Goal: Information Seeking & Learning: Learn about a topic

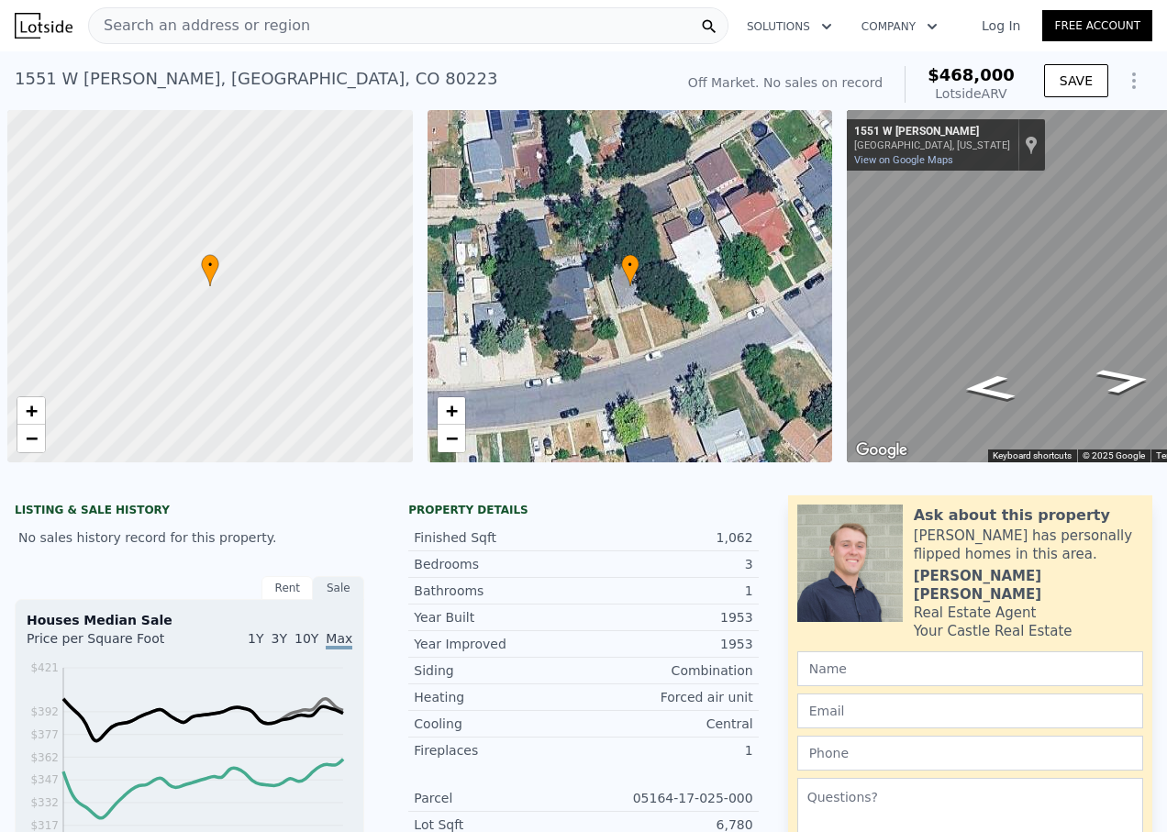
scroll to position [0, 7]
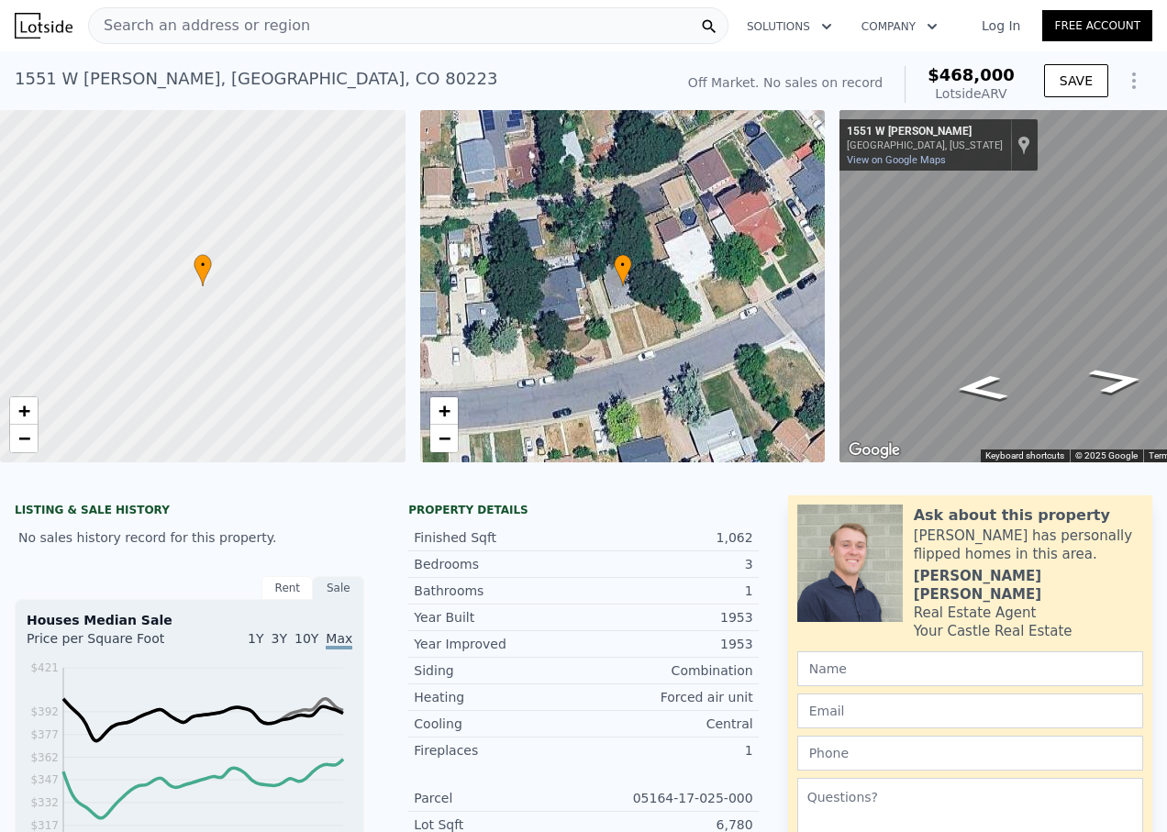
click at [772, 51] on div "[STREET_ADDRESS][PERSON_NAME] No sales on record (~ARV $468k ) Off Market. No s…" at bounding box center [583, 80] width 1167 height 59
click at [299, 14] on div "Search an address or region" at bounding box center [408, 25] width 640 height 37
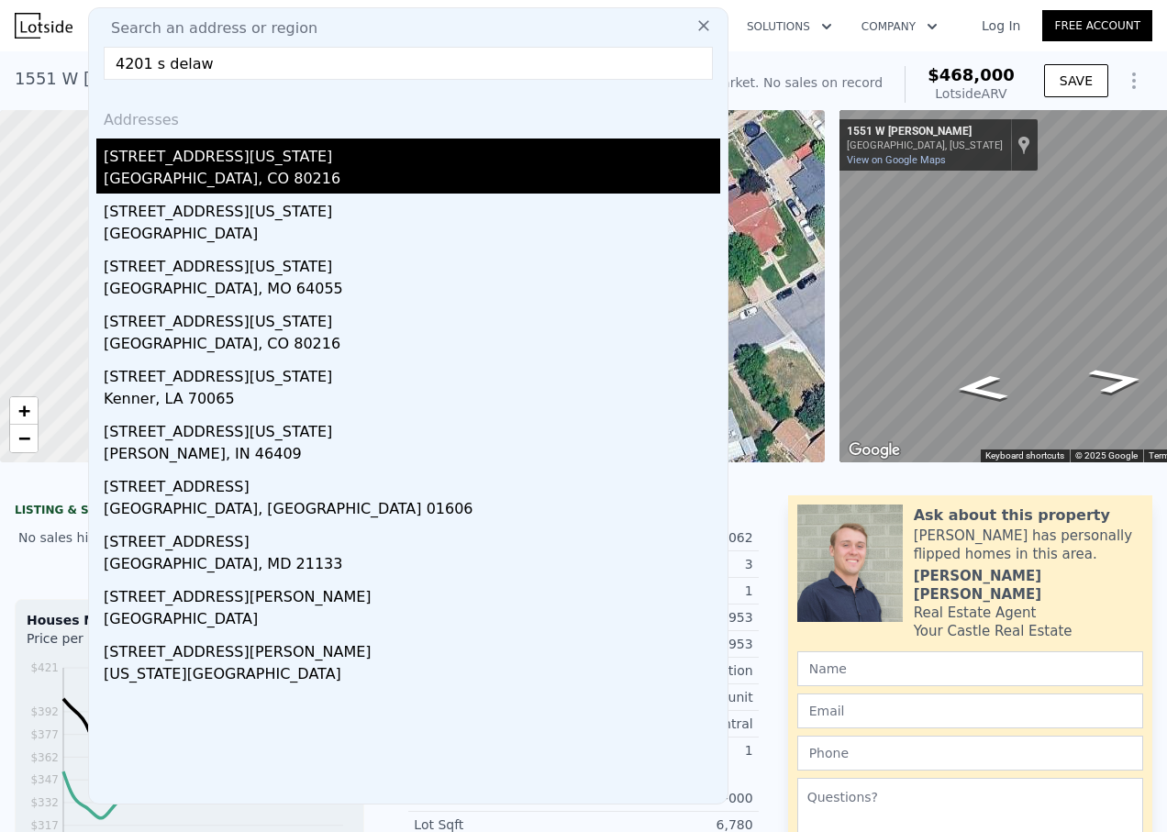
type input "4201 s delaw"
click at [225, 160] on div "[STREET_ADDRESS][US_STATE]" at bounding box center [412, 152] width 616 height 29
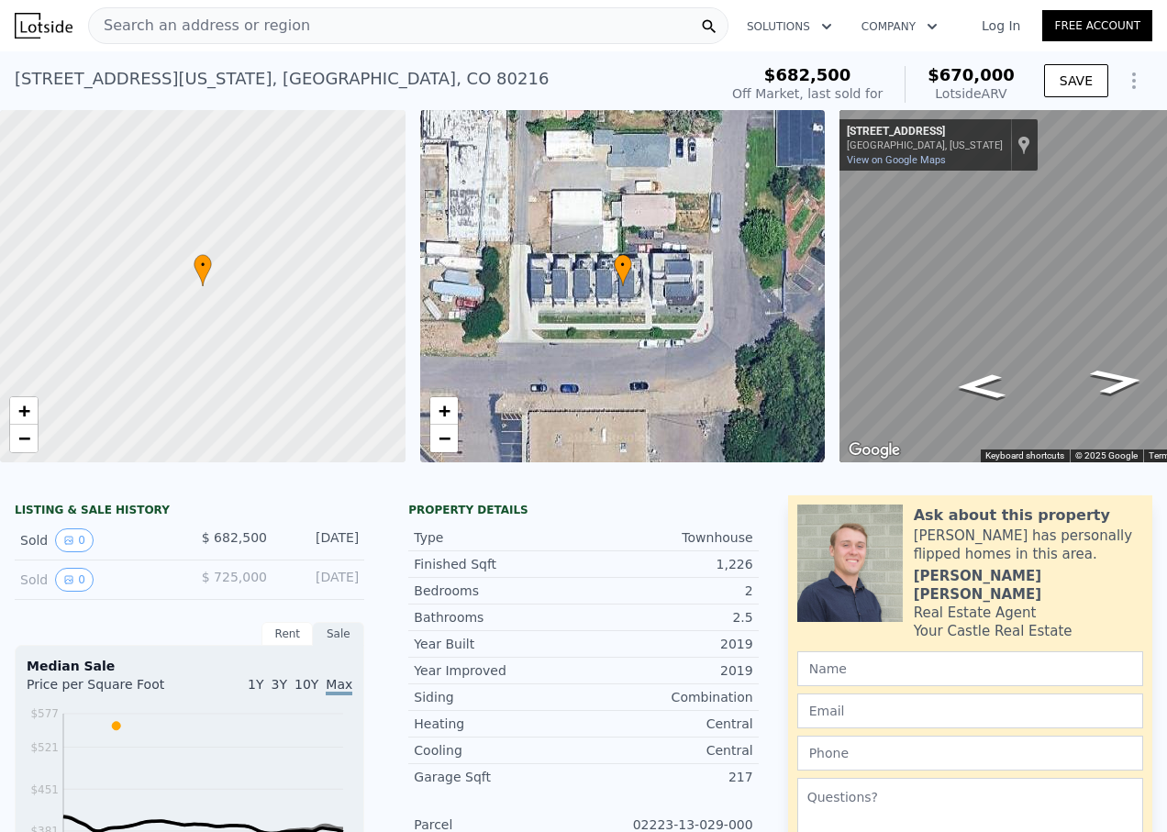
click at [212, 27] on span "Search an address or region" at bounding box center [199, 26] width 221 height 22
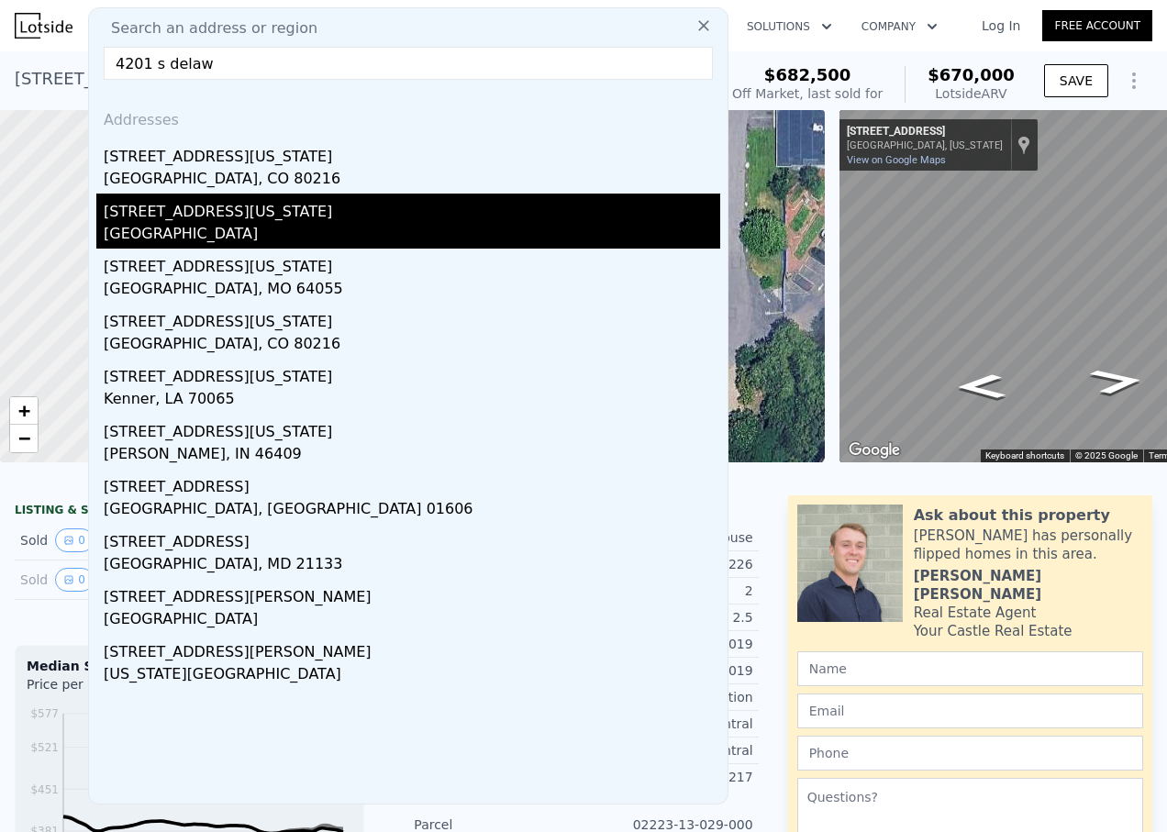
type input "4201 s delaw"
click at [182, 210] on div "[STREET_ADDRESS][US_STATE]" at bounding box center [412, 208] width 616 height 29
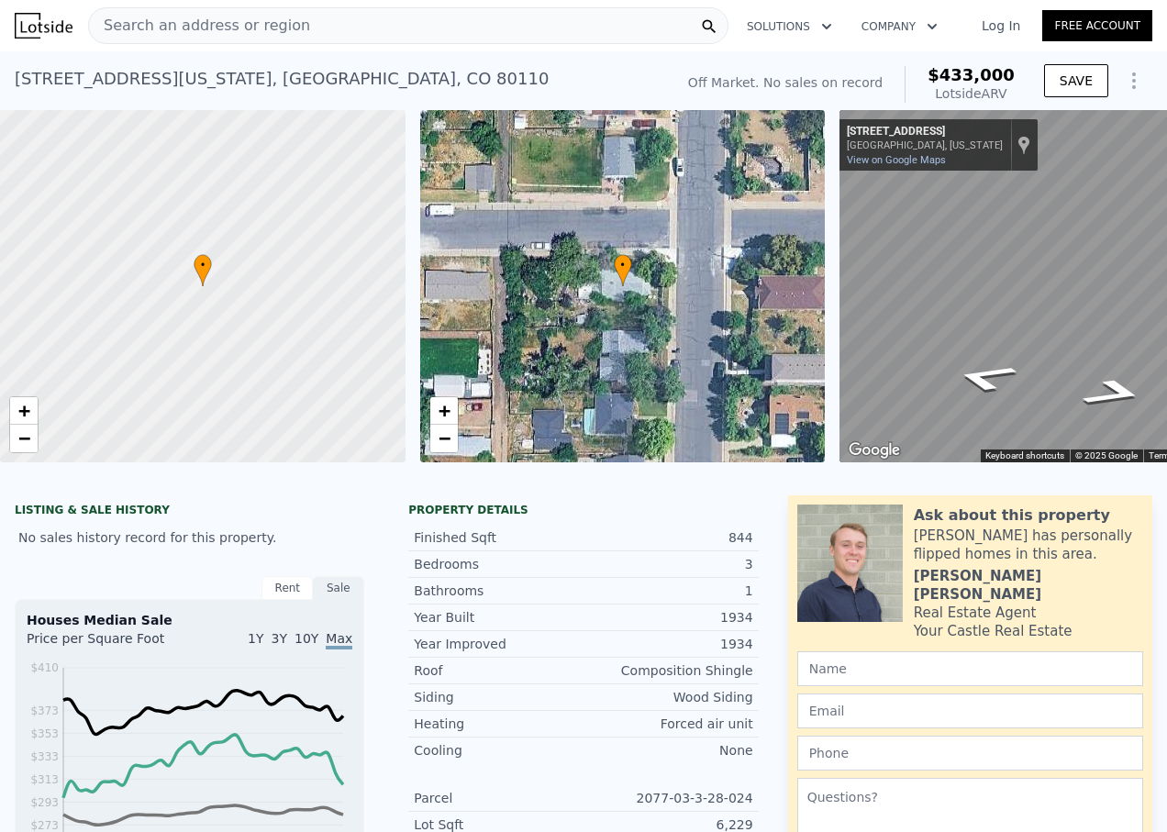
click at [829, 335] on div "• + − • + − ← Move left → Move right ↑ Move up ↓ Move down + Zoom in - Zoom out…" at bounding box center [583, 286] width 1167 height 352
click at [1166, 364] on html "Search an address or region Solutions Company Open main menu Log In Free Accoun…" at bounding box center [583, 416] width 1167 height 832
click at [1154, 358] on div "Search an address or region Solutions Company Open main menu Log In Free Accoun…" at bounding box center [583, 416] width 1167 height 832
click at [1141, 352] on div "← Move left → Move right ↑ Move up ↓ Move down + Zoom in - Zoom out 400 W Princ…" at bounding box center [1049, 286] width 420 height 352
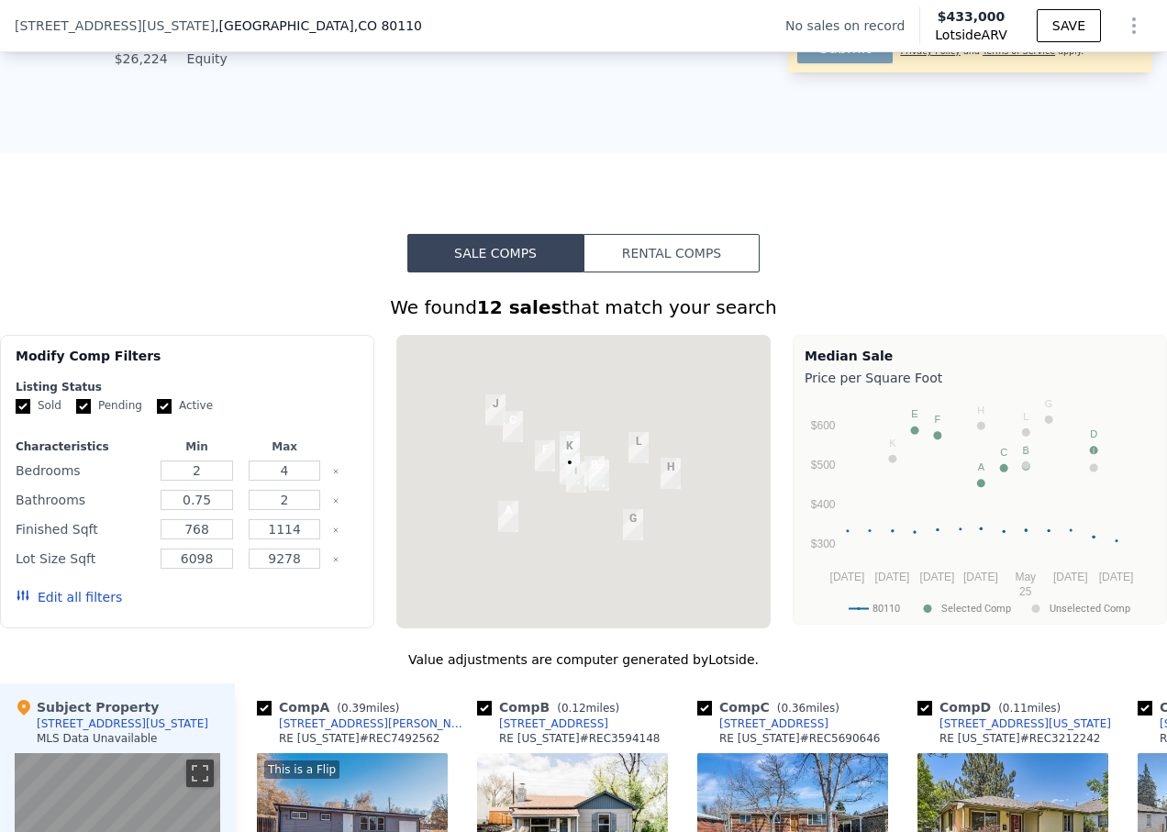
scroll to position [1184, 0]
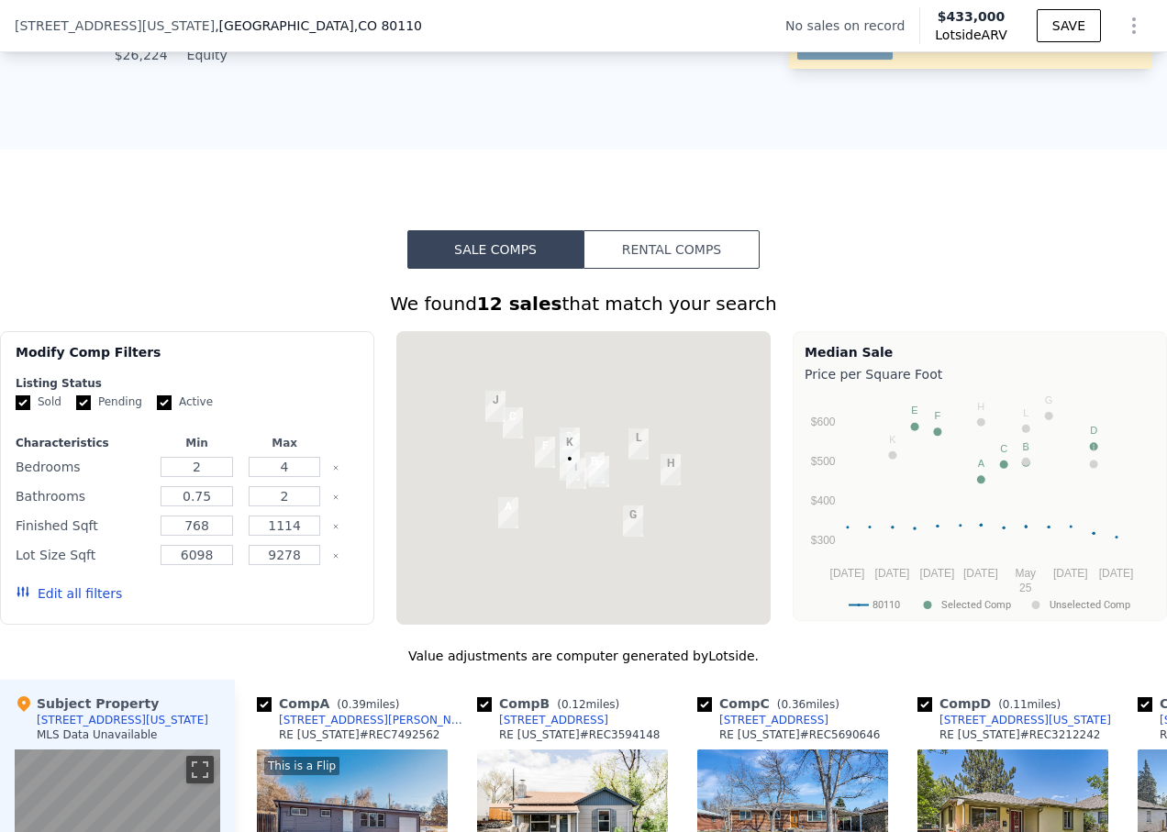
click at [719, 557] on div at bounding box center [583, 477] width 374 height 293
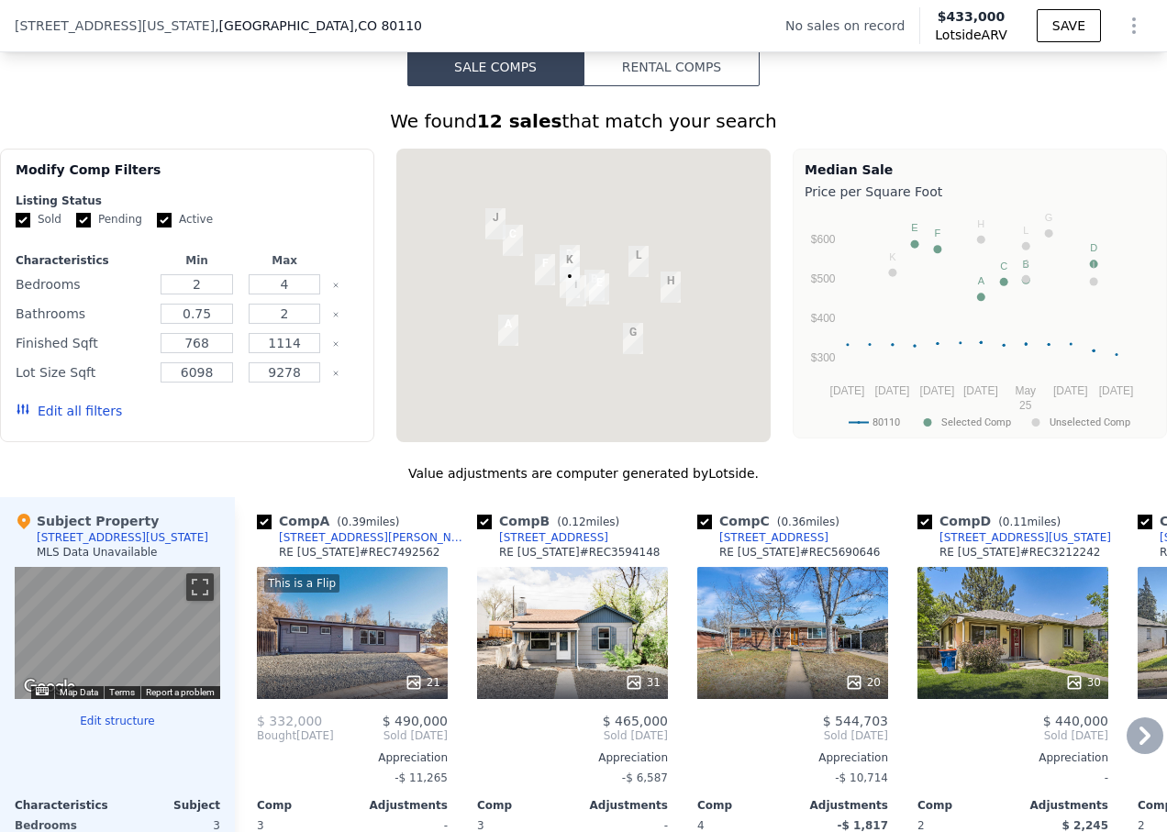
scroll to position [1367, 0]
click at [560, 297] on img "4201 S Delaware St" at bounding box center [569, 281] width 20 height 31
click at [557, 314] on div at bounding box center [583, 294] width 374 height 293
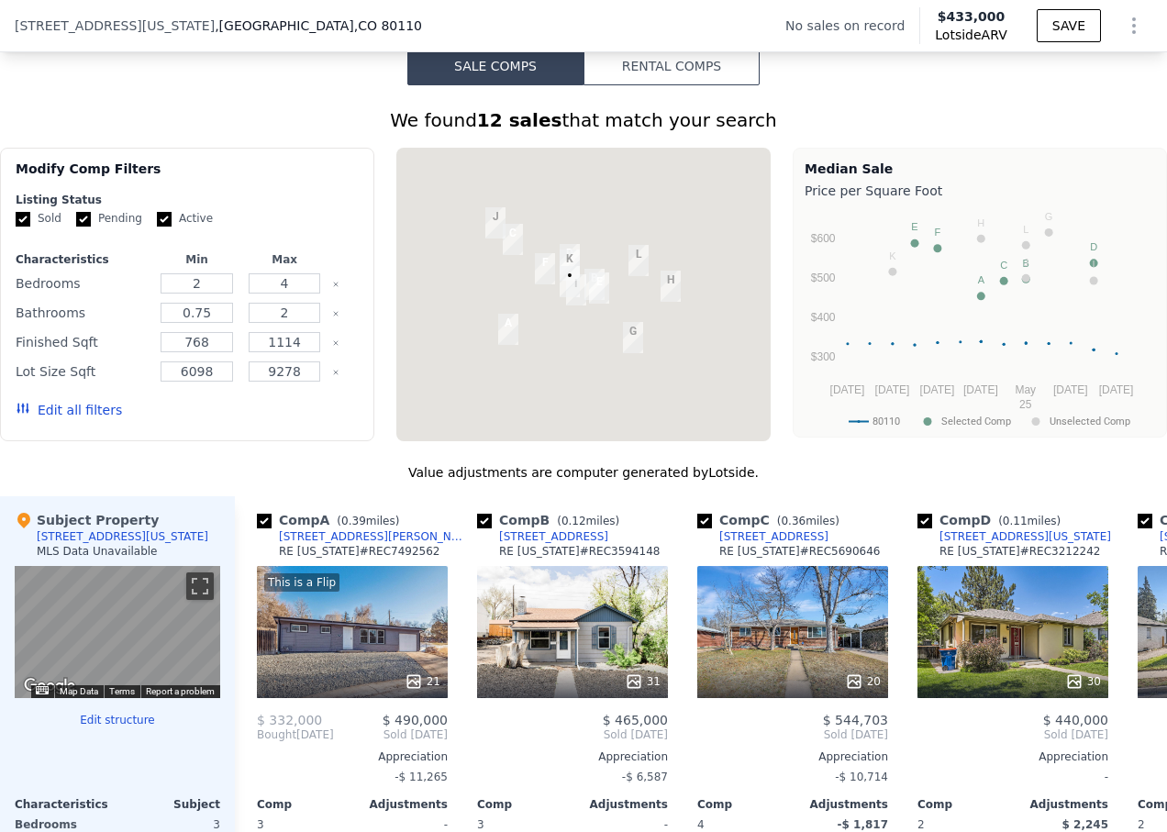
click at [557, 314] on div at bounding box center [583, 294] width 374 height 293
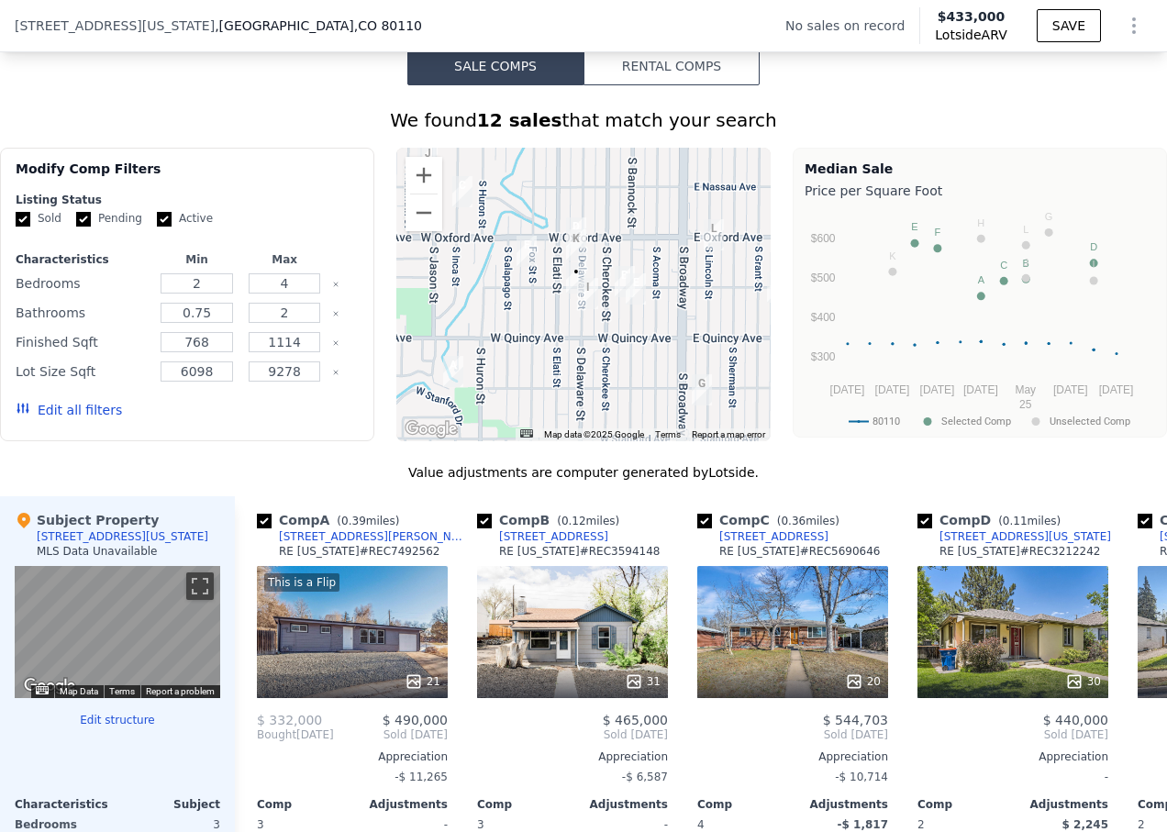
click at [557, 314] on div at bounding box center [583, 294] width 374 height 293
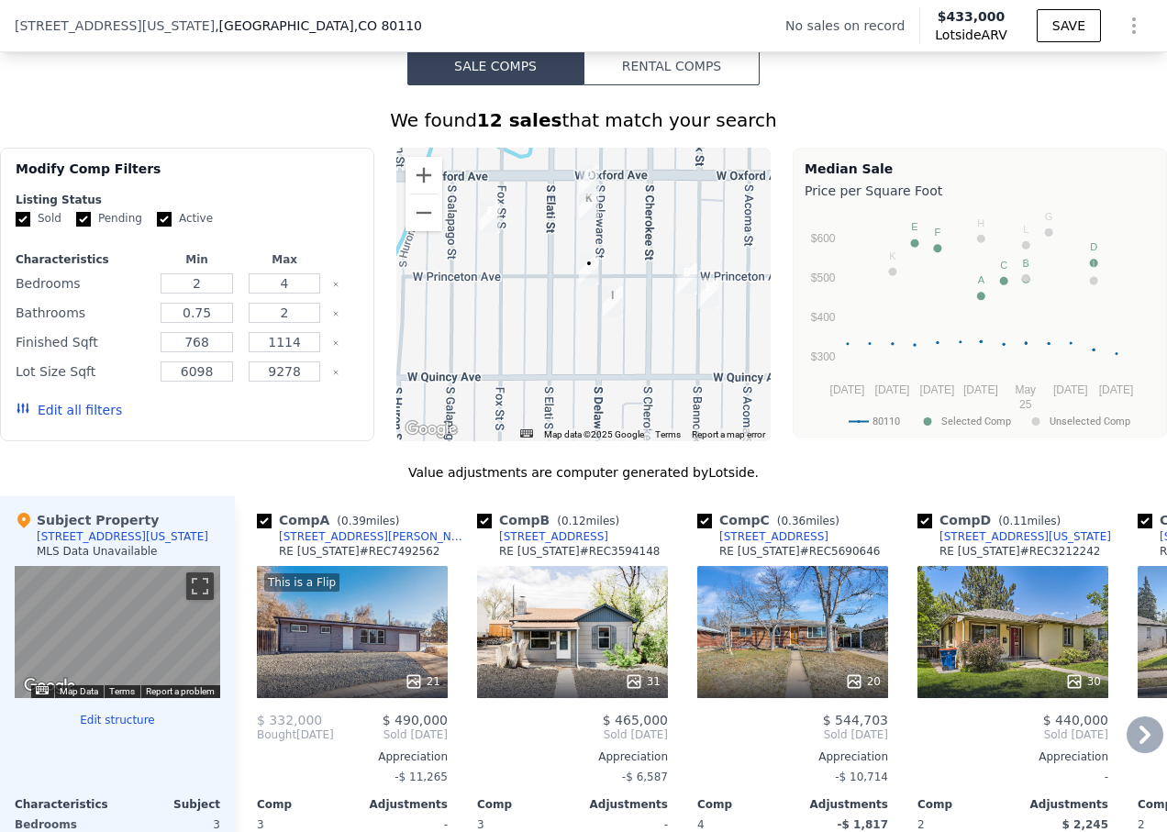
click at [966, 679] on div at bounding box center [1012, 681] width 191 height 33
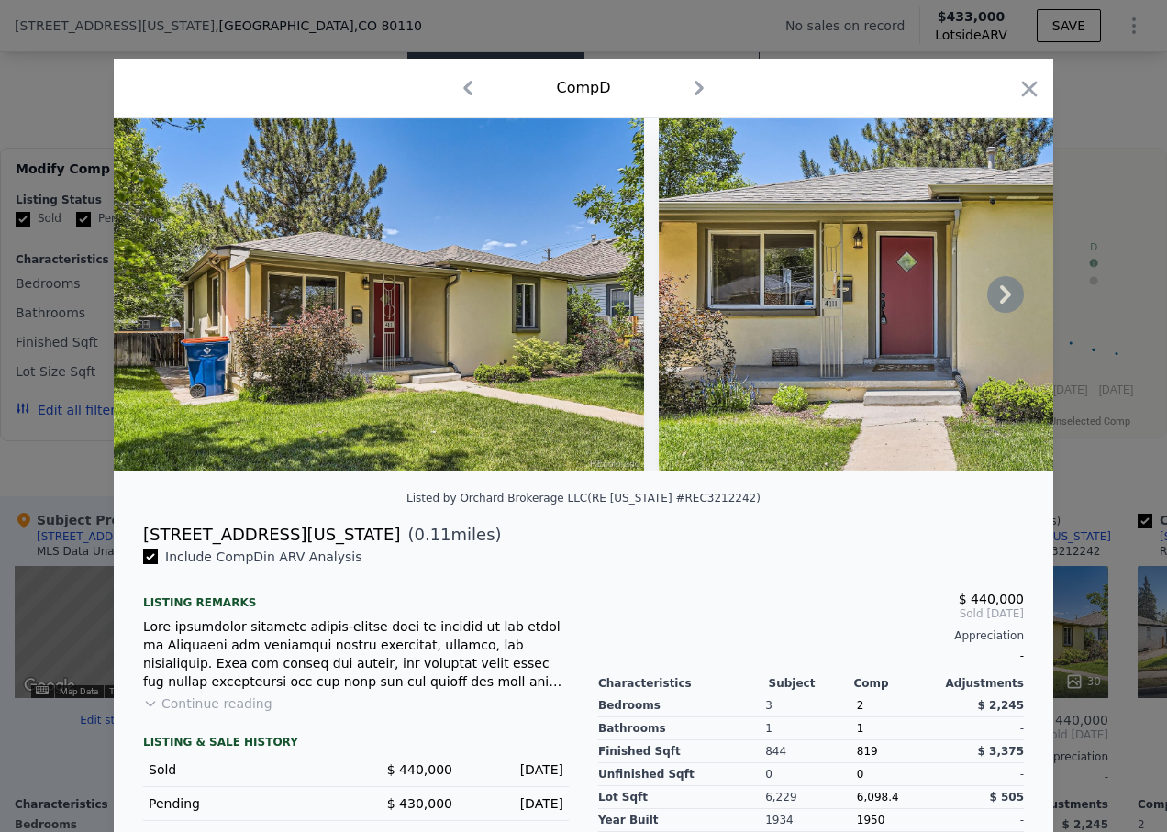
click at [1004, 307] on icon at bounding box center [1005, 294] width 37 height 37
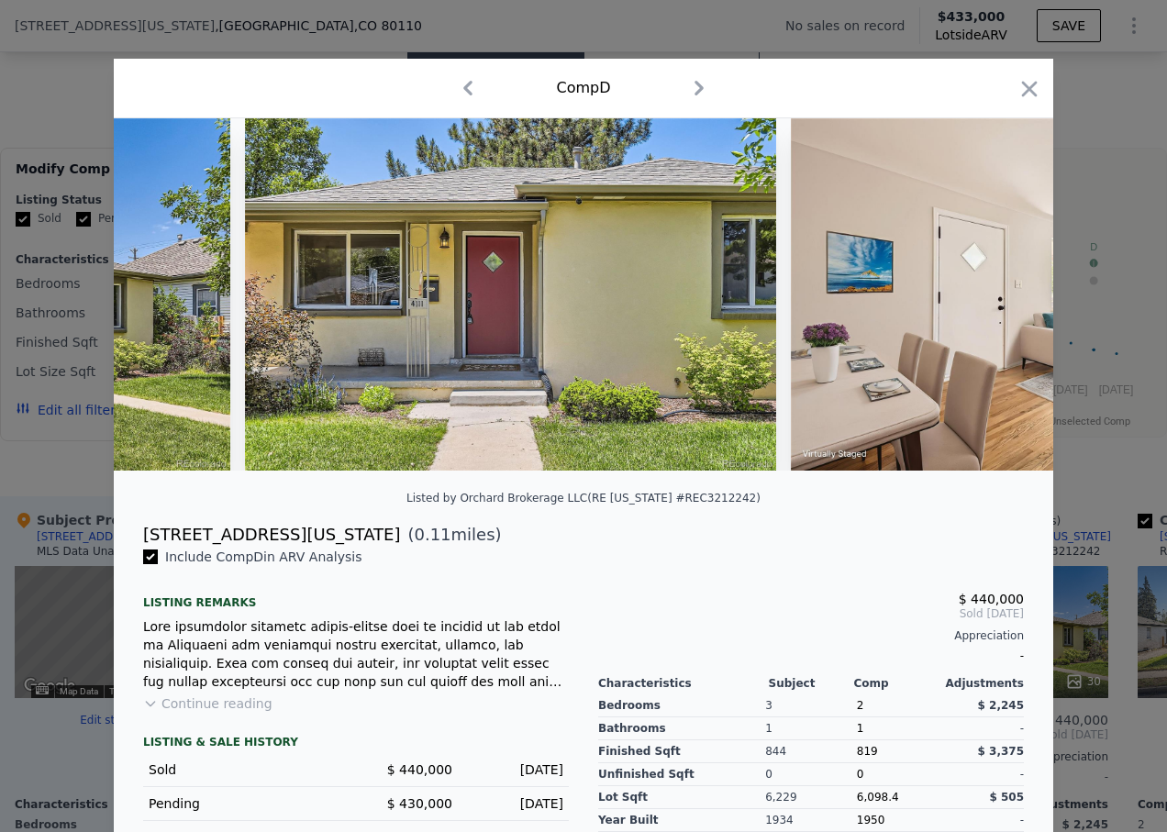
scroll to position [0, 440]
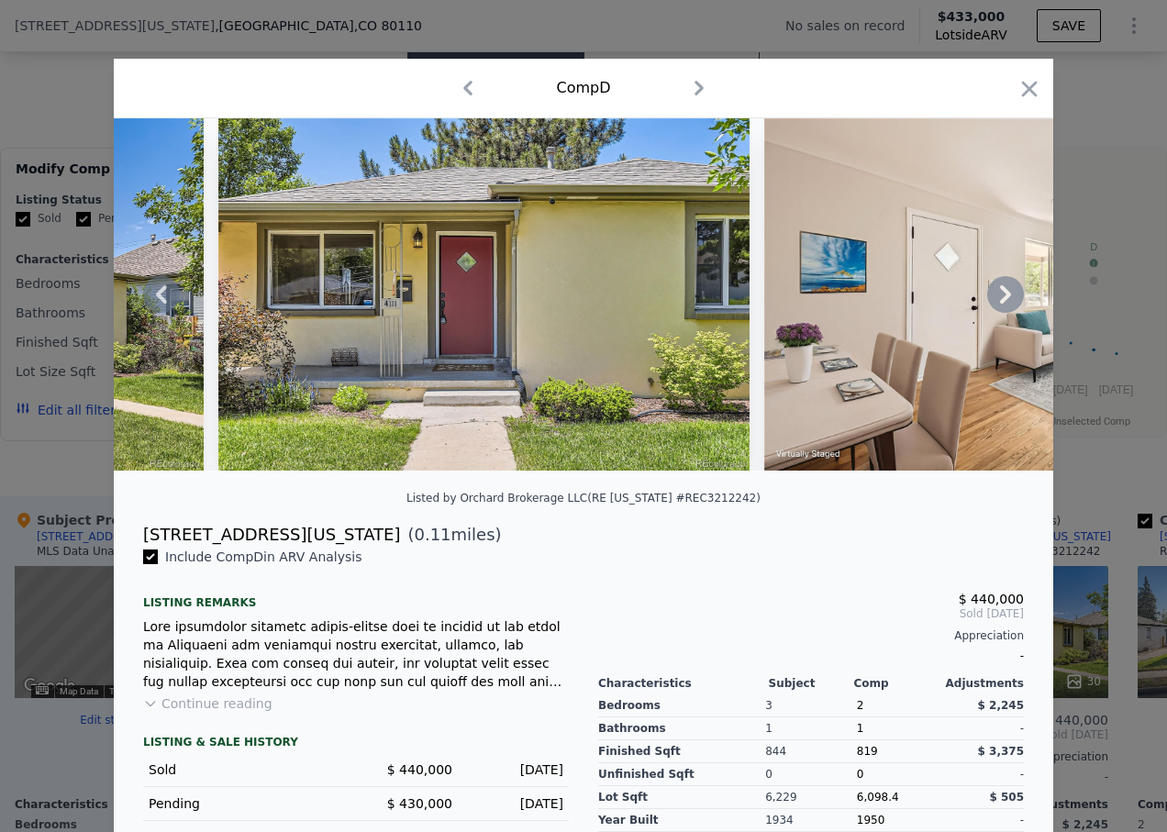
click at [1000, 301] on icon at bounding box center [1005, 294] width 11 height 18
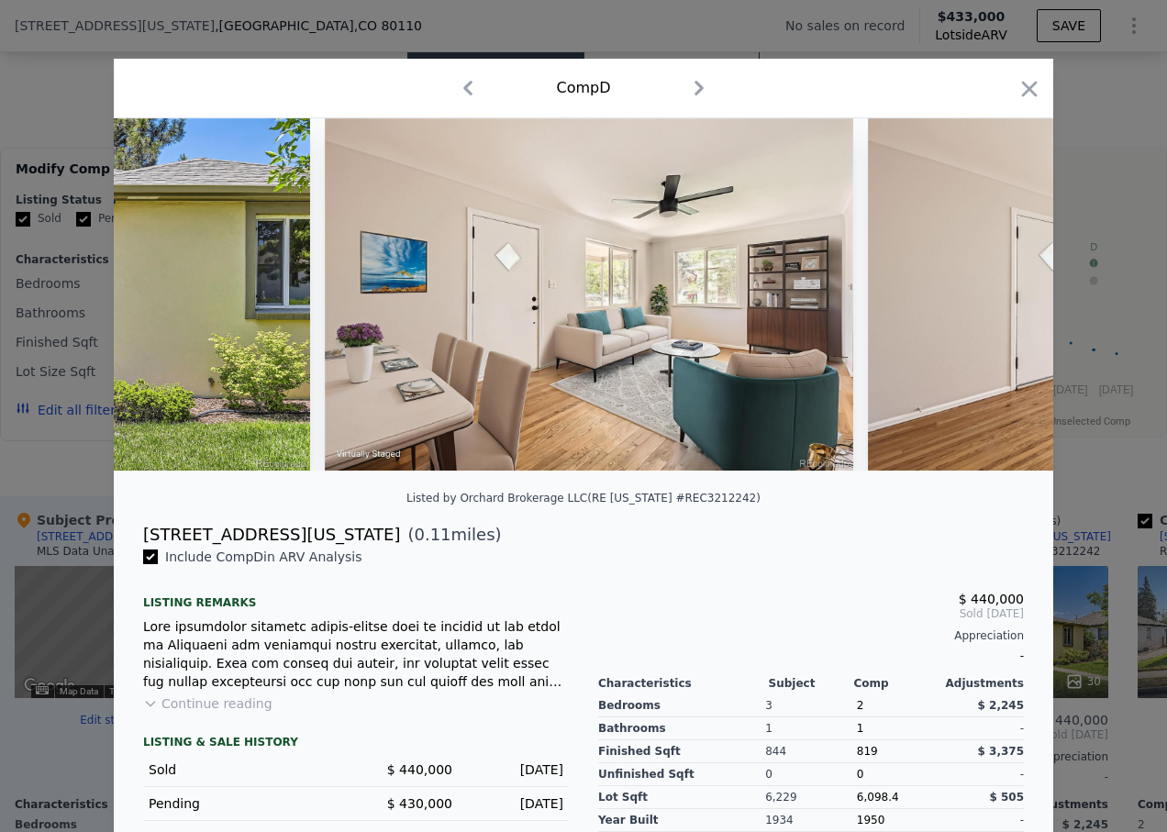
scroll to position [0, 880]
click at [1000, 301] on icon at bounding box center [1005, 294] width 11 height 18
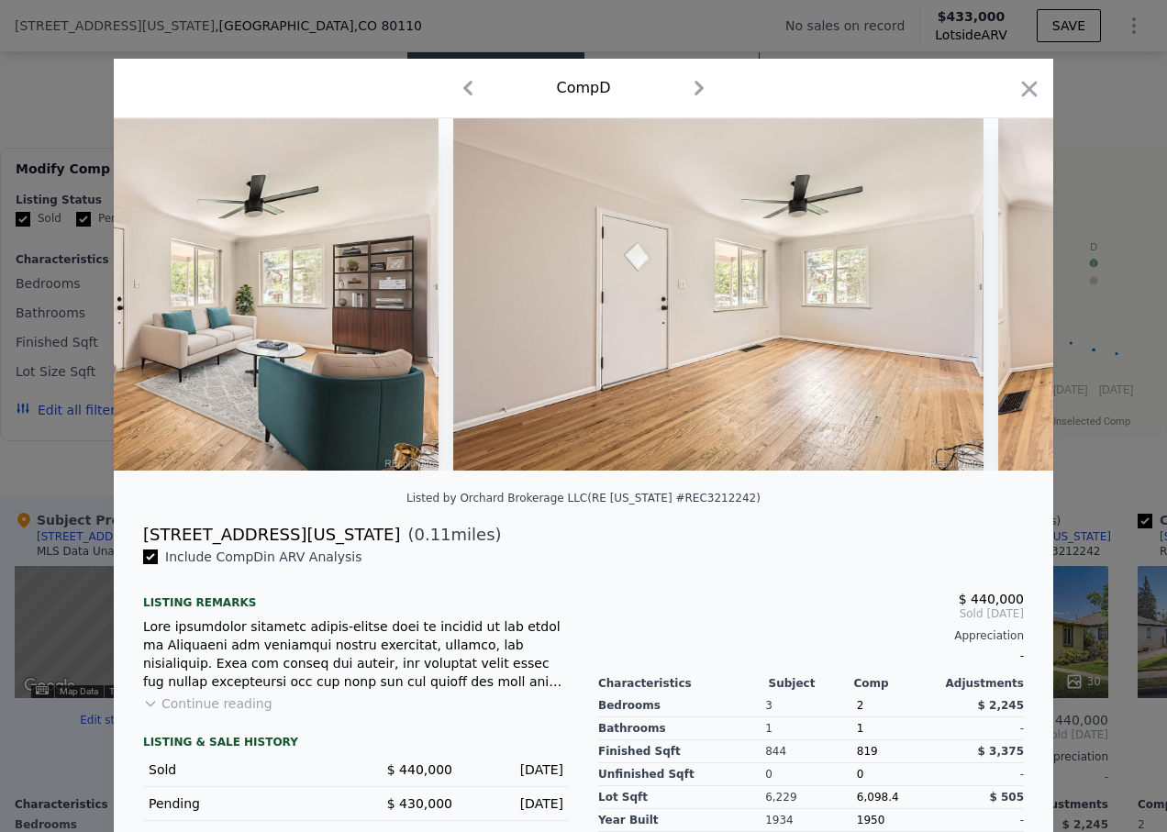
scroll to position [0, 1321]
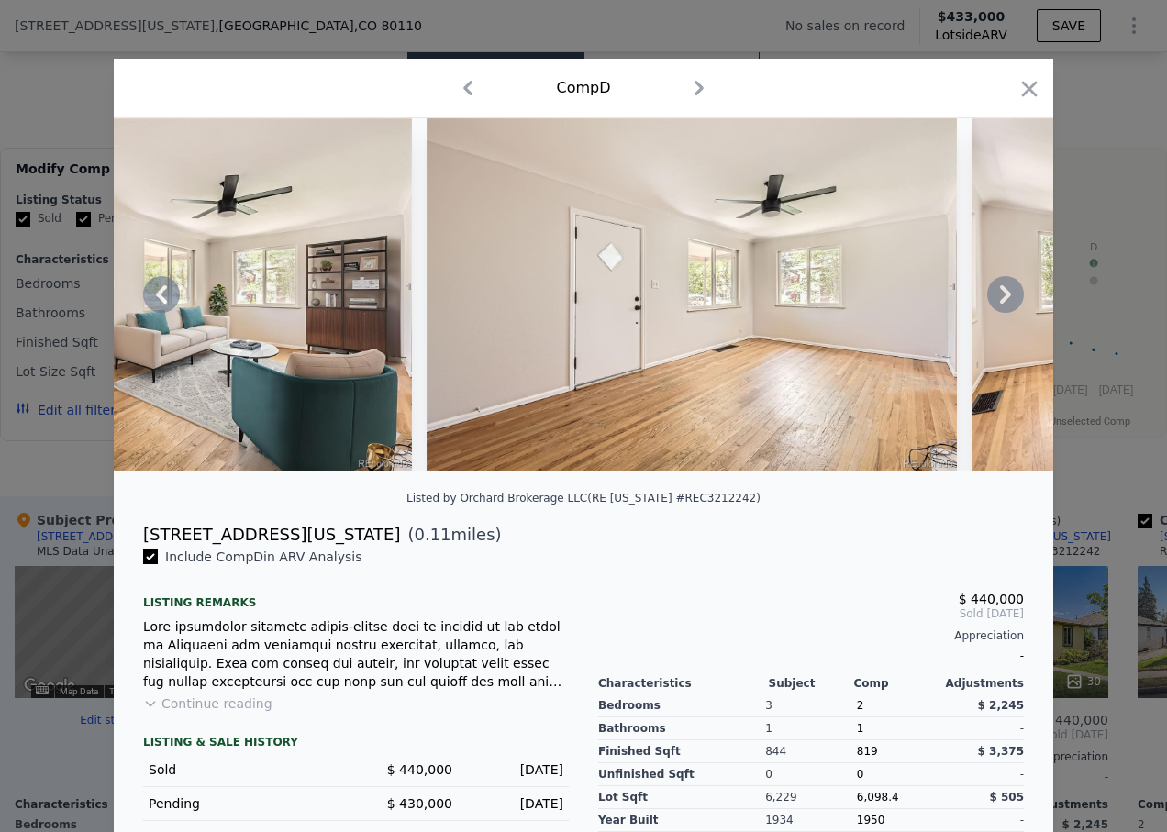
click at [1000, 301] on icon at bounding box center [1005, 294] width 11 height 18
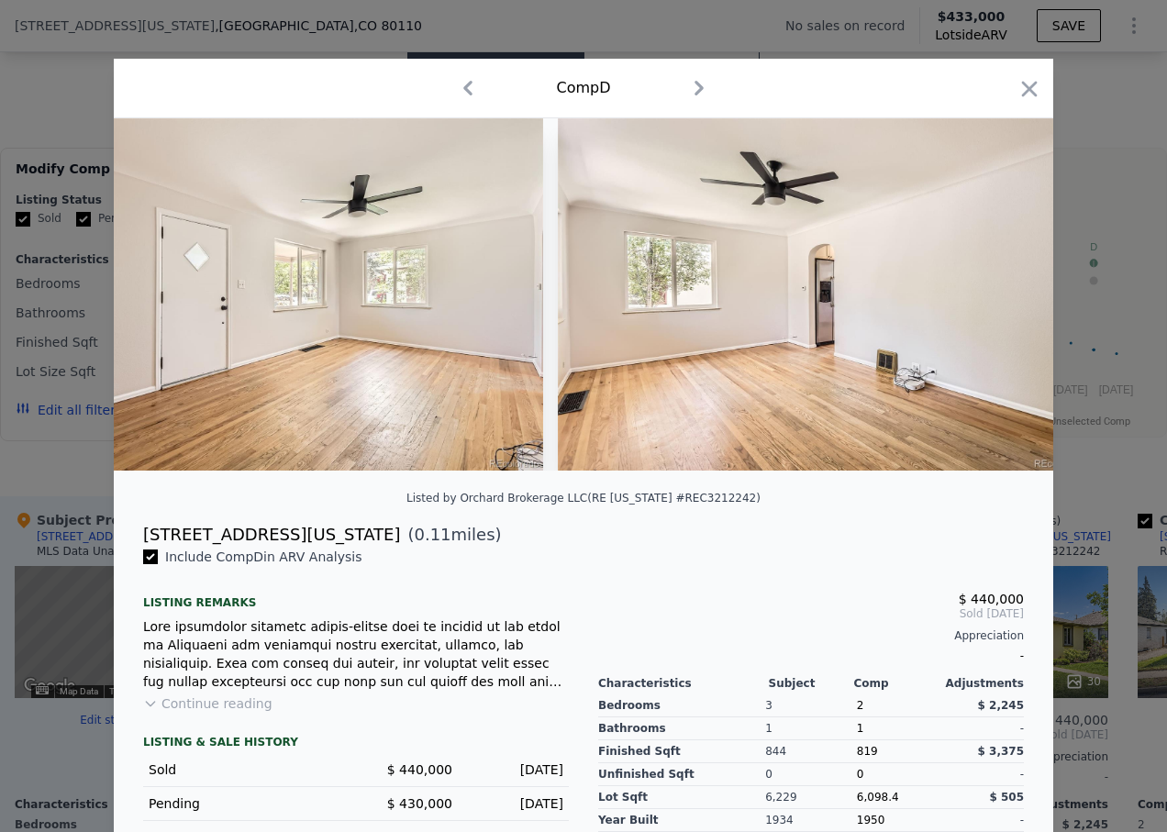
scroll to position [0, 1761]
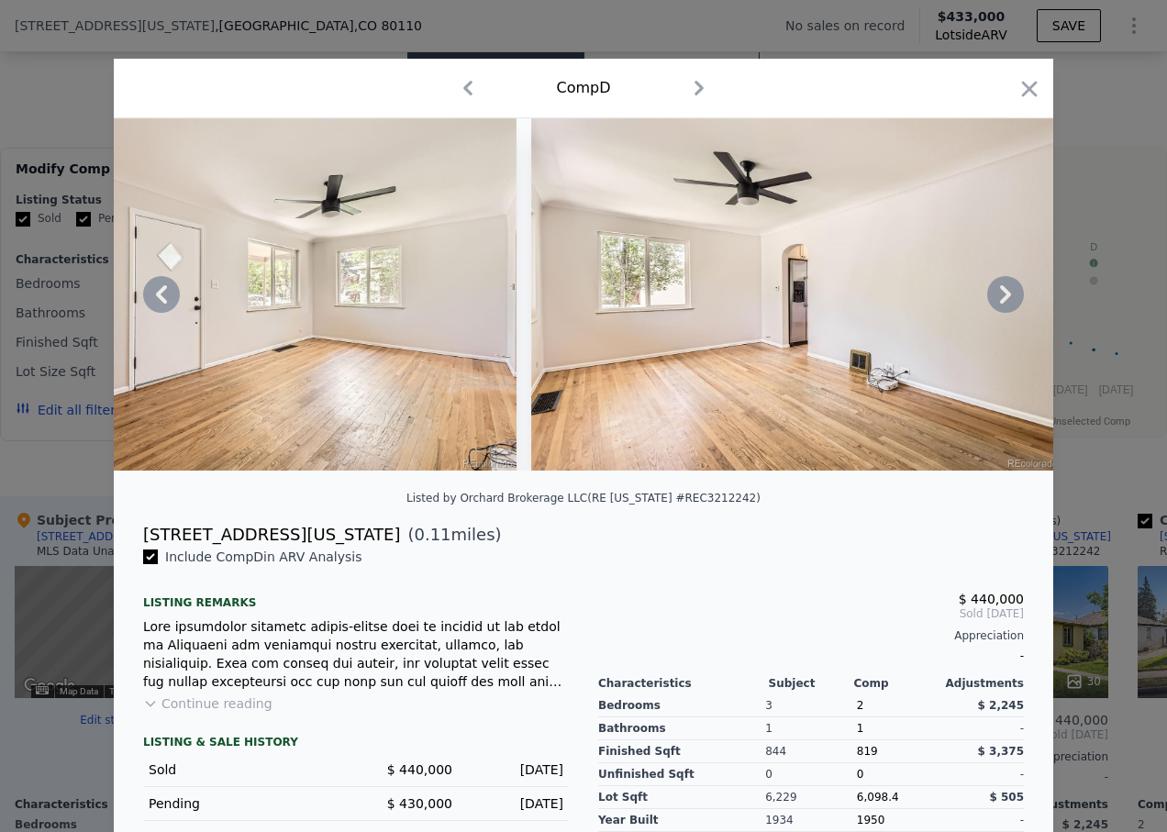
click at [1000, 301] on icon at bounding box center [1005, 294] width 11 height 18
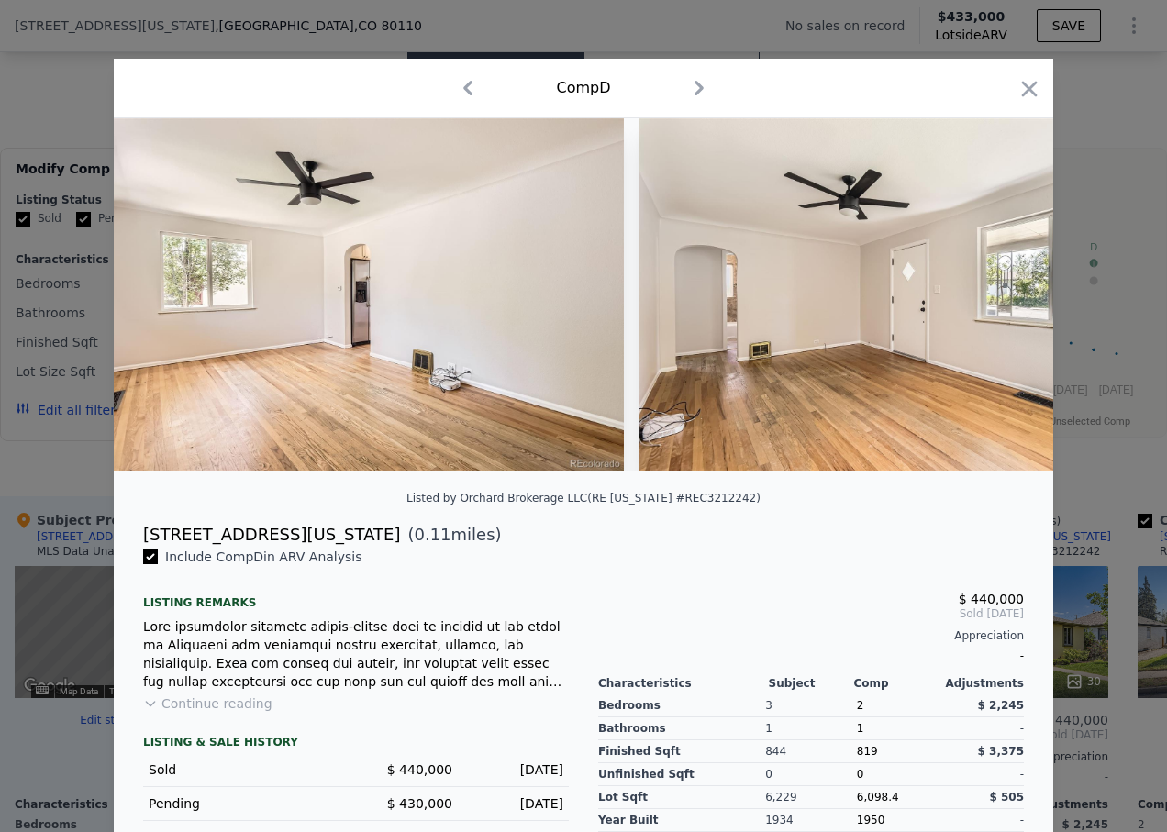
scroll to position [0, 2201]
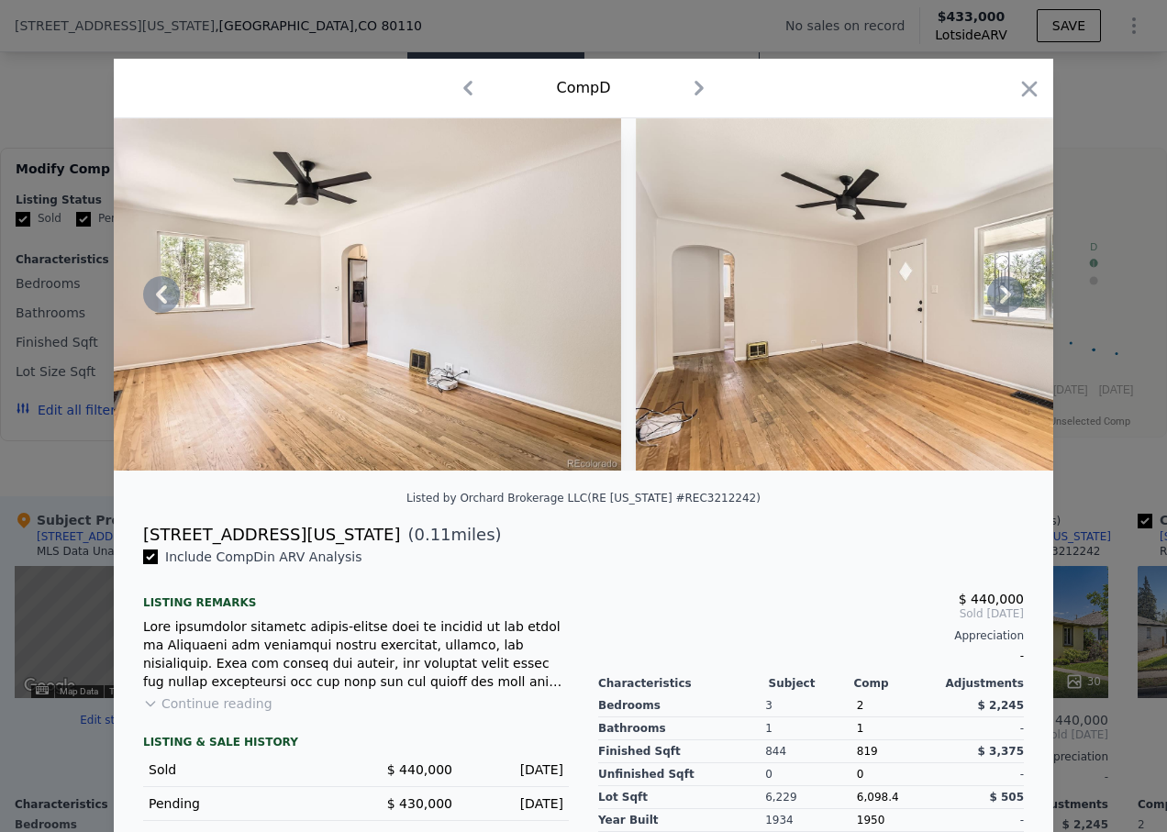
click at [999, 301] on icon at bounding box center [1005, 294] width 37 height 37
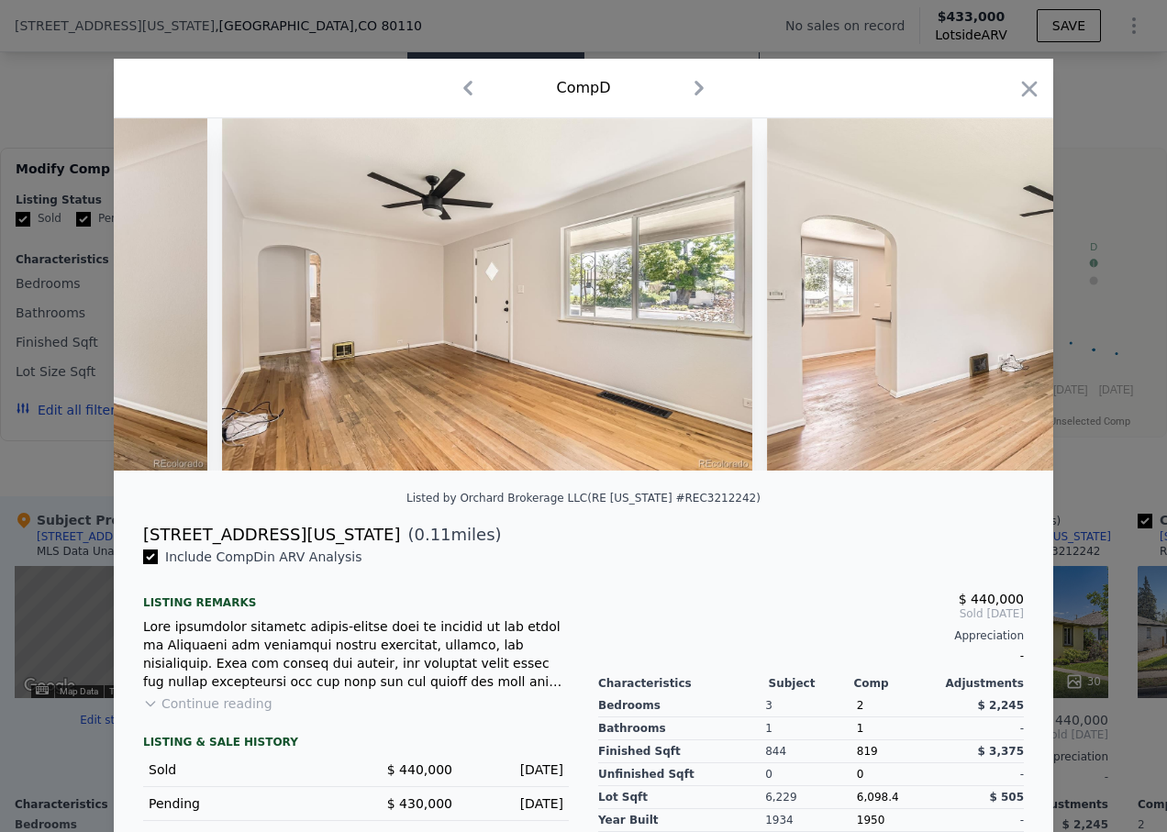
scroll to position [0, 2641]
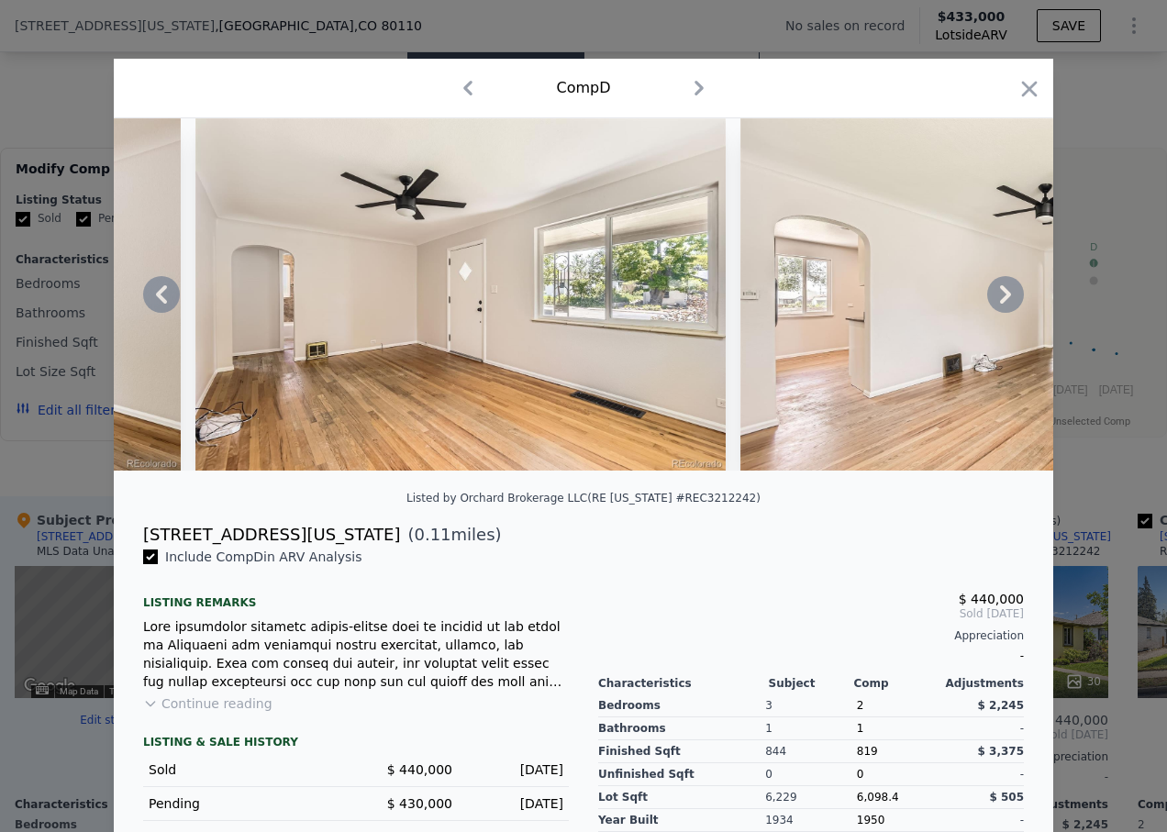
click at [999, 301] on icon at bounding box center [1005, 294] width 37 height 37
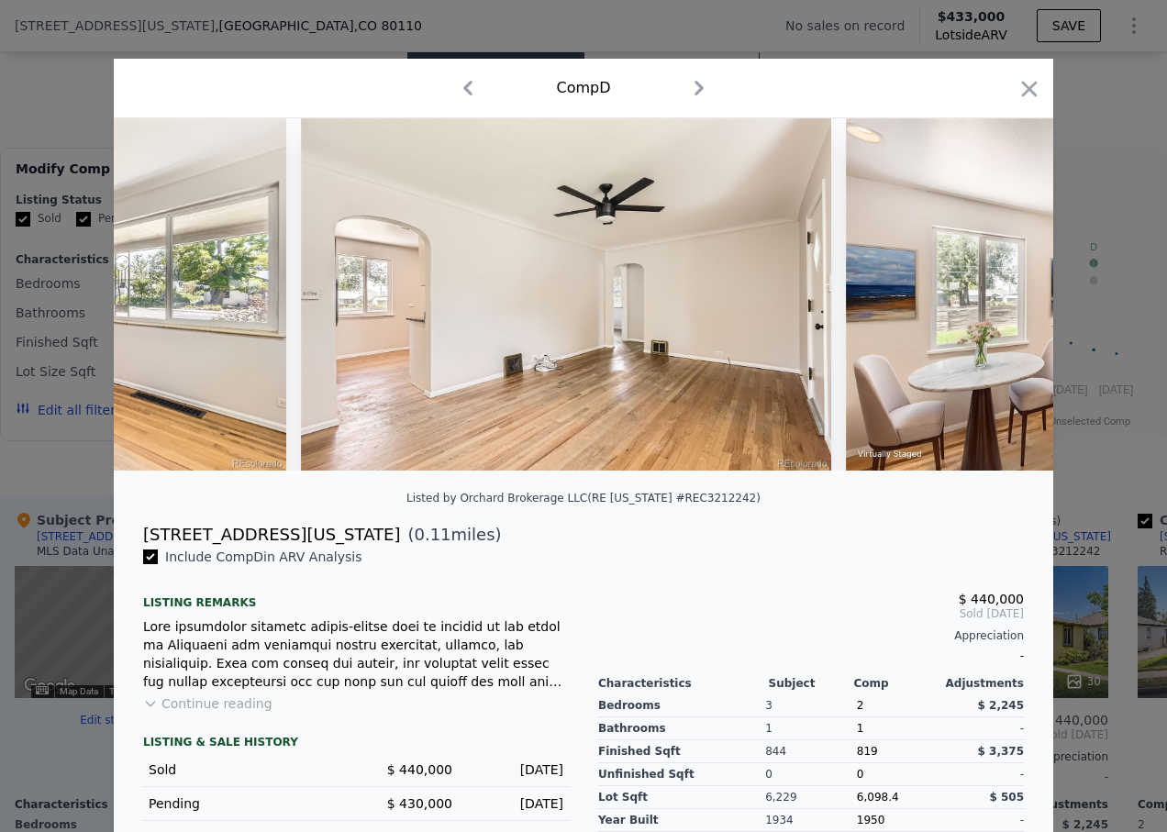
scroll to position [0, 3081]
click at [999, 301] on icon at bounding box center [1005, 294] width 37 height 37
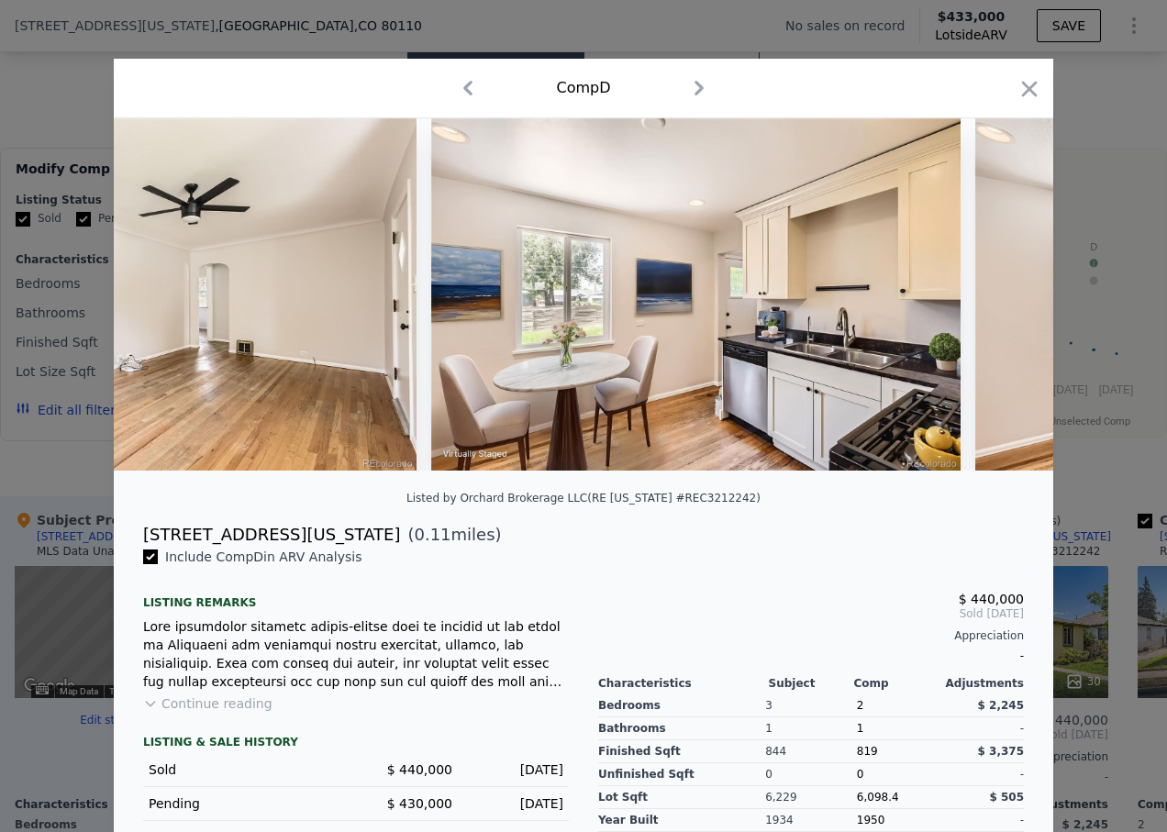
scroll to position [0, 3522]
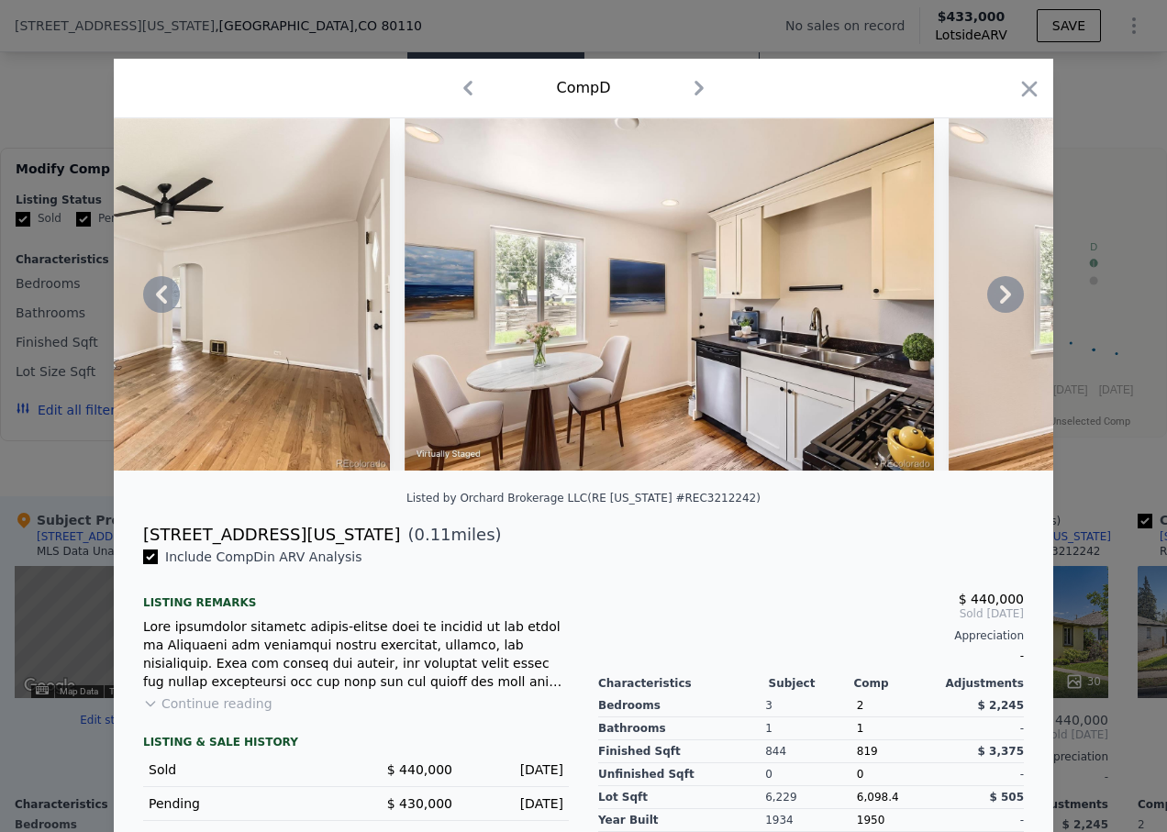
click at [999, 301] on icon at bounding box center [1005, 294] width 37 height 37
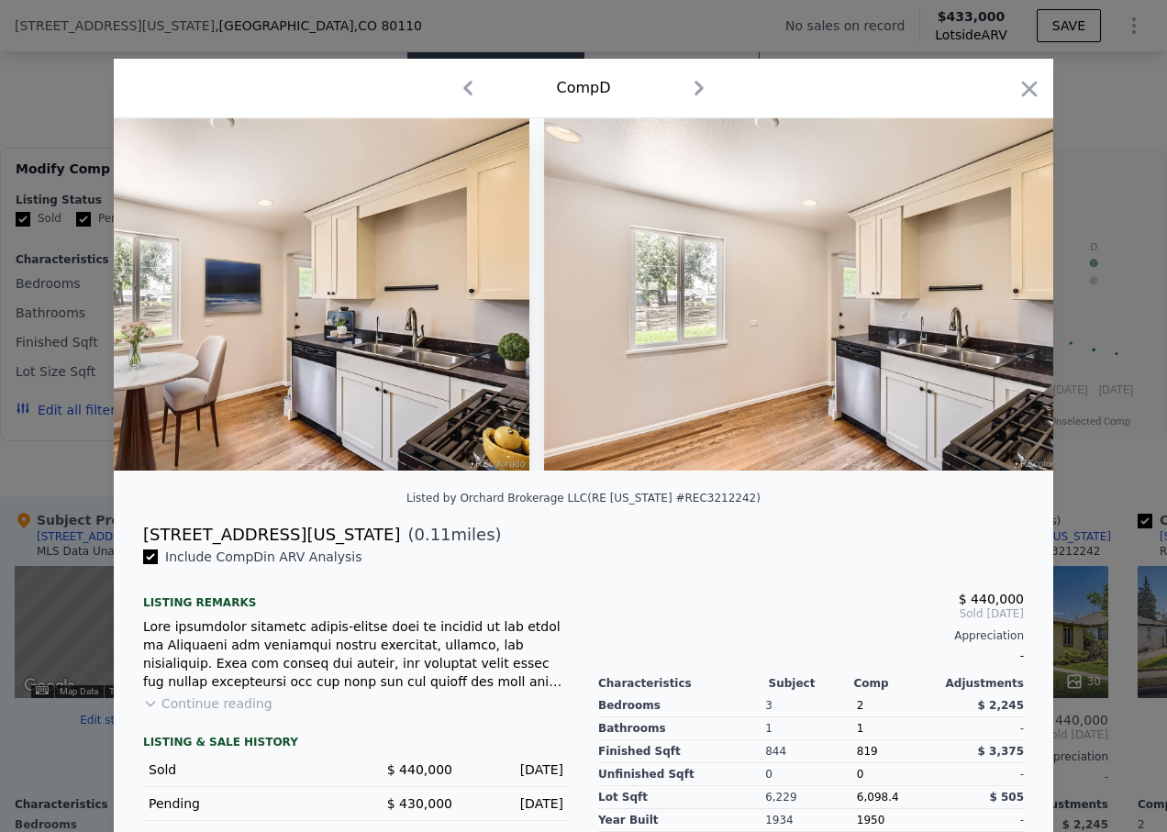
scroll to position [0, 3962]
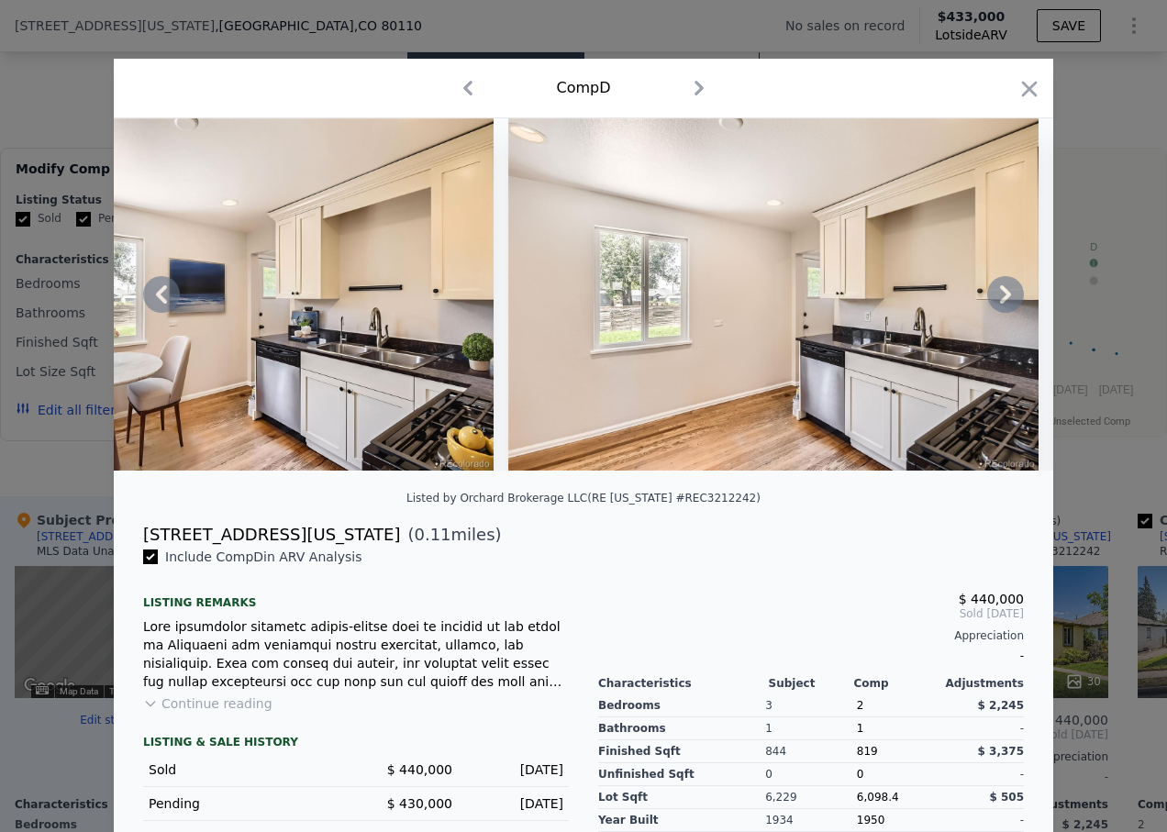
click at [999, 301] on icon at bounding box center [1005, 294] width 37 height 37
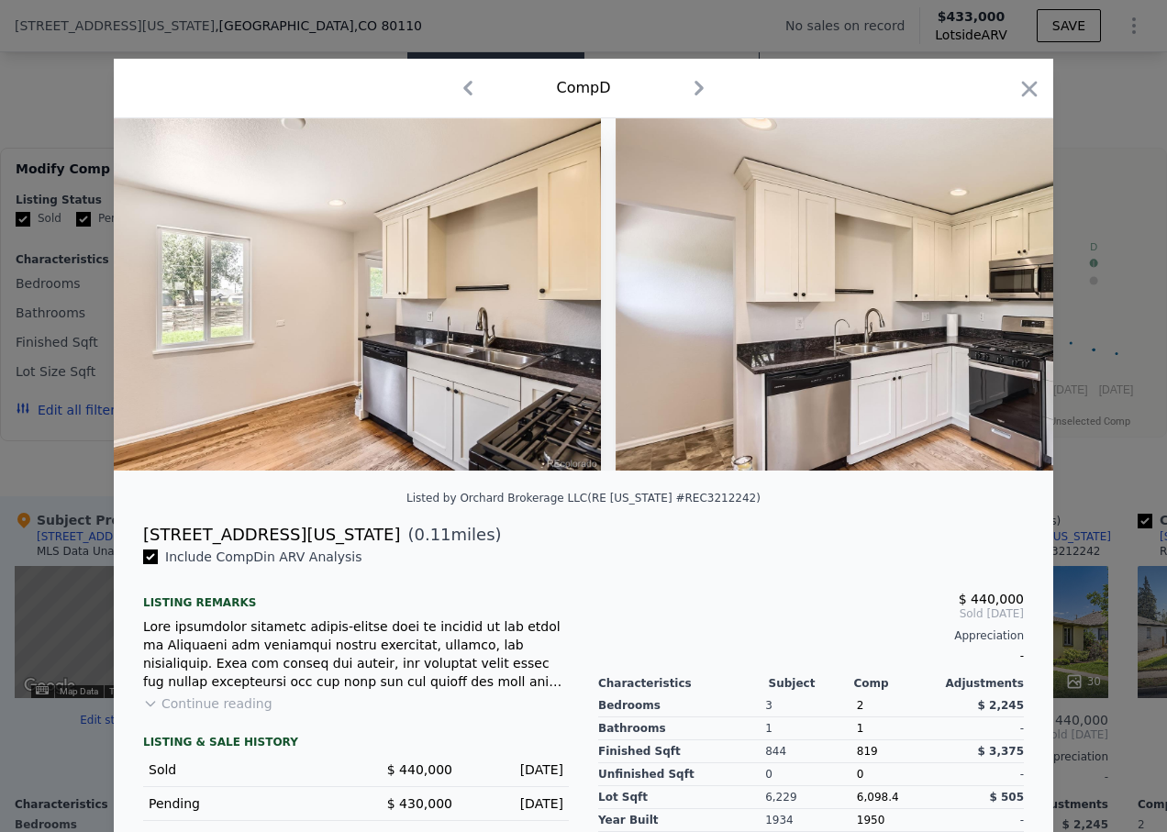
scroll to position [0, 4402]
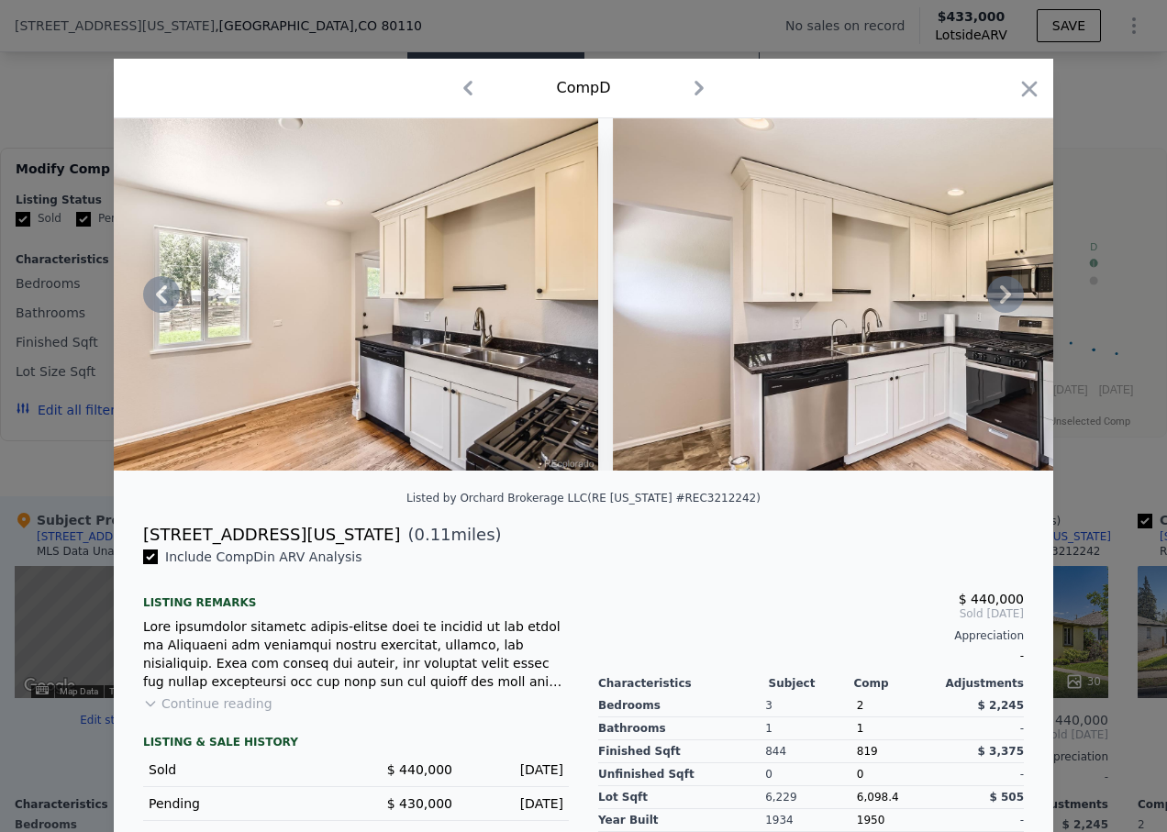
click at [999, 301] on icon at bounding box center [1005, 294] width 37 height 37
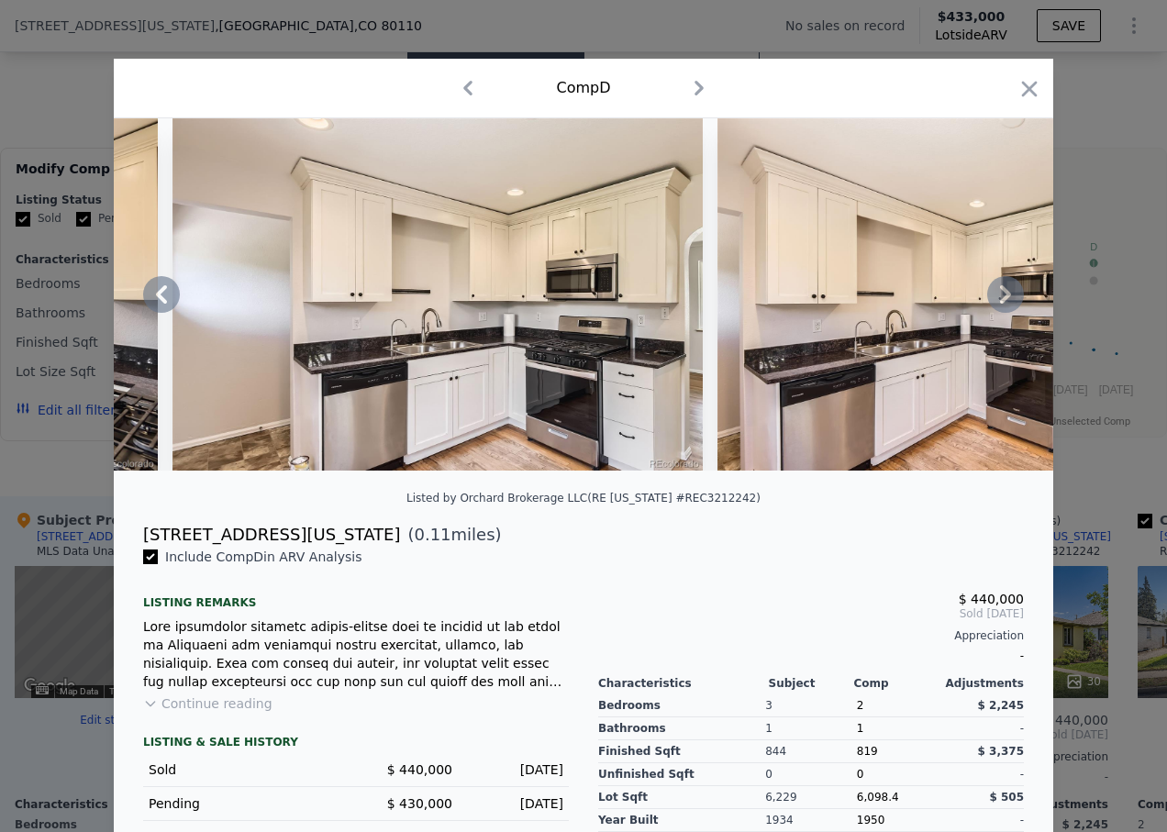
click at [999, 301] on icon at bounding box center [1005, 294] width 37 height 37
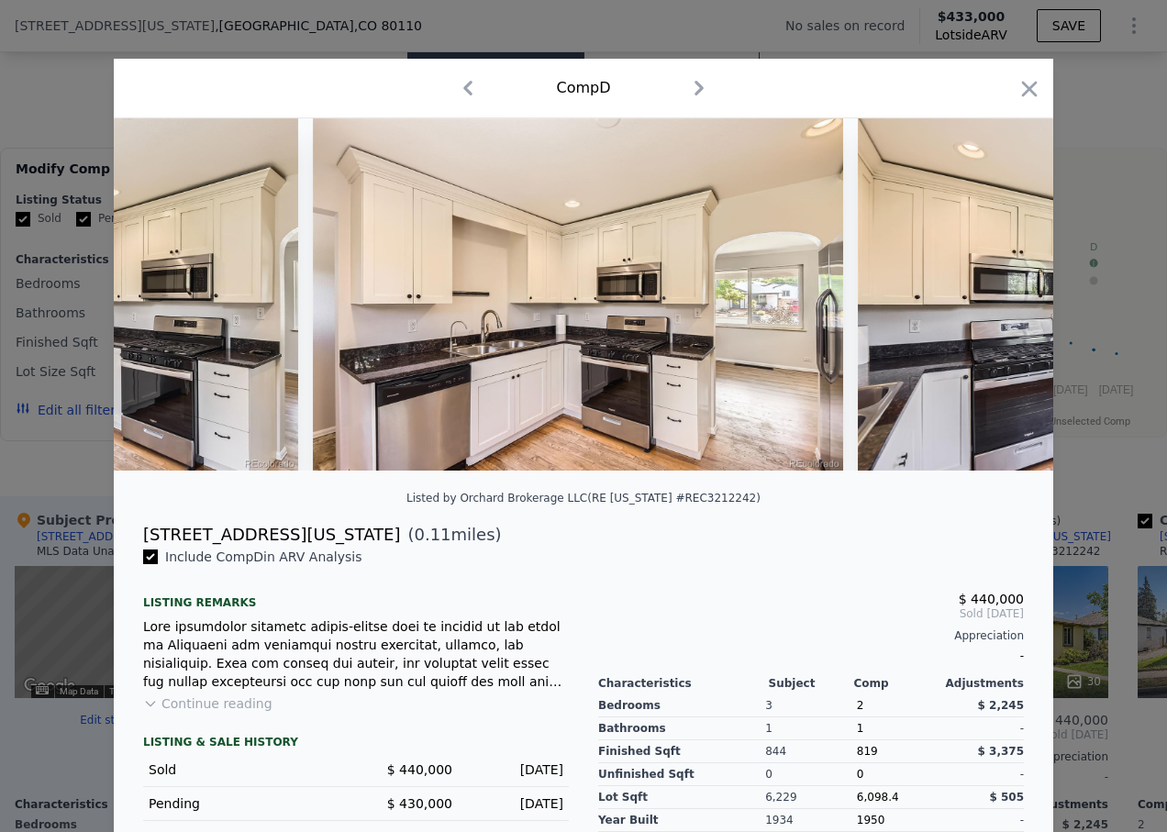
scroll to position [0, 5283]
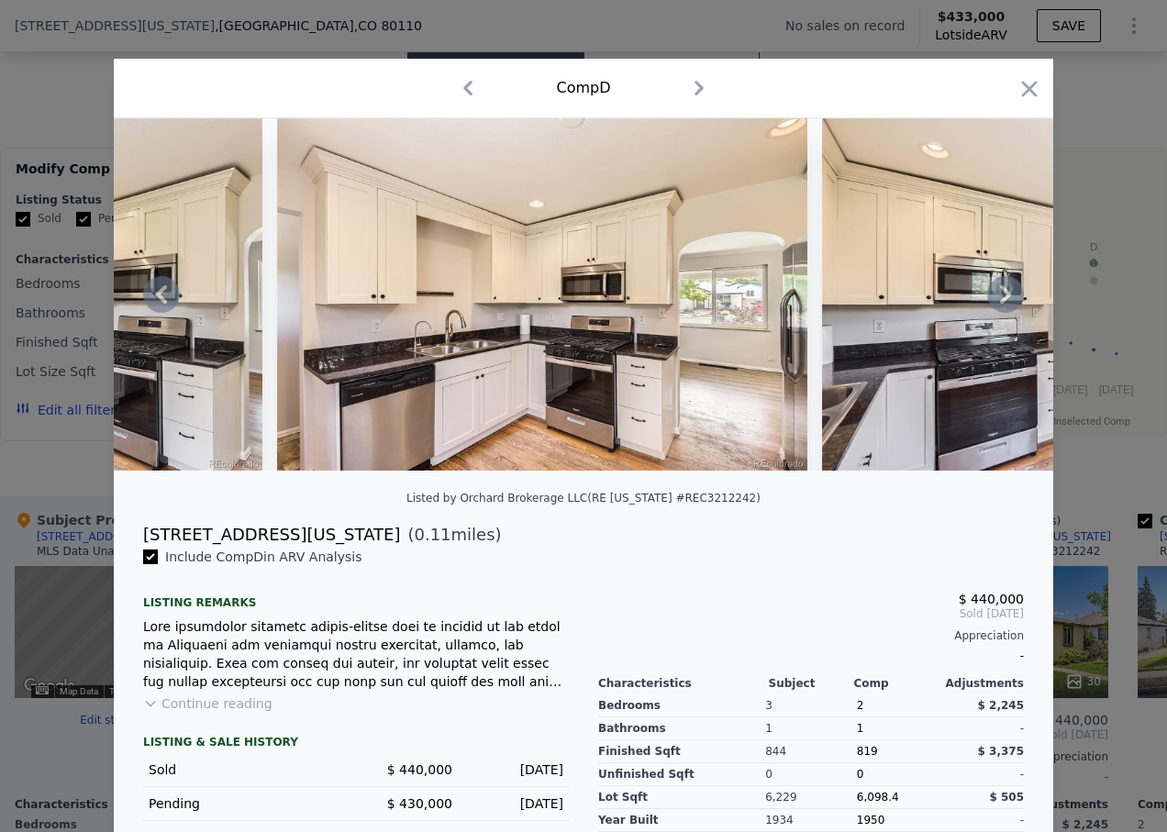
click at [999, 301] on div at bounding box center [583, 294] width 939 height 352
click at [999, 301] on icon at bounding box center [1005, 294] width 37 height 37
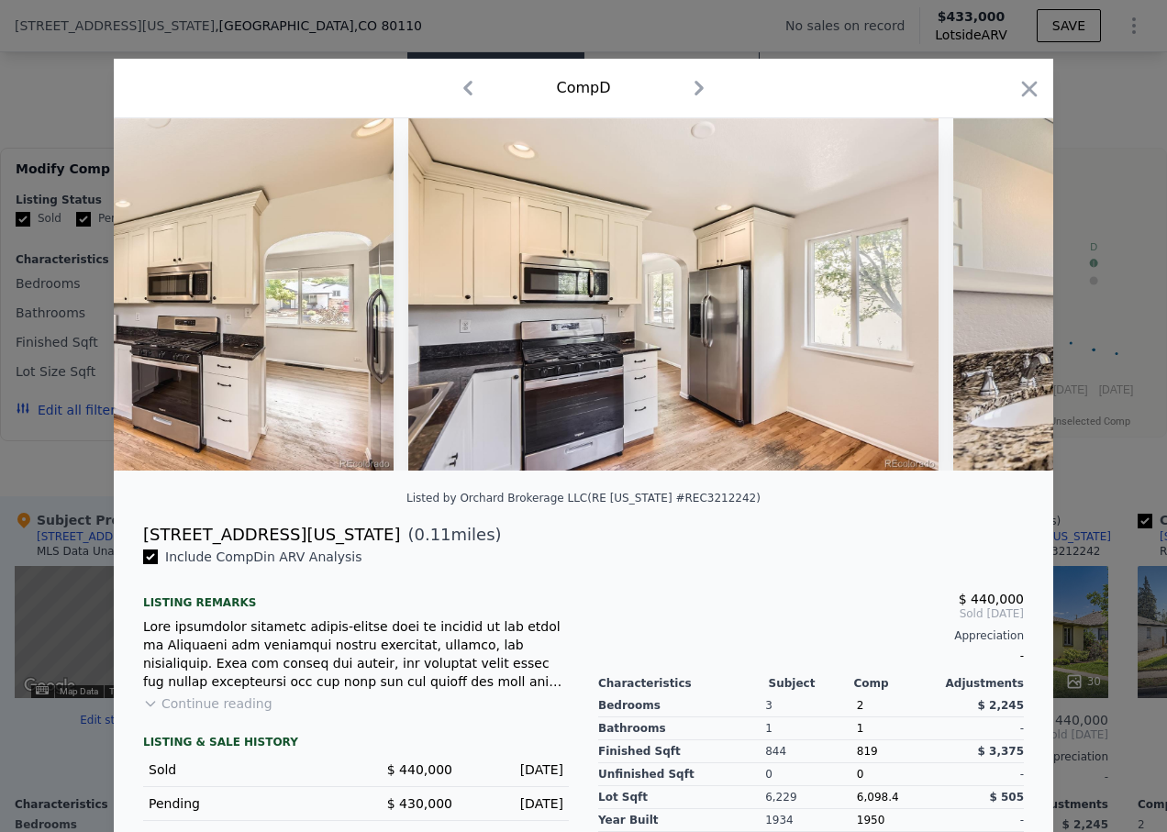
scroll to position [0, 5723]
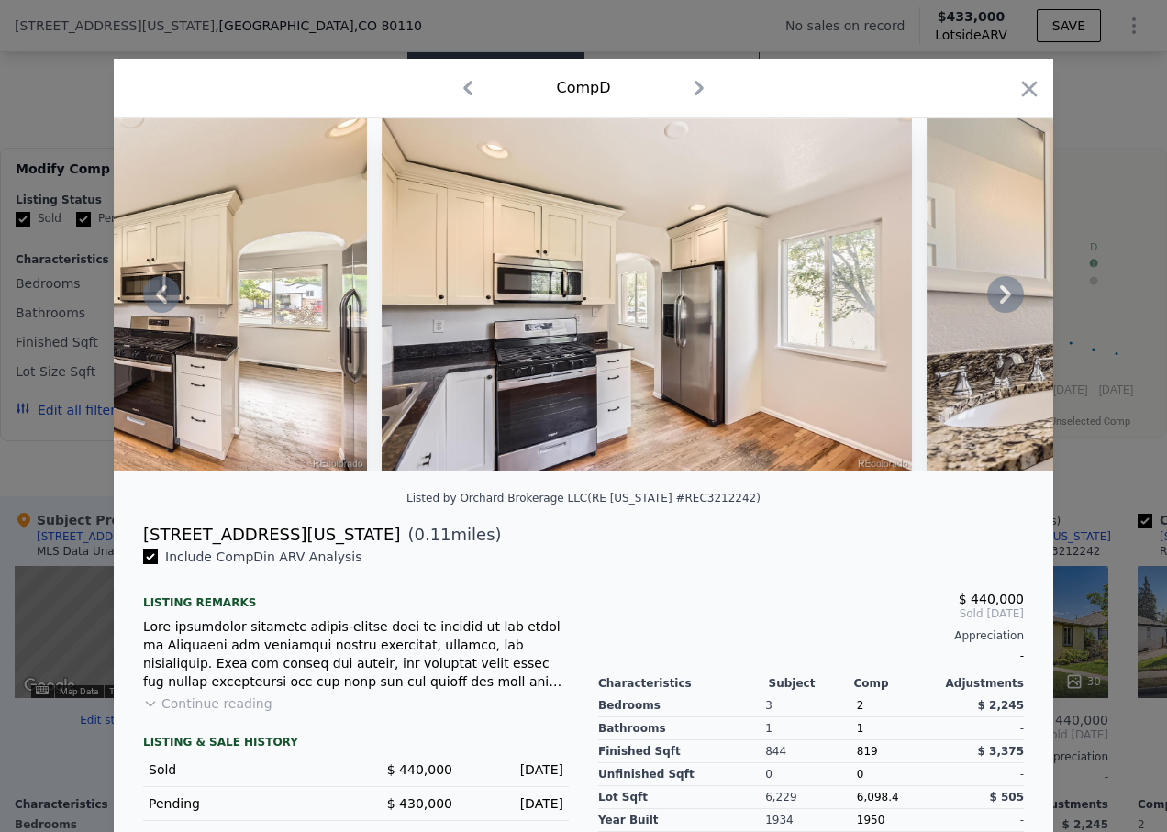
click at [999, 301] on icon at bounding box center [1005, 294] width 37 height 37
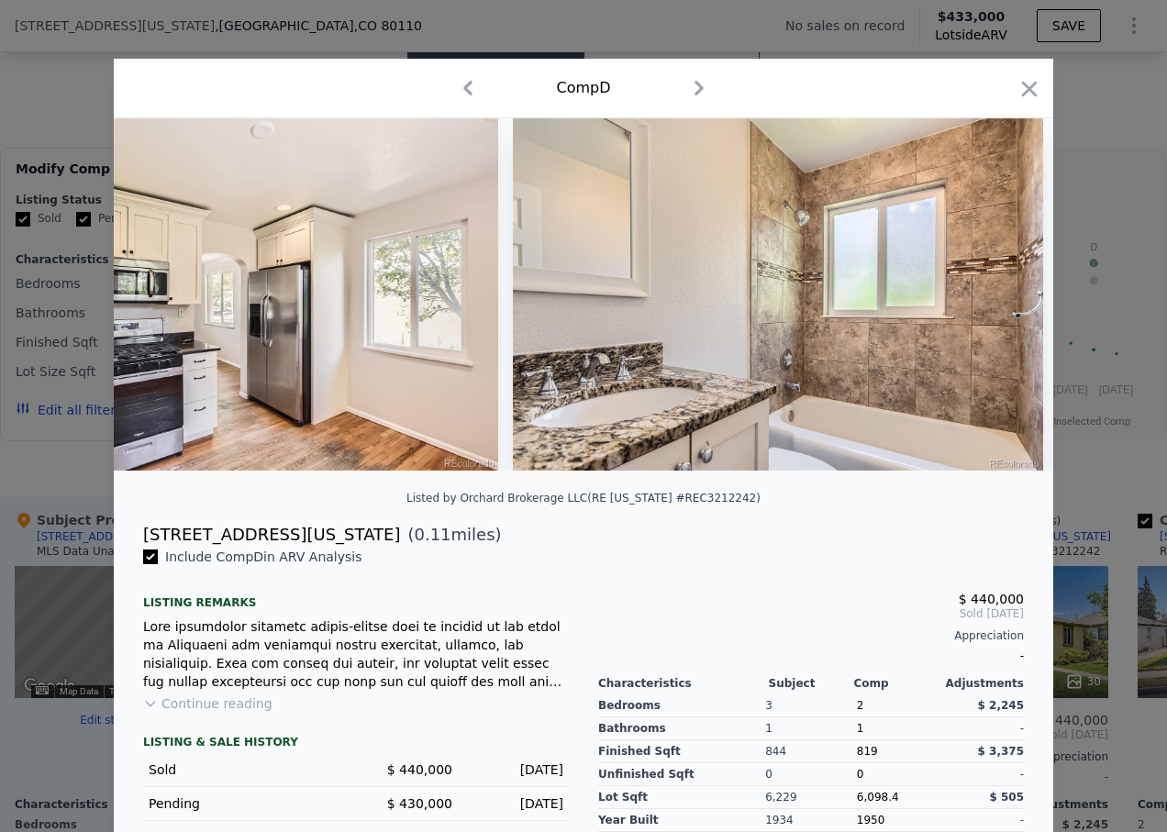
scroll to position [0, 6163]
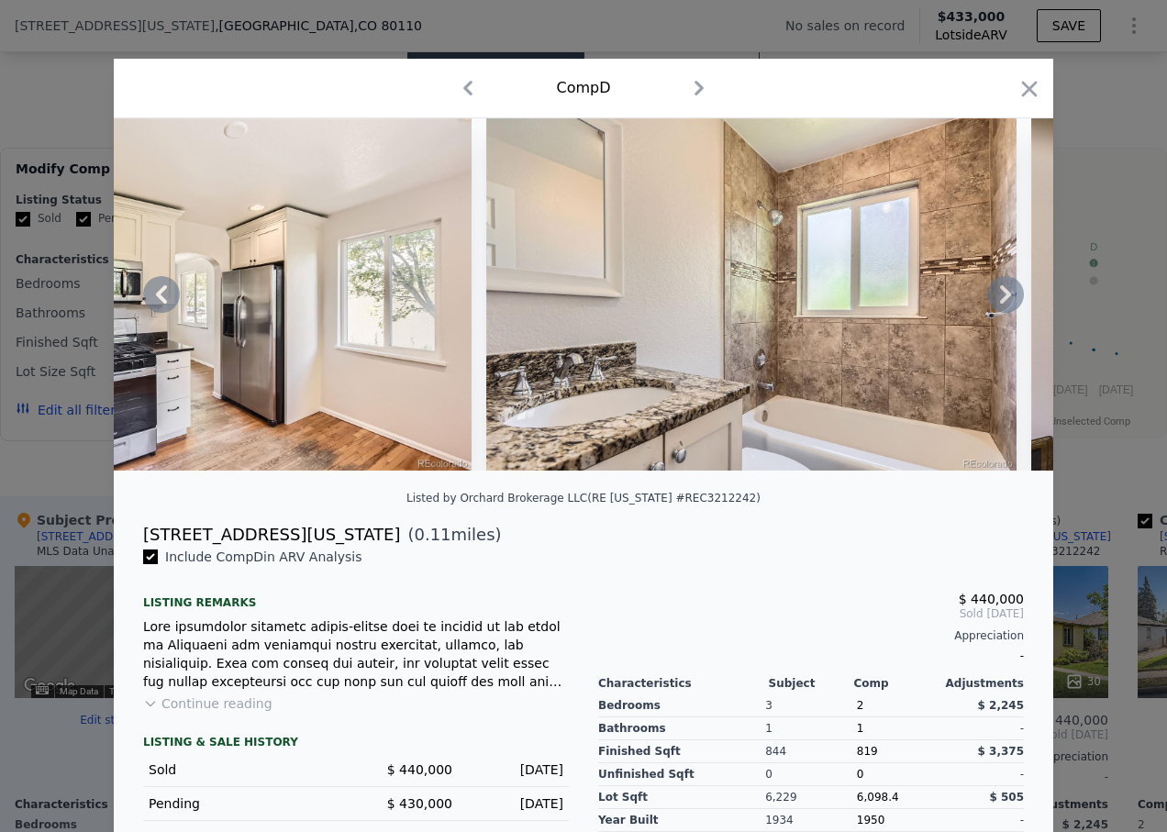
click at [999, 301] on icon at bounding box center [1005, 294] width 37 height 37
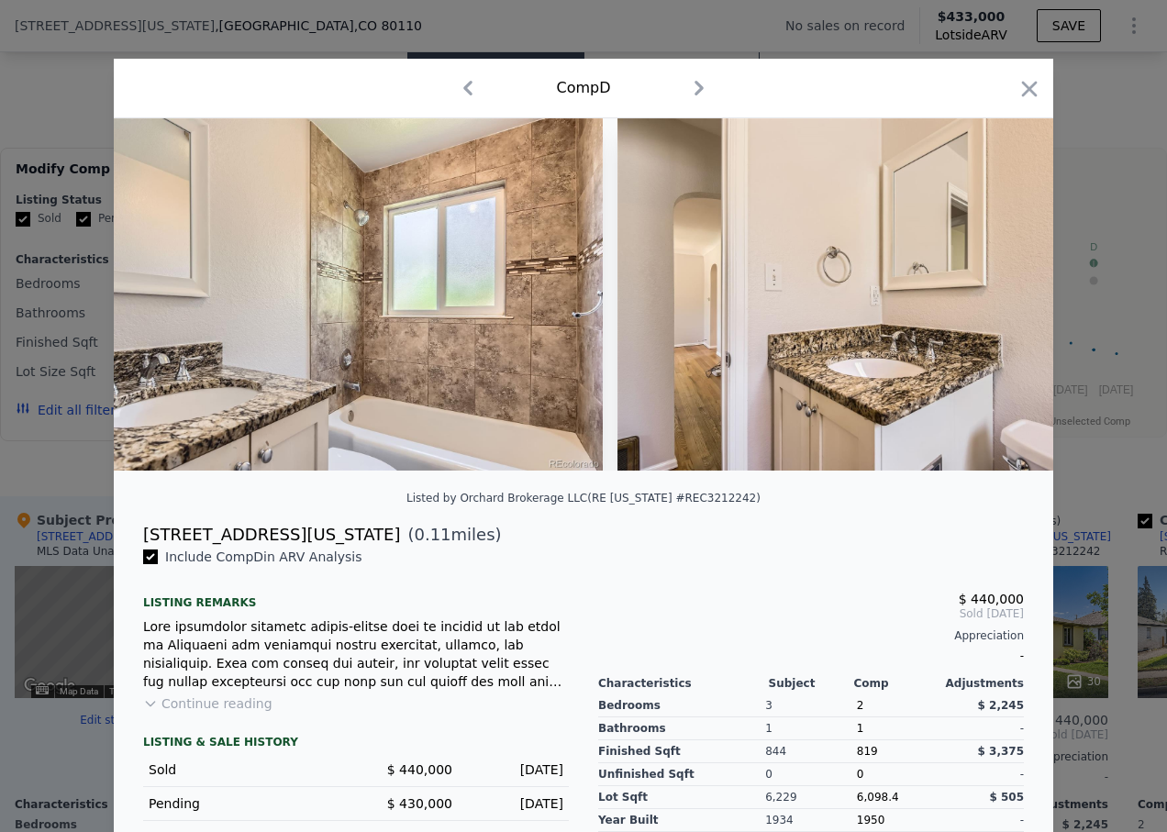
scroll to position [0, 6603]
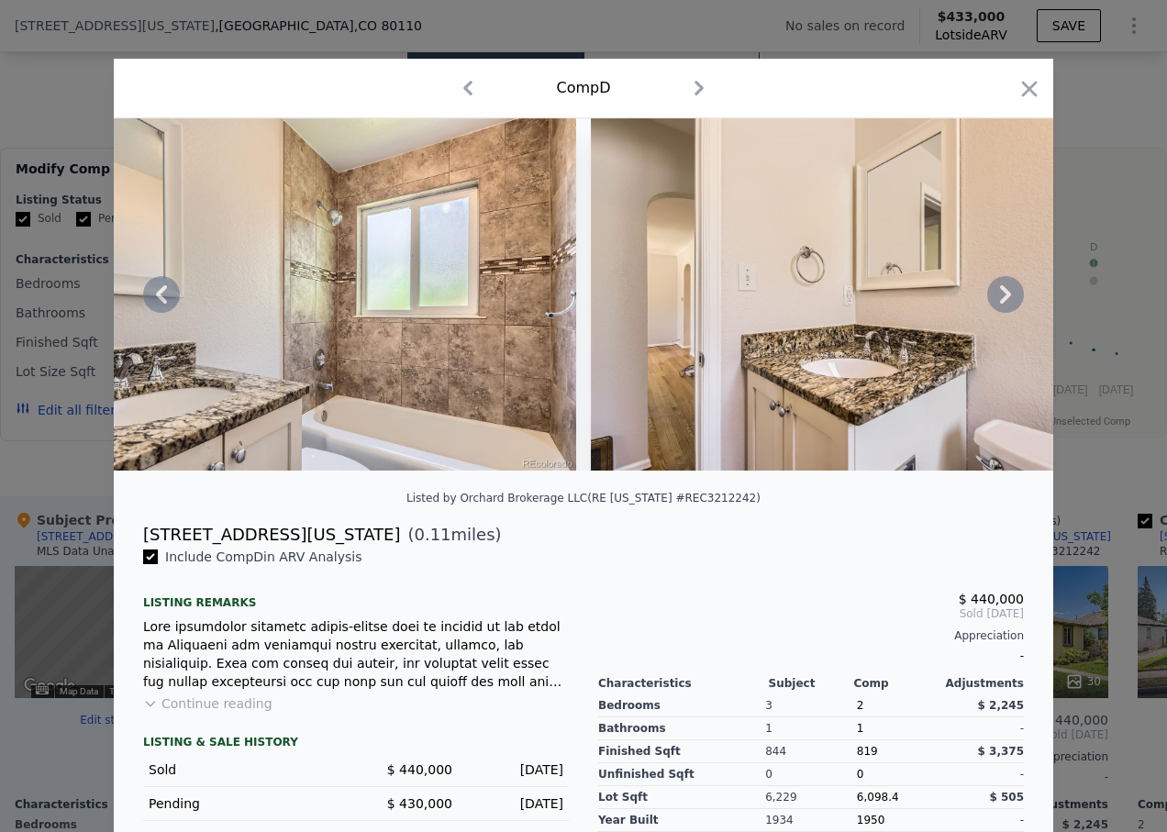
click at [999, 301] on icon at bounding box center [1005, 294] width 37 height 37
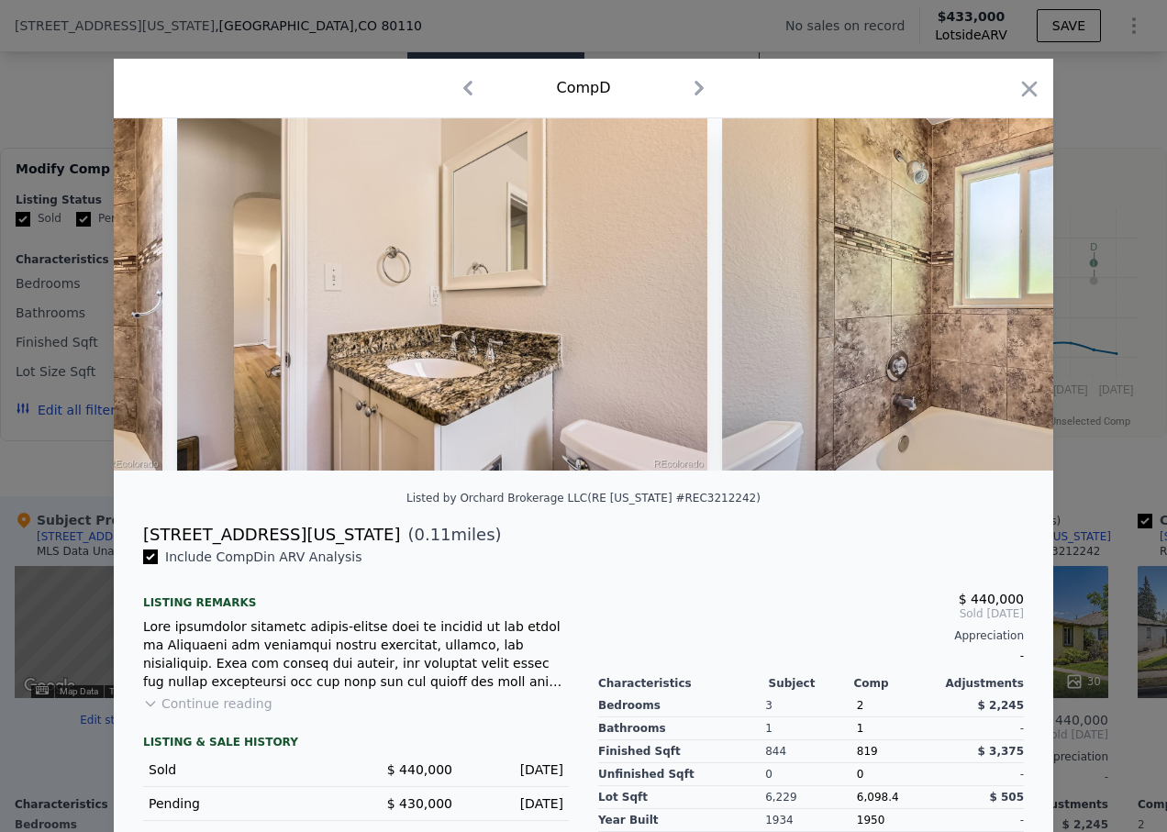
scroll to position [0, 7043]
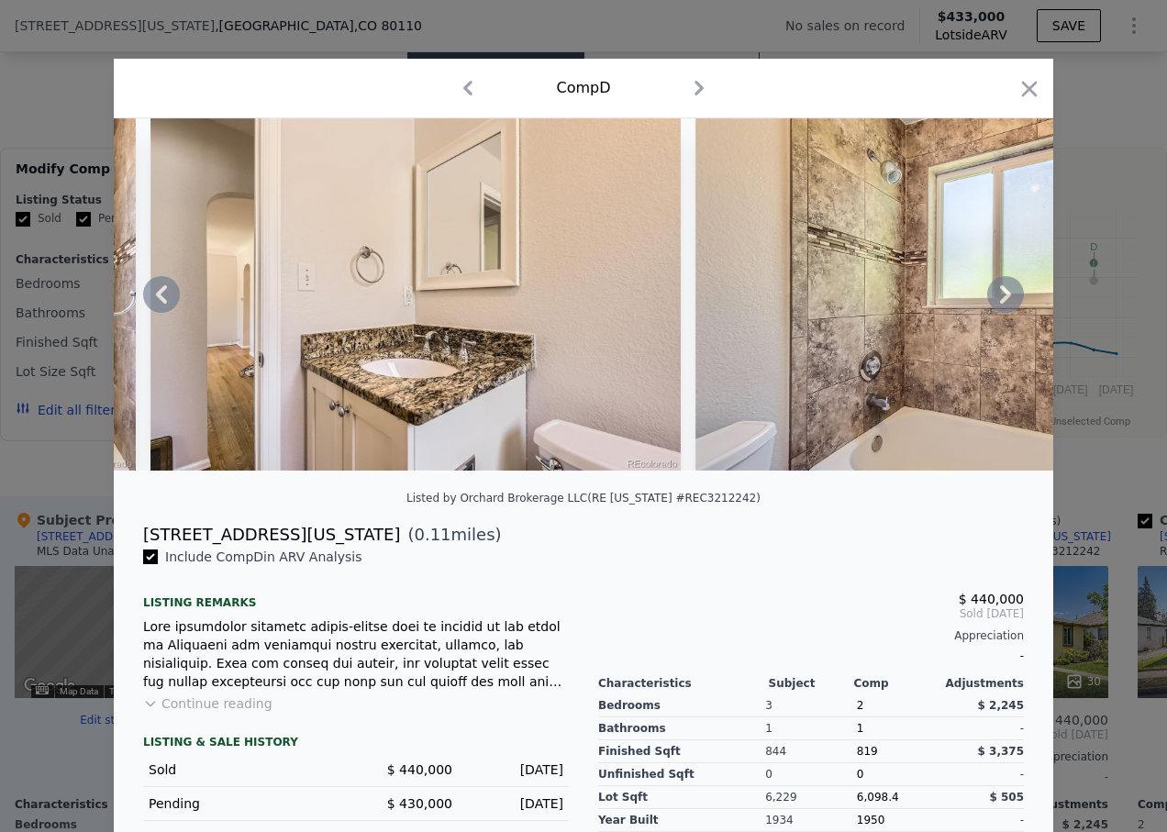
click at [999, 301] on icon at bounding box center [1005, 294] width 37 height 37
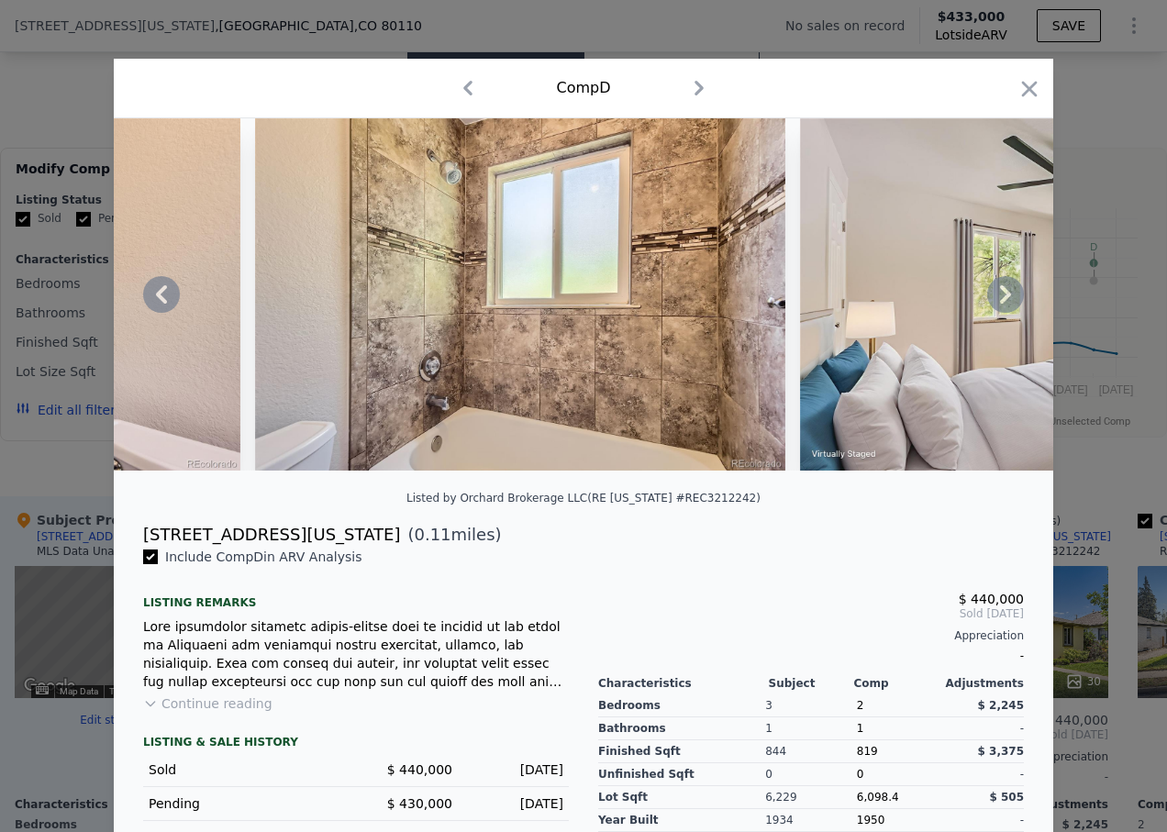
click at [999, 301] on icon at bounding box center [1005, 294] width 37 height 37
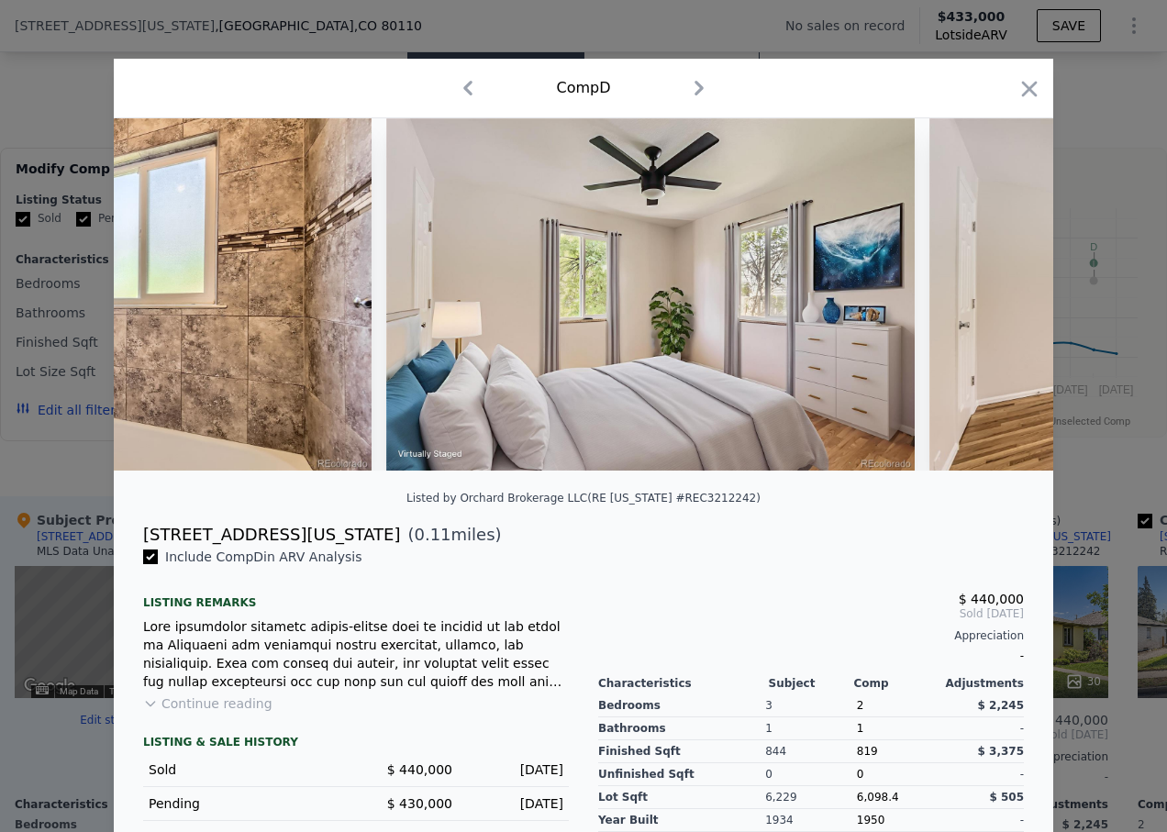
scroll to position [0, 7924]
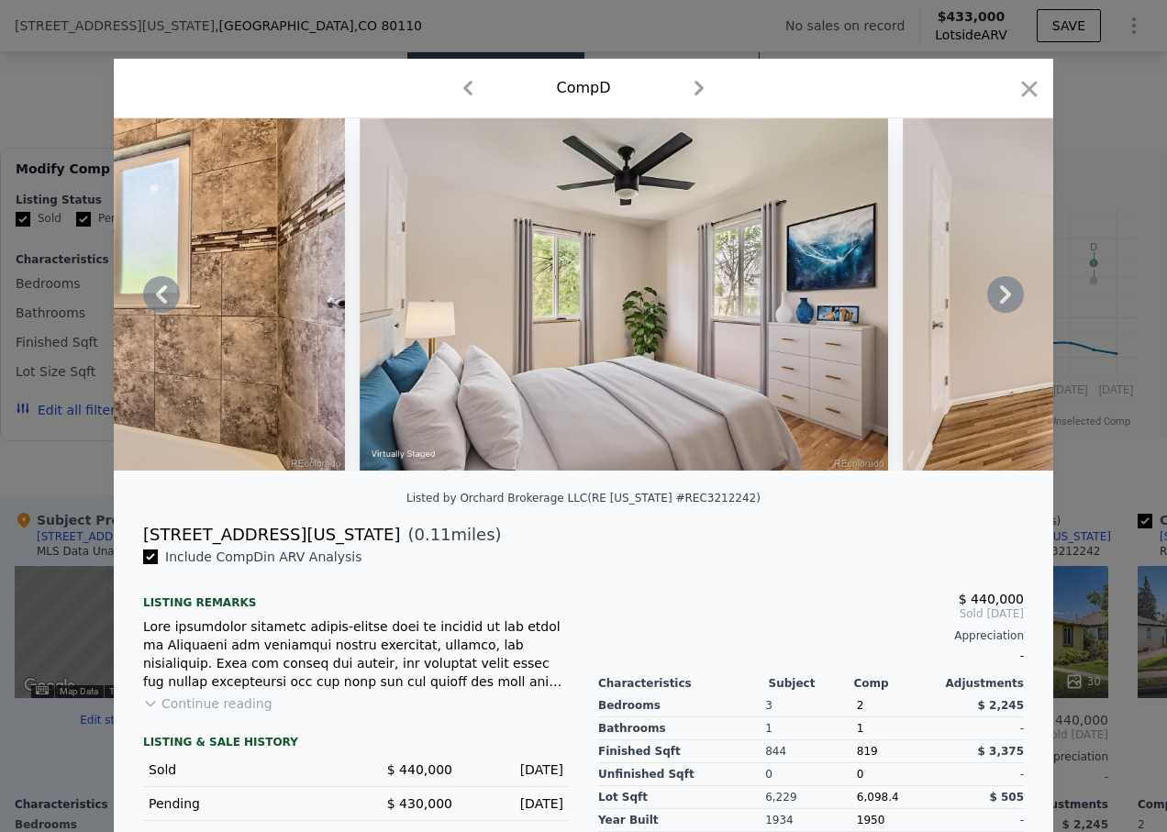
click at [999, 301] on icon at bounding box center [1005, 294] width 37 height 37
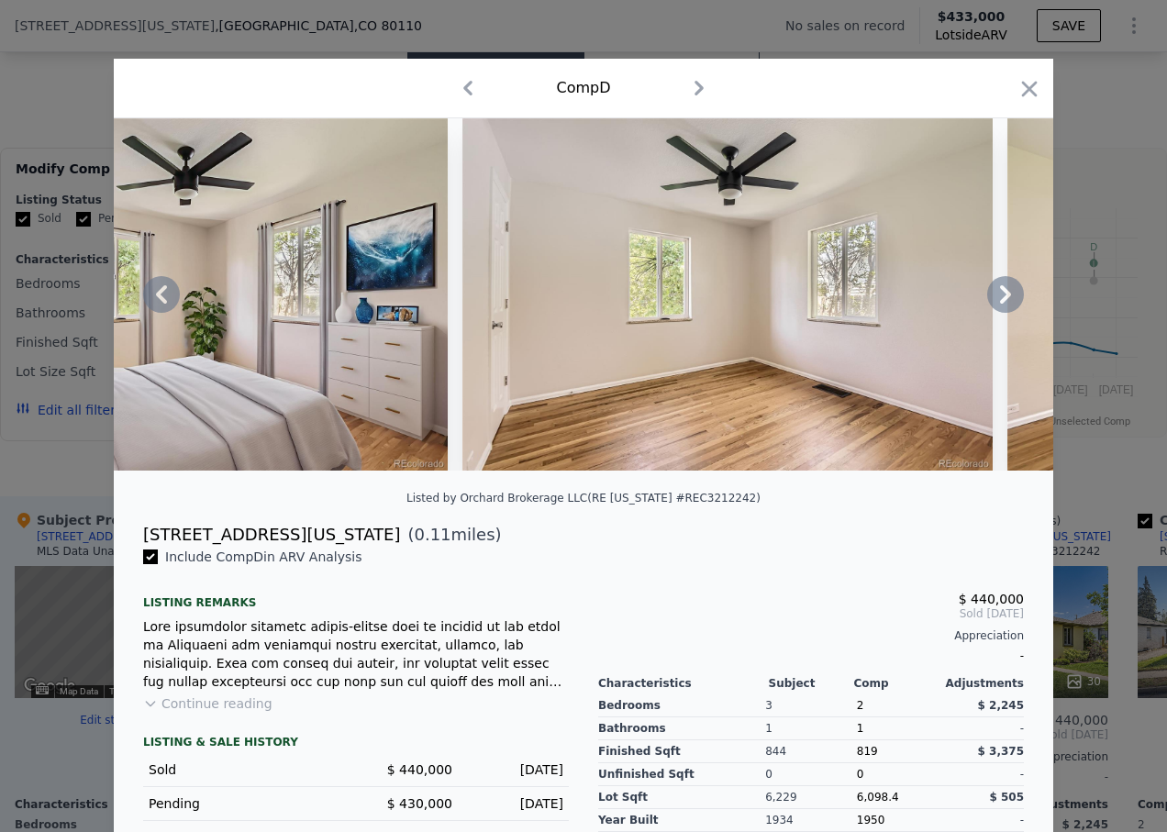
click at [999, 301] on icon at bounding box center [1005, 294] width 37 height 37
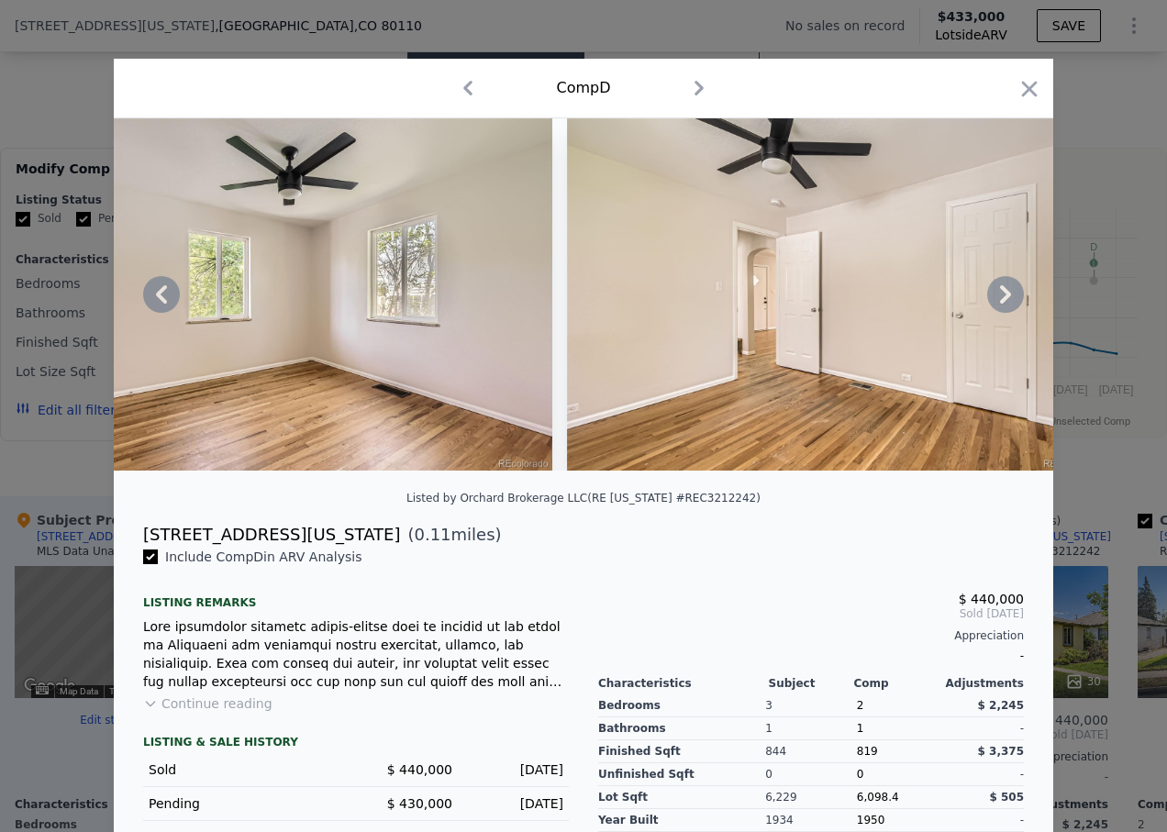
click at [999, 301] on icon at bounding box center [1005, 294] width 37 height 37
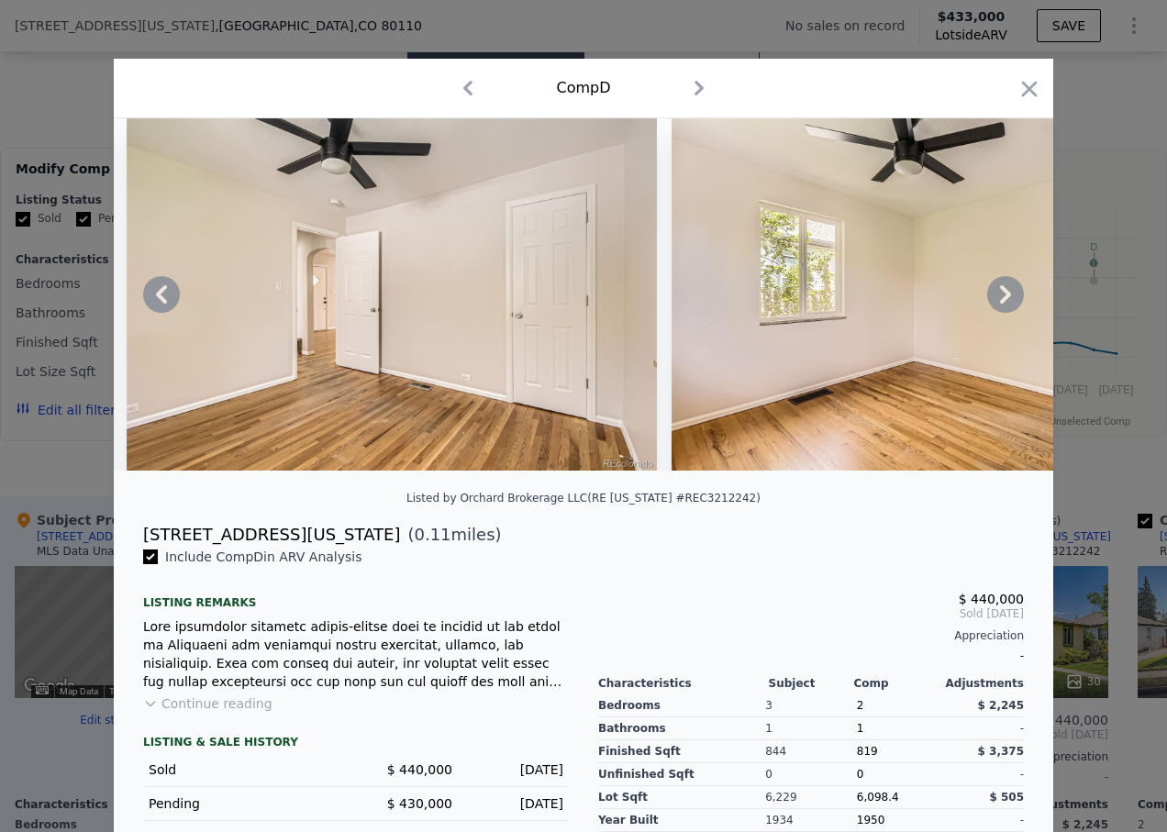
click at [999, 301] on icon at bounding box center [1005, 294] width 37 height 37
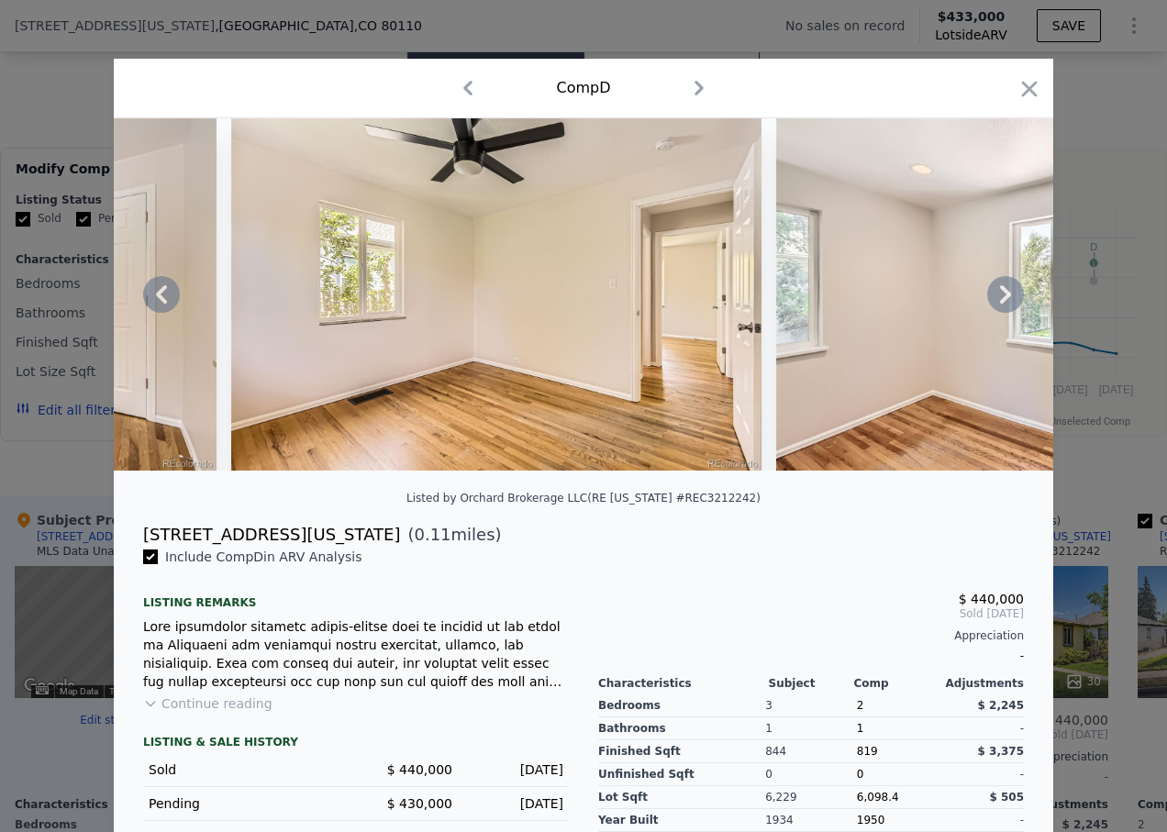
click at [999, 301] on icon at bounding box center [1005, 294] width 37 height 37
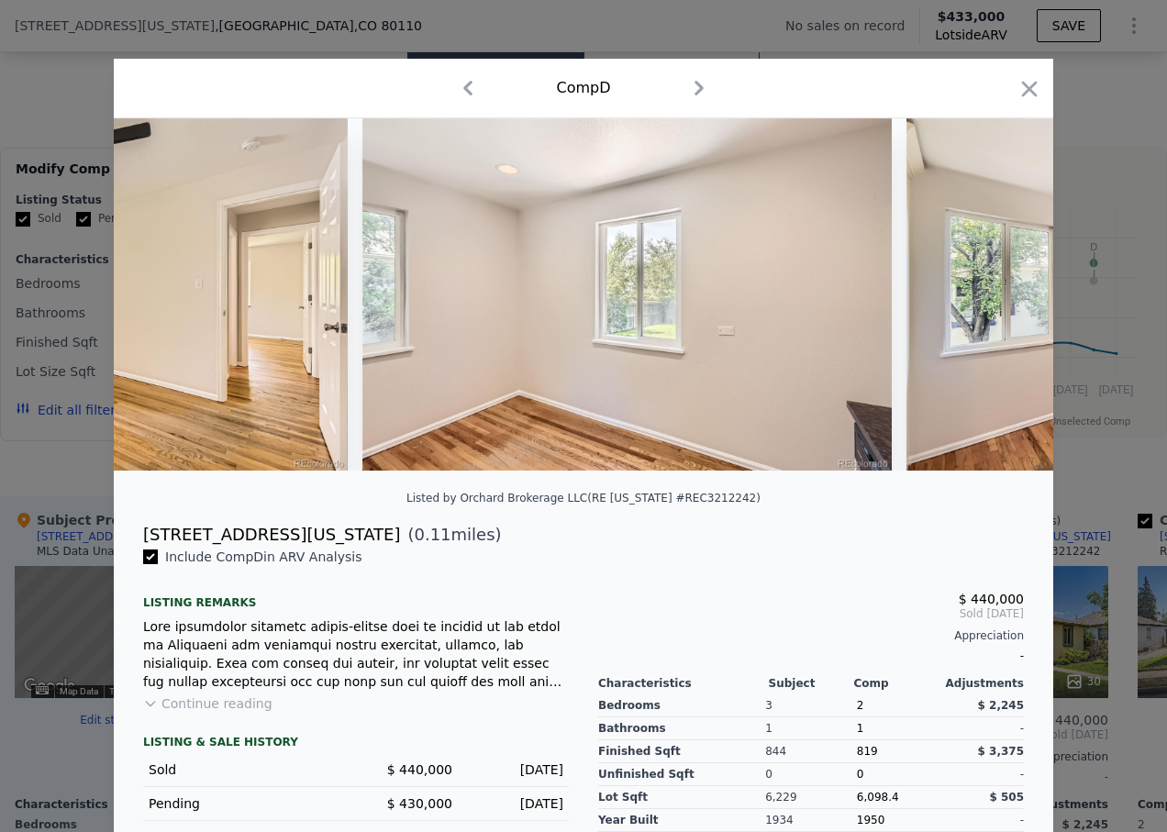
scroll to position [0, 10125]
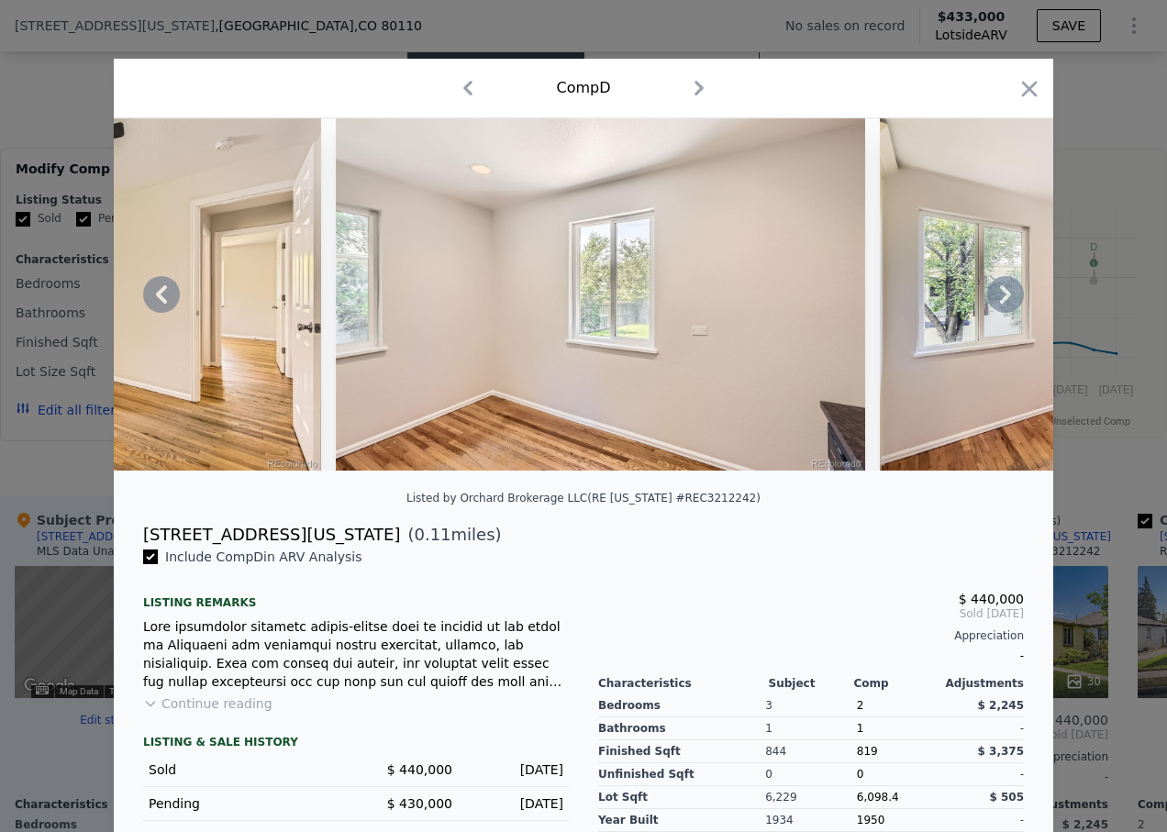
click at [999, 301] on div at bounding box center [583, 294] width 939 height 352
click at [999, 301] on icon at bounding box center [1005, 294] width 37 height 37
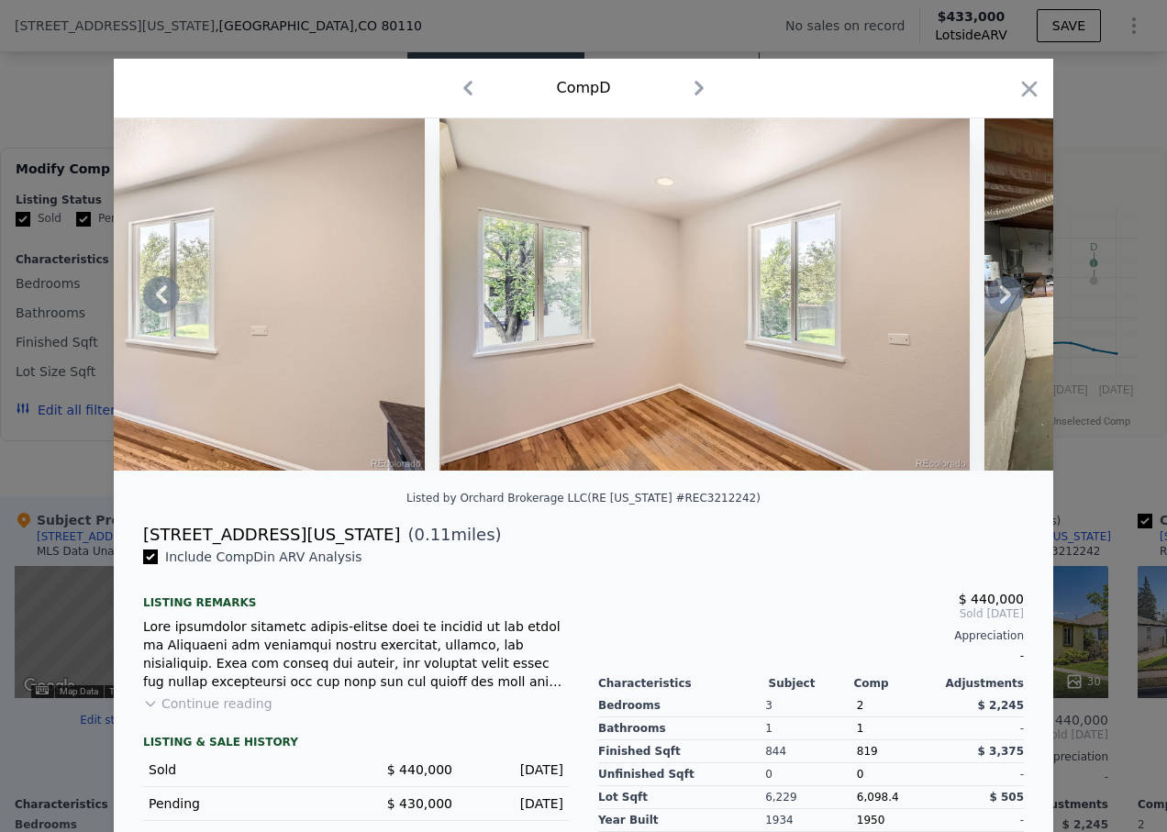
click at [999, 301] on icon at bounding box center [1005, 294] width 37 height 37
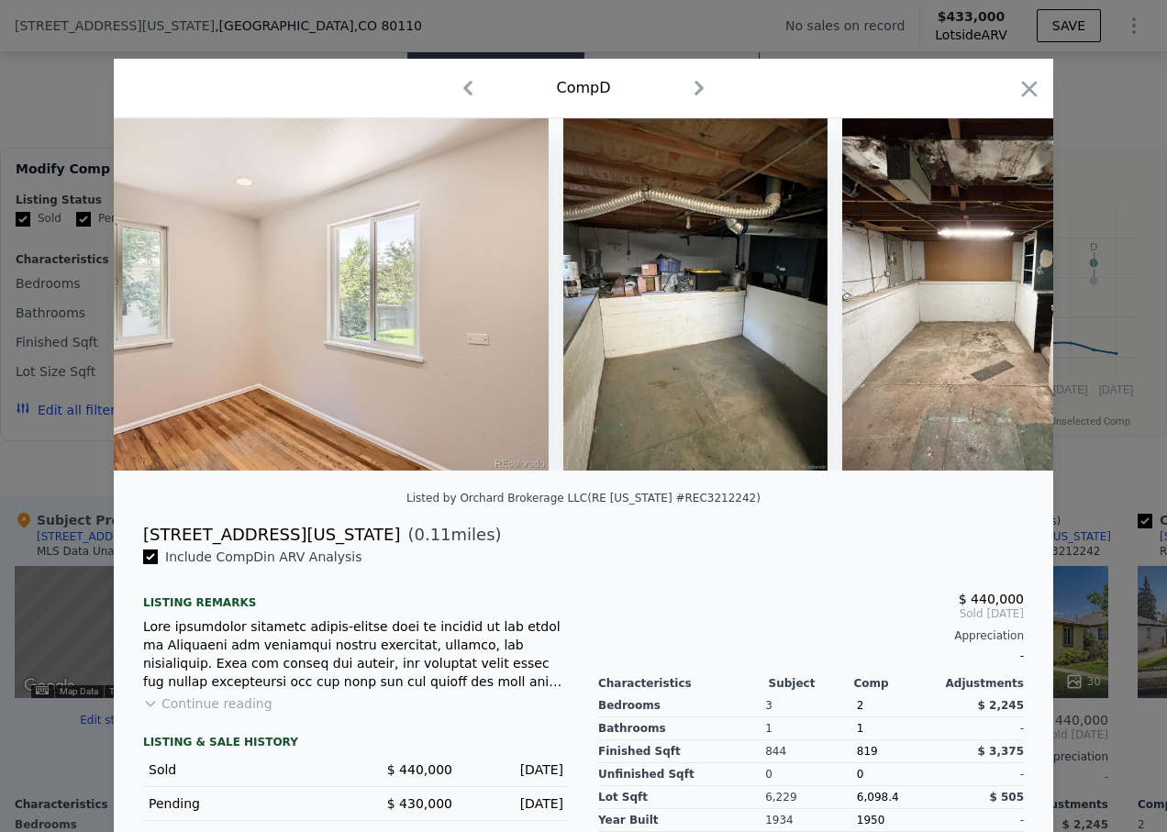
scroll to position [0, 11005]
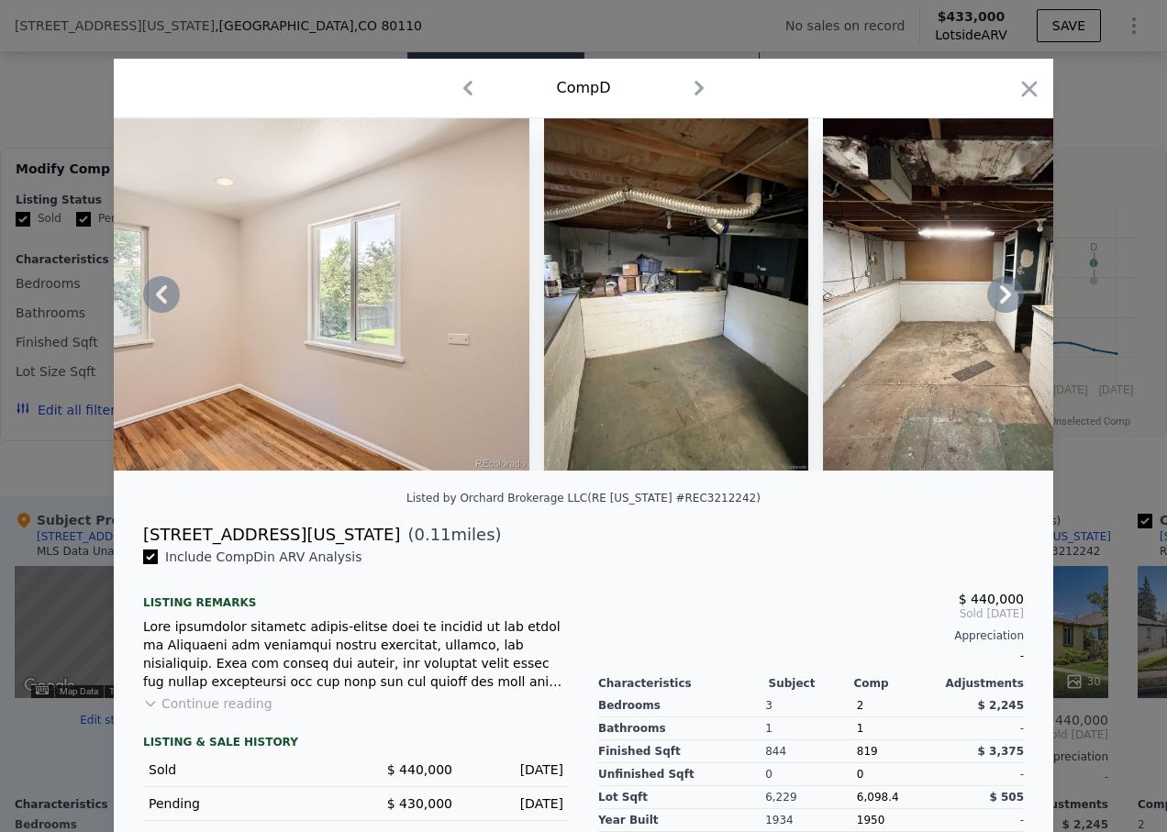
click at [999, 301] on icon at bounding box center [1005, 294] width 37 height 37
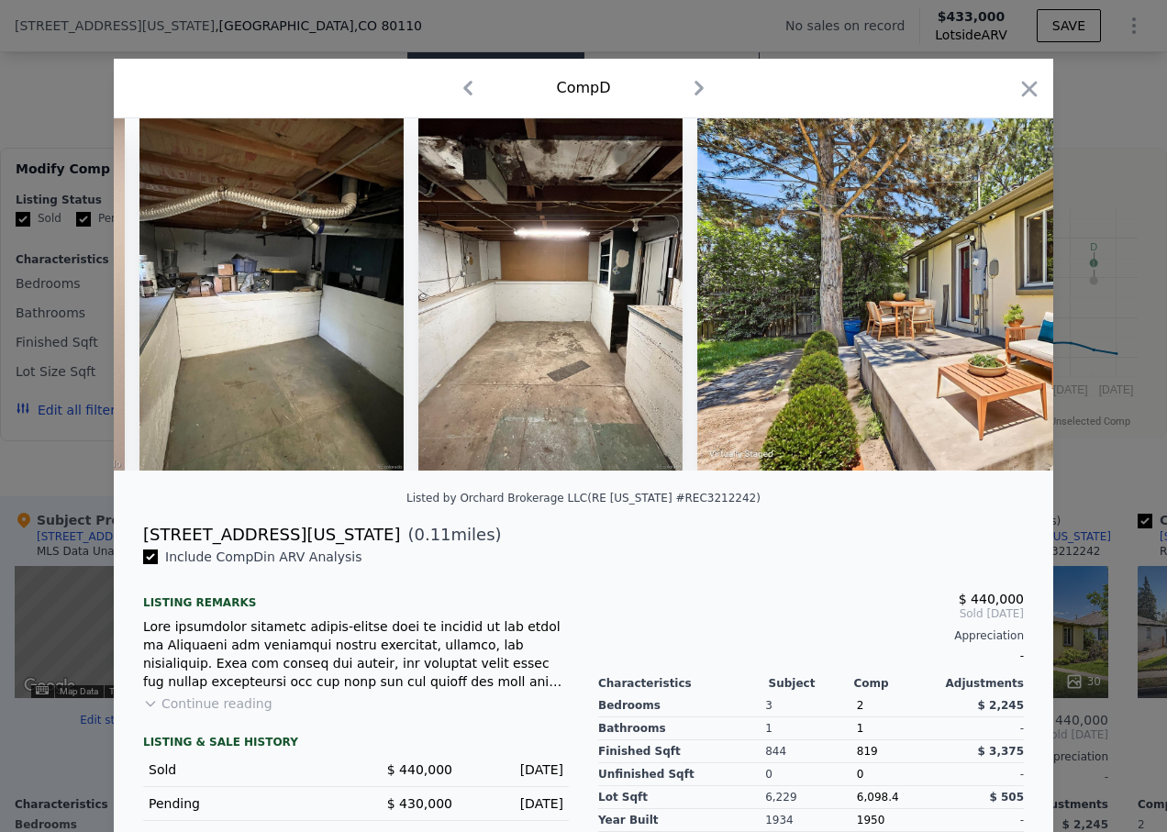
scroll to position [0, 11445]
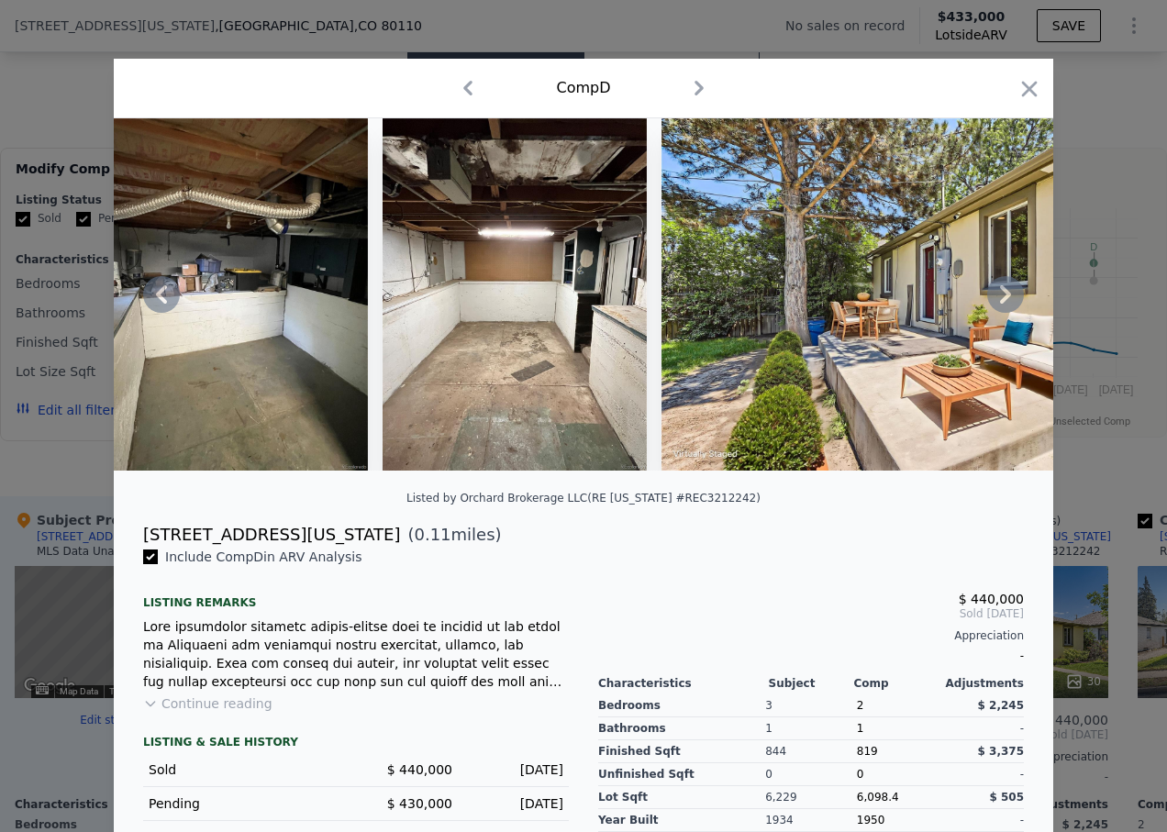
click at [999, 301] on icon at bounding box center [1005, 294] width 37 height 37
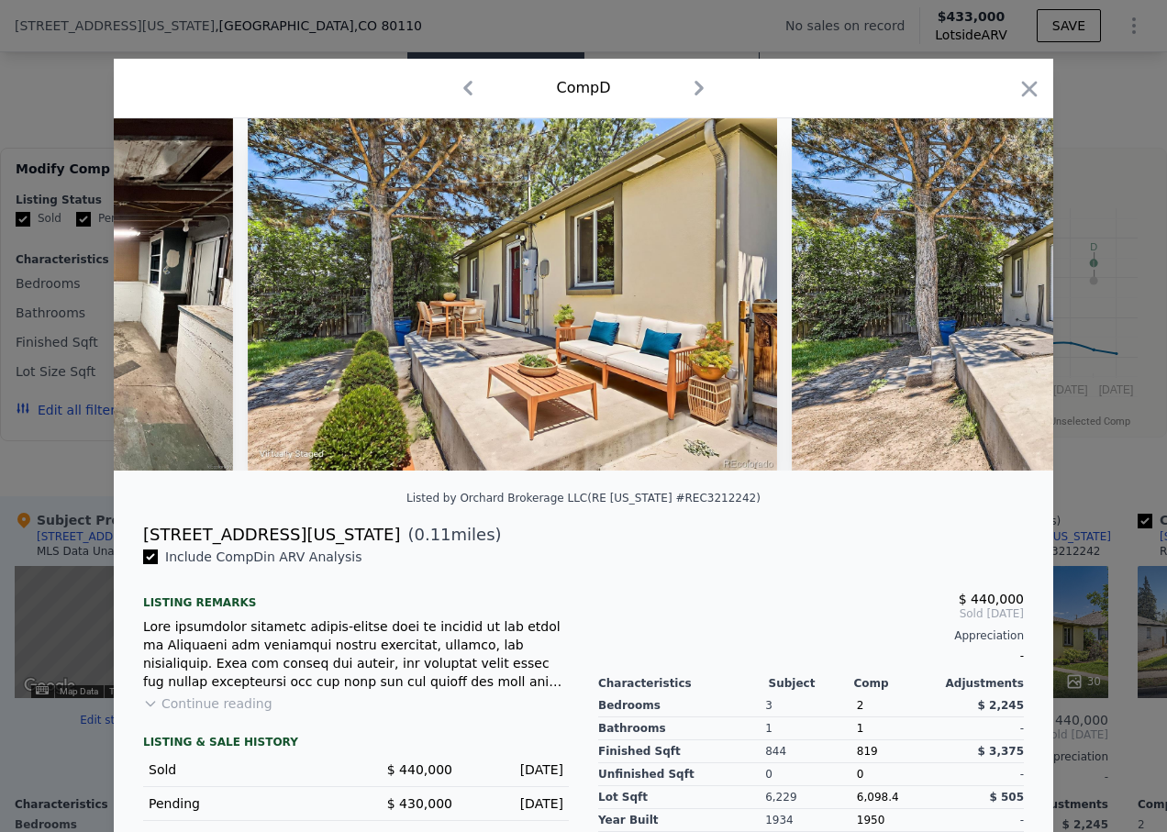
scroll to position [0, 11886]
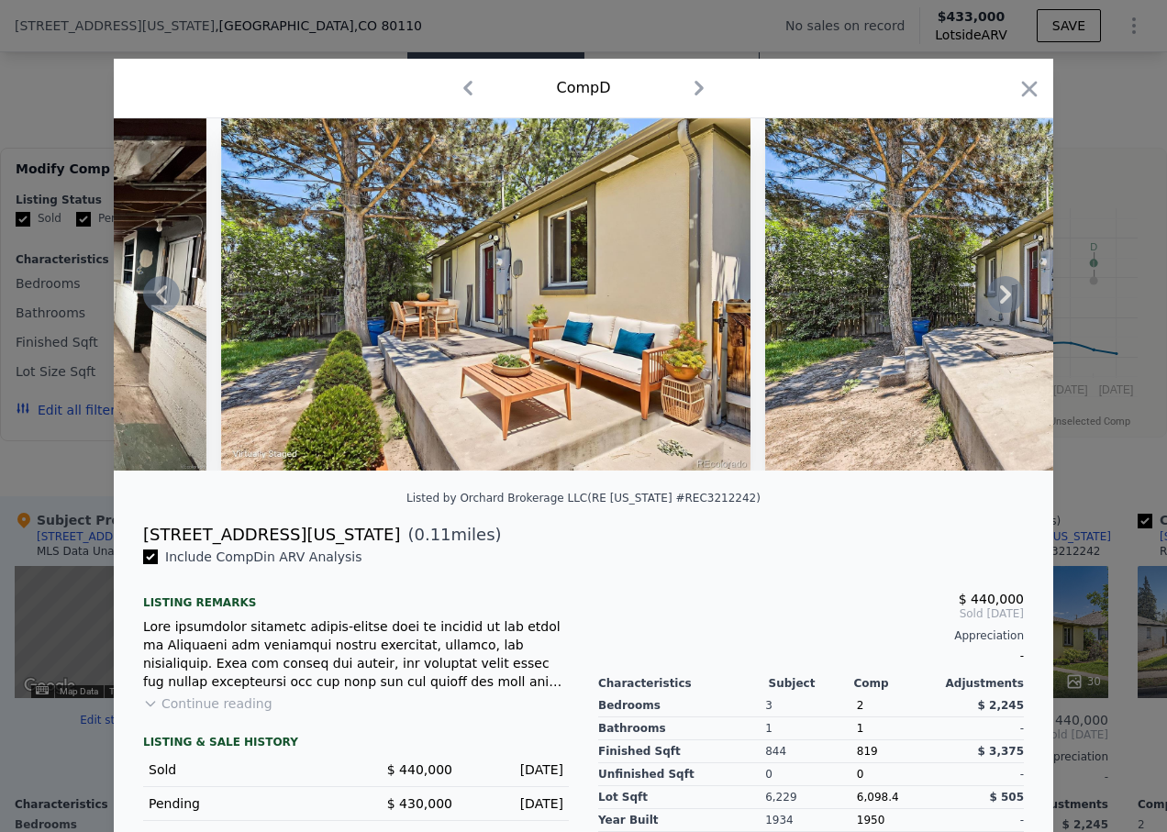
click at [999, 301] on icon at bounding box center [1005, 294] width 37 height 37
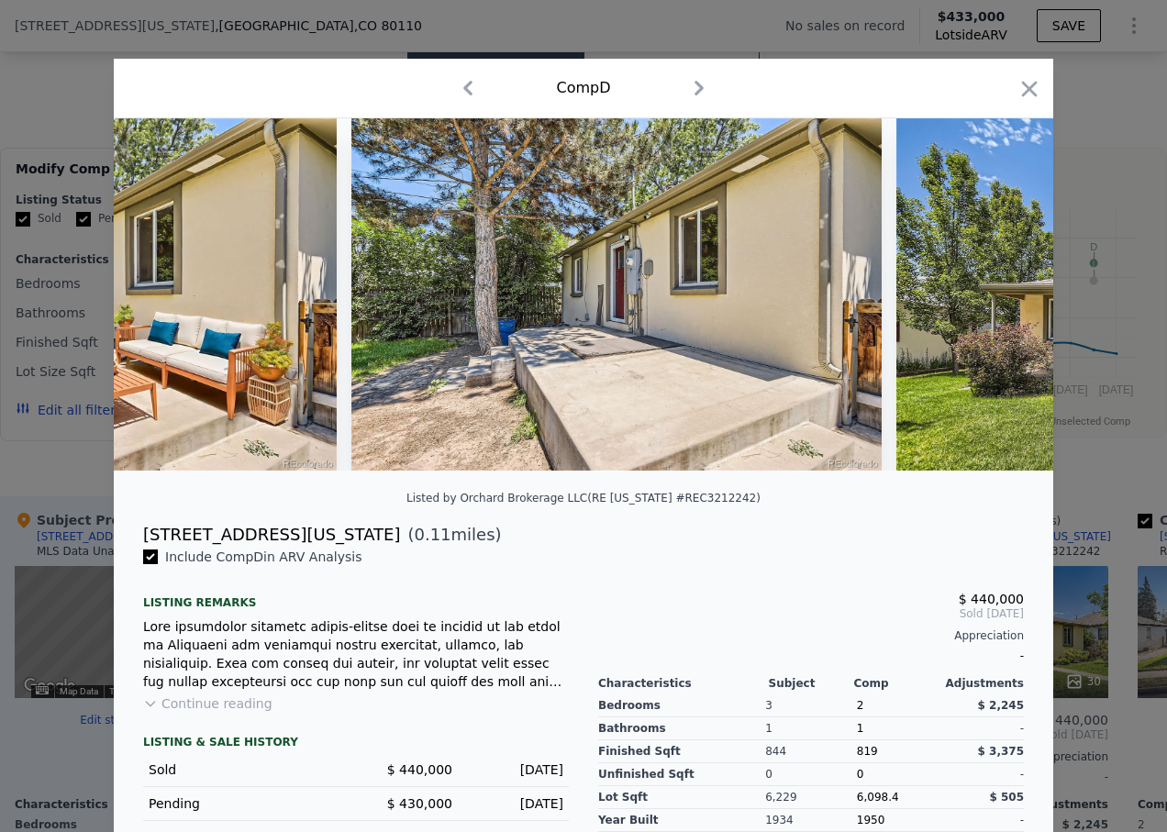
scroll to position [0, 12326]
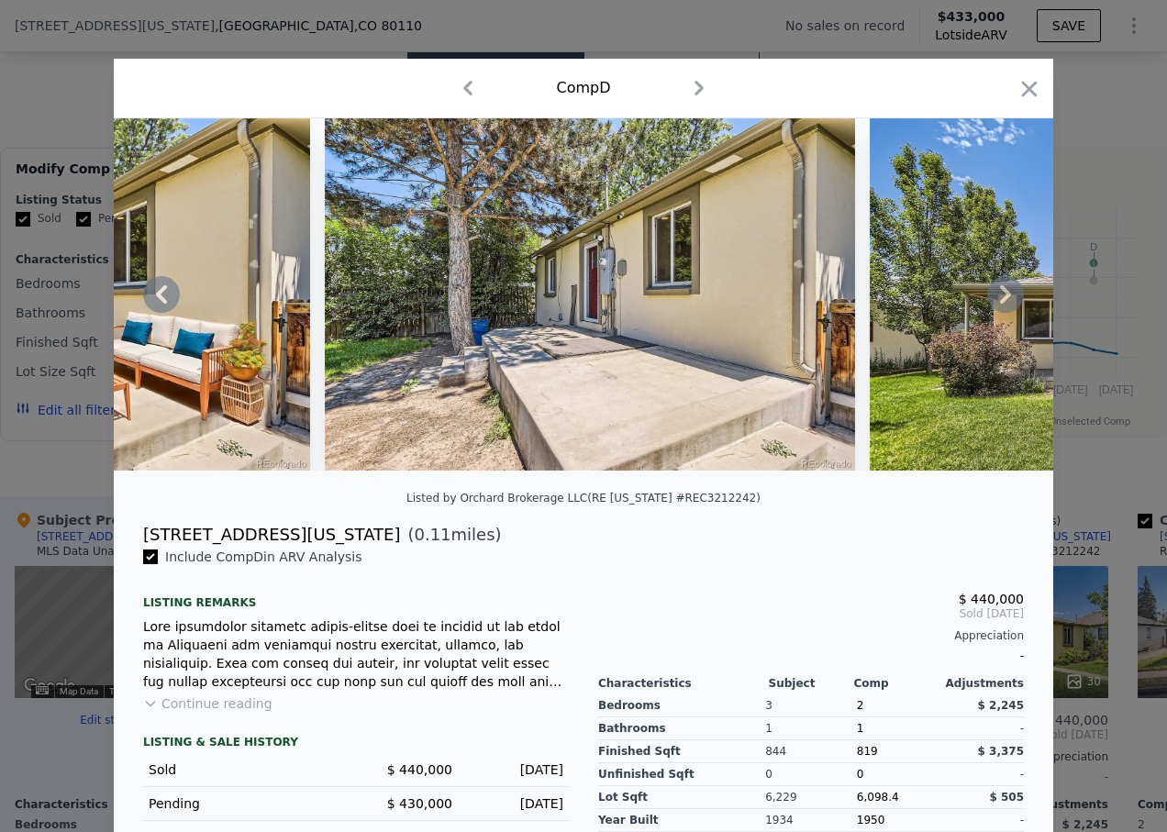
click at [156, 303] on icon at bounding box center [161, 294] width 11 height 18
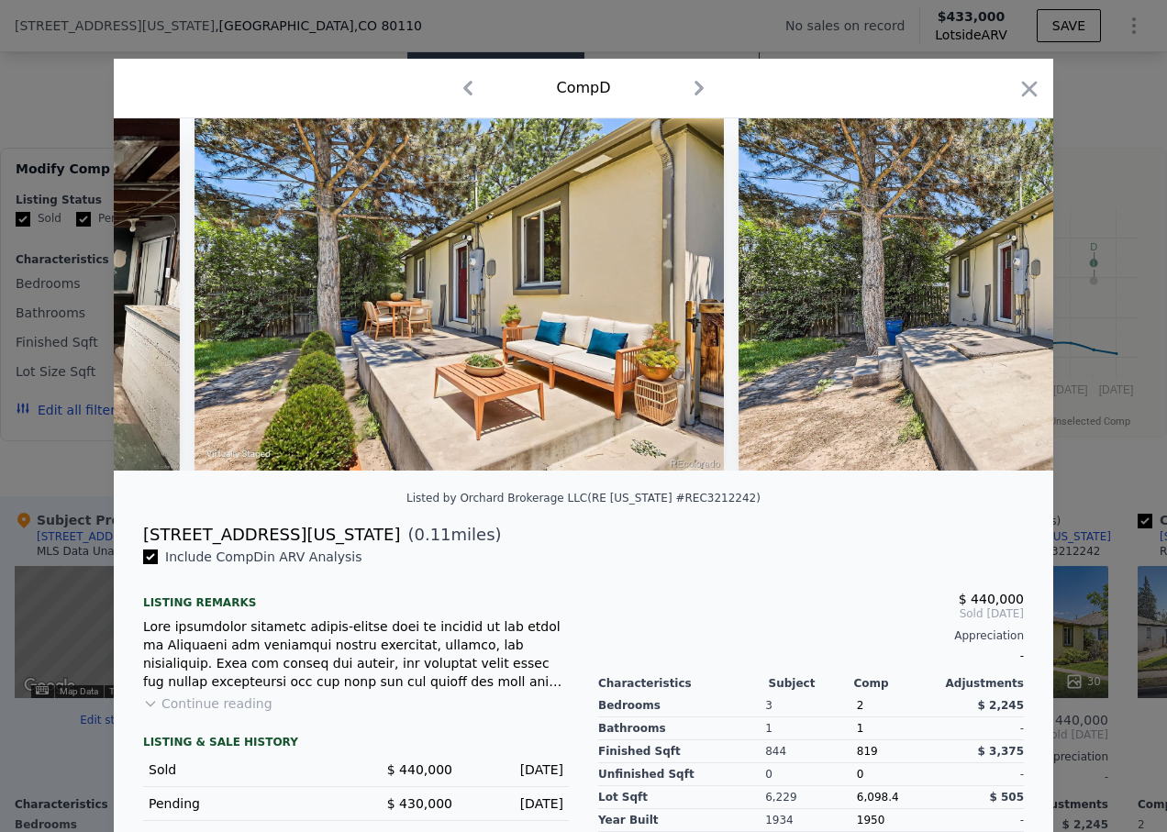
scroll to position [0, 11886]
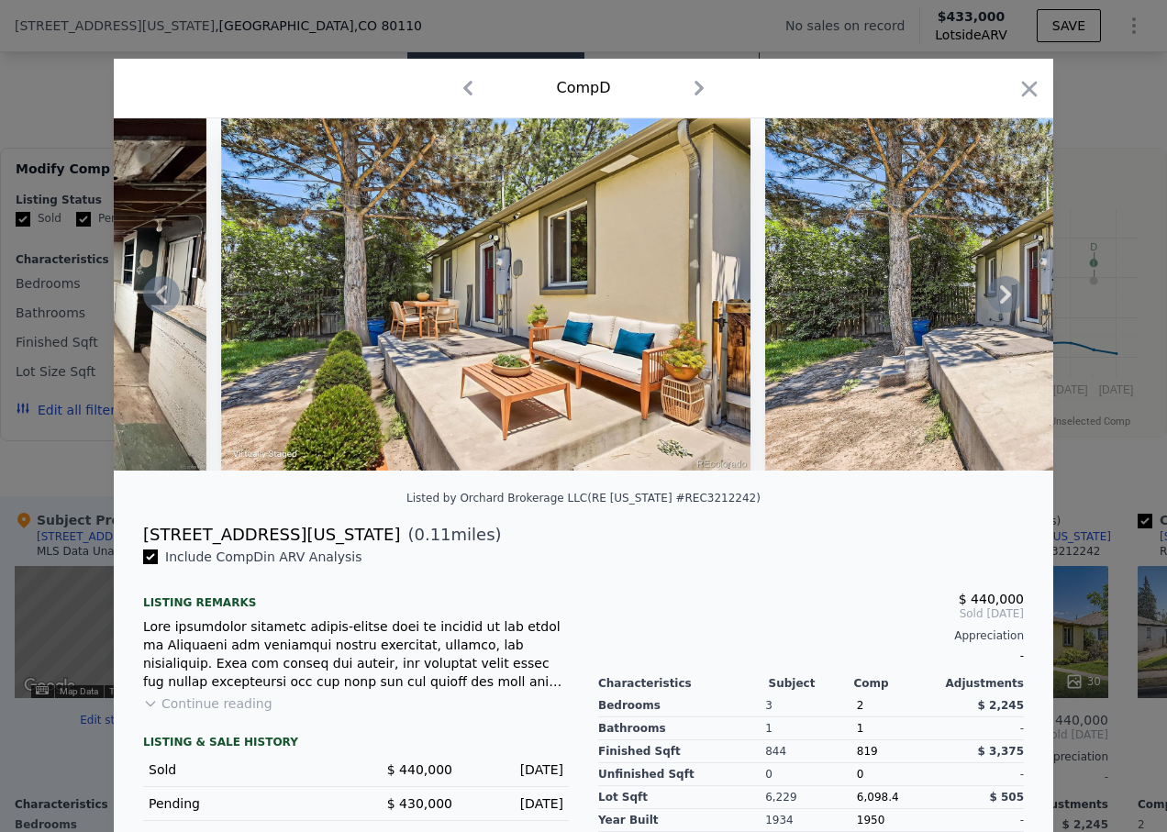
click at [989, 303] on icon at bounding box center [1005, 294] width 37 height 37
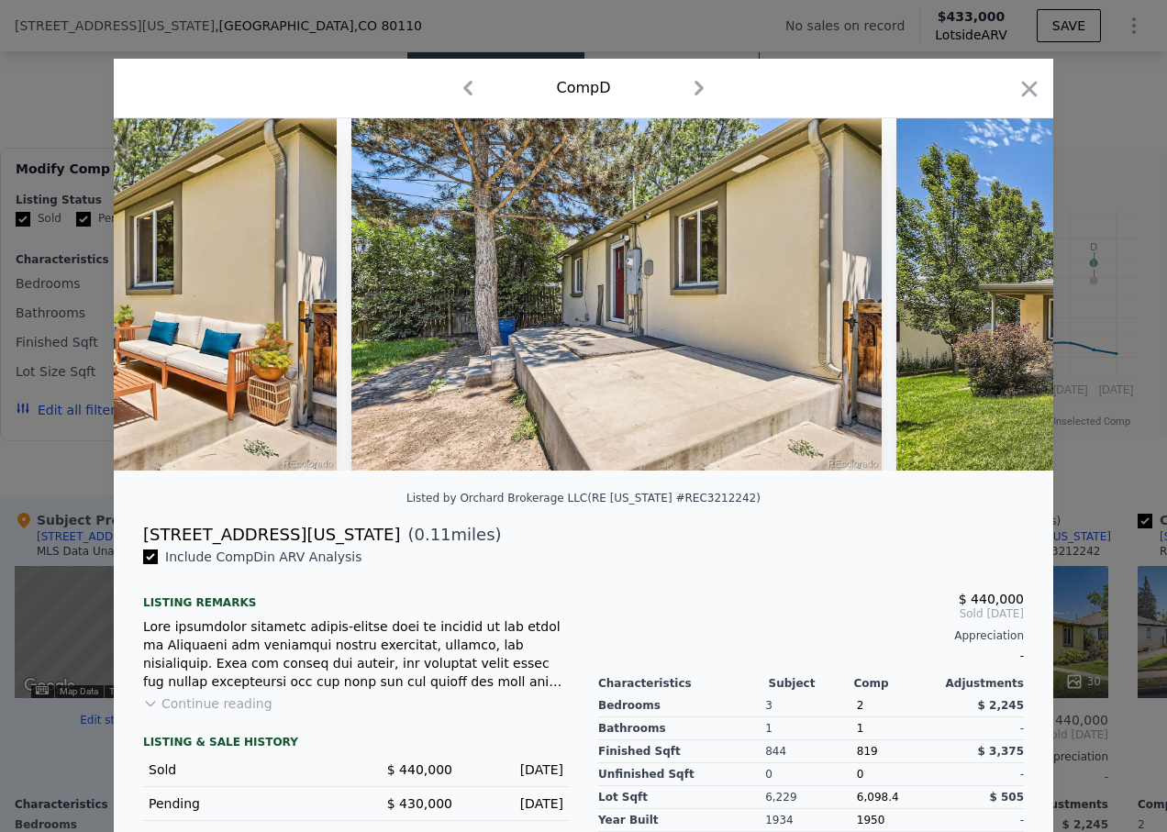
scroll to position [0, 12326]
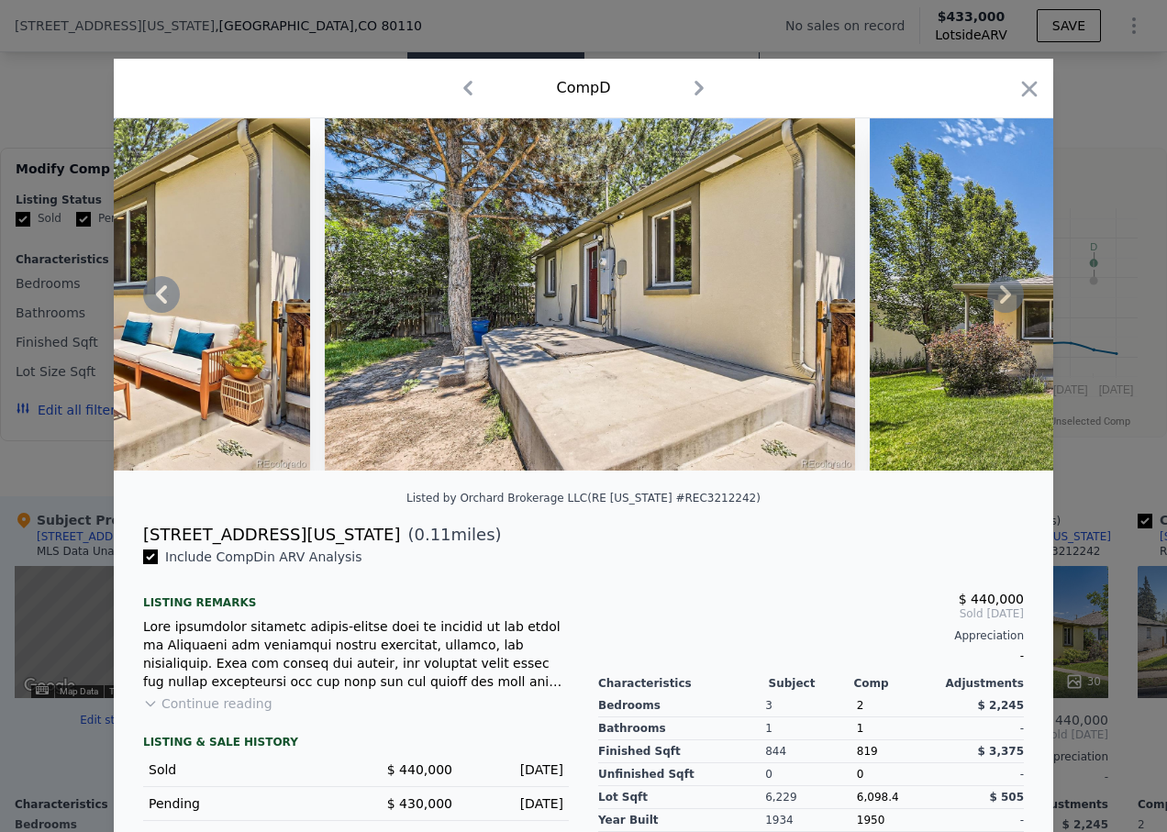
click at [989, 303] on icon at bounding box center [1005, 294] width 37 height 37
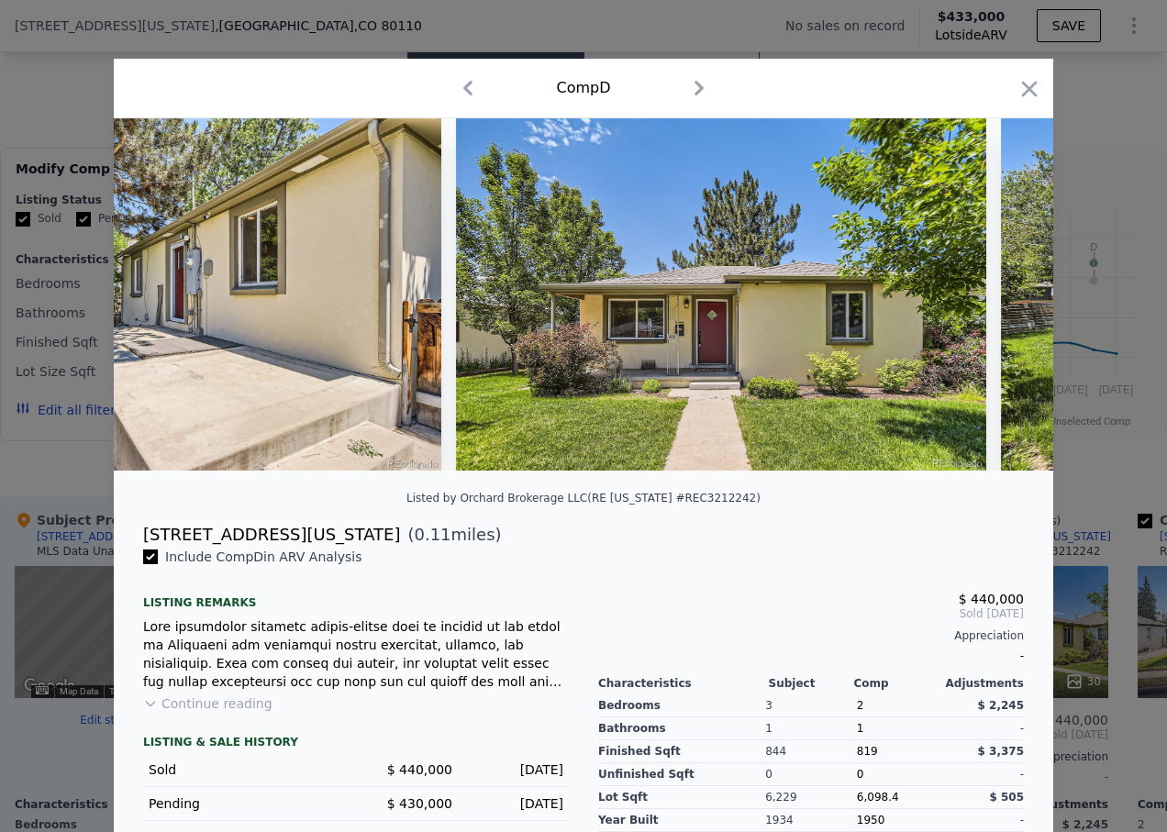
scroll to position [0, 12766]
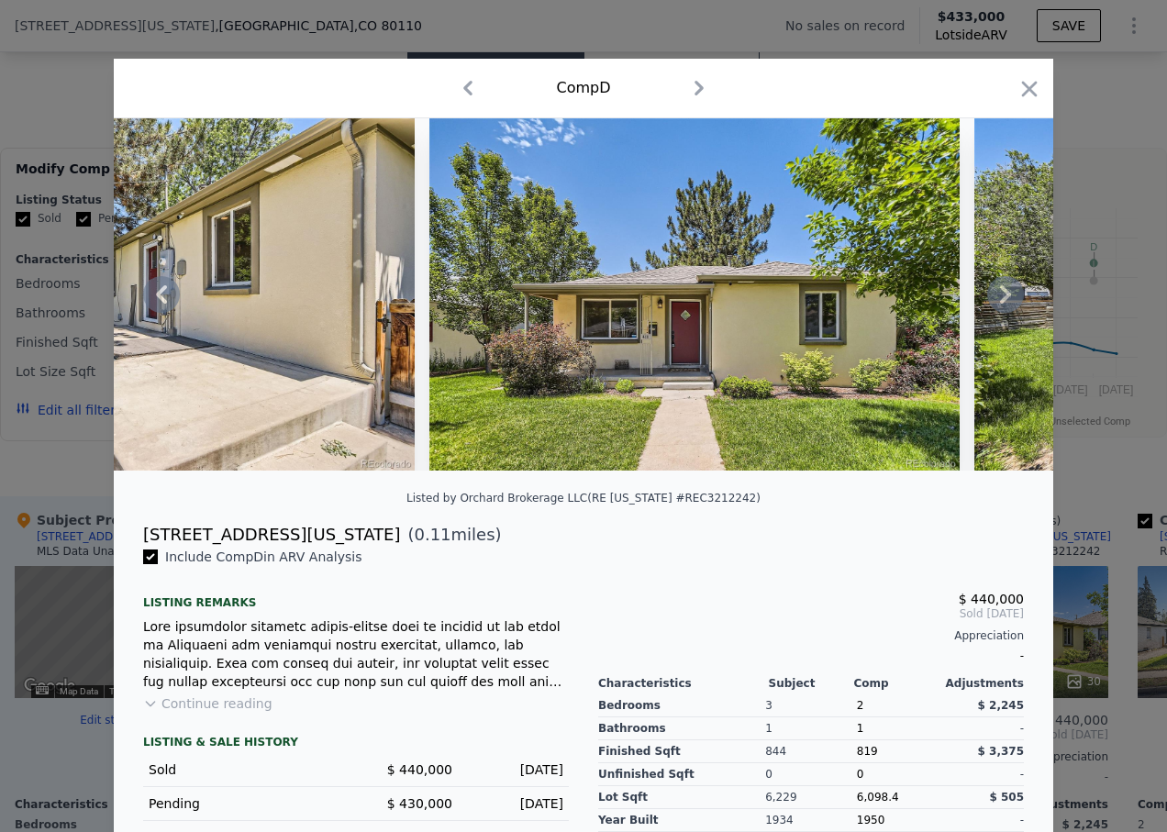
click at [989, 303] on icon at bounding box center [1005, 294] width 37 height 37
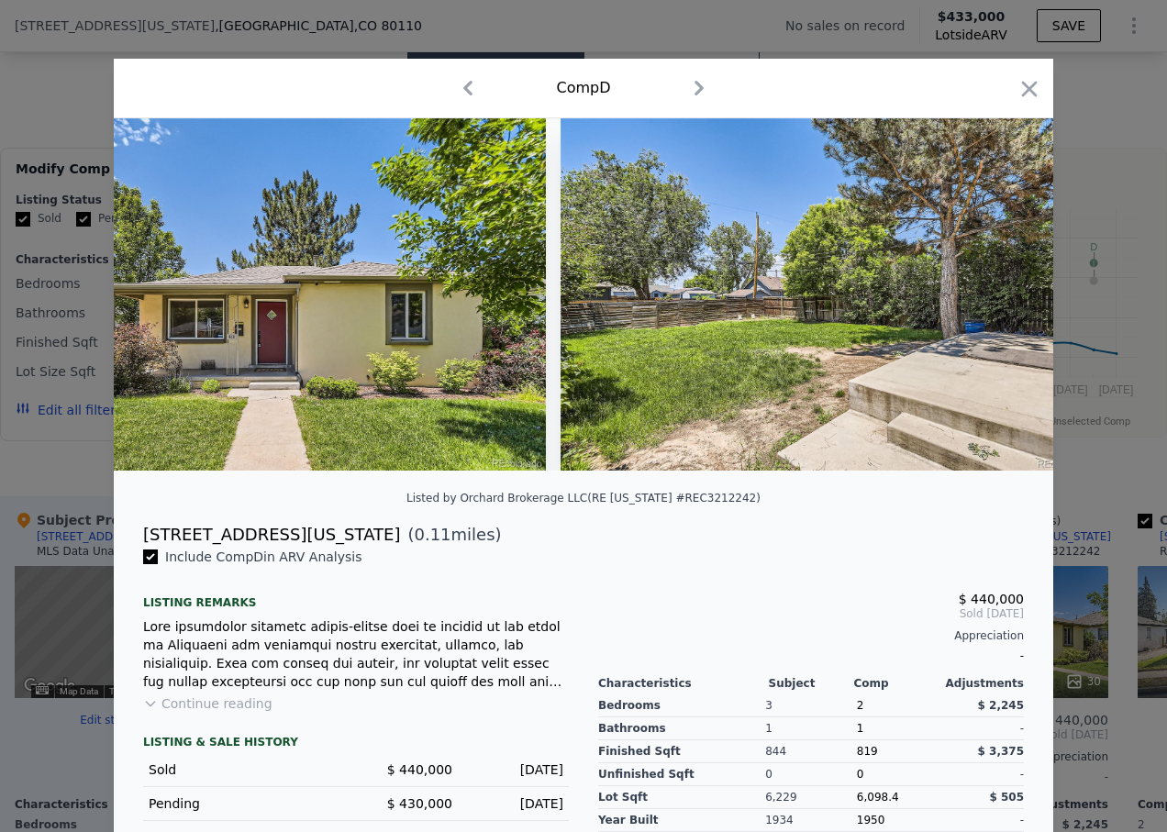
scroll to position [0, 13206]
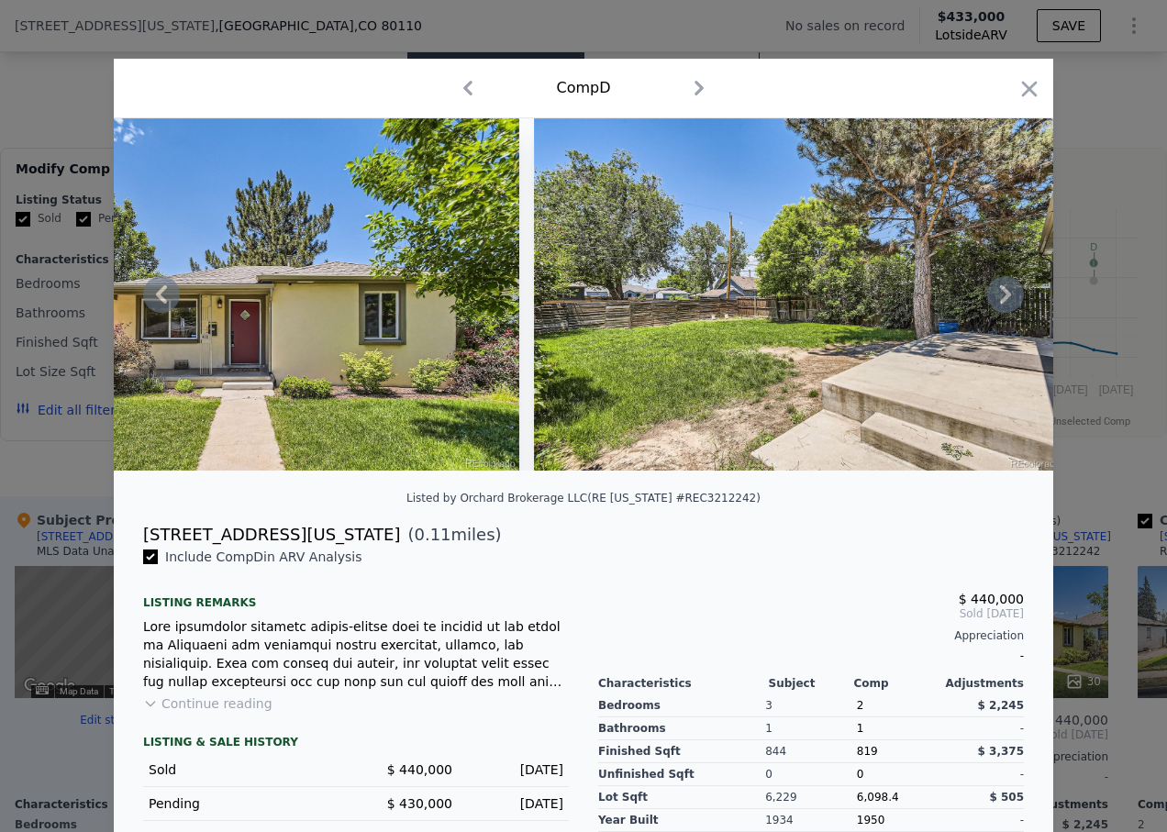
click at [989, 303] on icon at bounding box center [1005, 294] width 37 height 37
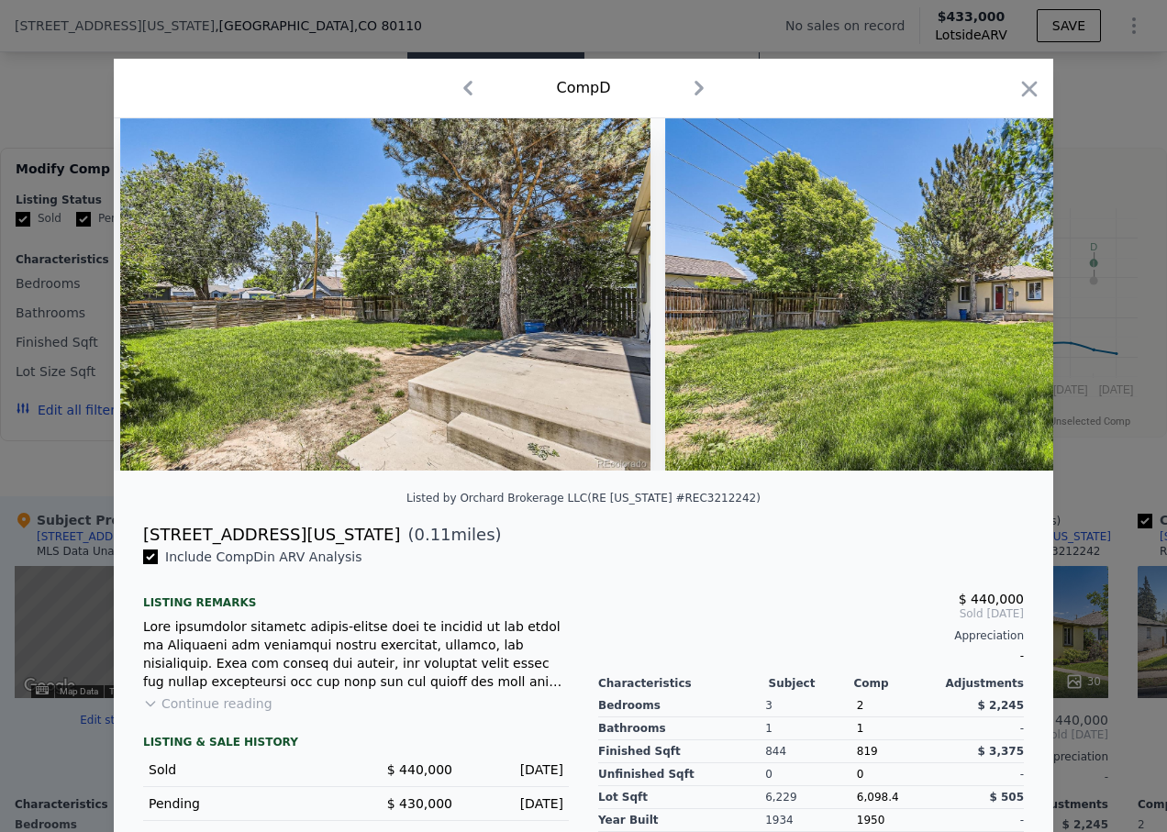
scroll to position [0, 13646]
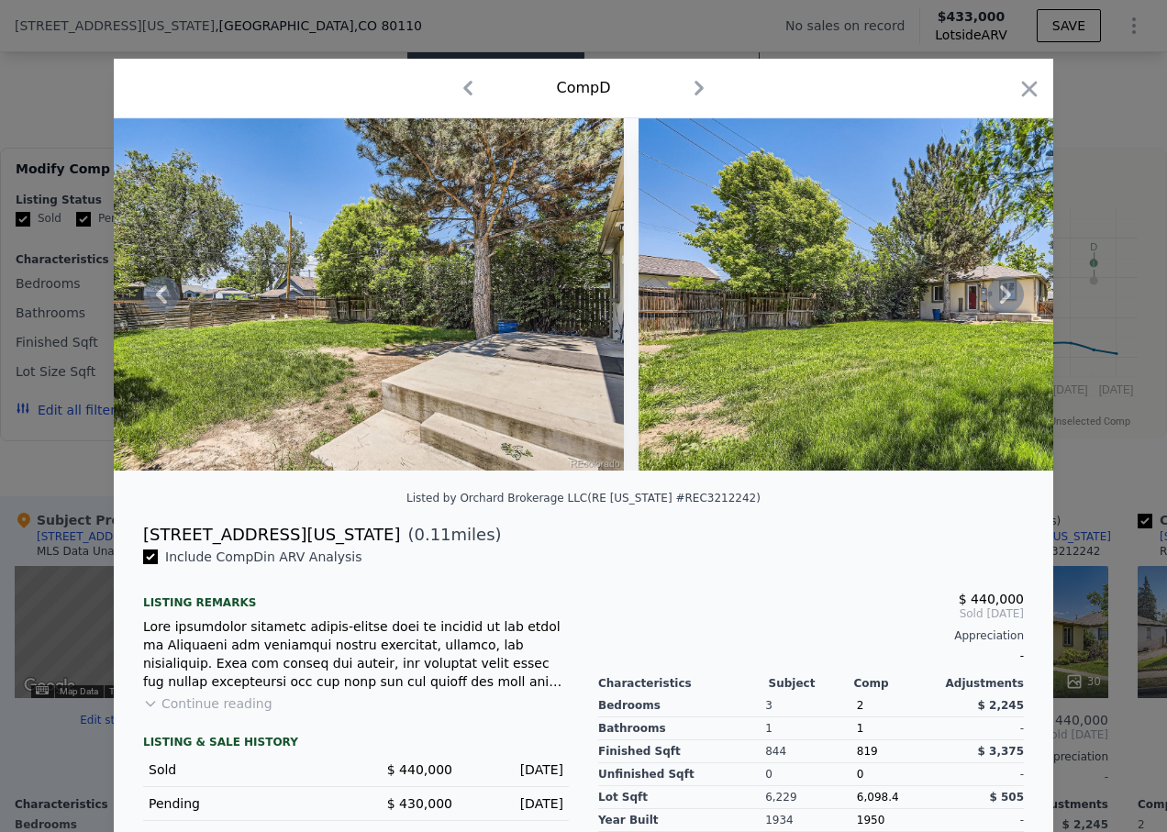
click at [989, 303] on icon at bounding box center [1005, 294] width 37 height 37
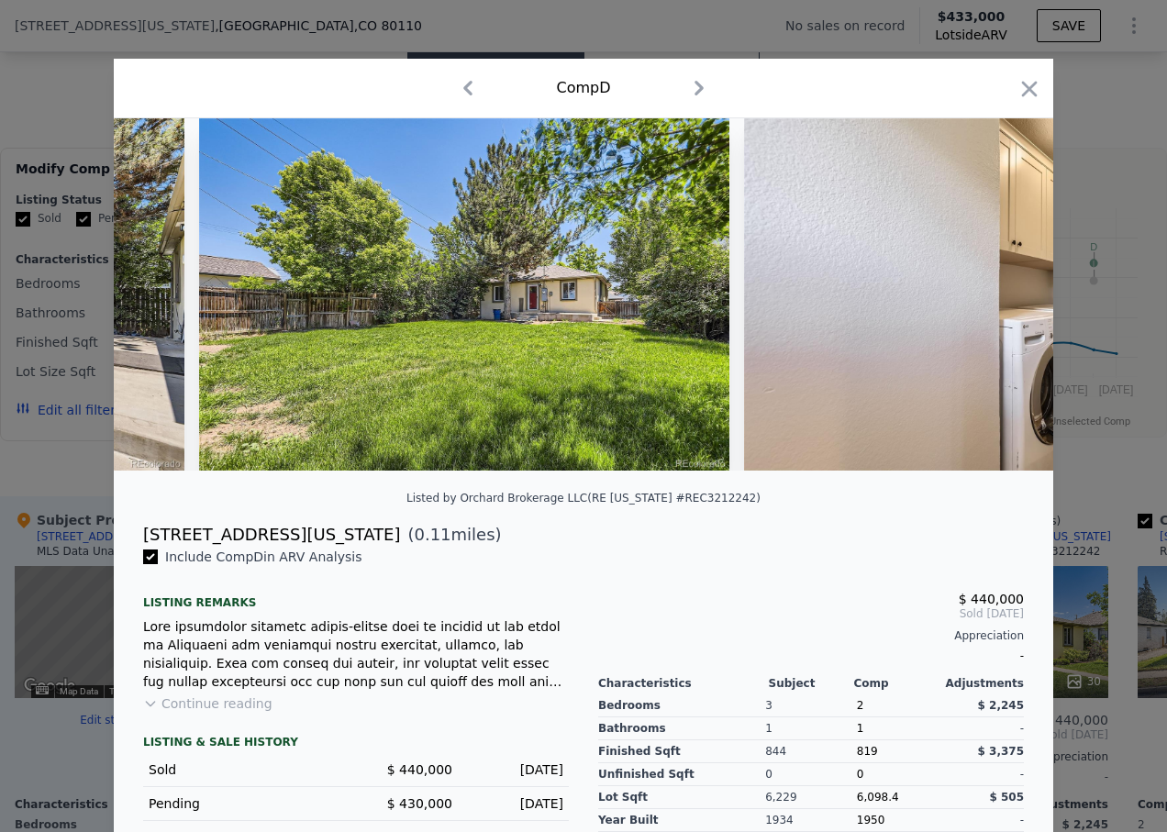
scroll to position [0, 14087]
click at [989, 303] on icon at bounding box center [1005, 294] width 37 height 37
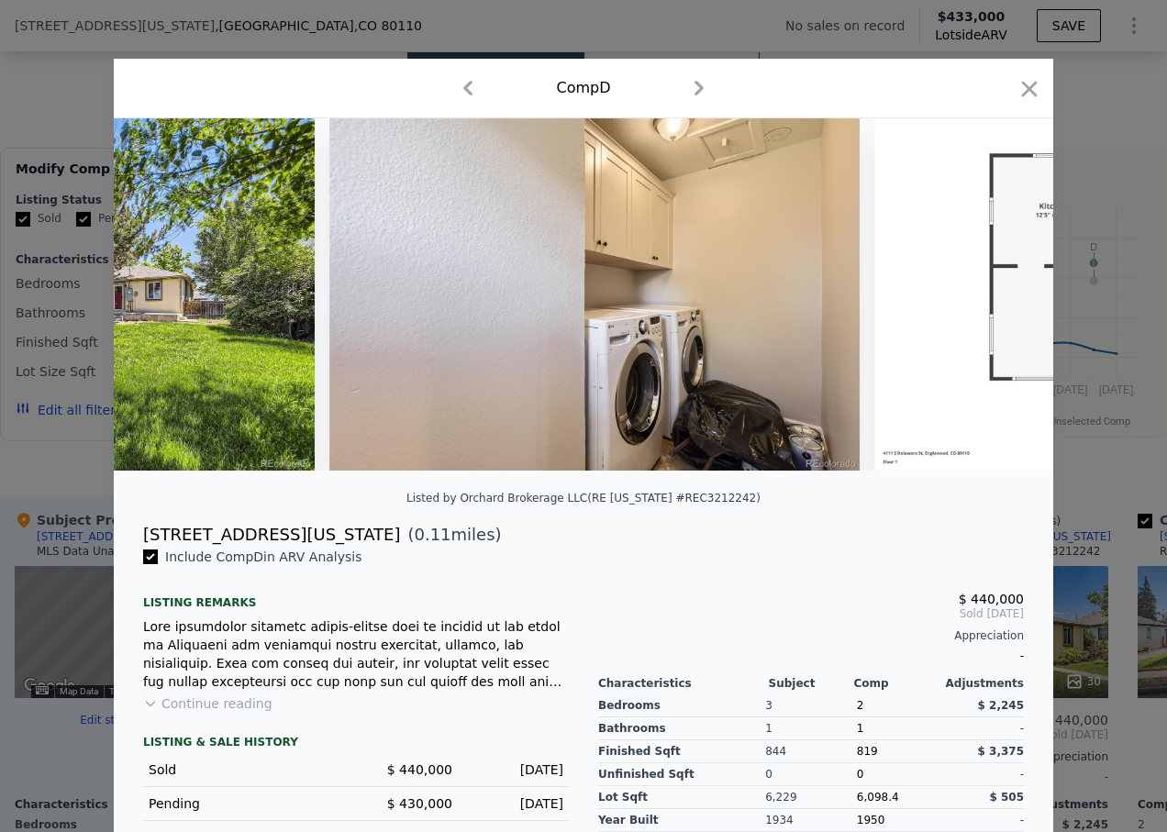
scroll to position [0, 14527]
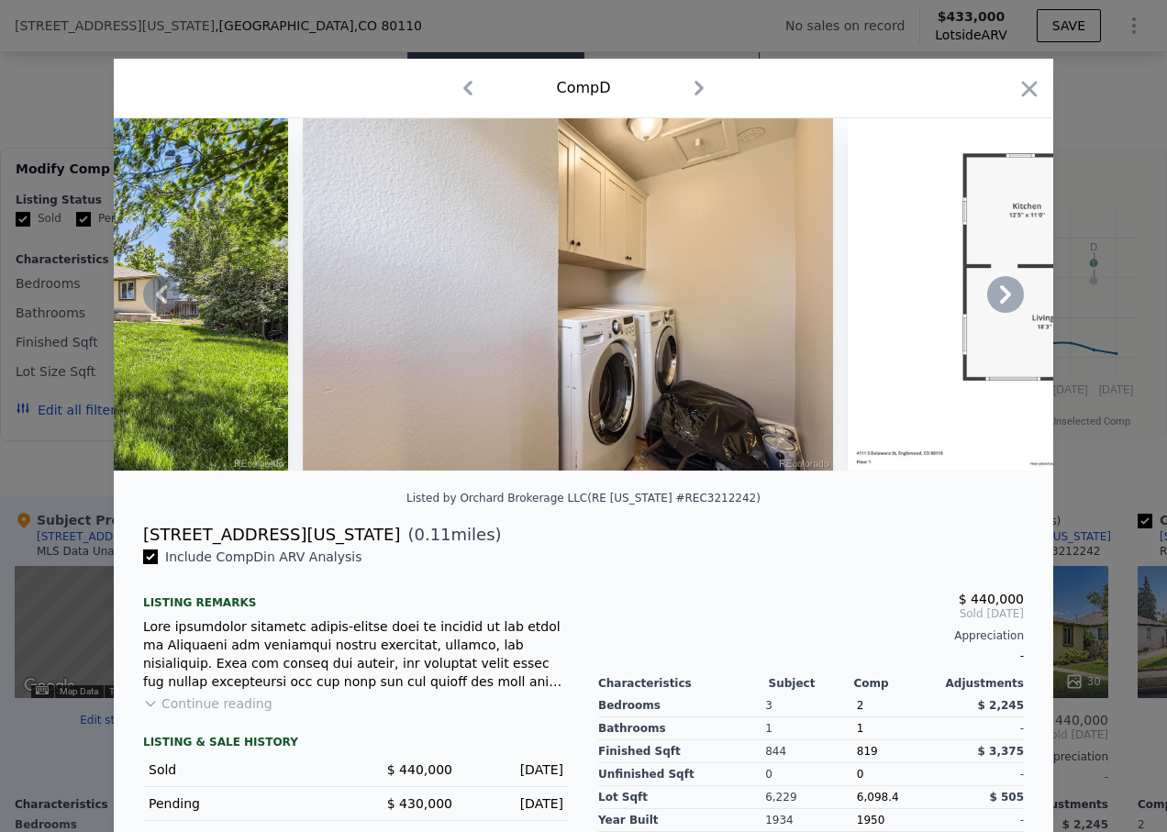
click at [989, 303] on icon at bounding box center [1005, 294] width 37 height 37
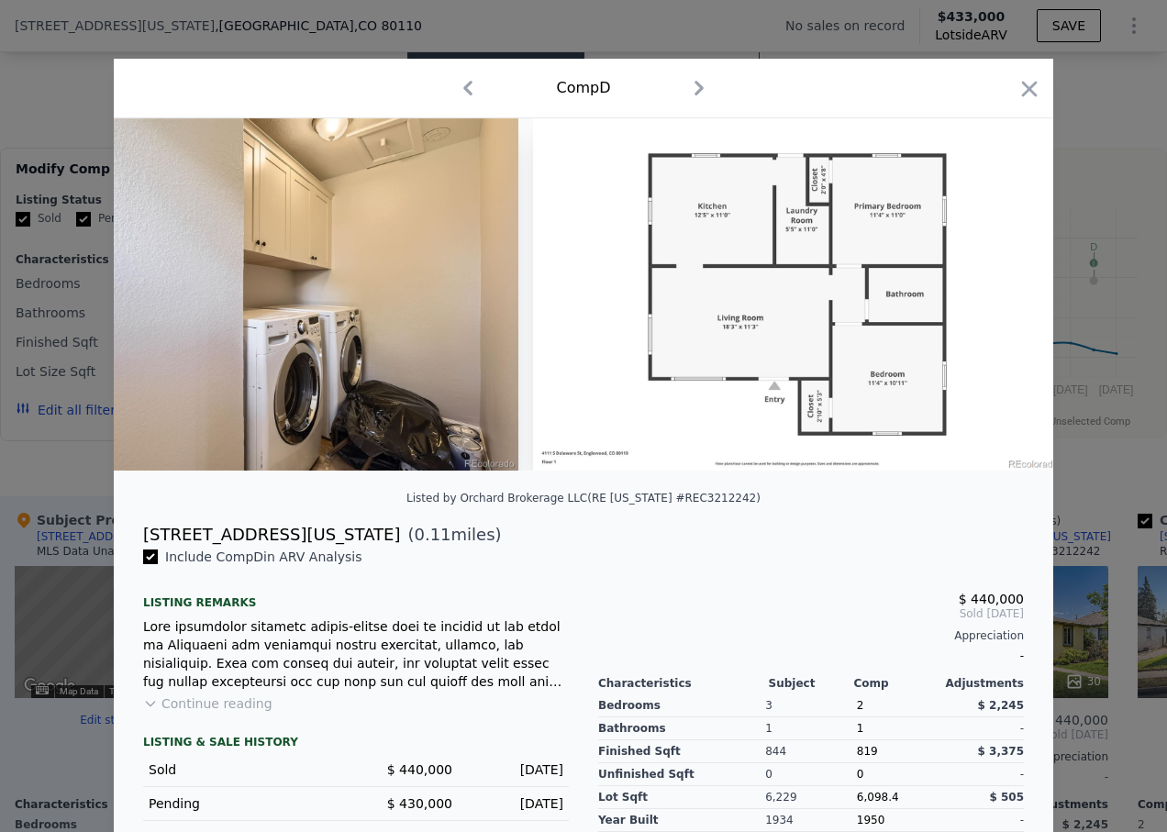
scroll to position [0, 14849]
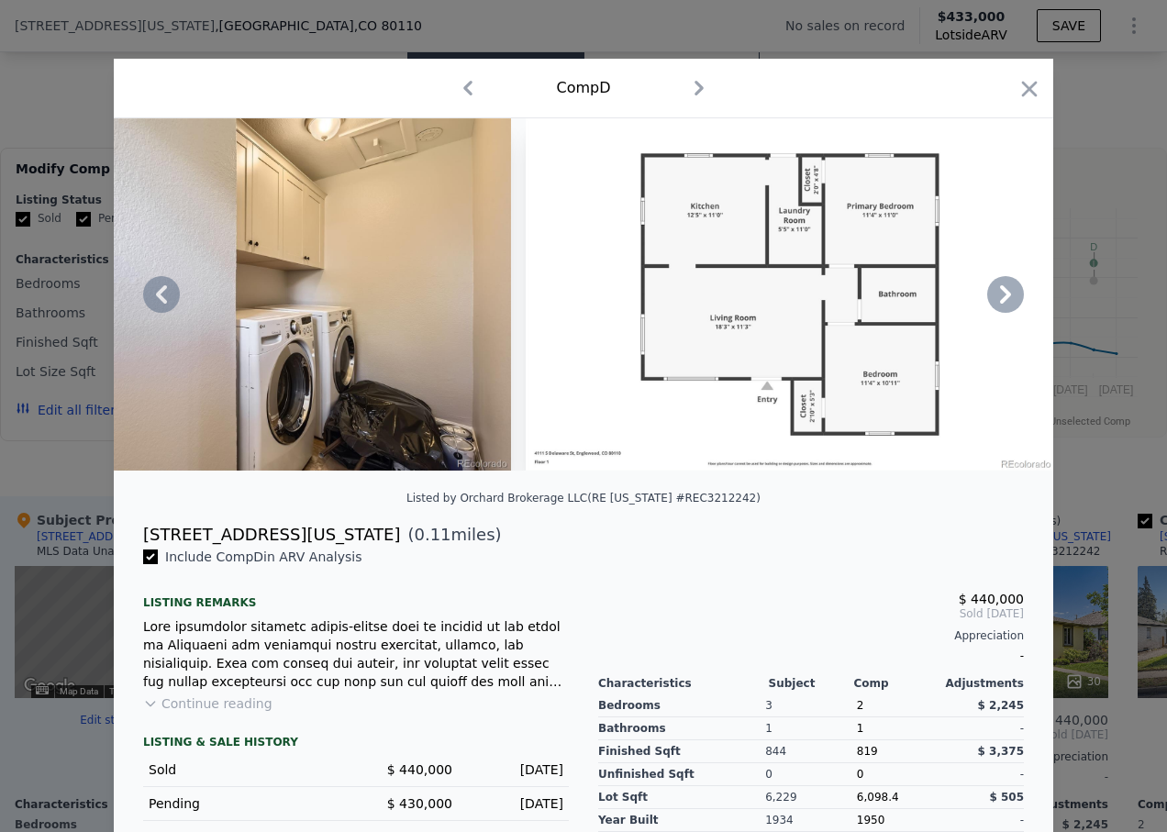
click at [993, 301] on icon at bounding box center [1005, 294] width 37 height 37
click at [994, 301] on icon at bounding box center [1005, 294] width 37 height 37
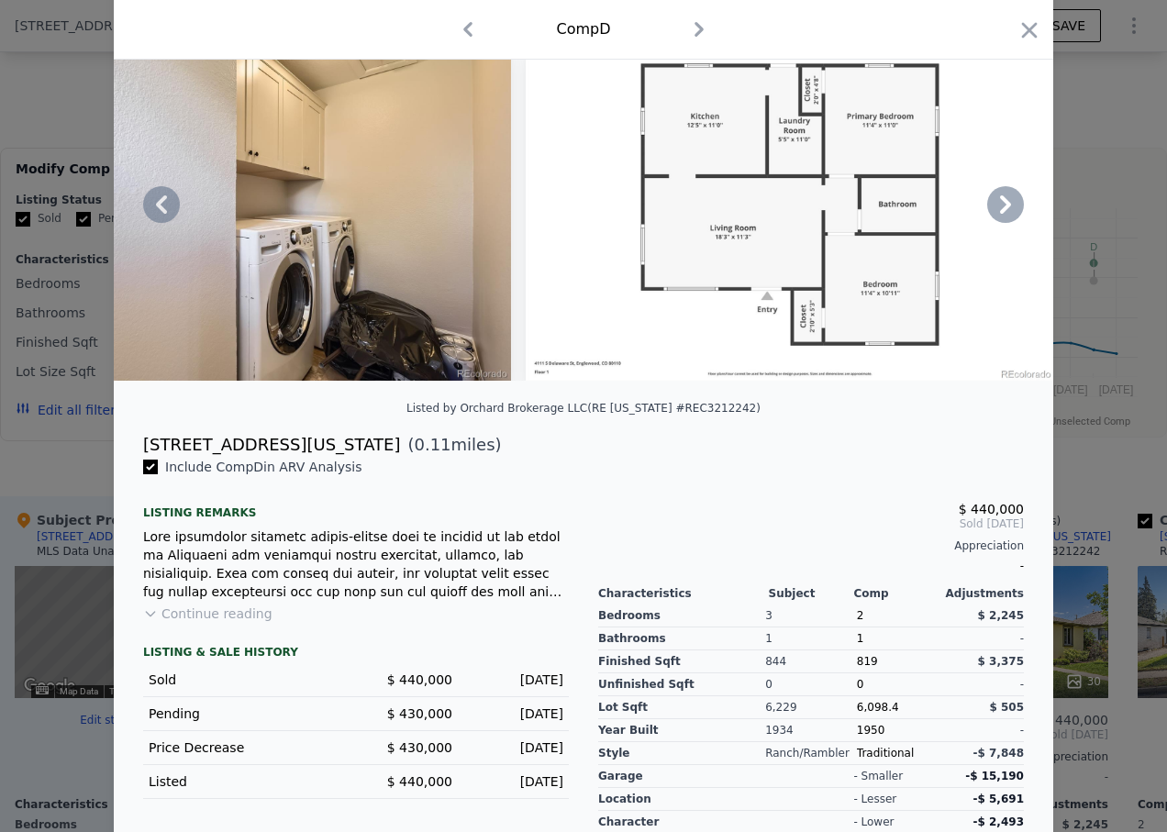
scroll to position [91, 0]
click at [1026, 35] on icon "button" at bounding box center [1030, 30] width 16 height 16
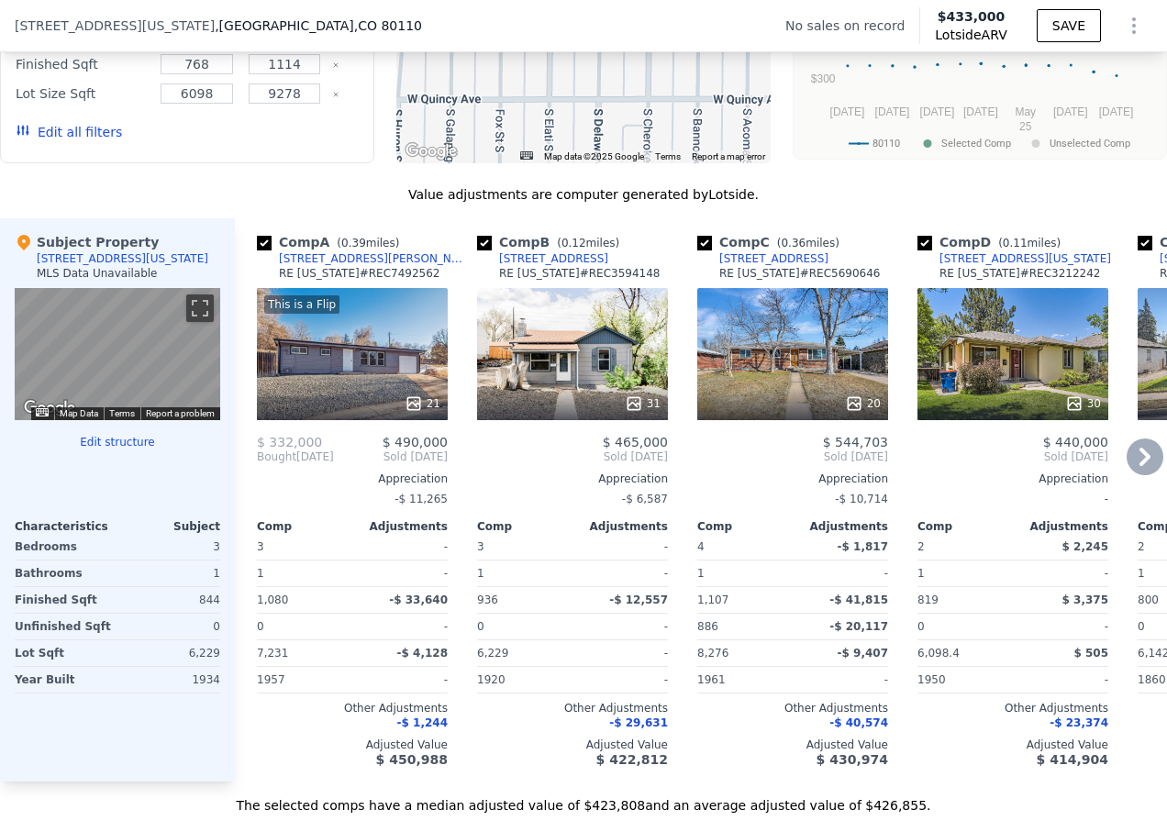
scroll to position [1644, 0]
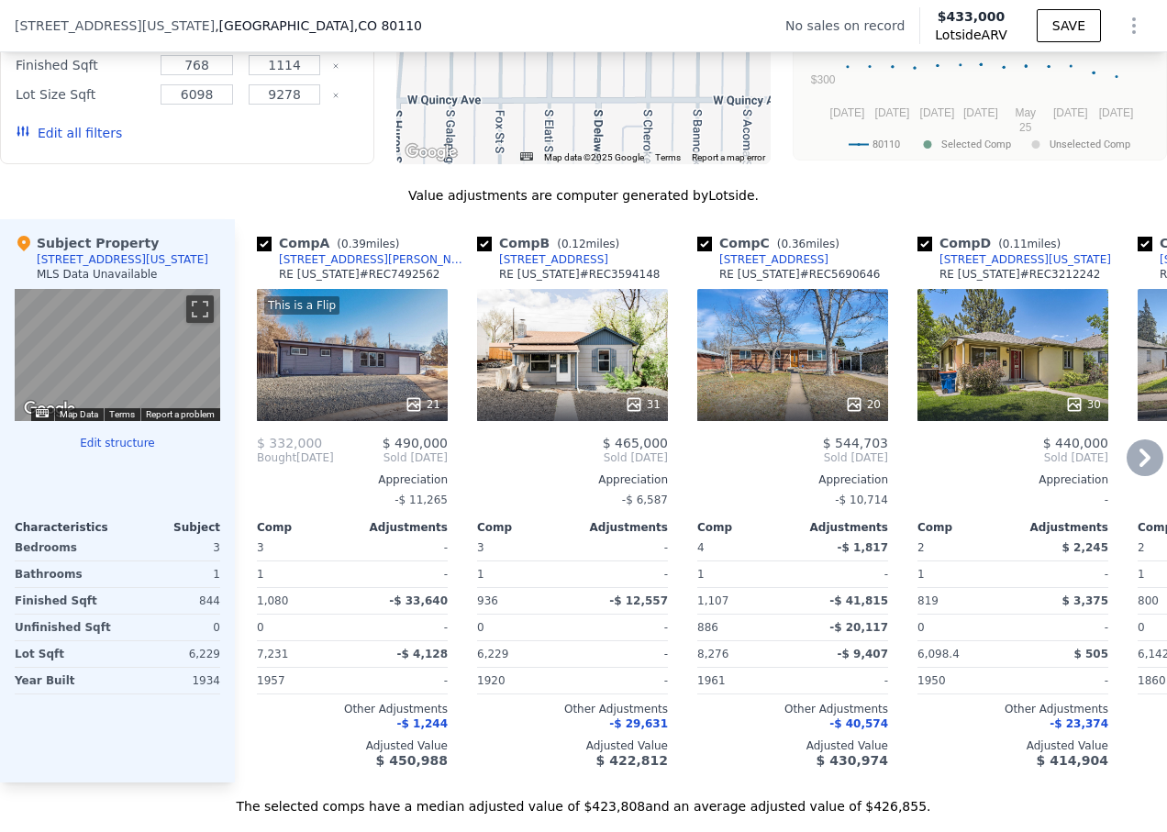
click at [572, 411] on div "31" at bounding box center [572, 404] width 175 height 18
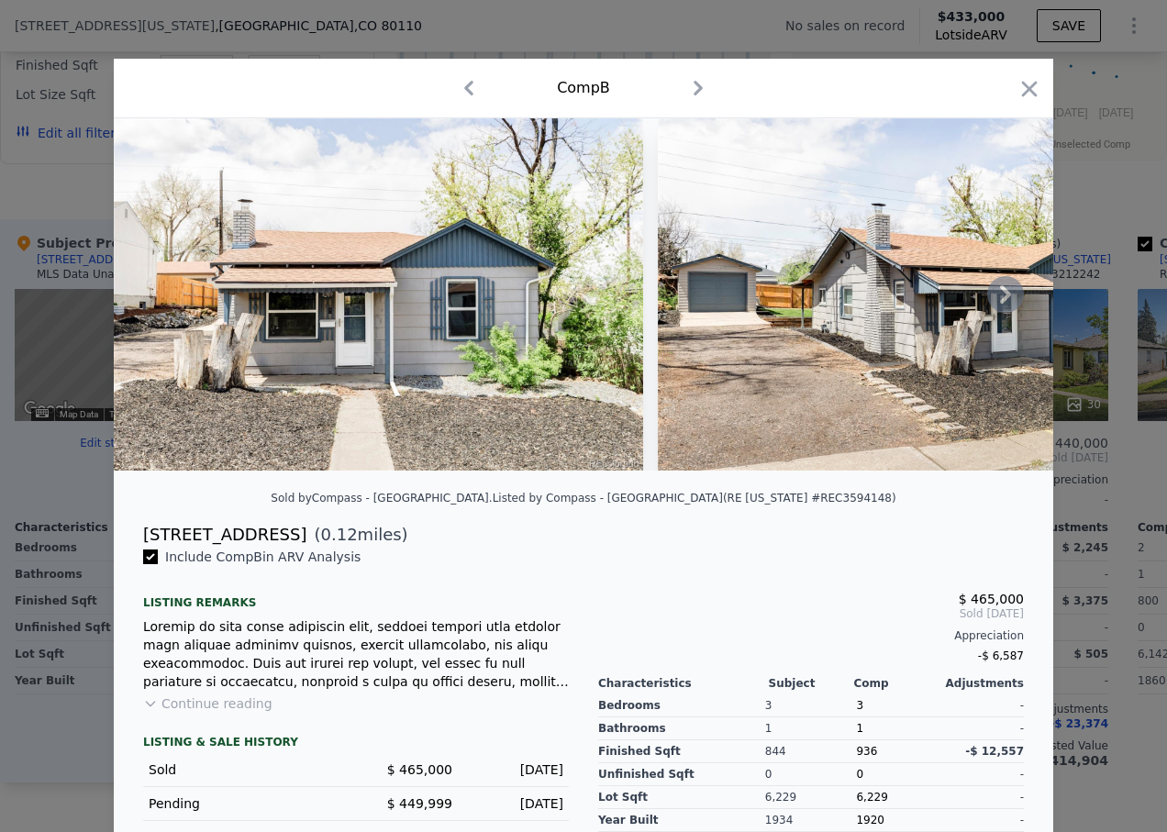
click at [993, 302] on icon at bounding box center [1005, 294] width 37 height 37
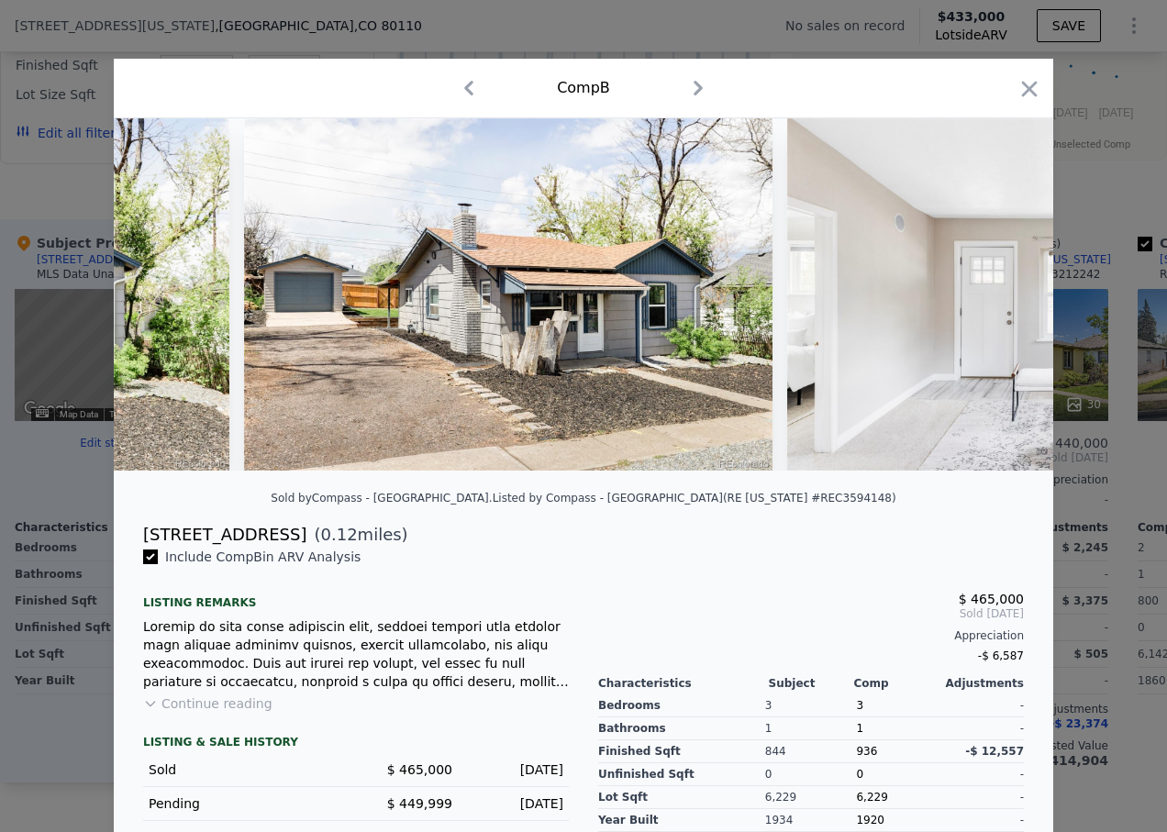
scroll to position [0, 440]
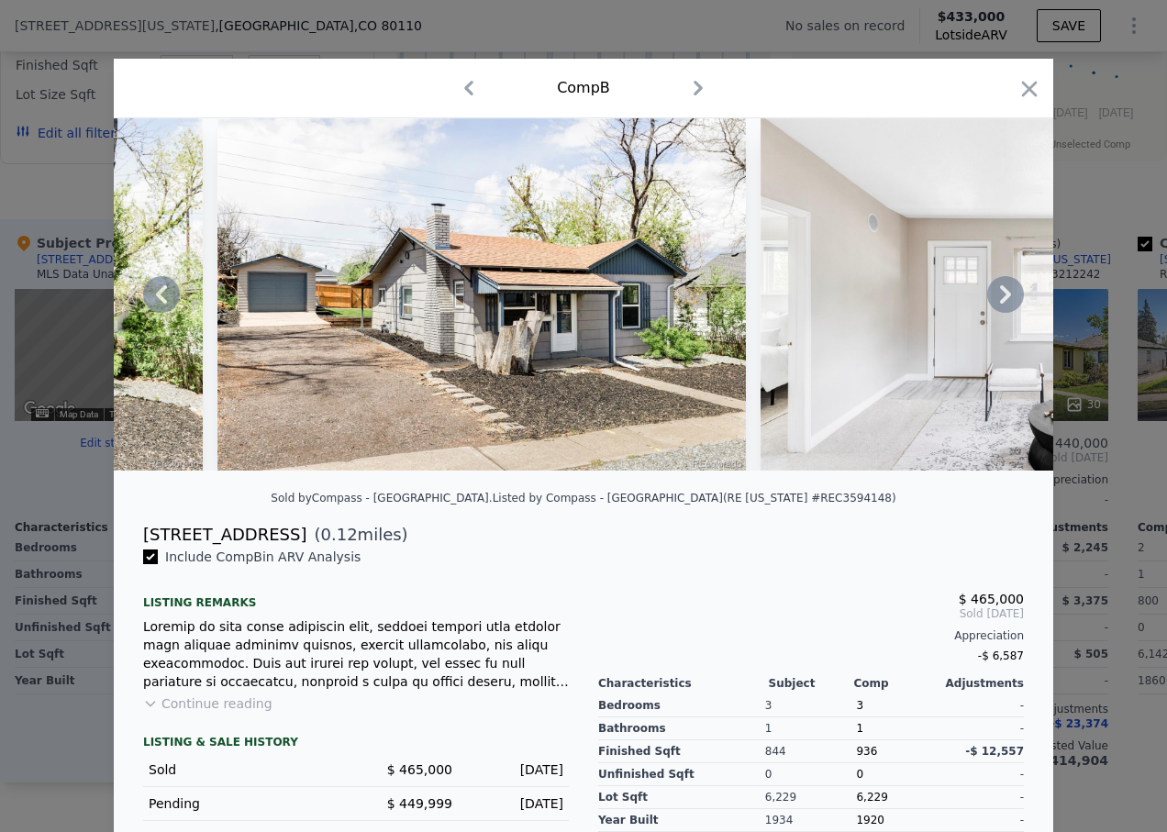
click at [993, 302] on icon at bounding box center [1005, 294] width 37 height 37
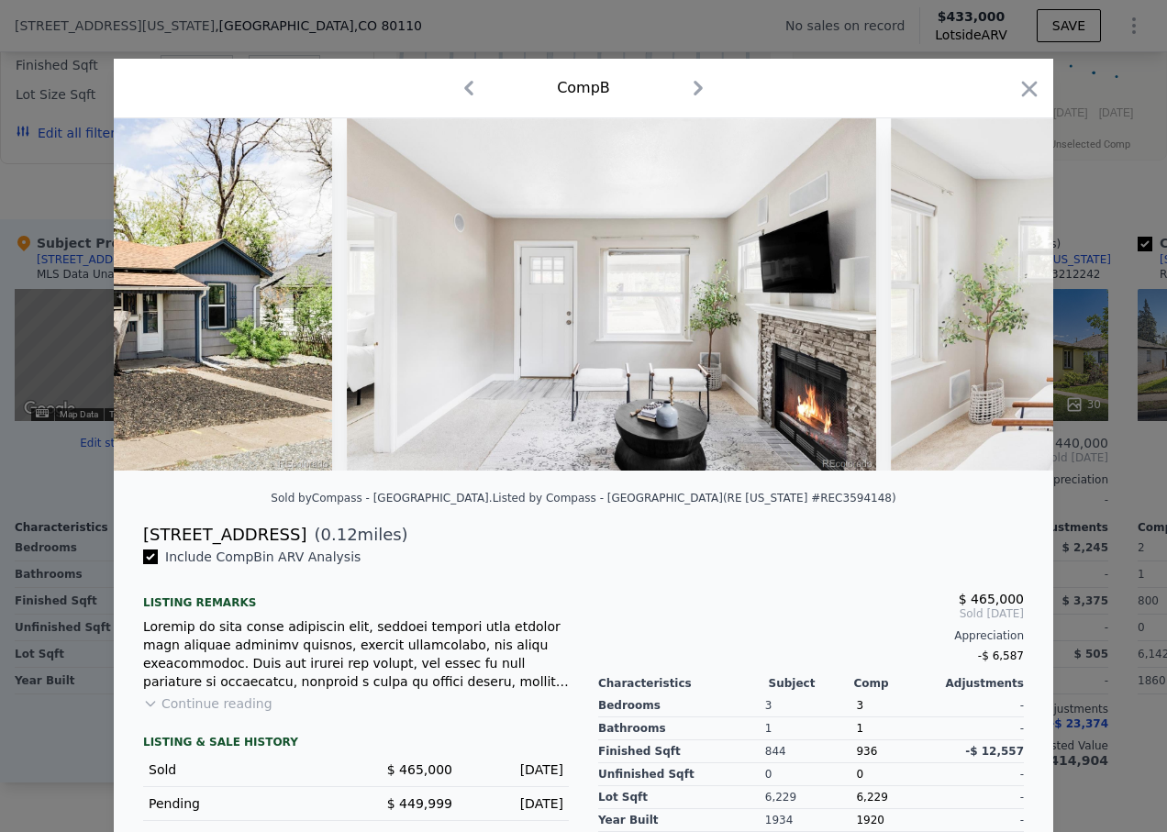
scroll to position [0, 880]
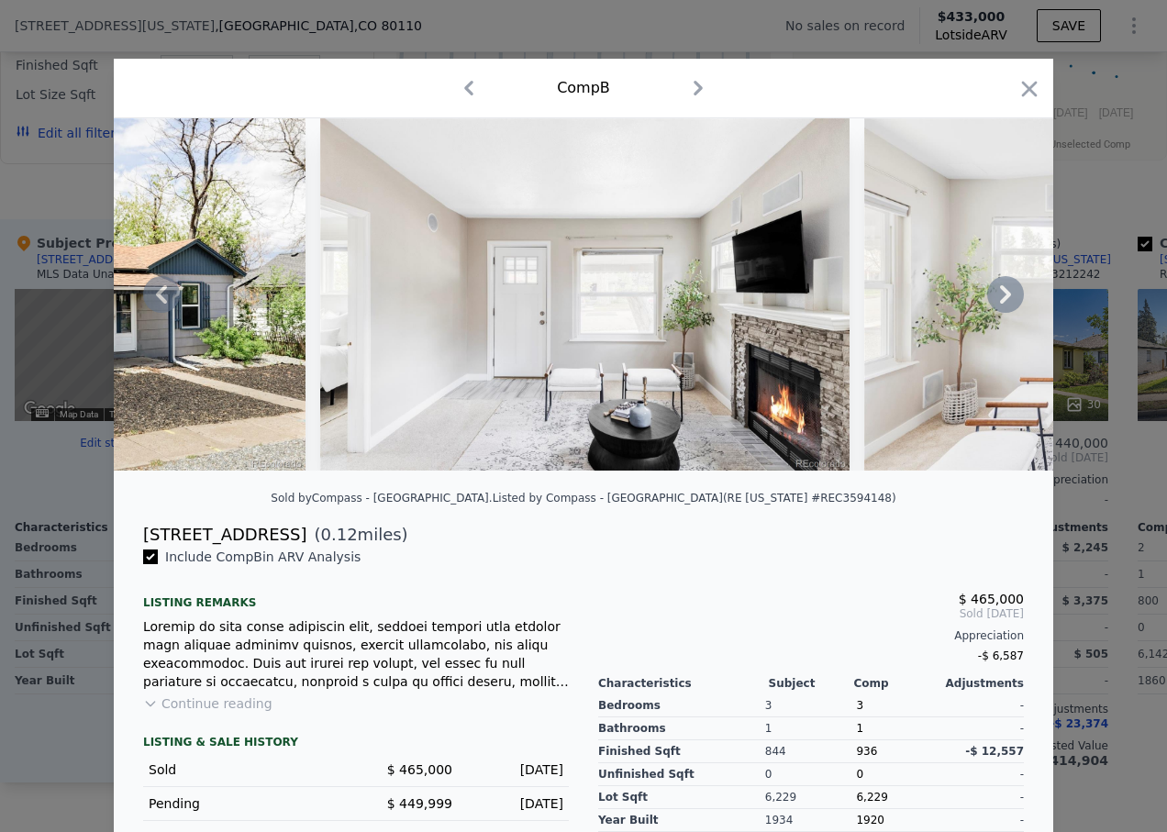
click at [993, 302] on icon at bounding box center [1005, 294] width 37 height 37
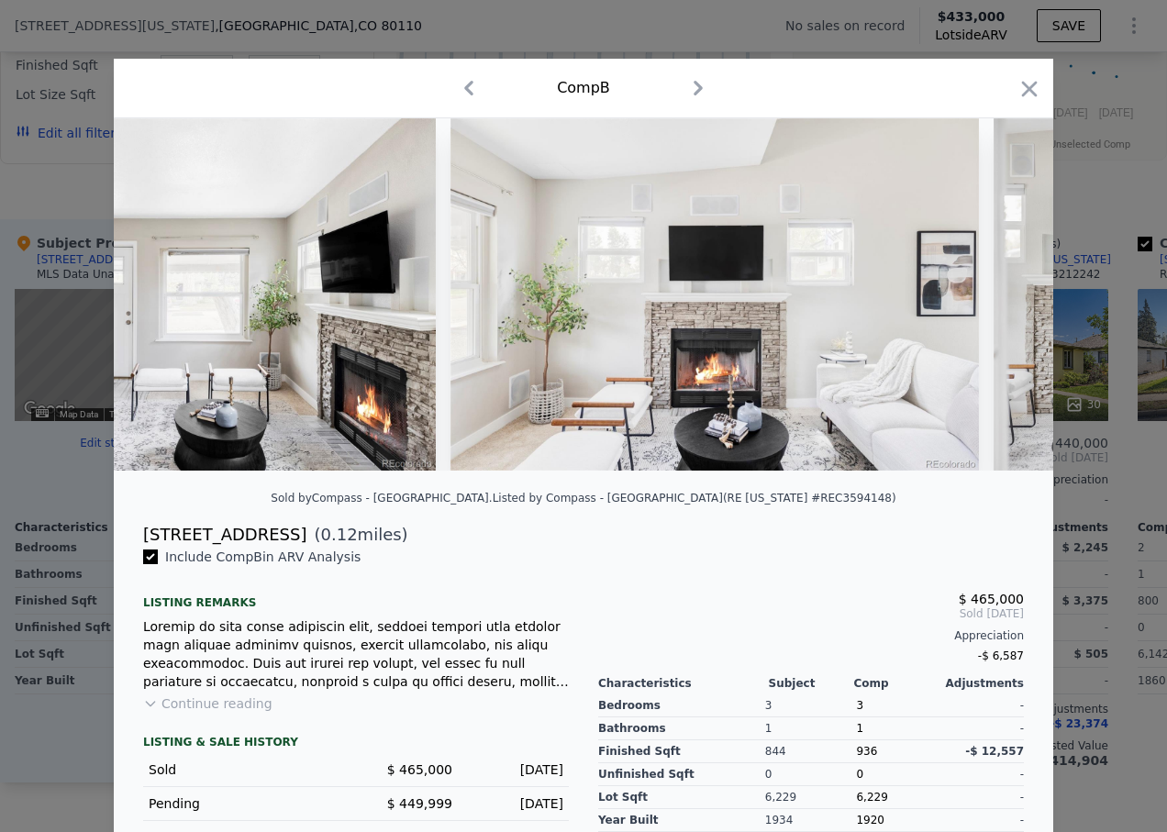
scroll to position [0, 1321]
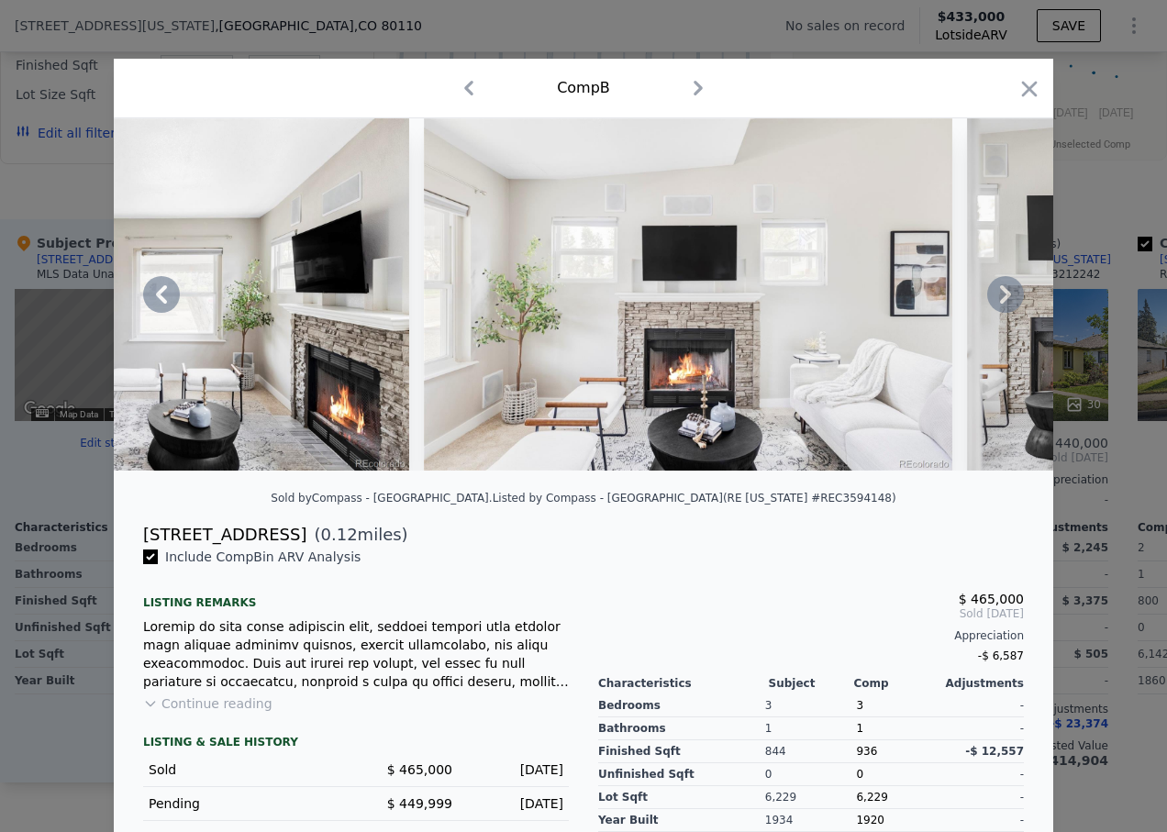
click at [993, 302] on icon at bounding box center [1005, 294] width 37 height 37
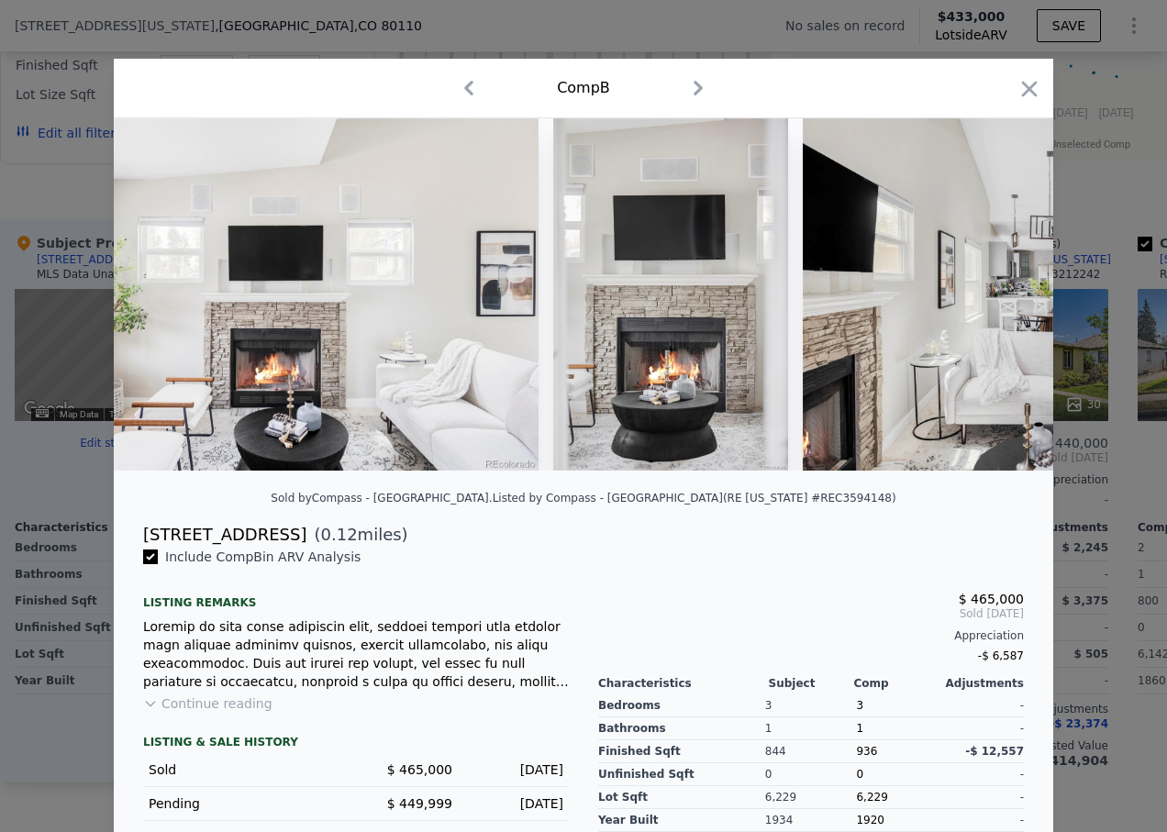
scroll to position [0, 1761]
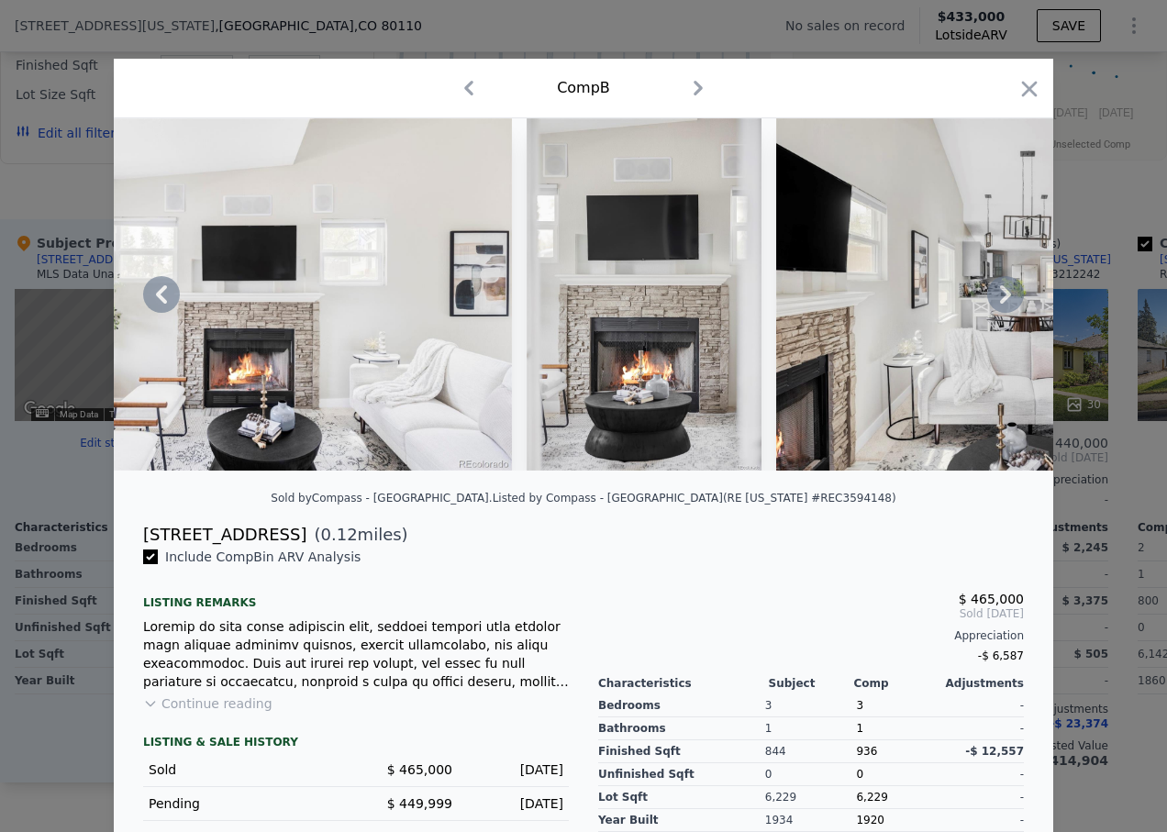
click at [993, 302] on icon at bounding box center [1005, 294] width 37 height 37
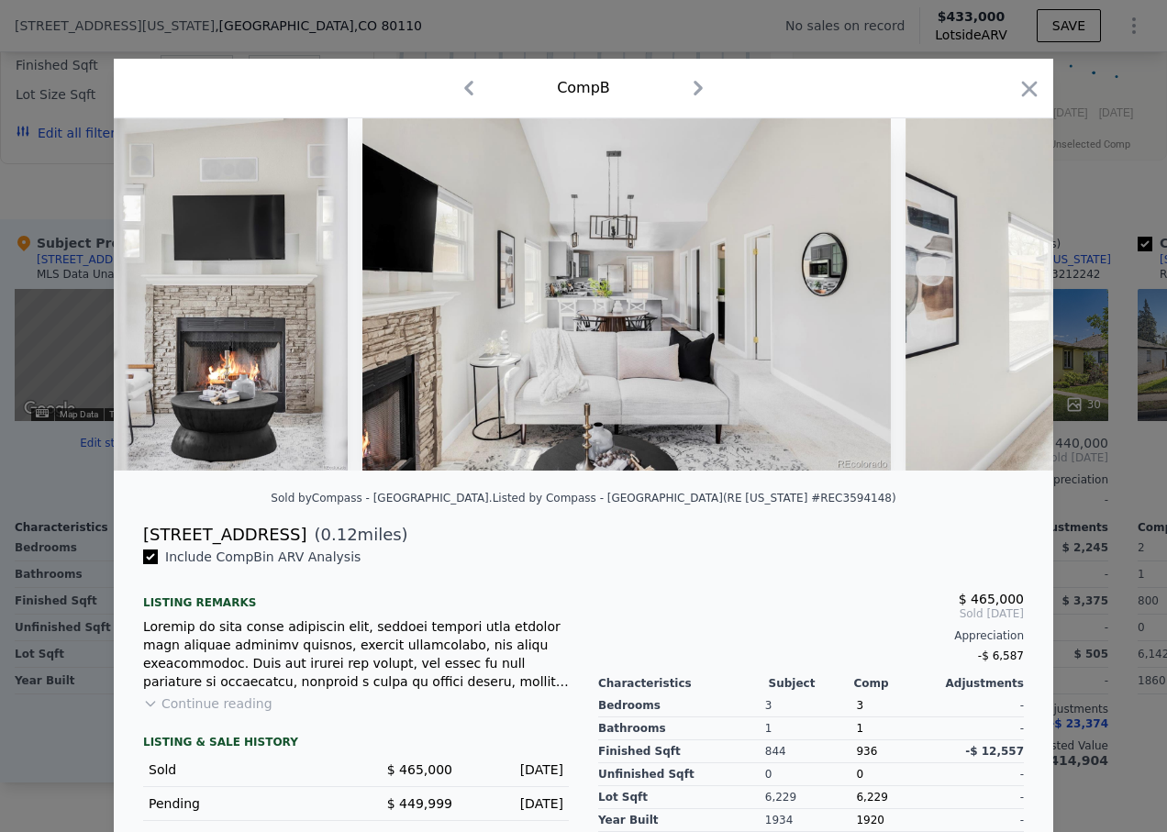
scroll to position [0, 2201]
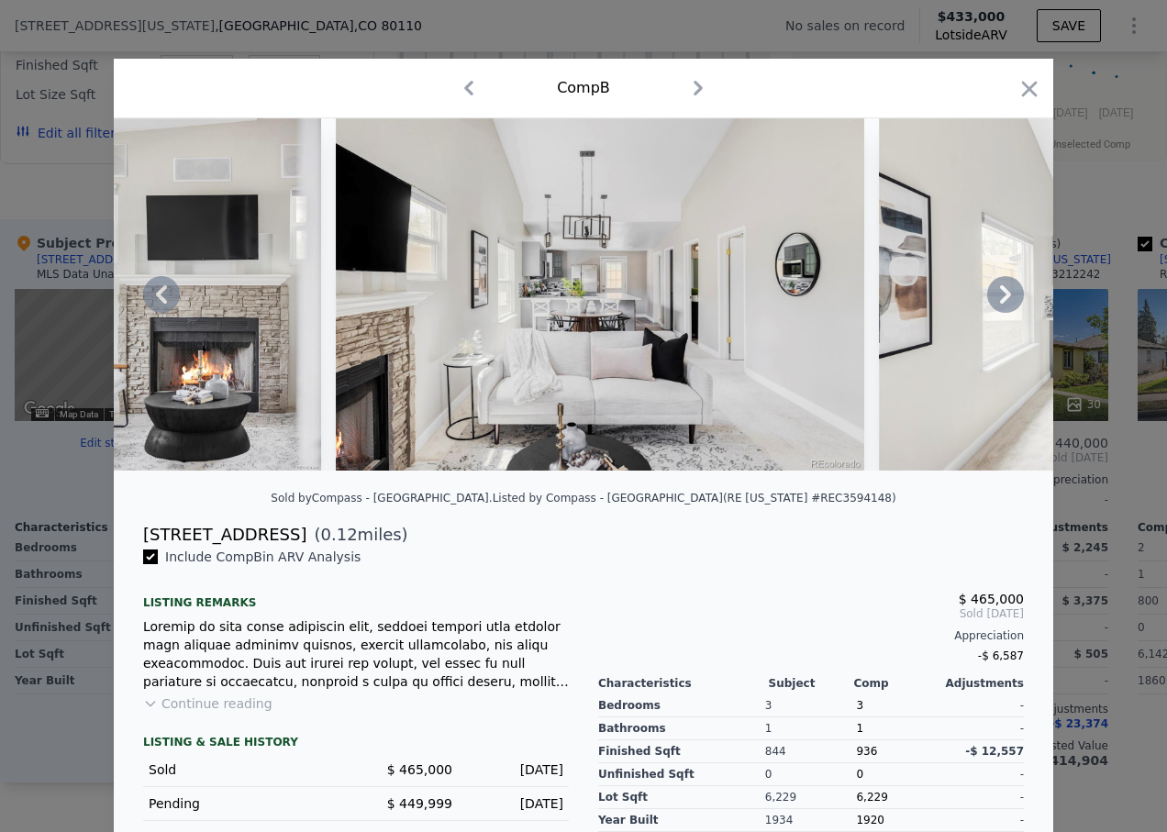
click at [993, 302] on icon at bounding box center [1005, 294] width 37 height 37
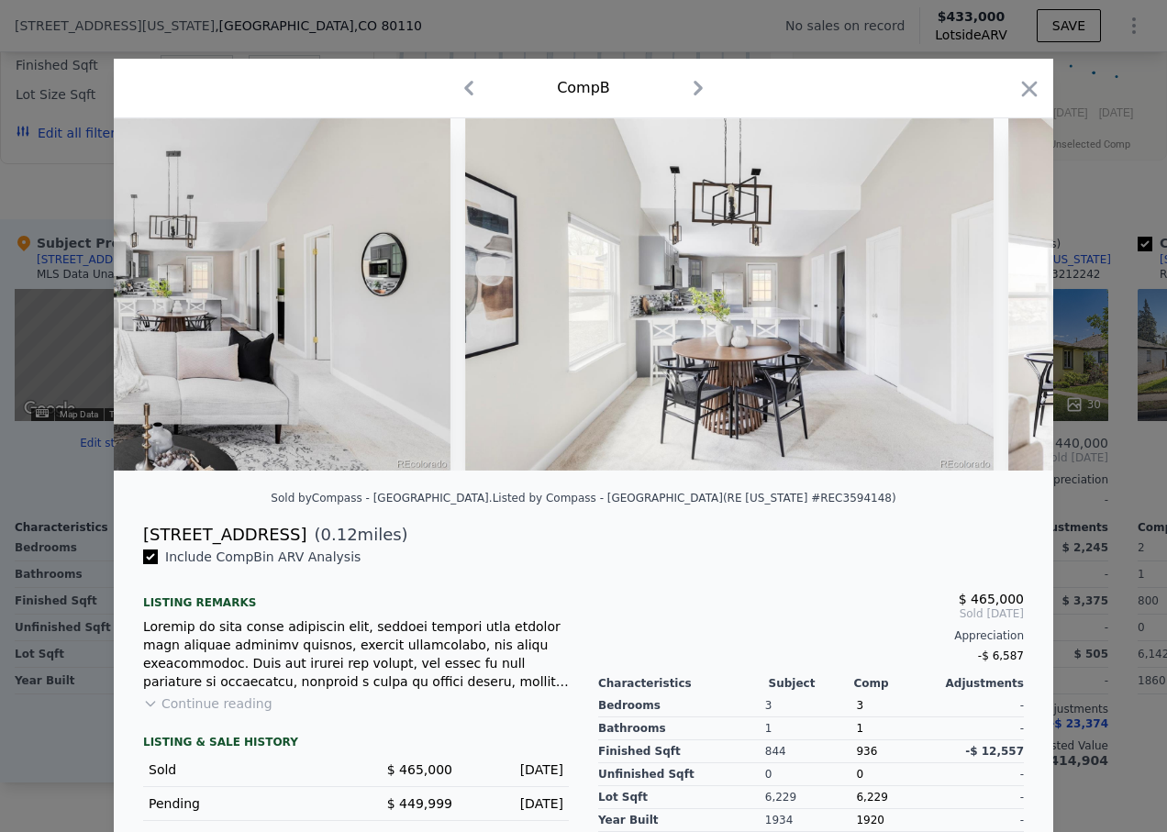
scroll to position [0, 2641]
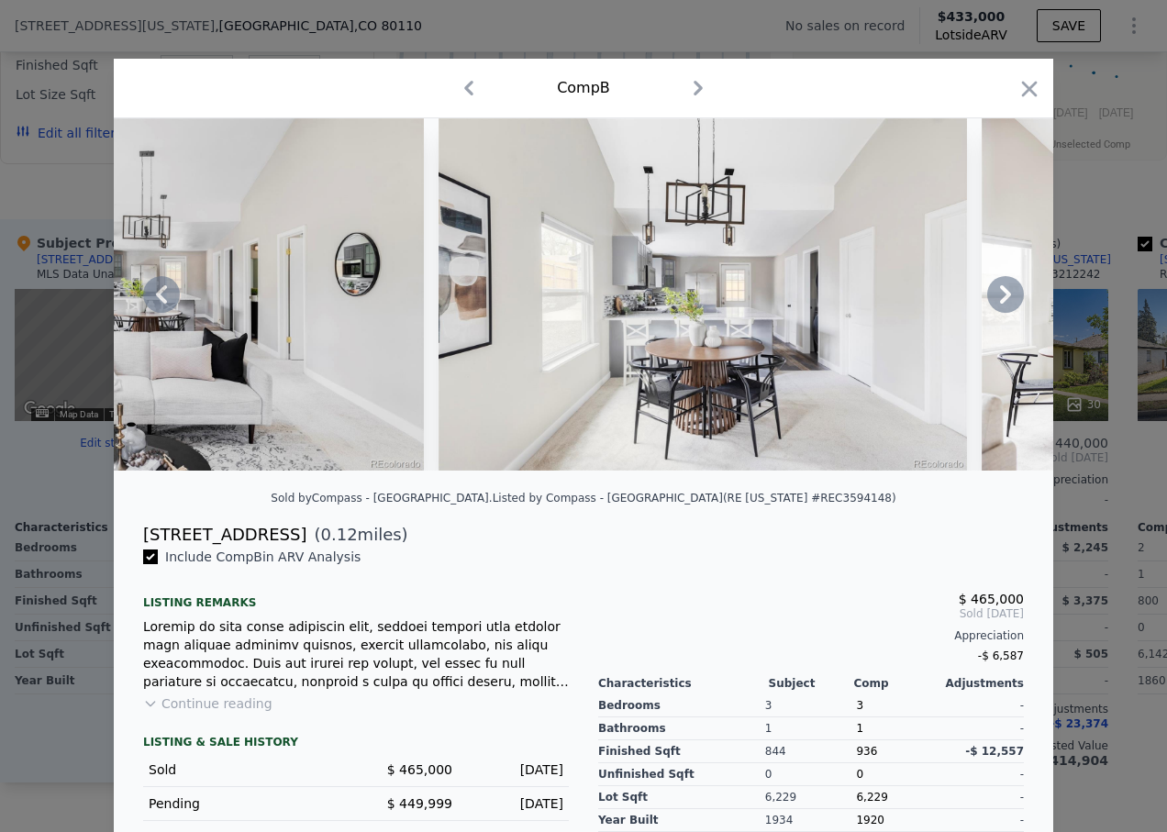
click at [993, 302] on icon at bounding box center [1005, 294] width 37 height 37
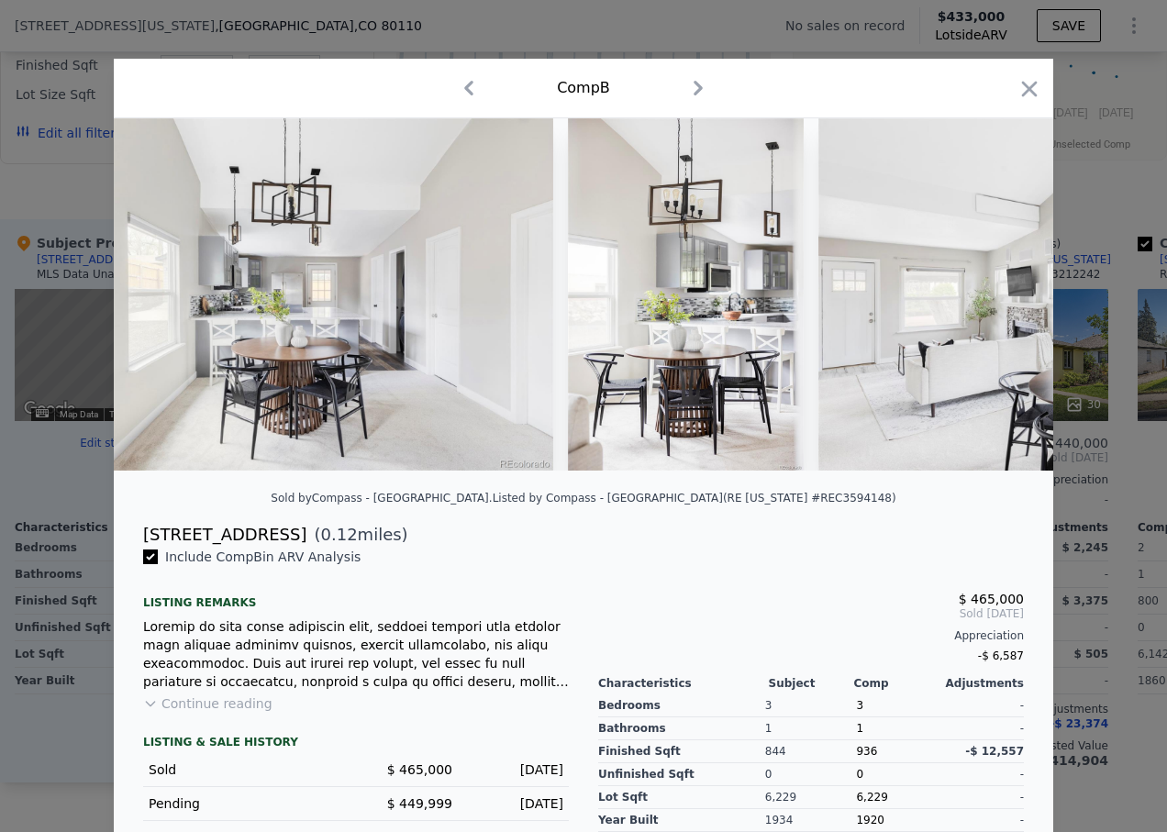
scroll to position [0, 3081]
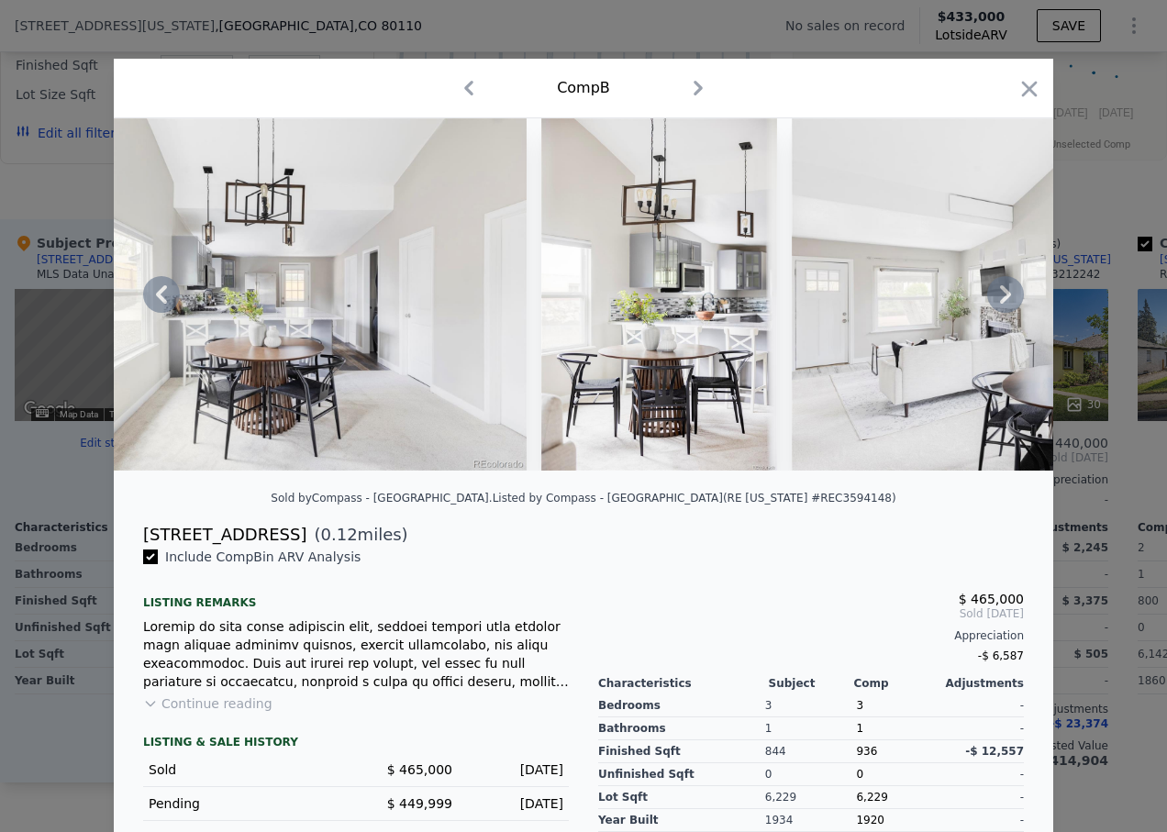
click at [993, 302] on icon at bounding box center [1005, 294] width 37 height 37
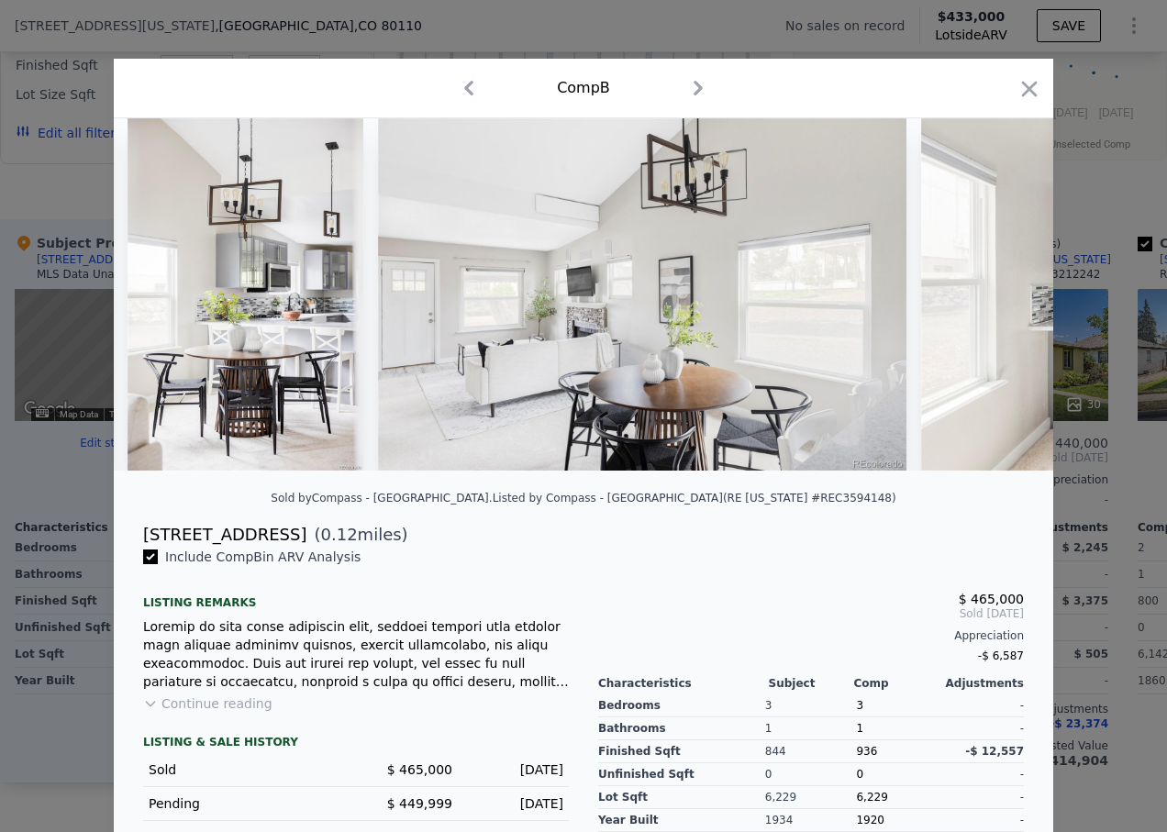
scroll to position [0, 3522]
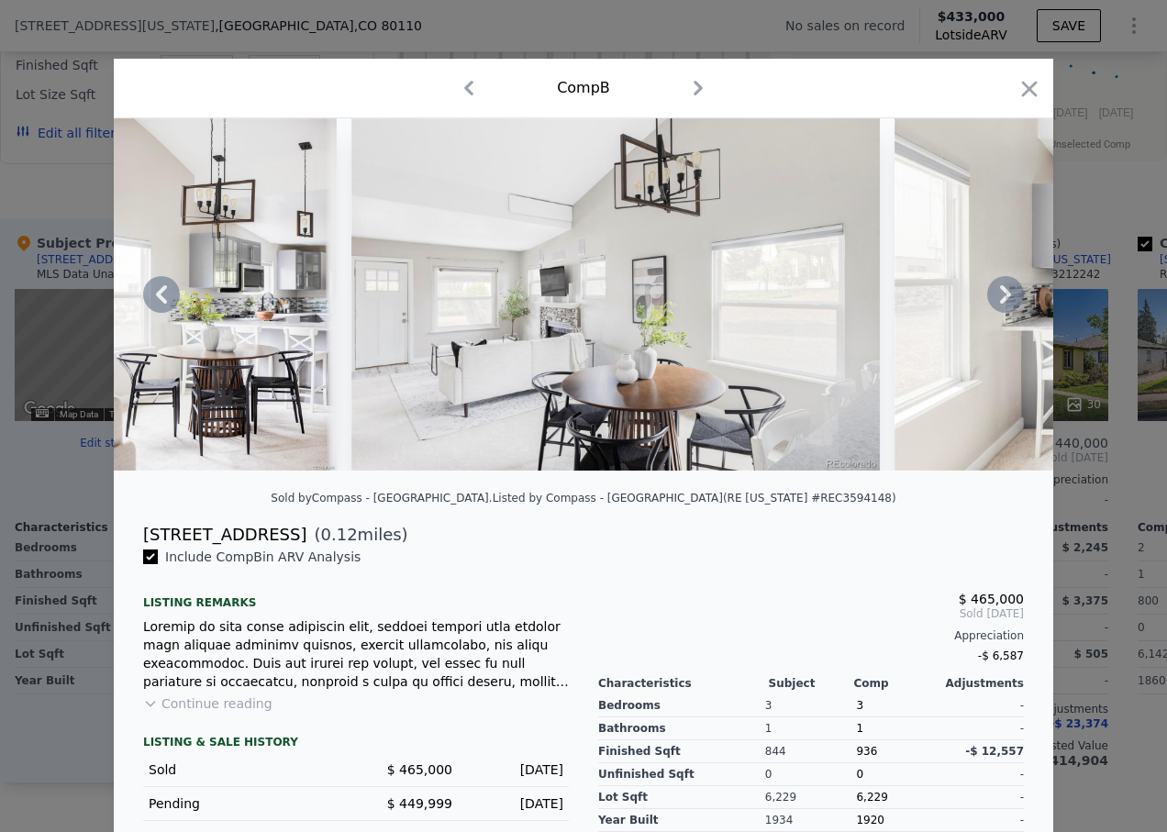
click at [993, 302] on icon at bounding box center [1005, 294] width 37 height 37
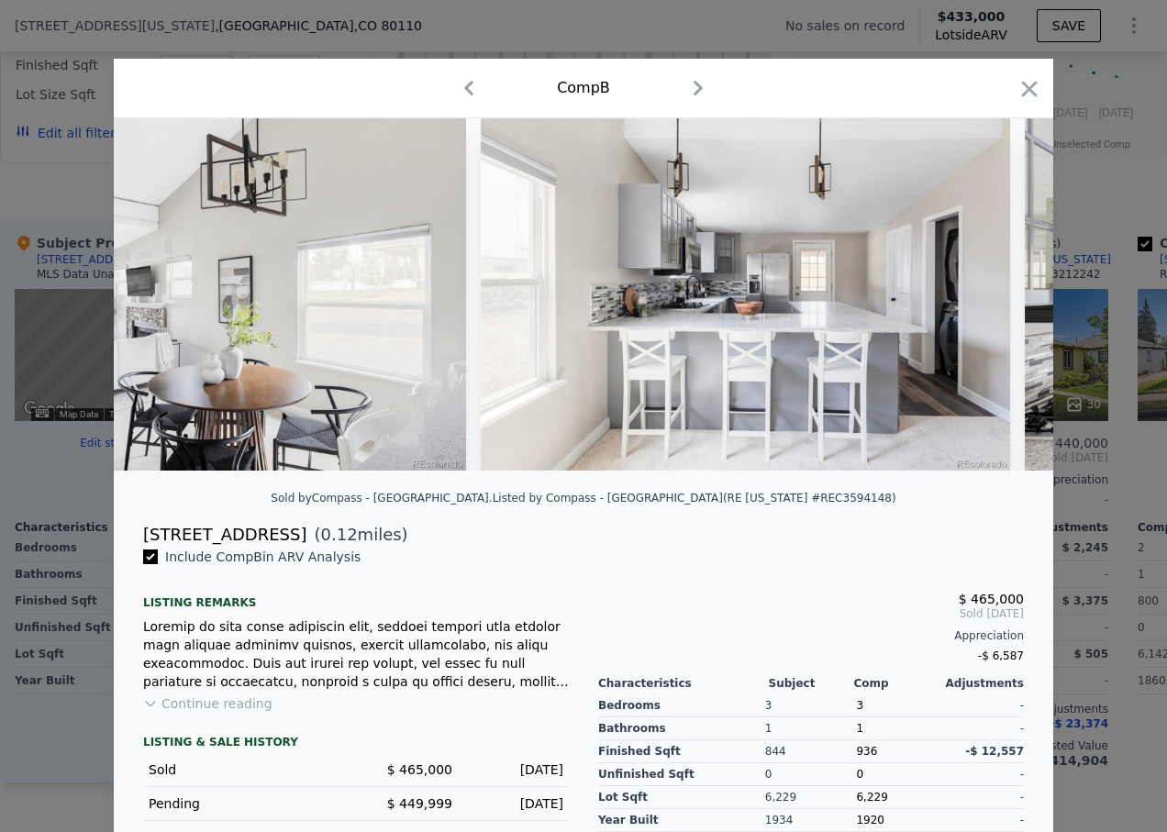
scroll to position [0, 3962]
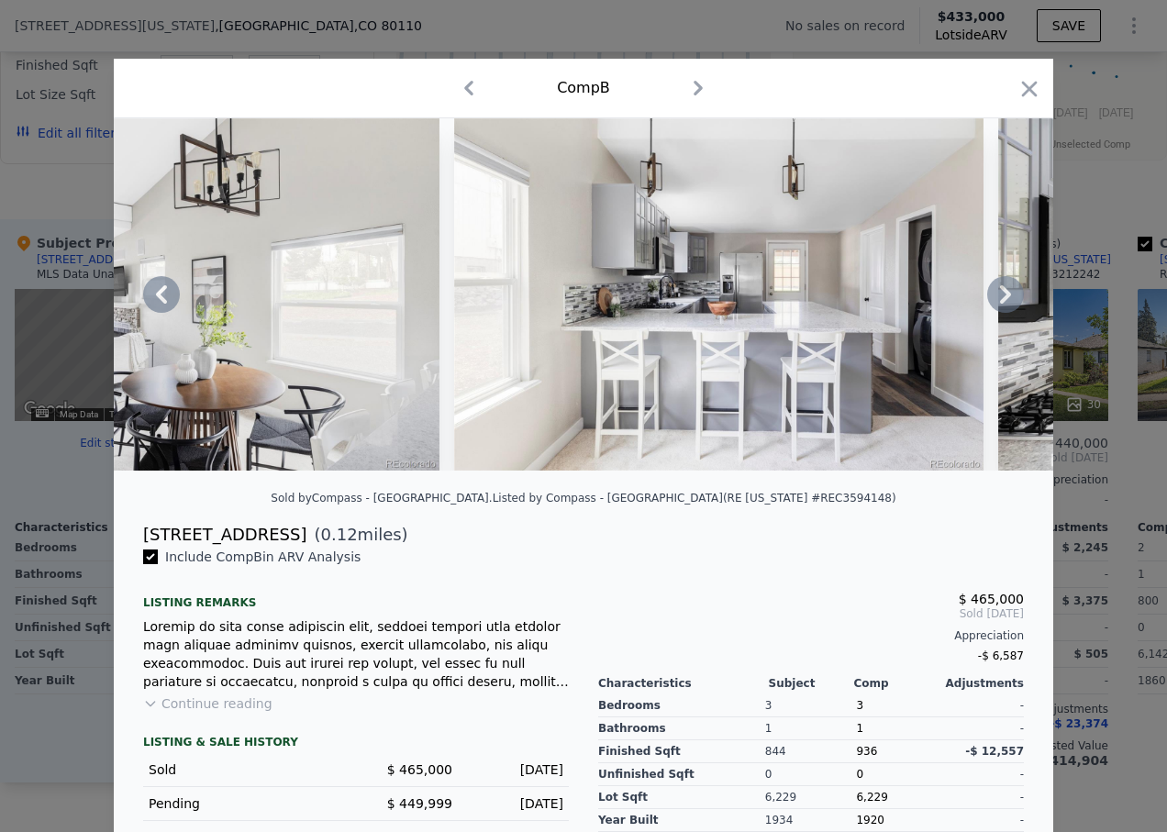
click at [993, 302] on icon at bounding box center [1005, 294] width 37 height 37
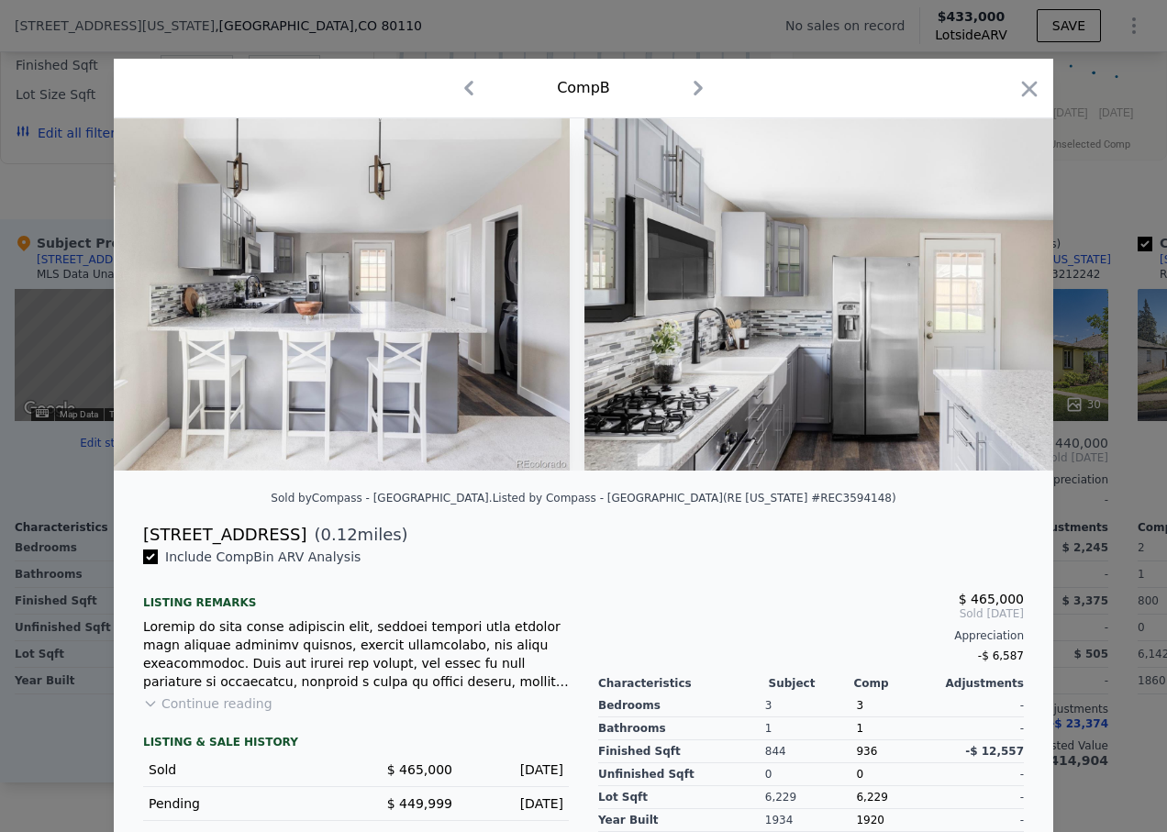
scroll to position [0, 4402]
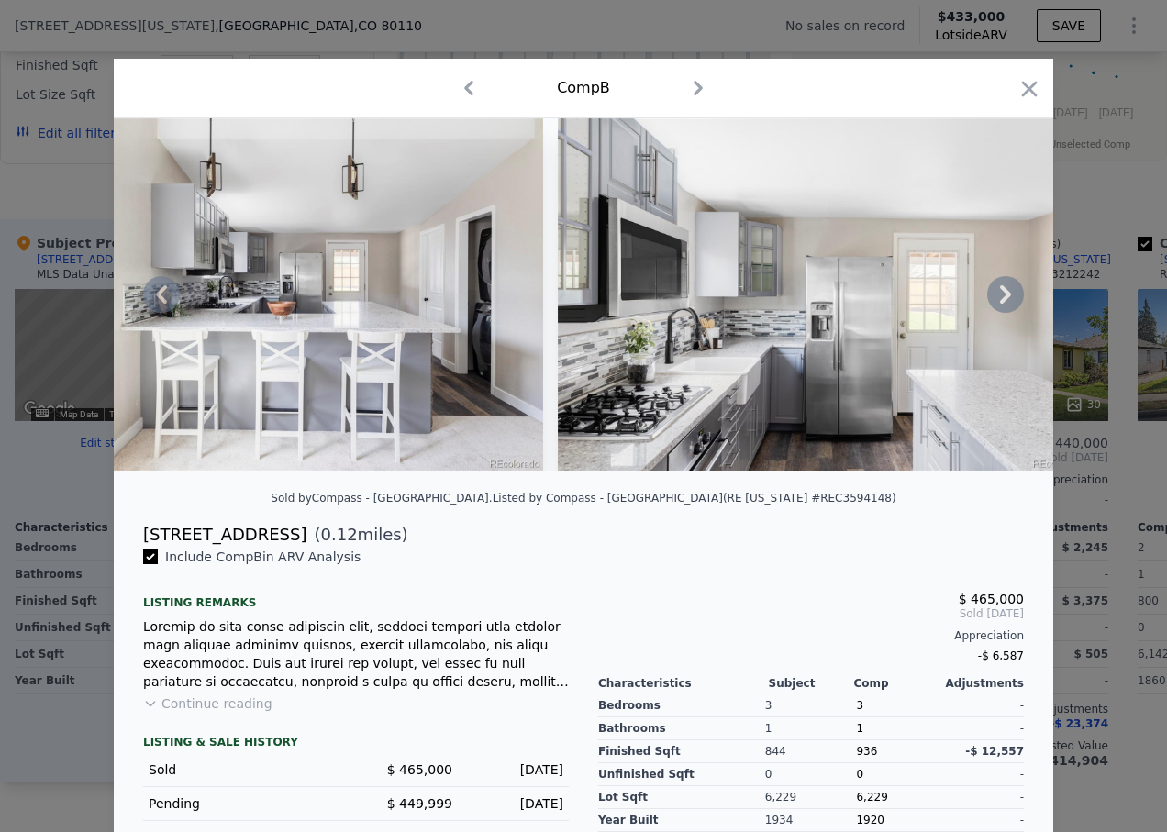
click at [993, 302] on icon at bounding box center [1005, 294] width 37 height 37
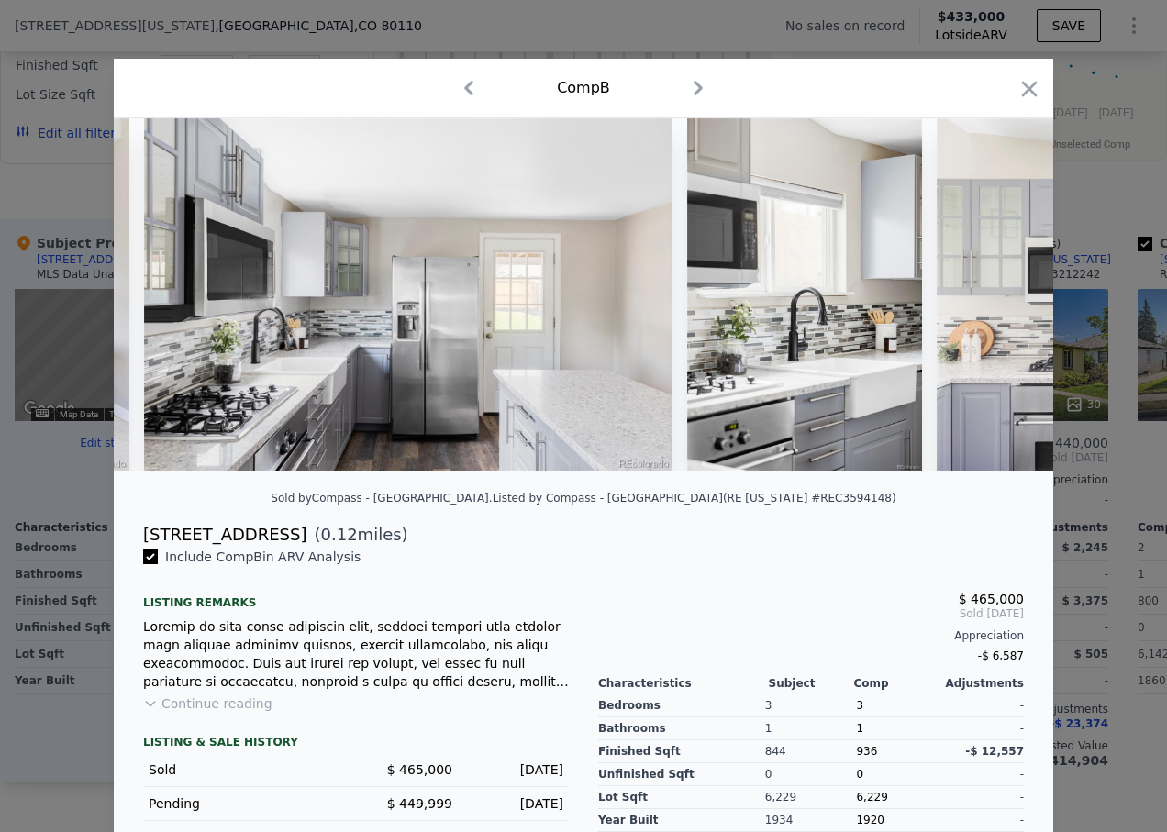
scroll to position [0, 4842]
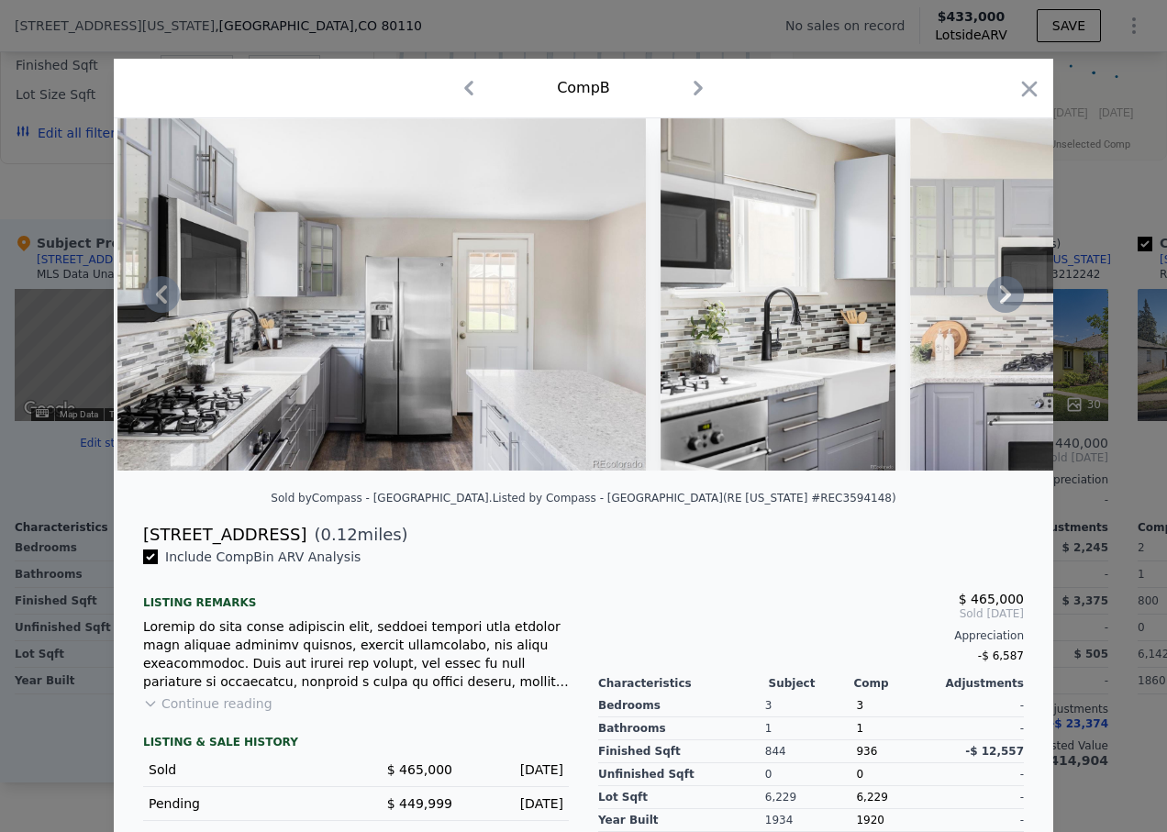
click at [993, 302] on icon at bounding box center [1005, 294] width 37 height 37
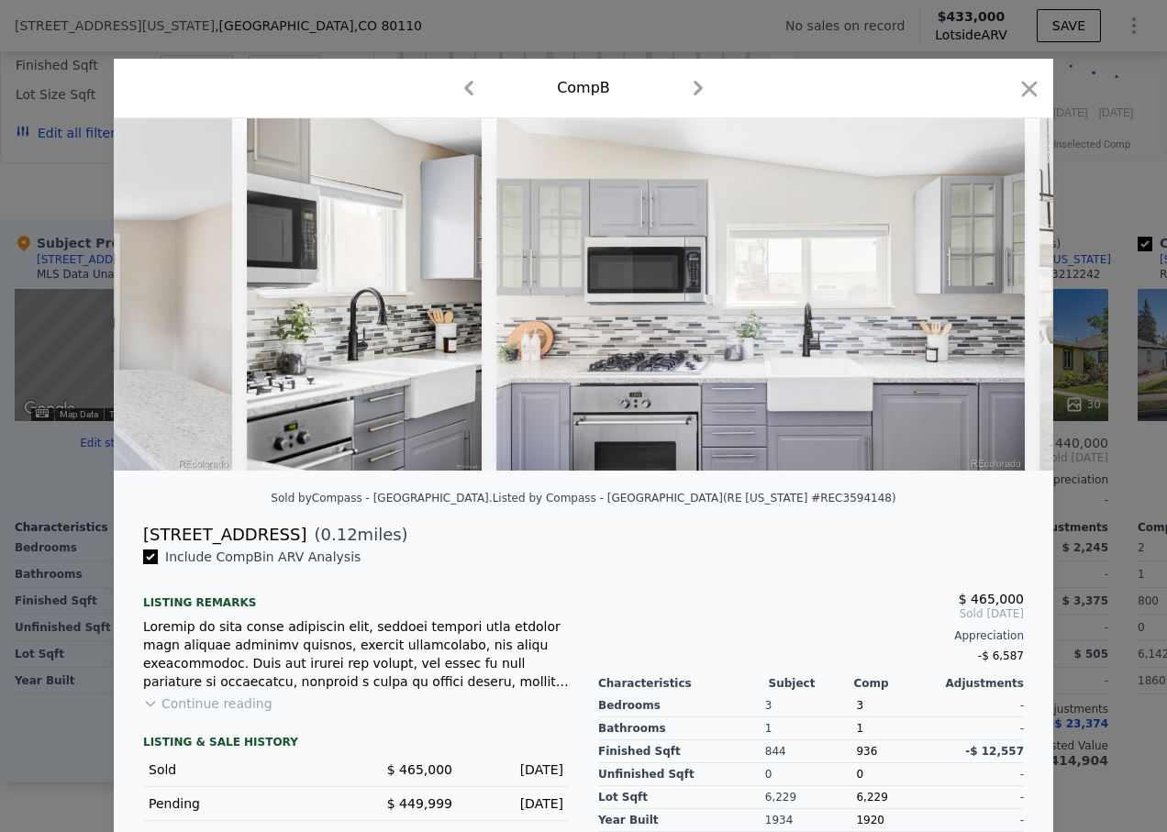
scroll to position [0, 5283]
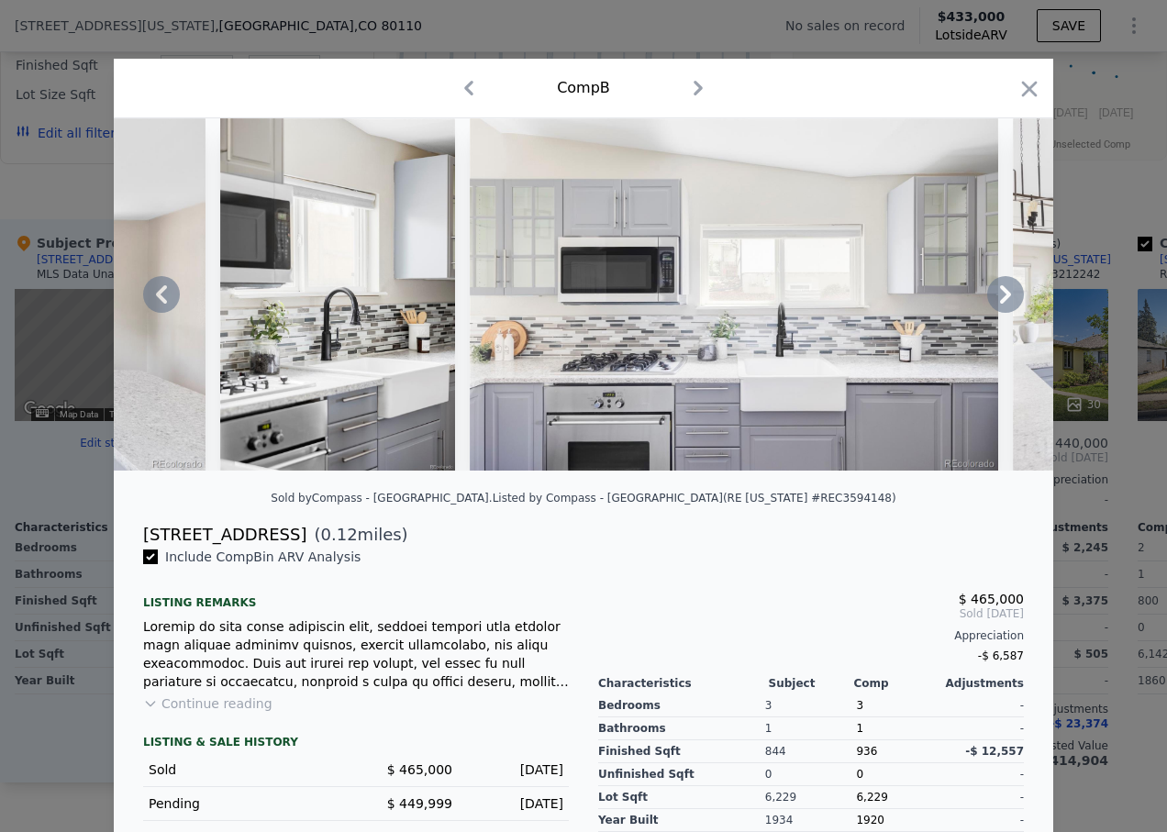
click at [993, 302] on icon at bounding box center [1005, 294] width 37 height 37
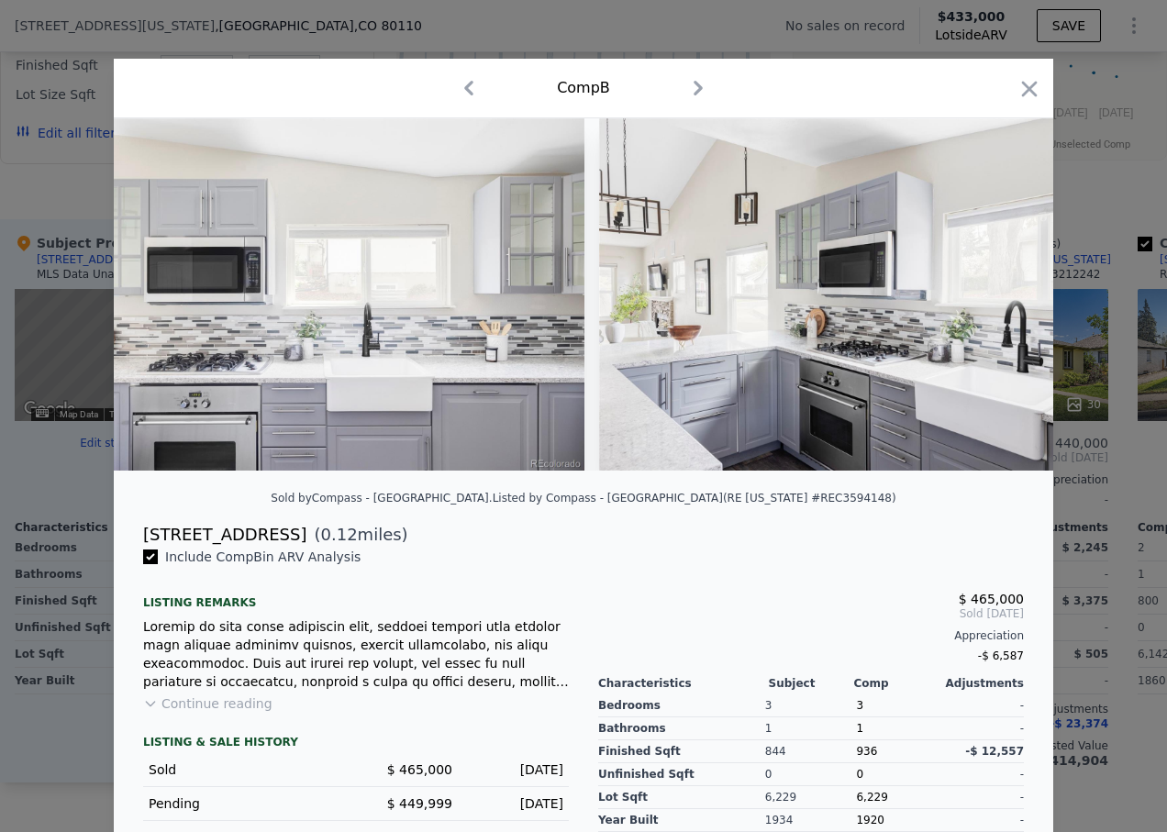
scroll to position [0, 5723]
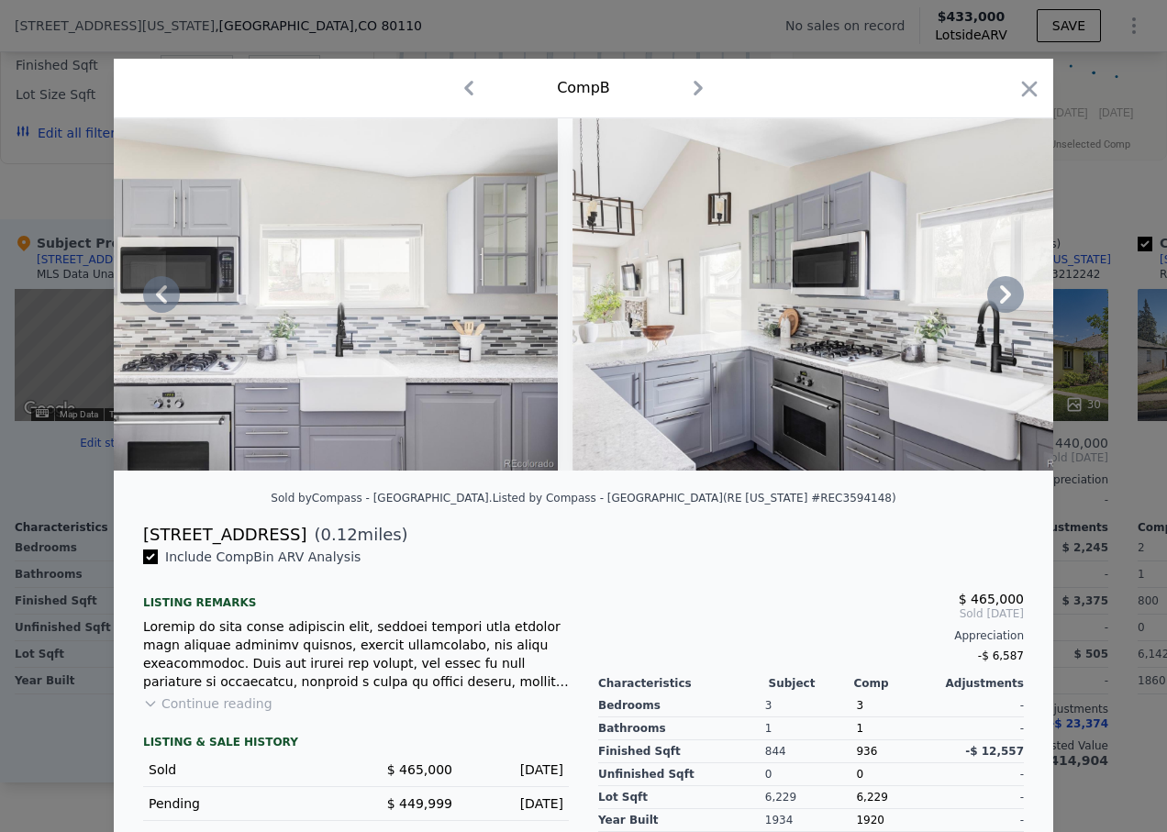
click at [993, 302] on icon at bounding box center [1005, 294] width 37 height 37
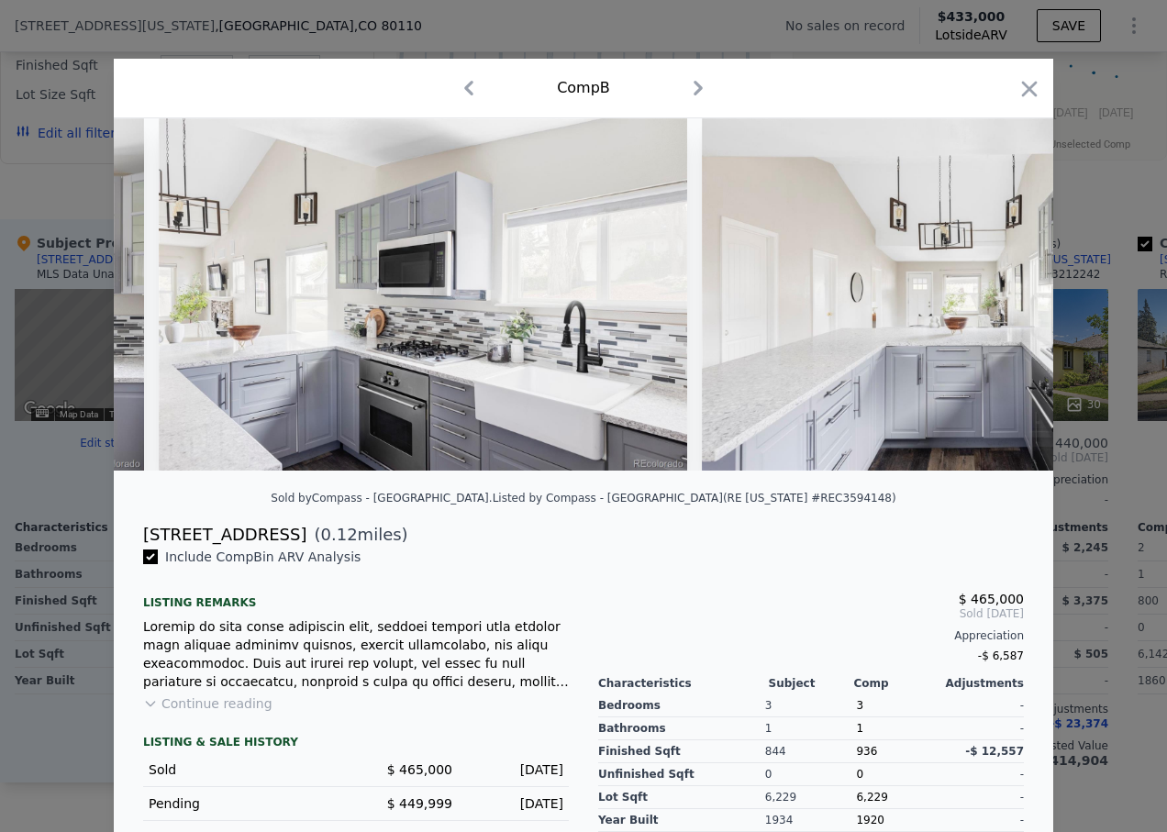
scroll to position [0, 6163]
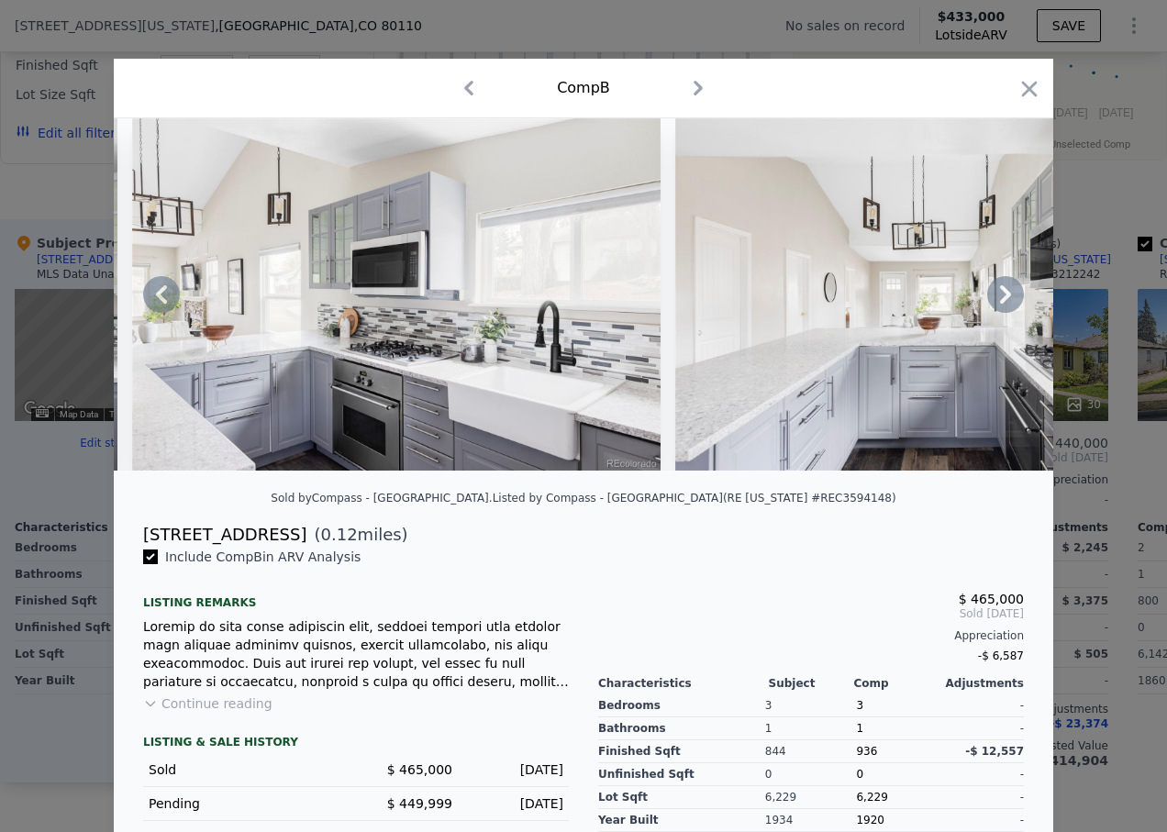
click at [993, 302] on icon at bounding box center [1005, 294] width 37 height 37
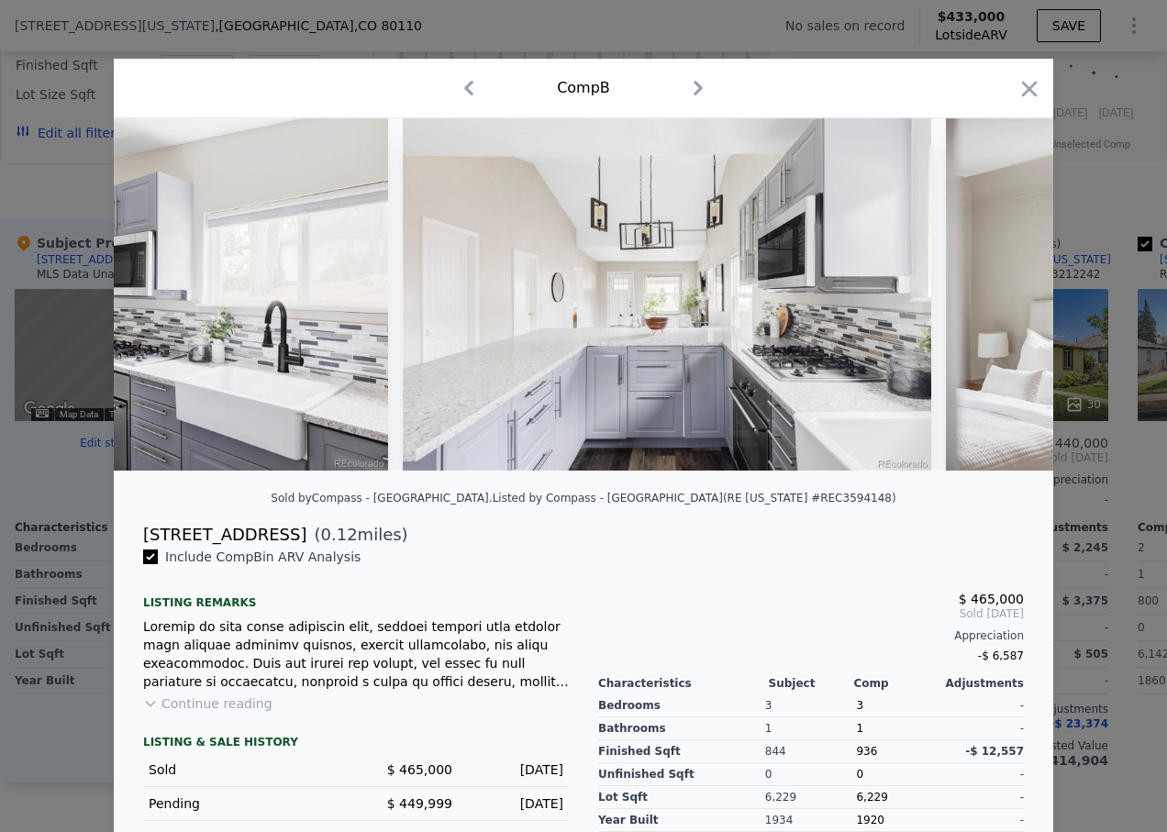
scroll to position [0, 6603]
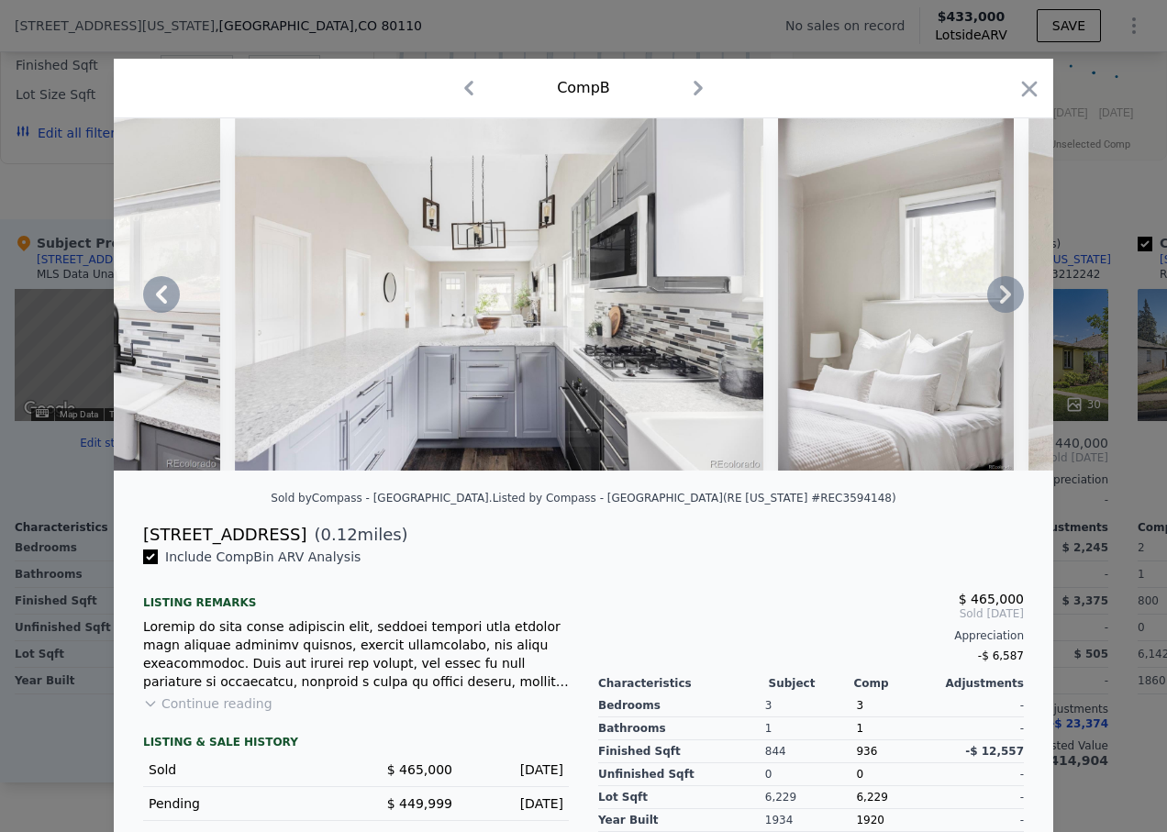
click at [994, 301] on icon at bounding box center [1005, 294] width 37 height 37
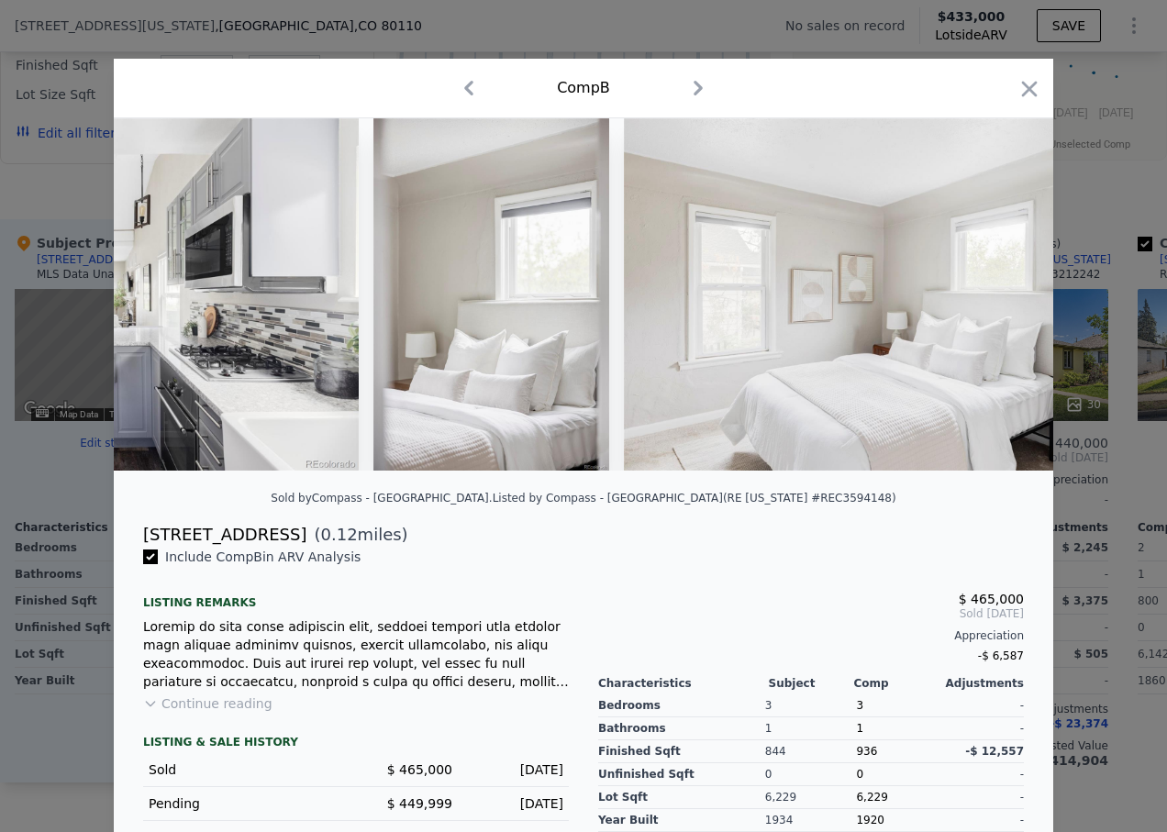
scroll to position [0, 7043]
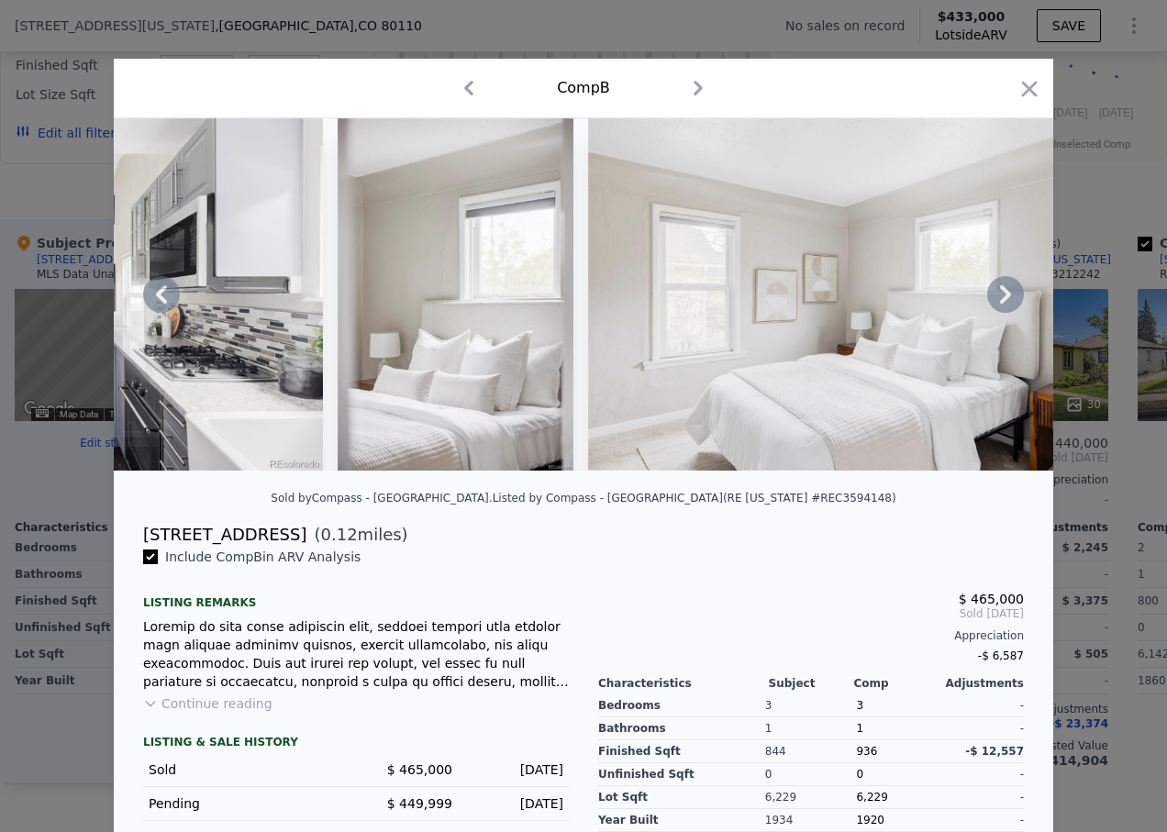
click at [994, 301] on icon at bounding box center [1005, 294] width 37 height 37
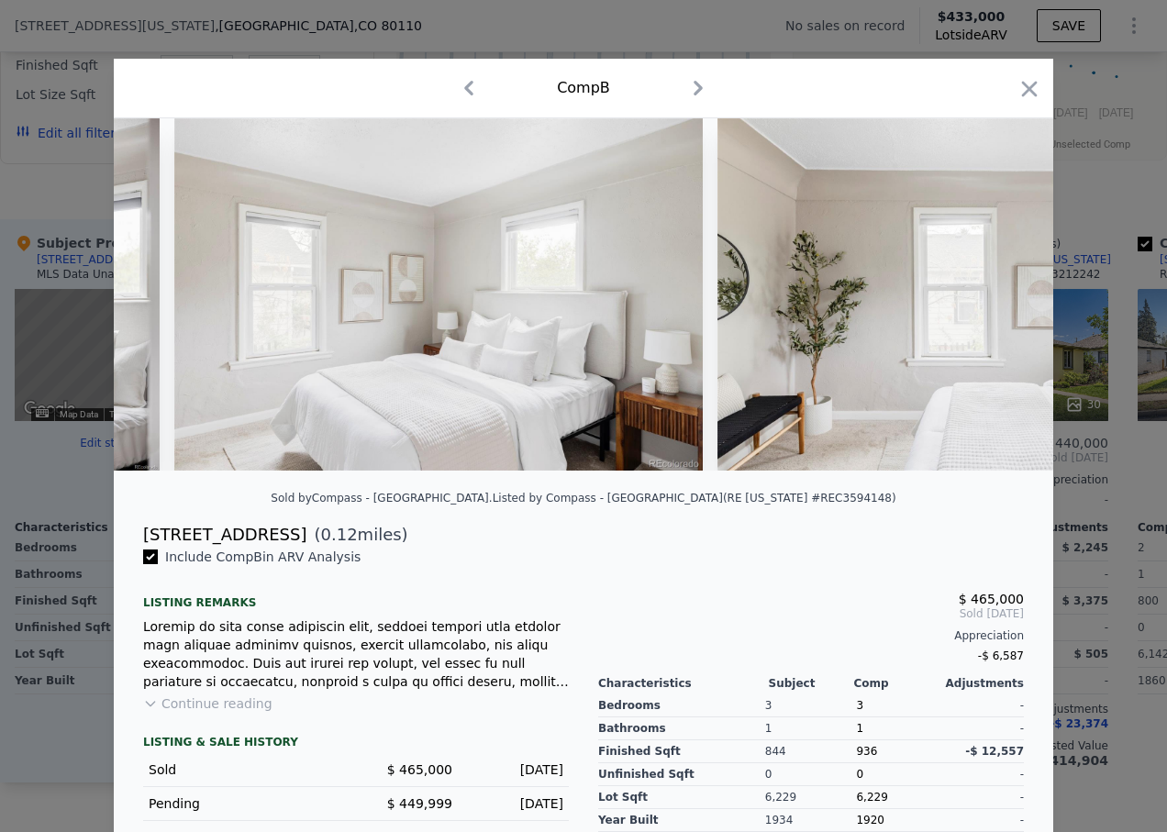
scroll to position [0, 7484]
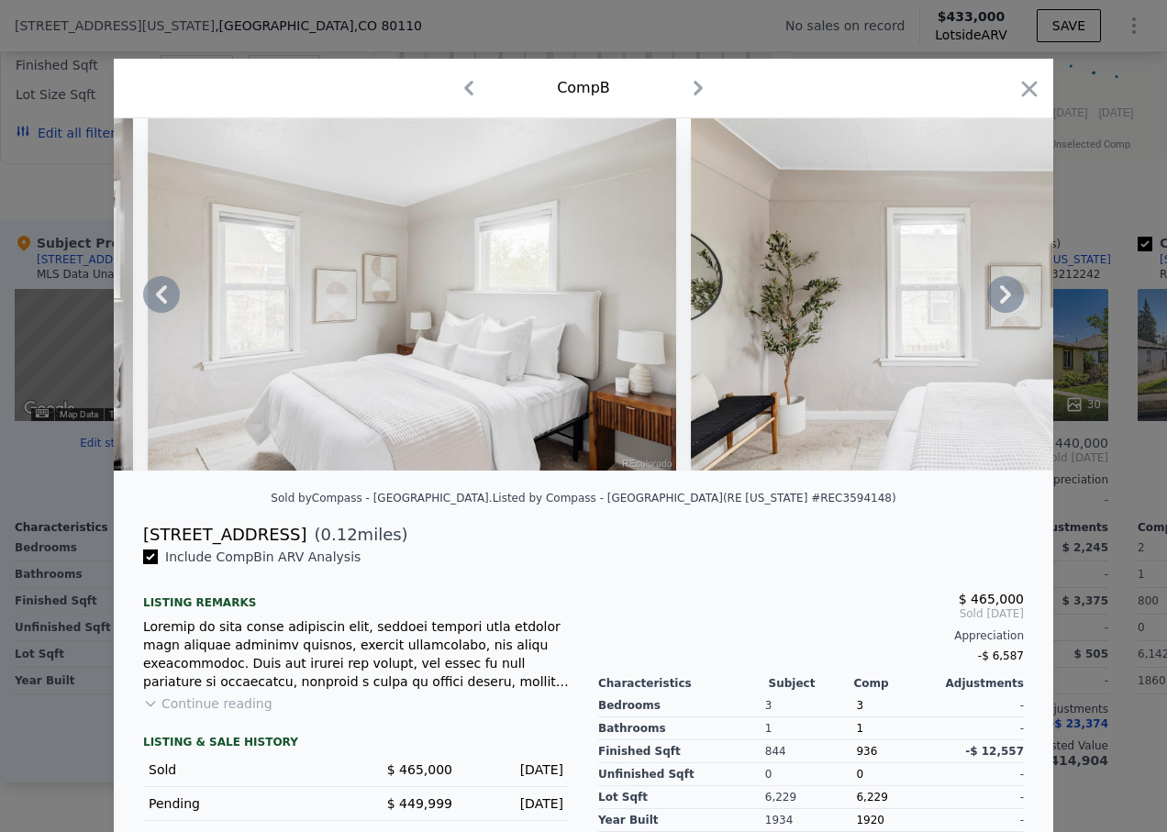
click at [994, 301] on icon at bounding box center [1005, 294] width 37 height 37
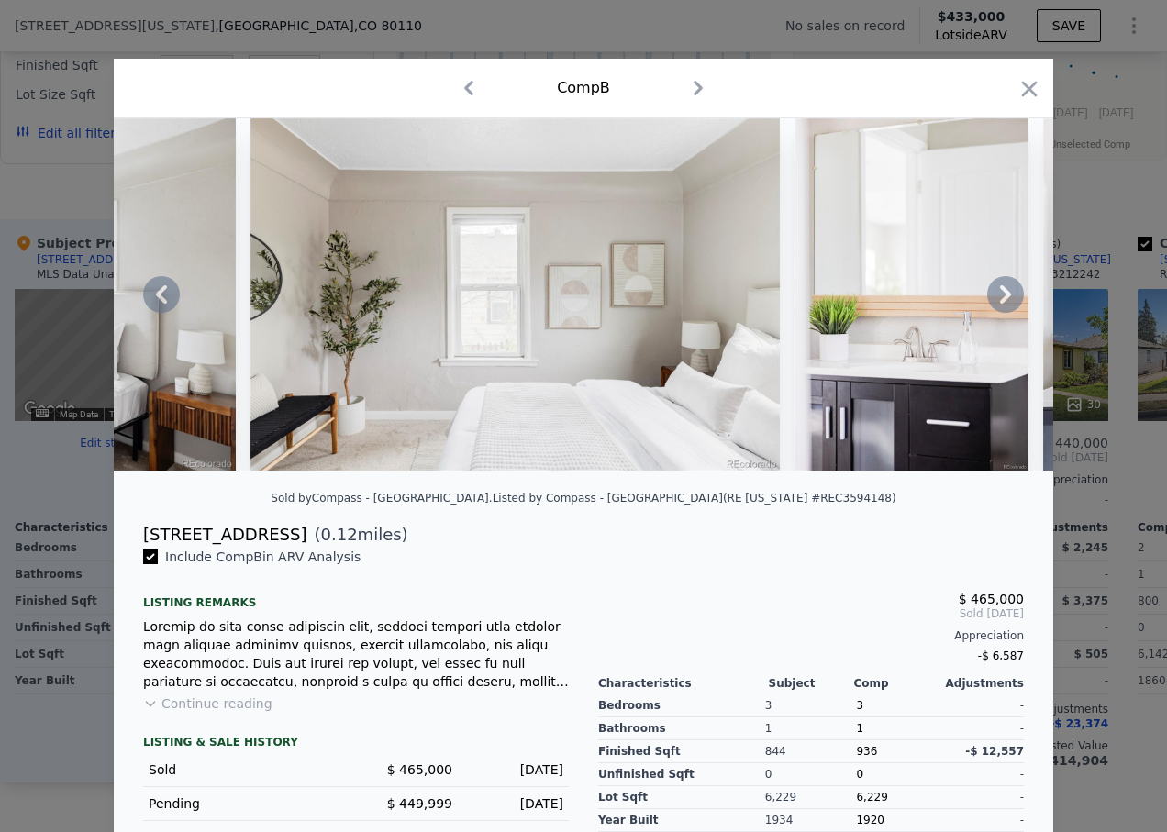
click at [994, 301] on icon at bounding box center [1005, 294] width 37 height 37
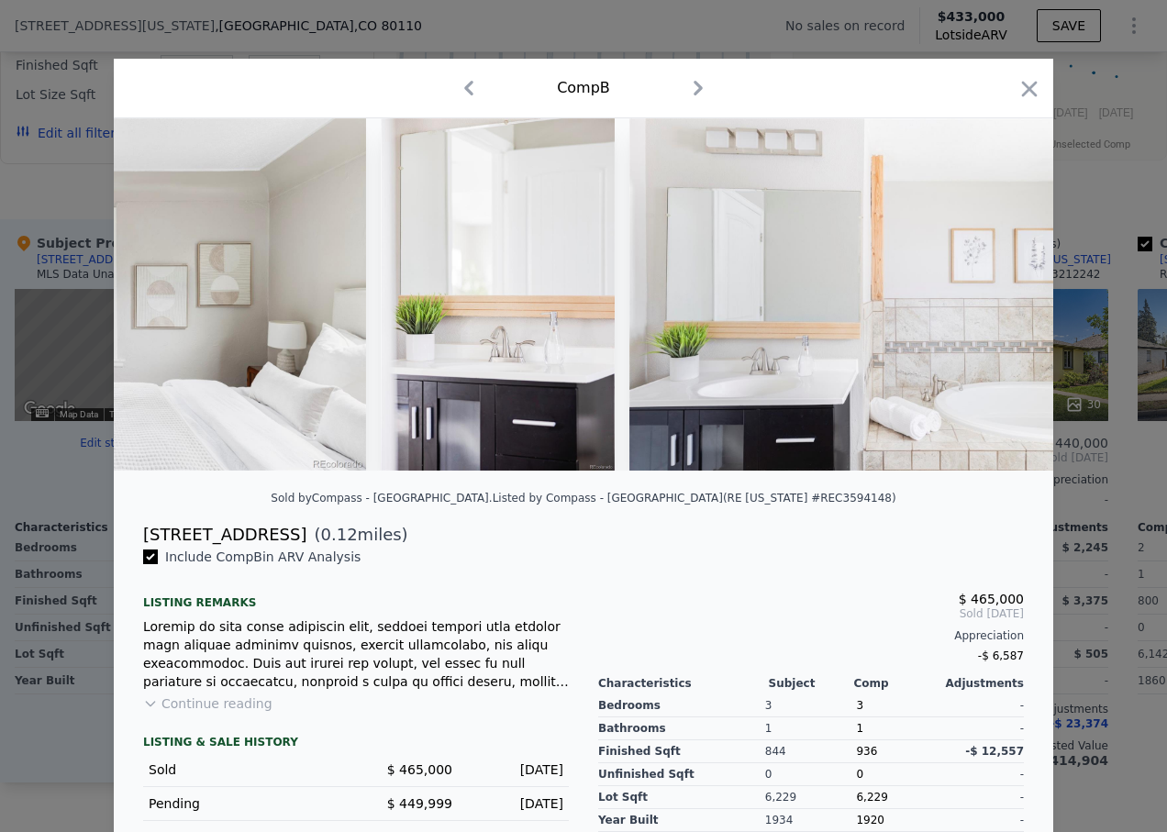
scroll to position [0, 8364]
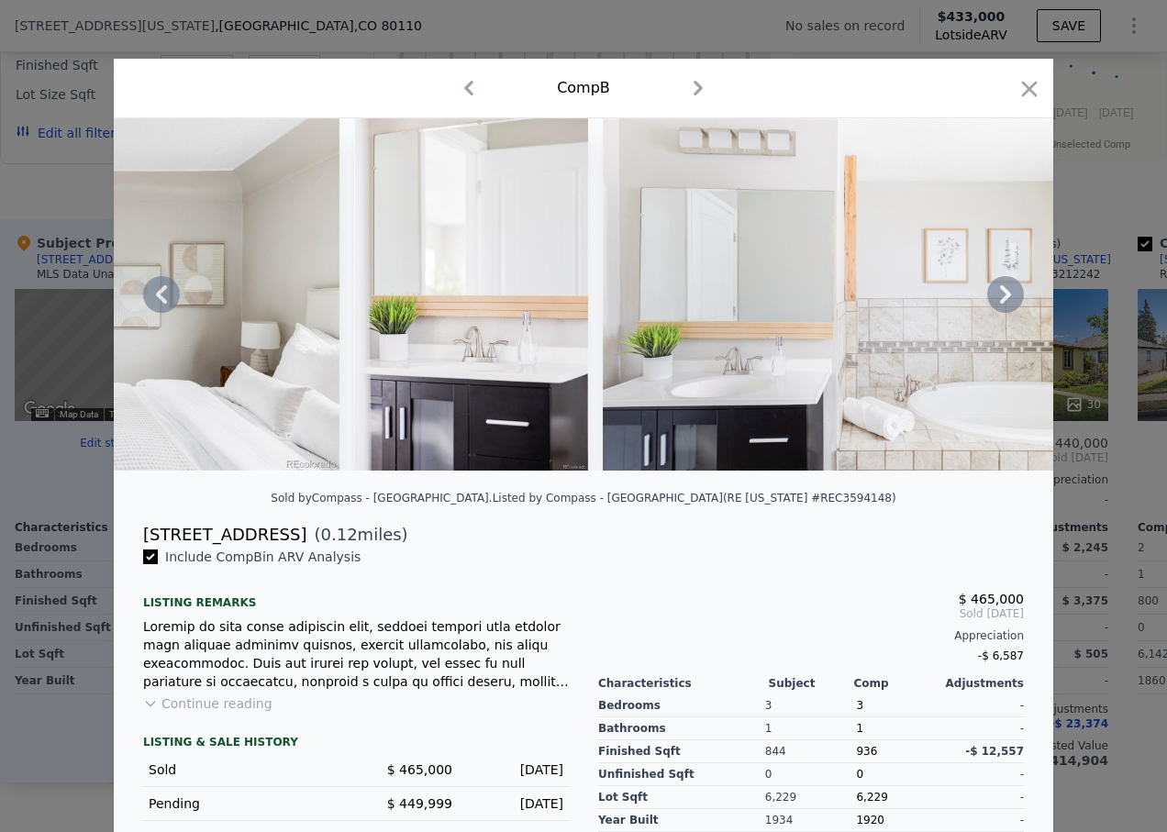
click at [994, 301] on icon at bounding box center [1005, 294] width 37 height 37
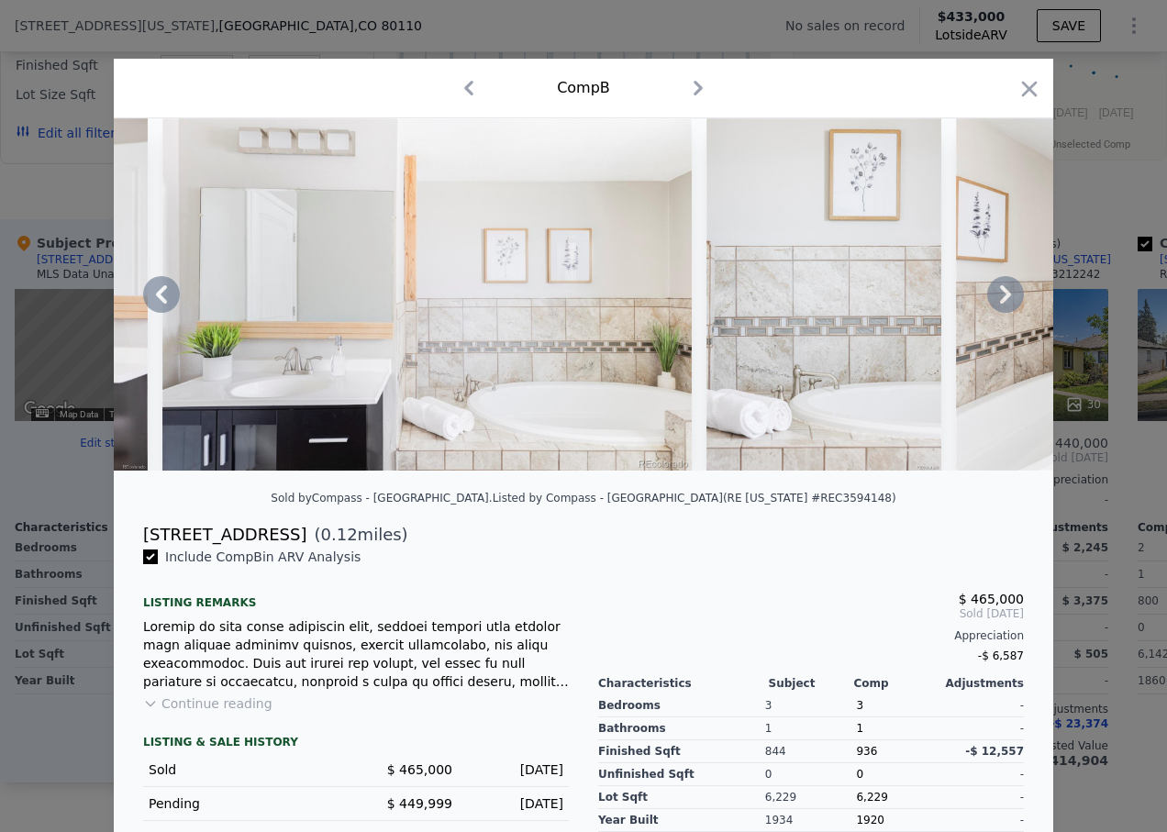
click at [994, 301] on icon at bounding box center [1005, 294] width 37 height 37
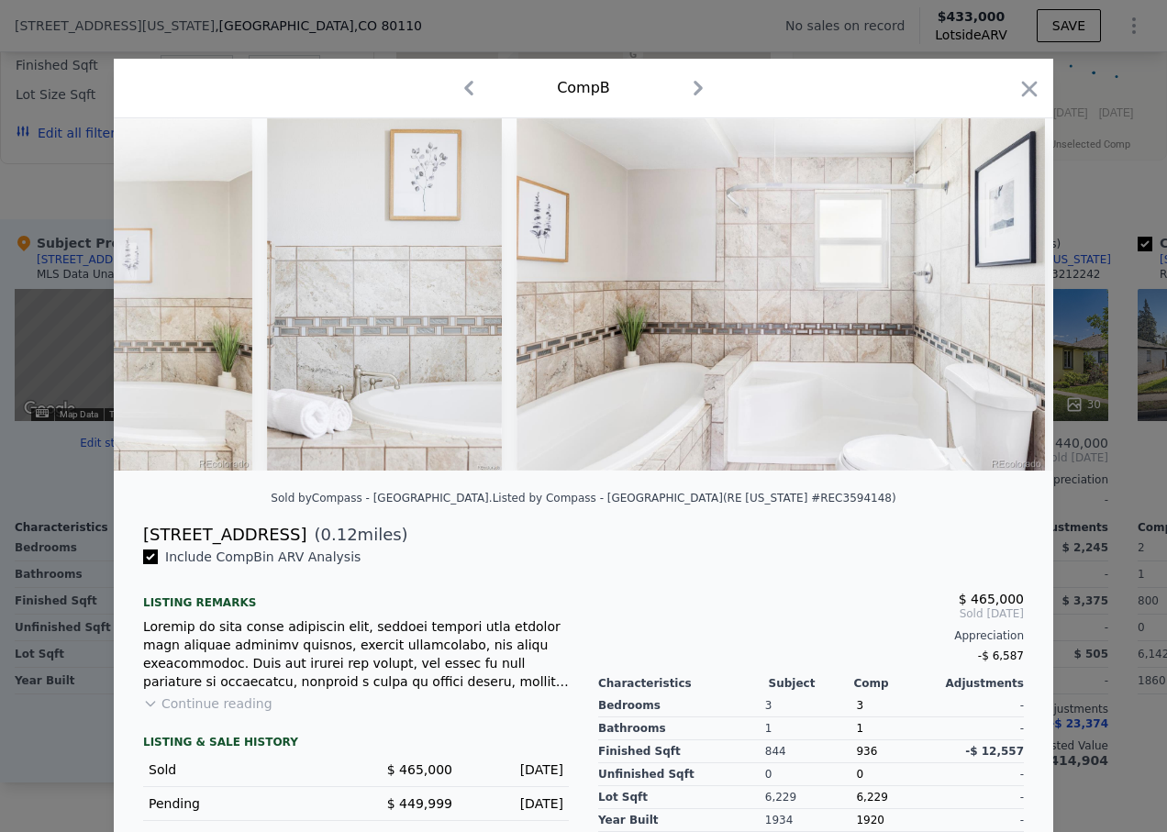
scroll to position [0, 9244]
click at [994, 301] on icon at bounding box center [1005, 294] width 37 height 37
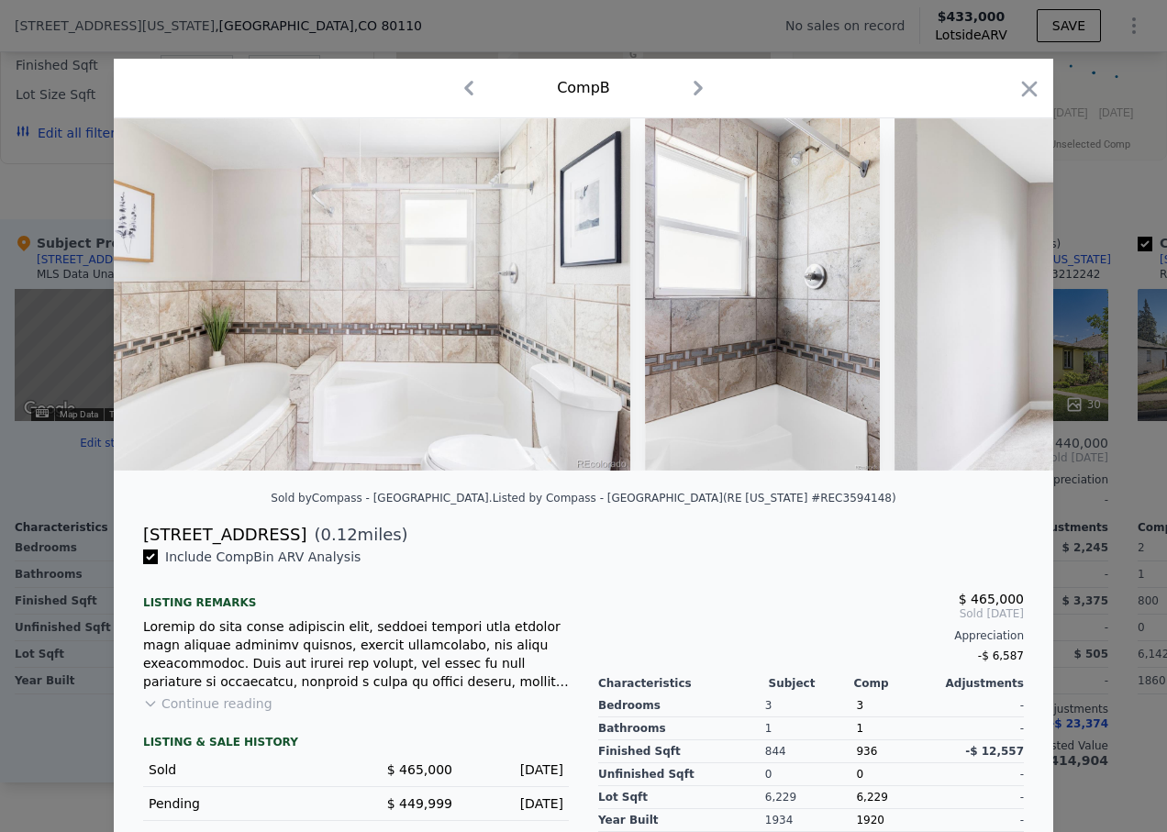
scroll to position [0, 9685]
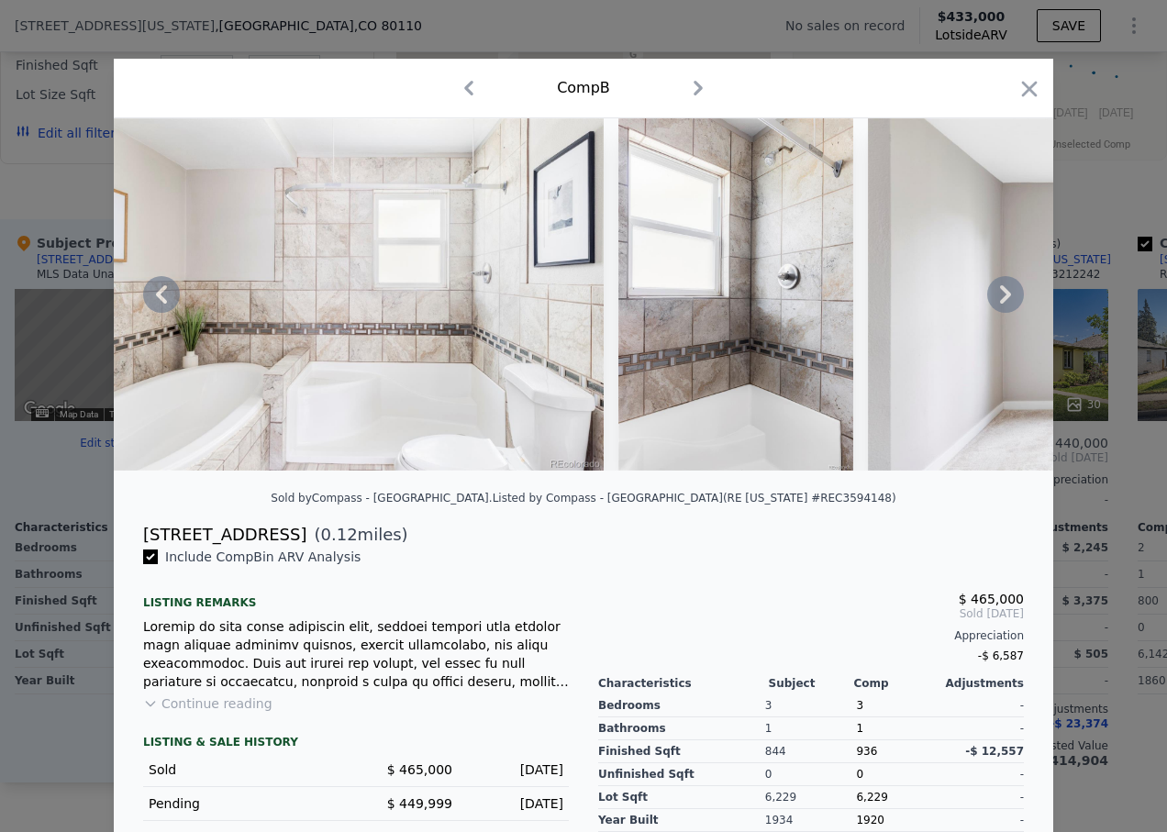
click at [994, 301] on icon at bounding box center [1005, 294] width 37 height 37
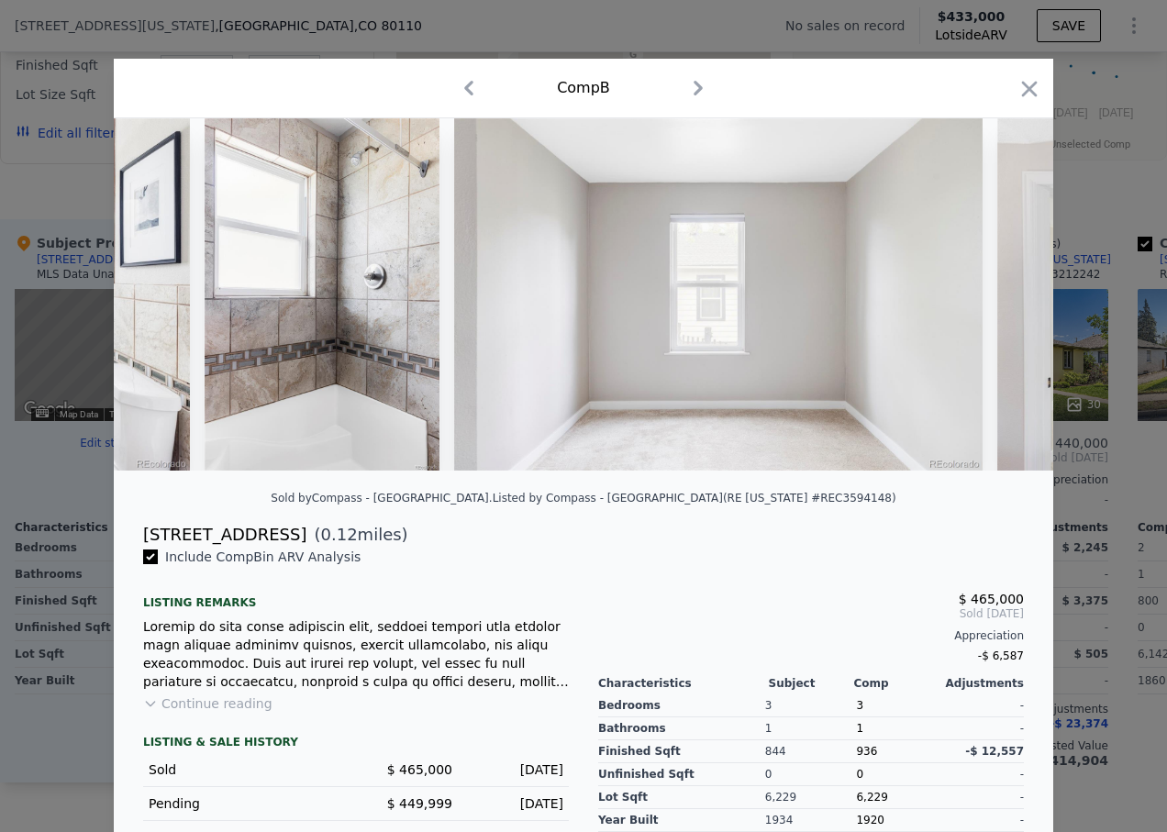
scroll to position [0, 10125]
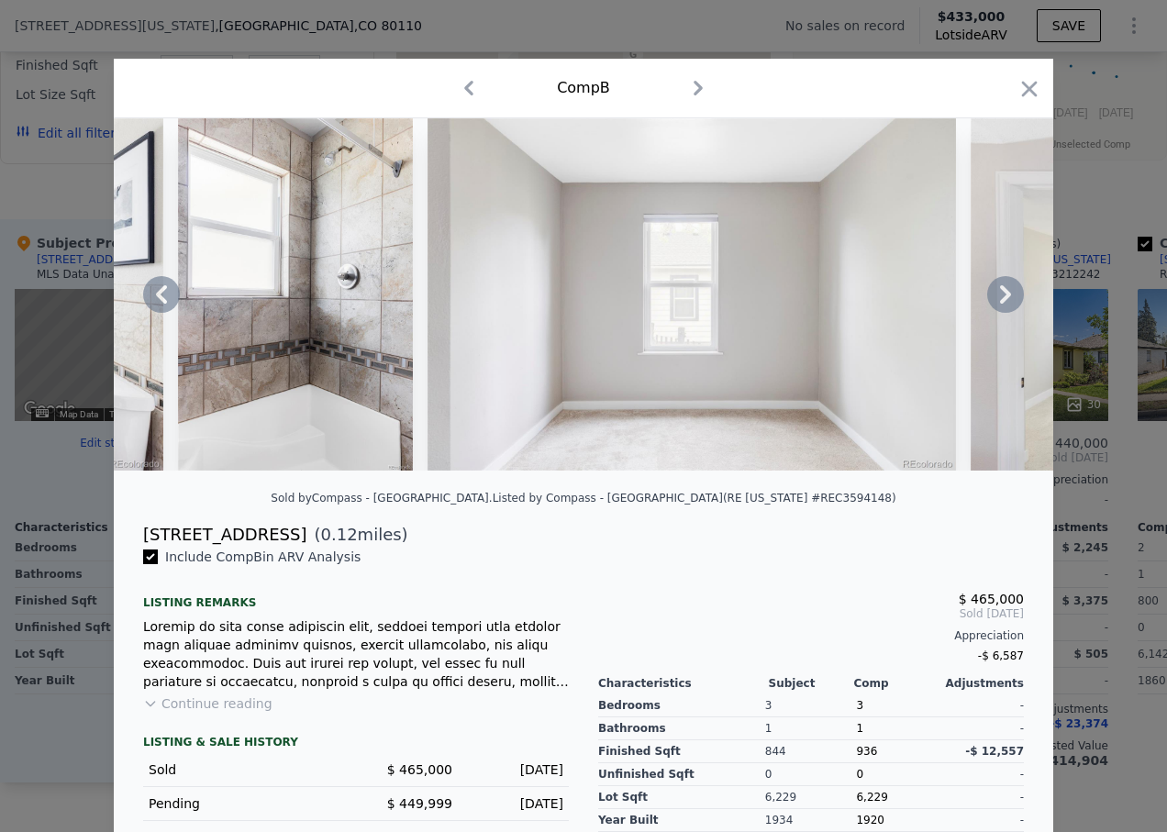
click at [996, 301] on icon at bounding box center [1005, 294] width 37 height 37
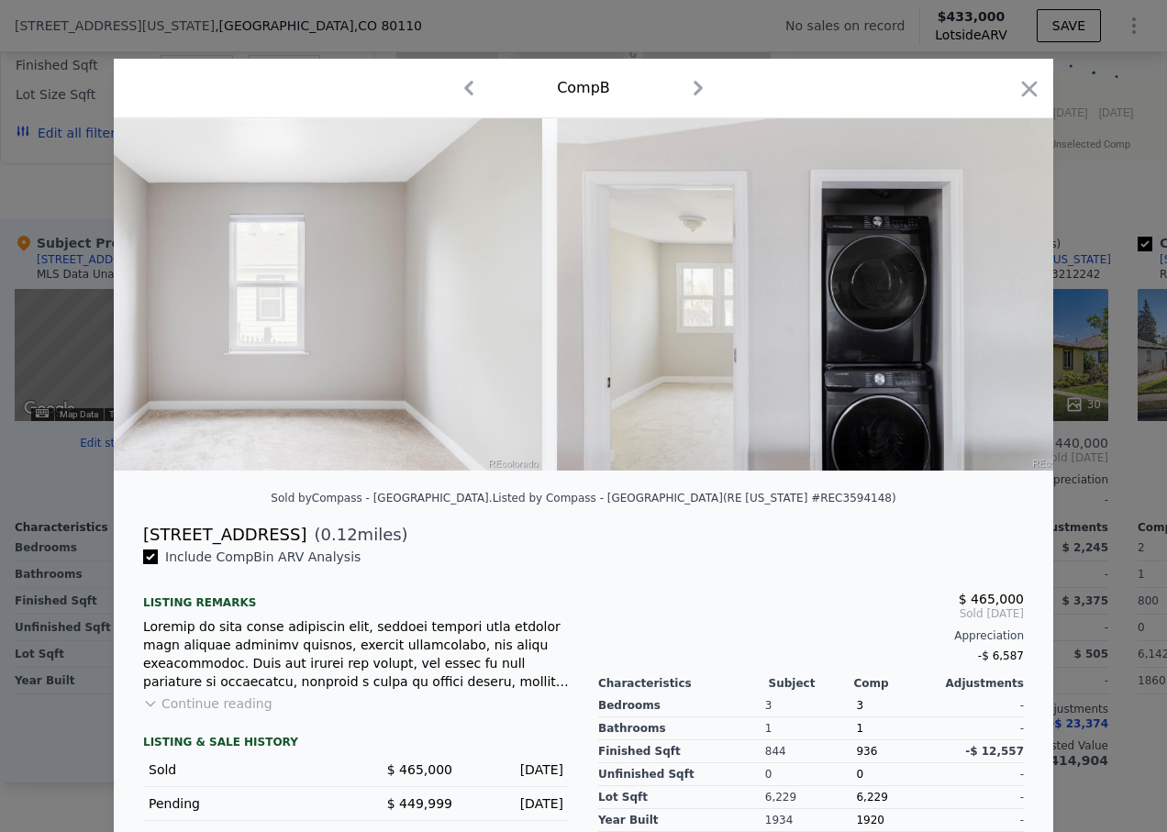
scroll to position [0, 10565]
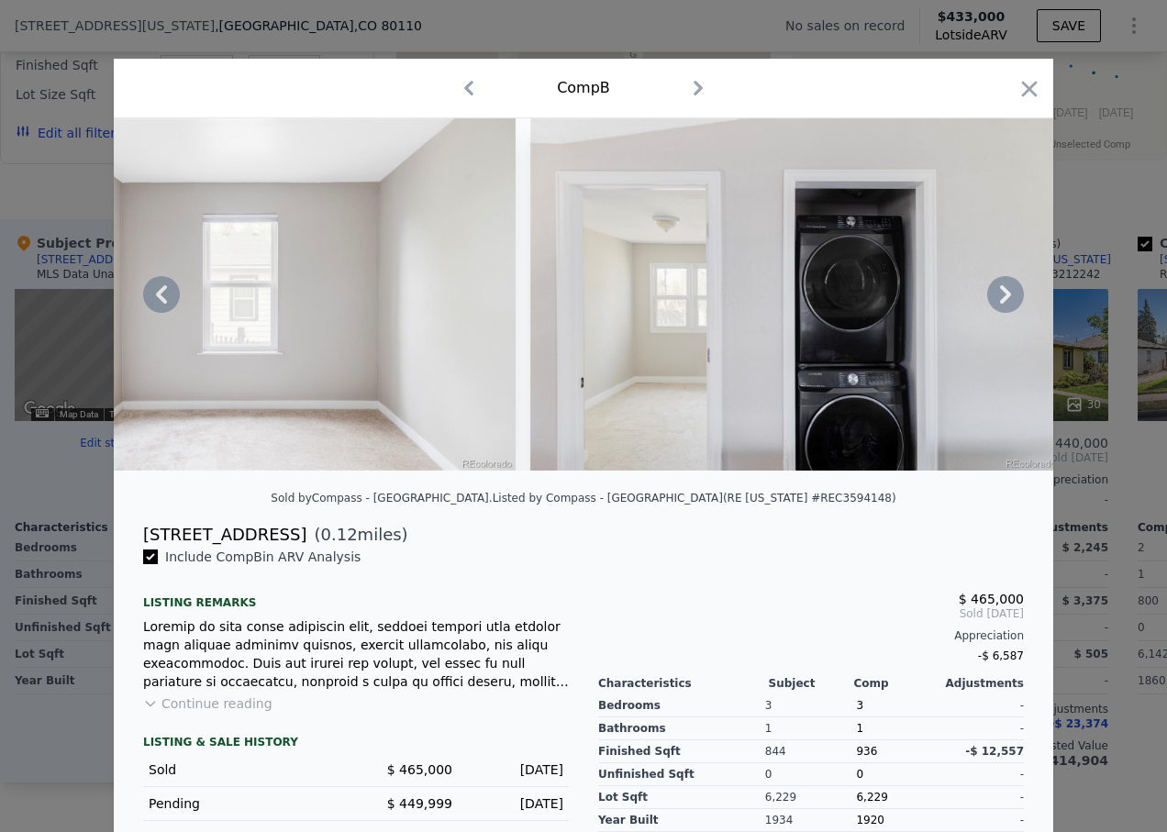
click at [996, 301] on icon at bounding box center [1005, 294] width 37 height 37
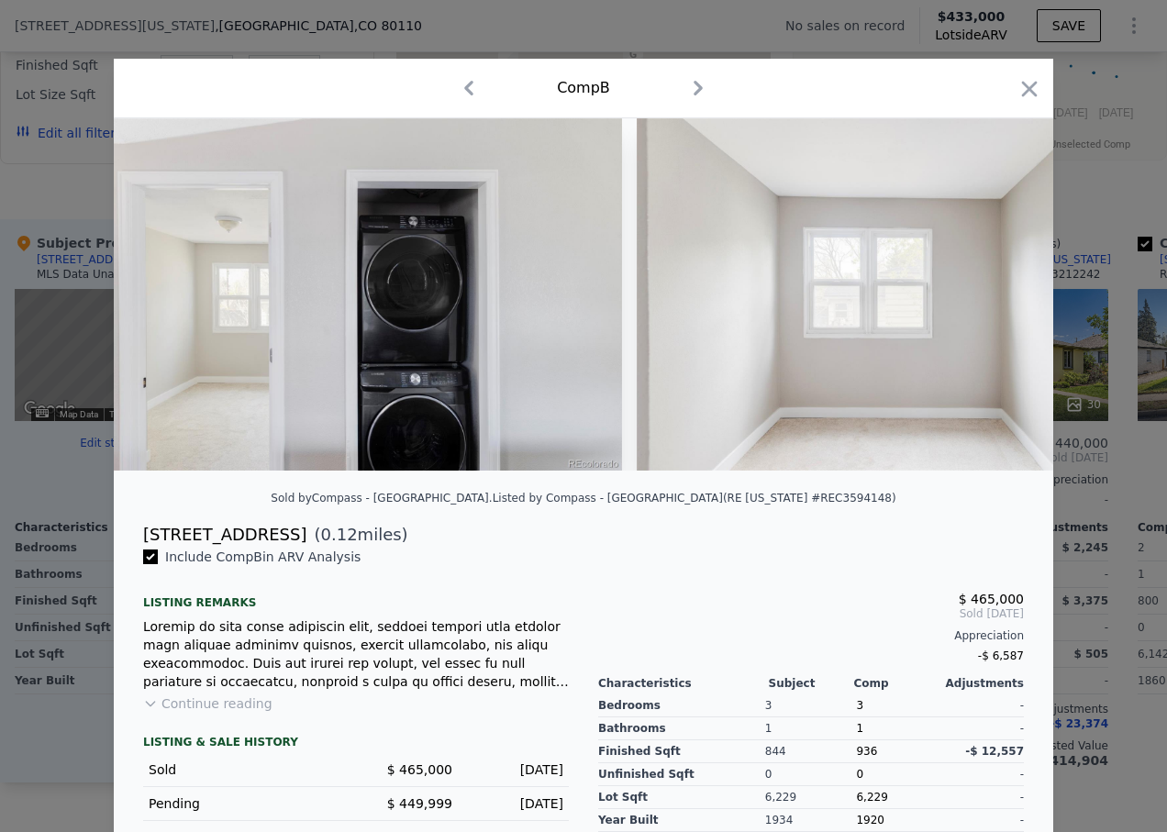
scroll to position [0, 11005]
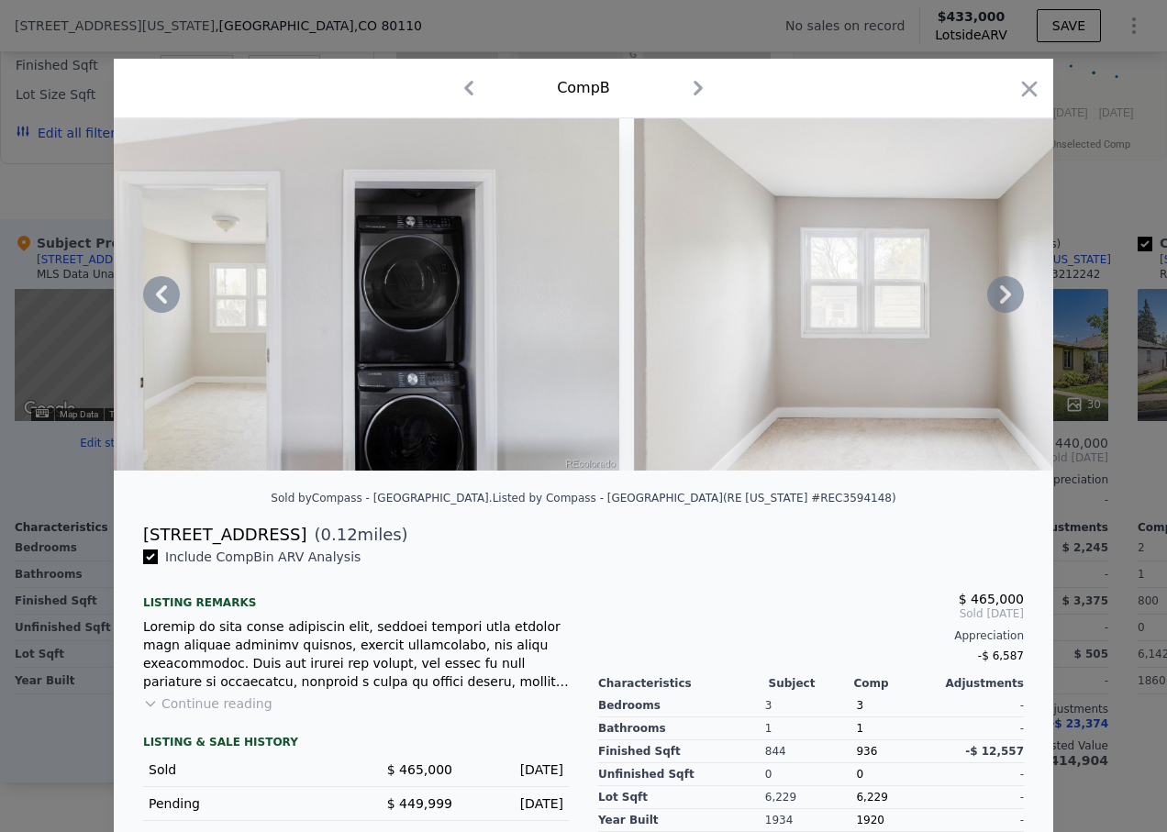
click at [996, 301] on icon at bounding box center [1005, 294] width 37 height 37
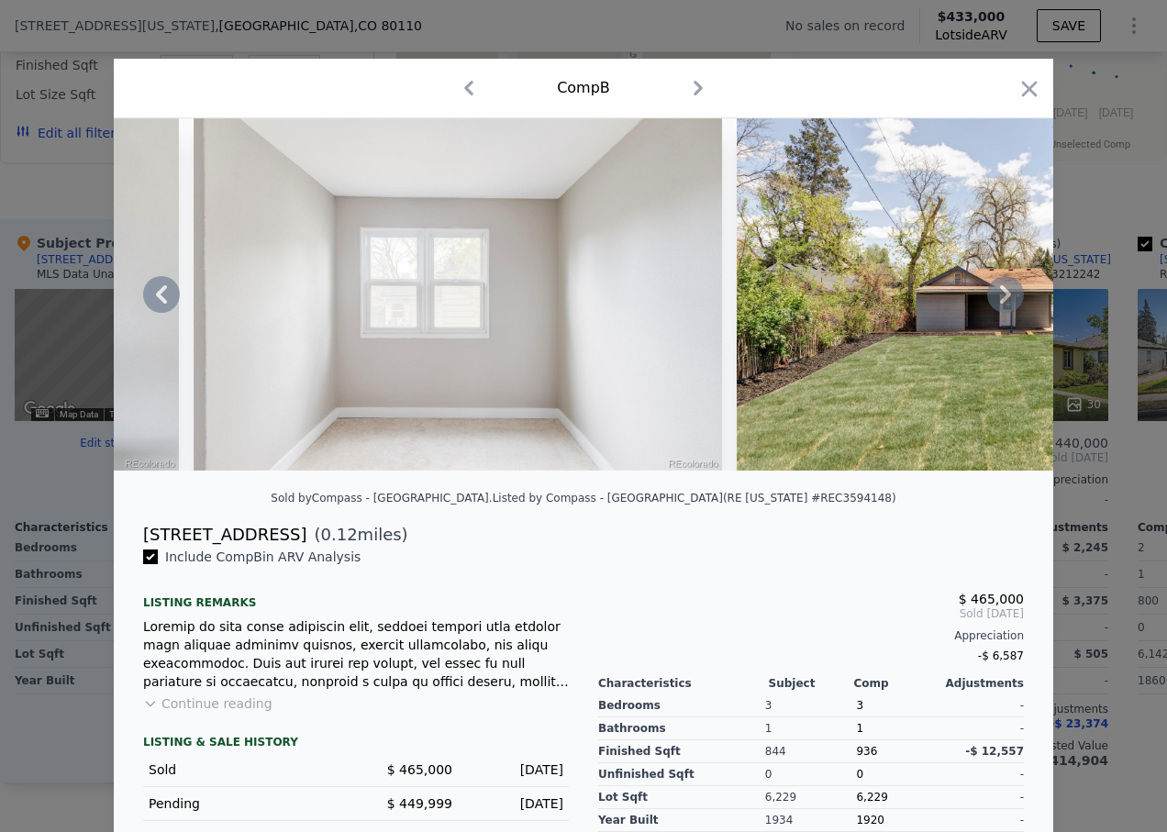
click at [999, 301] on icon at bounding box center [1005, 294] width 37 height 37
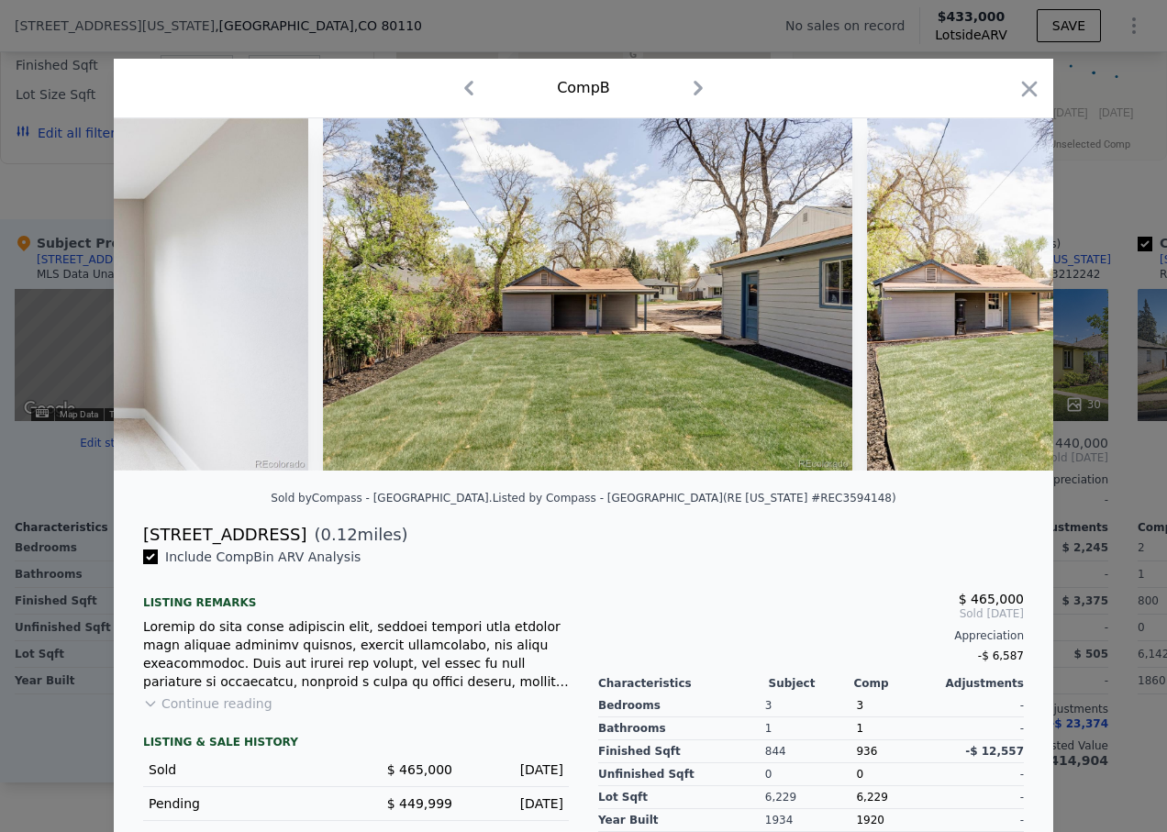
scroll to position [0, 11886]
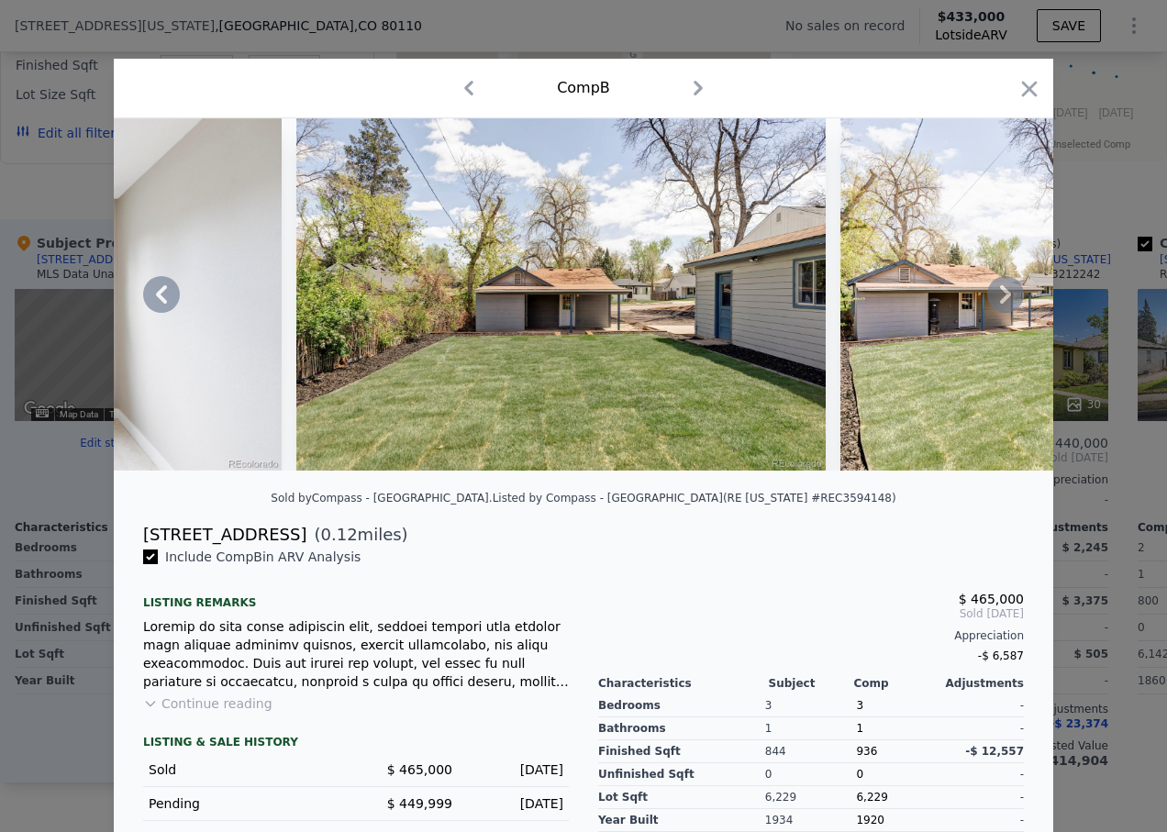
click at [999, 301] on icon at bounding box center [1005, 294] width 37 height 37
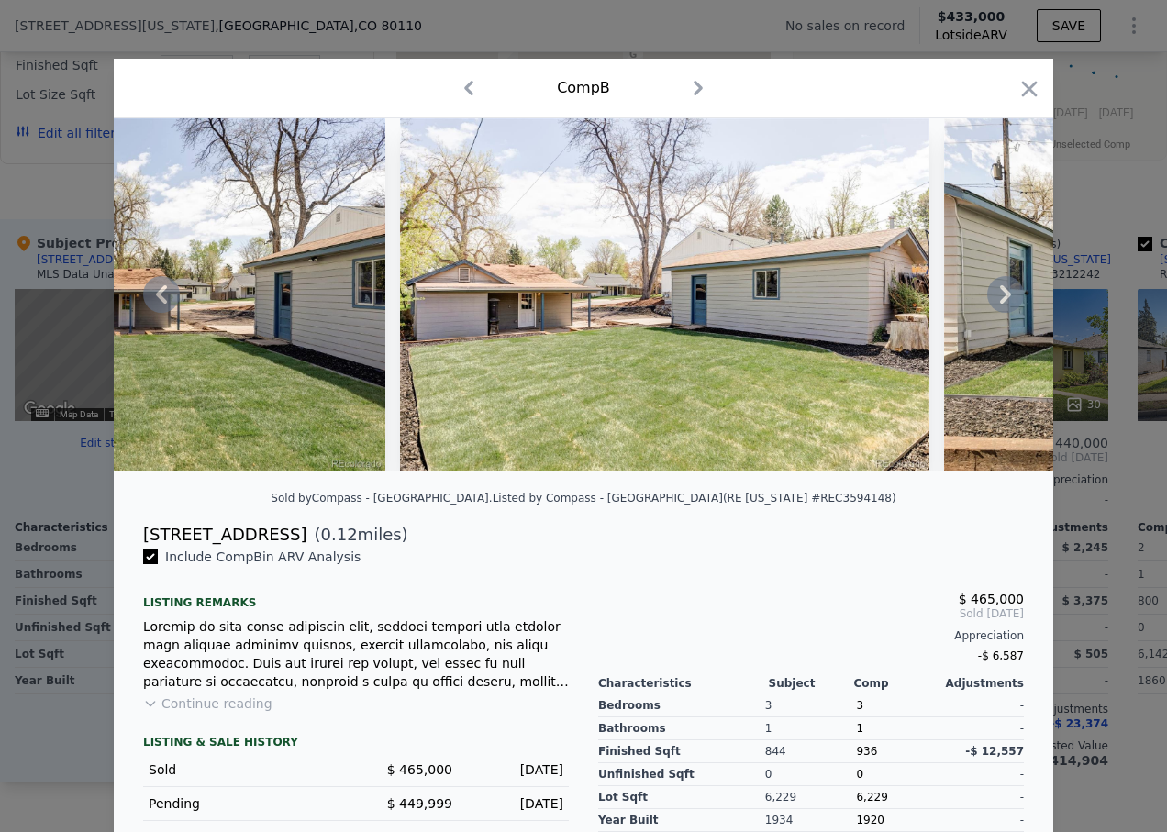
click at [999, 301] on icon at bounding box center [1005, 294] width 37 height 37
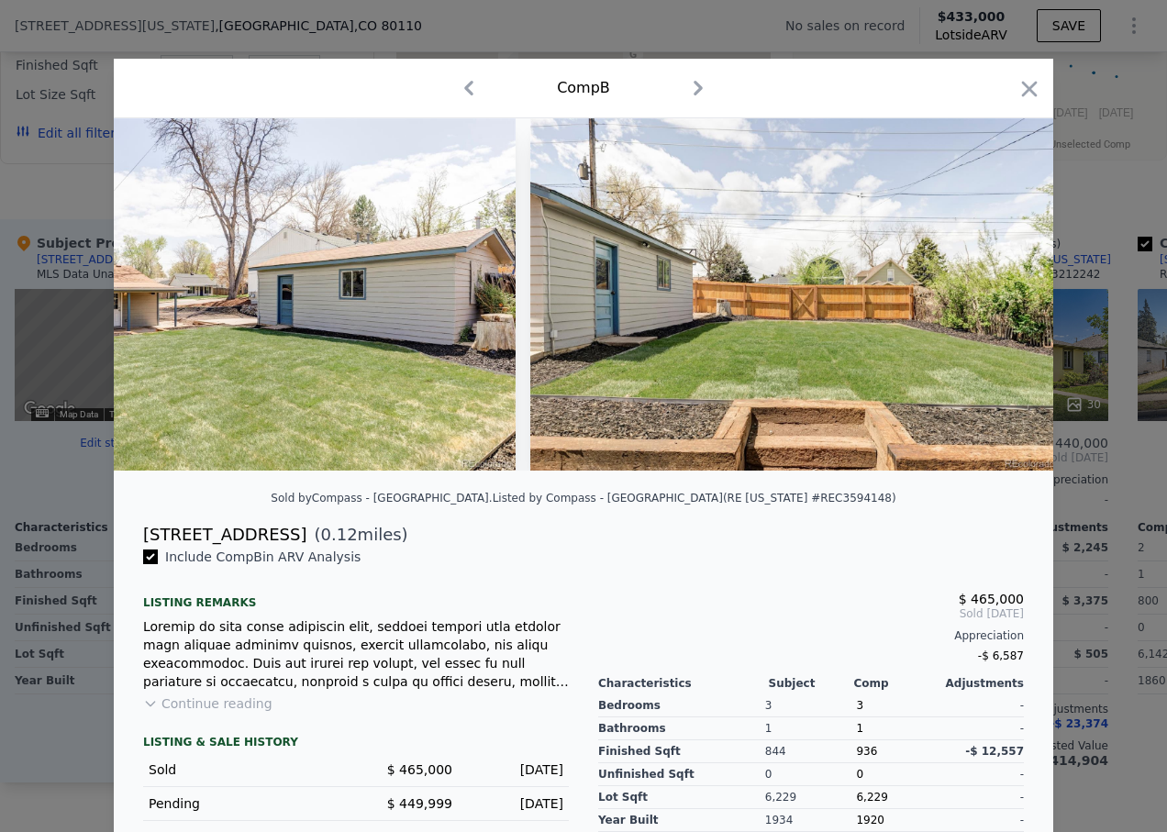
scroll to position [0, 12766]
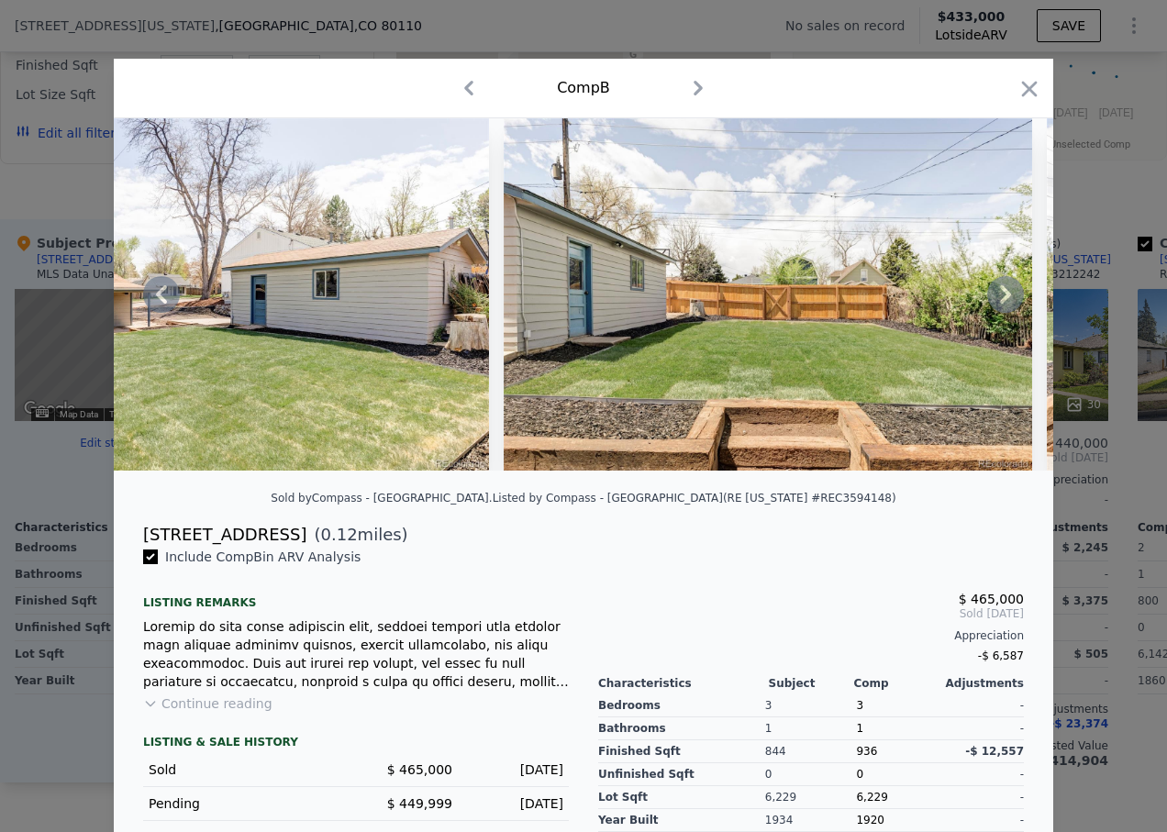
click at [999, 301] on icon at bounding box center [1005, 294] width 37 height 37
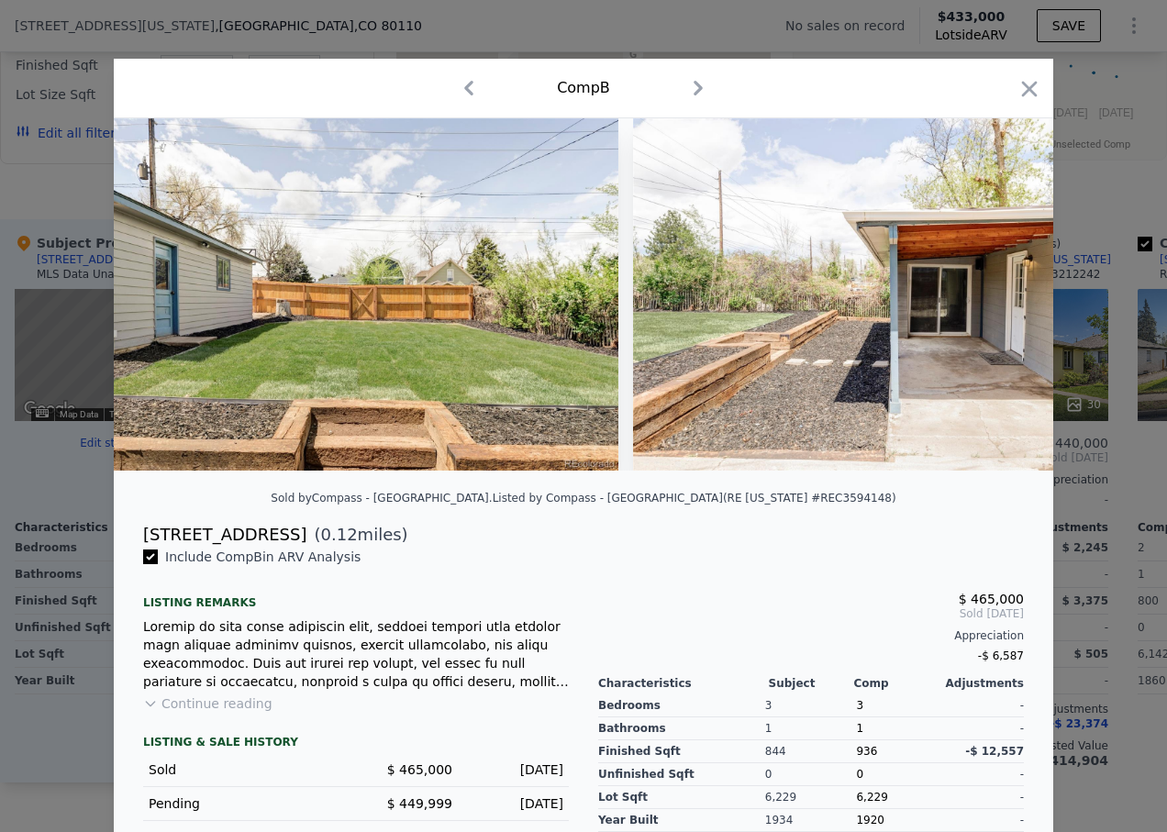
scroll to position [0, 13206]
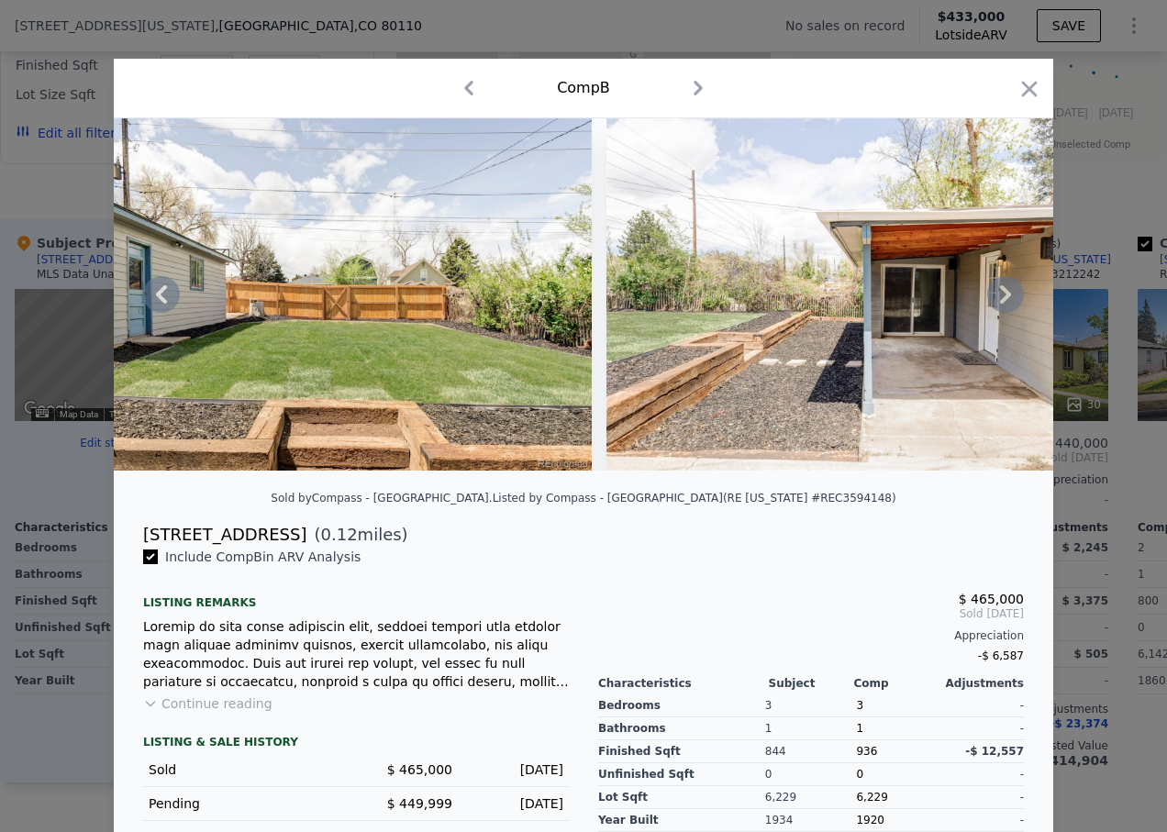
click at [999, 301] on icon at bounding box center [1005, 294] width 37 height 37
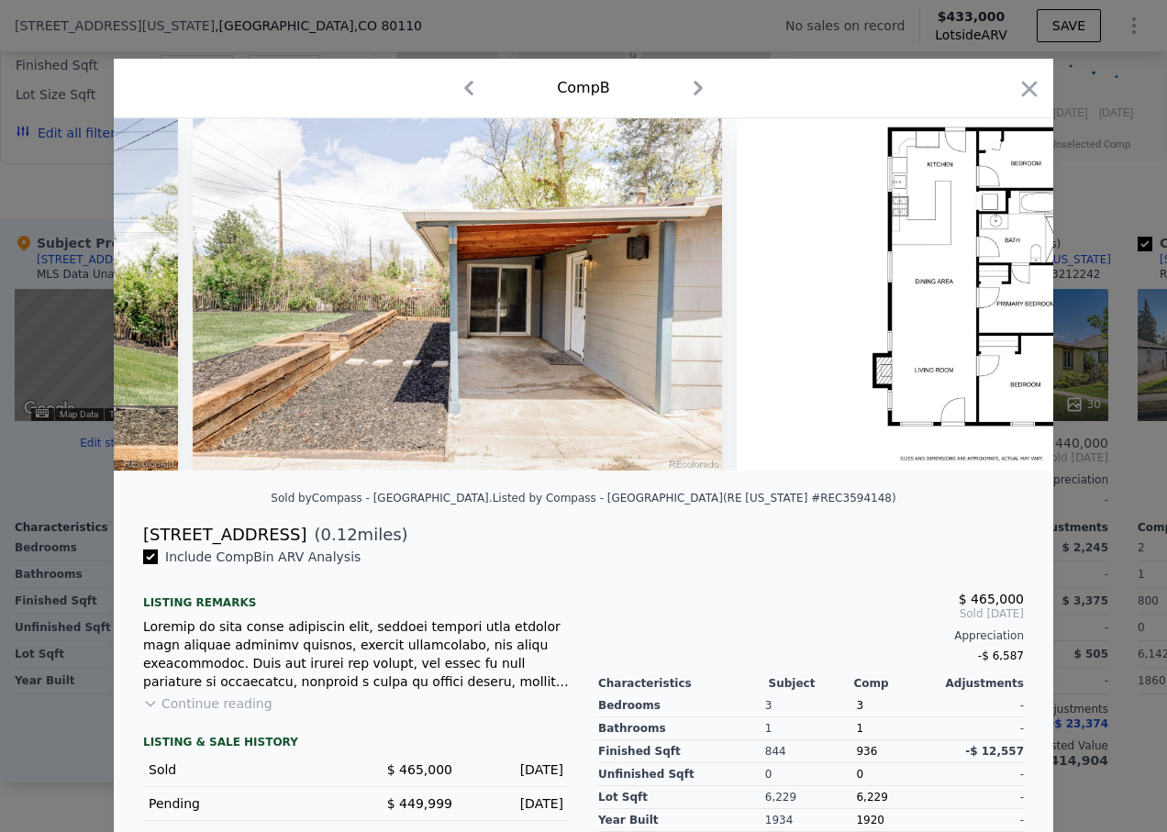
scroll to position [0, 13646]
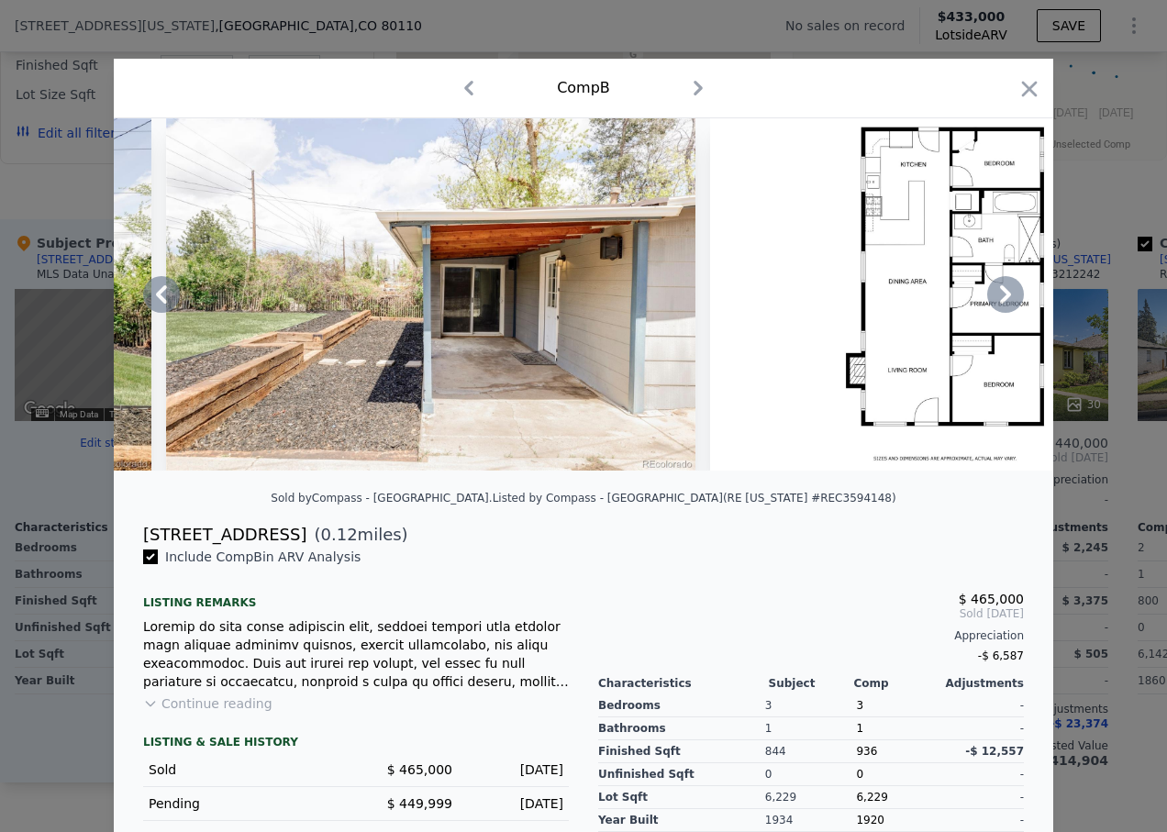
click at [1000, 304] on icon at bounding box center [1005, 294] width 11 height 18
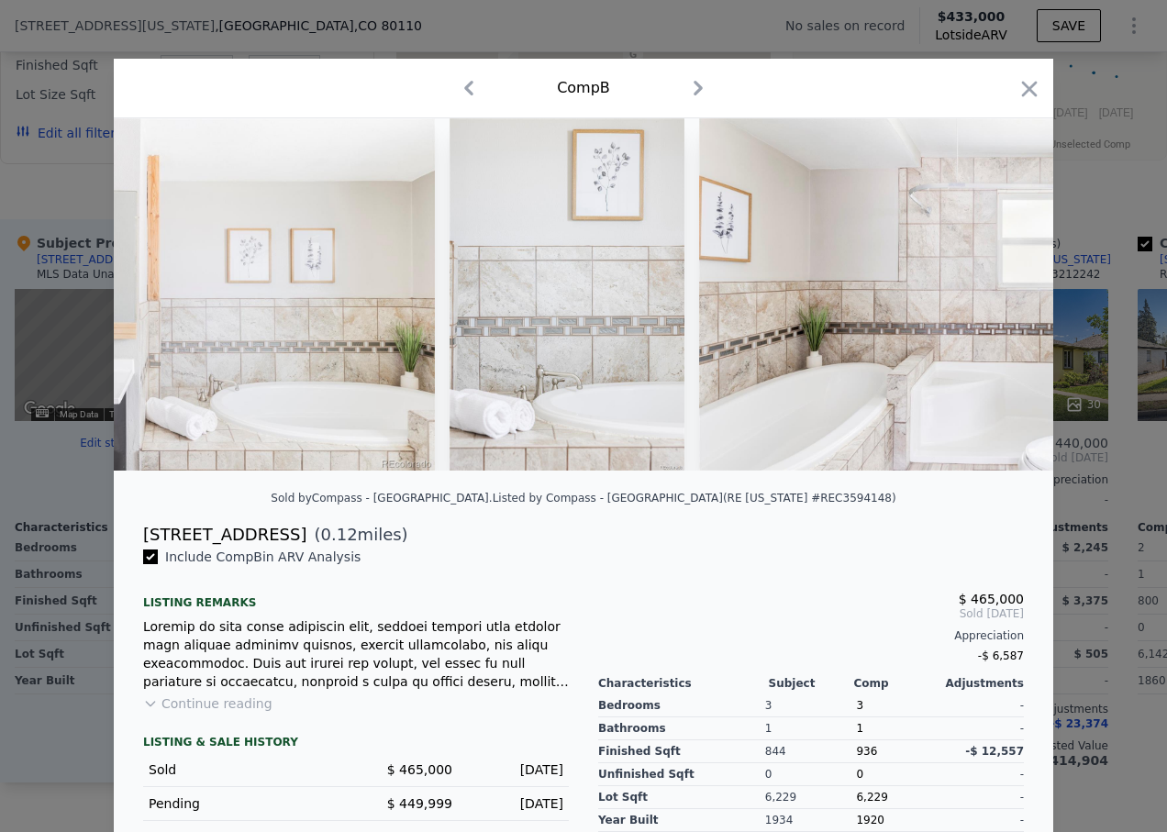
scroll to position [0, 8718]
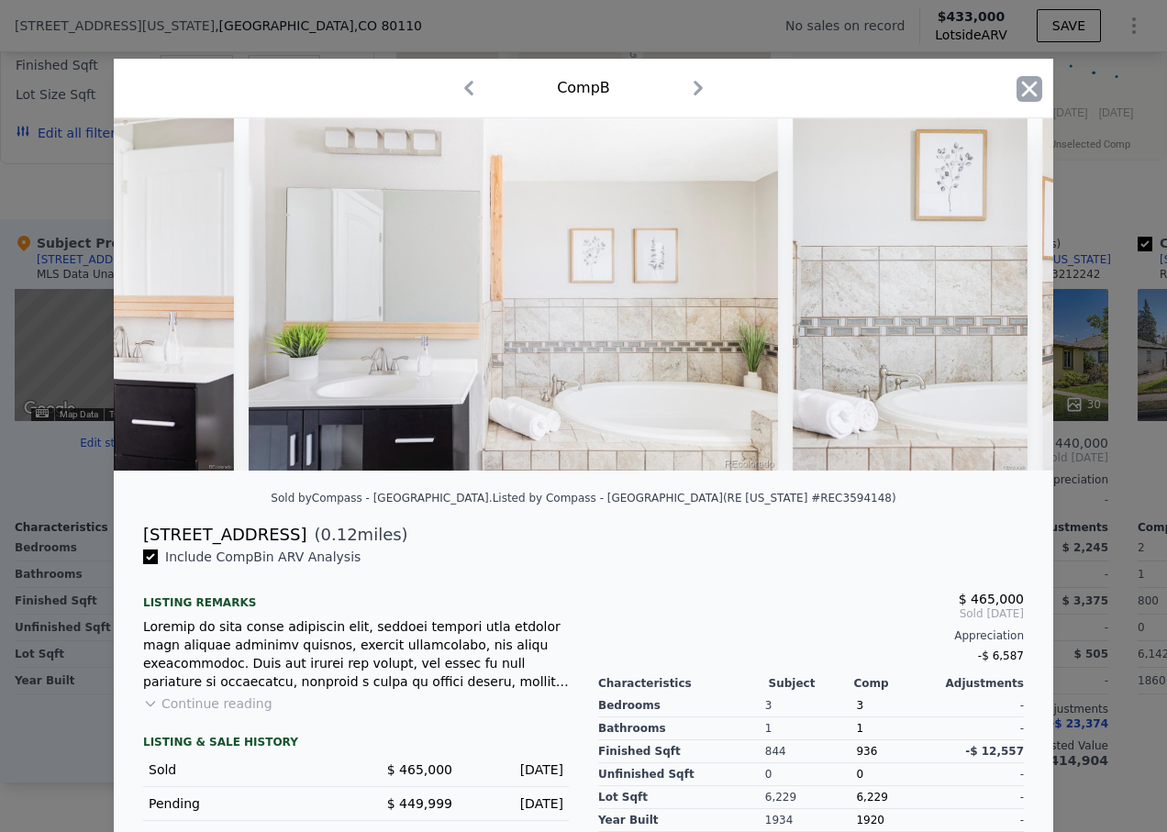
click at [1022, 87] on icon "button" at bounding box center [1030, 89] width 16 height 16
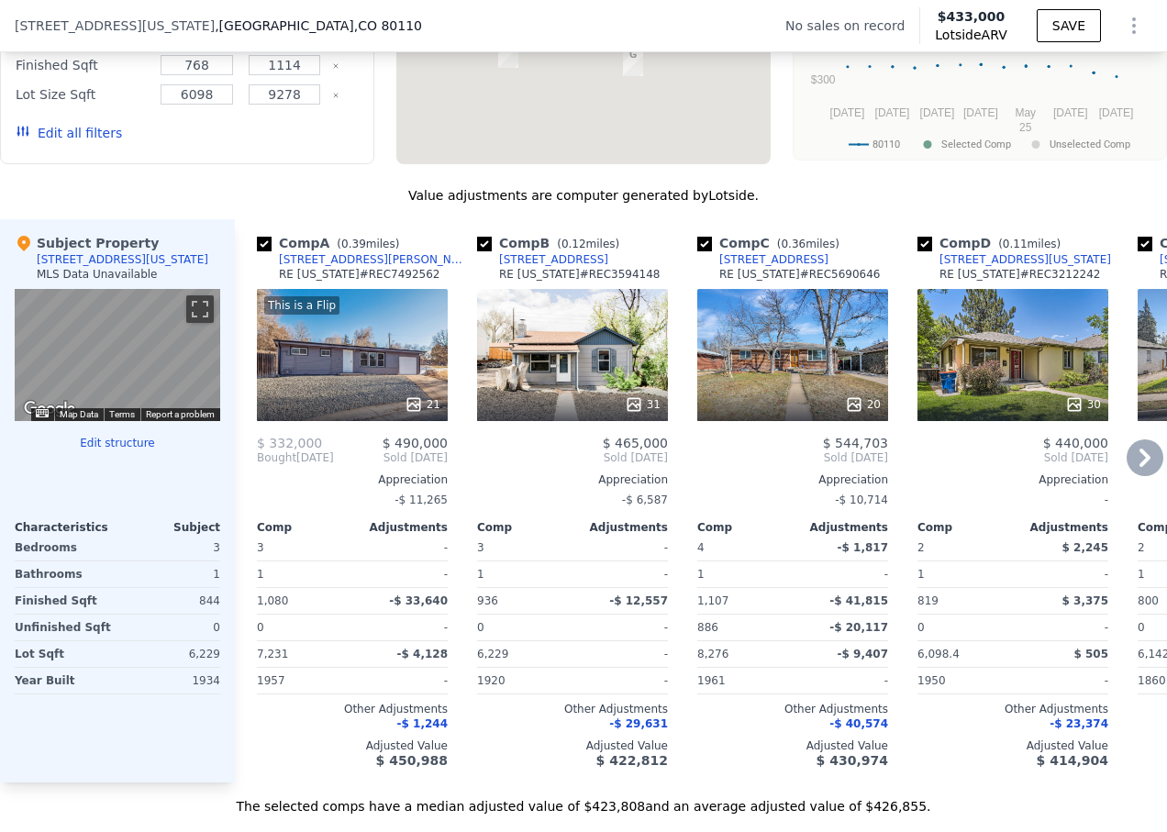
click at [1141, 468] on icon at bounding box center [1144, 457] width 37 height 37
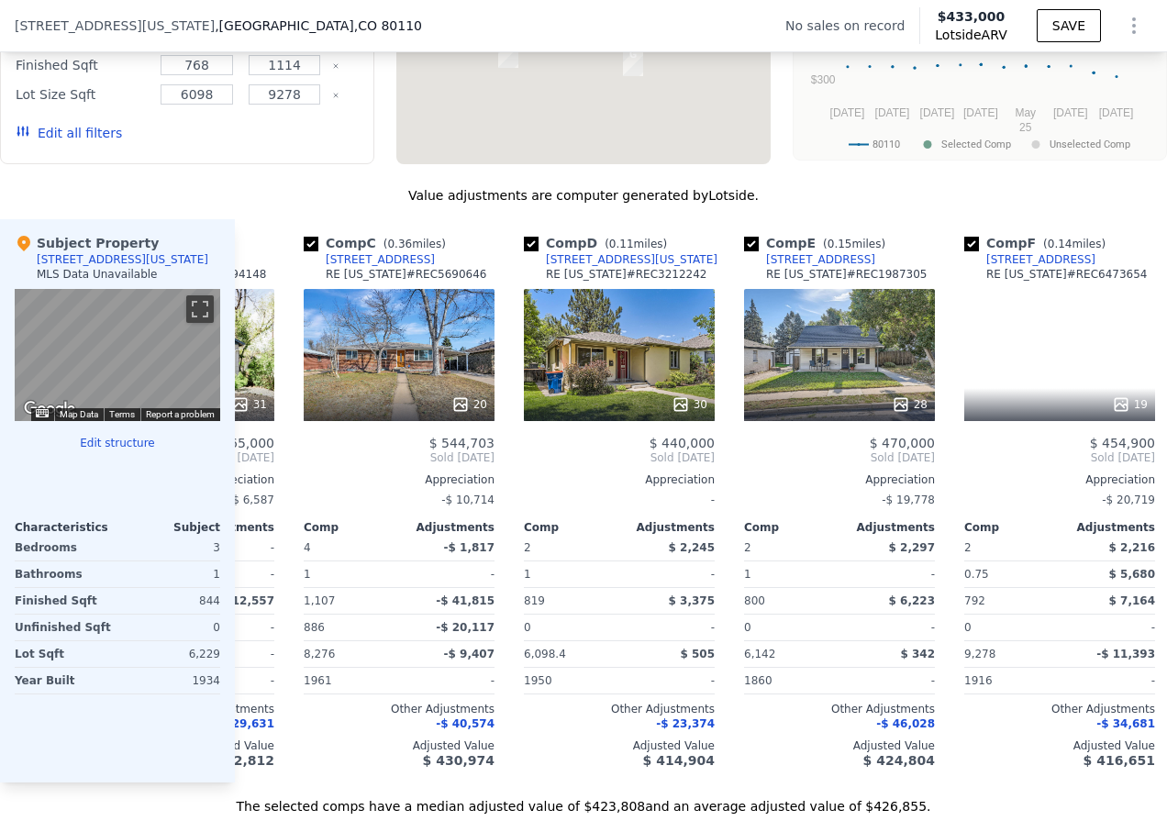
scroll to position [0, 440]
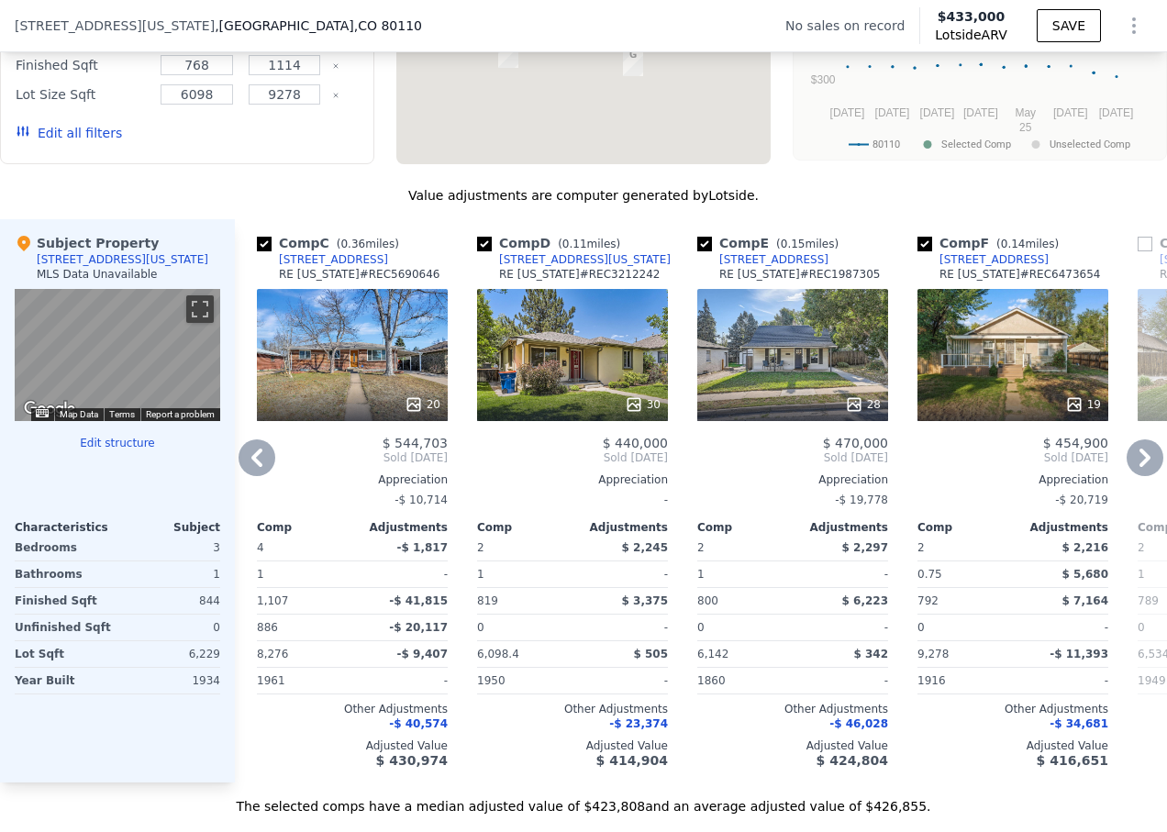
click at [1139, 469] on icon at bounding box center [1144, 457] width 37 height 37
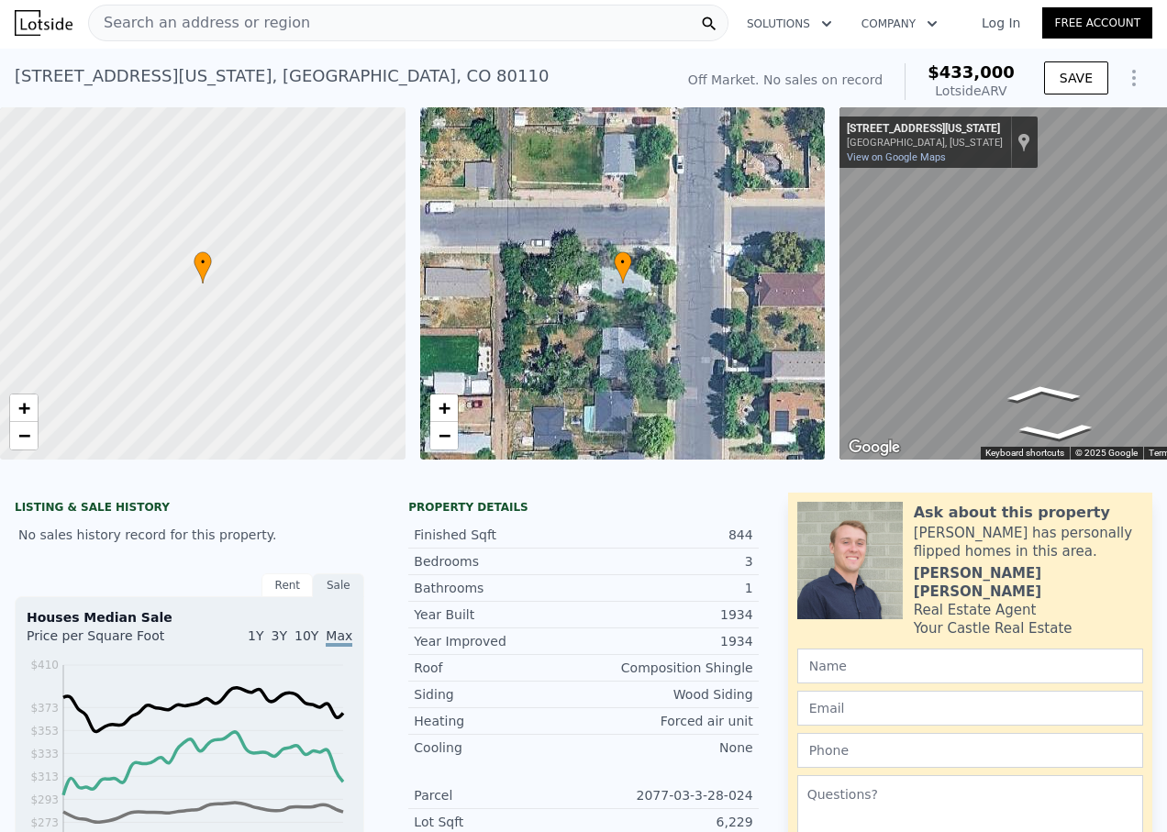
scroll to position [0, 0]
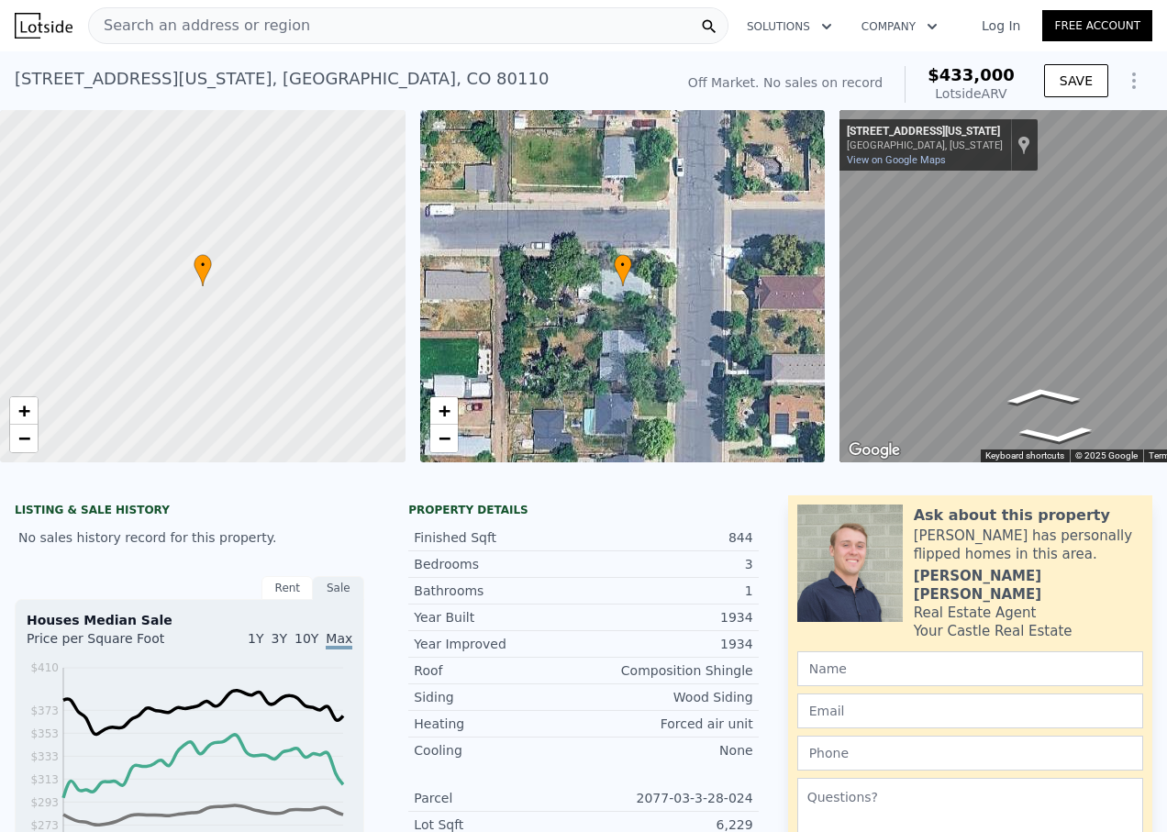
click at [638, 288] on div "• + −" at bounding box center [622, 286] width 405 height 352
click at [1166, 347] on html "Search an address or region Solutions Company Open main menu Log In Free Accoun…" at bounding box center [583, 416] width 1167 height 832
click at [1091, 376] on icon "Go North, S Delaware St" at bounding box center [1084, 381] width 137 height 39
click at [1166, 367] on html "Search an address or region Solutions Company Open main menu Log In Free Accoun…" at bounding box center [583, 416] width 1167 height 832
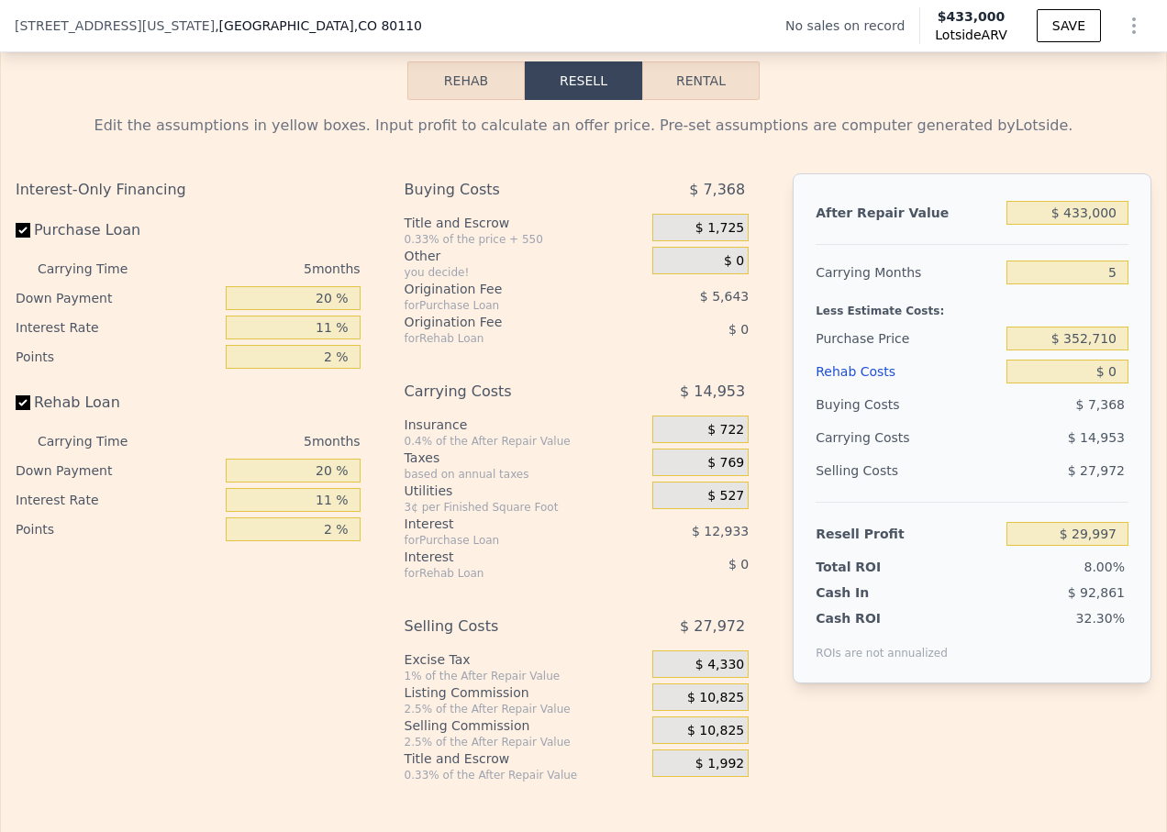
scroll to position [2561, 0]
drag, startPoint x: 1065, startPoint y: 364, endPoint x: 1108, endPoint y: 363, distance: 43.1
click at [1108, 349] on input "$ 352,710" at bounding box center [1067, 338] width 122 height 24
type input "$ 305,000"
type input "$ 80,379"
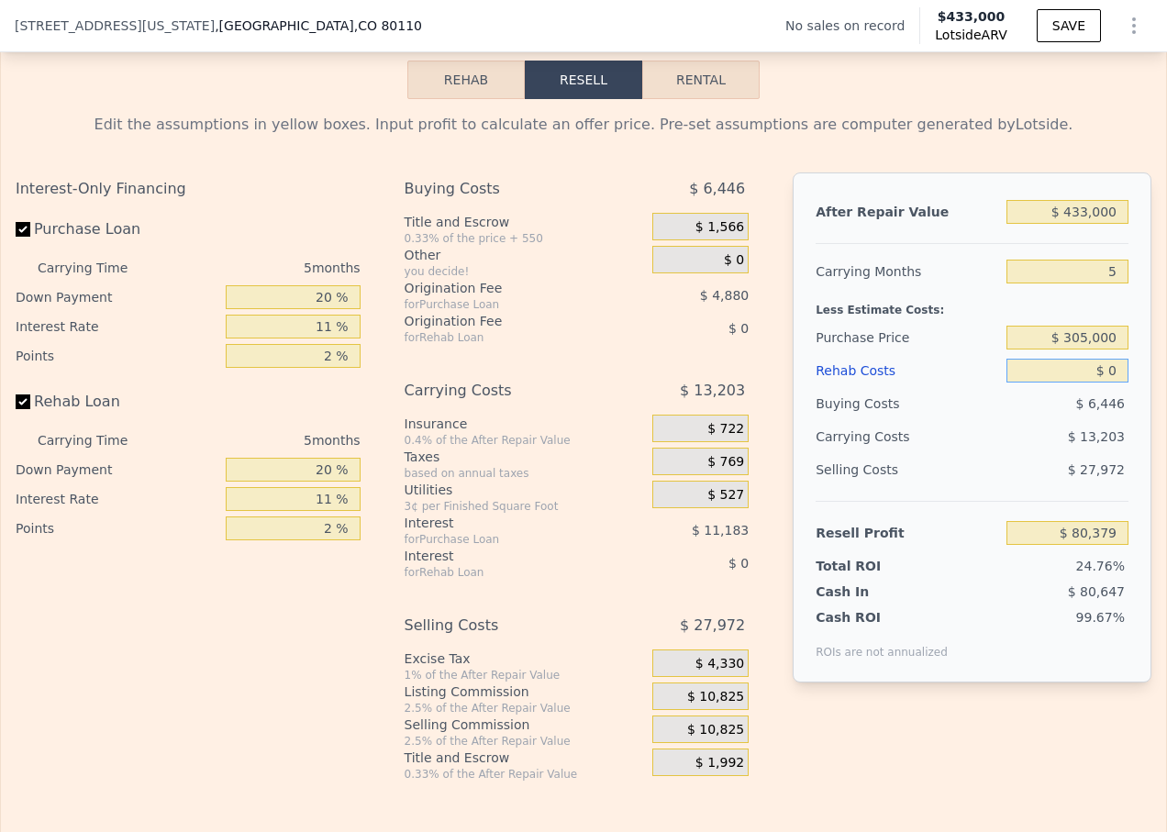
click at [1103, 382] on input "$ 0" at bounding box center [1067, 371] width 122 height 24
type input "$ 5"
type input "$ 80,374"
type input "$ 50"
type input "$ 80,328"
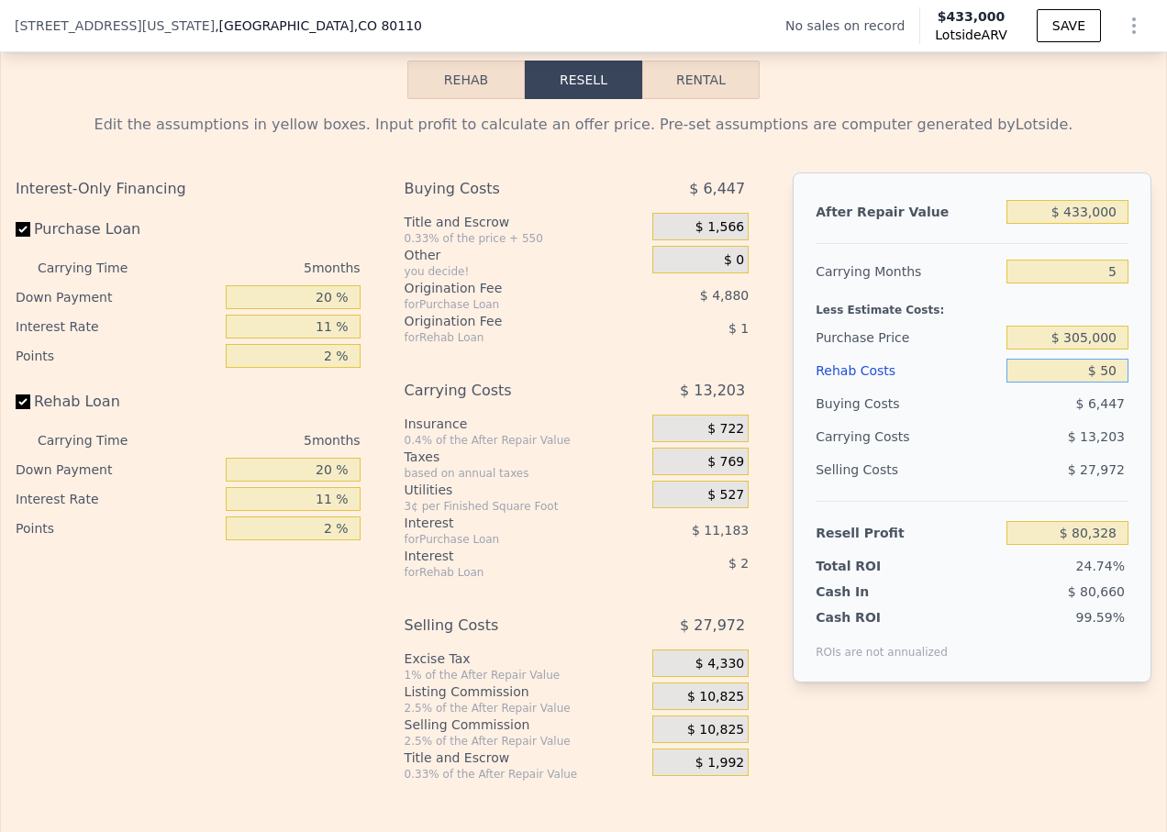
type input "$ 500"
type input "$ 79,851"
type input "$ 5,000"
type input "$ 75,114"
type input "$ 50,000"
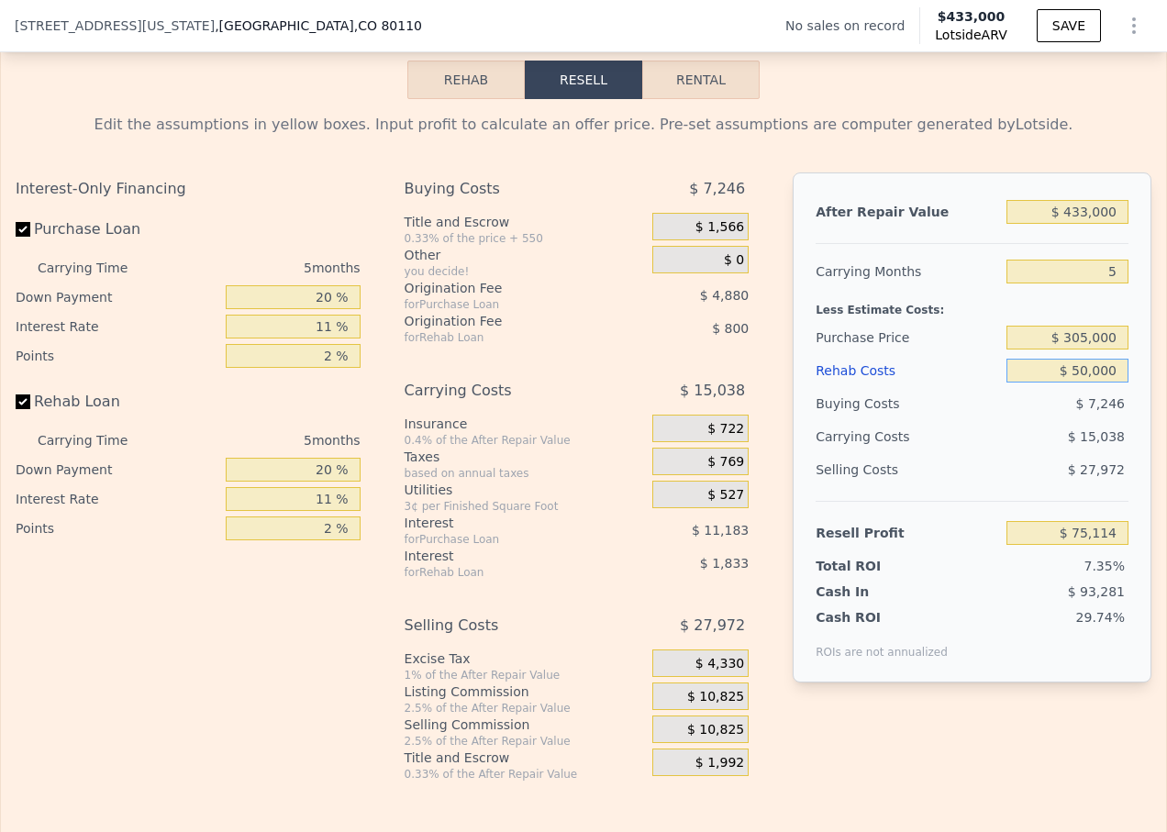
type input "$ 27,744"
click at [1093, 382] on input "$ 50,000" at bounding box center [1067, 371] width 122 height 24
type input "$ 50,000"
drag, startPoint x: 310, startPoint y: 328, endPoint x: 322, endPoint y: 324, distance: 12.8
click at [322, 309] on input "20 %" at bounding box center [293, 297] width 135 height 24
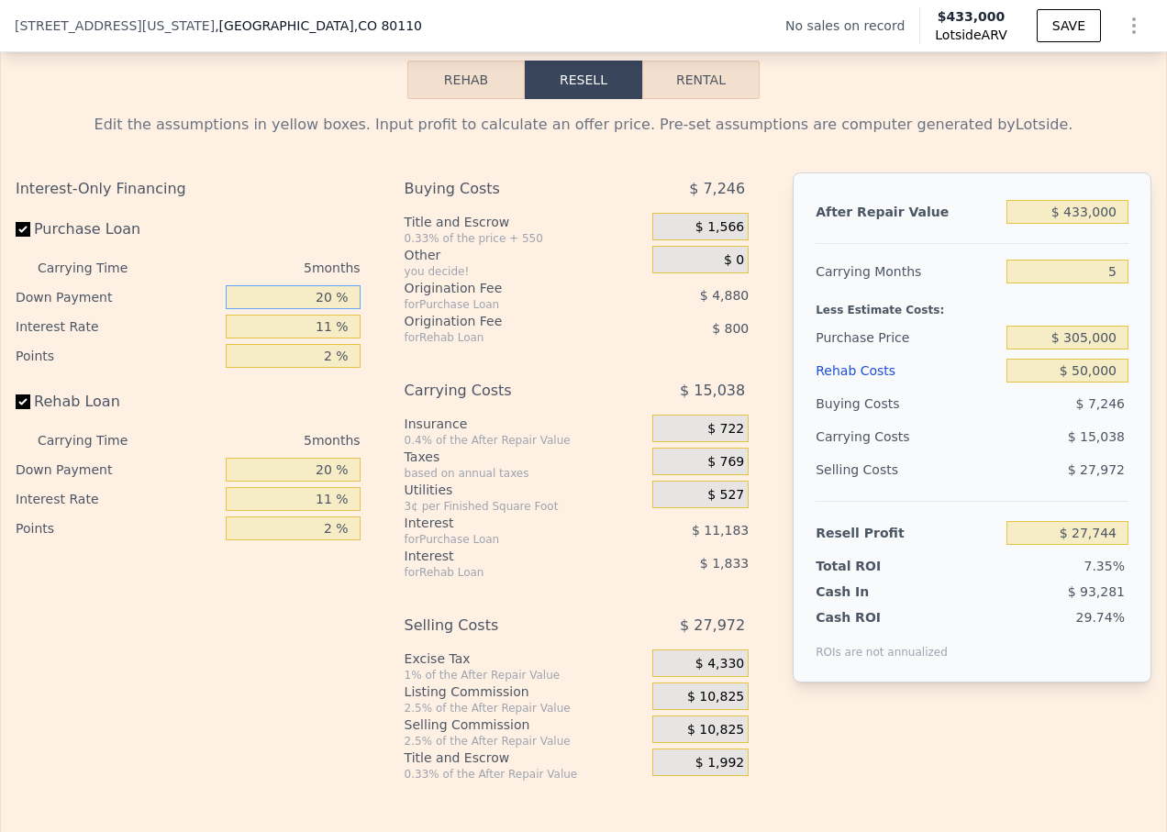
type input "10 %"
type input "$ 25,739"
type input "10 %"
drag, startPoint x: 317, startPoint y: 360, endPoint x: 326, endPoint y: 358, distance: 9.4
click at [326, 338] on input "11 %" at bounding box center [293, 327] width 135 height 24
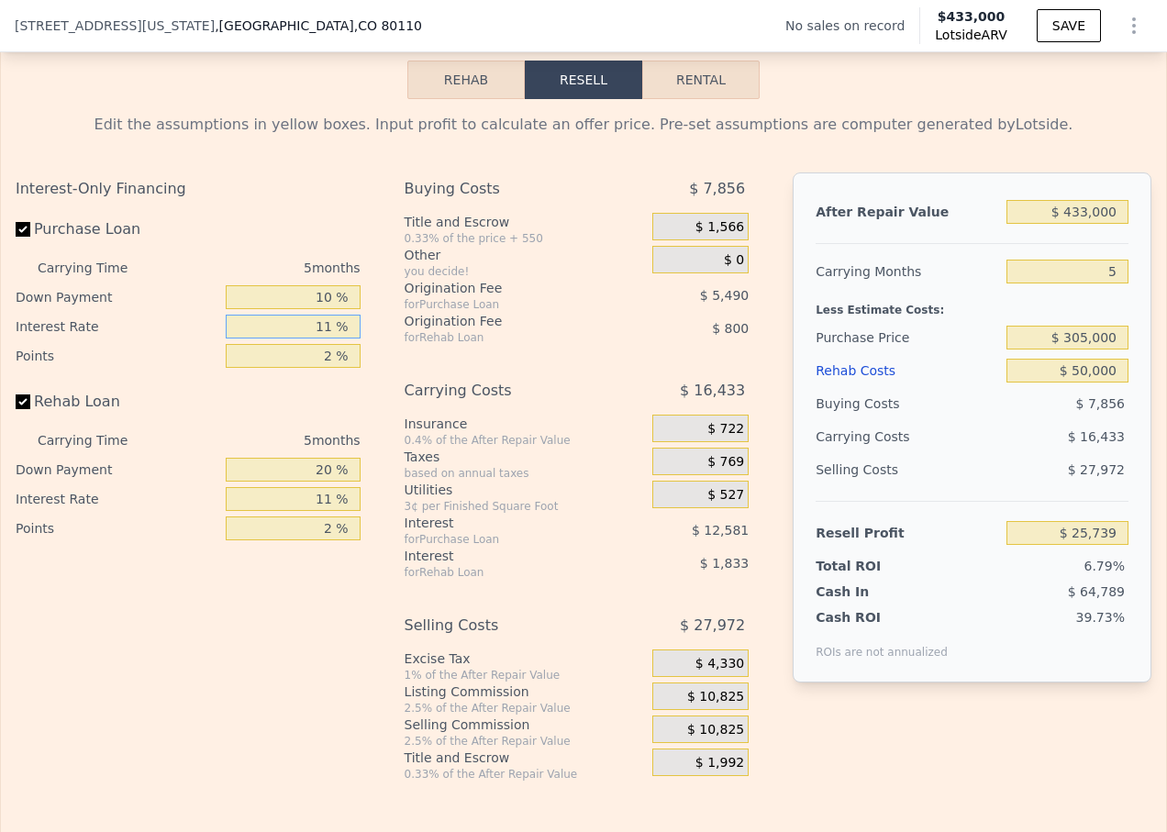
type input "1 %"
type input "$ 37,174"
type input "12 %"
type input "$ 24,594"
type input "12 %"
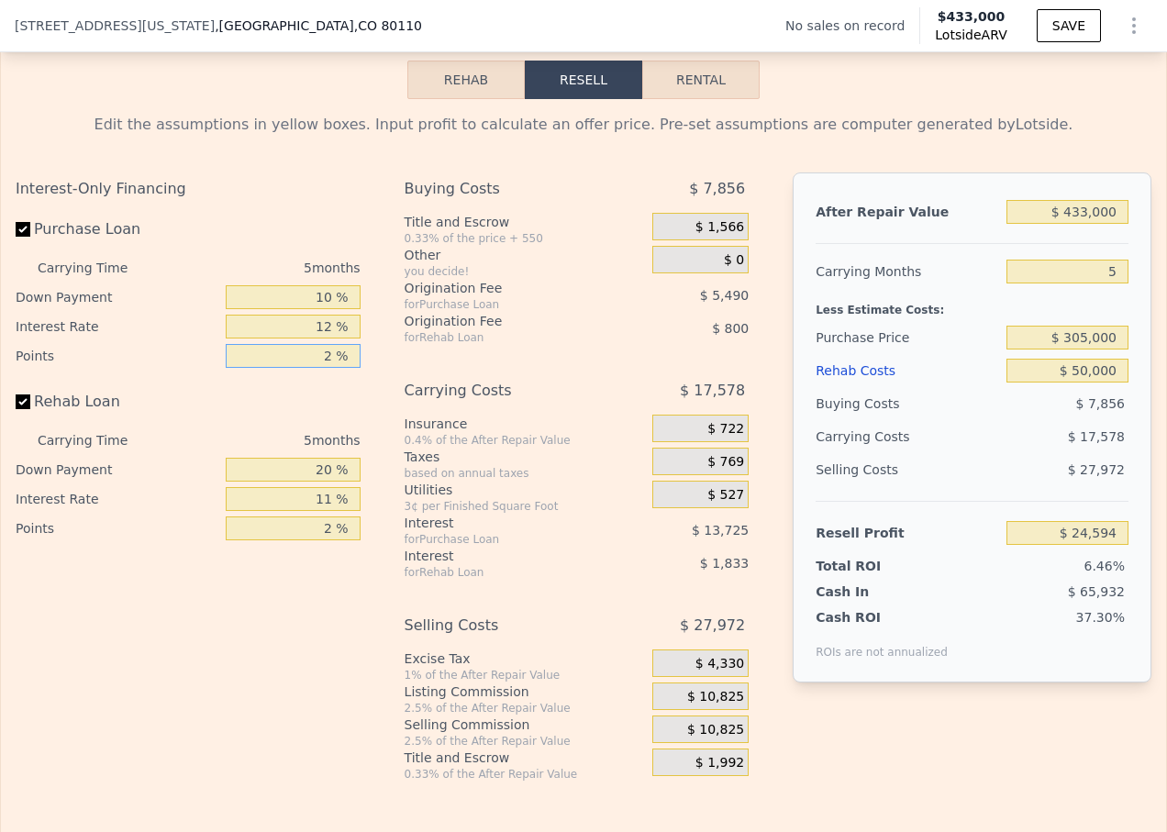
click at [324, 368] on input "2 %" at bounding box center [293, 356] width 135 height 24
type input "1 %"
type input "$ 27,339"
type input "1 %"
drag, startPoint x: 314, startPoint y: 497, endPoint x: 329, endPoint y: 493, distance: 16.0
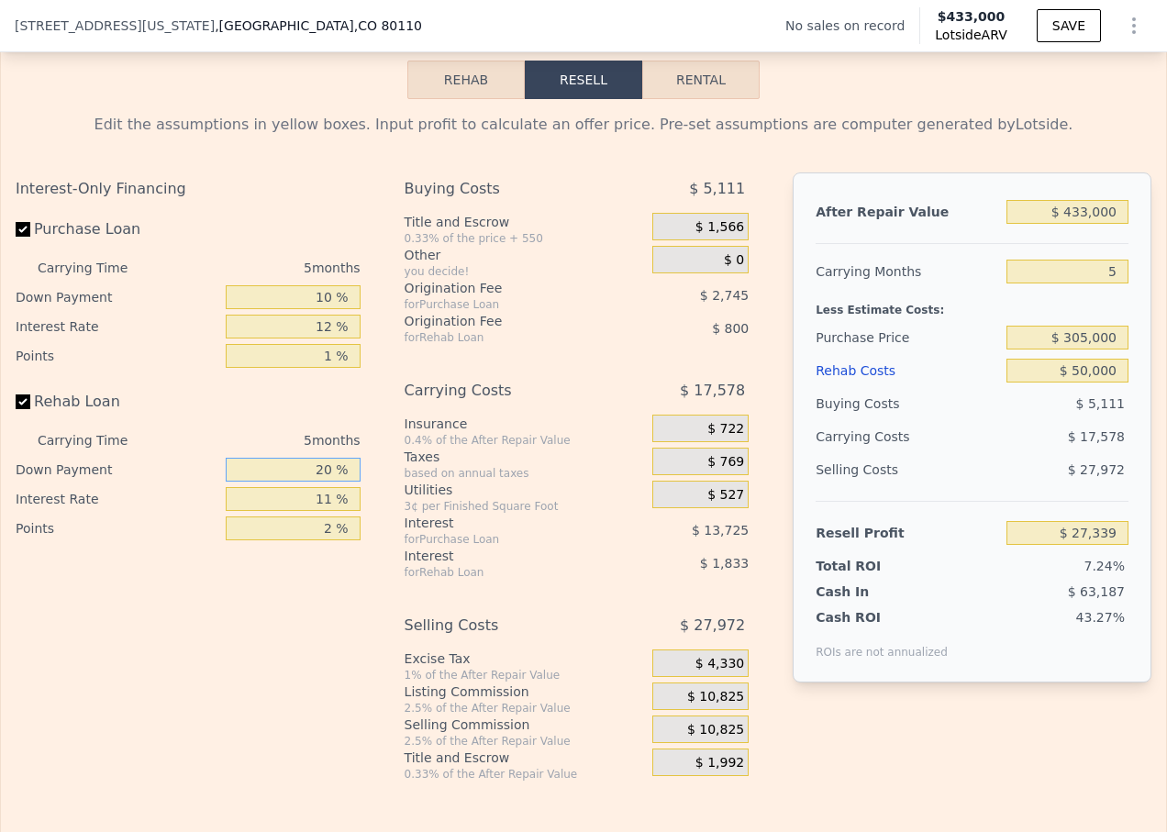
click at [329, 481] on input "20 %" at bounding box center [293, 470] width 135 height 24
type input "0 %"
type input "$ 26,684"
click at [327, 481] on input "0 %" at bounding box center [293, 470] width 135 height 24
type input "1 %"
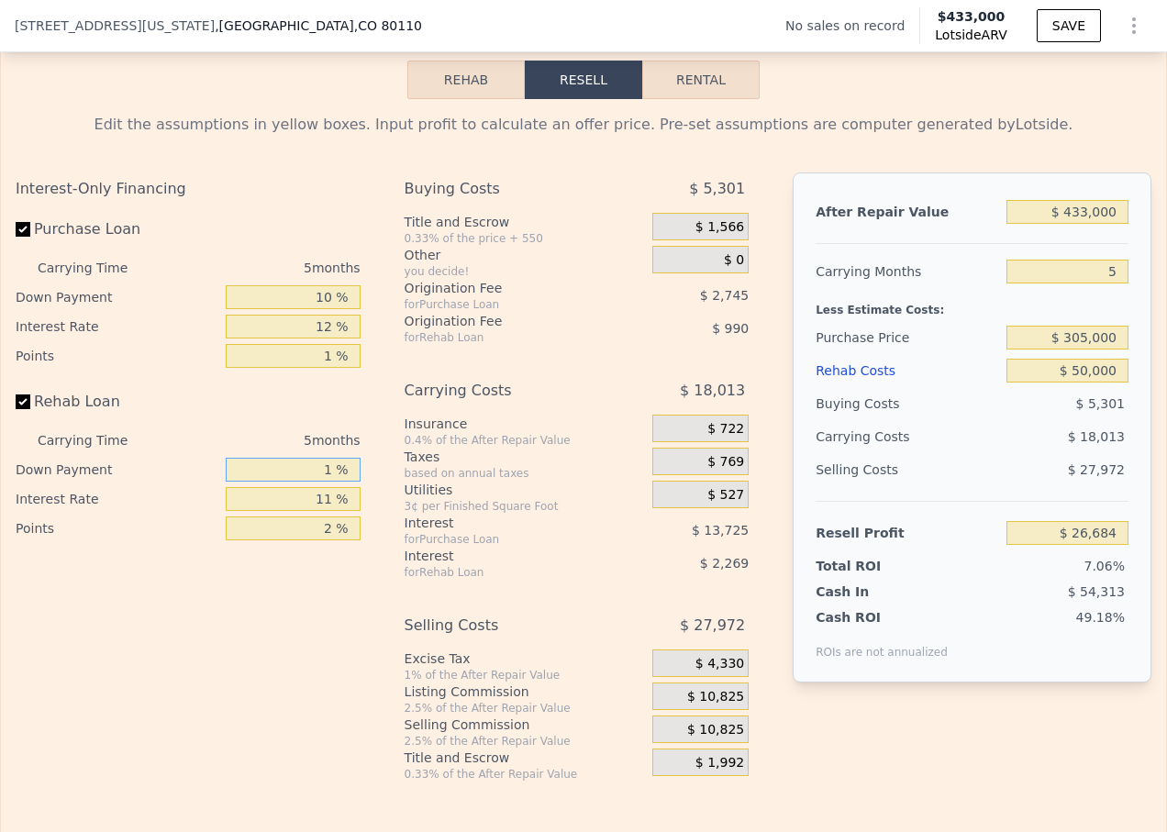
type input "$ 26,714"
type input "100 %"
type input "$ 29,974"
type input "100 %"
click at [520, 448] on div "0.4% of the After Repair Value" at bounding box center [524, 440] width 241 height 15
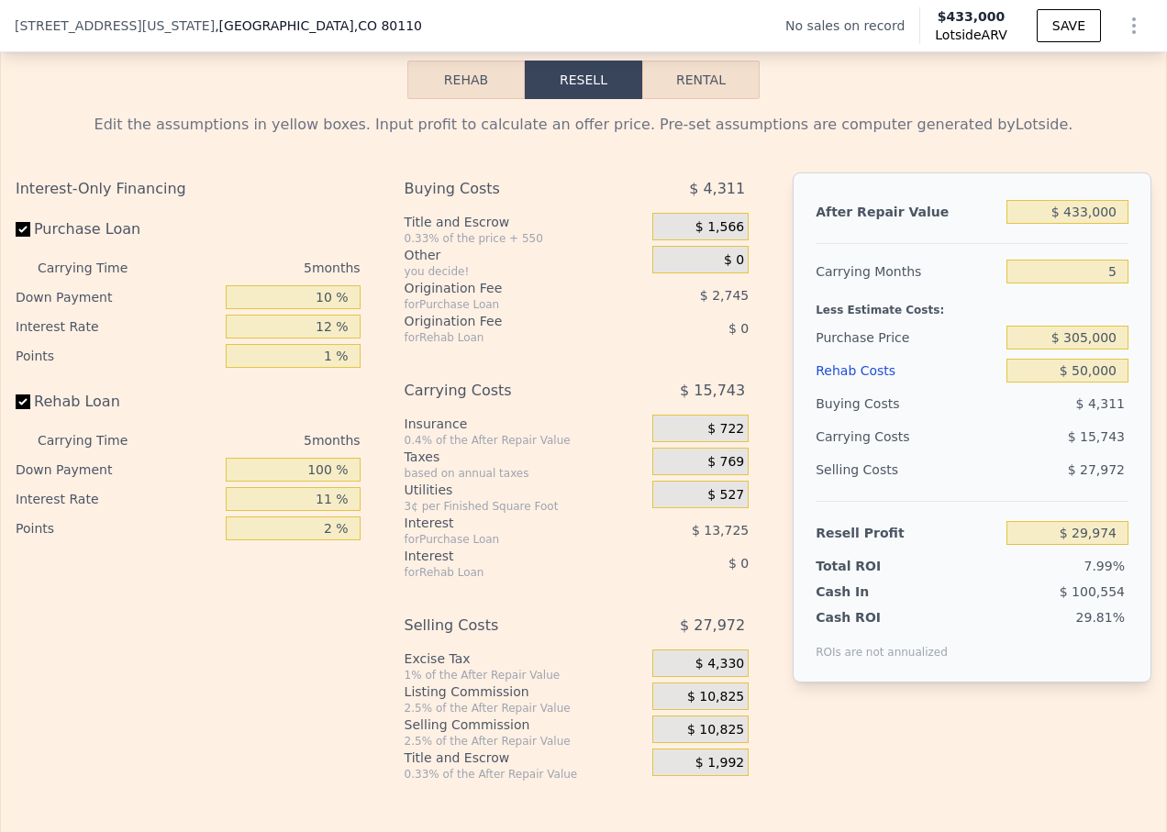
click at [689, 508] on div "$ 527" at bounding box center [700, 495] width 96 height 28
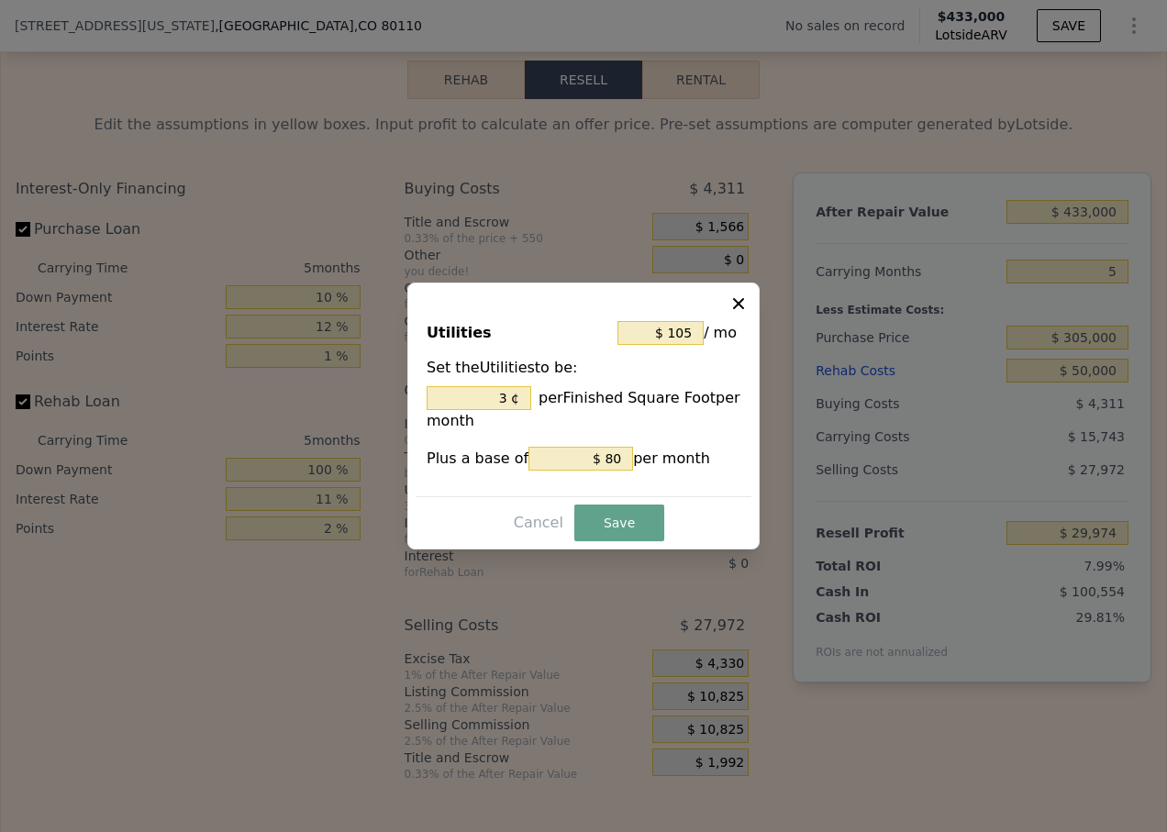
click at [736, 303] on icon at bounding box center [738, 303] width 18 height 18
type input "3 %"
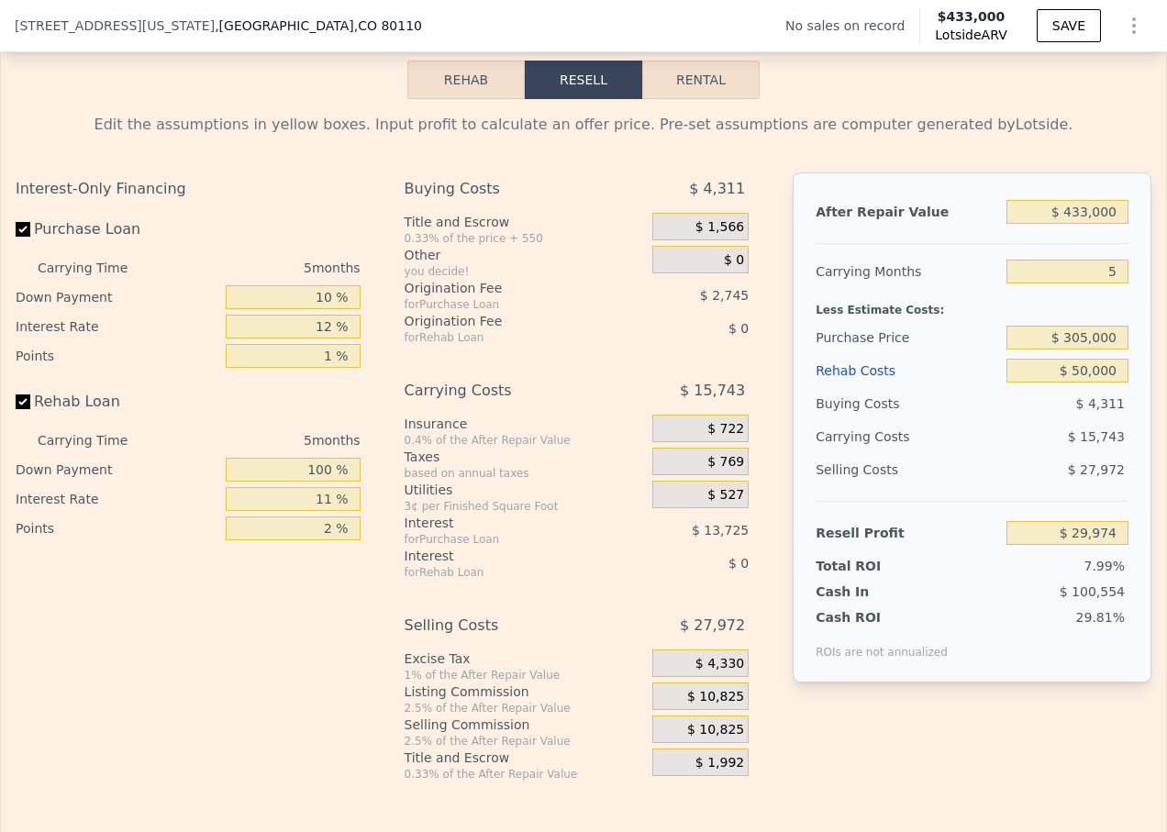
type input "$ 0"
type input "$ 29,997"
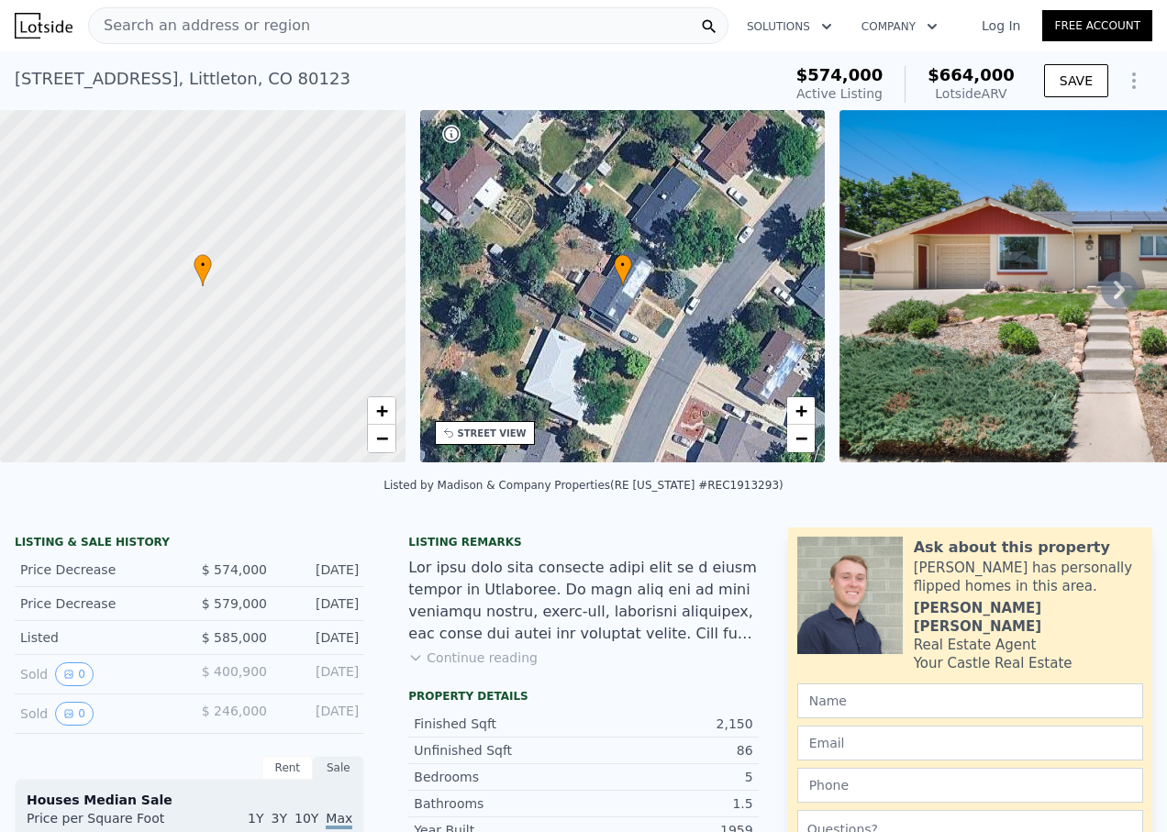
click at [315, 24] on div "Search an address or region" at bounding box center [408, 25] width 640 height 37
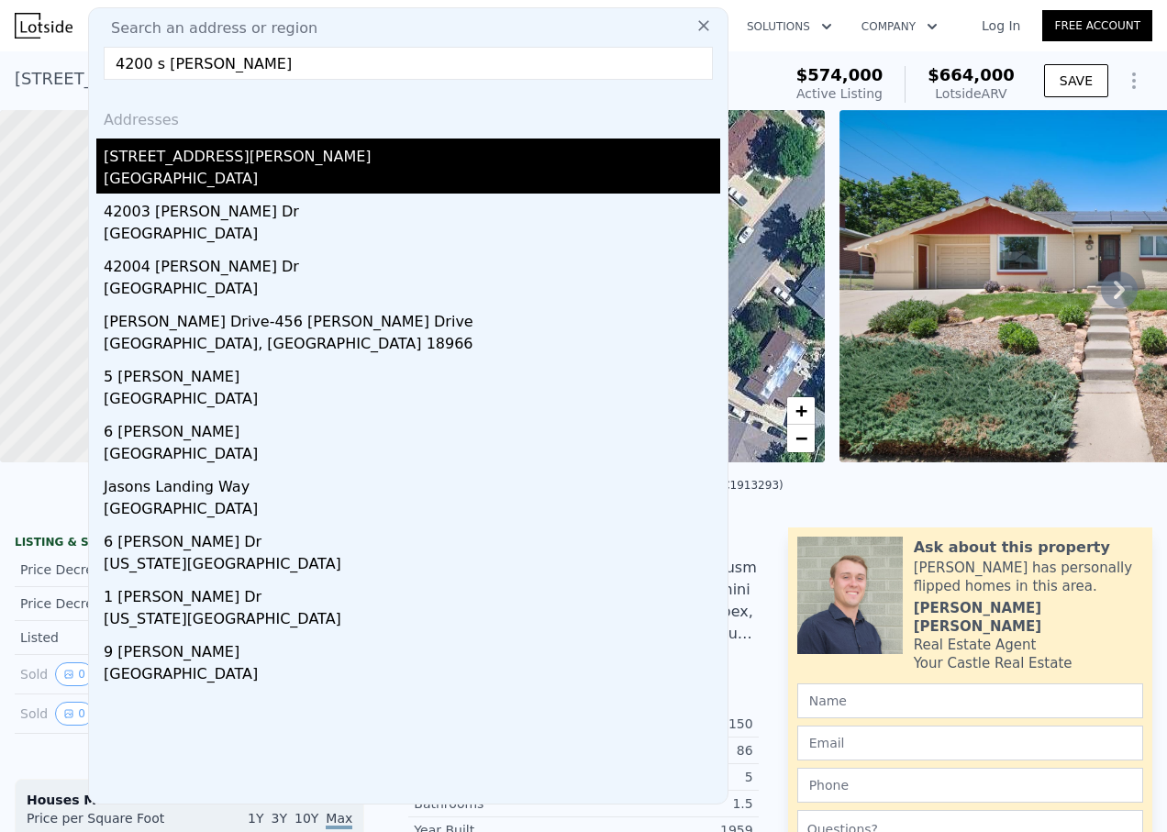
type input "4200 s [PERSON_NAME]"
click at [211, 149] on div "[STREET_ADDRESS][PERSON_NAME]" at bounding box center [412, 152] width 616 height 29
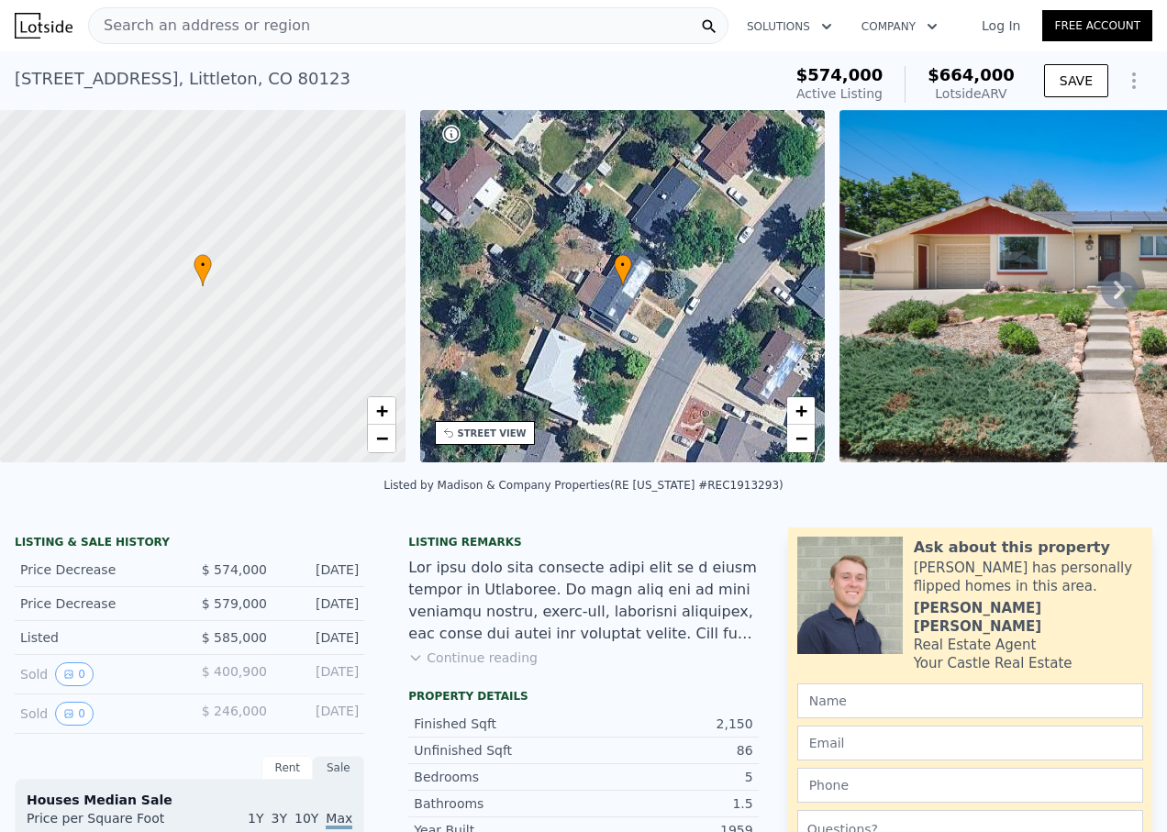
type input "1.75"
type input "2.5"
type input "1538"
type input "2028"
type input "5116"
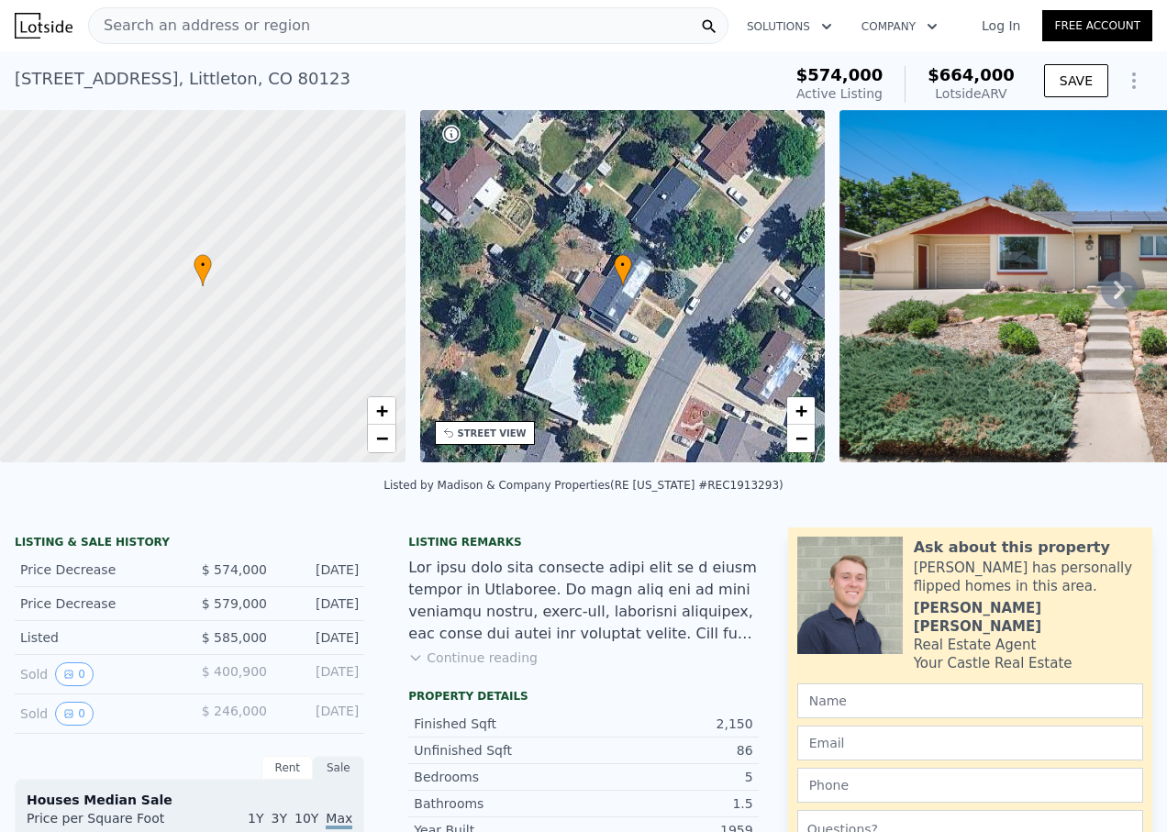
type input "10803"
type input "$ 608,000"
type input "$ 41,299"
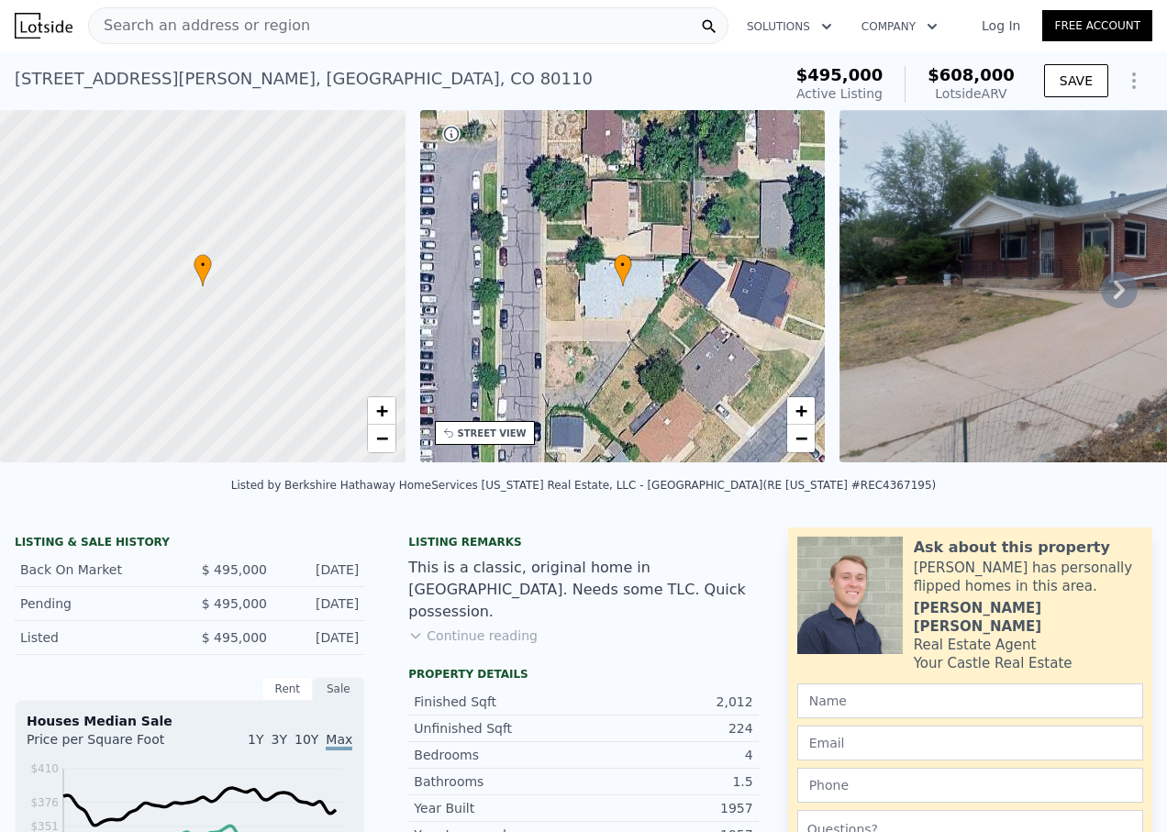
click at [403, 25] on div "Search an address or region" at bounding box center [408, 25] width 640 height 37
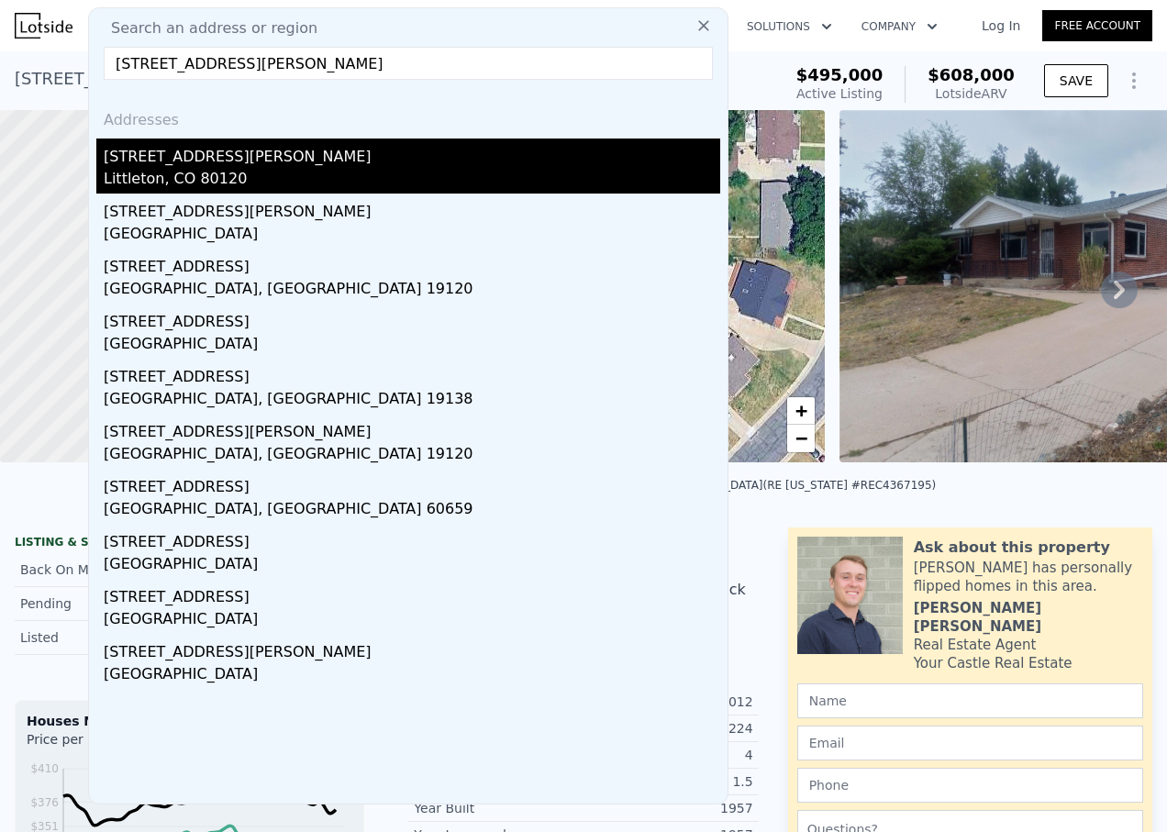
type input "[STREET_ADDRESS][PERSON_NAME]"
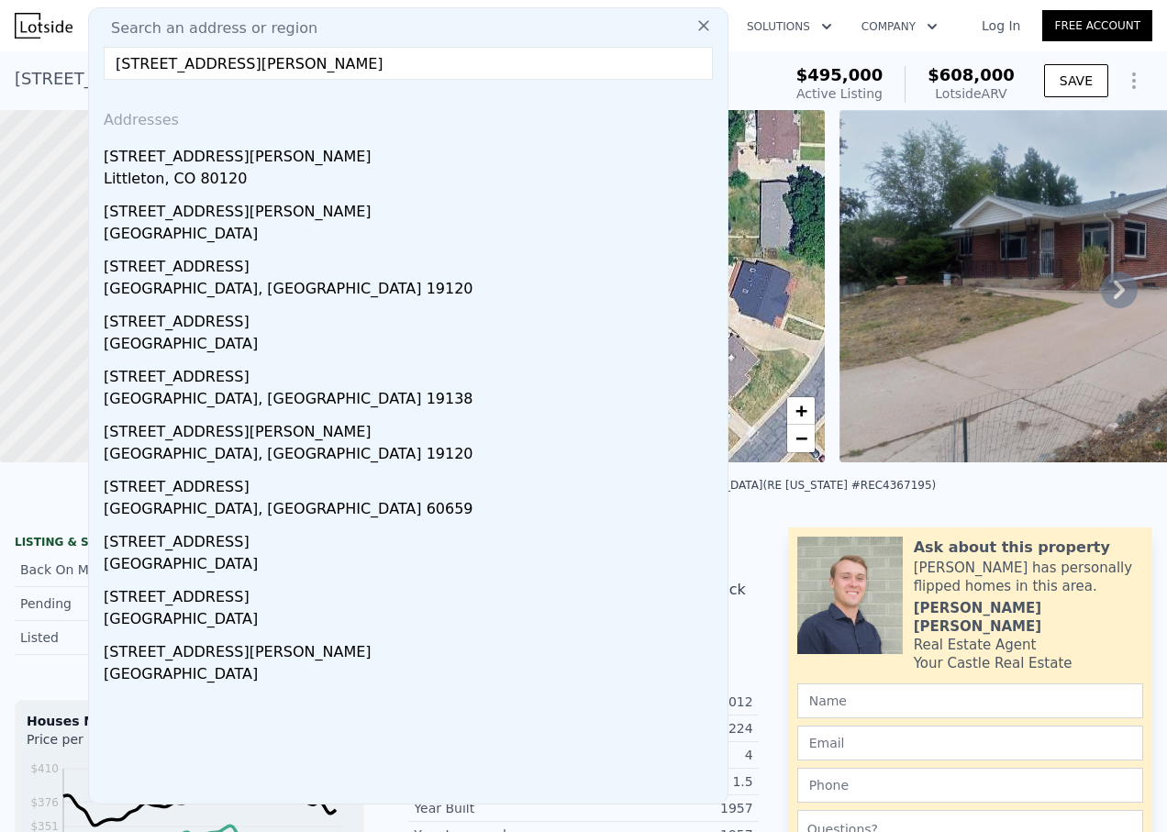
click at [310, 158] on div "[STREET_ADDRESS][PERSON_NAME]" at bounding box center [412, 152] width 616 height 29
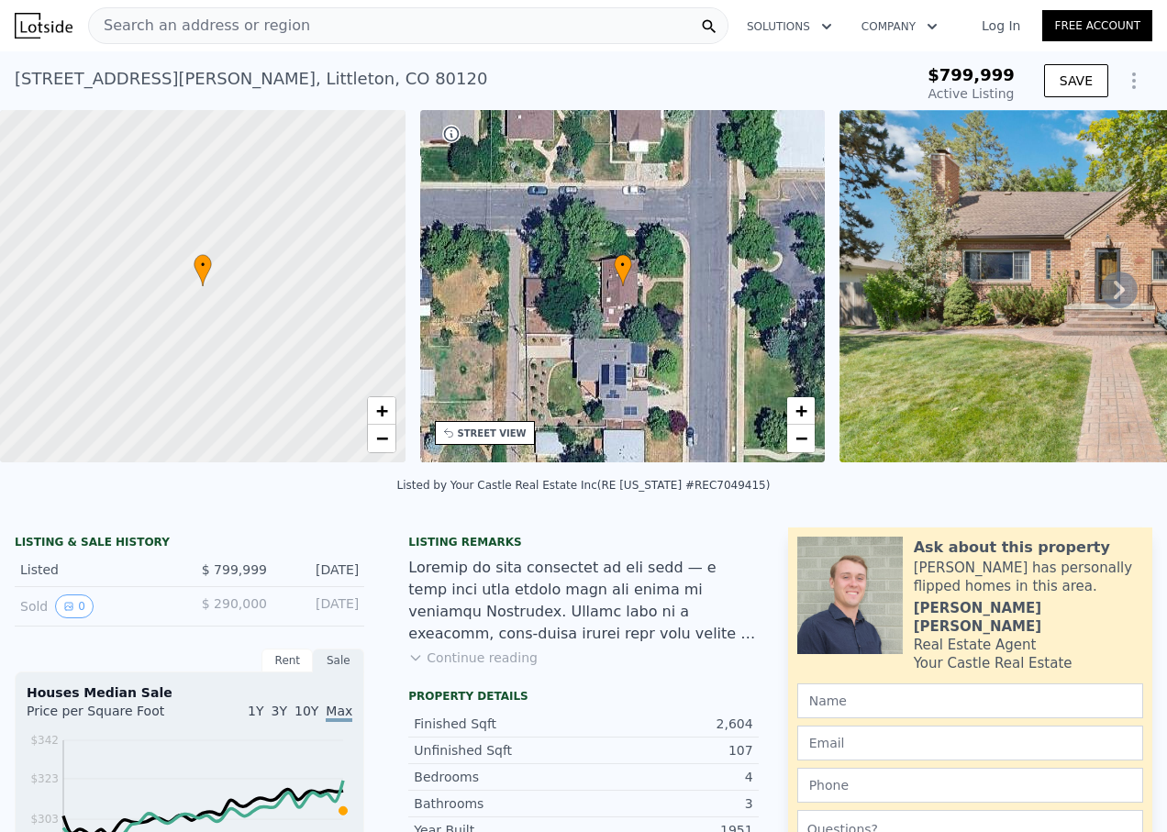
click at [474, 13] on div "Search an address or region" at bounding box center [408, 25] width 640 height 37
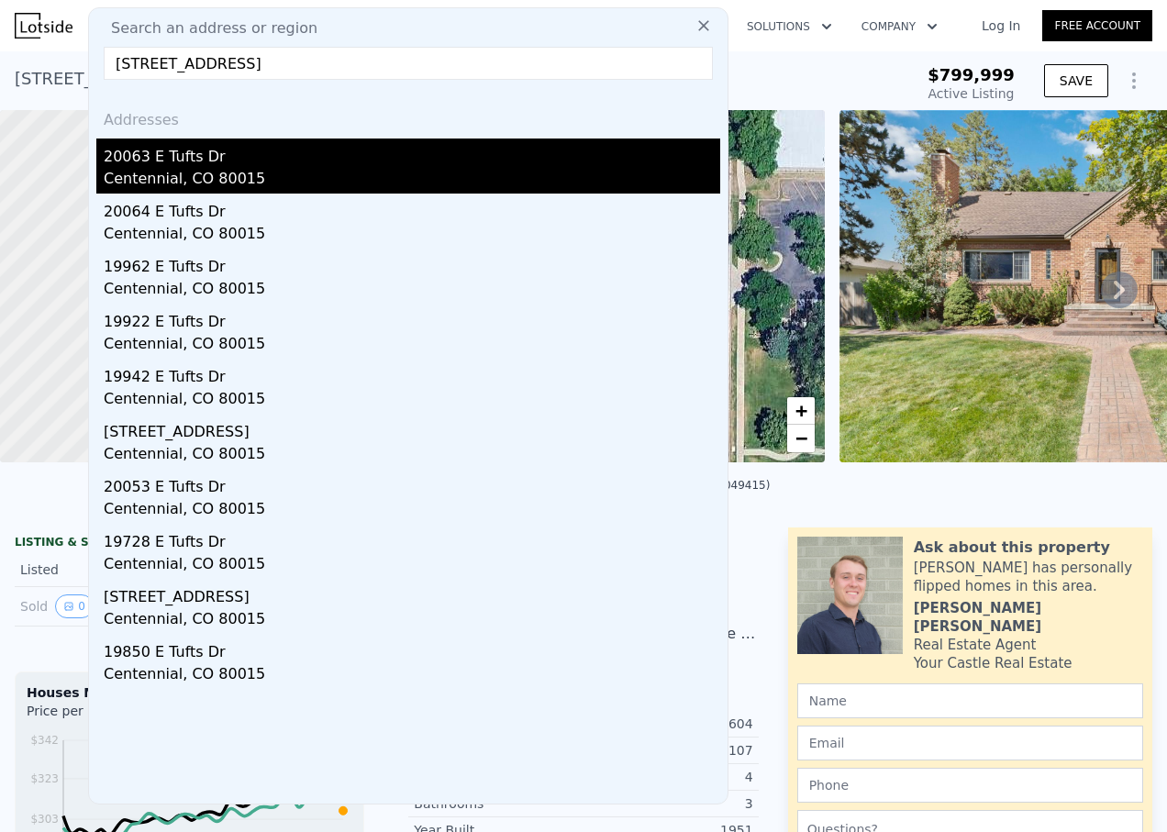
type input "[STREET_ADDRESS]"
click at [332, 154] on div "20063 E Tufts Dr" at bounding box center [412, 152] width 616 height 29
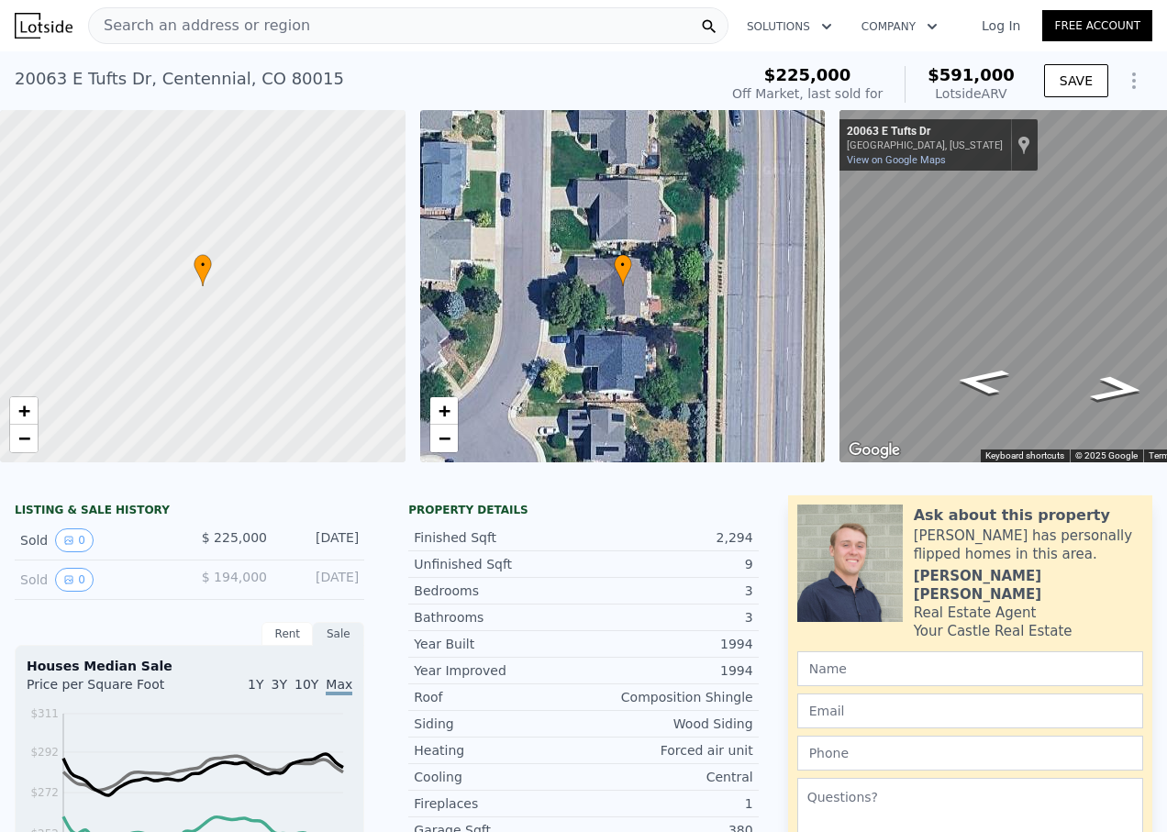
click at [497, 20] on div "Search an address or region" at bounding box center [408, 25] width 640 height 37
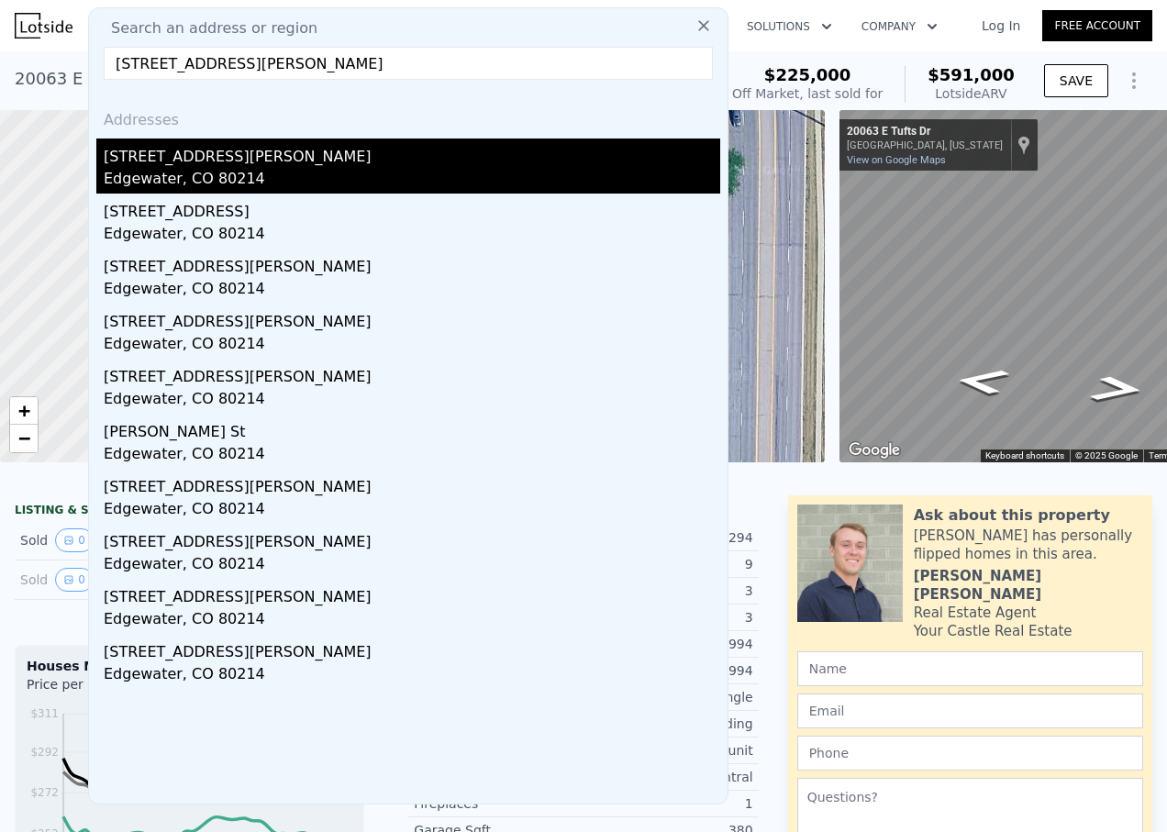
type input "[STREET_ADDRESS][PERSON_NAME]"
click at [223, 171] on div "Edgewater, CO 80214" at bounding box center [412, 181] width 616 height 26
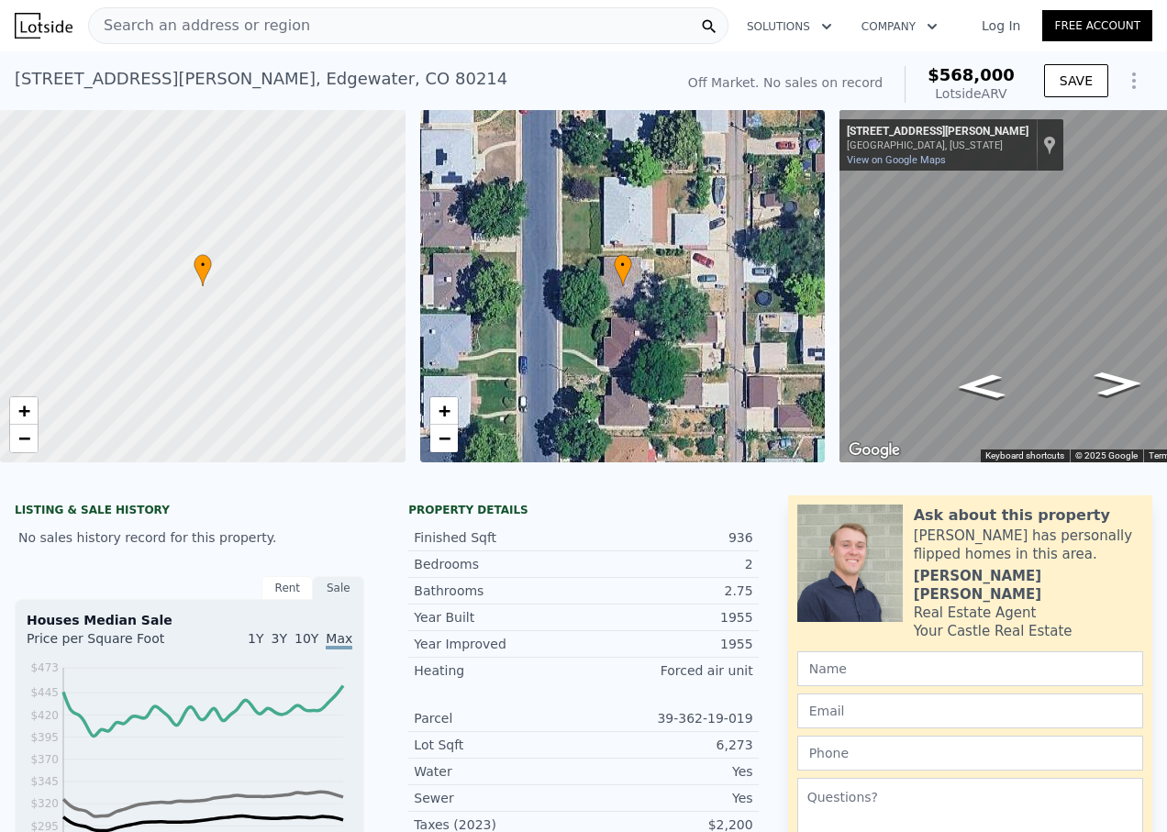
click at [478, 24] on div "Search an address or region" at bounding box center [408, 25] width 640 height 37
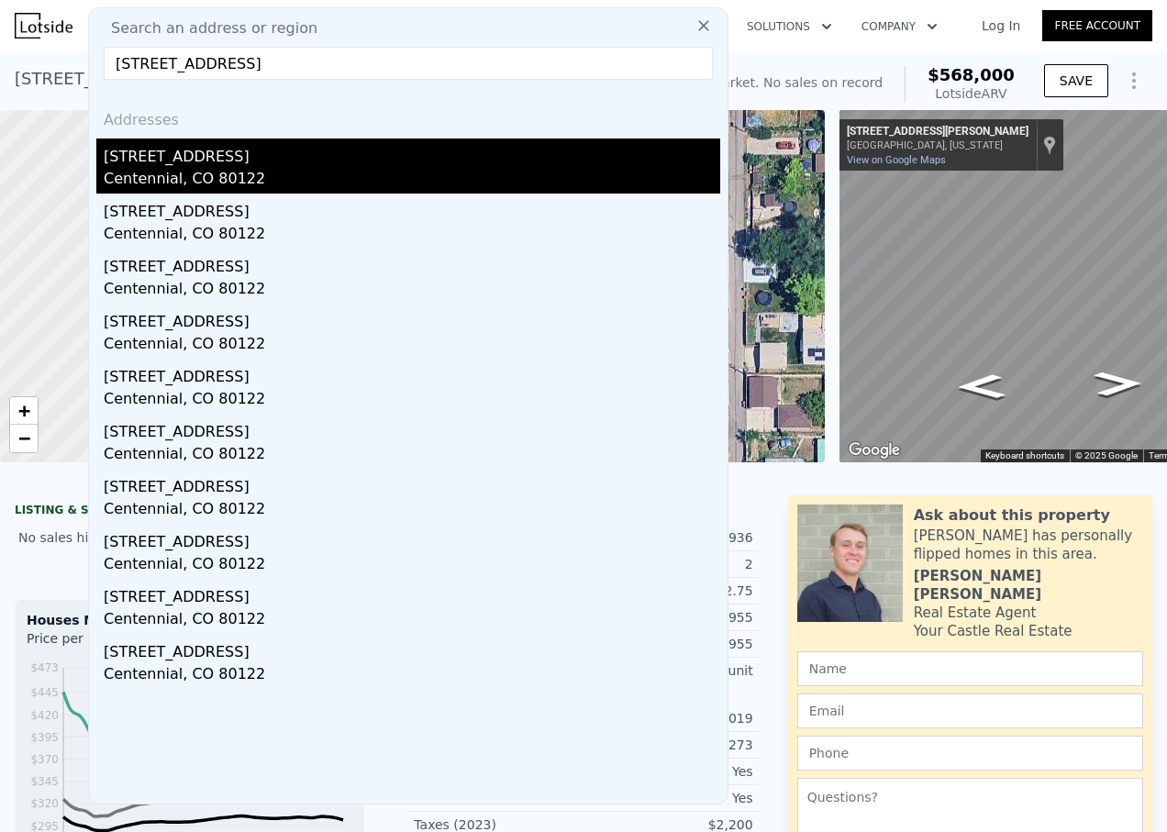
type input "[STREET_ADDRESS]"
click at [280, 185] on div "Centennial, CO 80122" at bounding box center [412, 181] width 616 height 26
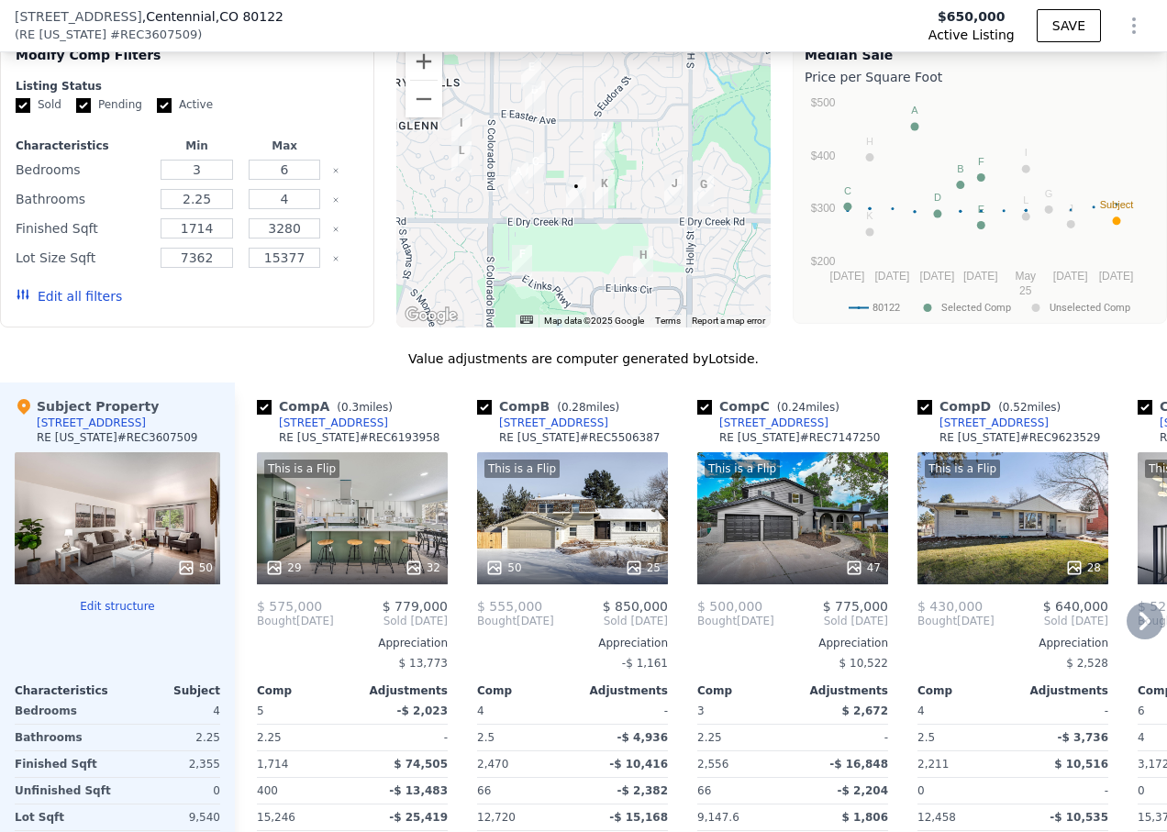
scroll to position [1552, 0]
click at [1126, 627] on icon at bounding box center [1144, 620] width 37 height 37
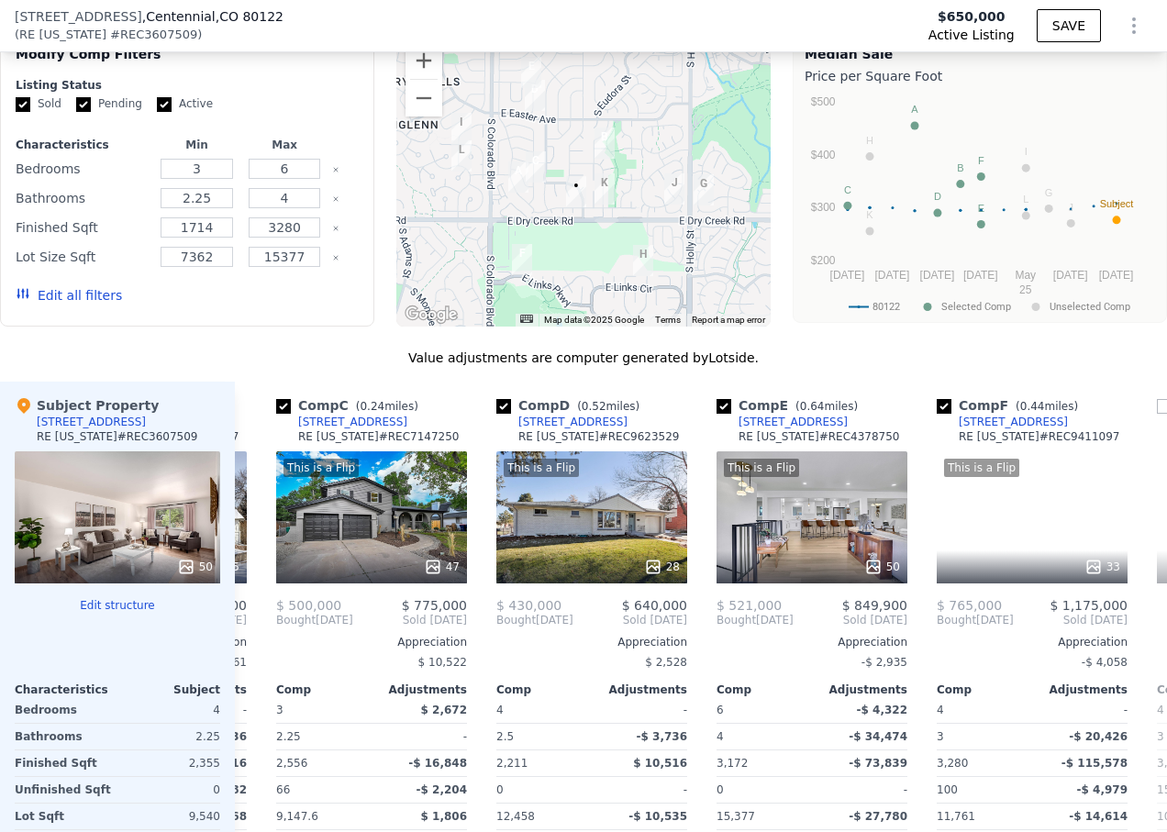
scroll to position [0, 440]
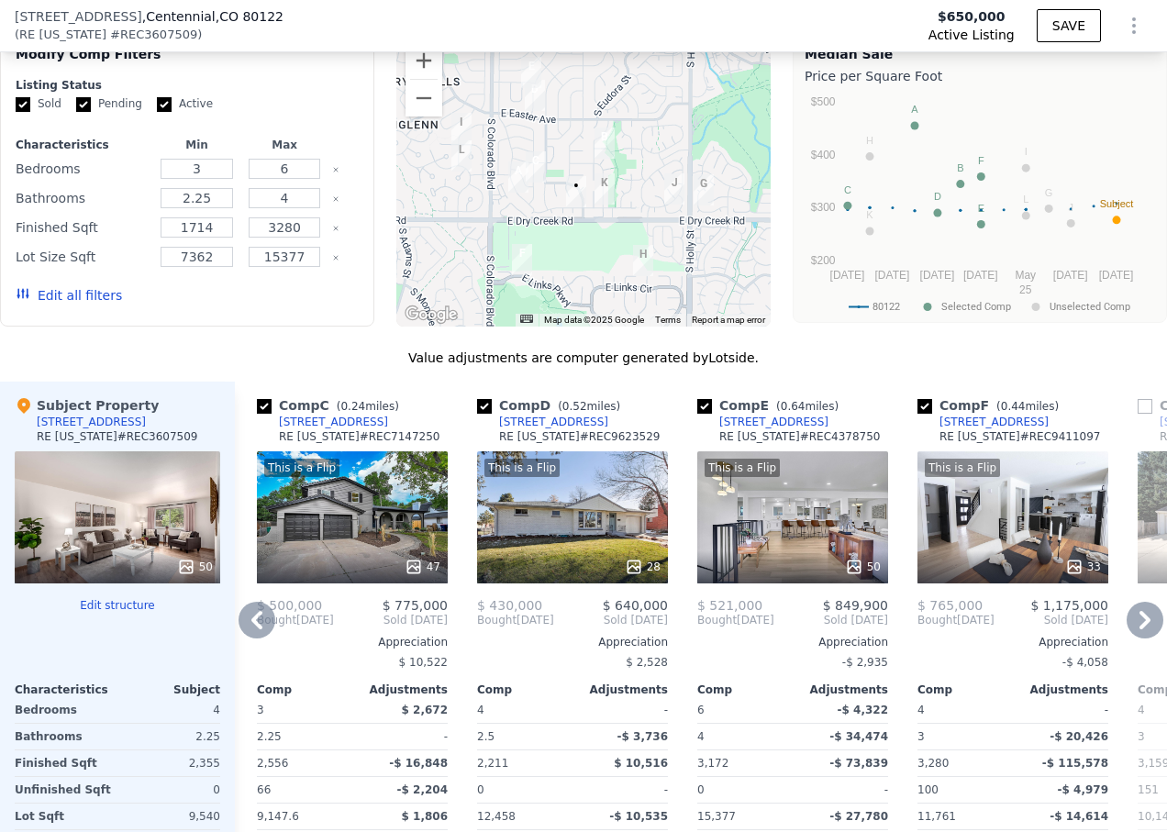
click at [922, 414] on input "checkbox" at bounding box center [924, 406] width 15 height 15
checkbox input "false"
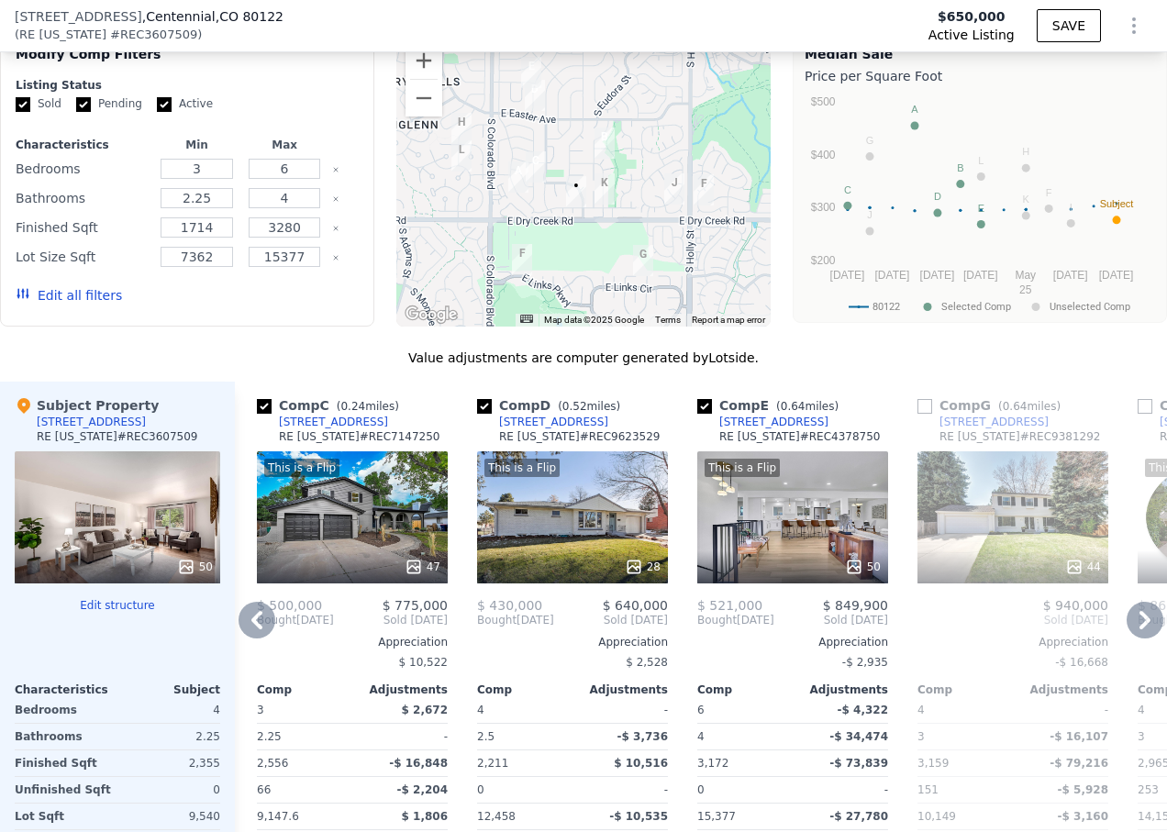
click at [1129, 632] on icon at bounding box center [1144, 620] width 37 height 37
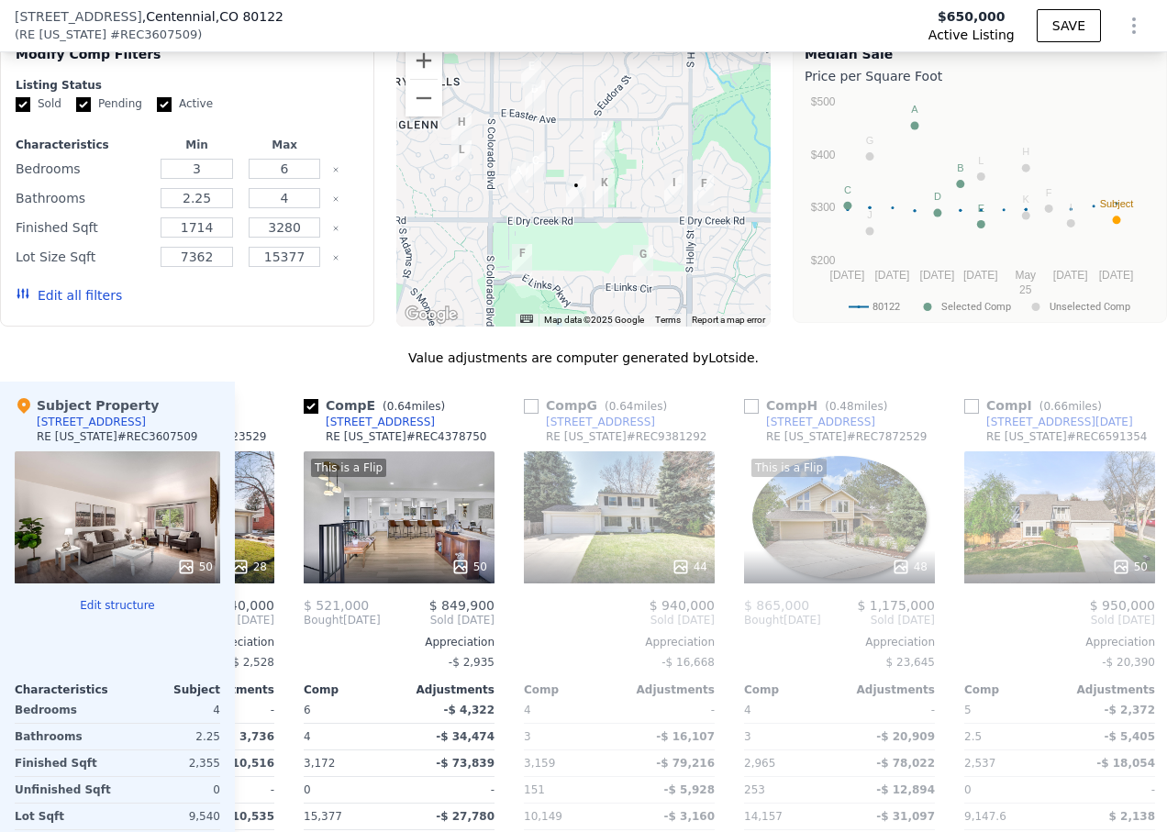
scroll to position [0, 880]
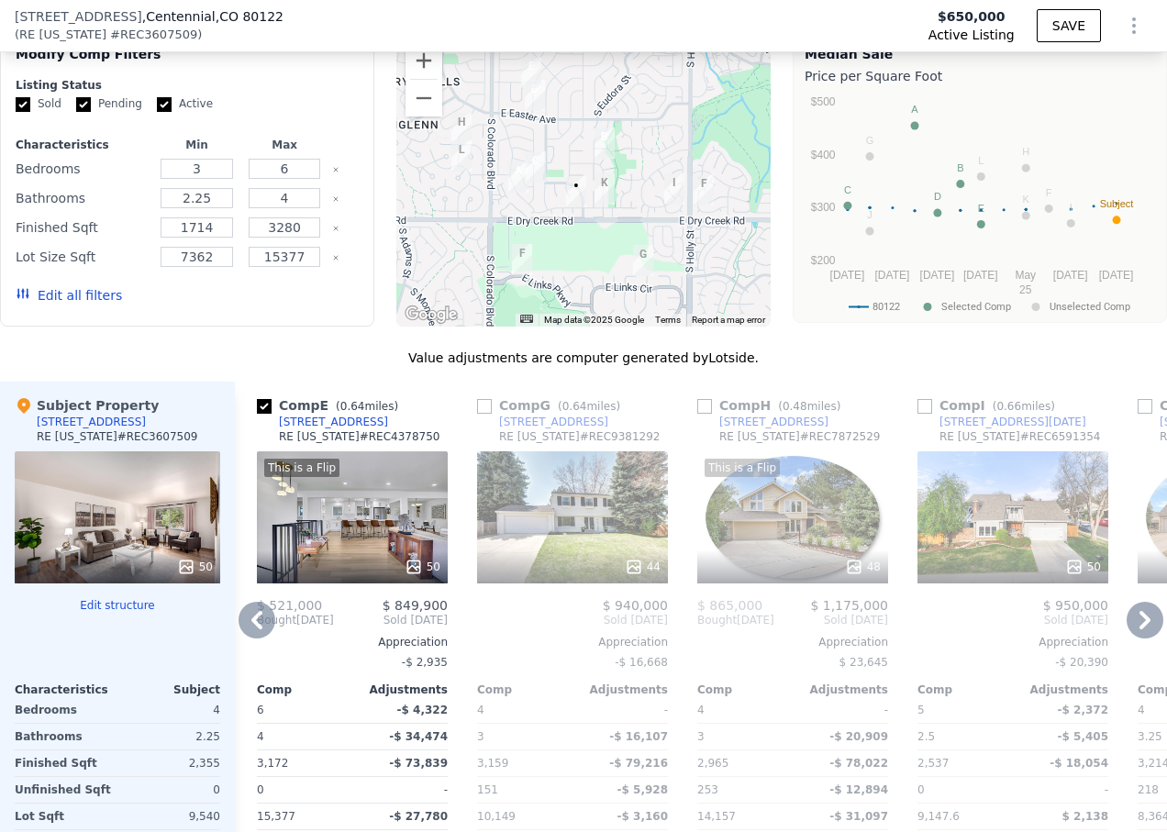
click at [1139, 629] on icon at bounding box center [1144, 620] width 11 height 18
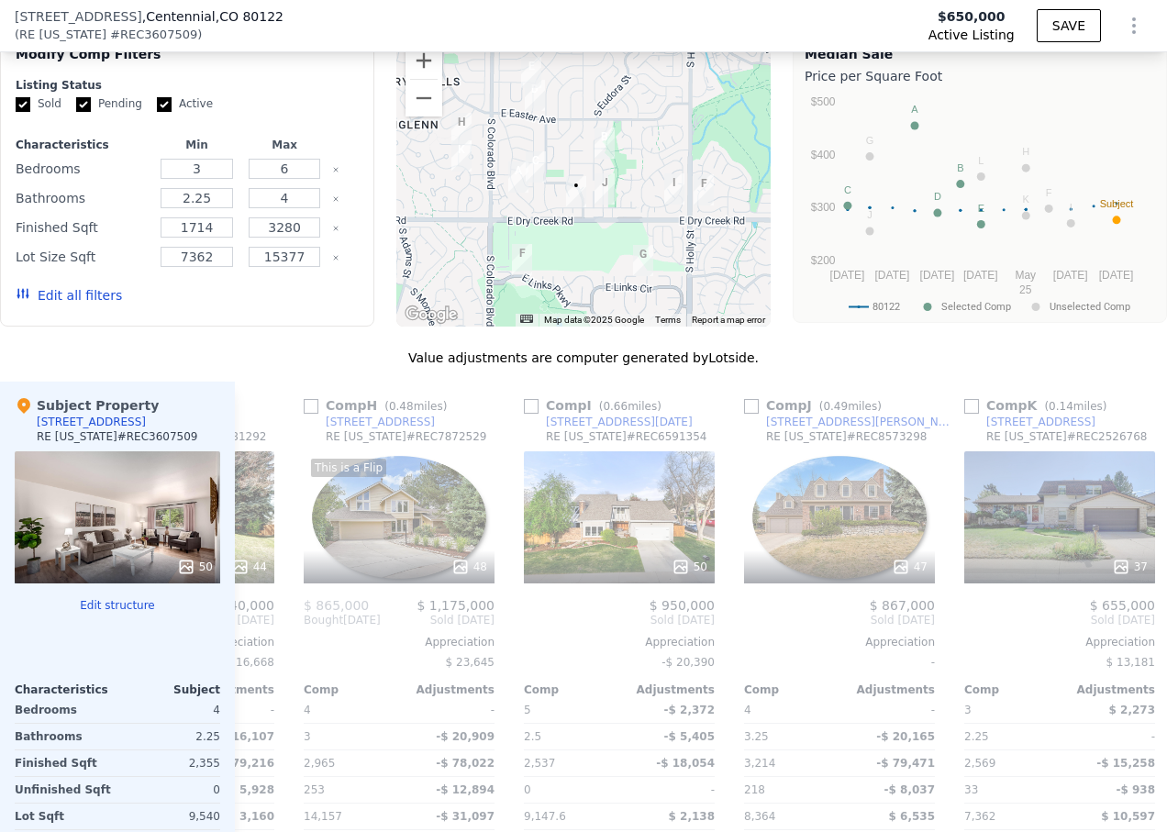
scroll to position [0, 1321]
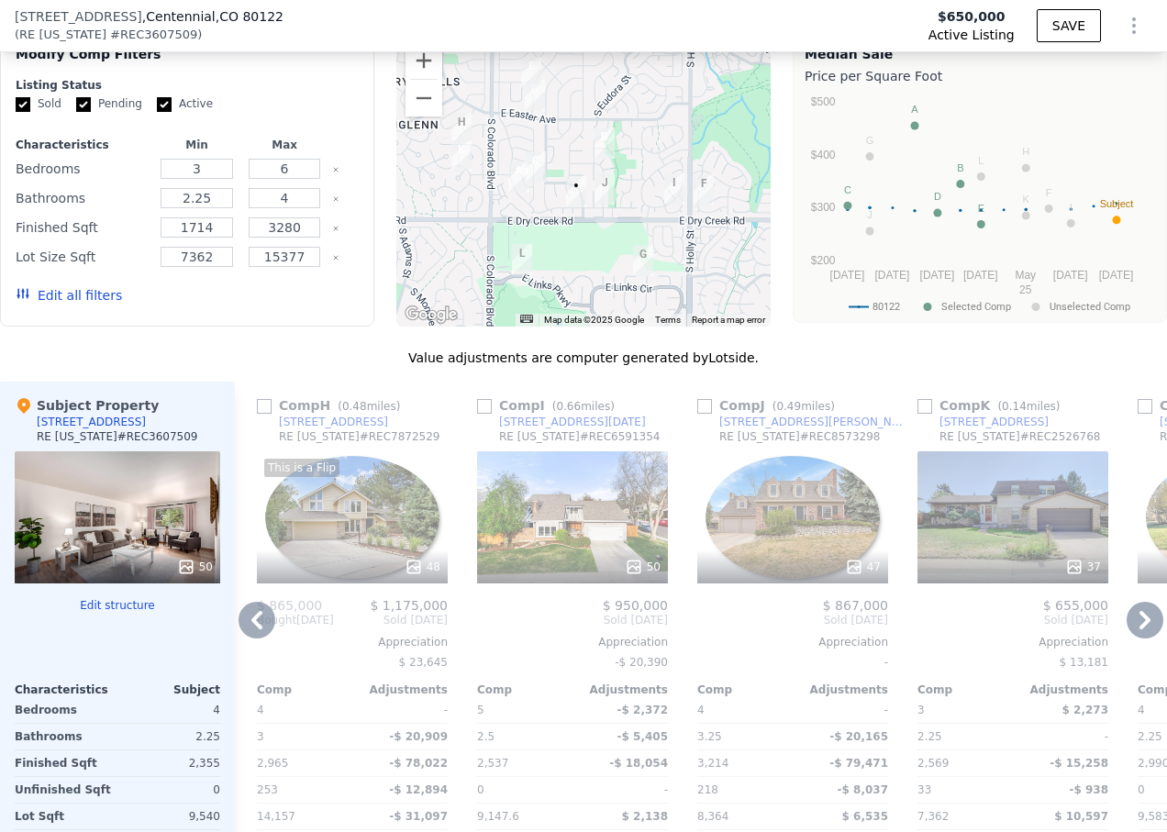
click at [924, 414] on input "checkbox" at bounding box center [924, 406] width 15 height 15
checkbox input "true"
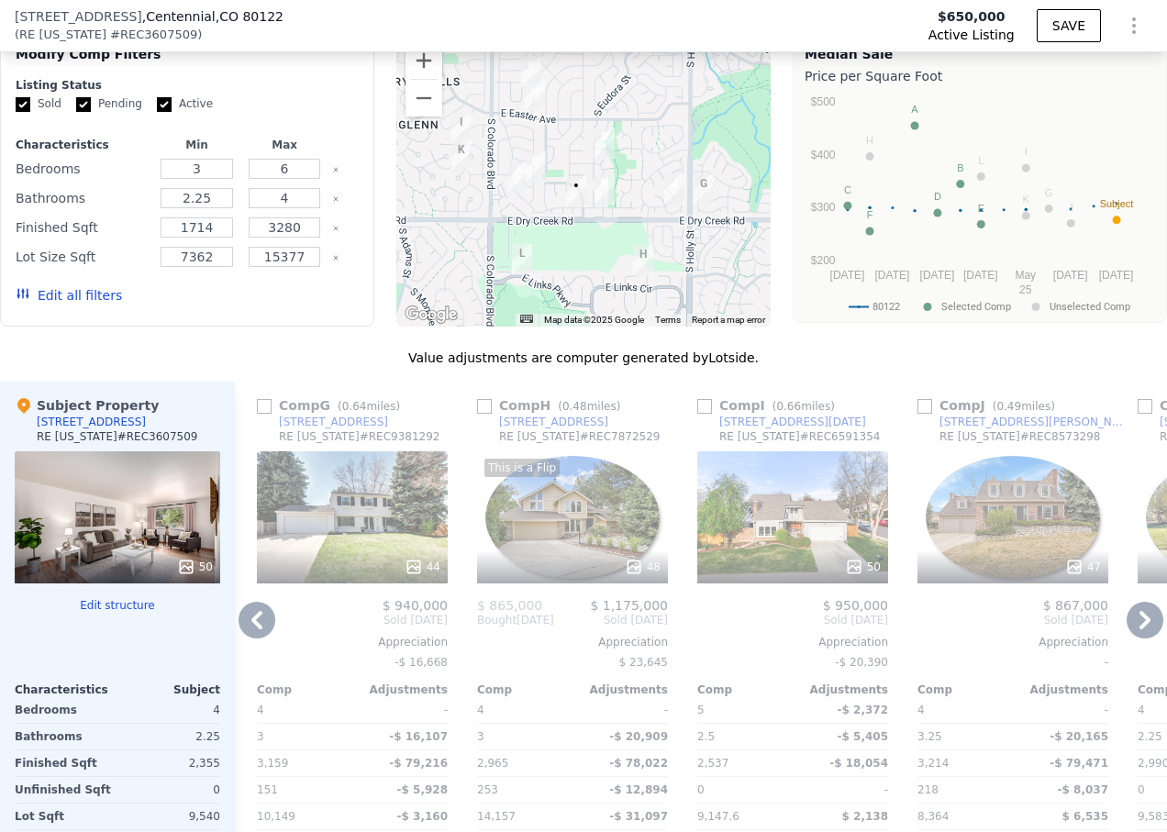
click at [922, 414] on input "checkbox" at bounding box center [924, 406] width 15 height 15
checkbox input "true"
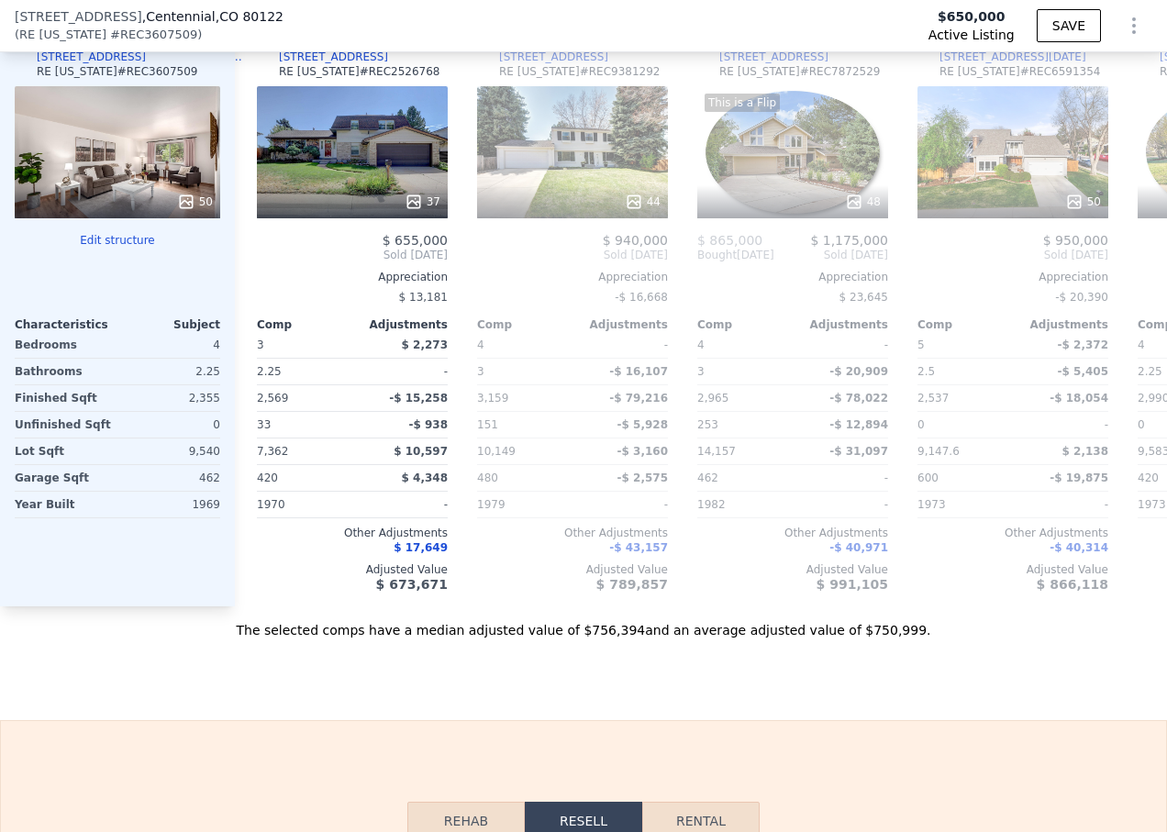
scroll to position [1918, 0]
drag, startPoint x: 617, startPoint y: 827, endPoint x: 549, endPoint y: 829, distance: 67.9
click at [551, 829] on button "Resell" at bounding box center [583, 820] width 117 height 39
drag, startPoint x: 549, startPoint y: 829, endPoint x: 479, endPoint y: 824, distance: 70.8
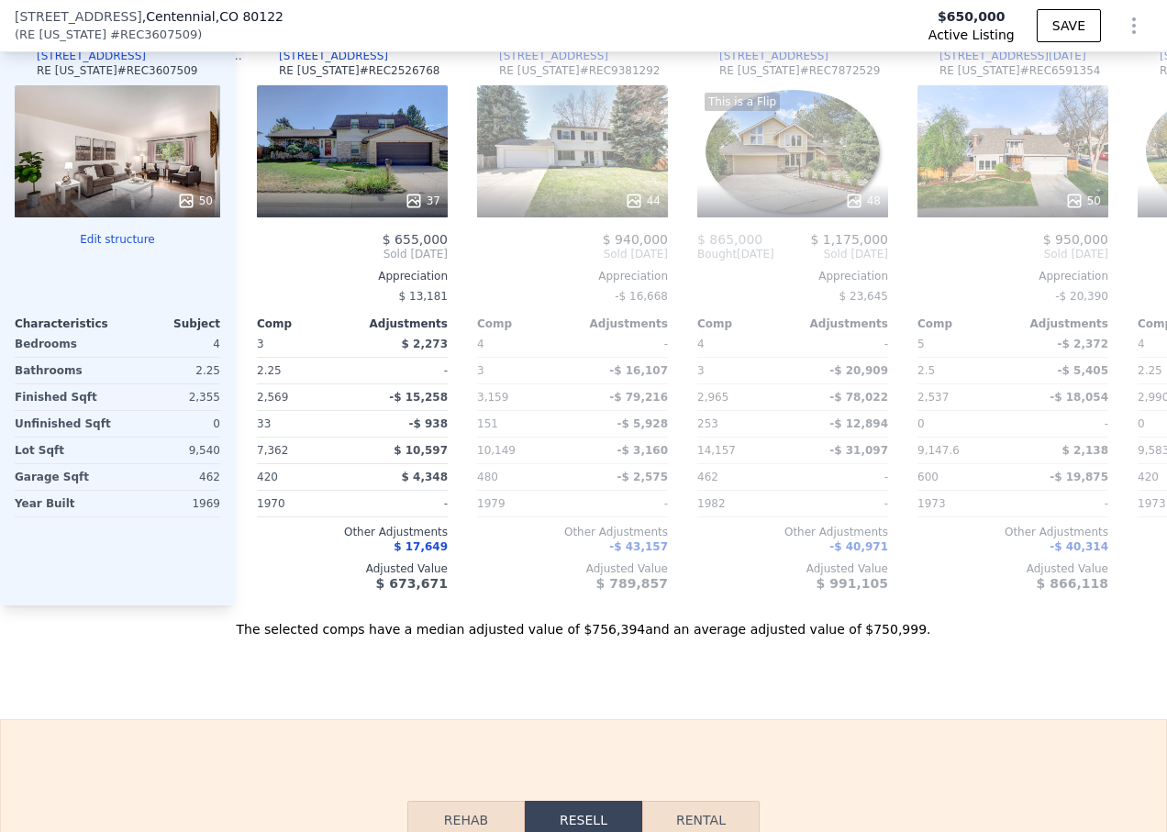
click at [464, 829] on button "Rehab" at bounding box center [465, 820] width 117 height 39
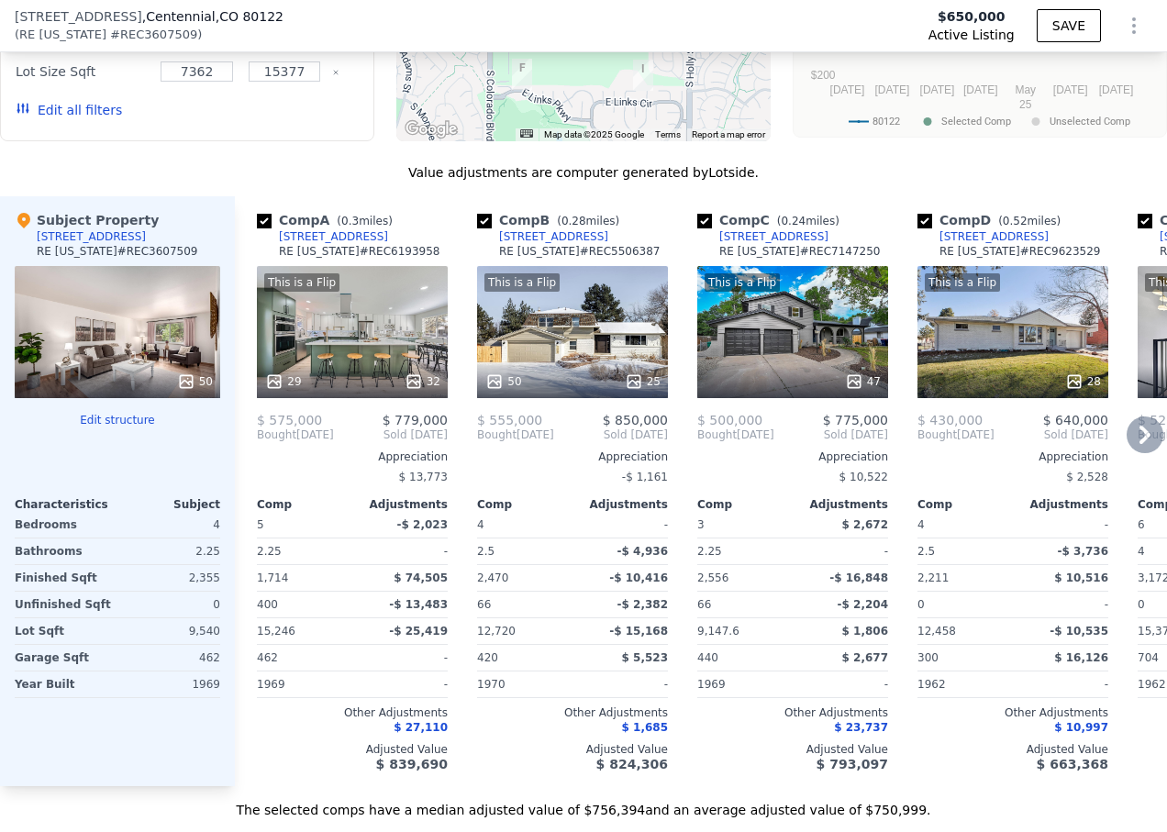
scroll to position [1736, 0]
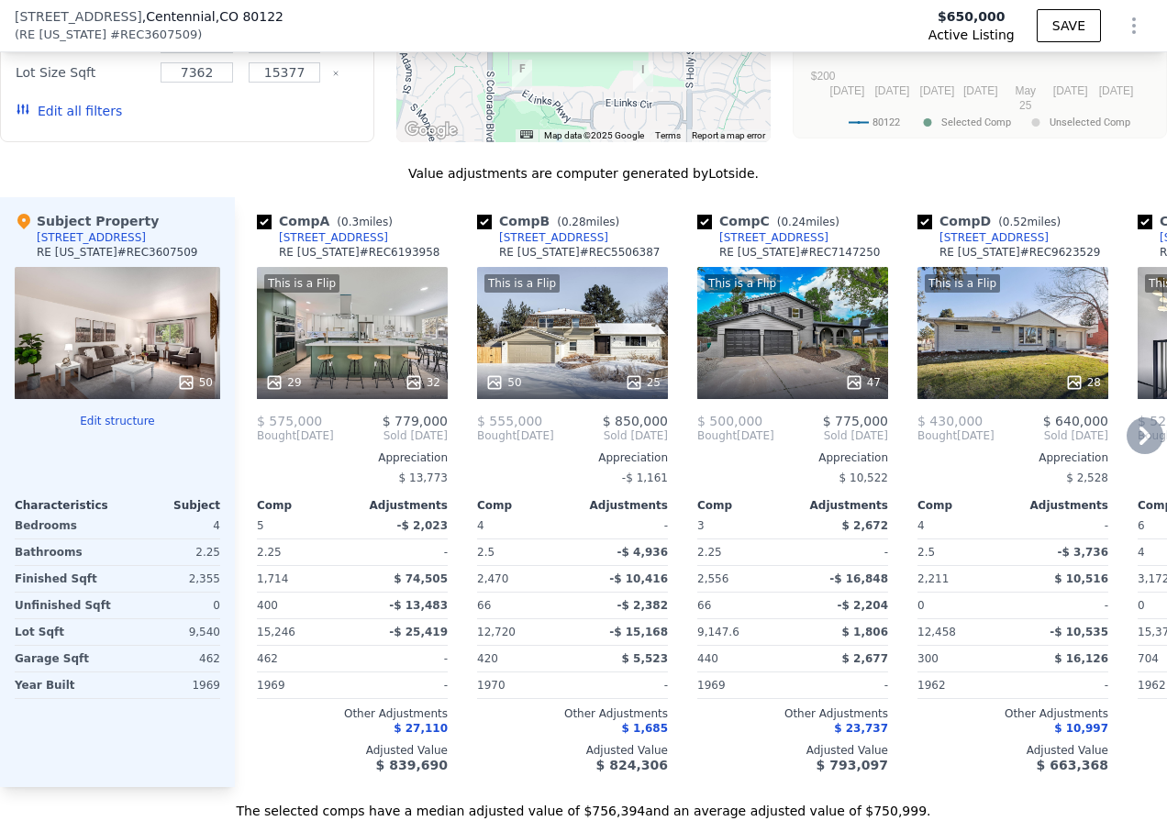
click at [577, 361] on div "This is a Flip 50 25" at bounding box center [572, 333] width 191 height 132
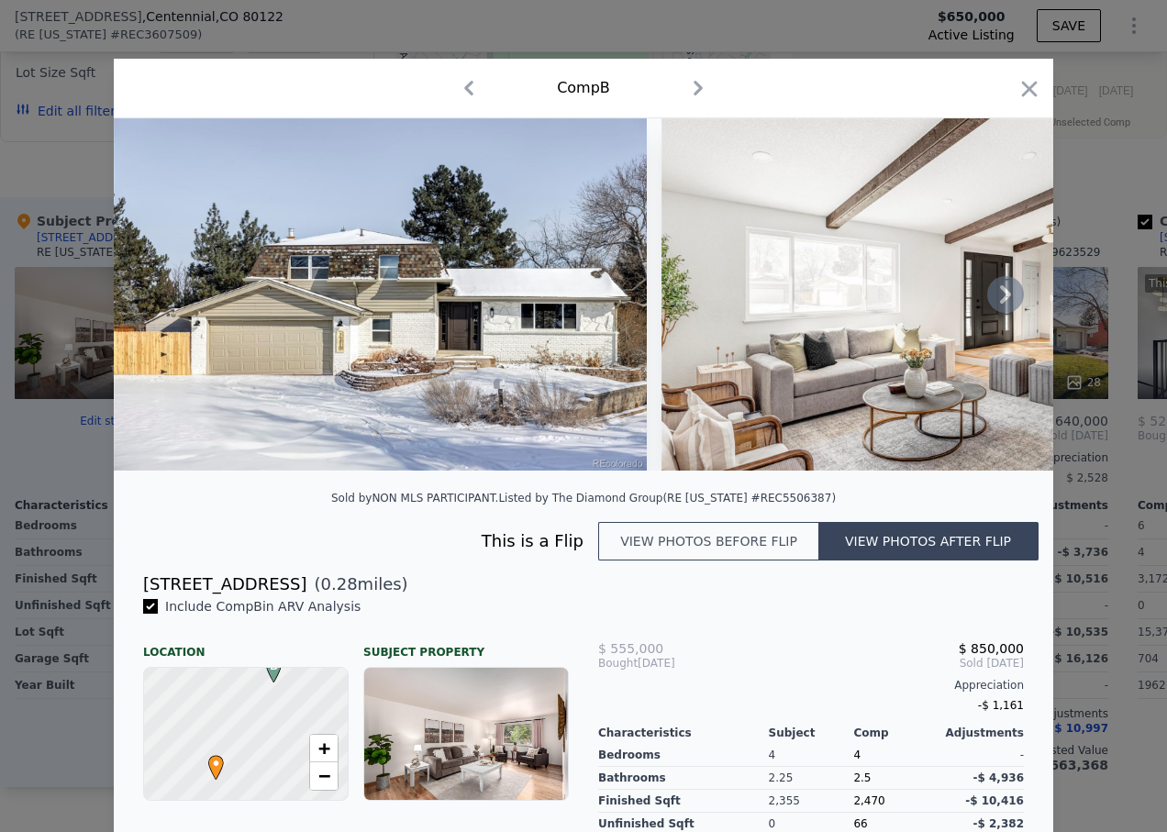
click at [1000, 297] on icon at bounding box center [1005, 294] width 11 height 18
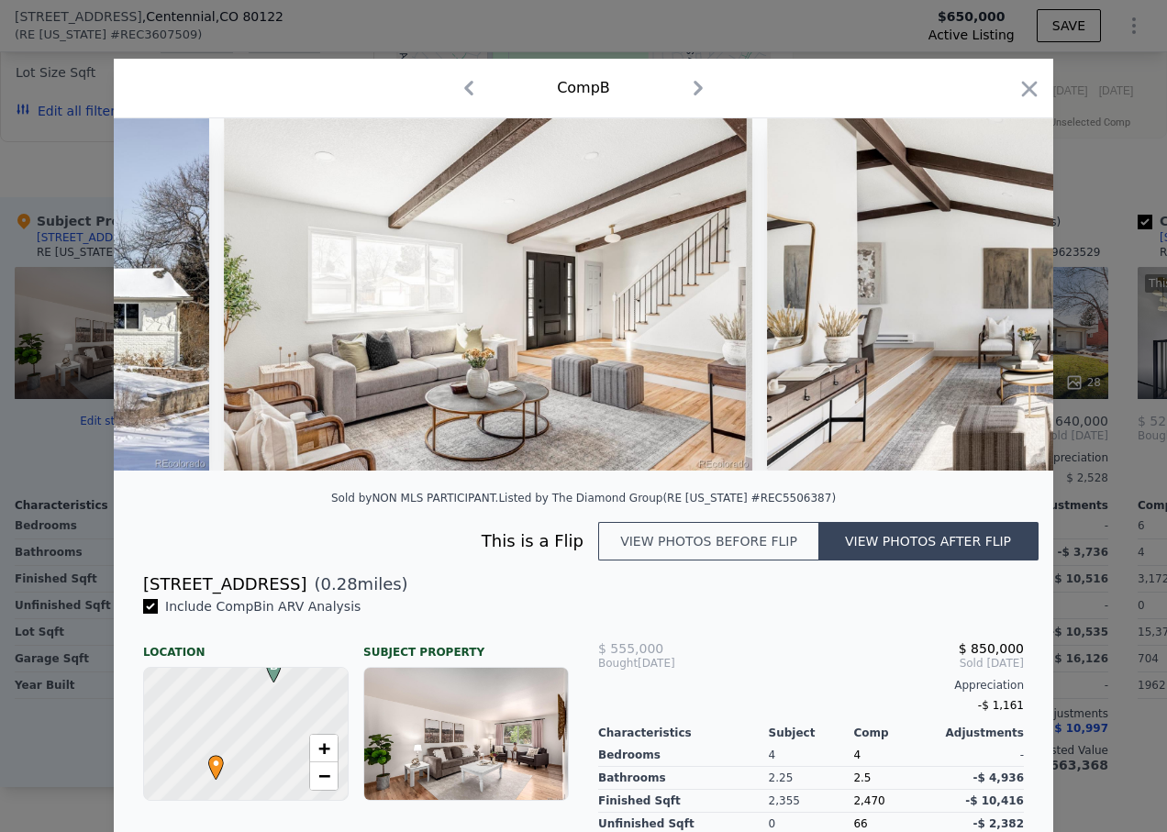
scroll to position [0, 440]
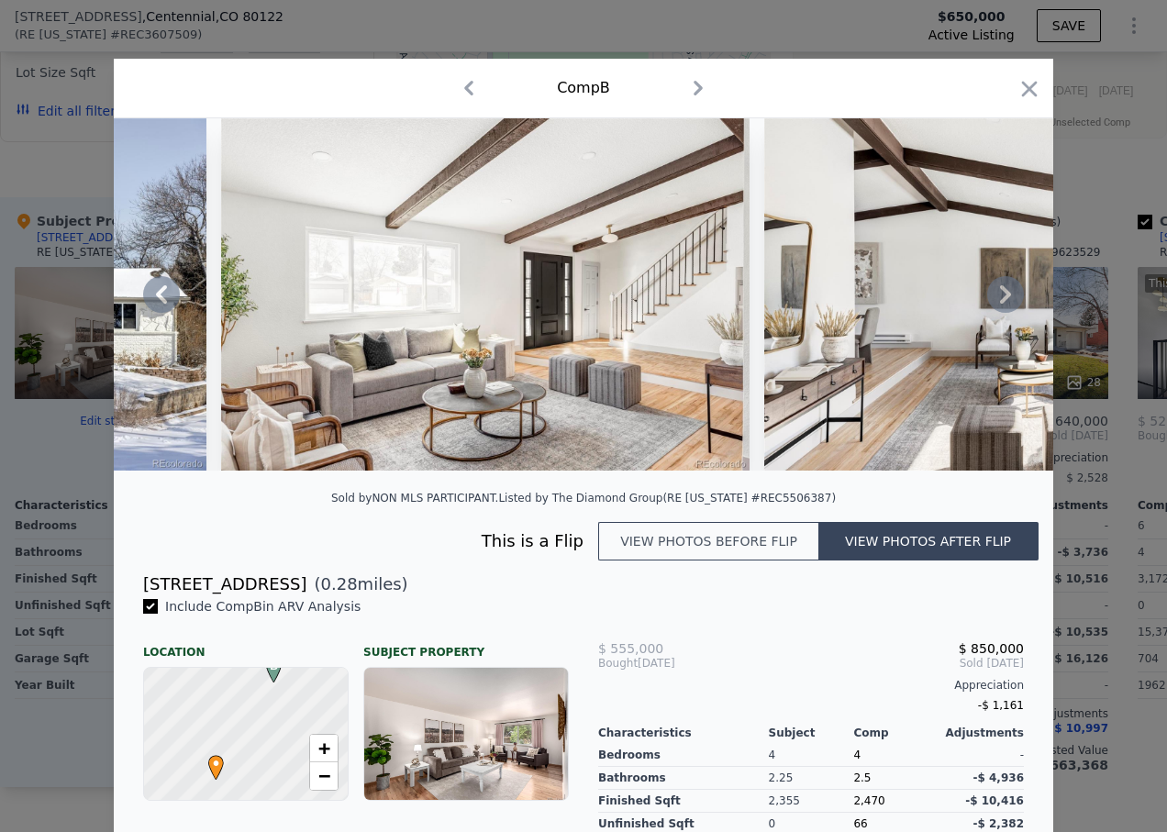
click at [1000, 301] on icon at bounding box center [1005, 294] width 11 height 18
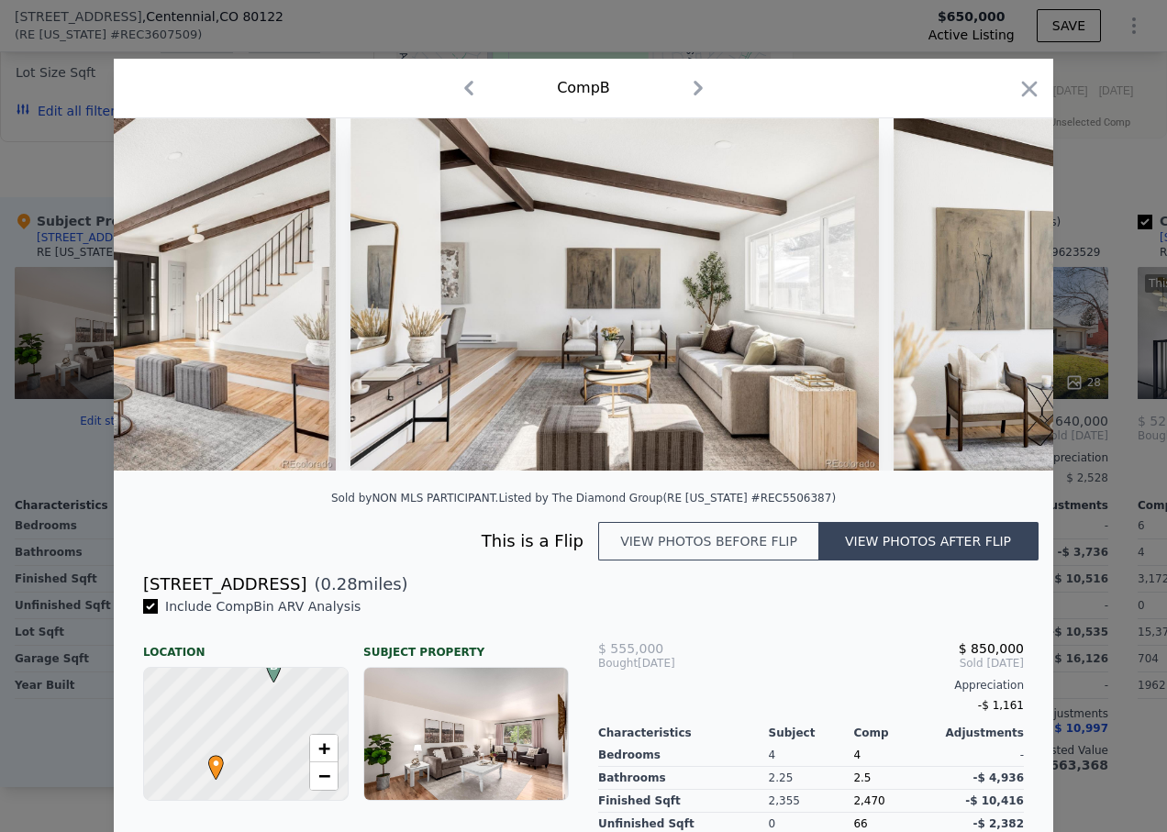
scroll to position [0, 880]
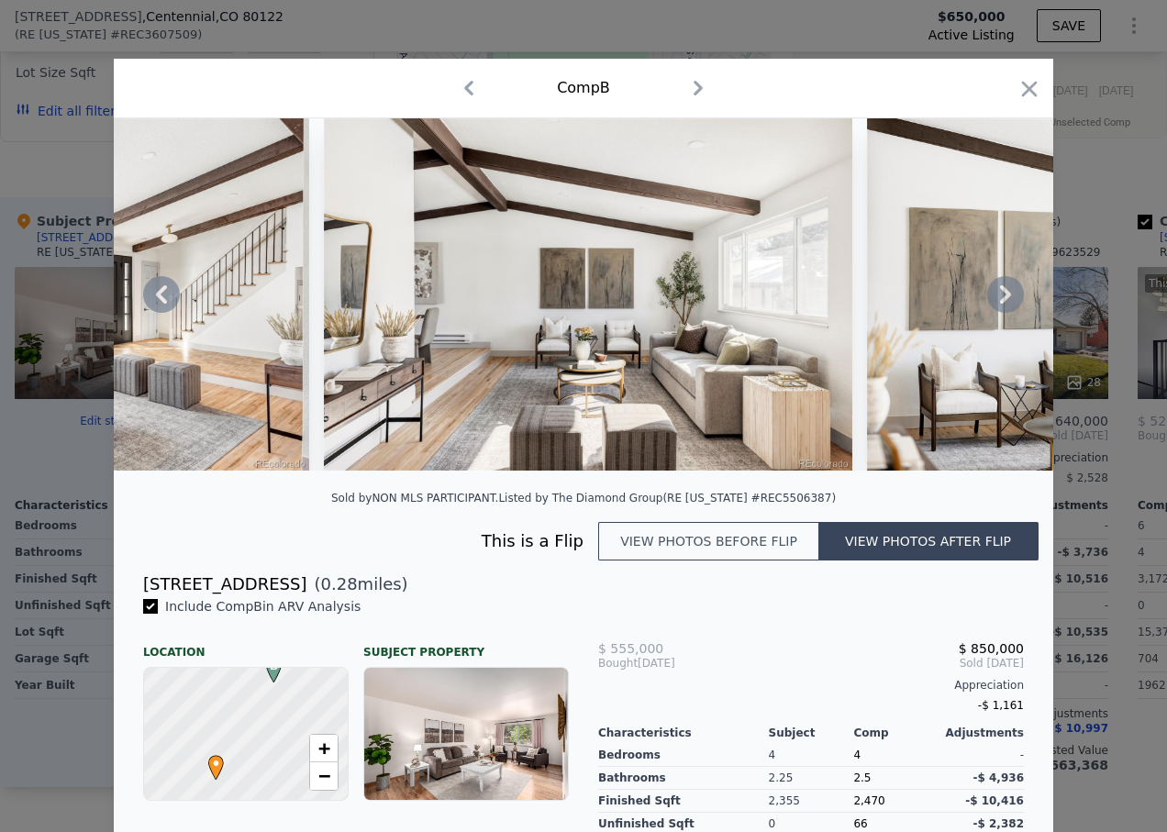
click at [1000, 300] on icon at bounding box center [1005, 294] width 11 height 18
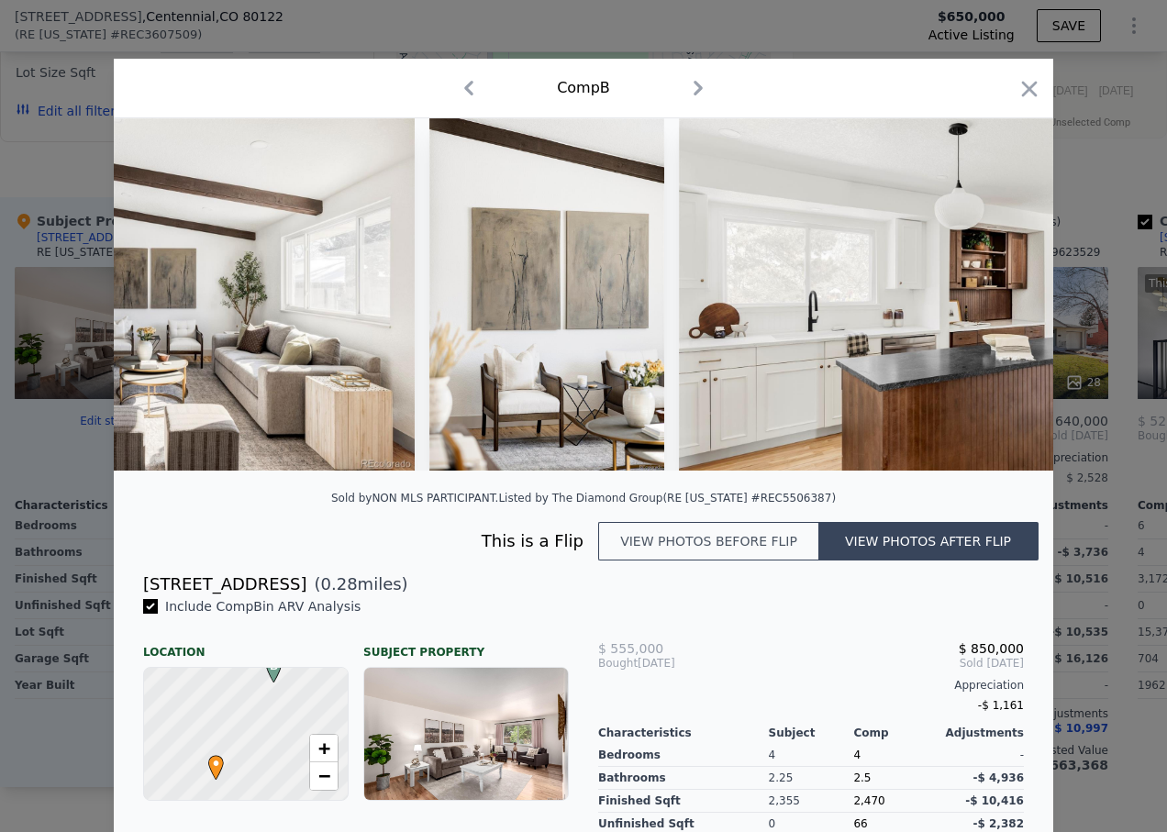
scroll to position [0, 1321]
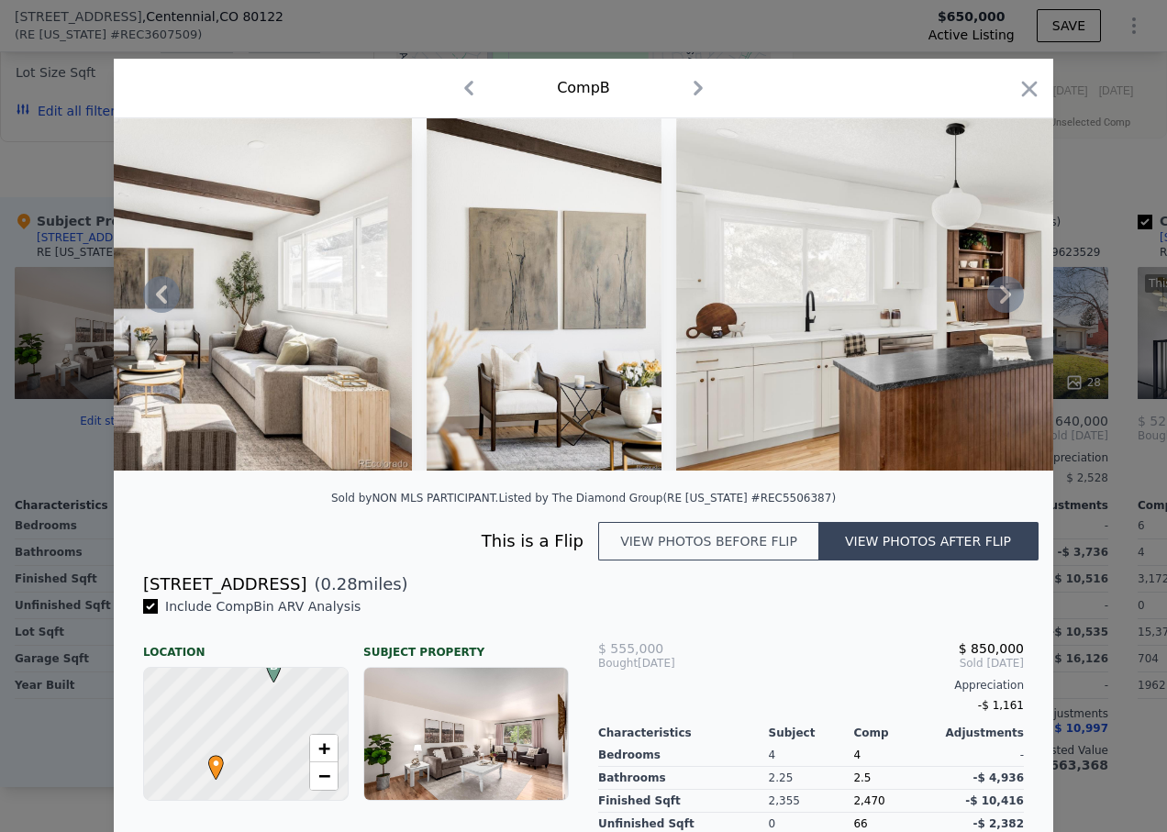
click at [1000, 300] on icon at bounding box center [1005, 294] width 11 height 18
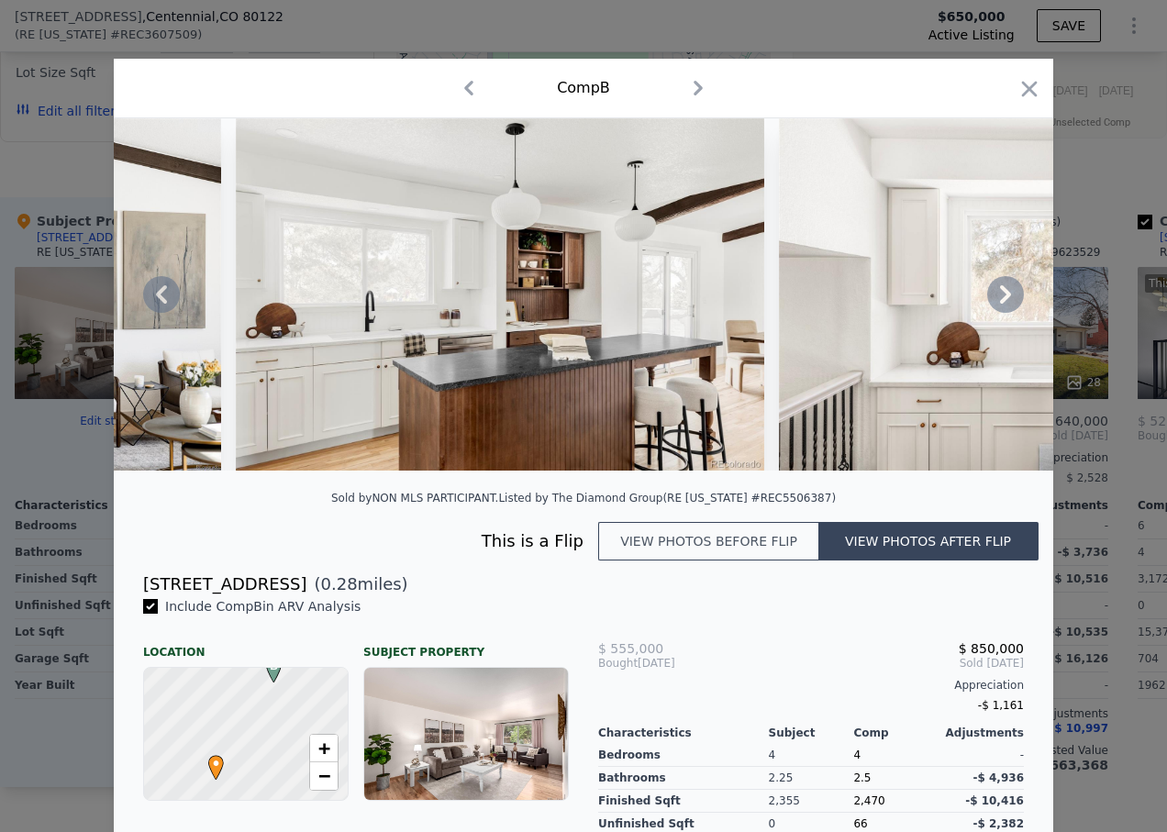
click at [1000, 298] on icon at bounding box center [1005, 294] width 11 height 18
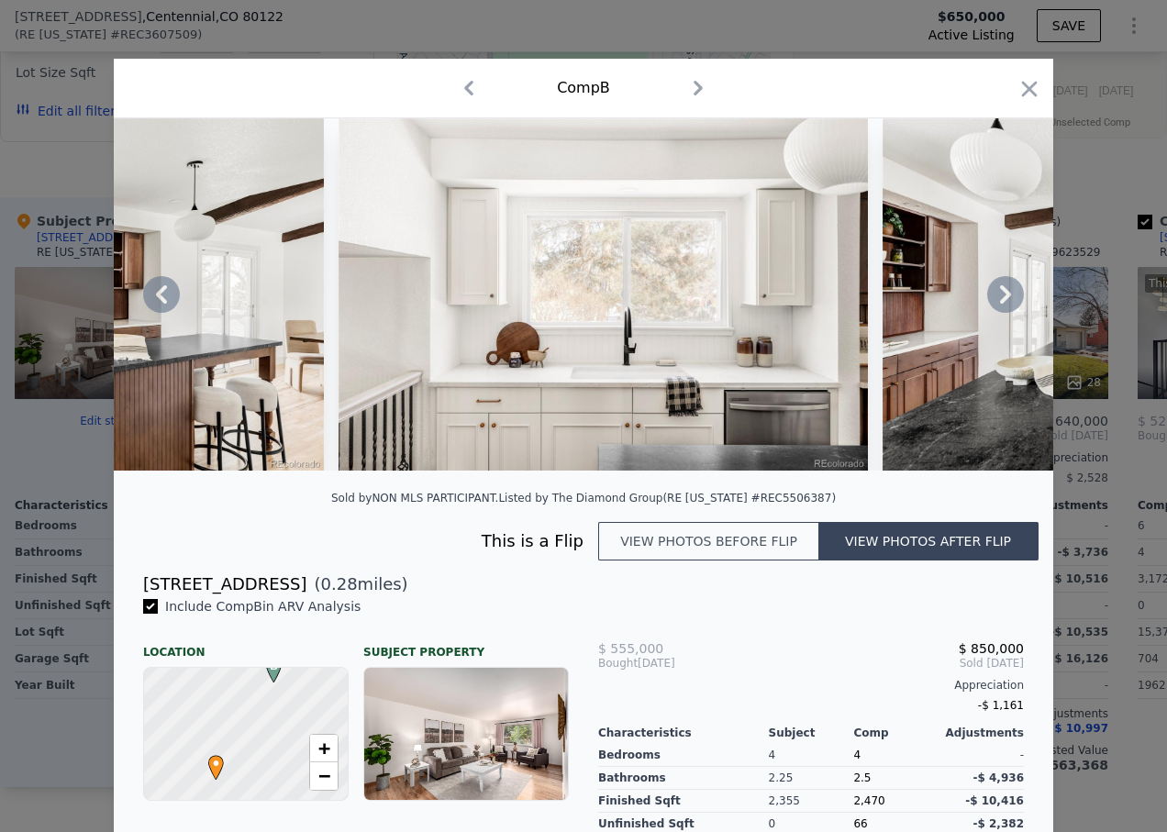
click at [1000, 298] on icon at bounding box center [1005, 294] width 11 height 18
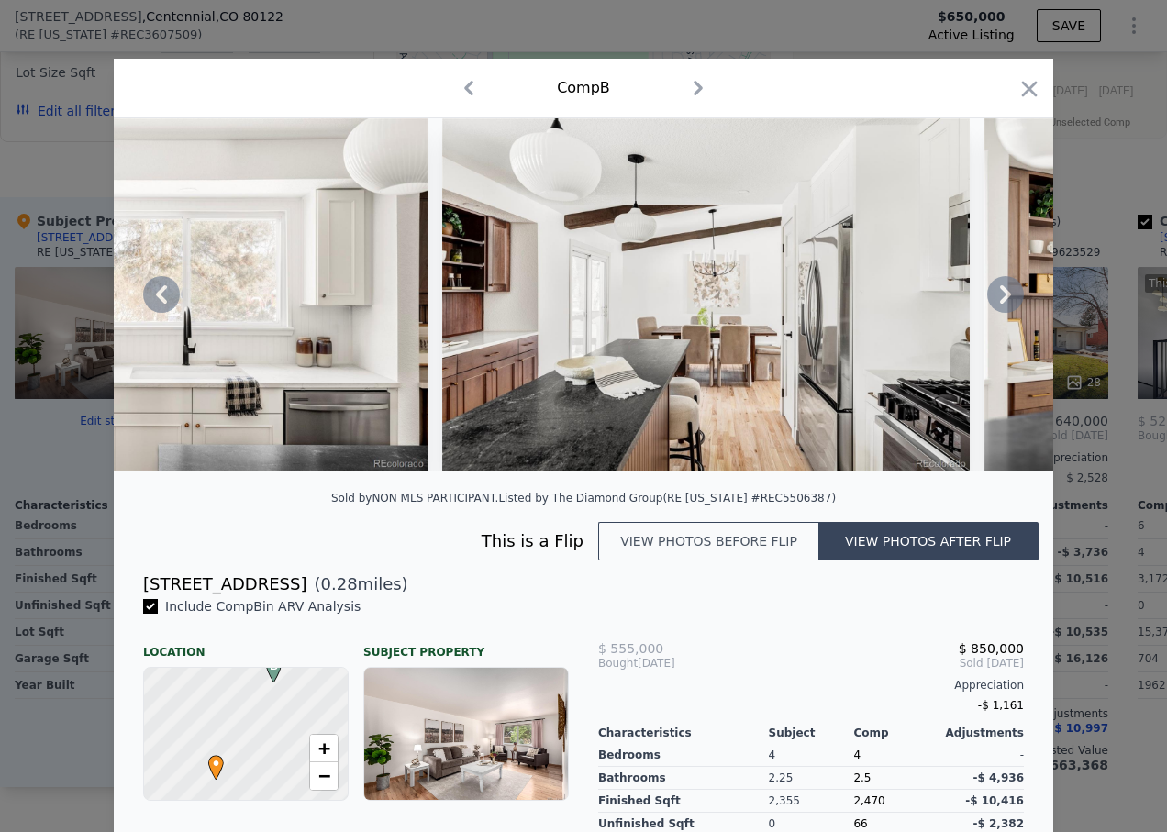
click at [1000, 298] on icon at bounding box center [1005, 294] width 11 height 18
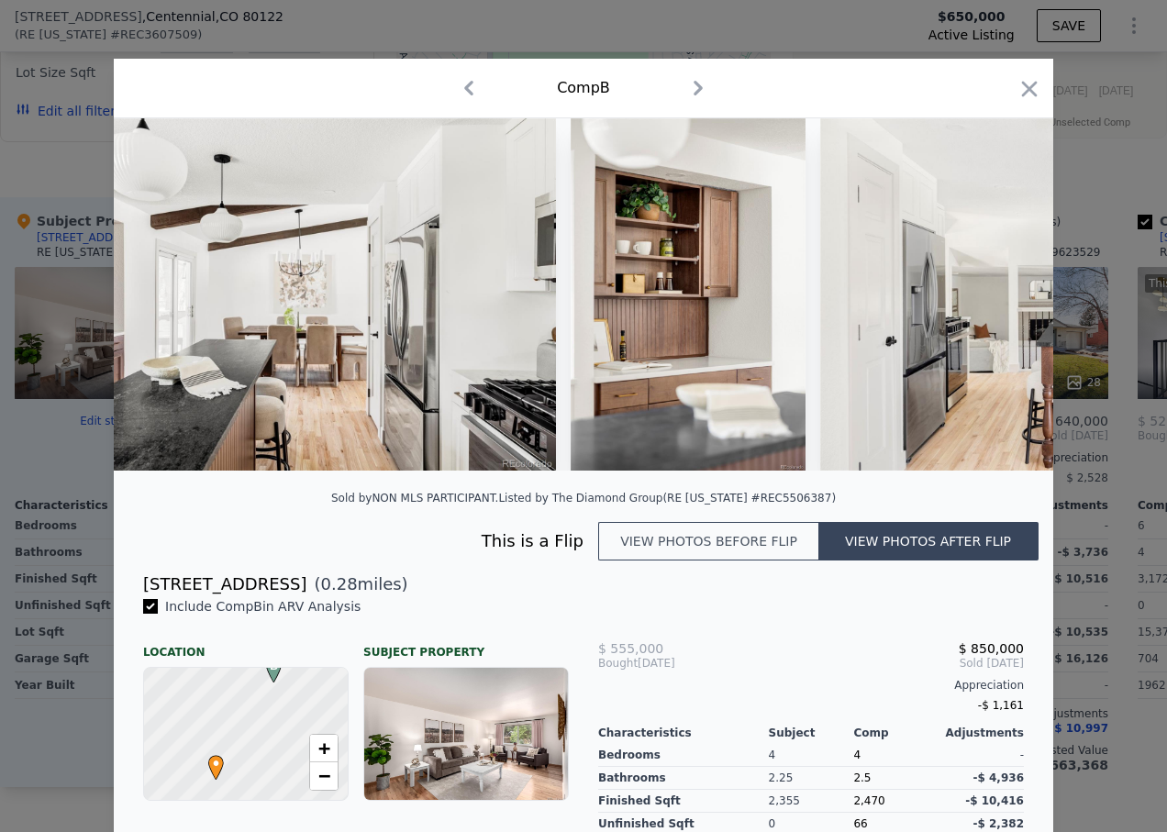
scroll to position [0, 3081]
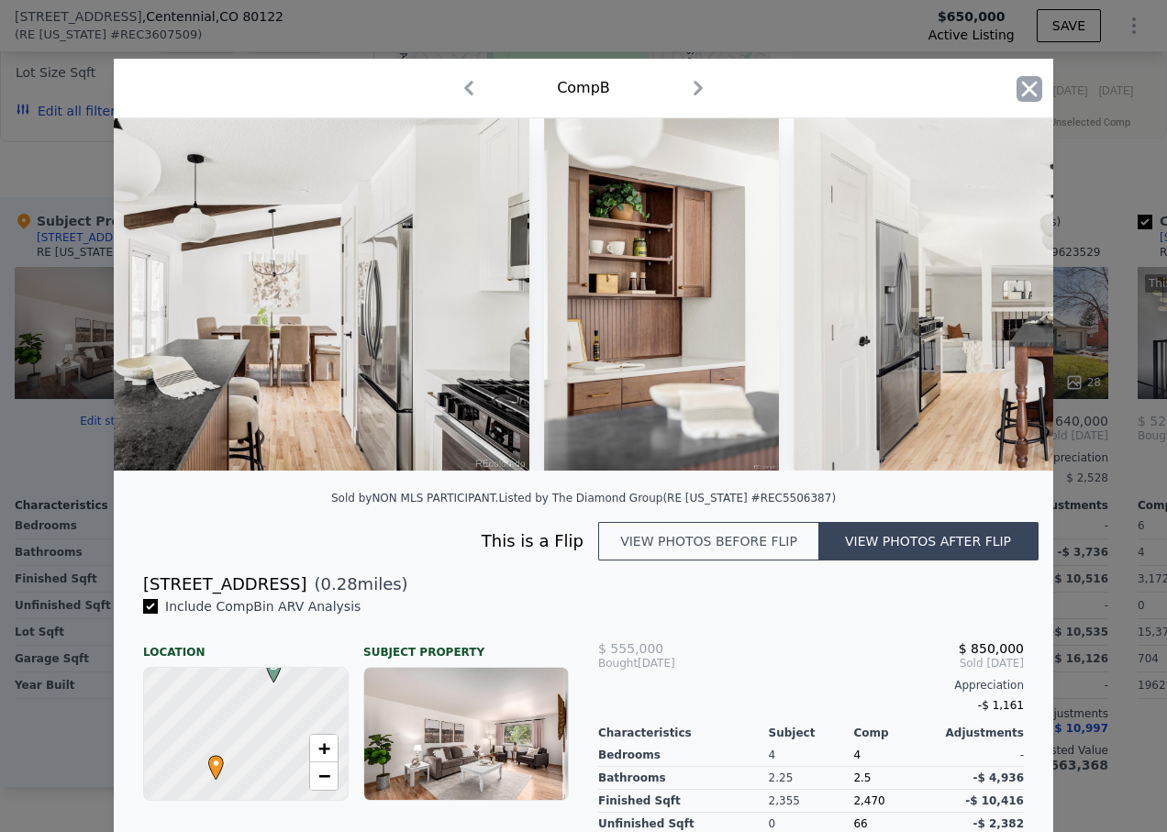
click at [1024, 90] on icon "button" at bounding box center [1030, 89] width 16 height 16
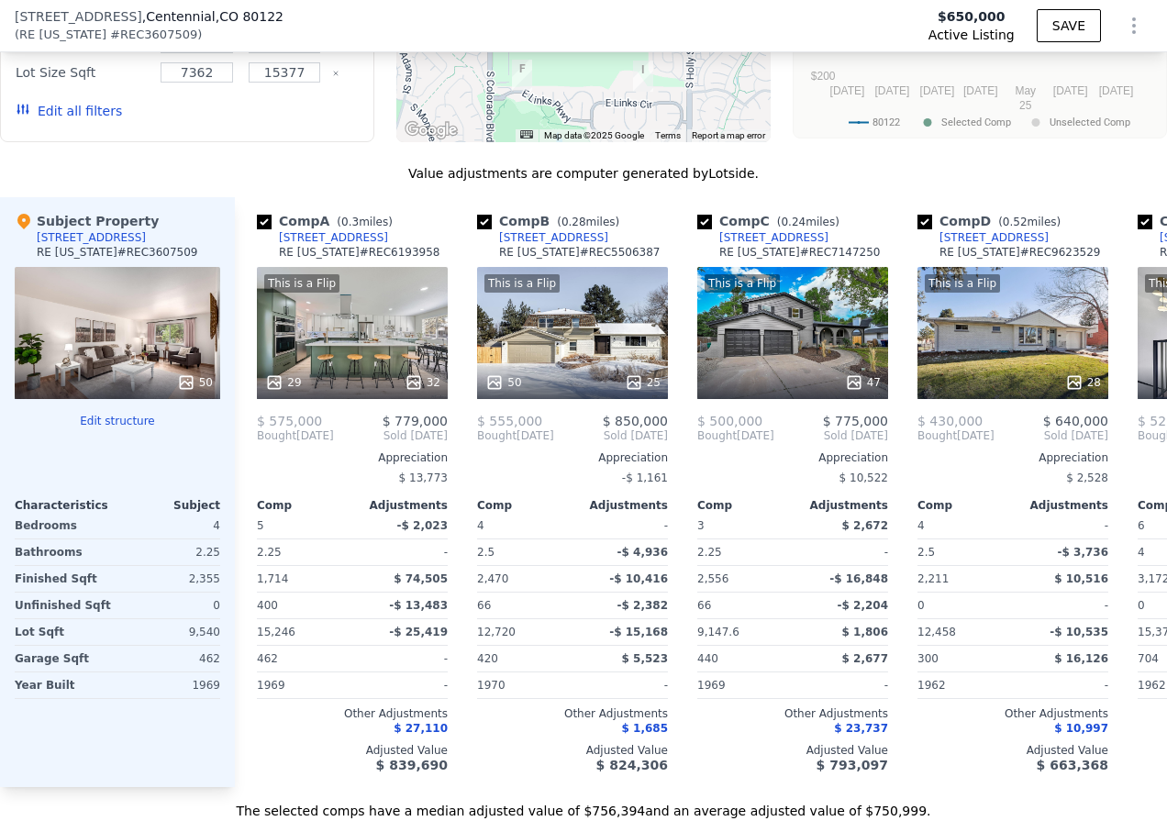
click at [159, 367] on div "50" at bounding box center [117, 333] width 205 height 132
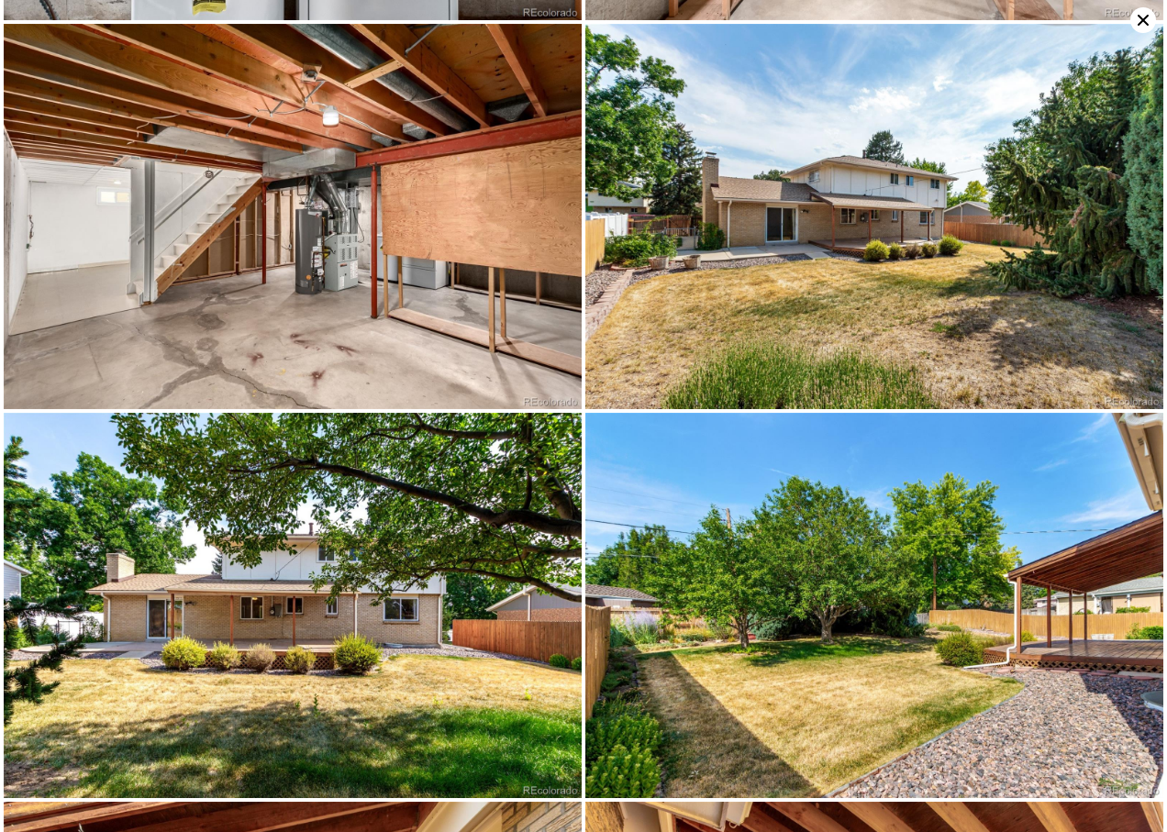
scroll to position [8137, 0]
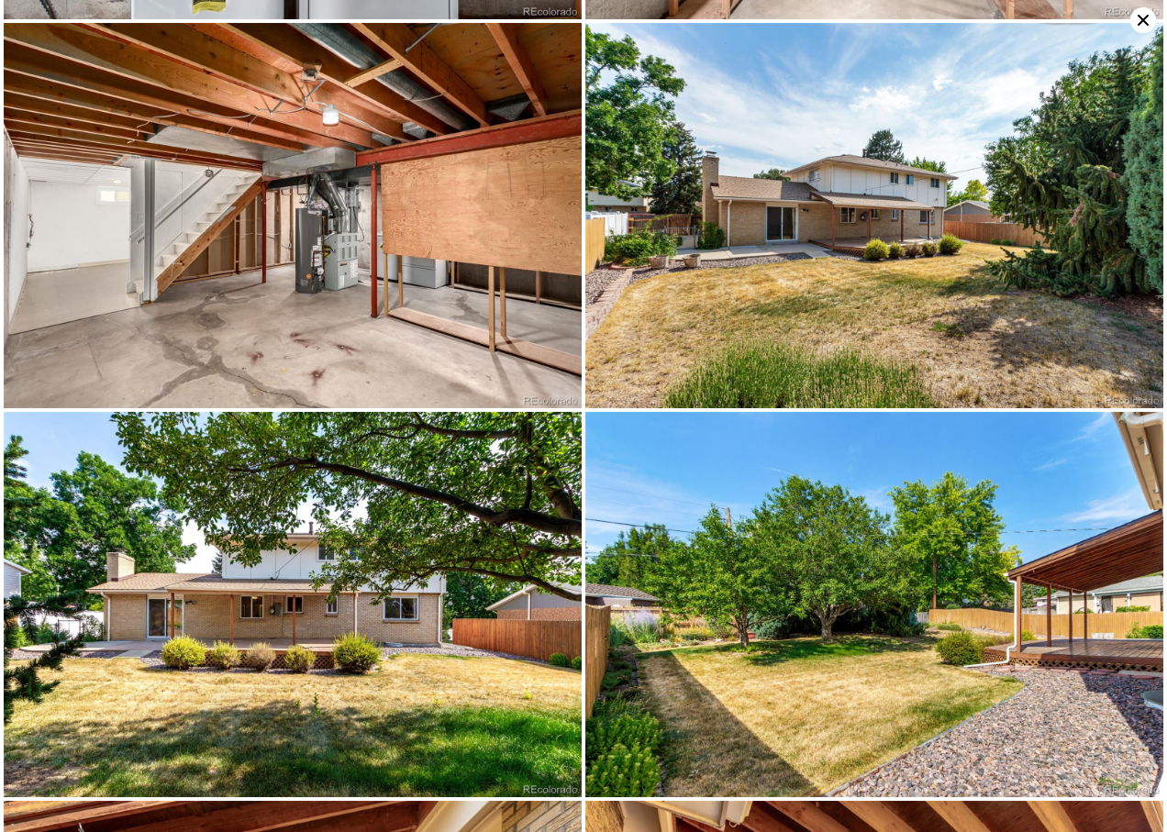
click at [1138, 18] on icon at bounding box center [1143, 20] width 26 height 26
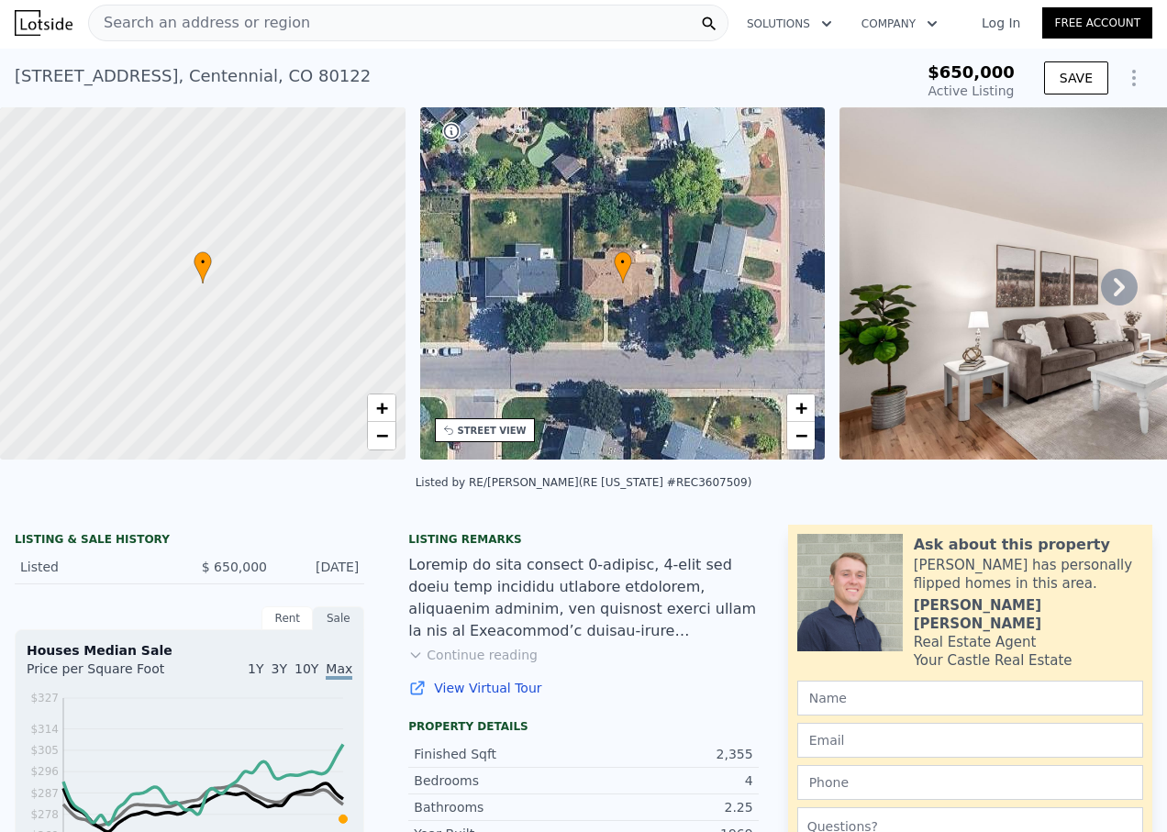
scroll to position [0, 0]
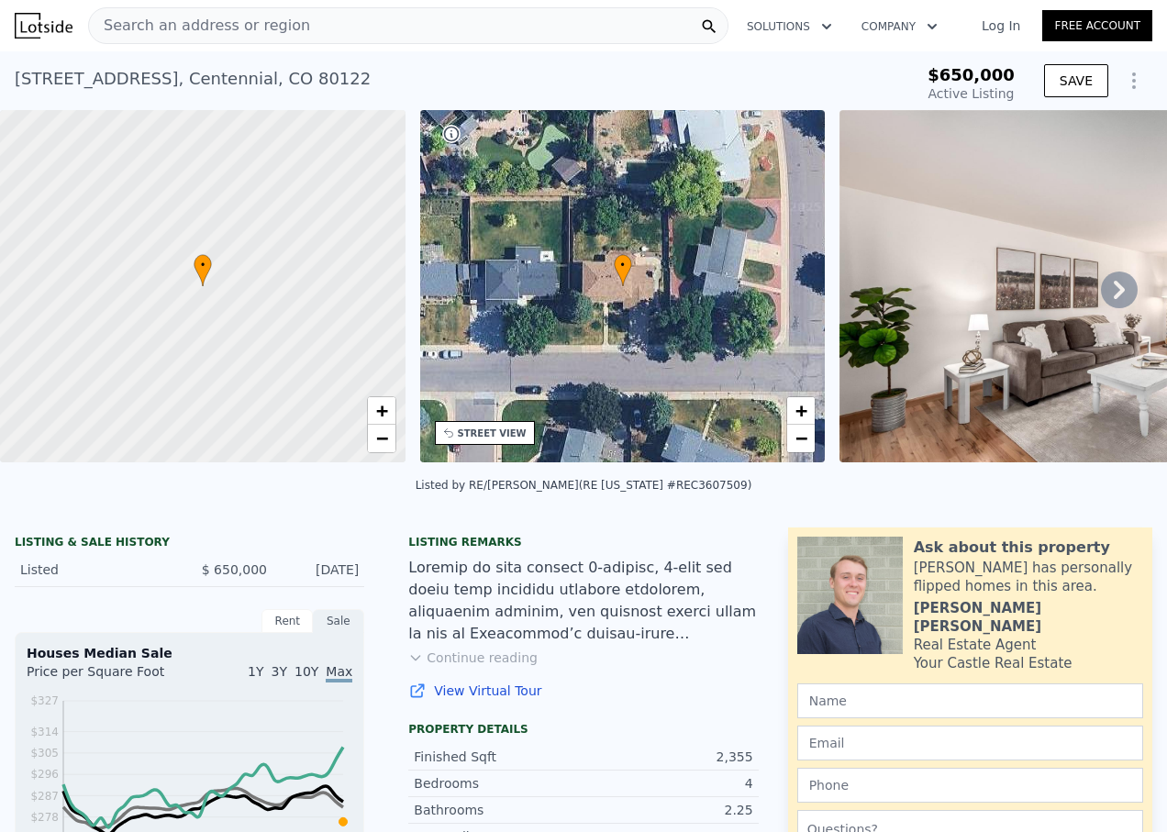
click at [593, 26] on div "Search an address or region" at bounding box center [408, 25] width 640 height 37
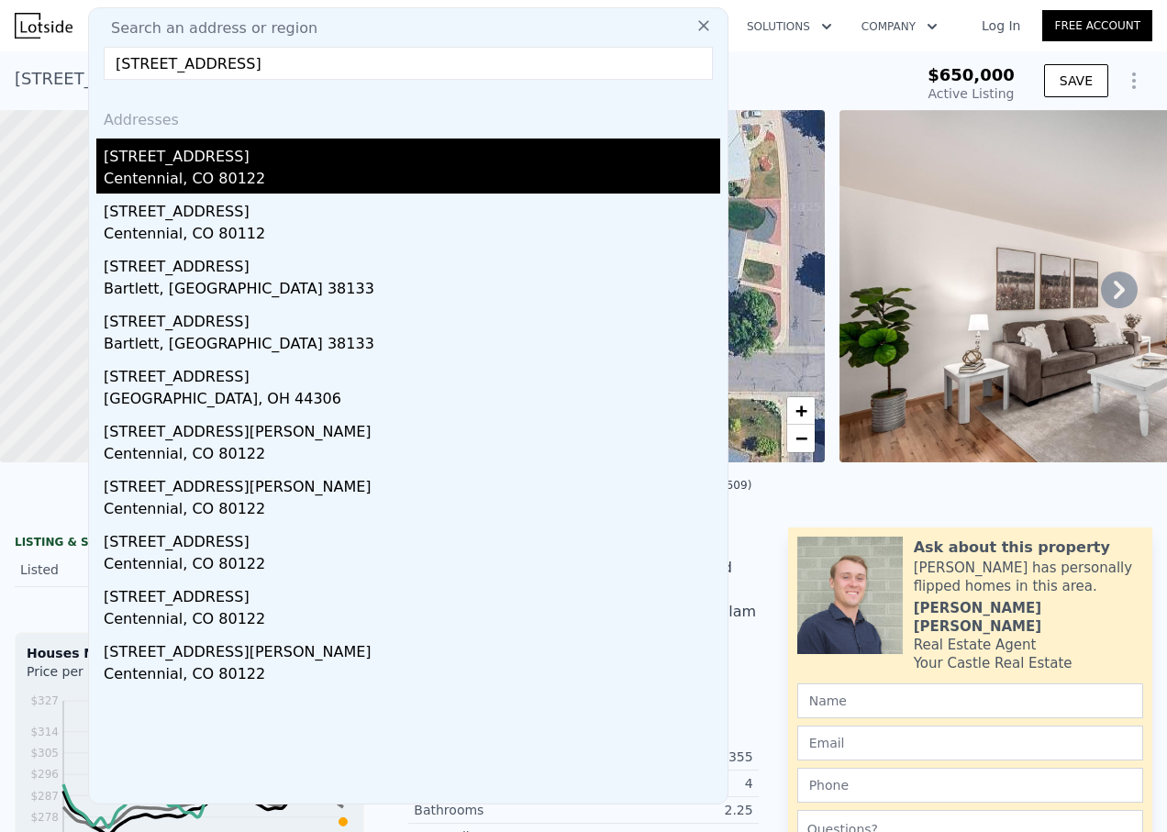
type input "[STREET_ADDRESS]"
click at [211, 153] on div "[STREET_ADDRESS]" at bounding box center [412, 152] width 616 height 29
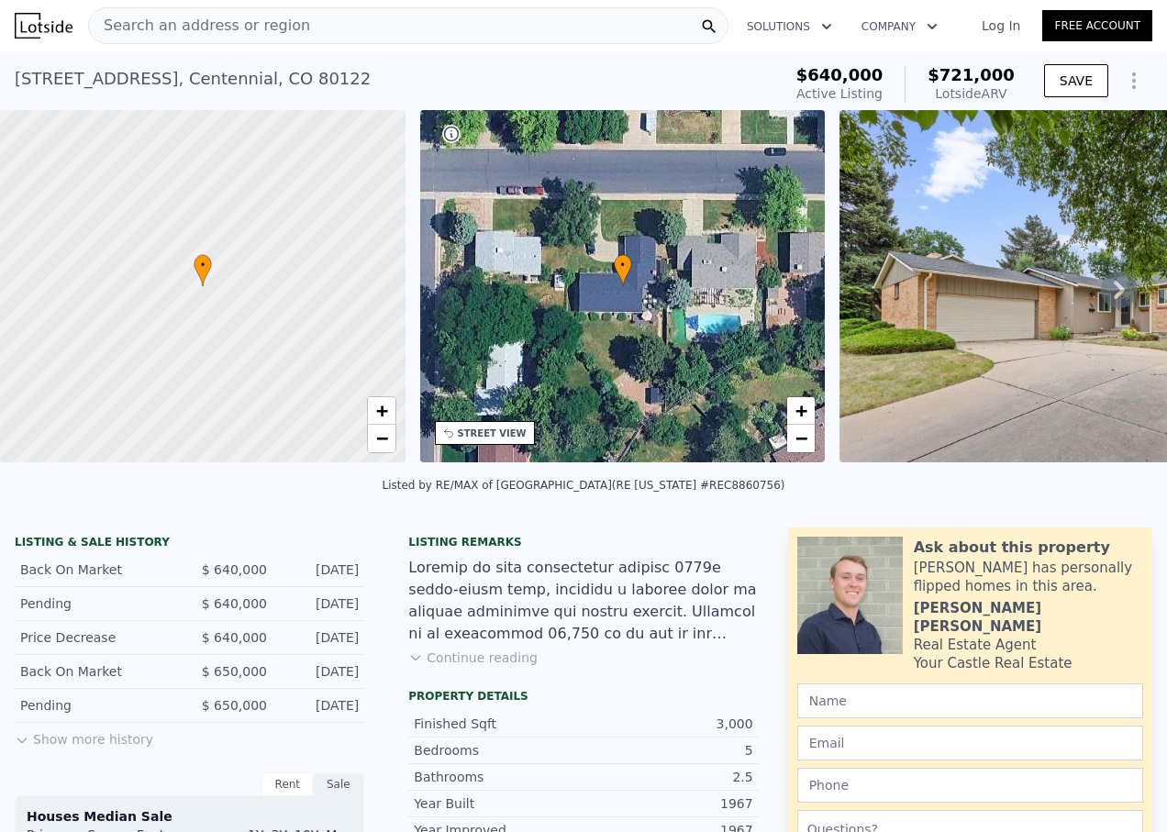
click at [383, 27] on div "Search an address or region" at bounding box center [408, 25] width 640 height 37
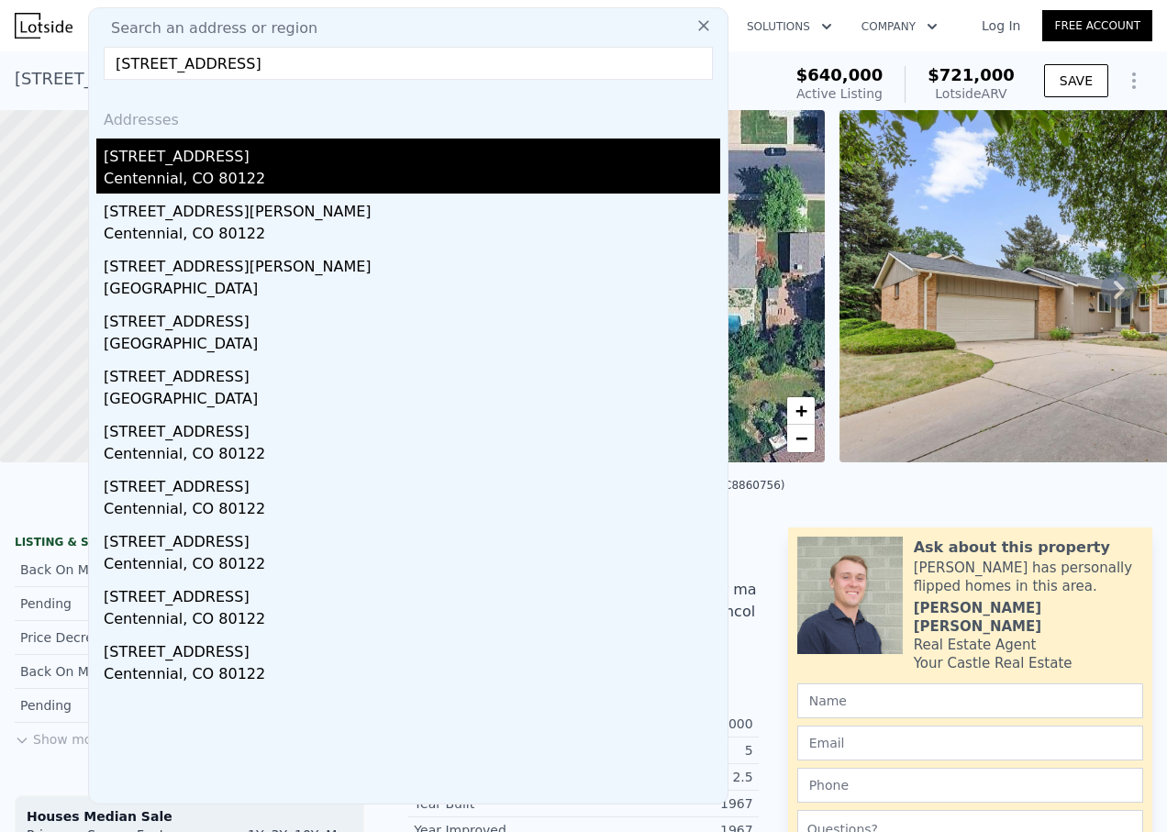
type input "[STREET_ADDRESS]"
click at [213, 157] on div "[STREET_ADDRESS]" at bounding box center [412, 152] width 616 height 29
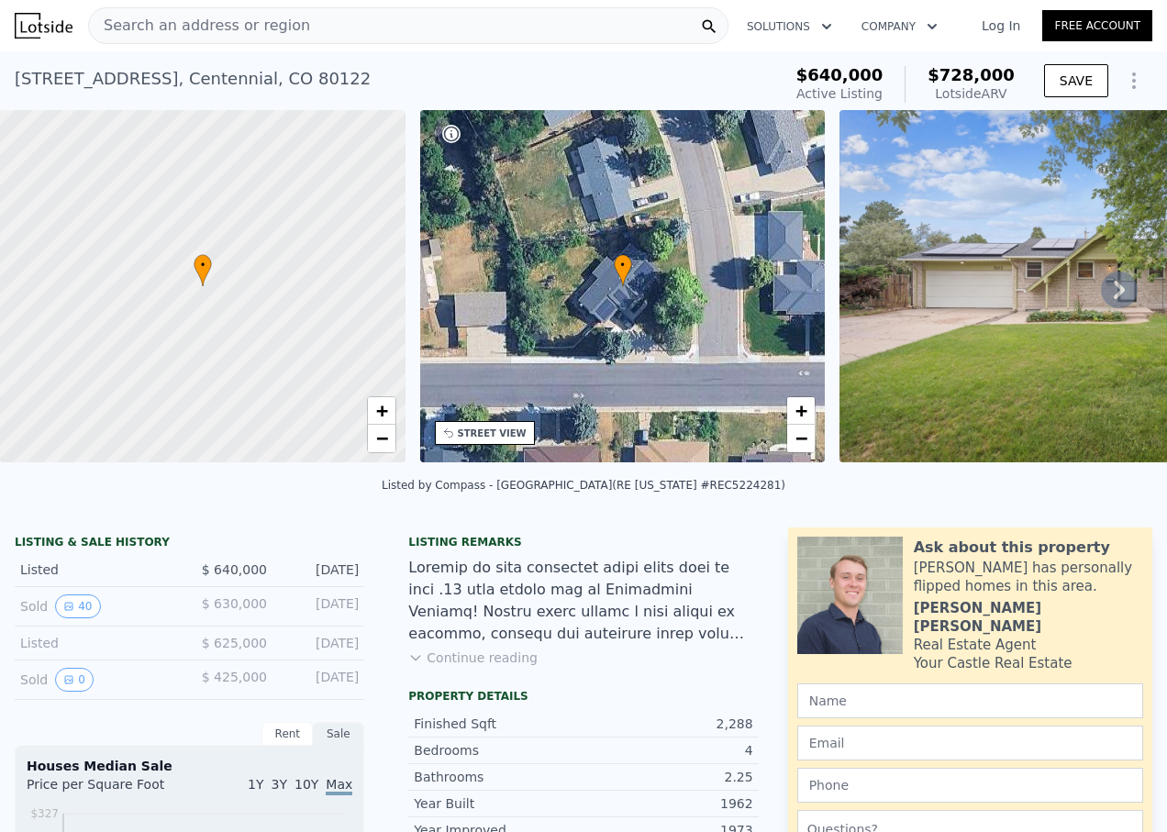
click at [479, 14] on div "Search an address or region" at bounding box center [408, 25] width 640 height 37
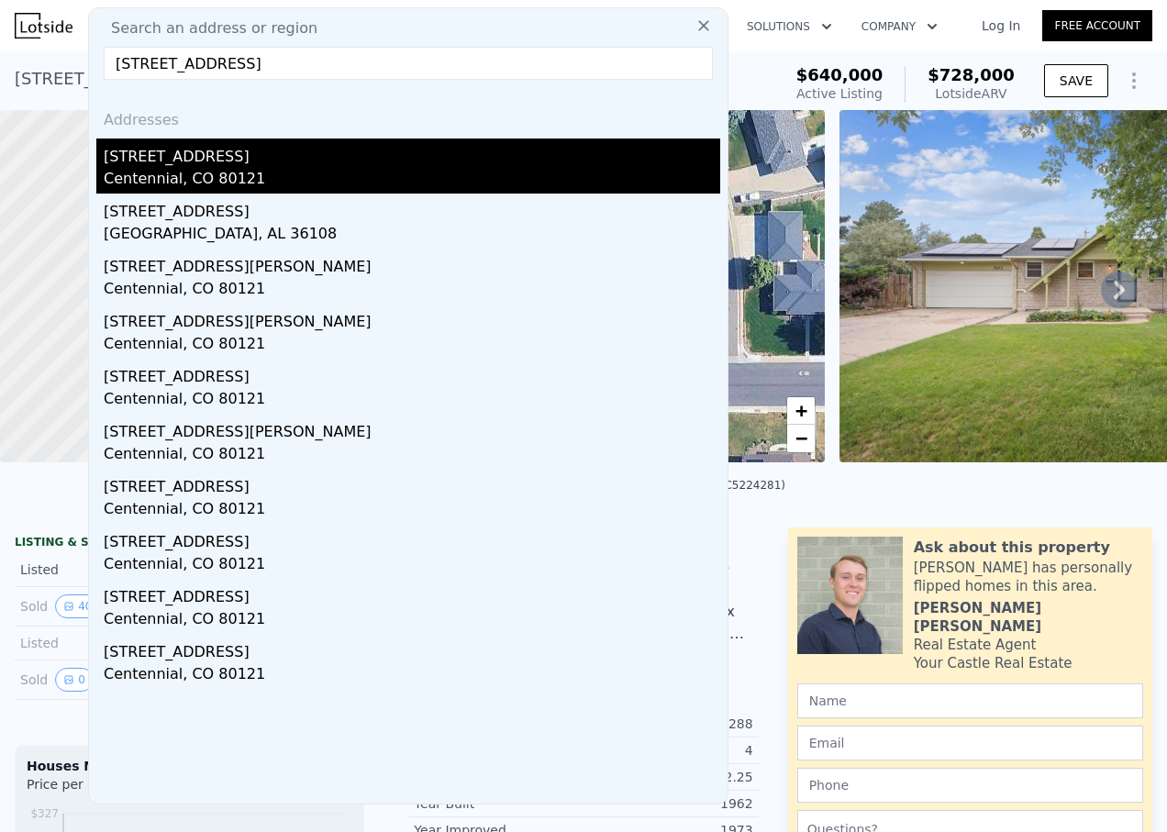
type input "[STREET_ADDRESS]"
click at [233, 149] on div "[STREET_ADDRESS]" at bounding box center [412, 152] width 616 height 29
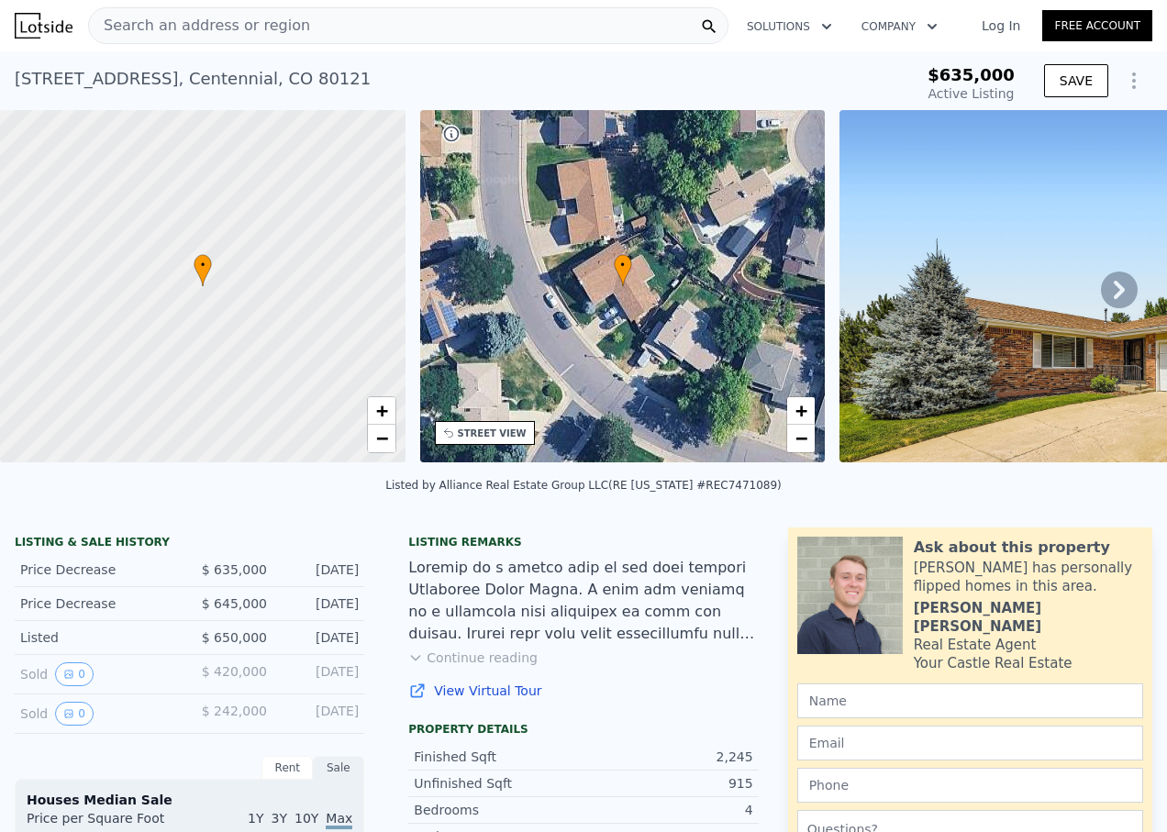
click at [573, 27] on div "Search an address or region" at bounding box center [408, 25] width 640 height 37
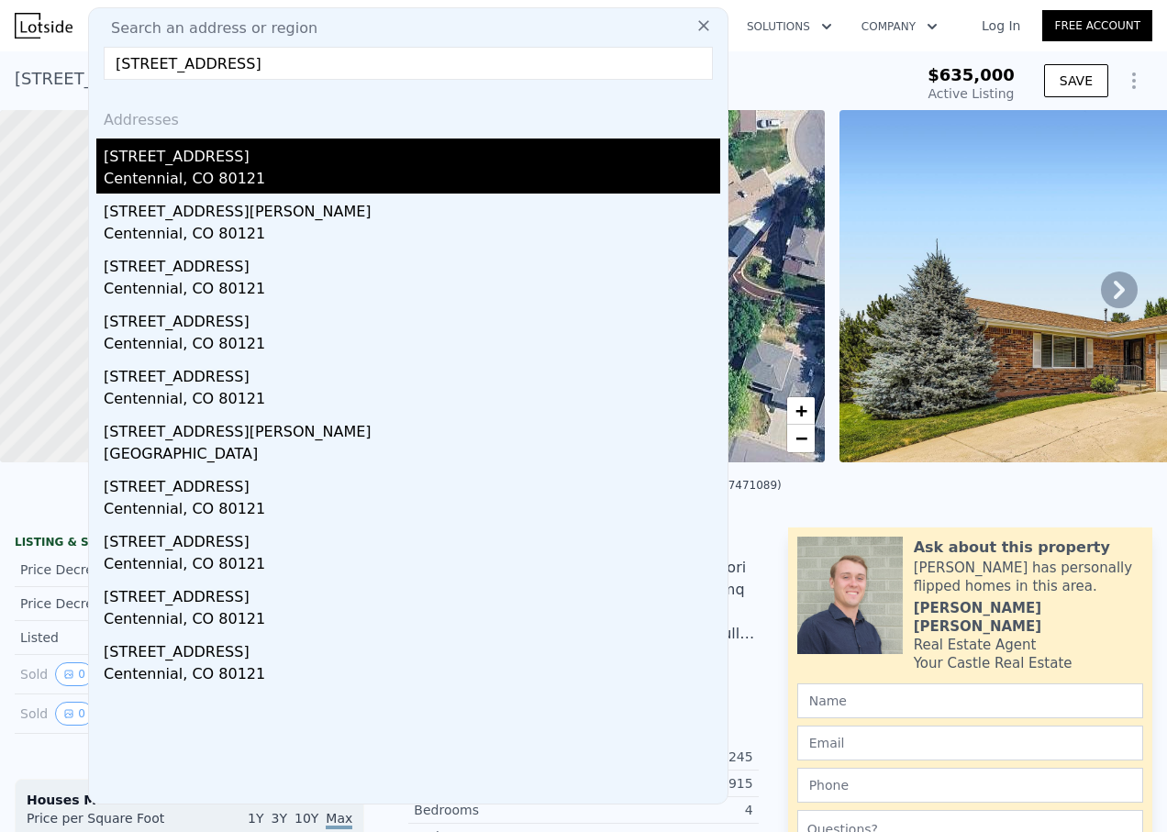
type input "[STREET_ADDRESS]"
click at [194, 158] on div "[STREET_ADDRESS]" at bounding box center [412, 152] width 616 height 29
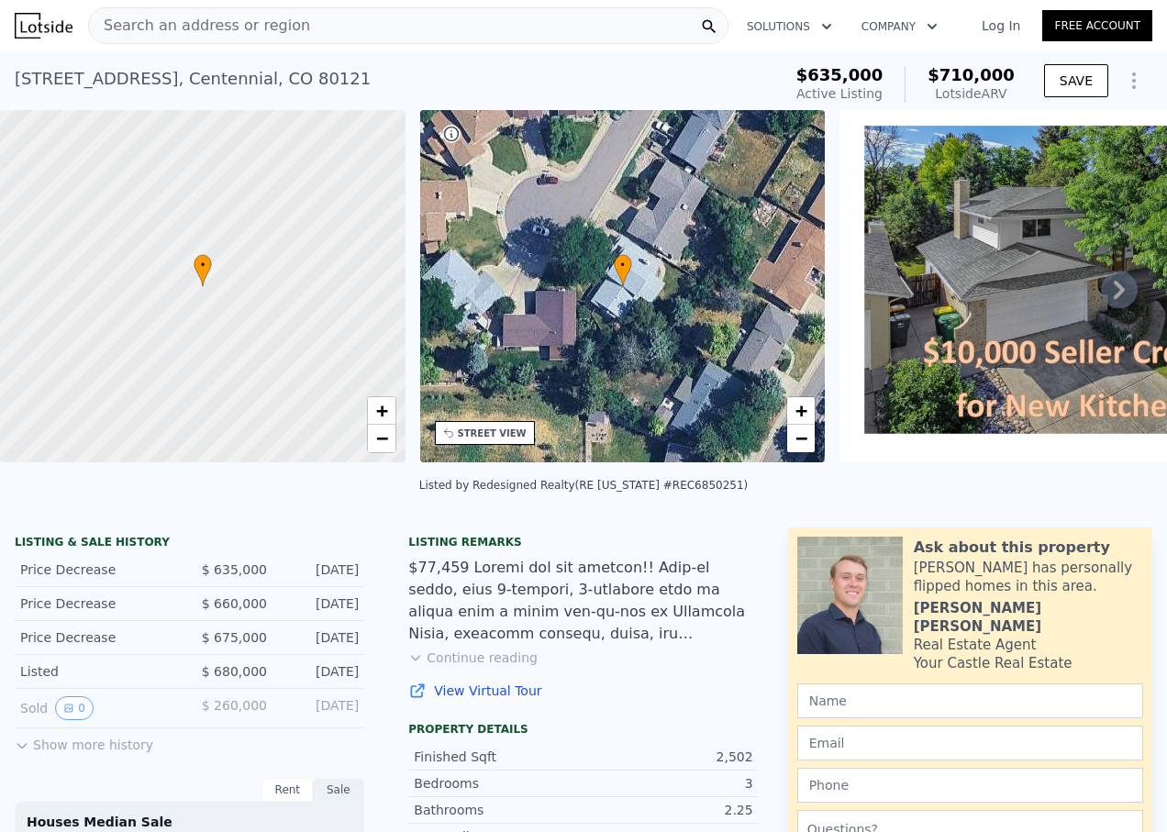
click at [416, 23] on div "Search an address or region" at bounding box center [408, 25] width 640 height 37
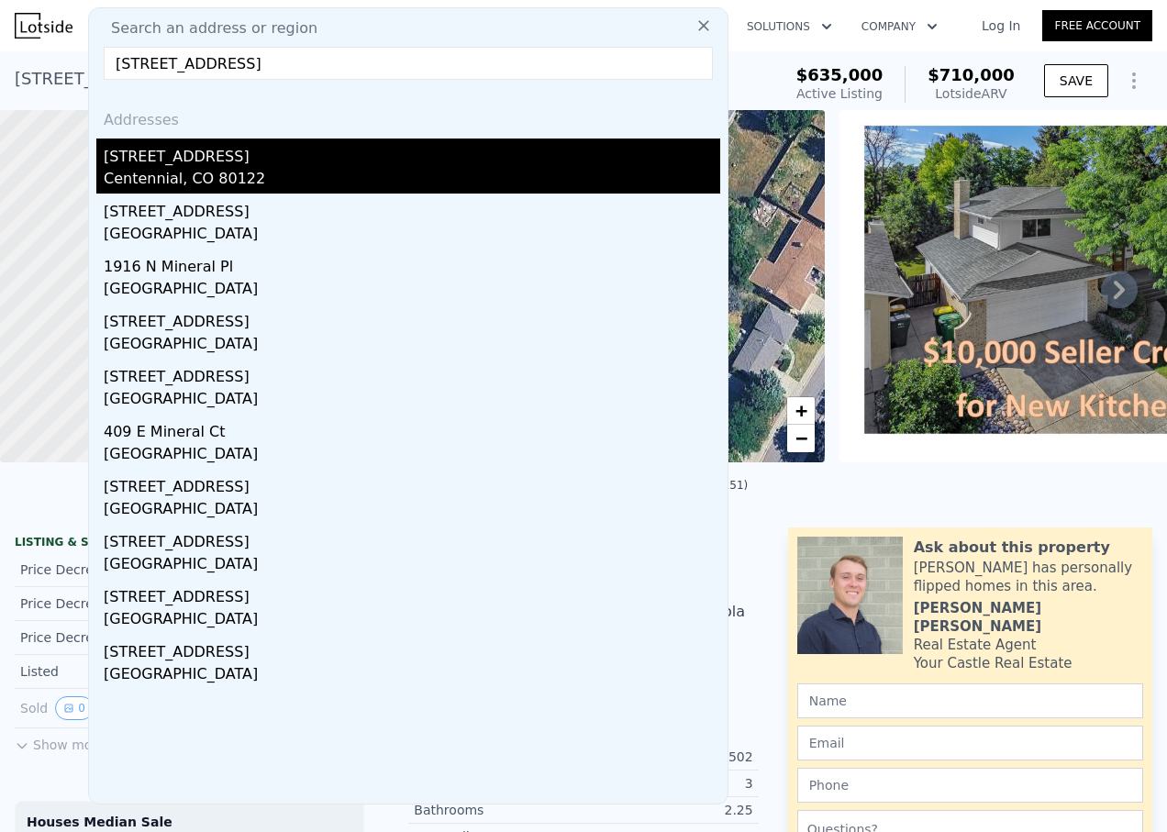
type input "[STREET_ADDRESS]"
click at [245, 161] on div "[STREET_ADDRESS]" at bounding box center [412, 152] width 616 height 29
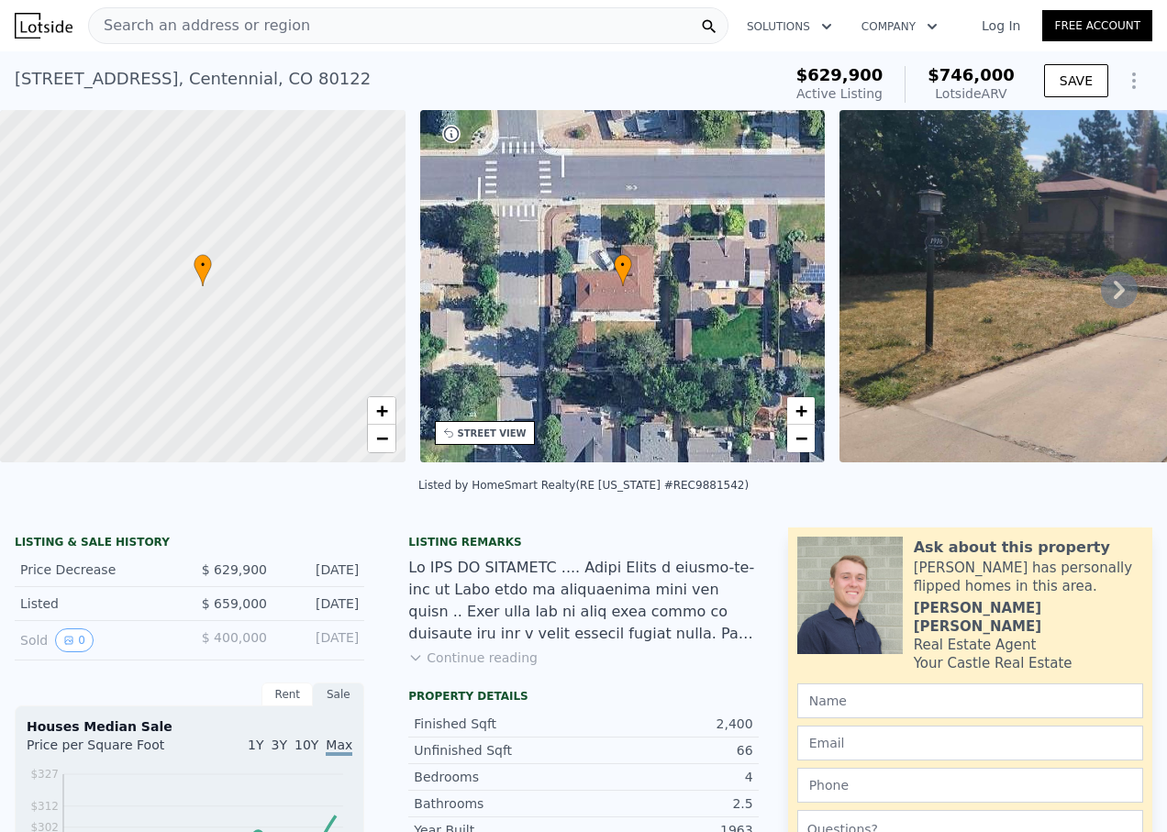
click at [470, 25] on div "Search an address or region" at bounding box center [408, 25] width 640 height 37
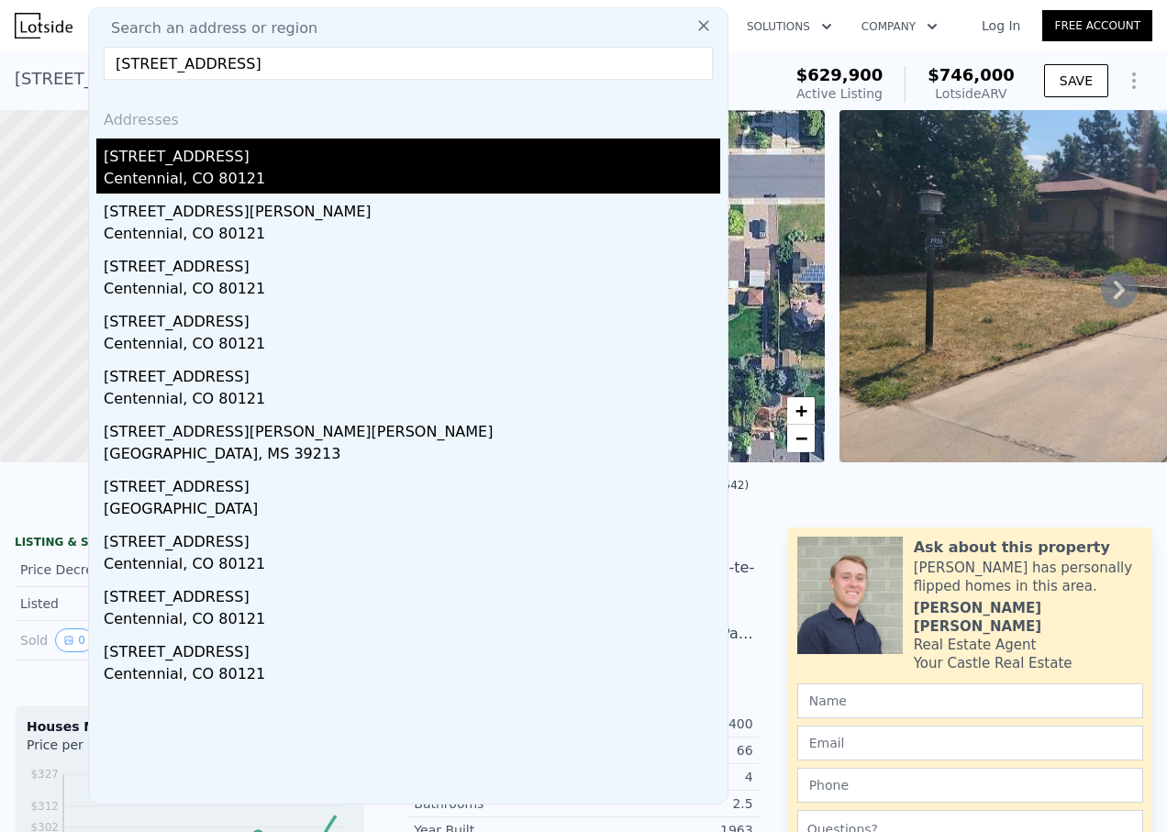
type input "[STREET_ADDRESS]"
click at [216, 151] on div "[STREET_ADDRESS]" at bounding box center [412, 152] width 616 height 29
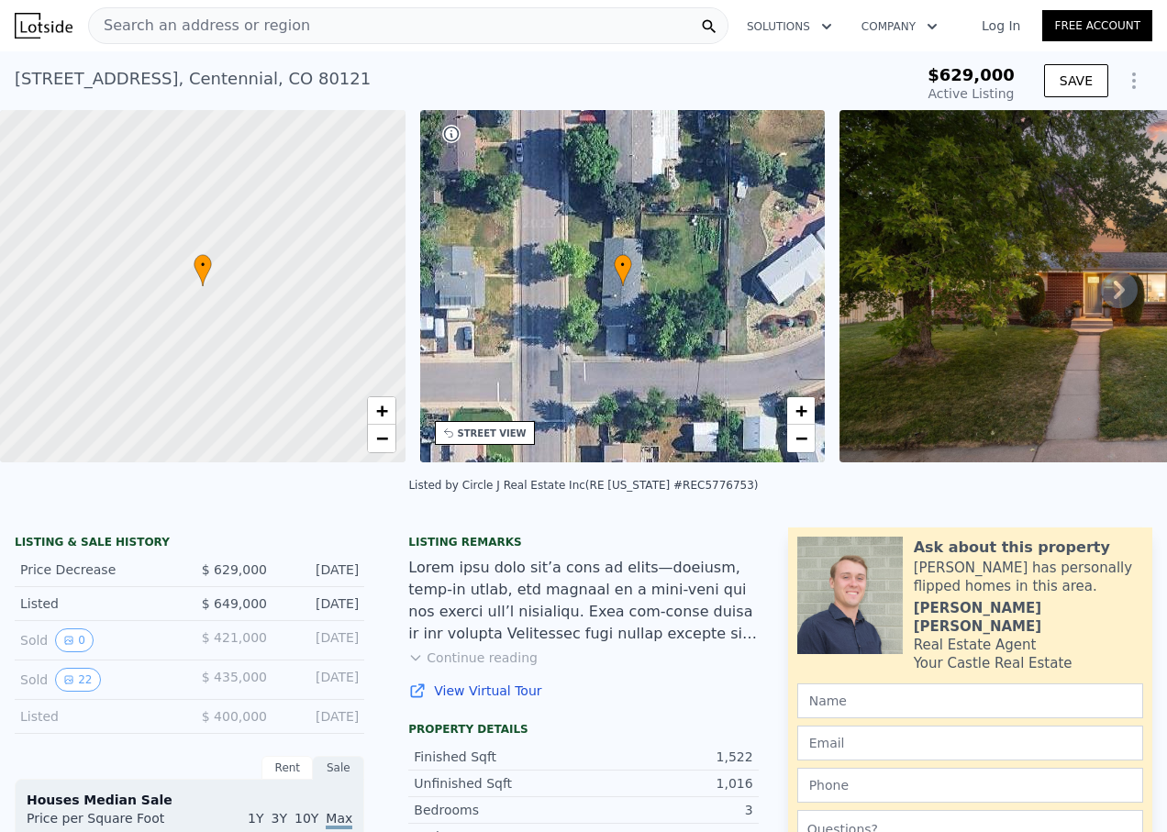
click at [509, 26] on div "Search an address or region" at bounding box center [408, 25] width 640 height 37
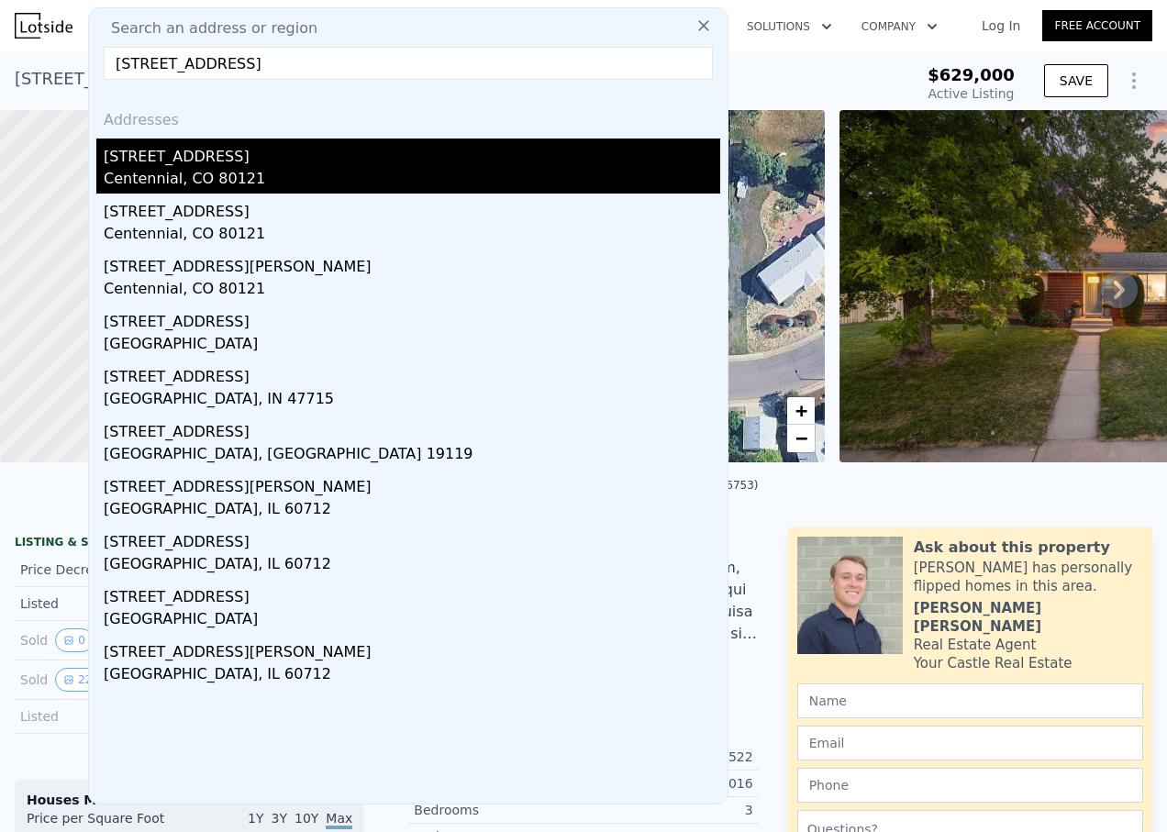
type input "[STREET_ADDRESS]"
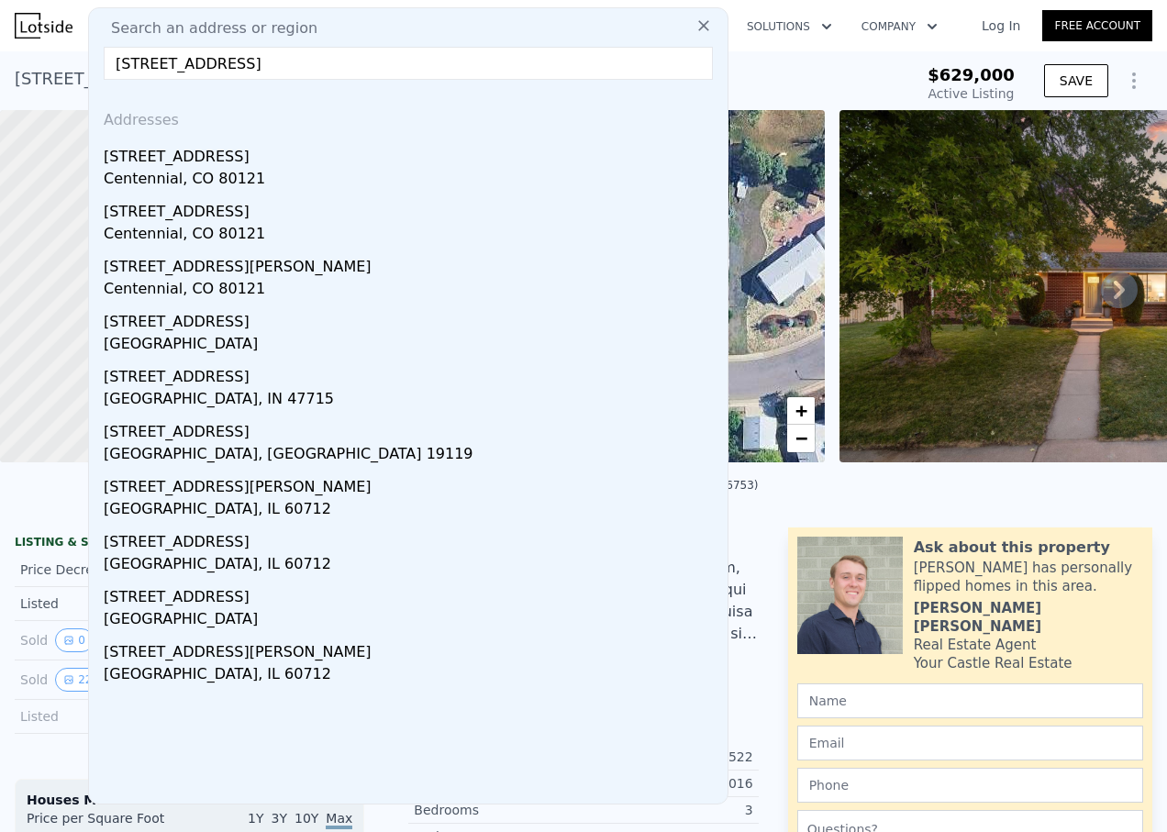
click at [176, 158] on div "[STREET_ADDRESS]" at bounding box center [412, 152] width 616 height 29
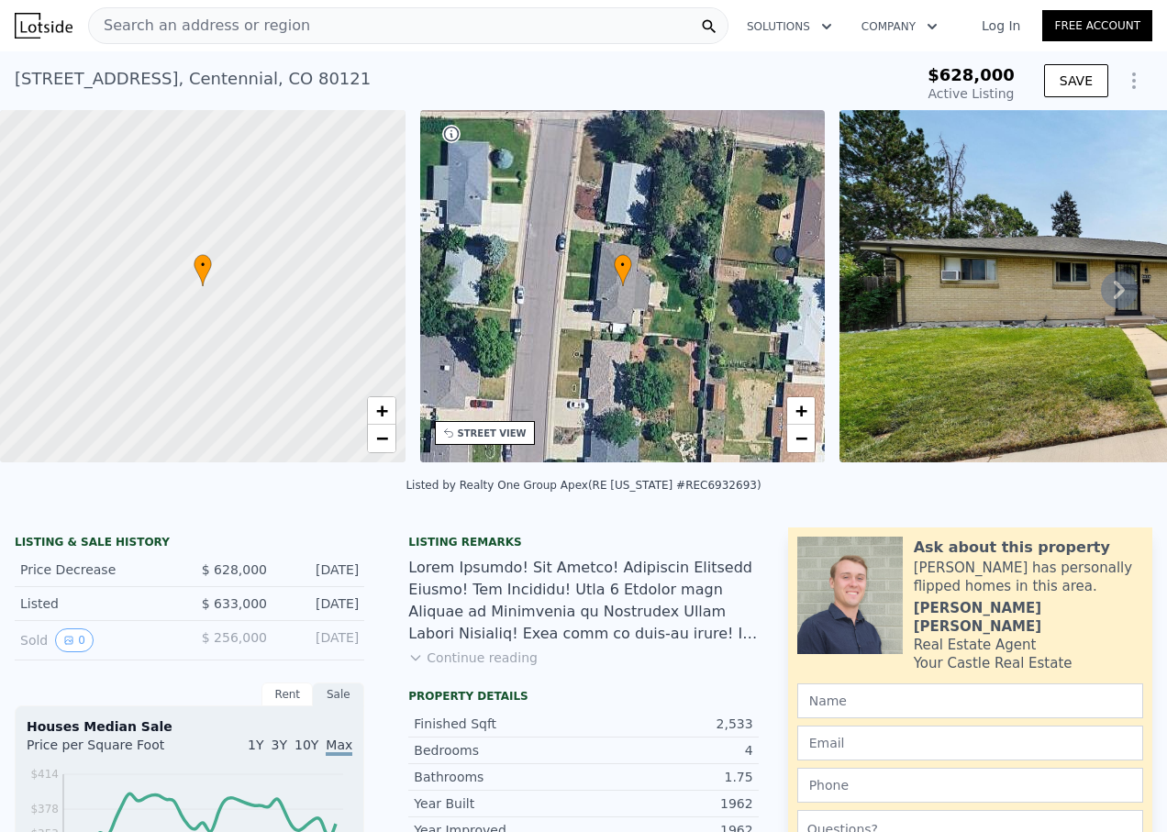
click at [492, 24] on div "Search an address or region" at bounding box center [408, 25] width 640 height 37
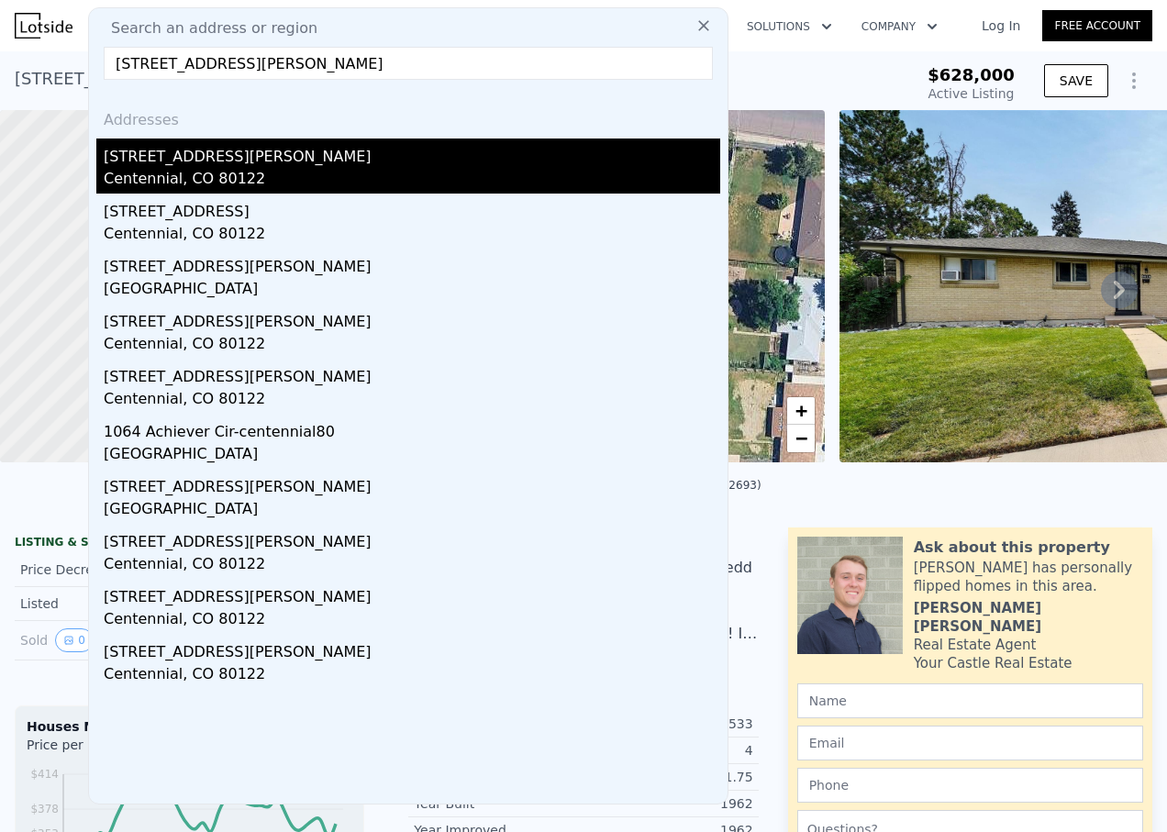
type input "[STREET_ADDRESS][PERSON_NAME]"
click at [161, 162] on div "[STREET_ADDRESS][PERSON_NAME]" at bounding box center [412, 152] width 616 height 29
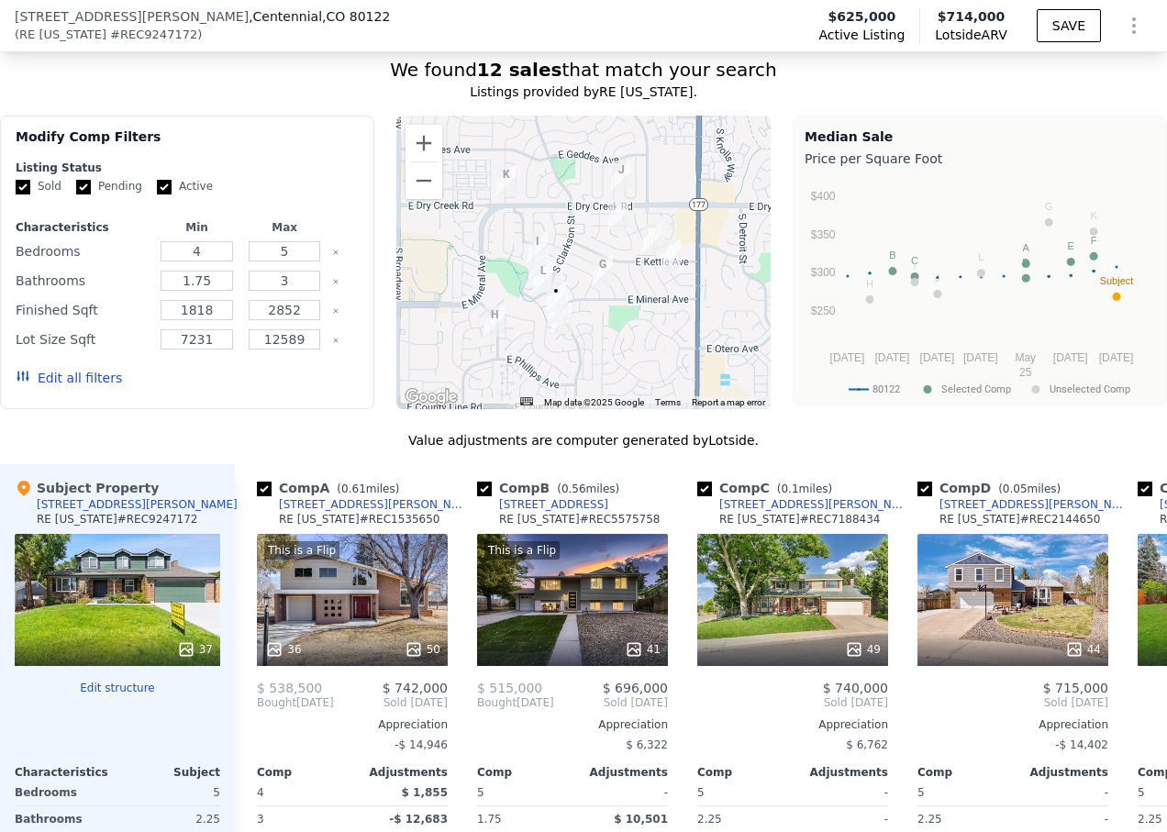
scroll to position [1552, 0]
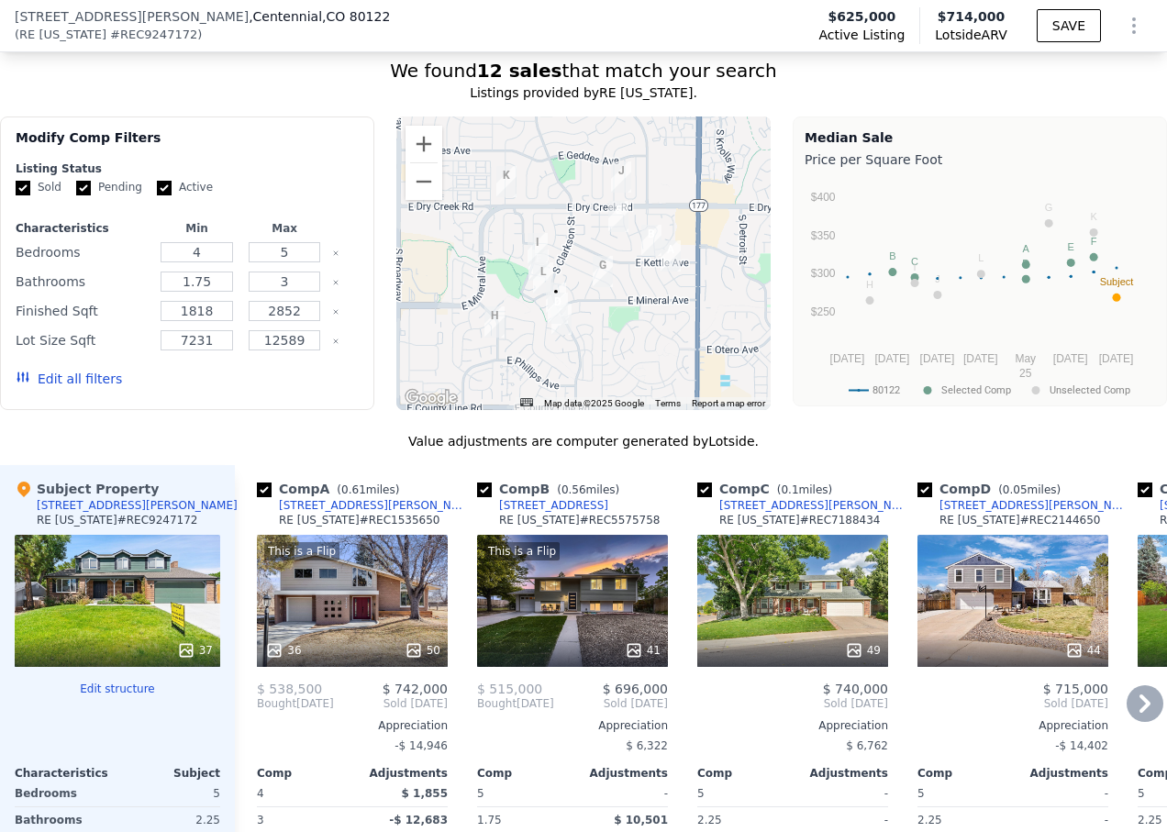
click at [1126, 714] on icon at bounding box center [1144, 703] width 37 height 37
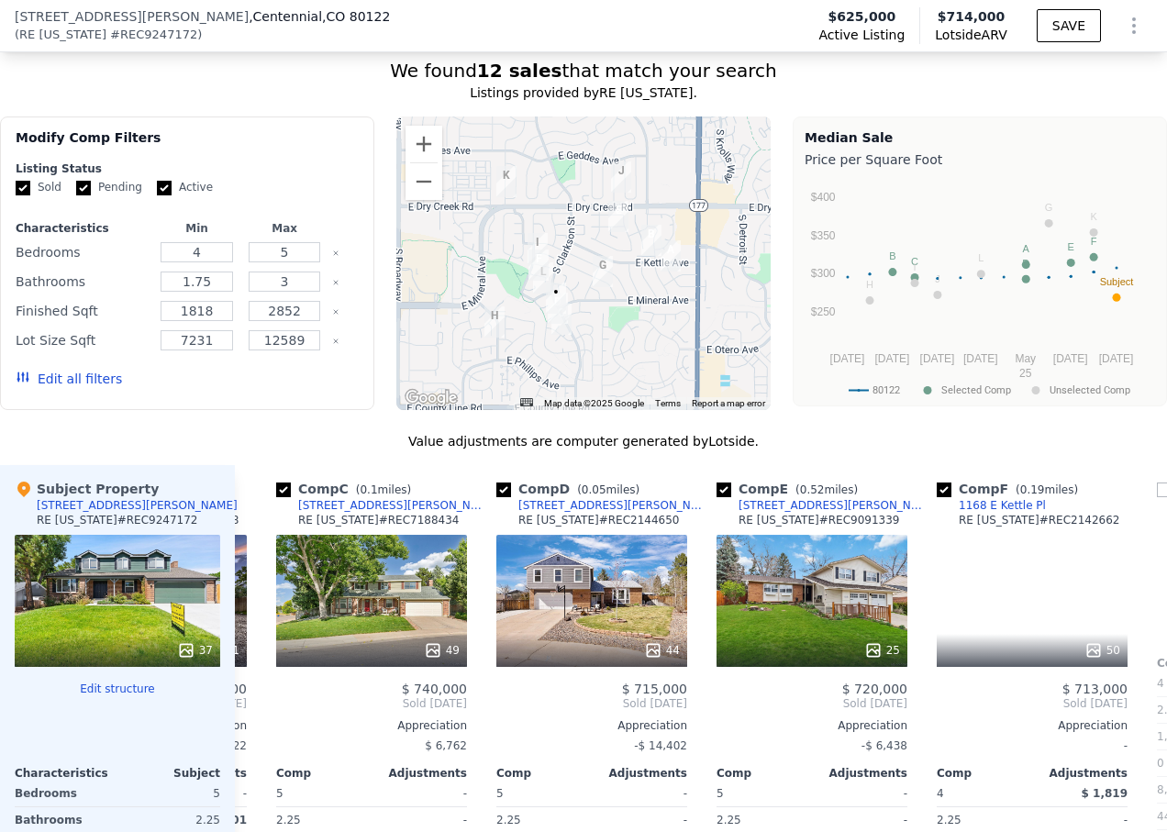
scroll to position [0, 440]
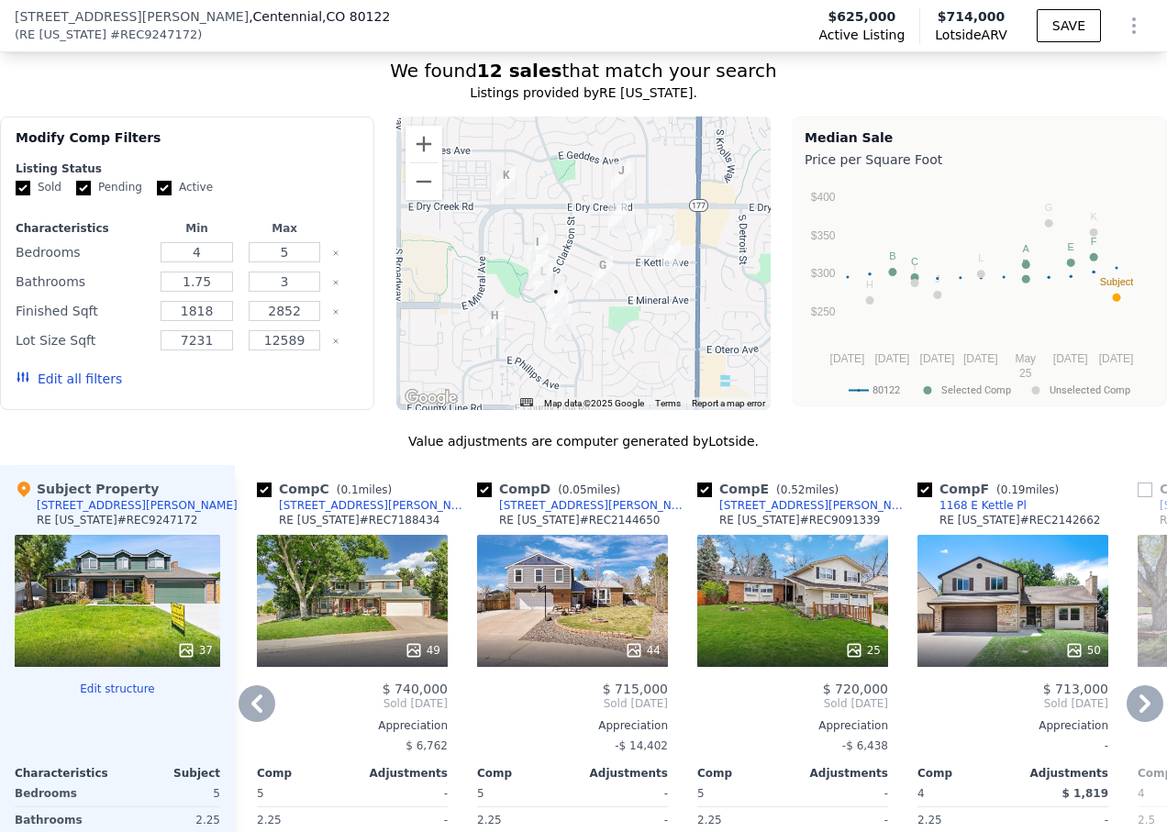
click at [1131, 716] on icon at bounding box center [1144, 703] width 37 height 37
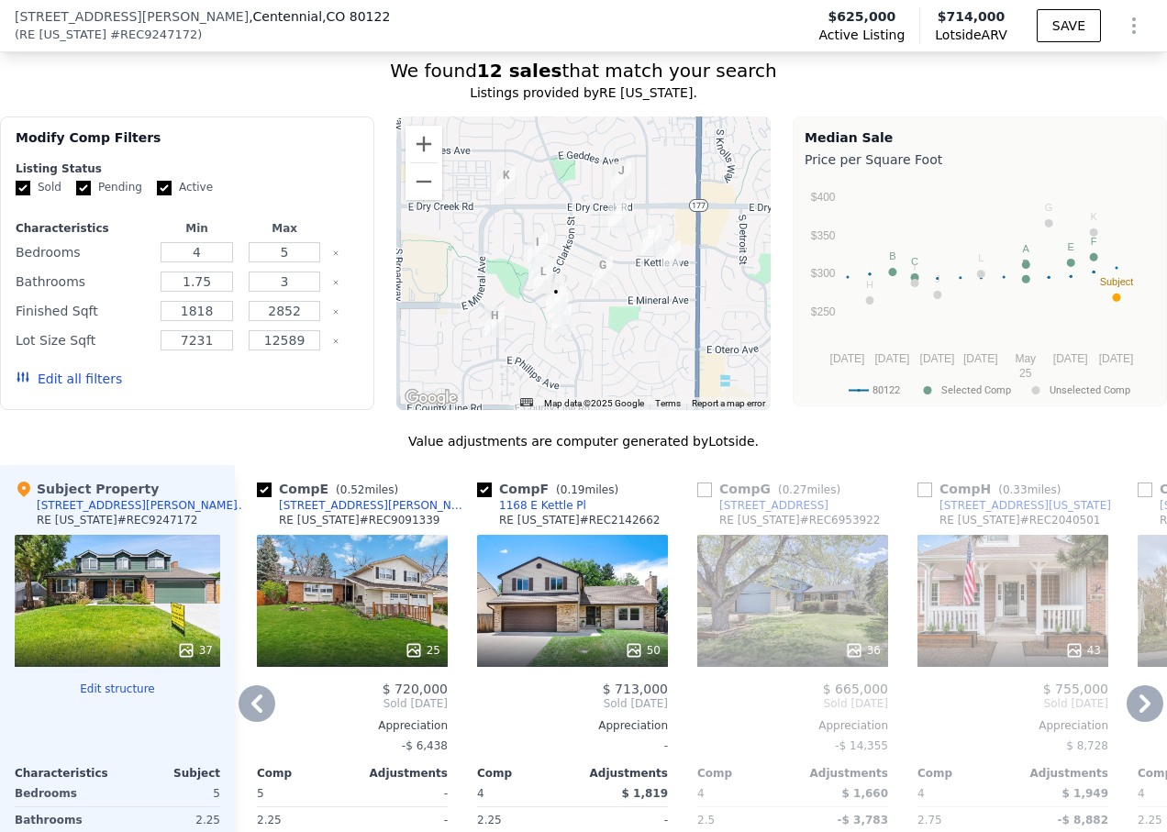
click at [1129, 716] on icon at bounding box center [1144, 703] width 37 height 37
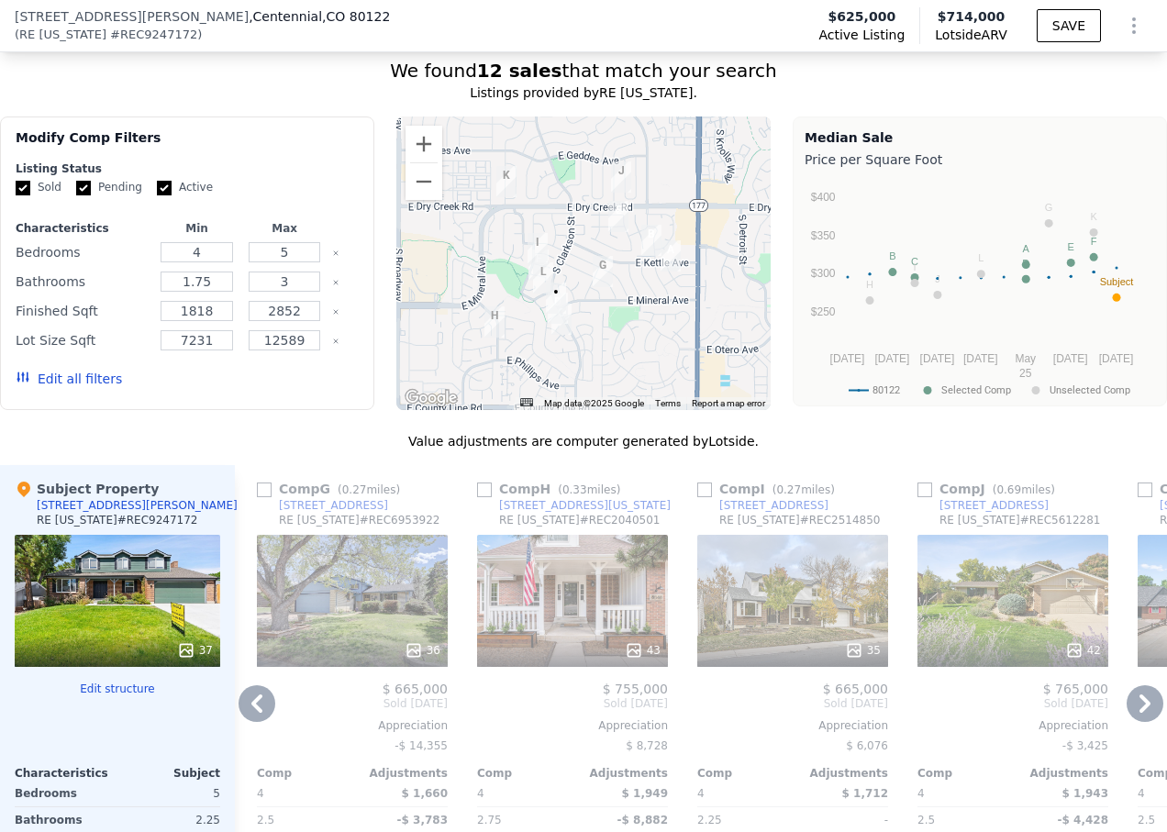
click at [1129, 716] on icon at bounding box center [1144, 703] width 37 height 37
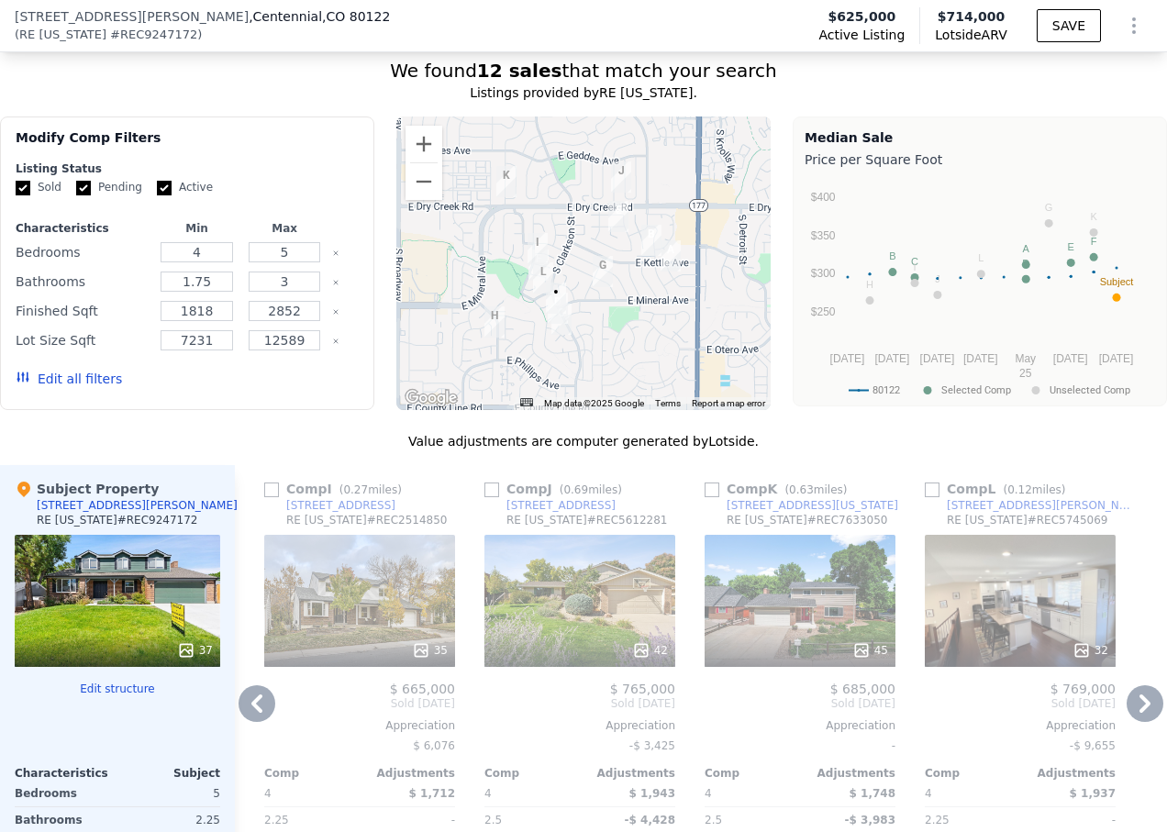
click at [1129, 716] on icon at bounding box center [1144, 703] width 37 height 37
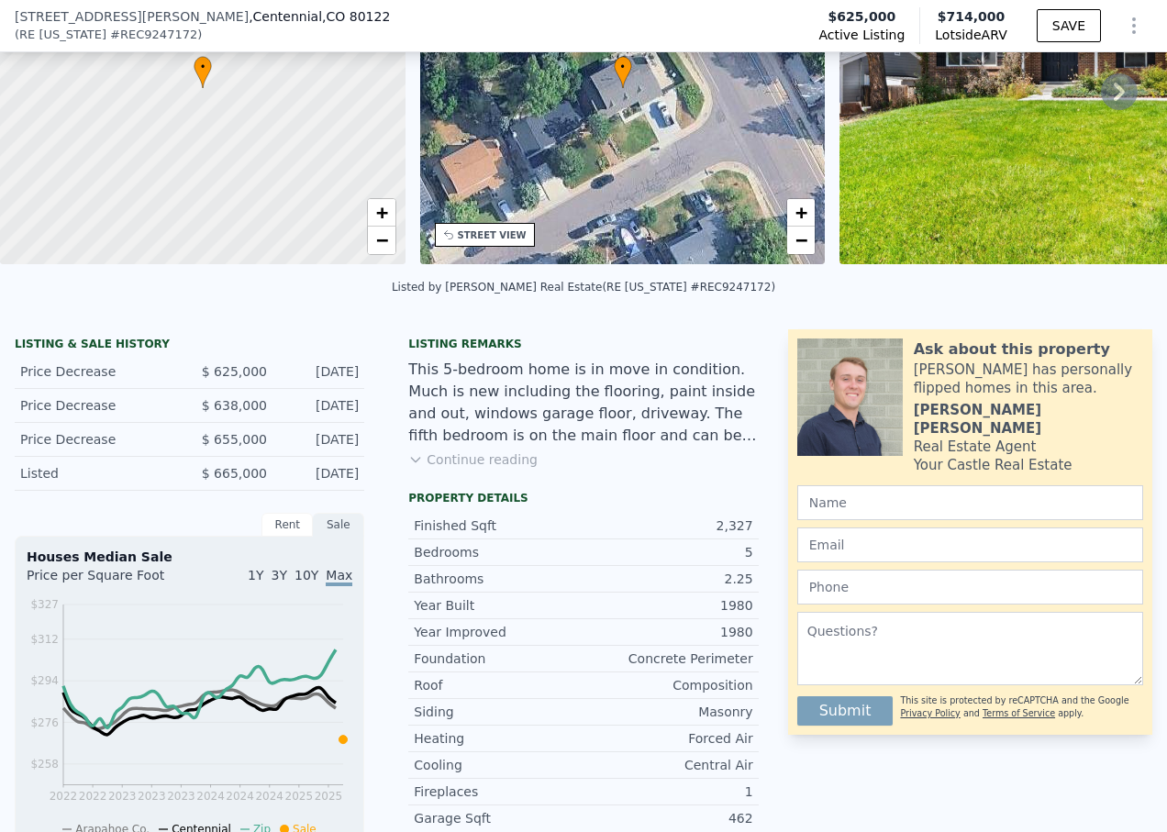
scroll to position [6, 0]
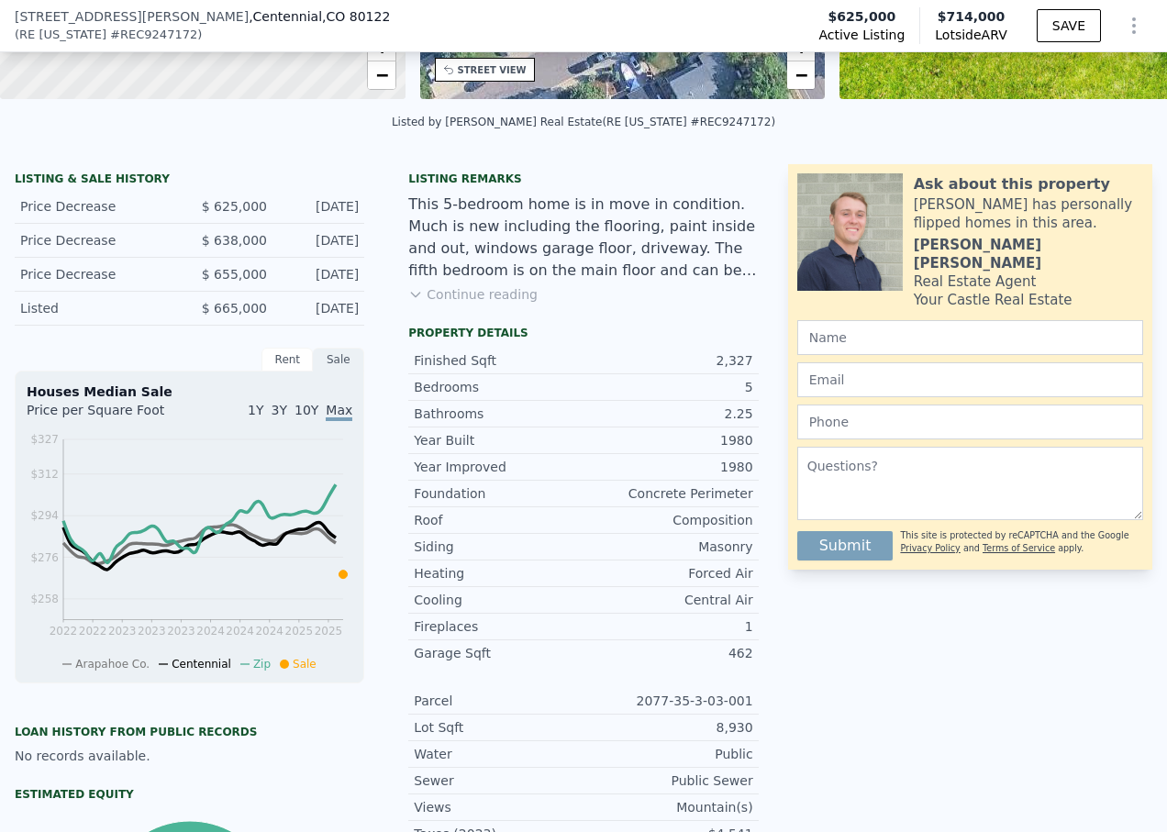
click at [488, 304] on button "Continue reading" at bounding box center [472, 294] width 129 height 18
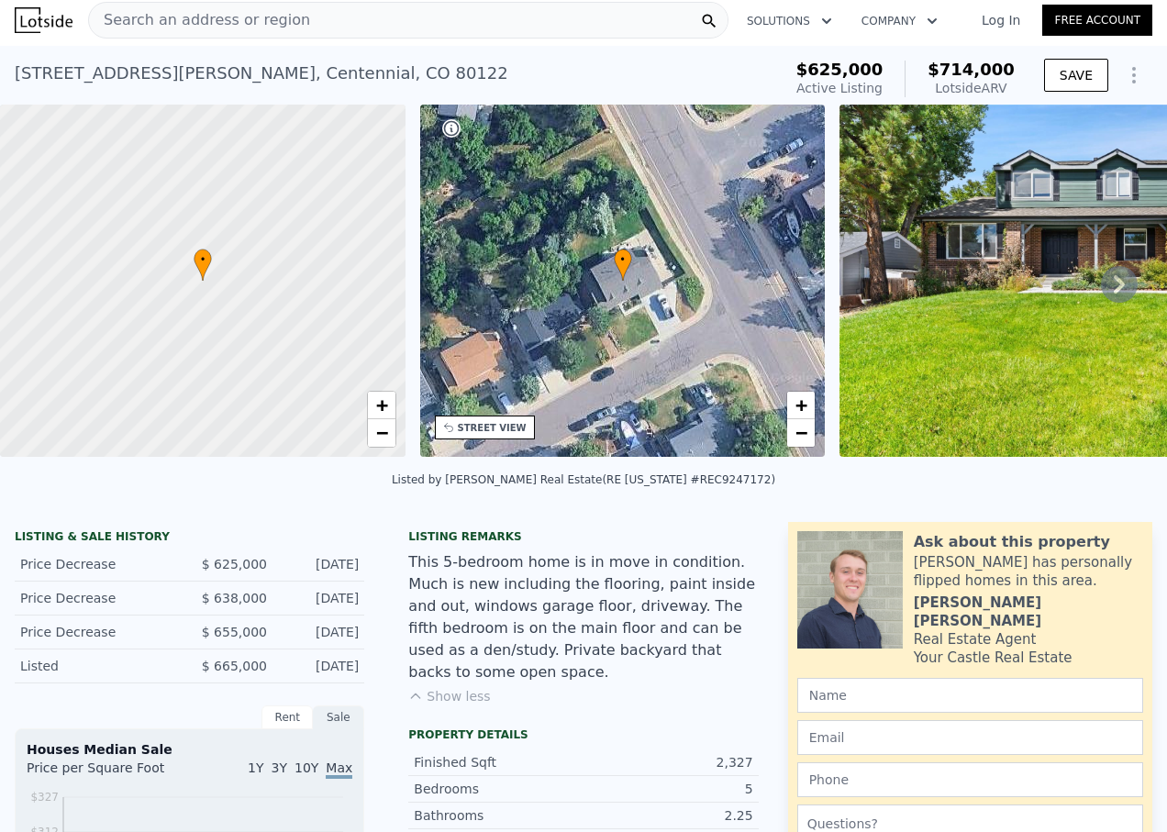
scroll to position [0, 0]
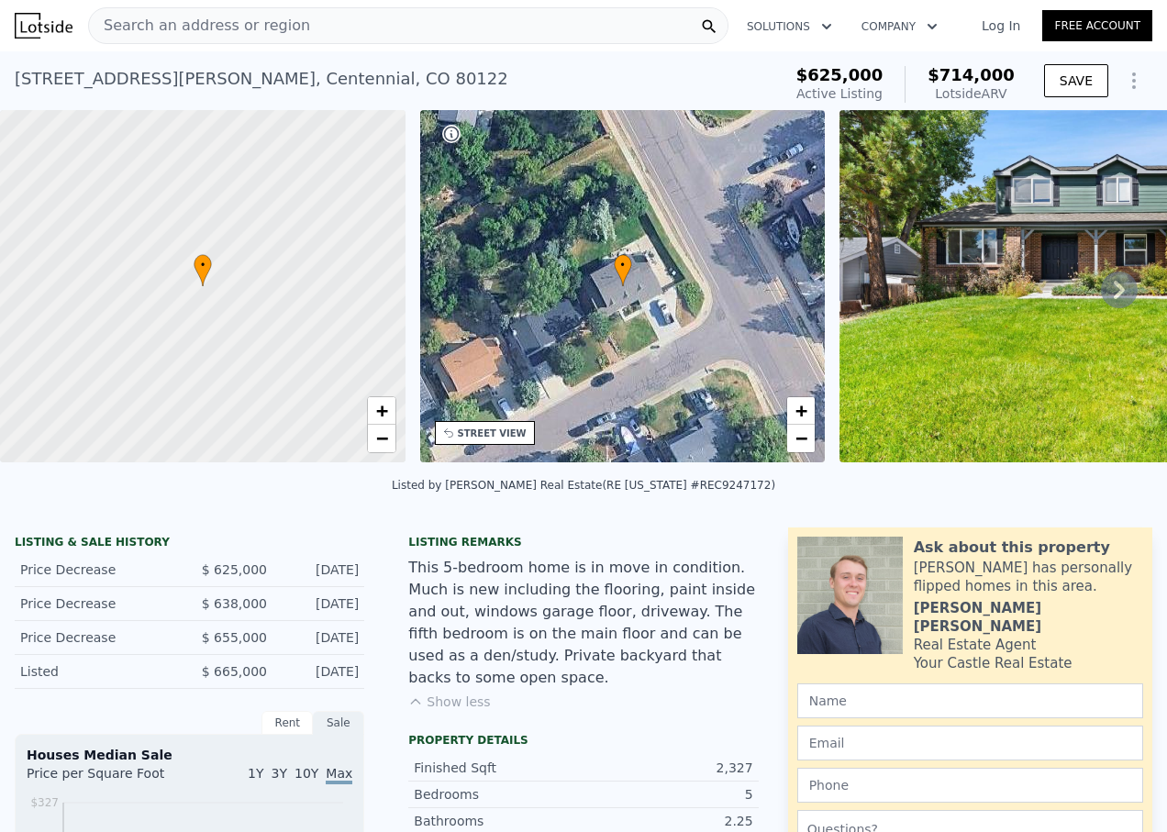
click at [422, 28] on div "Search an address or region" at bounding box center [408, 25] width 640 height 37
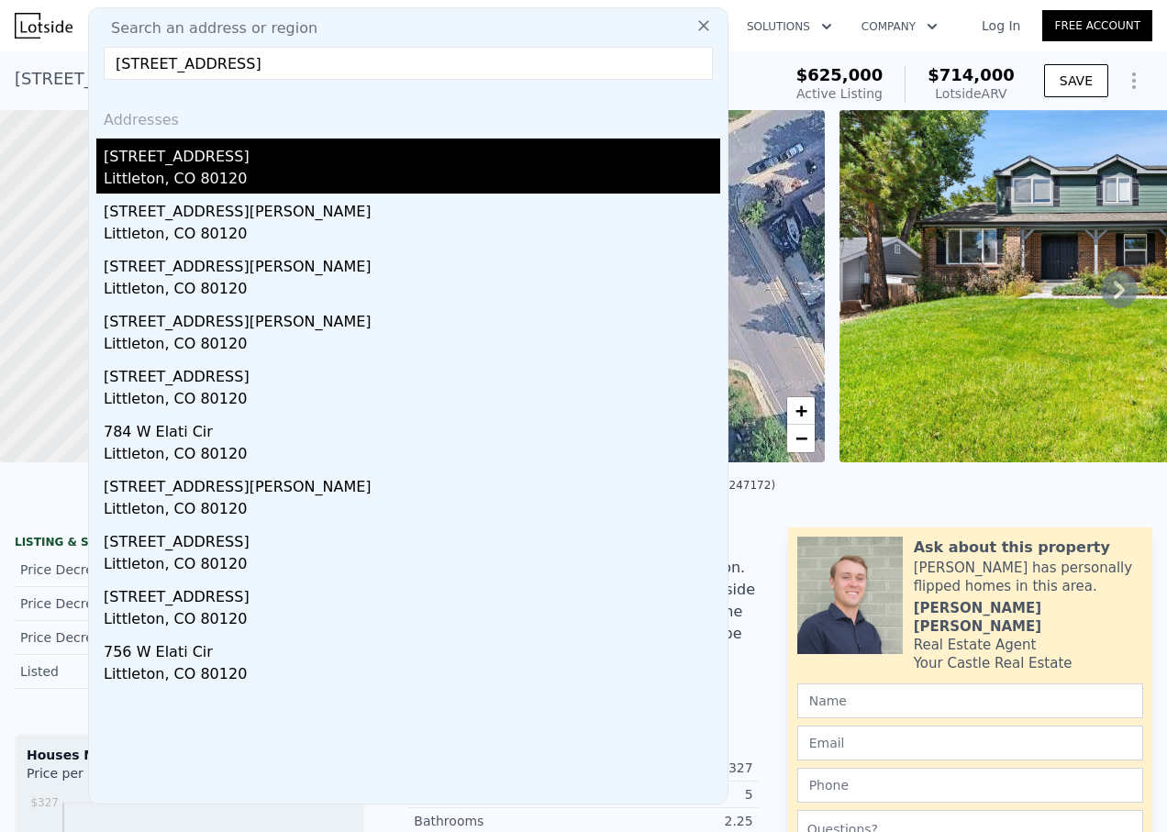
type input "[STREET_ADDRESS]"
click at [306, 167] on div "[STREET_ADDRESS]" at bounding box center [412, 152] width 616 height 29
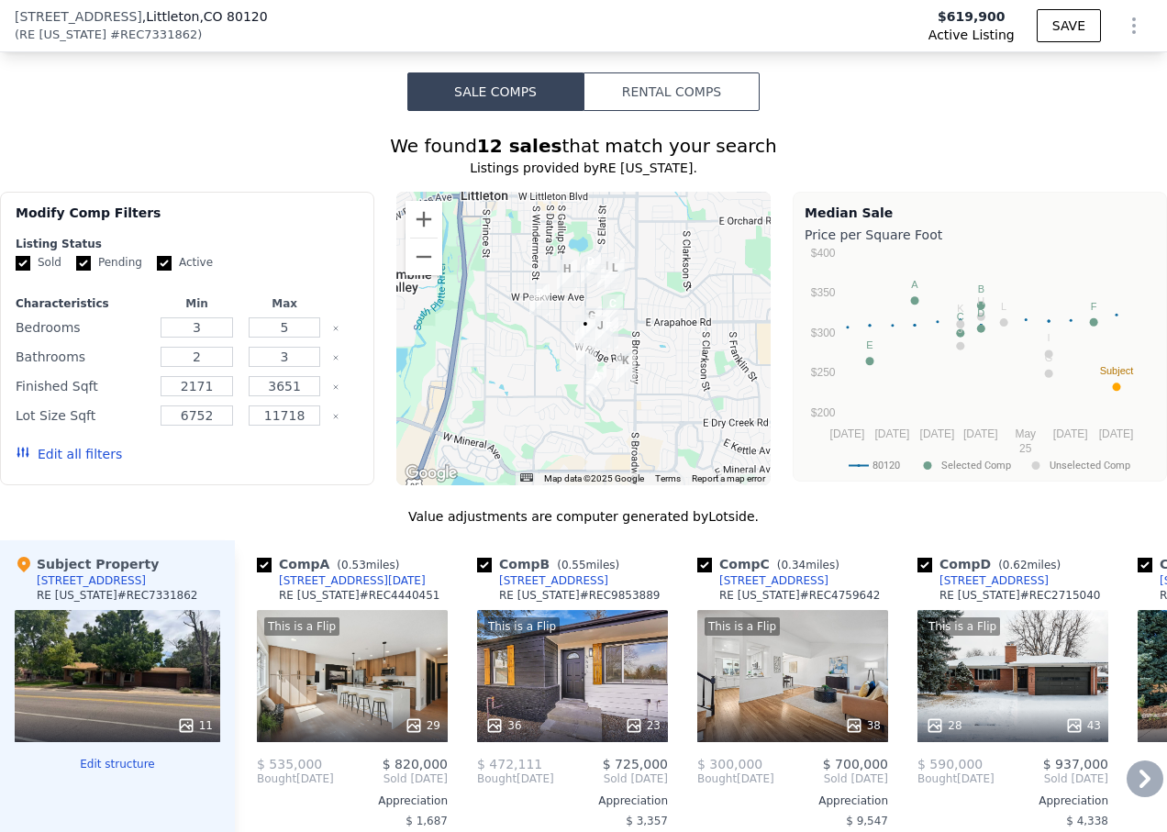
scroll to position [1553, 0]
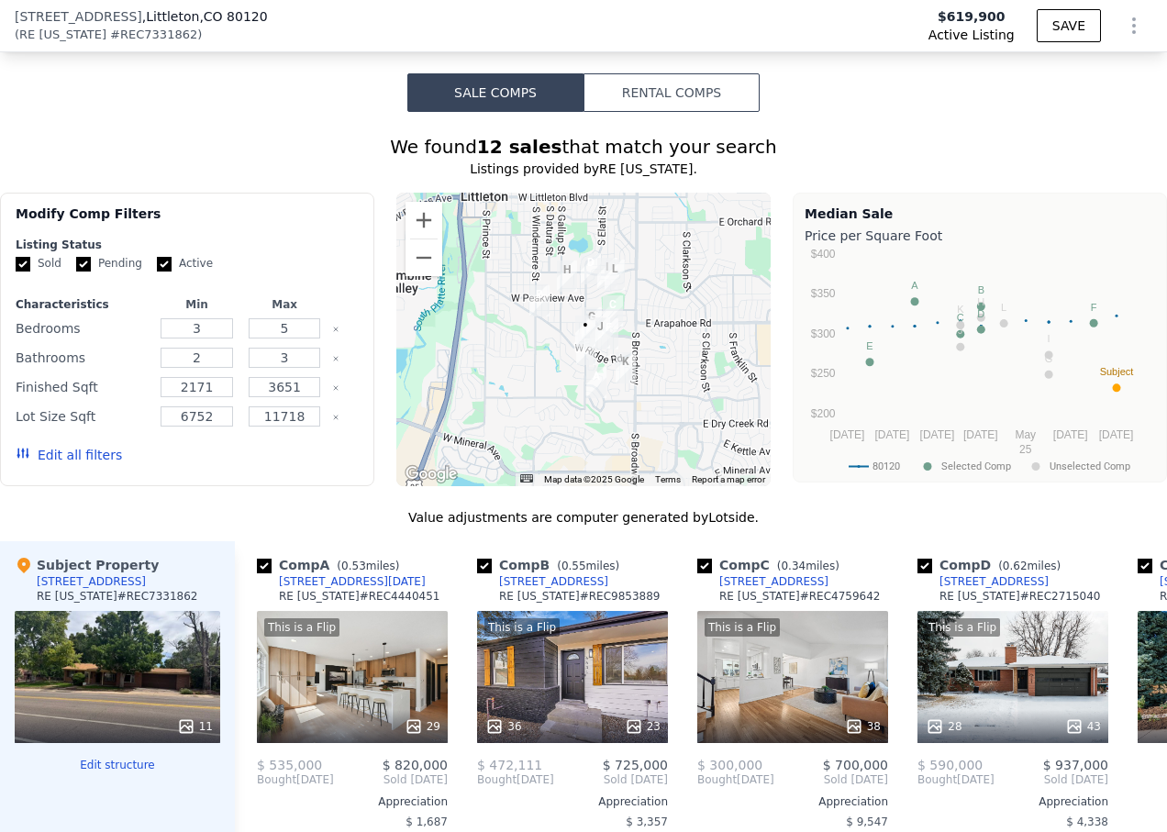
click at [552, 313] on div at bounding box center [583, 339] width 374 height 293
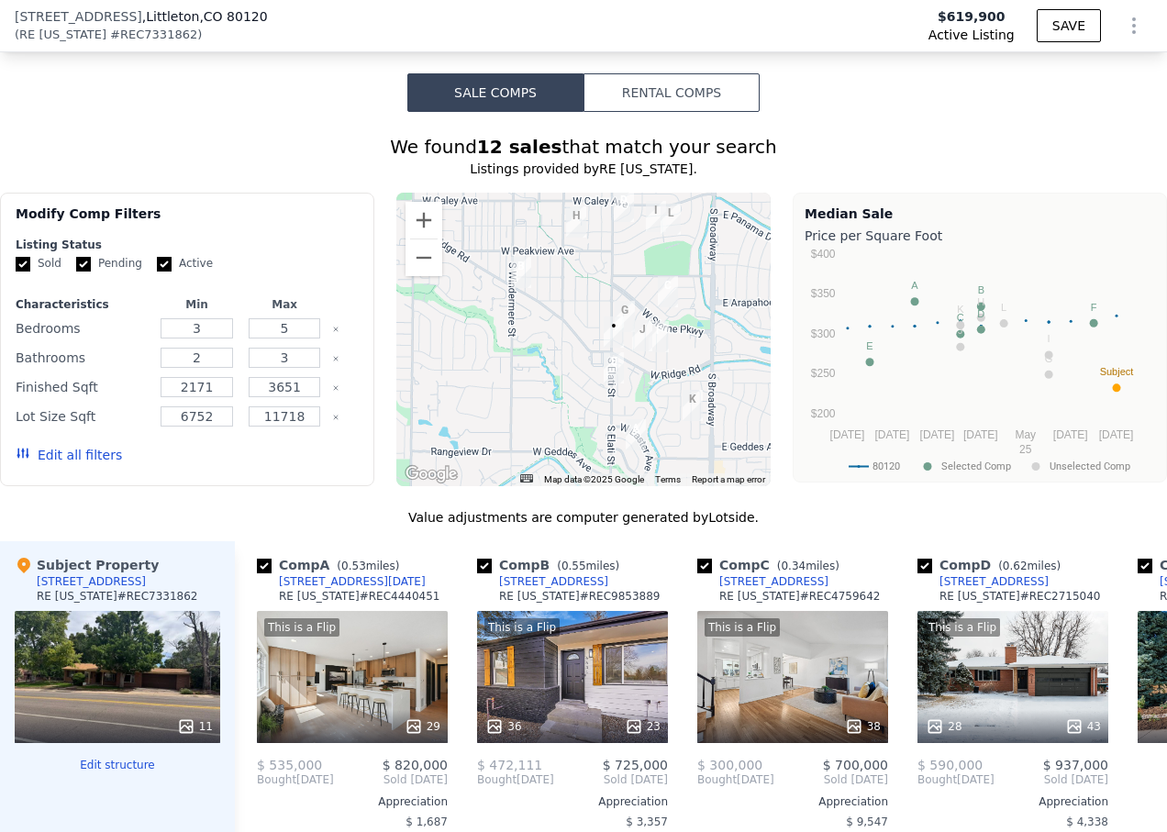
click at [564, 324] on div at bounding box center [583, 339] width 374 height 293
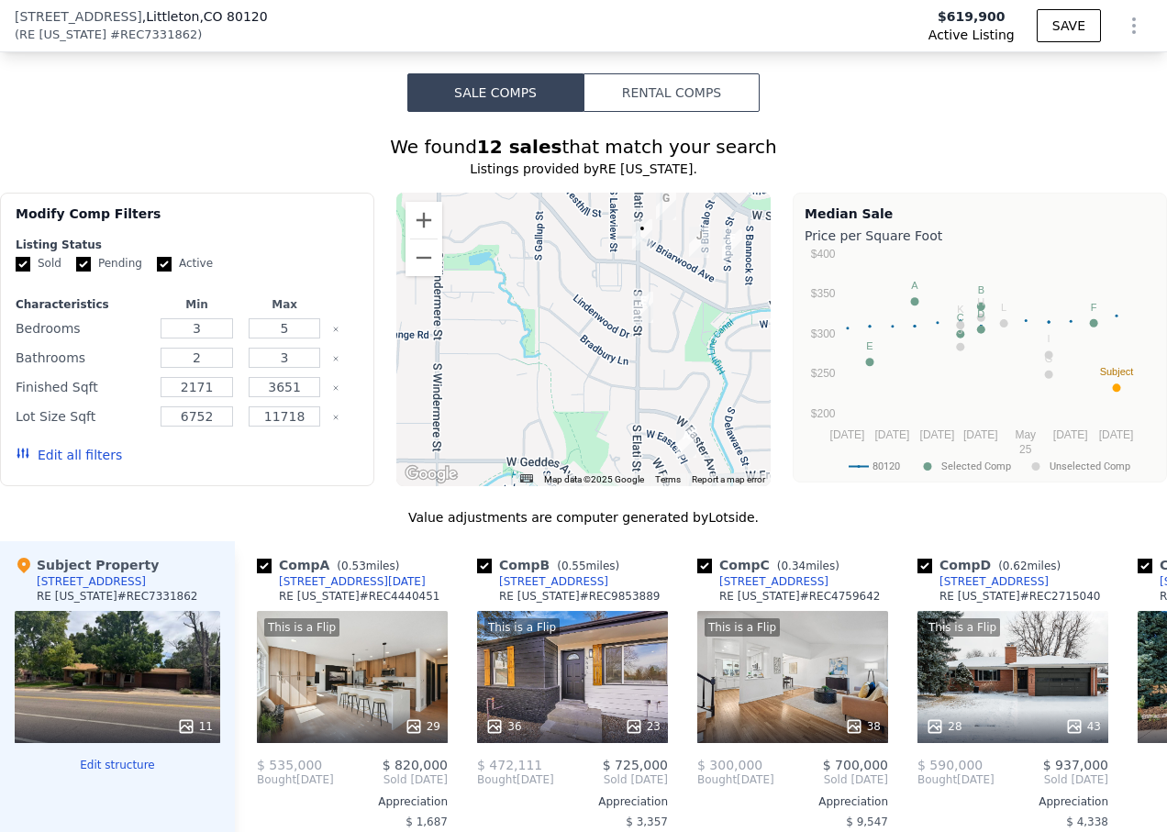
drag, startPoint x: 592, startPoint y: 404, endPoint x: 579, endPoint y: 315, distance: 89.9
click at [579, 315] on div at bounding box center [583, 339] width 374 height 293
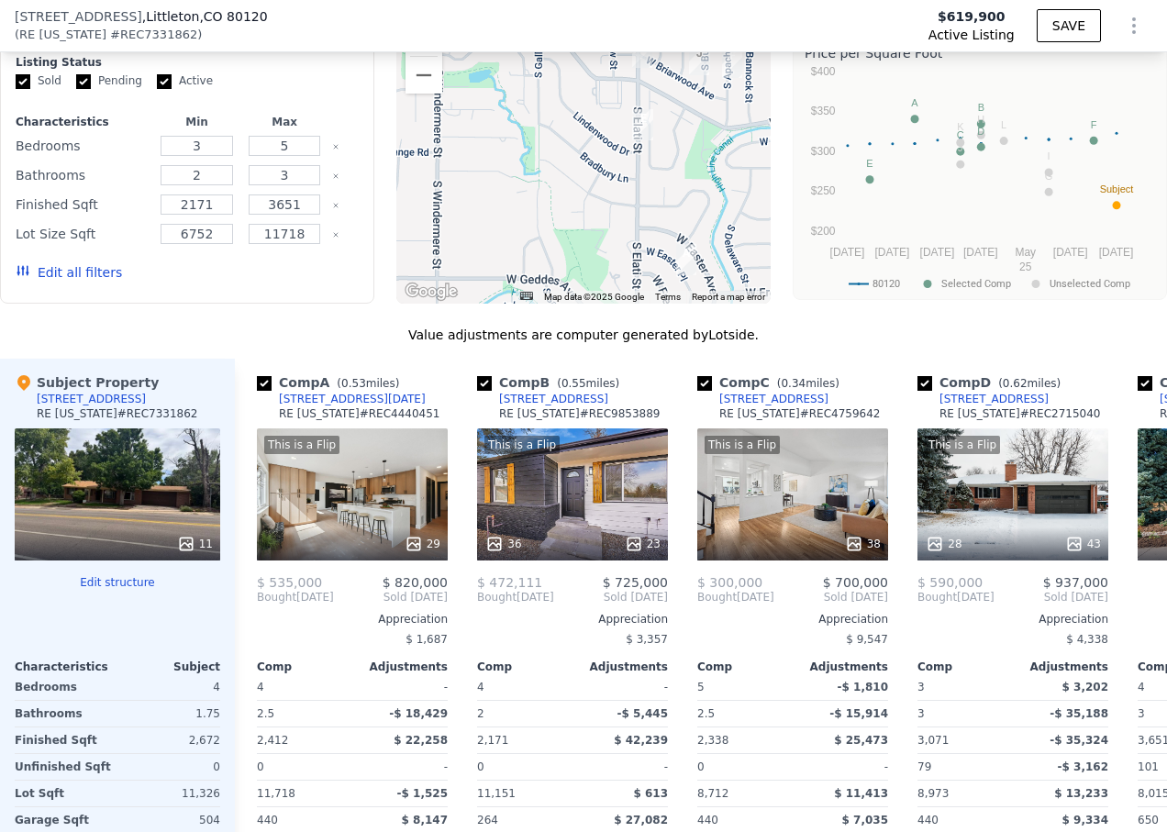
scroll to position [1734, 0]
click at [171, 478] on div "11" at bounding box center [117, 495] width 205 height 132
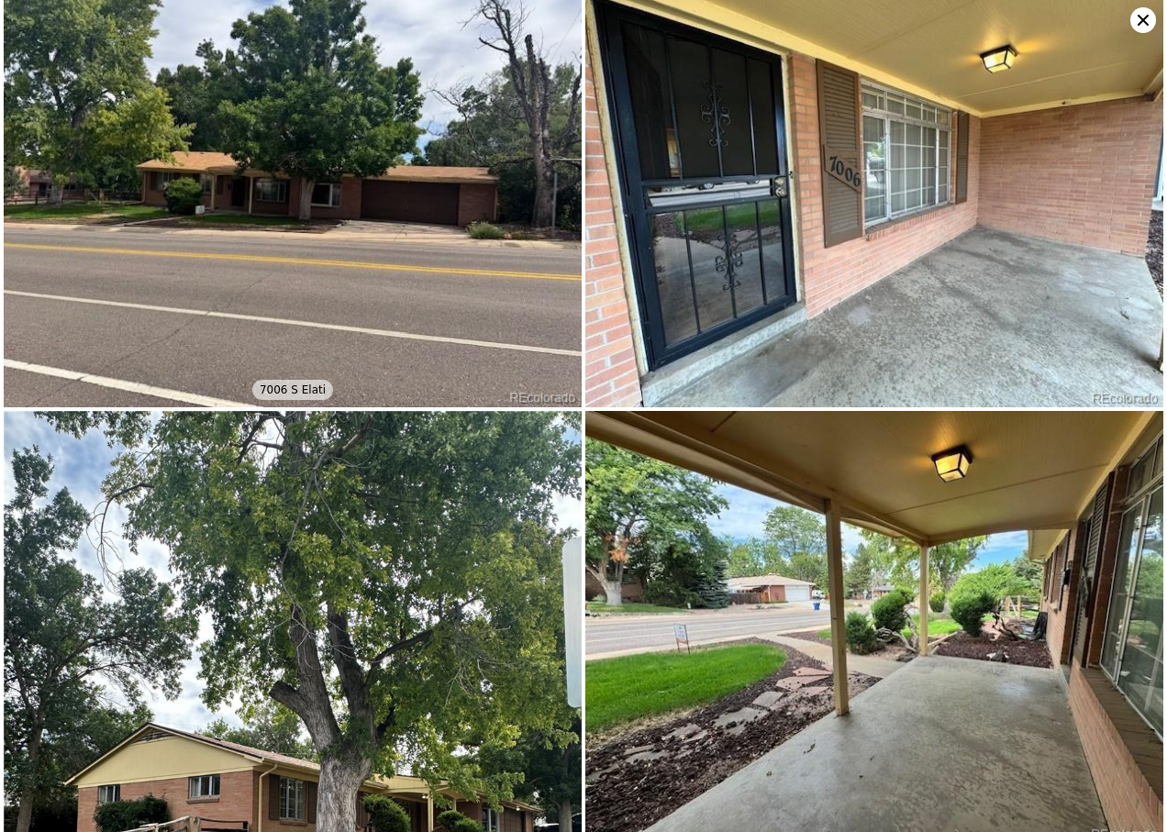
scroll to position [0, 0]
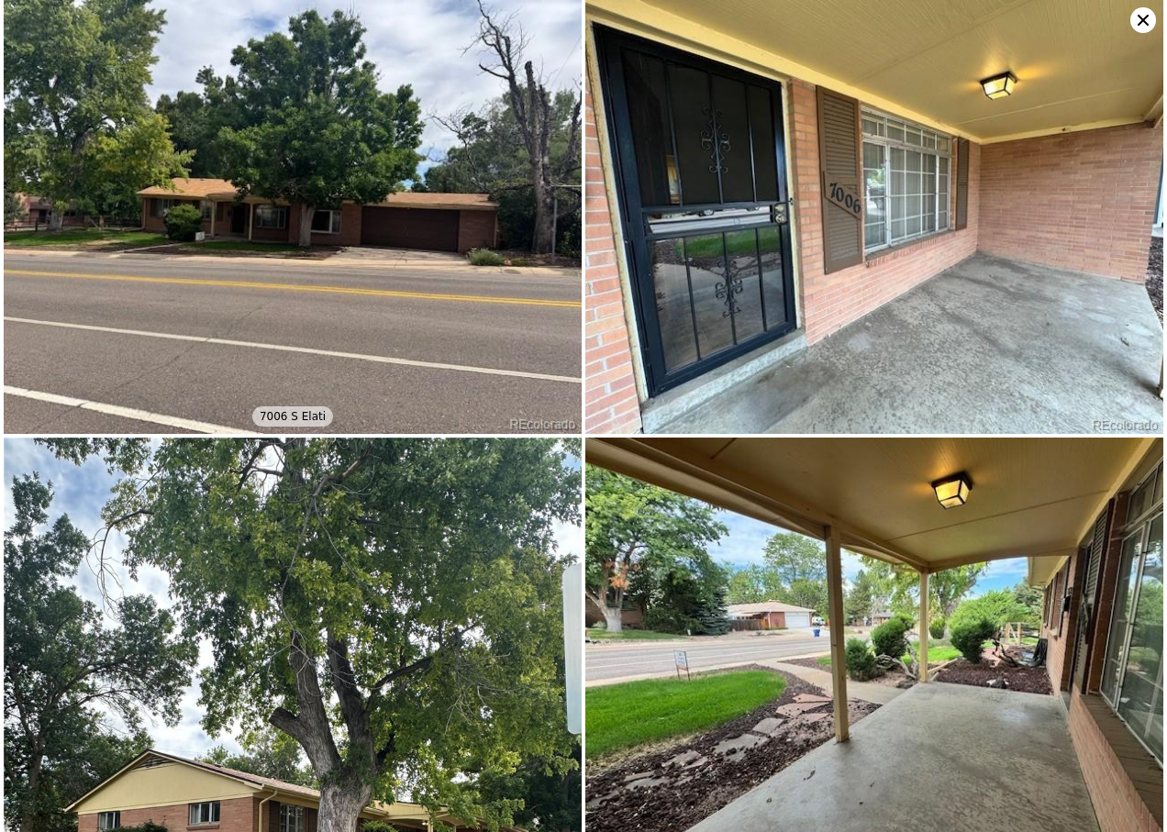
click at [1143, 26] on icon at bounding box center [1143, 20] width 26 height 26
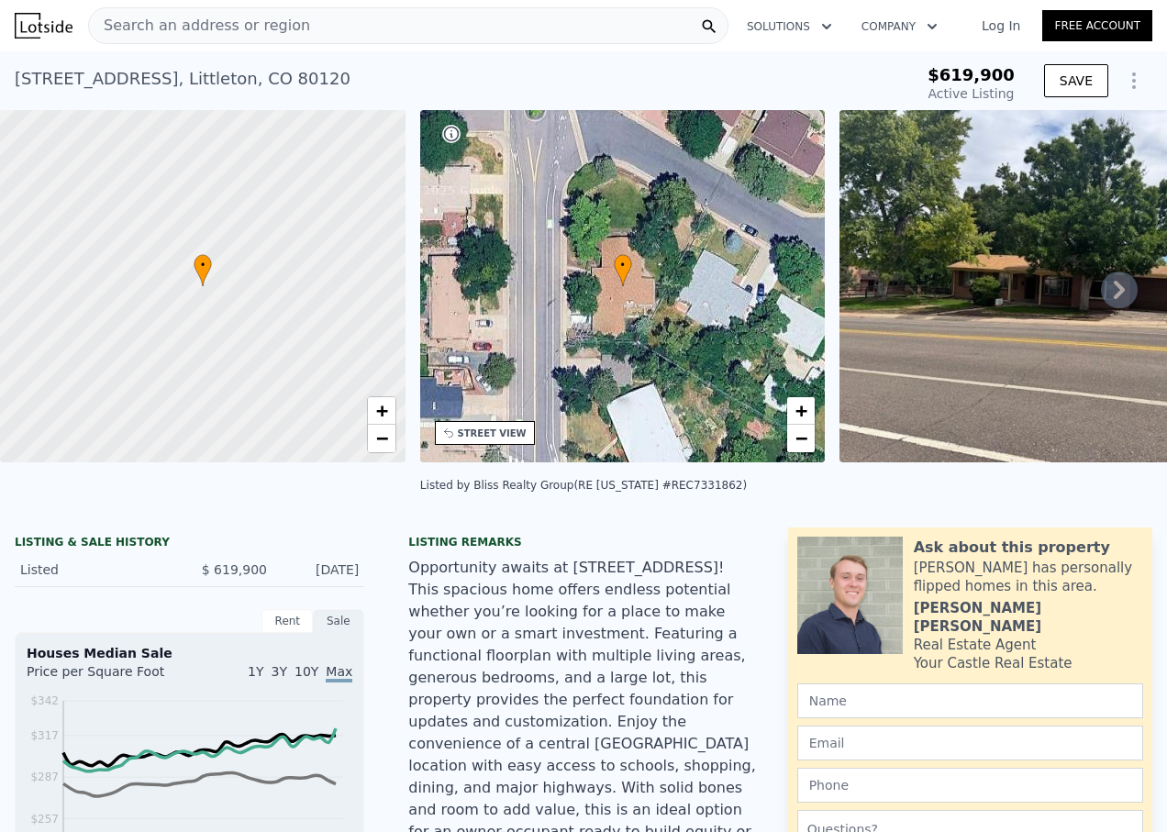
click at [429, 23] on div "Search an address or region" at bounding box center [408, 25] width 640 height 37
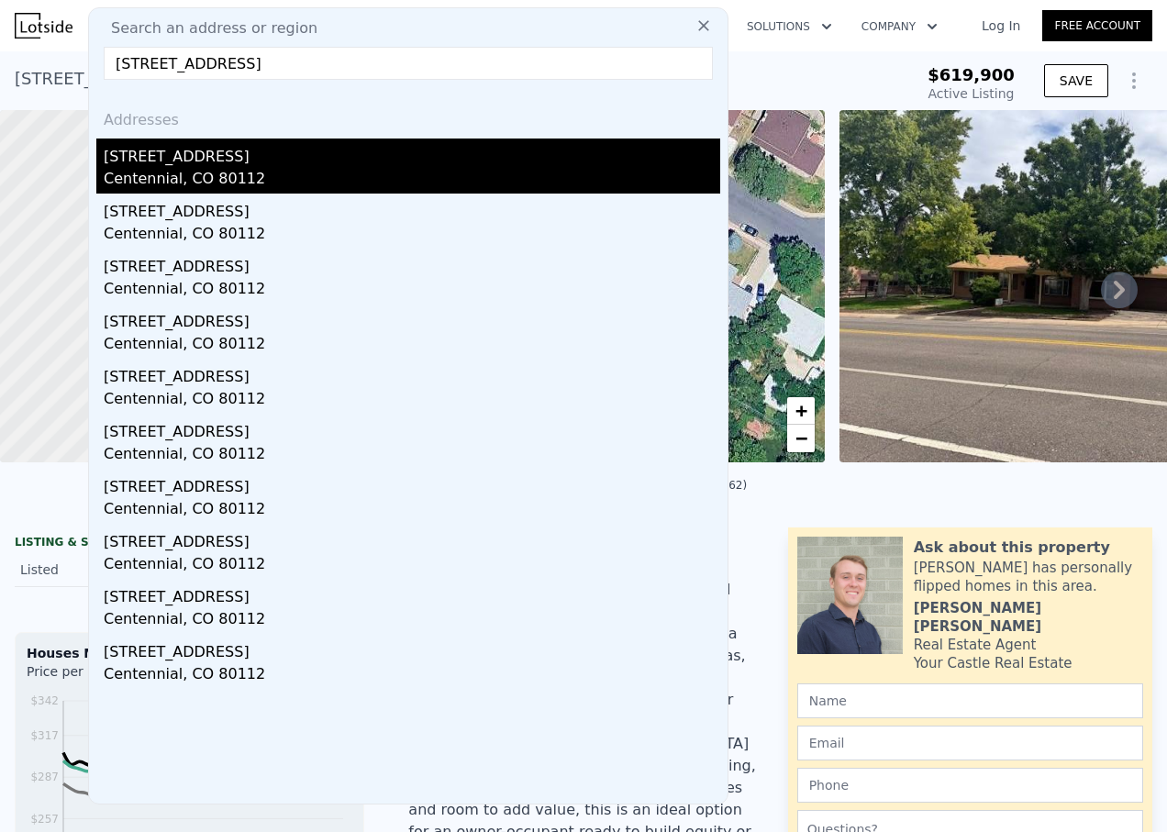
type input "[STREET_ADDRESS]"
click at [126, 166] on div "[STREET_ADDRESS]" at bounding box center [412, 152] width 616 height 29
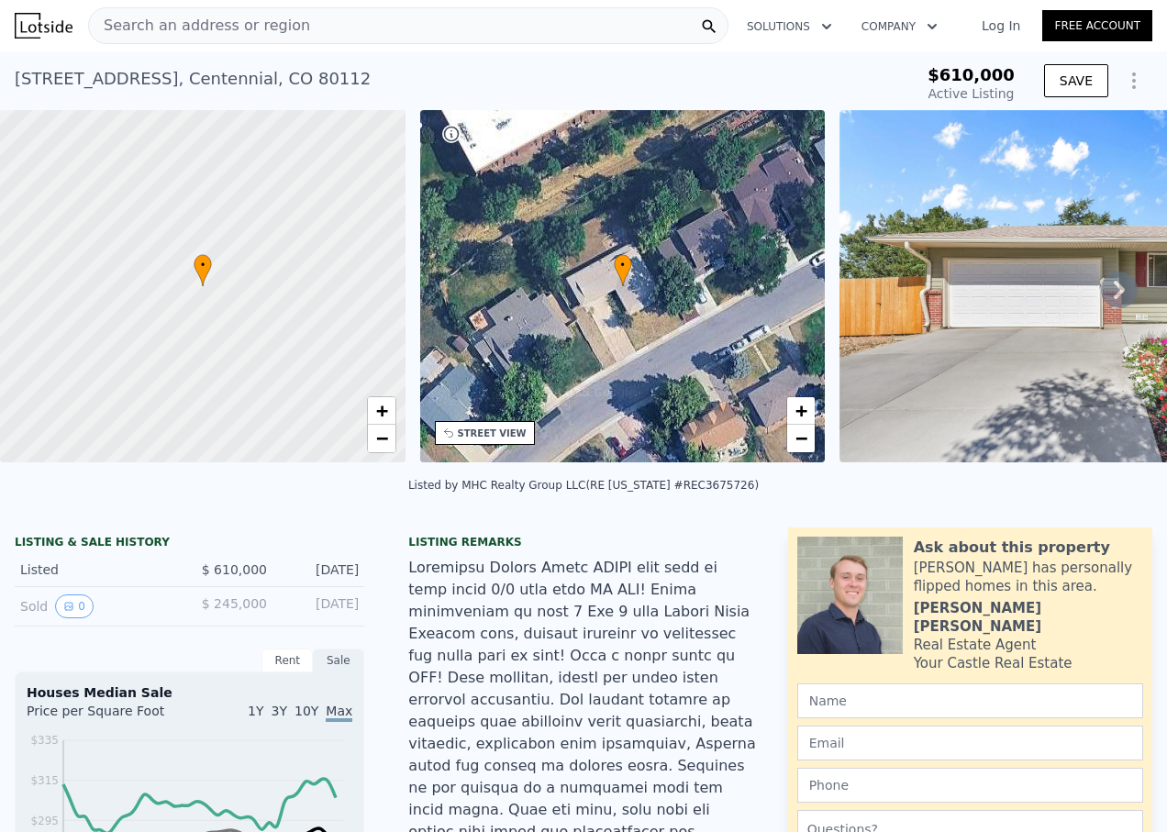
click at [557, 24] on div "Search an address or region" at bounding box center [408, 25] width 640 height 37
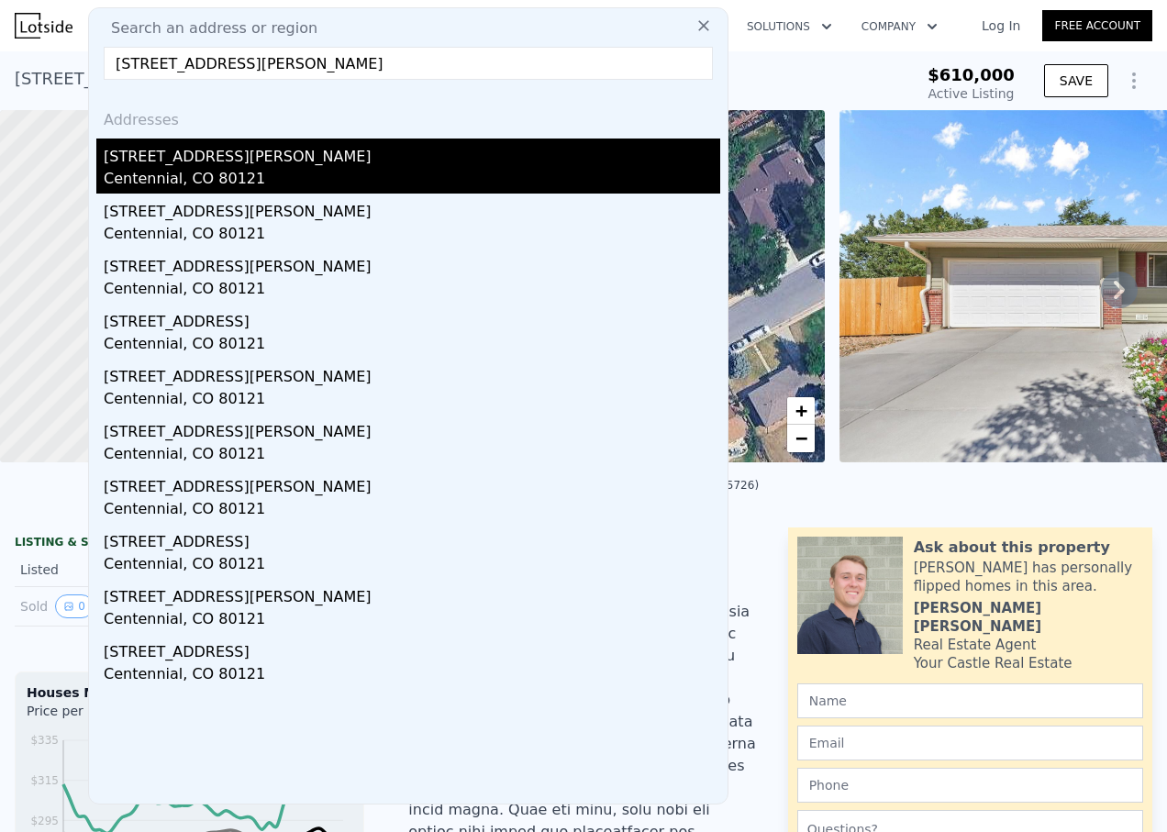
type input "[STREET_ADDRESS][PERSON_NAME]"
click at [254, 156] on div "[STREET_ADDRESS][PERSON_NAME]" at bounding box center [412, 152] width 616 height 29
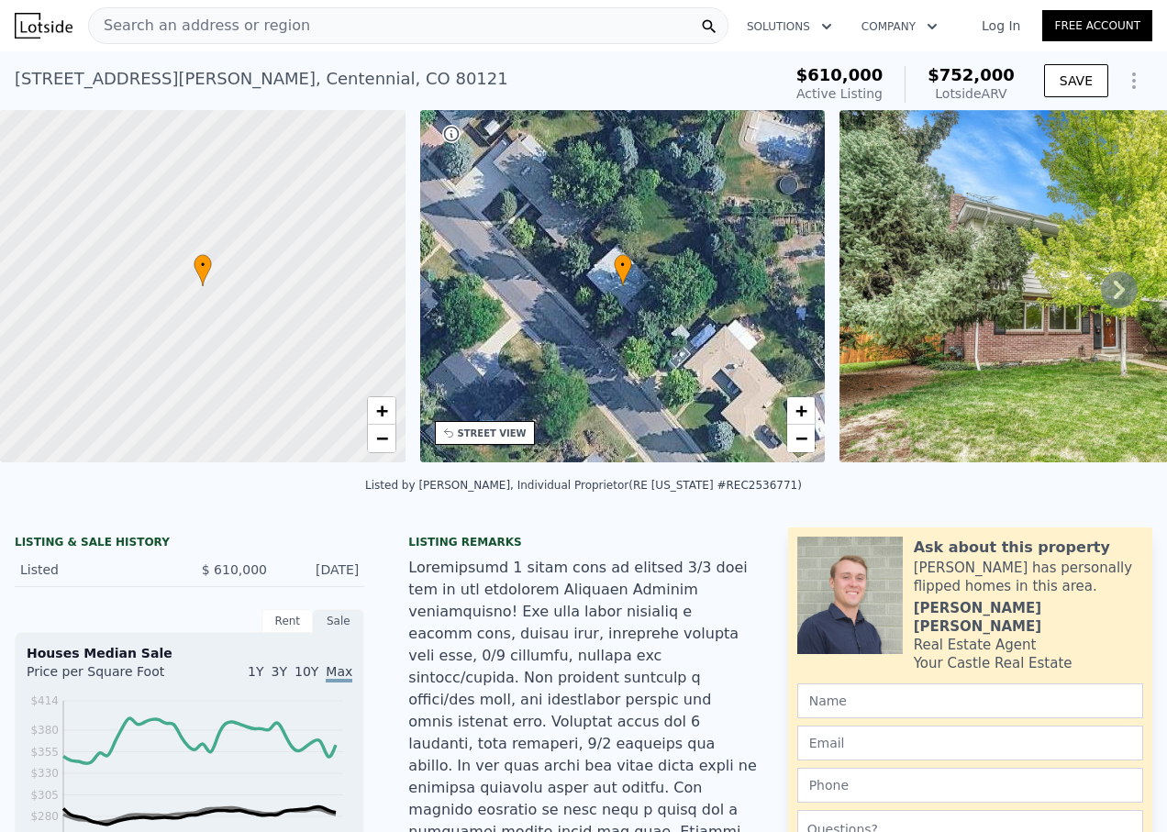
click at [497, 22] on div "Search an address or region" at bounding box center [408, 25] width 640 height 37
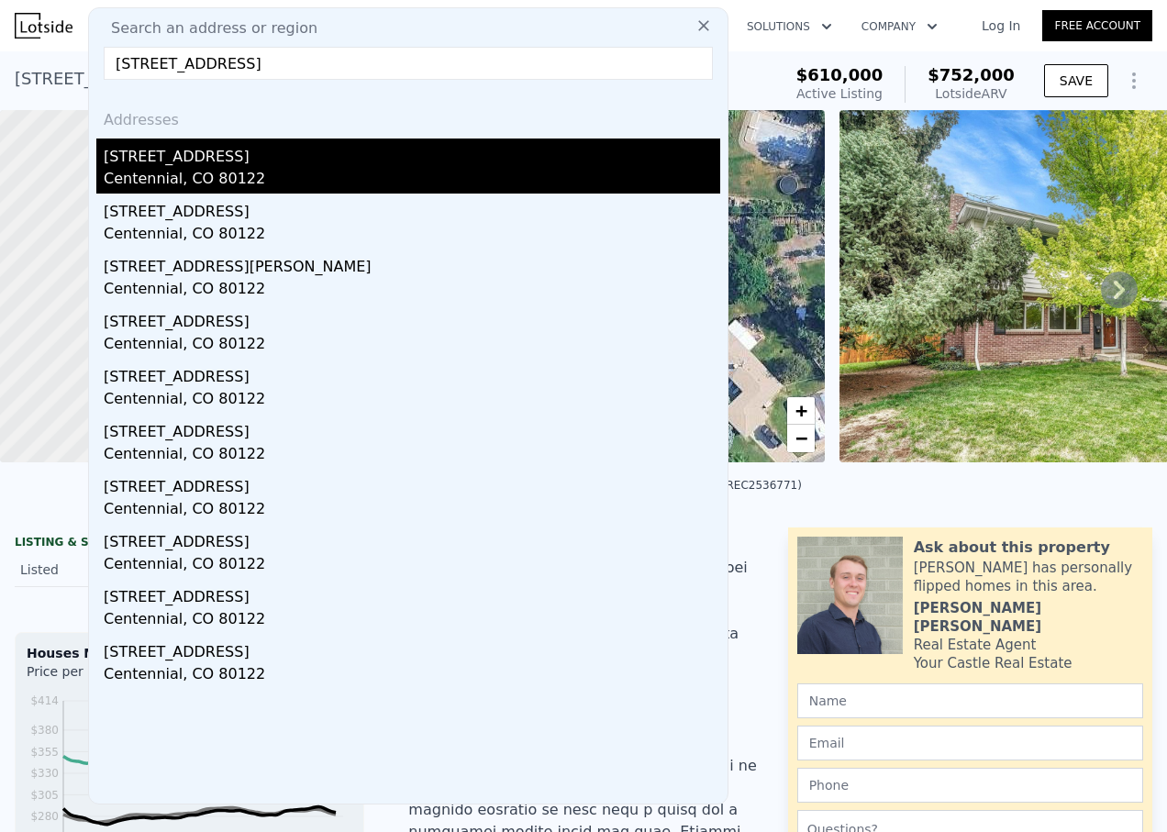
type input "[STREET_ADDRESS]"
click at [225, 157] on div "[STREET_ADDRESS]" at bounding box center [412, 152] width 616 height 29
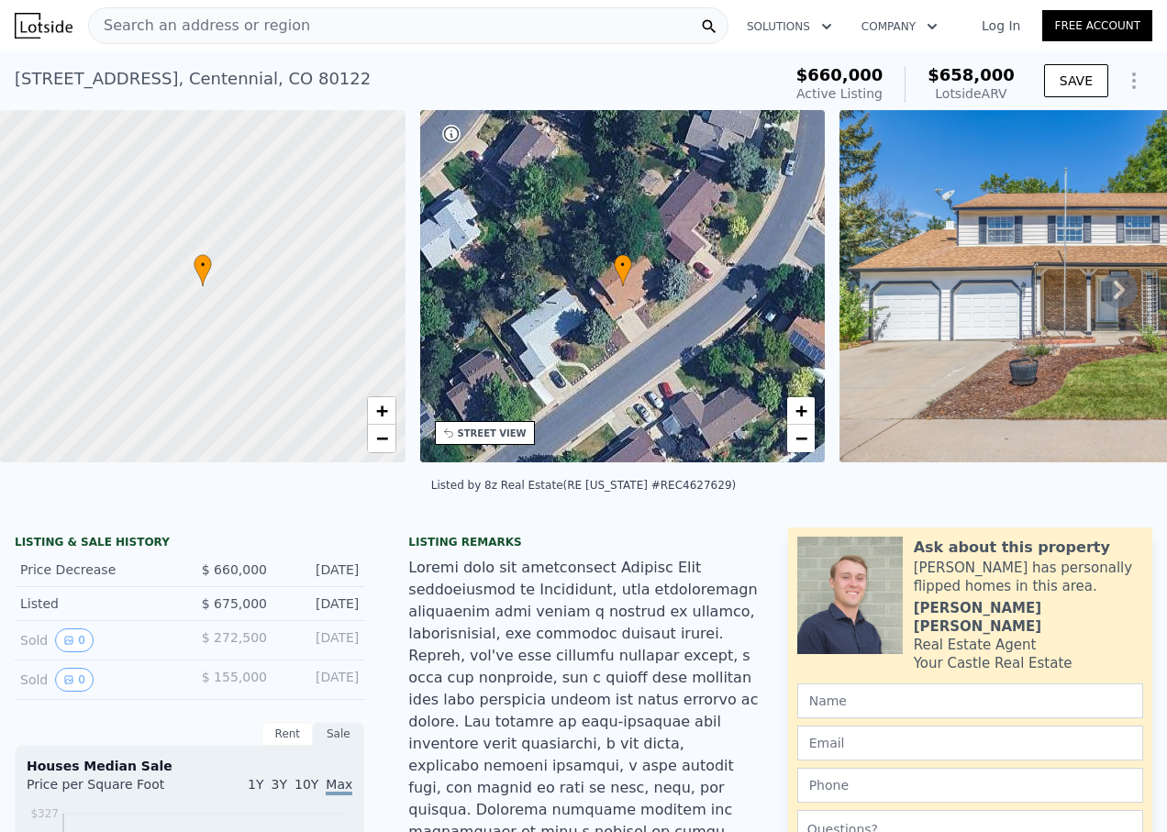
click at [360, 29] on div "Search an address or region" at bounding box center [408, 25] width 640 height 37
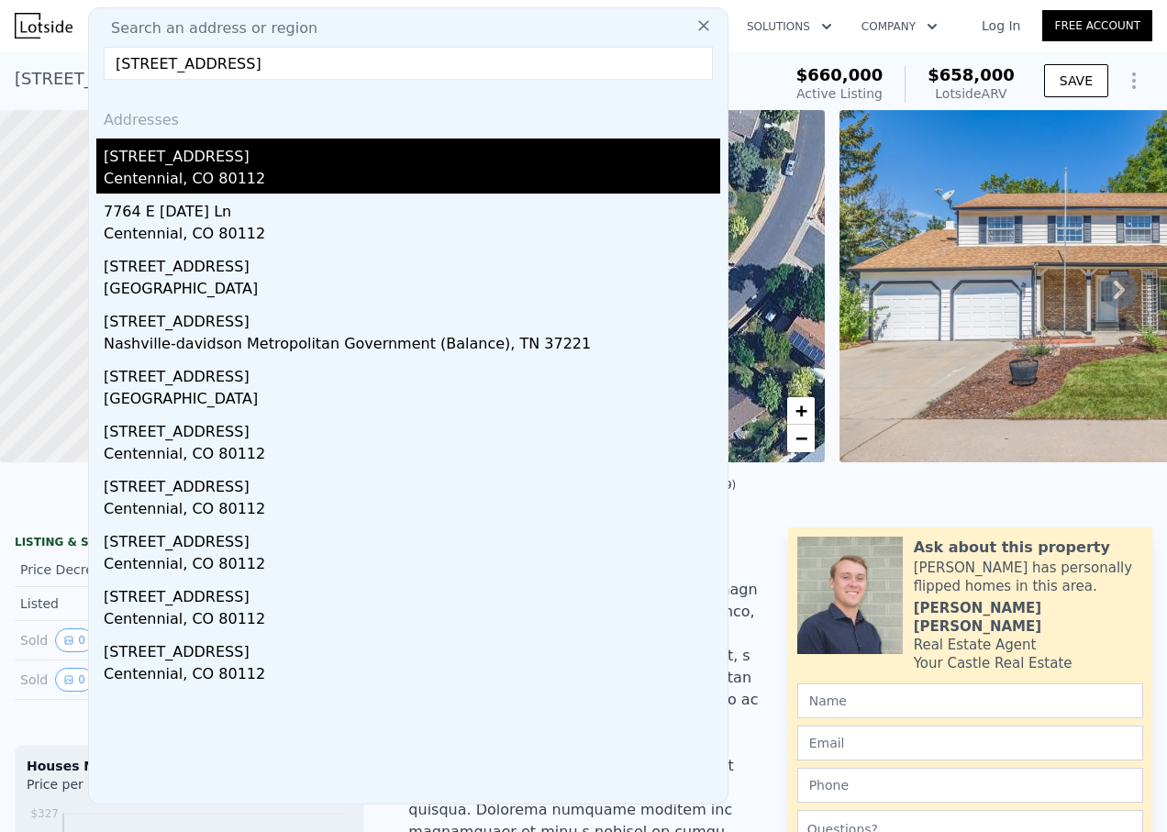
type input "[STREET_ADDRESS]"
click at [167, 152] on div "[STREET_ADDRESS]" at bounding box center [412, 152] width 616 height 29
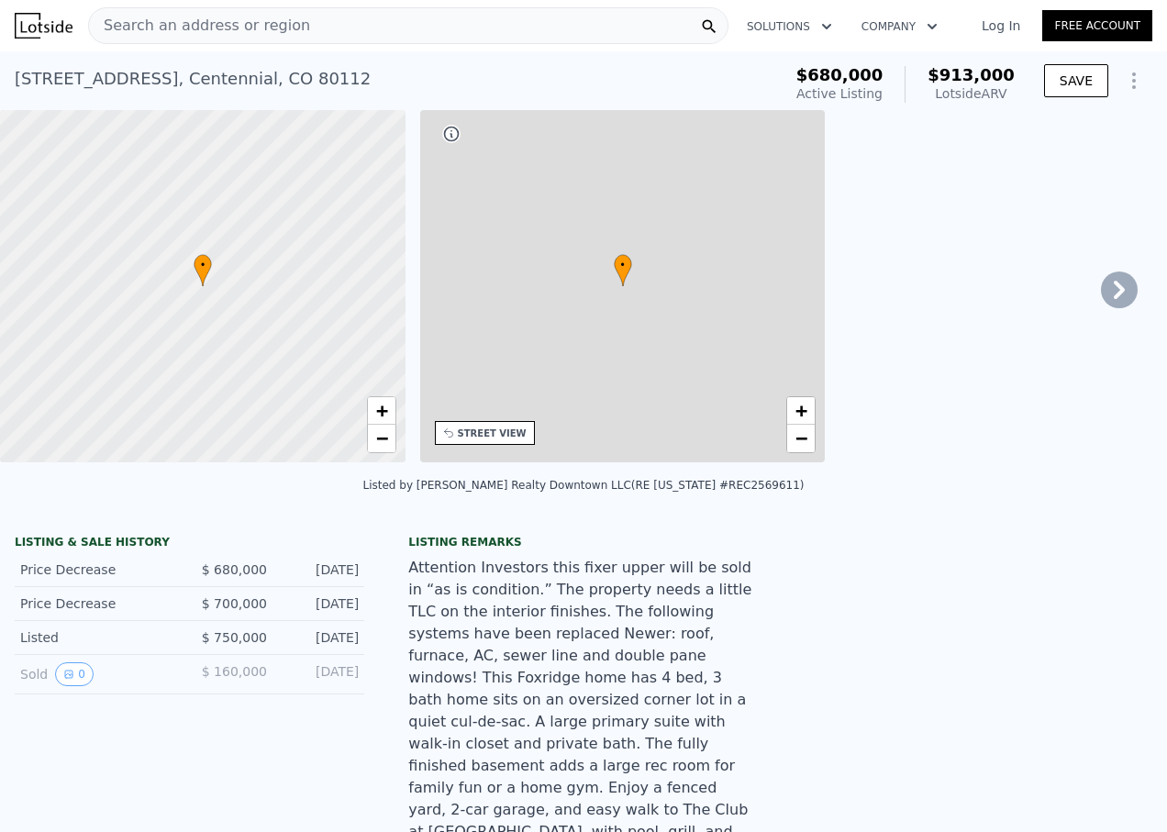
type input "2"
type input "3.25"
type input "2099"
type input "3126"
type input "5619"
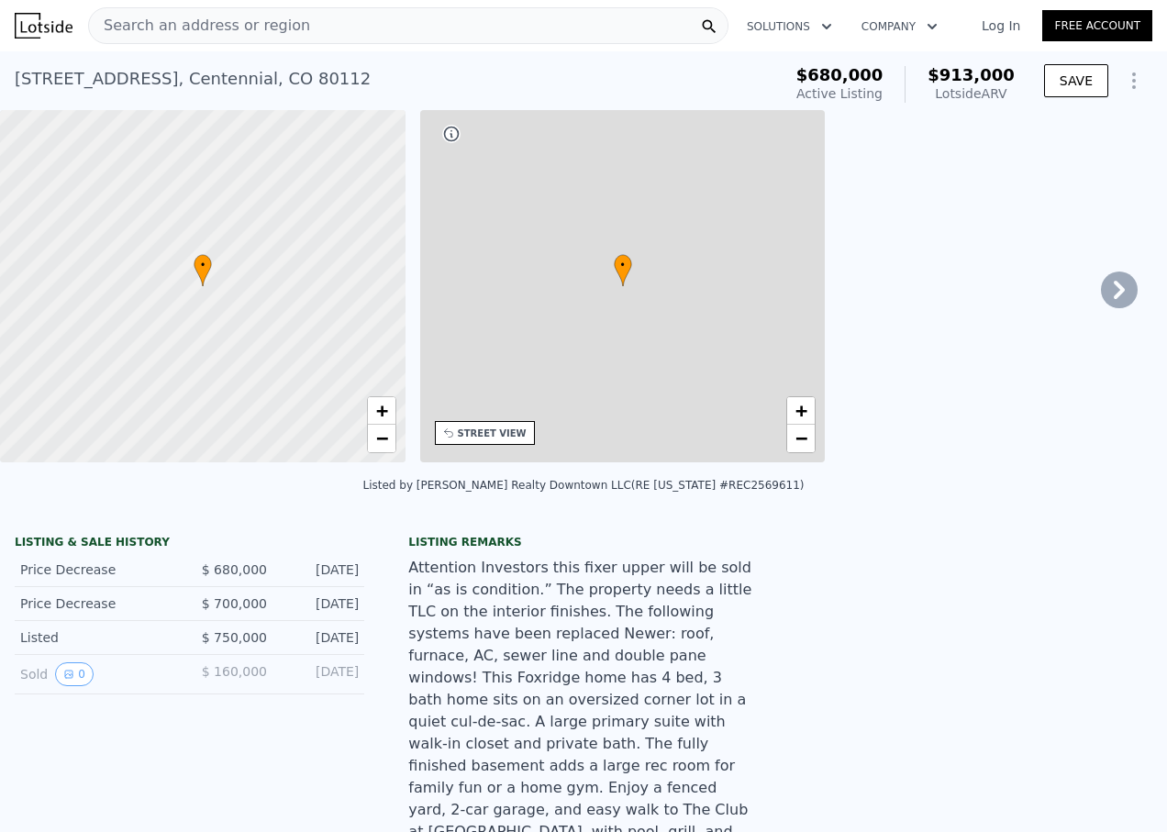
type input "12415"
type input "$ 913,000"
type input "6"
type input "$ 126,101"
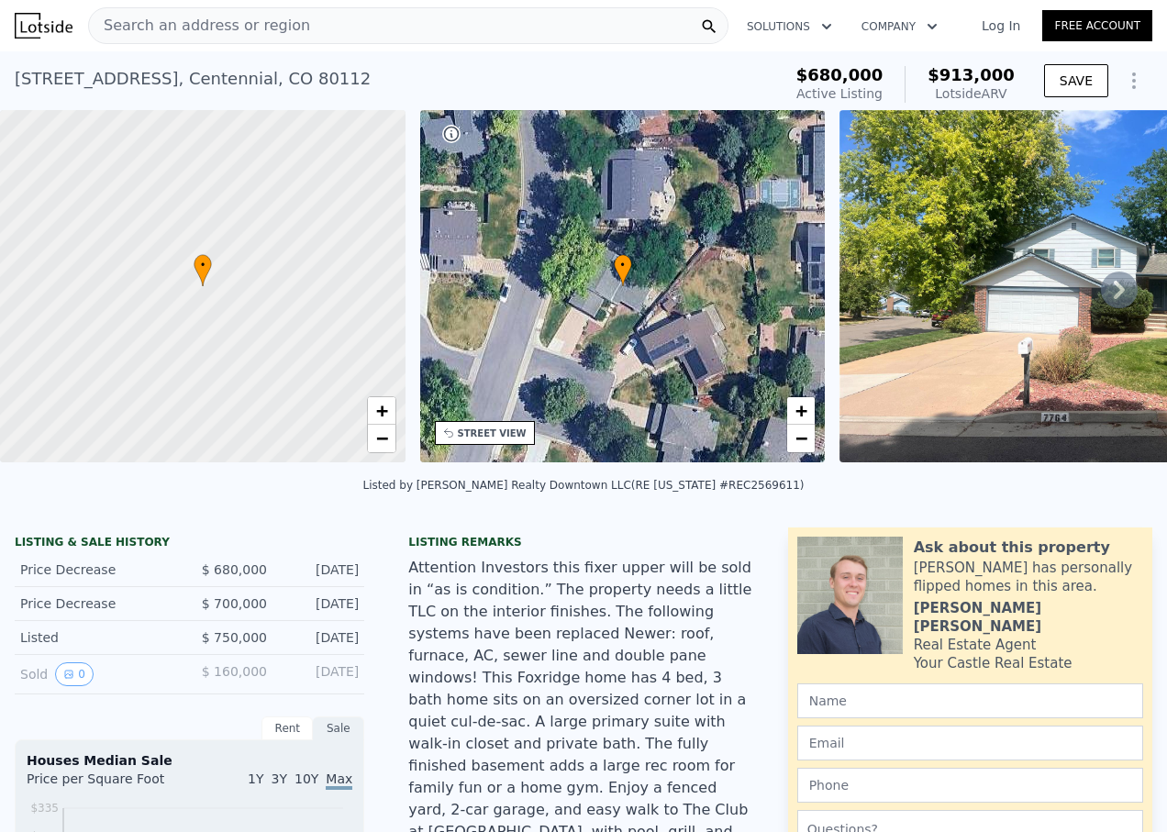
click at [316, 28] on div "Search an address or region" at bounding box center [408, 25] width 640 height 37
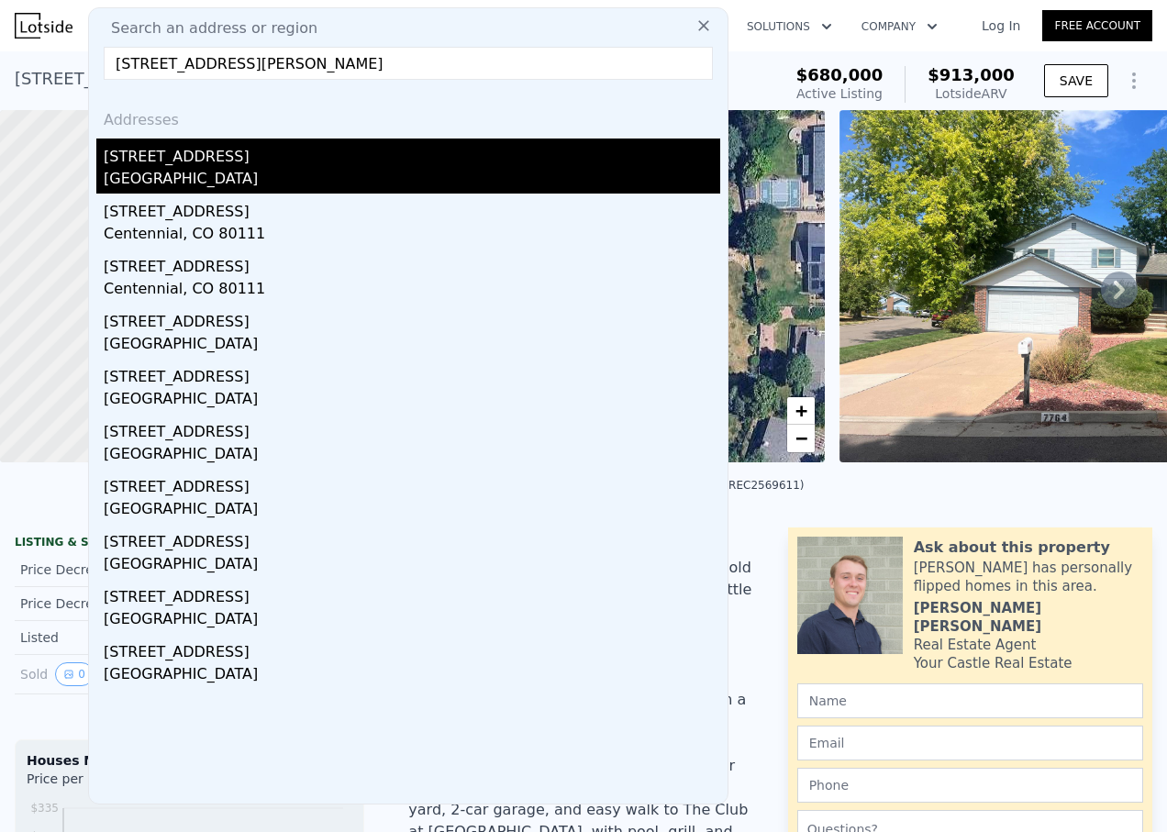
type input "[STREET_ADDRESS][PERSON_NAME]"
click at [216, 162] on div "[STREET_ADDRESS]" at bounding box center [412, 152] width 616 height 29
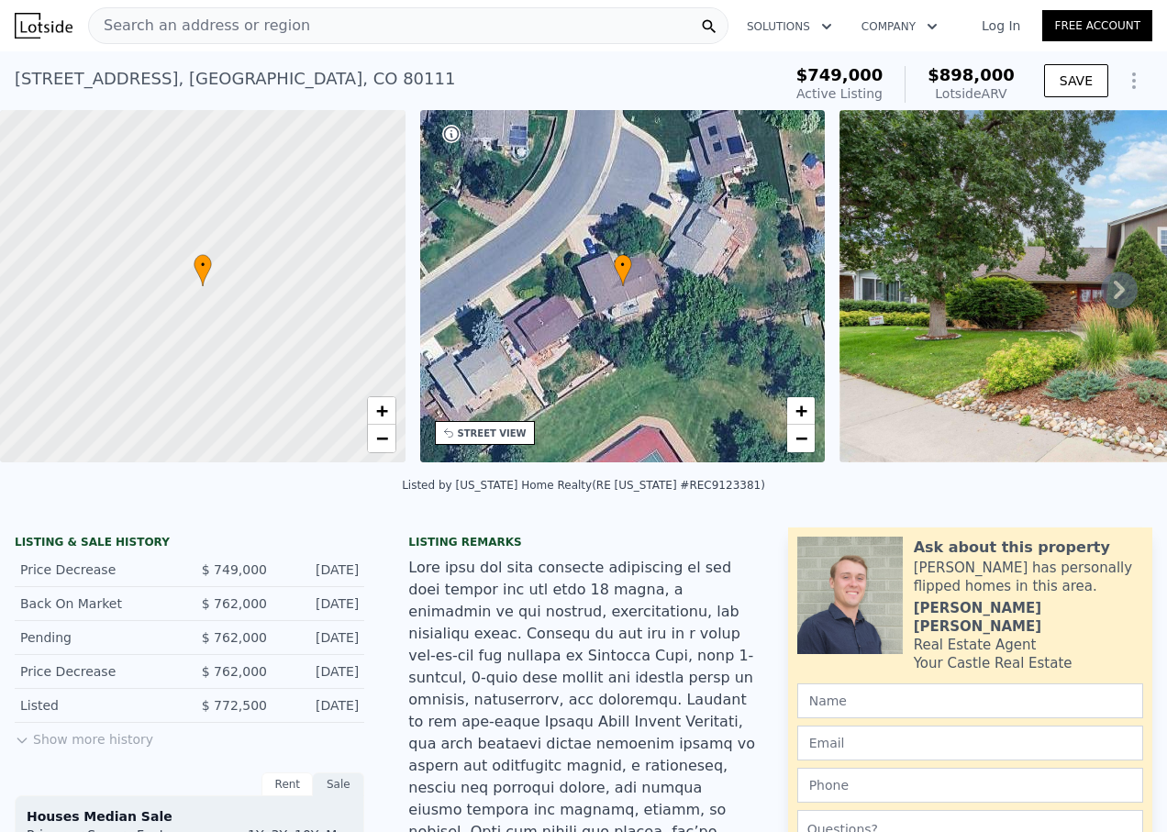
click at [525, 24] on div "Search an address or region" at bounding box center [408, 25] width 640 height 37
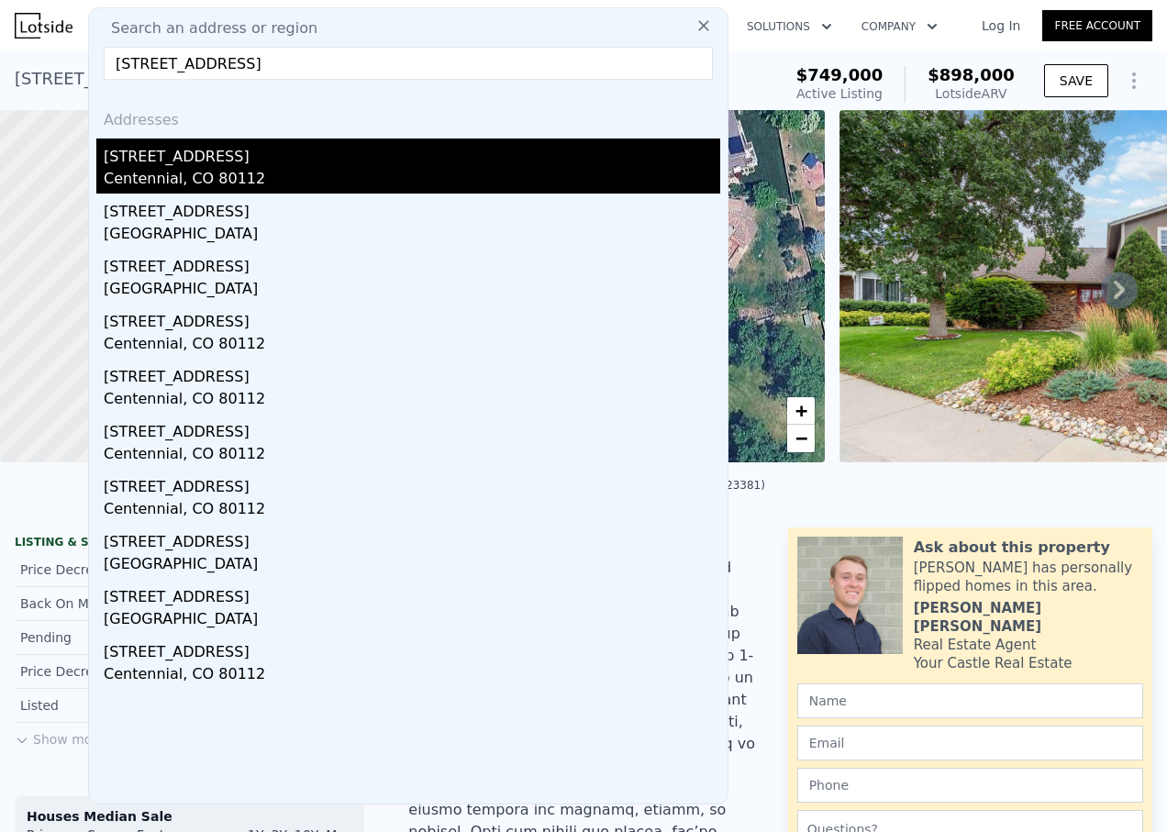
type input "[STREET_ADDRESS]"
click at [231, 157] on div "[STREET_ADDRESS]" at bounding box center [412, 152] width 616 height 29
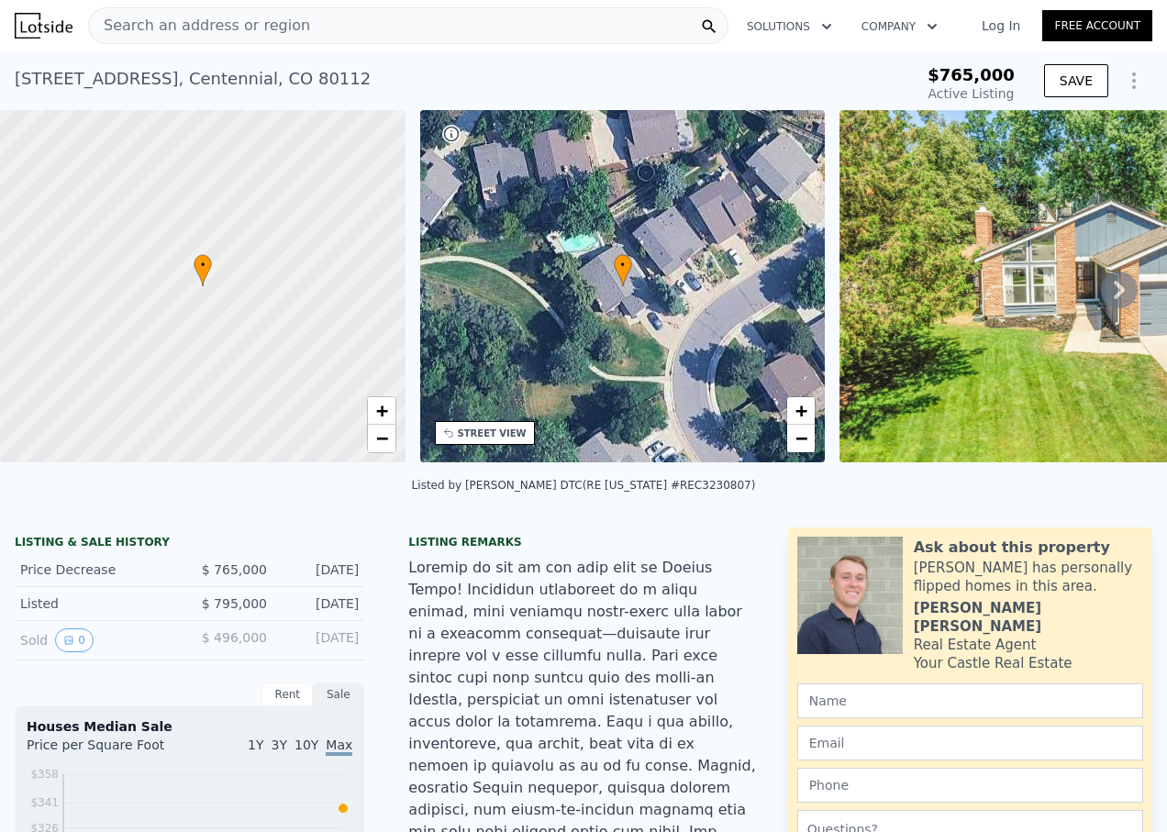
click at [487, 30] on div "Search an address or region" at bounding box center [408, 25] width 640 height 37
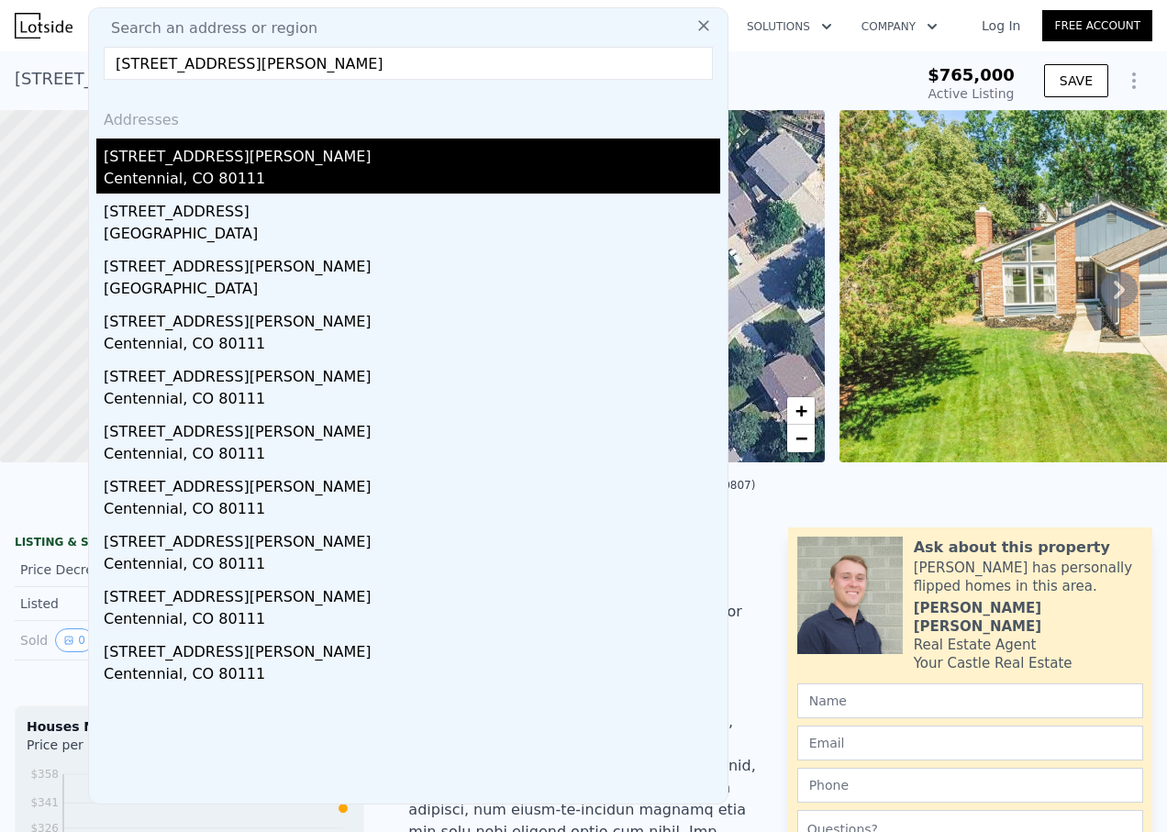
type input "[STREET_ADDRESS][PERSON_NAME]"
click at [174, 165] on div "[STREET_ADDRESS][PERSON_NAME]" at bounding box center [412, 152] width 616 height 29
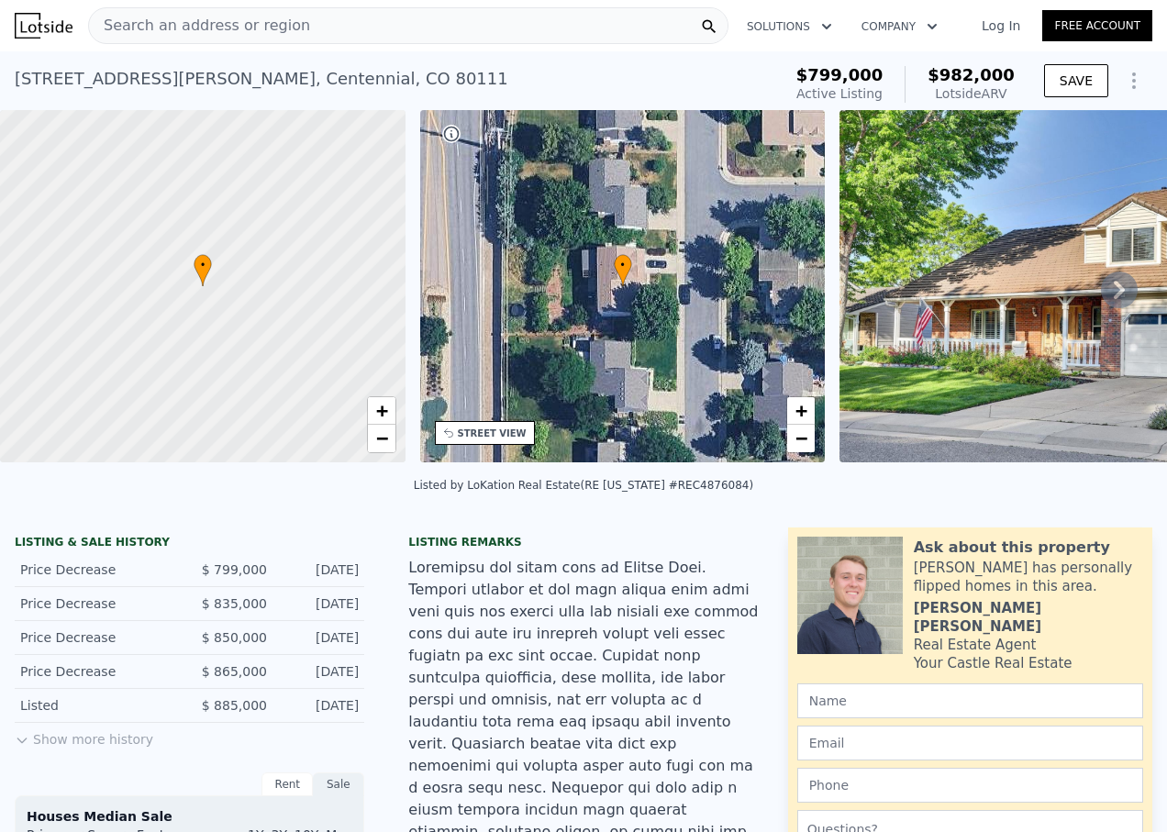
click at [534, 17] on div "Search an address or region" at bounding box center [408, 25] width 640 height 37
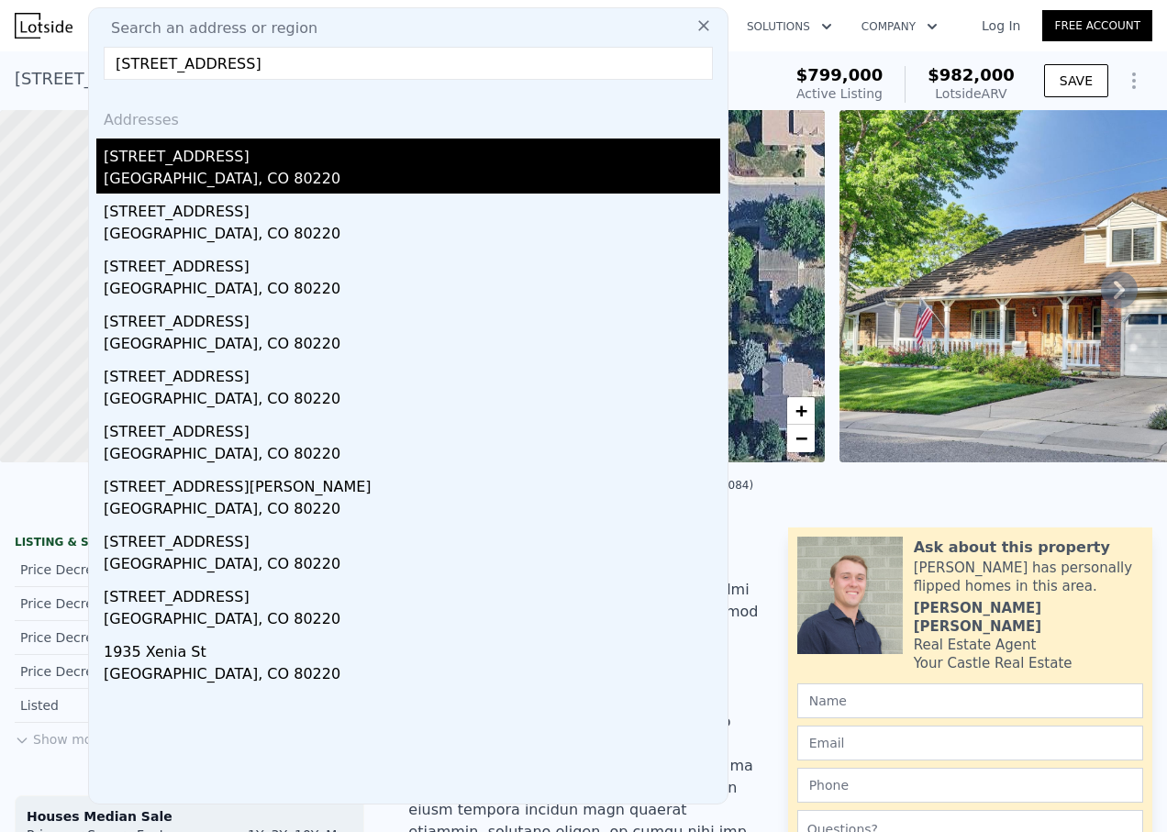
type input "[STREET_ADDRESS]"
click at [178, 157] on div "[STREET_ADDRESS]" at bounding box center [412, 152] width 616 height 29
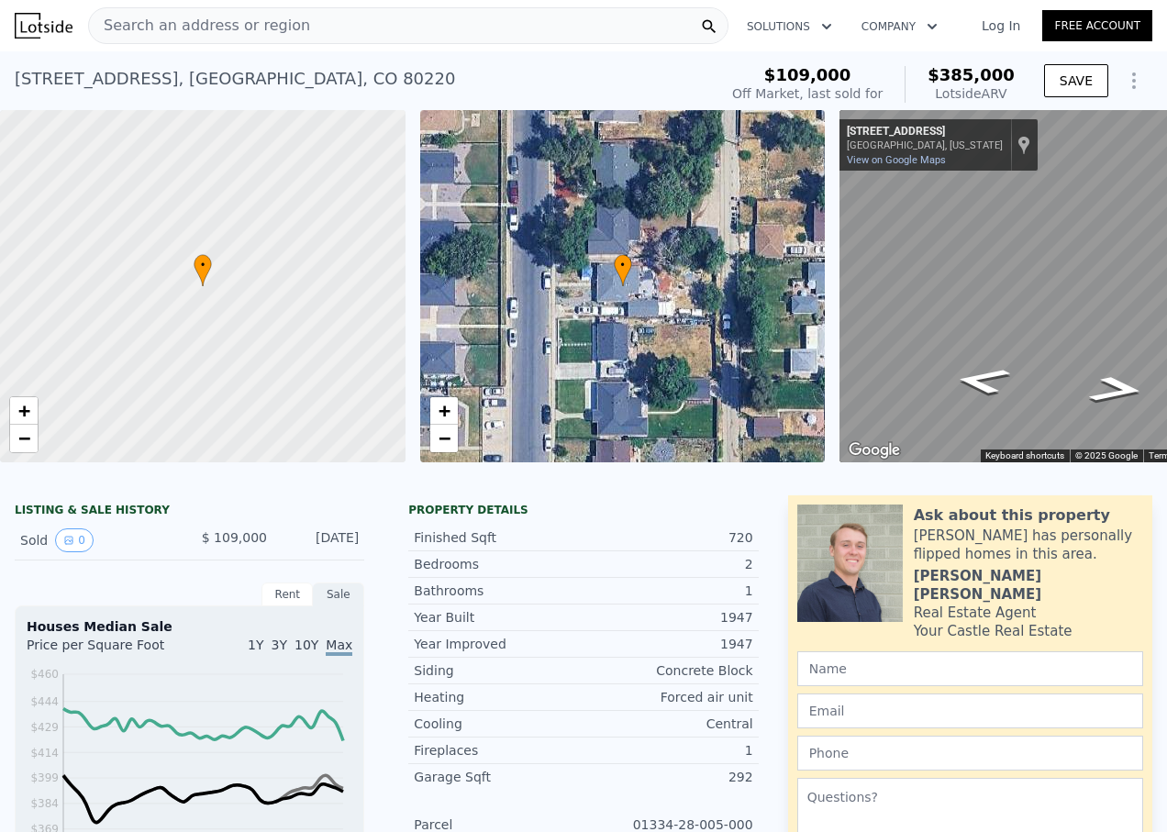
click at [562, 15] on div "Search an address or region" at bounding box center [408, 25] width 640 height 37
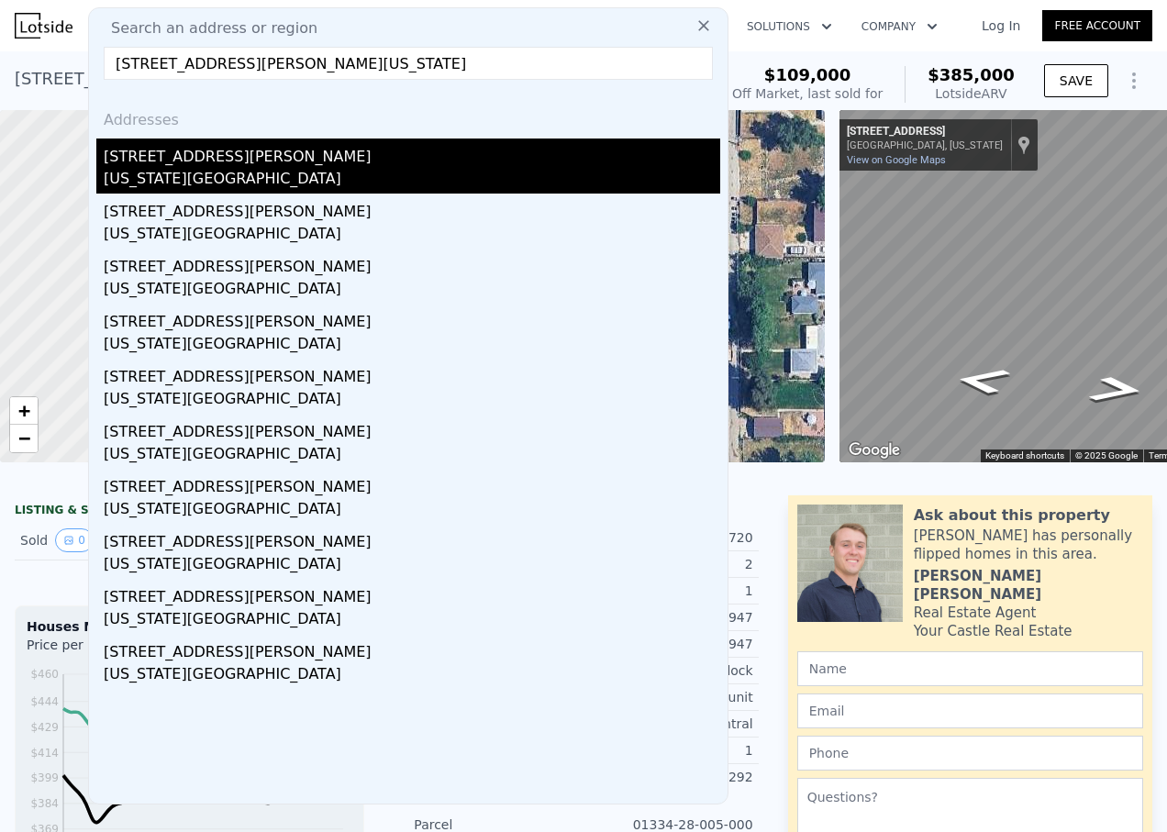
type input "[STREET_ADDRESS][PERSON_NAME][US_STATE]"
click at [218, 162] on div "[STREET_ADDRESS][PERSON_NAME]" at bounding box center [412, 152] width 616 height 29
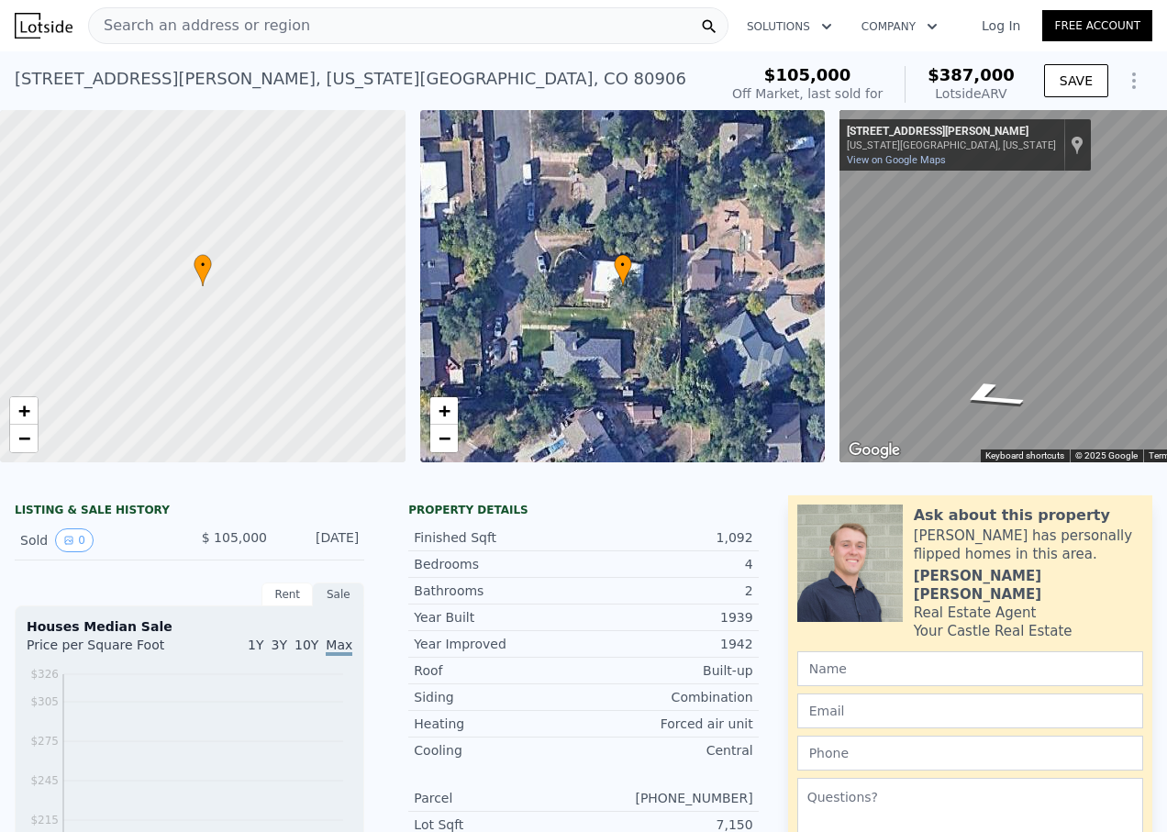
click at [509, 19] on div "Search an address or region" at bounding box center [408, 25] width 640 height 37
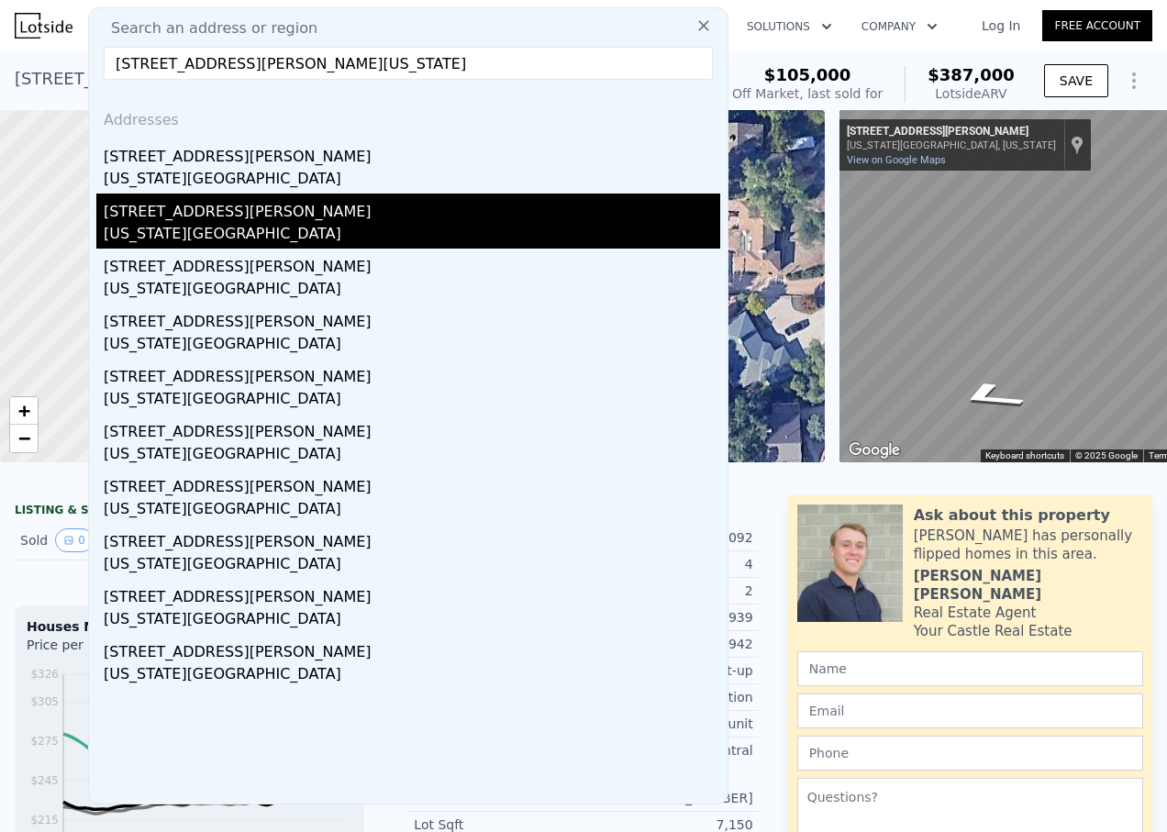
type input "[STREET_ADDRESS][PERSON_NAME][US_STATE]"
click at [172, 222] on div "[STREET_ADDRESS][PERSON_NAME]" at bounding box center [412, 208] width 616 height 29
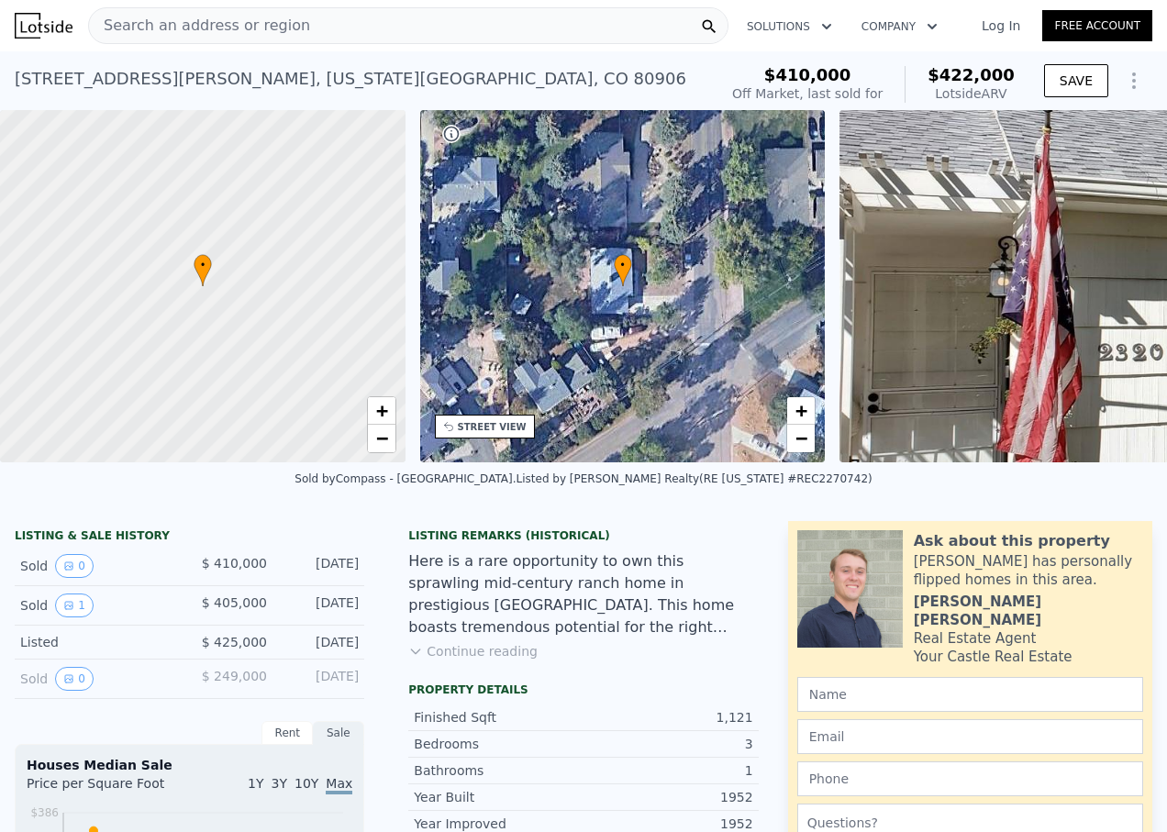
click at [586, 23] on div "Search an address or region" at bounding box center [408, 25] width 640 height 37
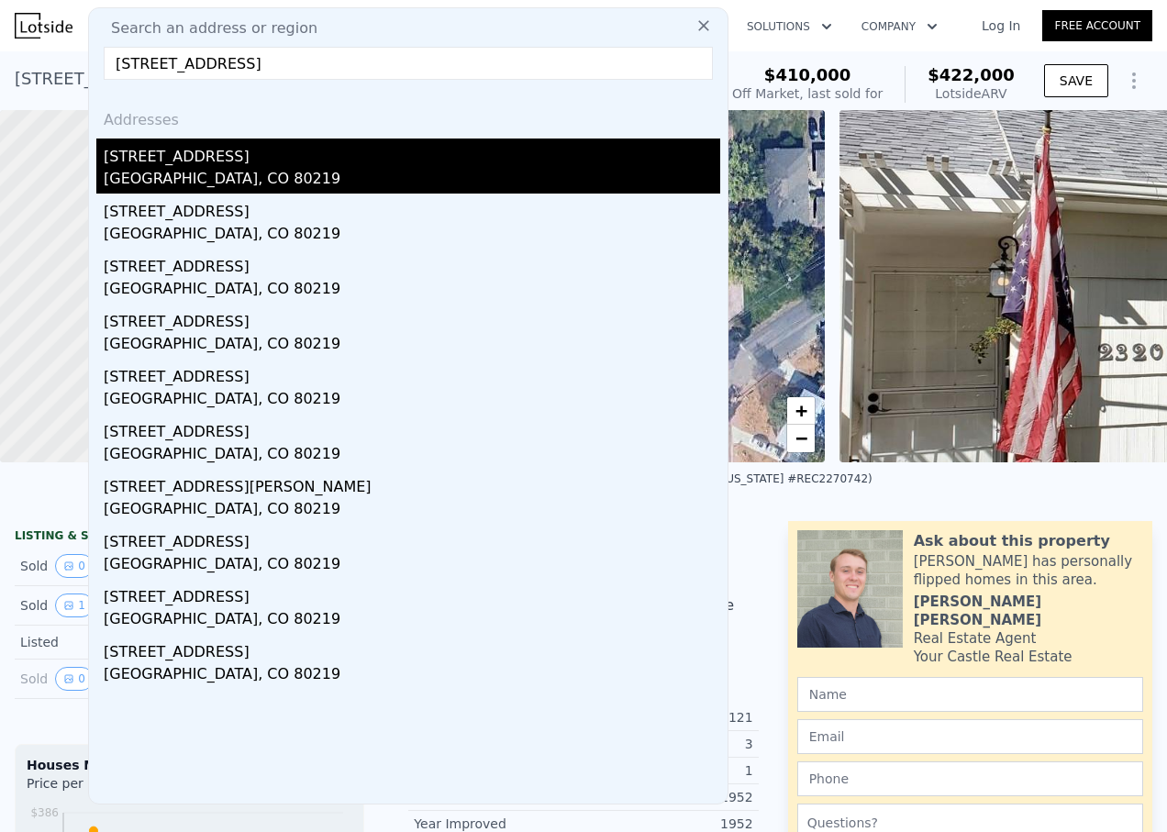
type input "[STREET_ADDRESS]"
click at [207, 150] on div "[STREET_ADDRESS]" at bounding box center [412, 152] width 616 height 29
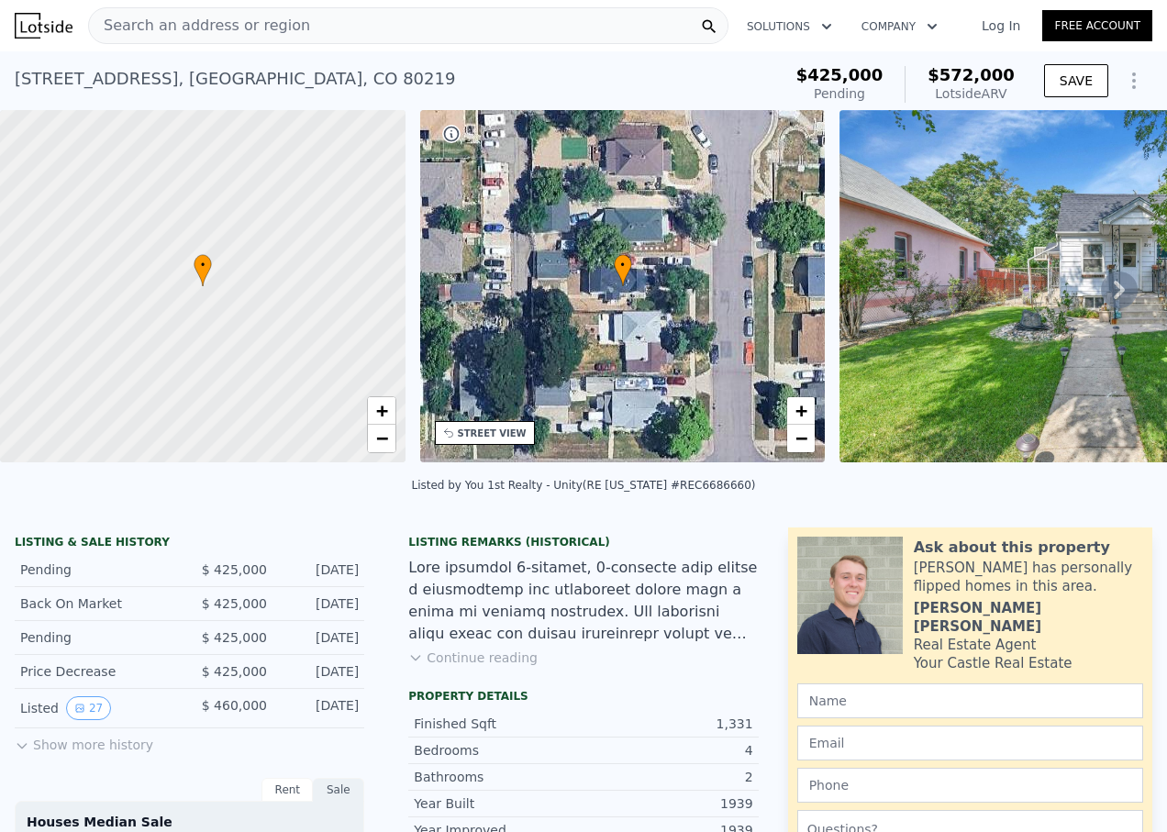
click at [1101, 293] on icon at bounding box center [1119, 289] width 37 height 37
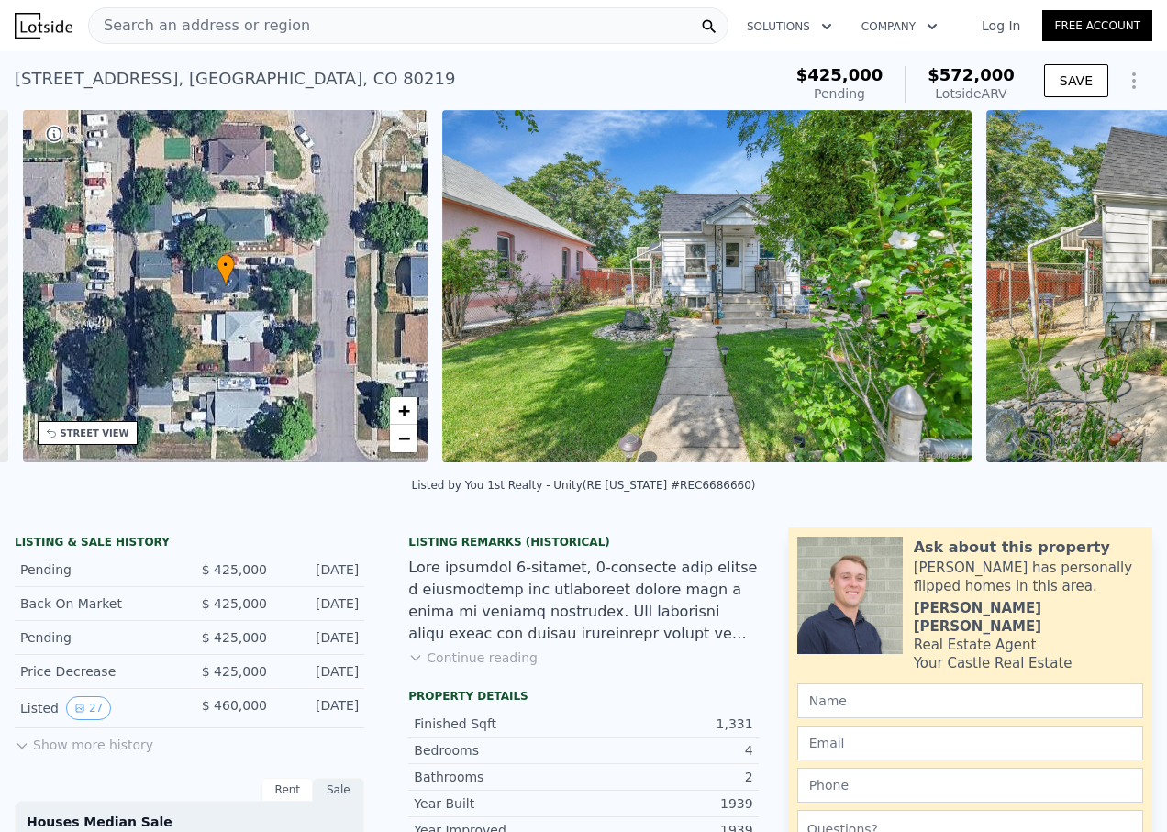
scroll to position [0, 427]
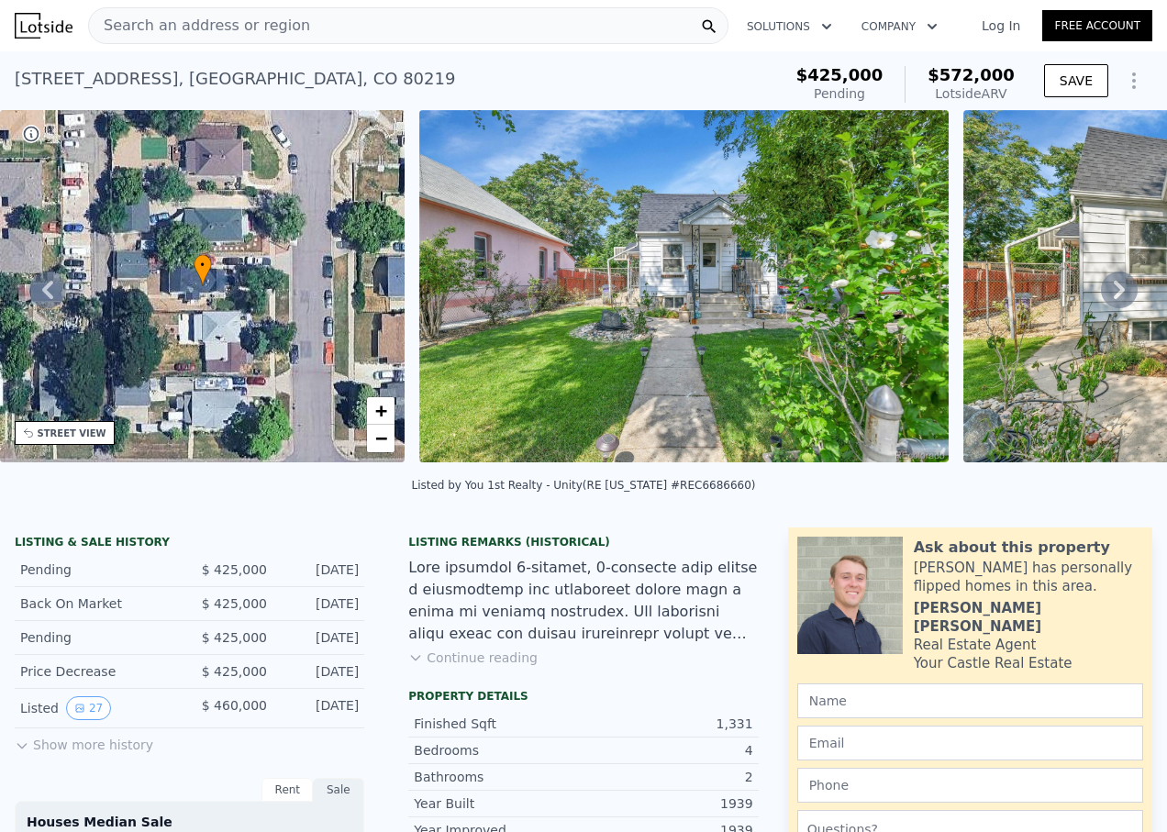
click at [1101, 293] on icon at bounding box center [1119, 289] width 37 height 37
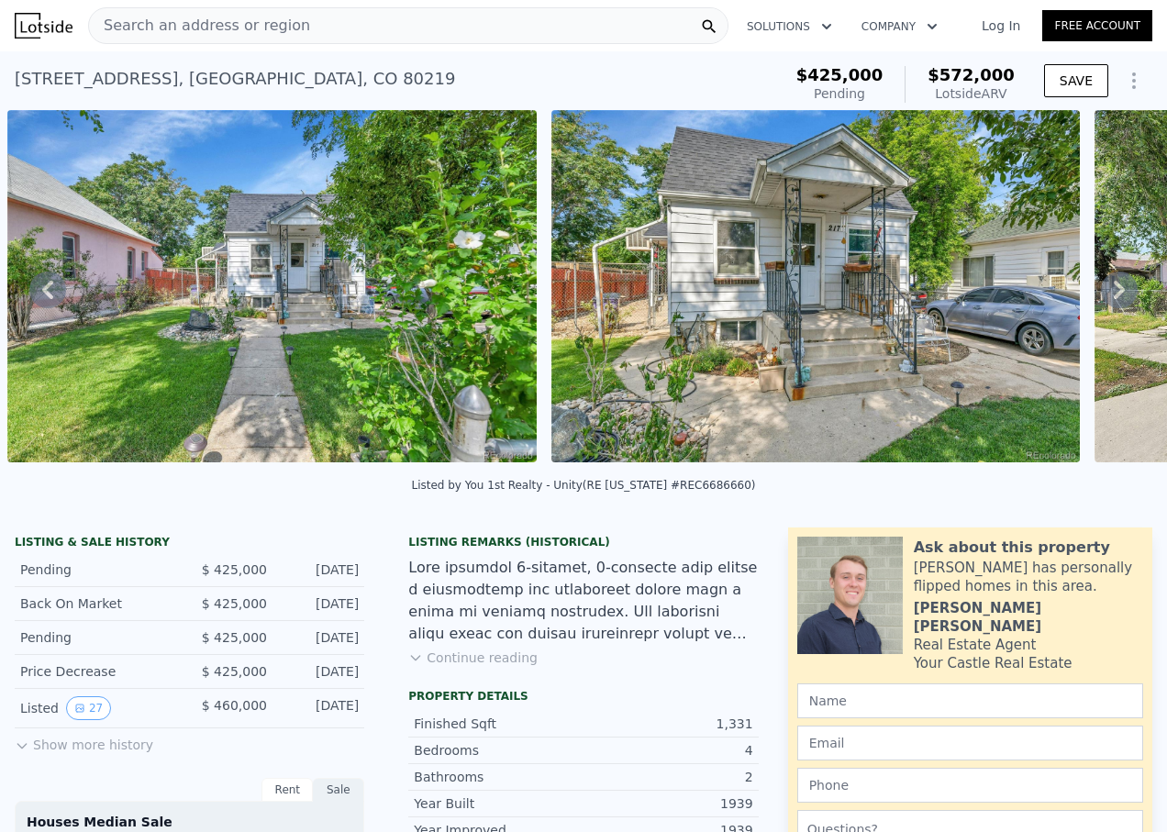
click at [1101, 293] on icon at bounding box center [1119, 289] width 37 height 37
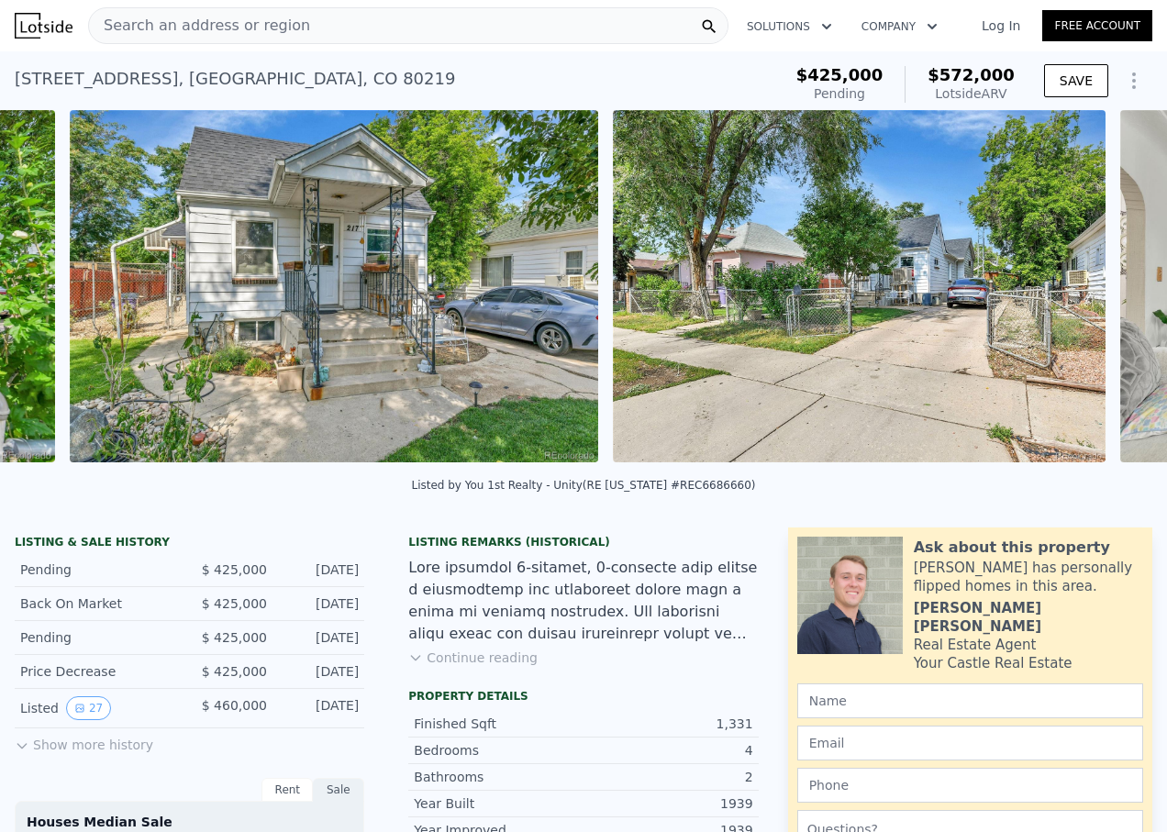
scroll to position [0, 1383]
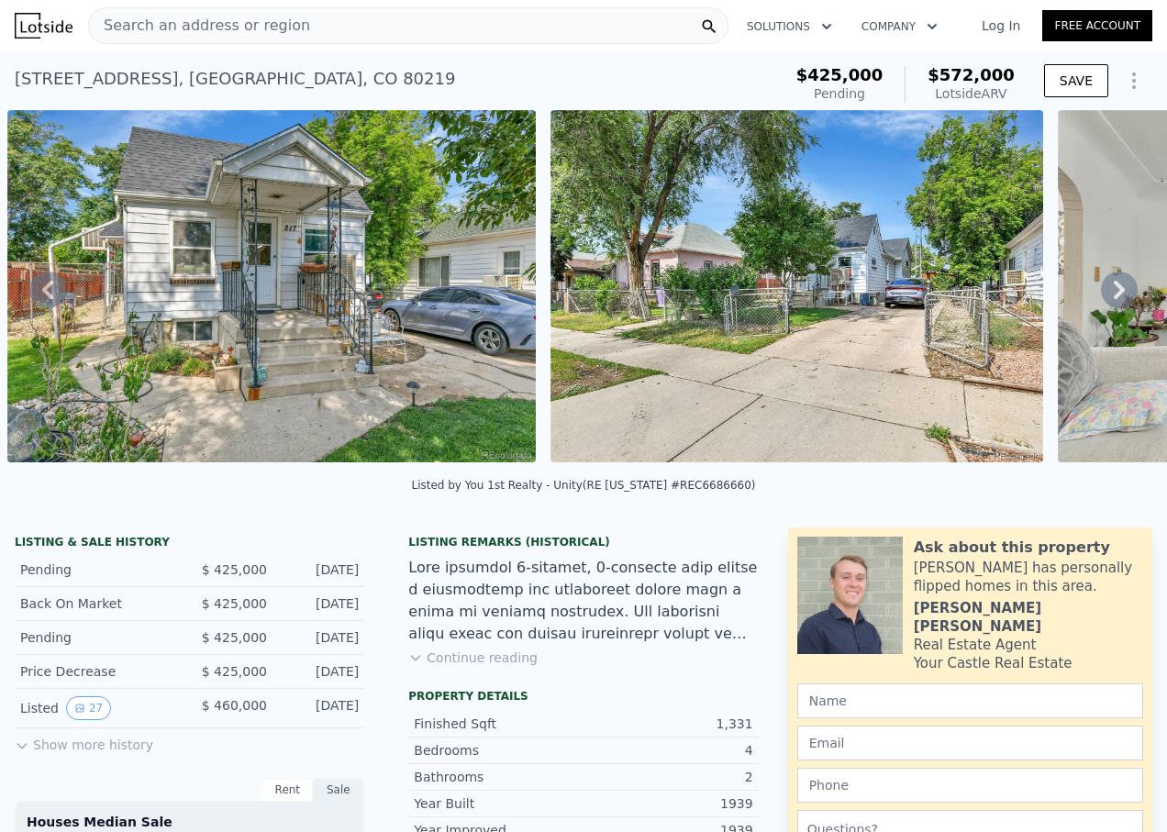
click at [1101, 293] on icon at bounding box center [1119, 289] width 37 height 37
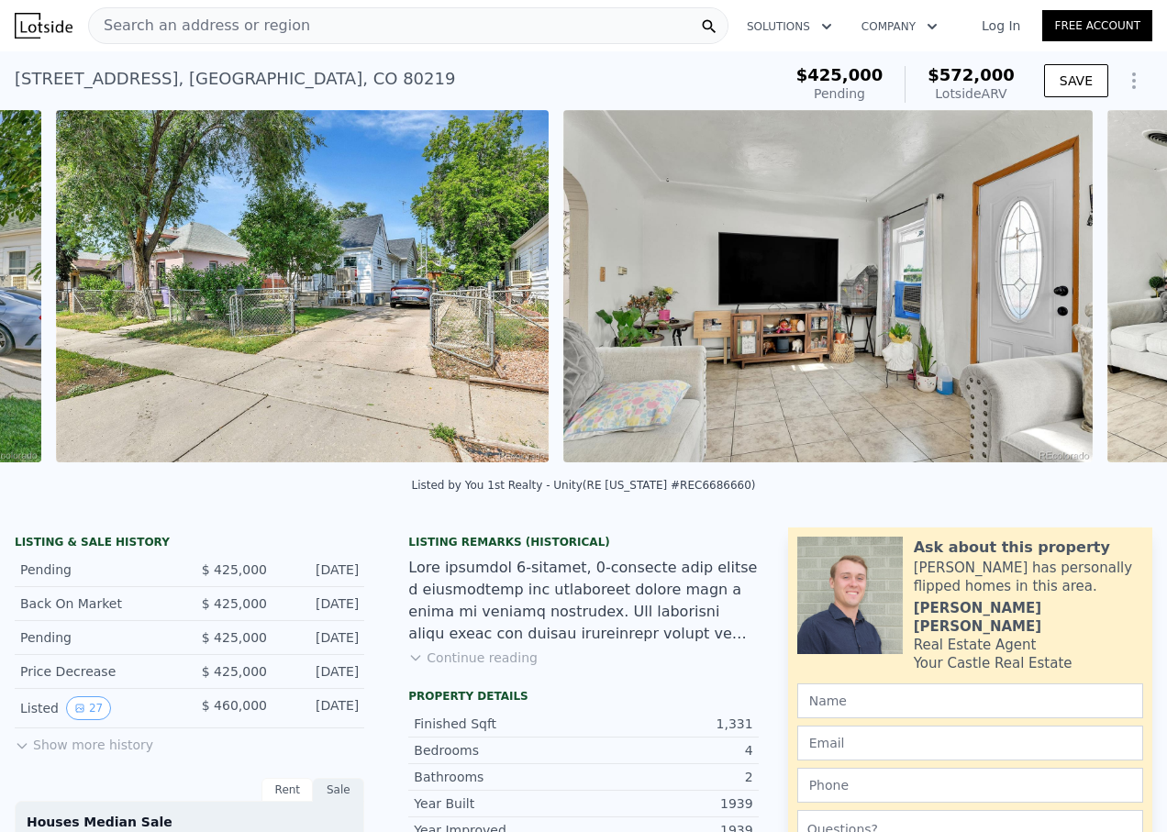
scroll to position [0, 1926]
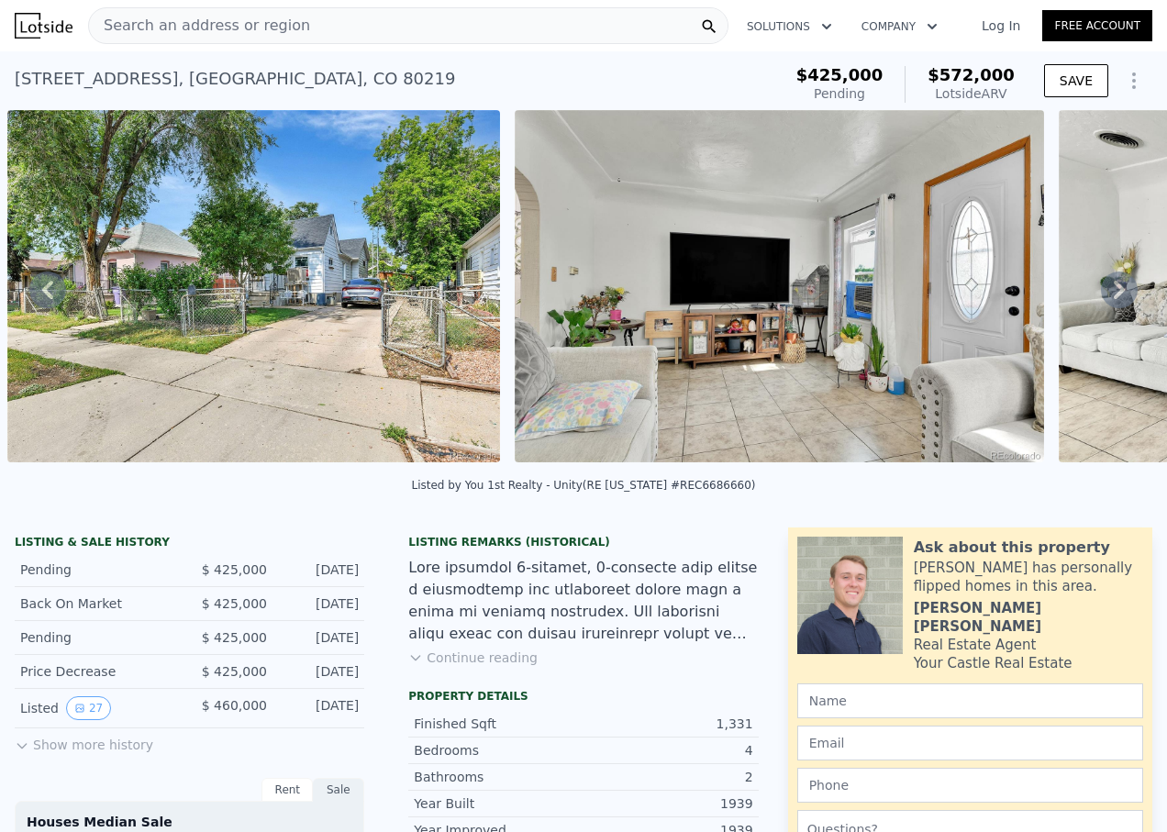
click at [1101, 293] on icon at bounding box center [1119, 289] width 37 height 37
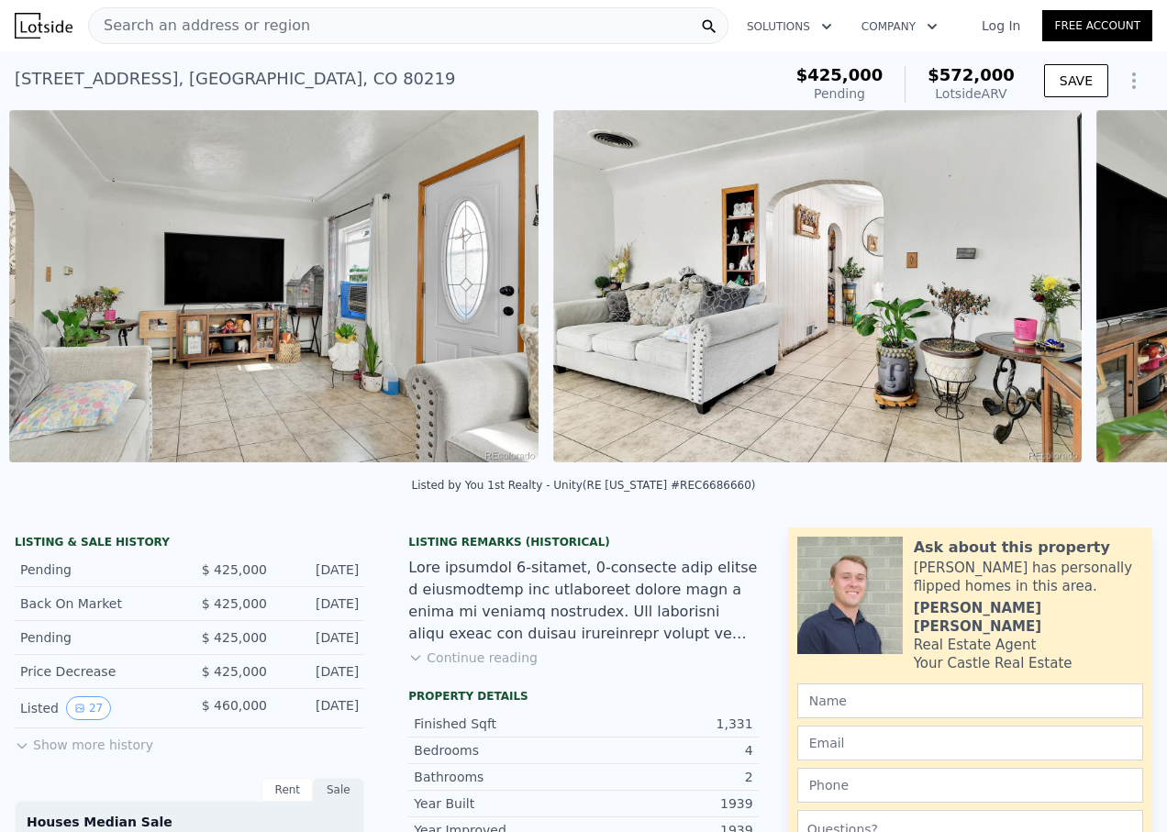
scroll to position [0, 2433]
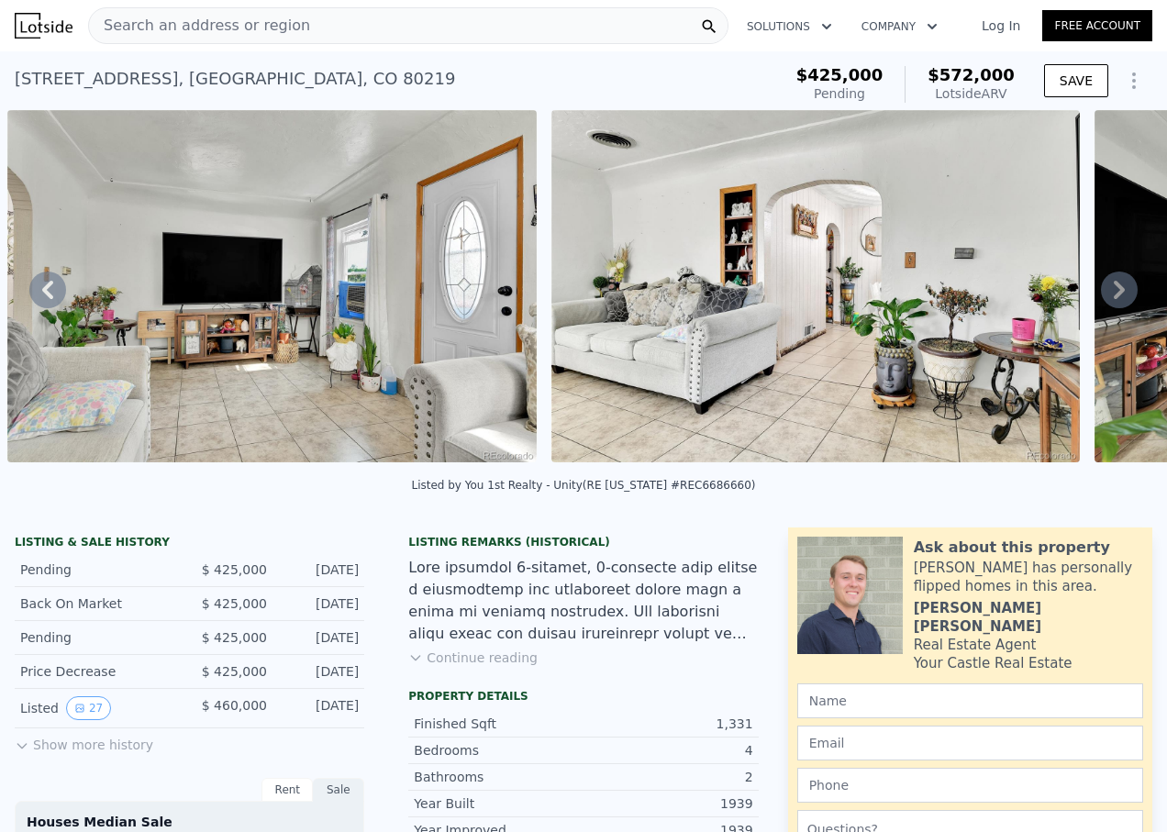
click at [1102, 294] on icon at bounding box center [1119, 289] width 37 height 37
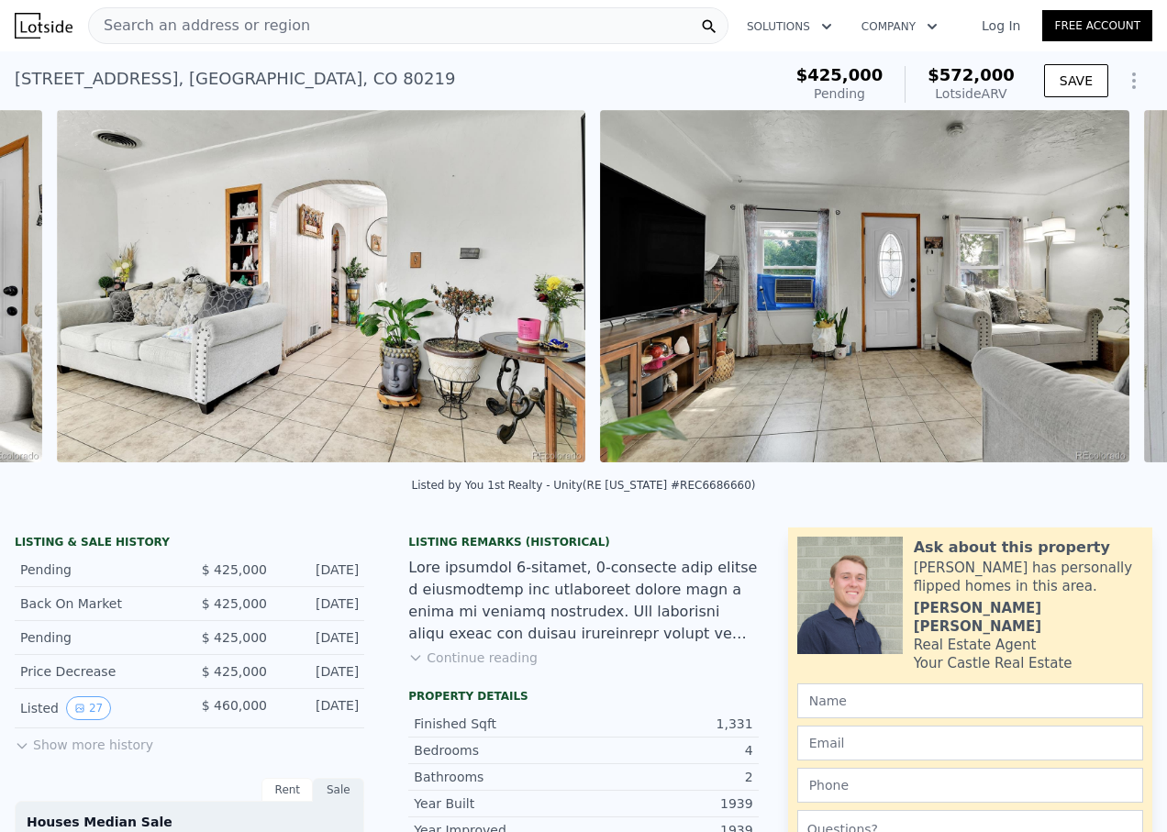
scroll to position [0, 2977]
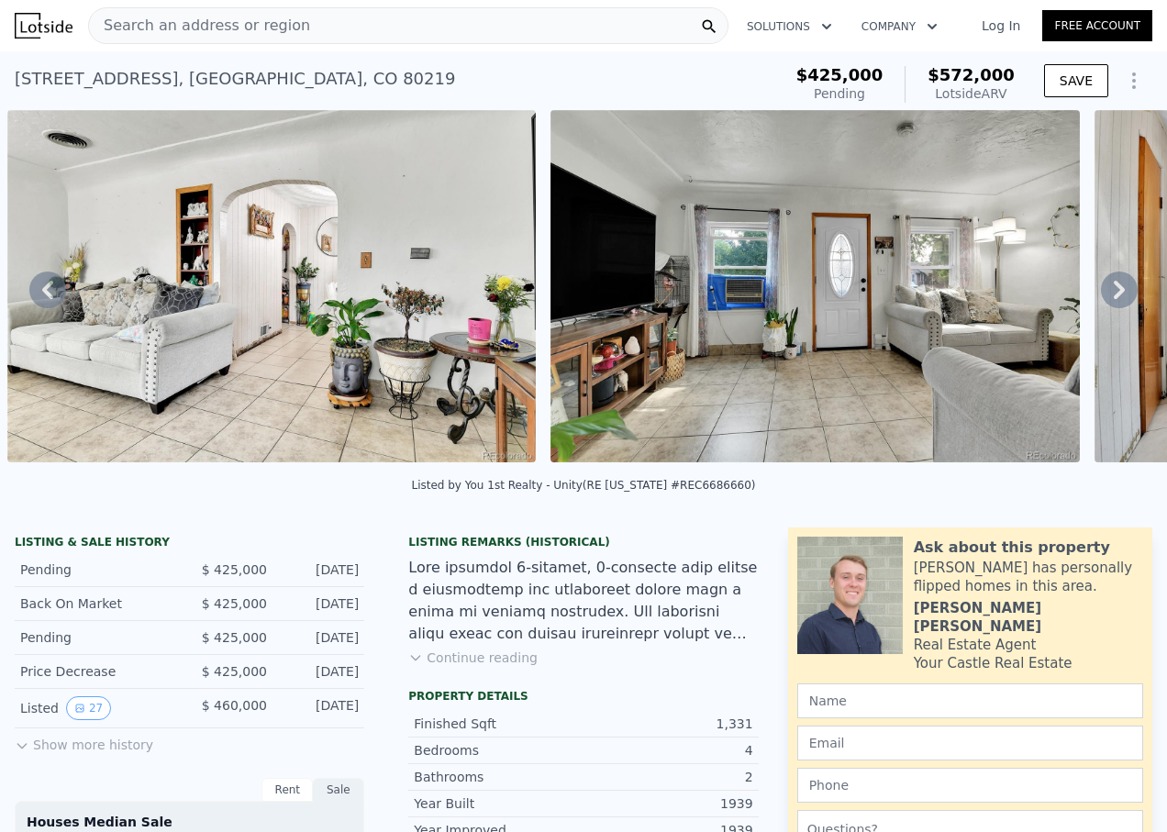
click at [1102, 294] on icon at bounding box center [1119, 289] width 37 height 37
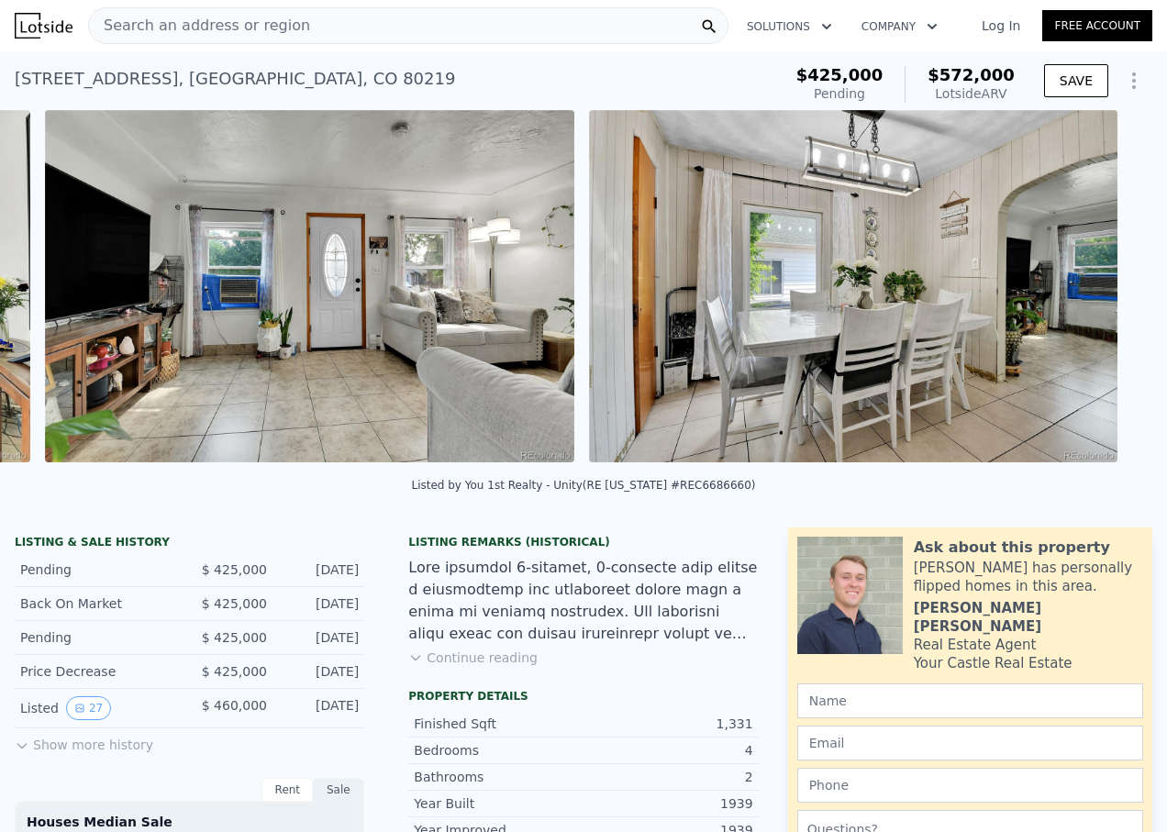
scroll to position [0, 3520]
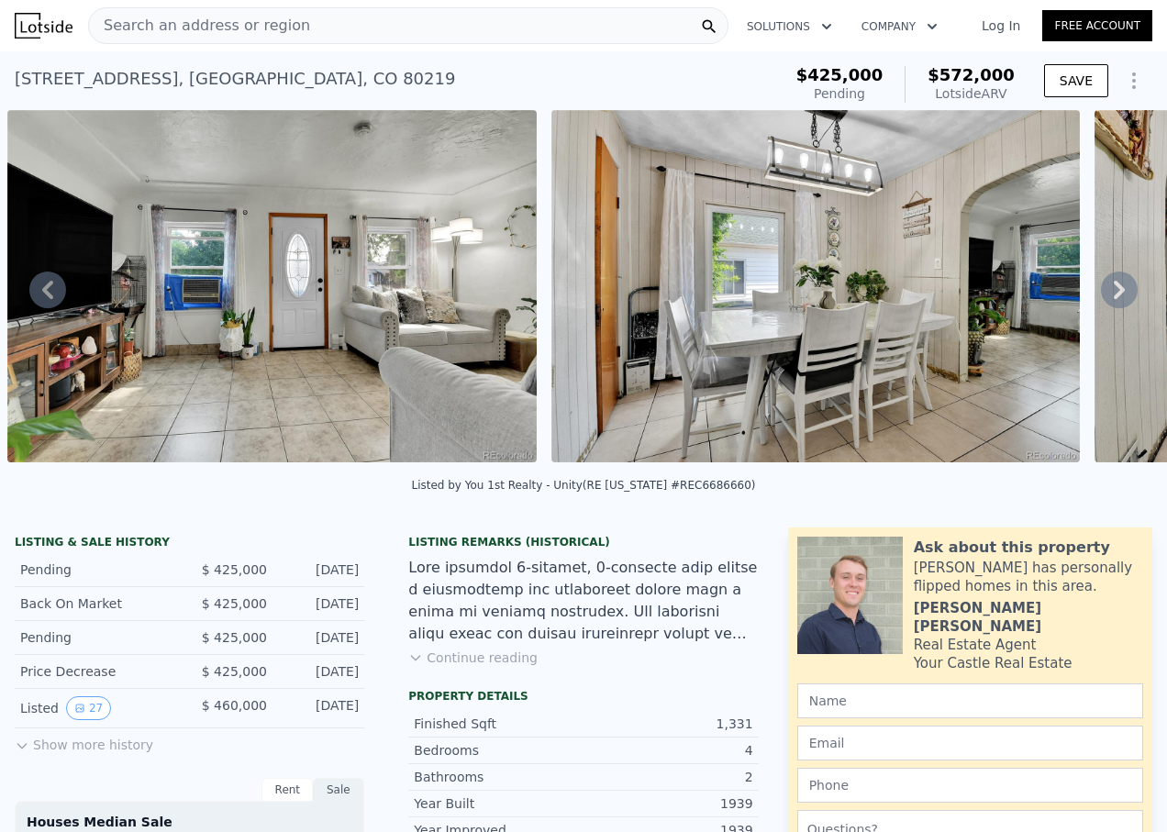
click at [1102, 294] on icon at bounding box center [1119, 289] width 37 height 37
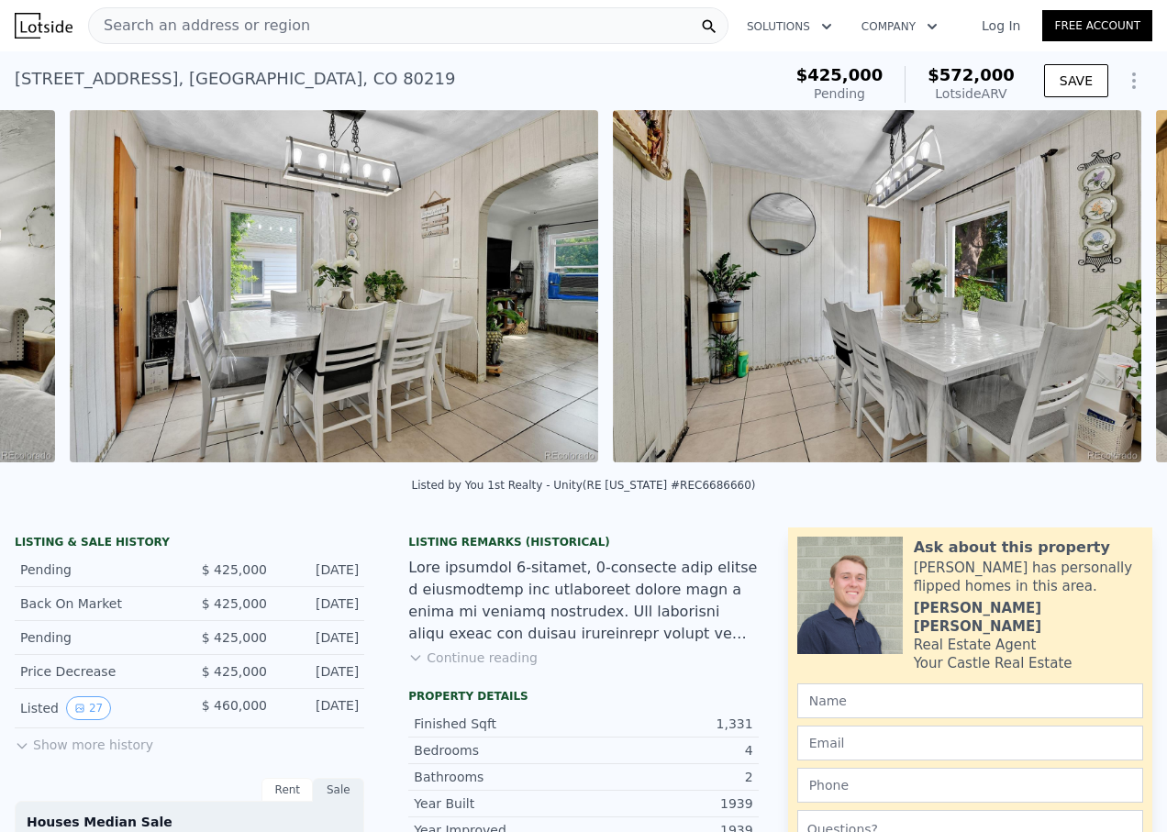
scroll to position [0, 4064]
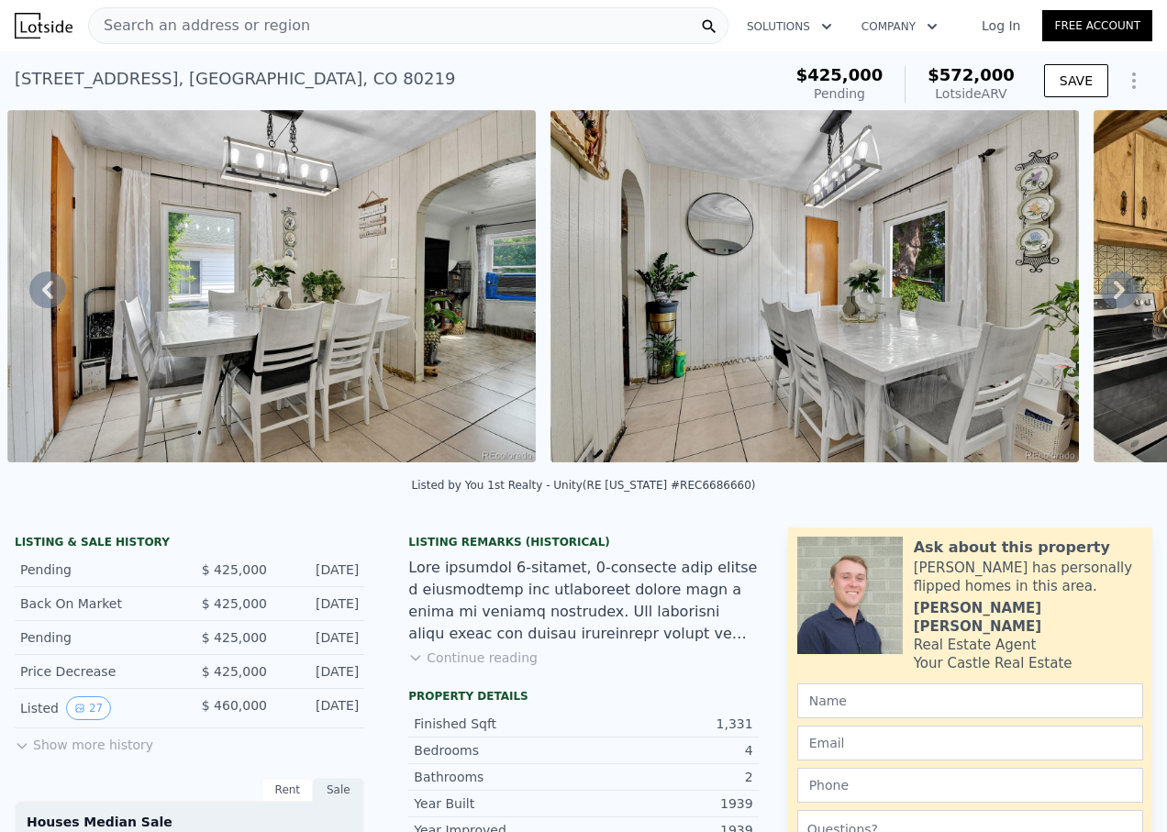
click at [1104, 294] on icon at bounding box center [1119, 289] width 37 height 37
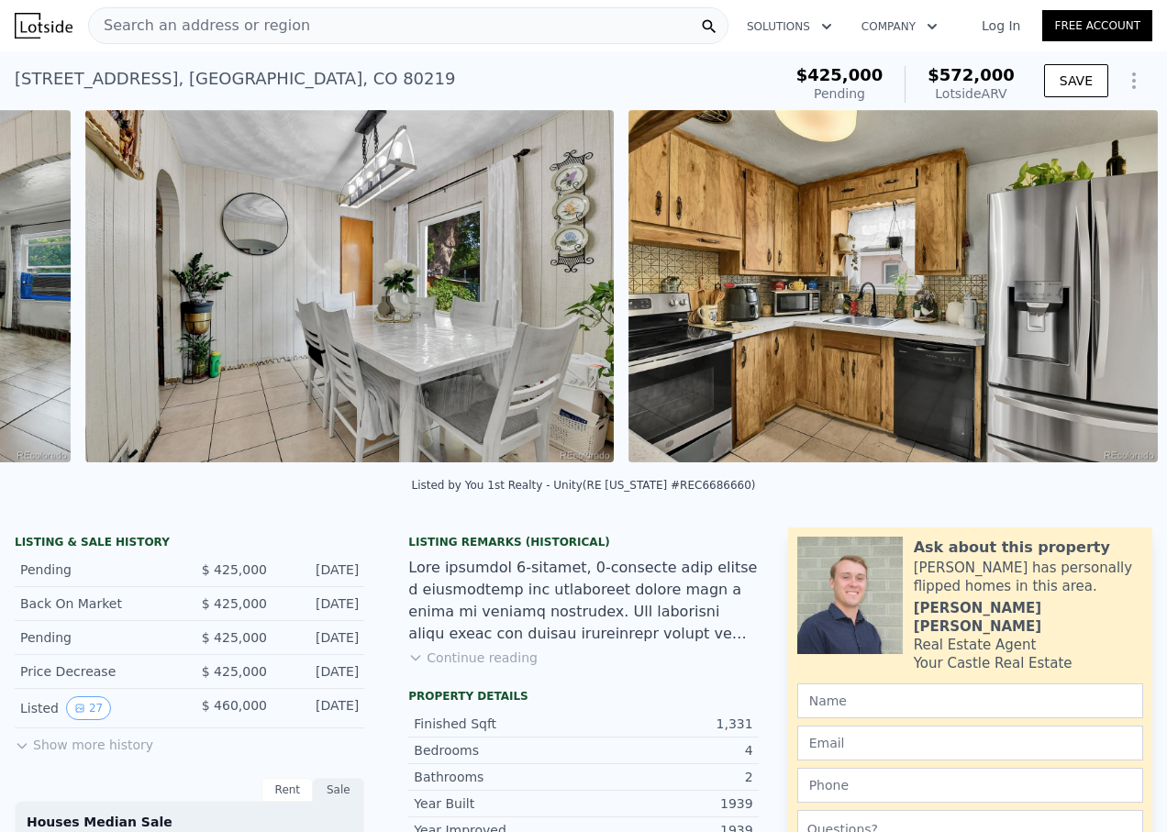
scroll to position [0, 4607]
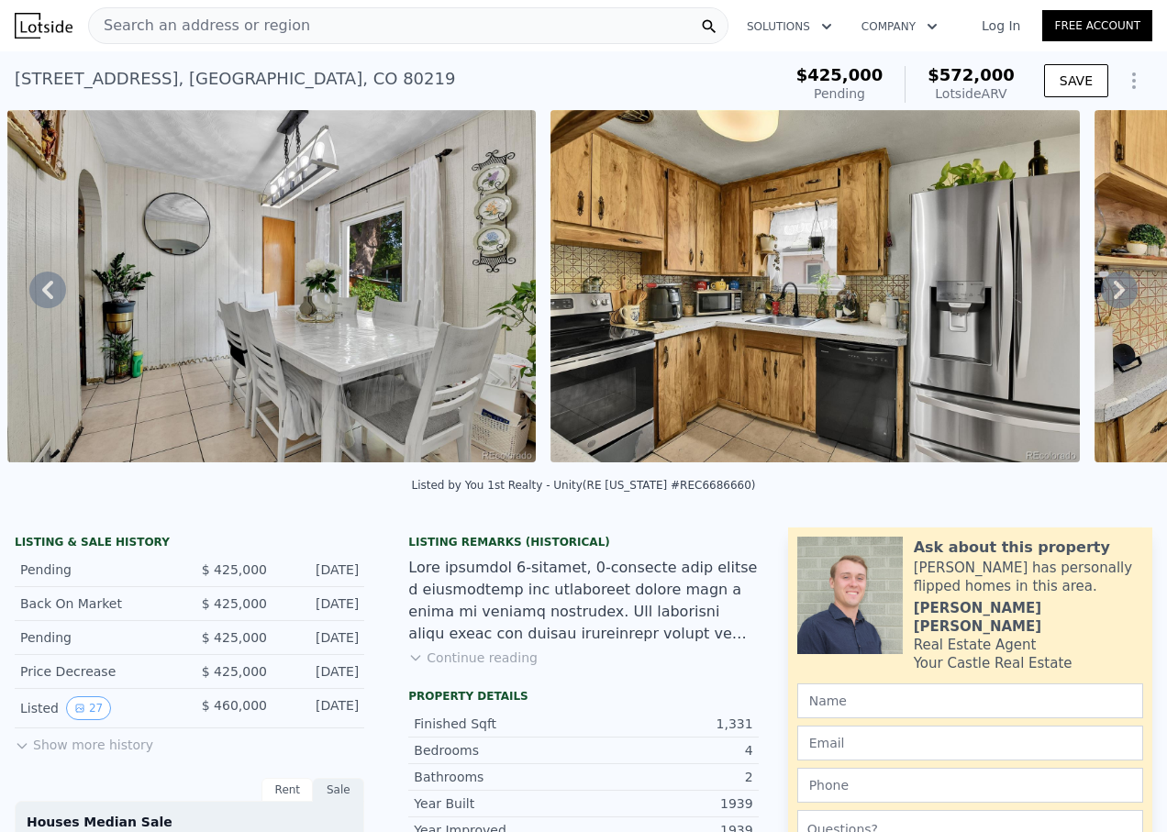
click at [1104, 294] on icon at bounding box center [1119, 289] width 37 height 37
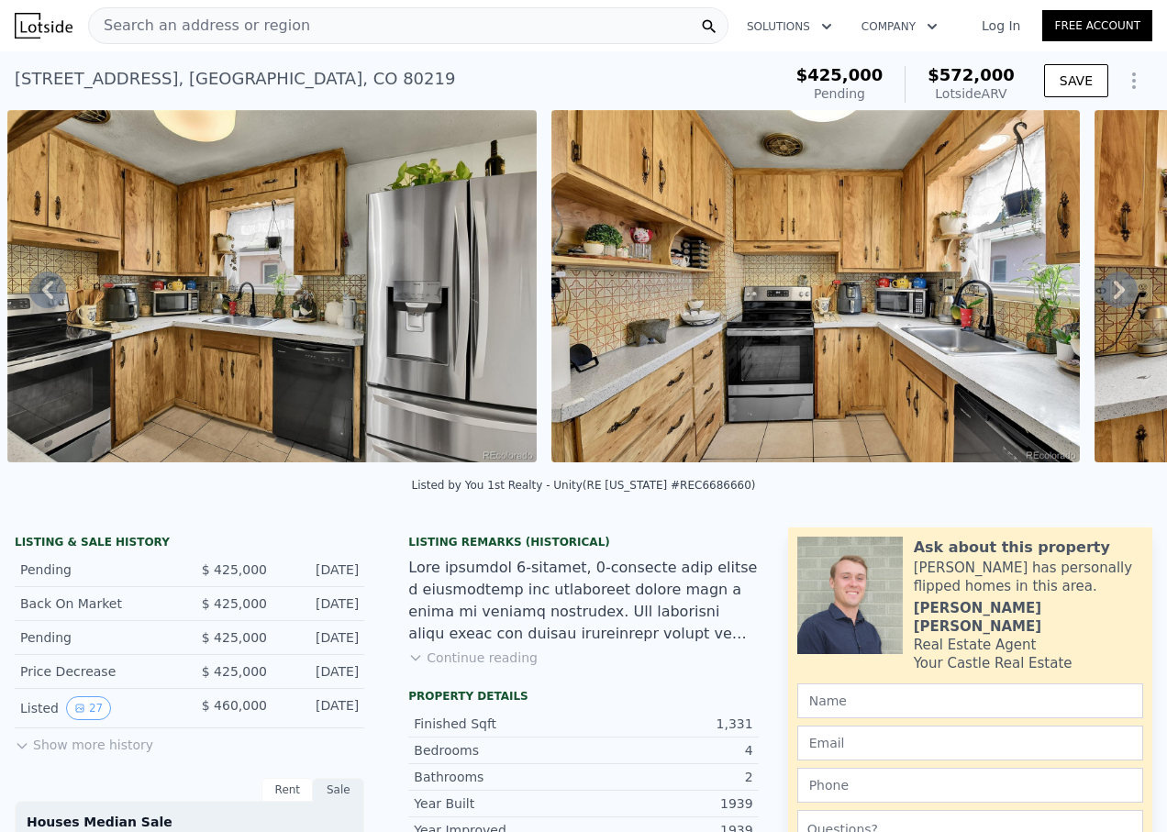
click at [1104, 294] on icon at bounding box center [1119, 289] width 37 height 37
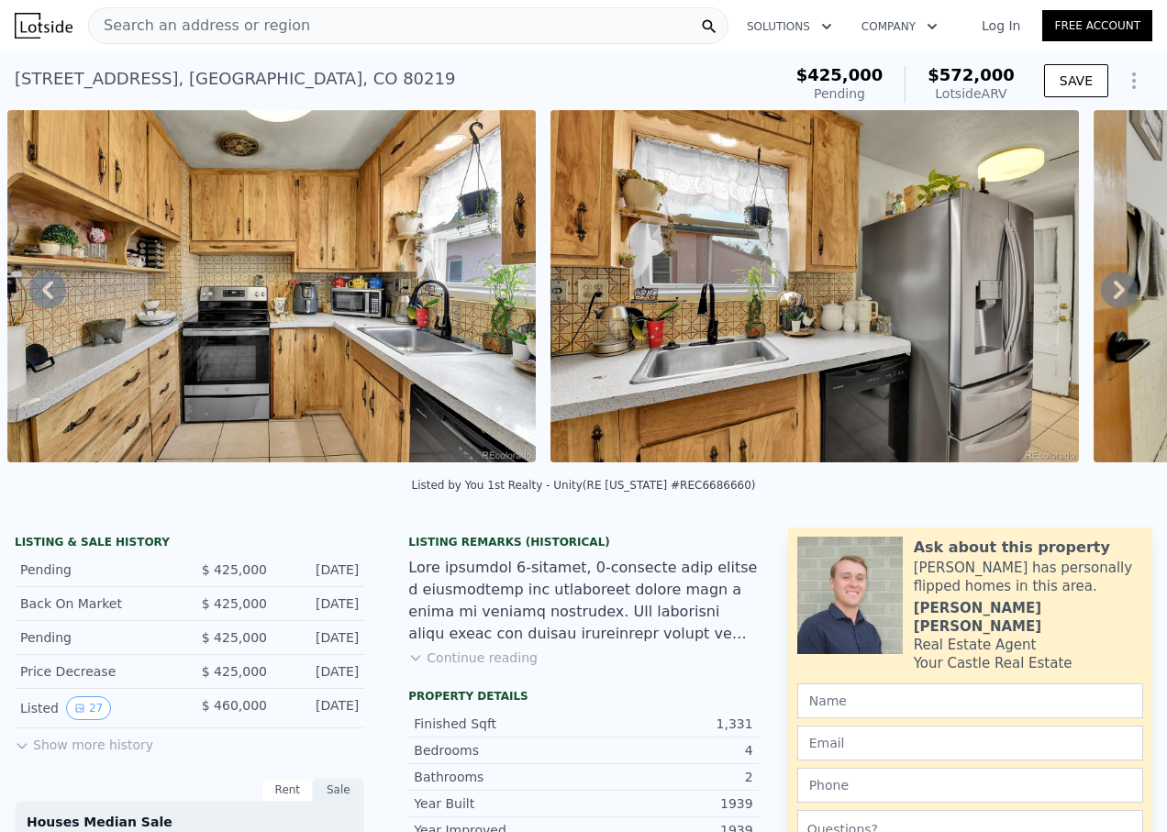
click at [1104, 294] on icon at bounding box center [1119, 289] width 37 height 37
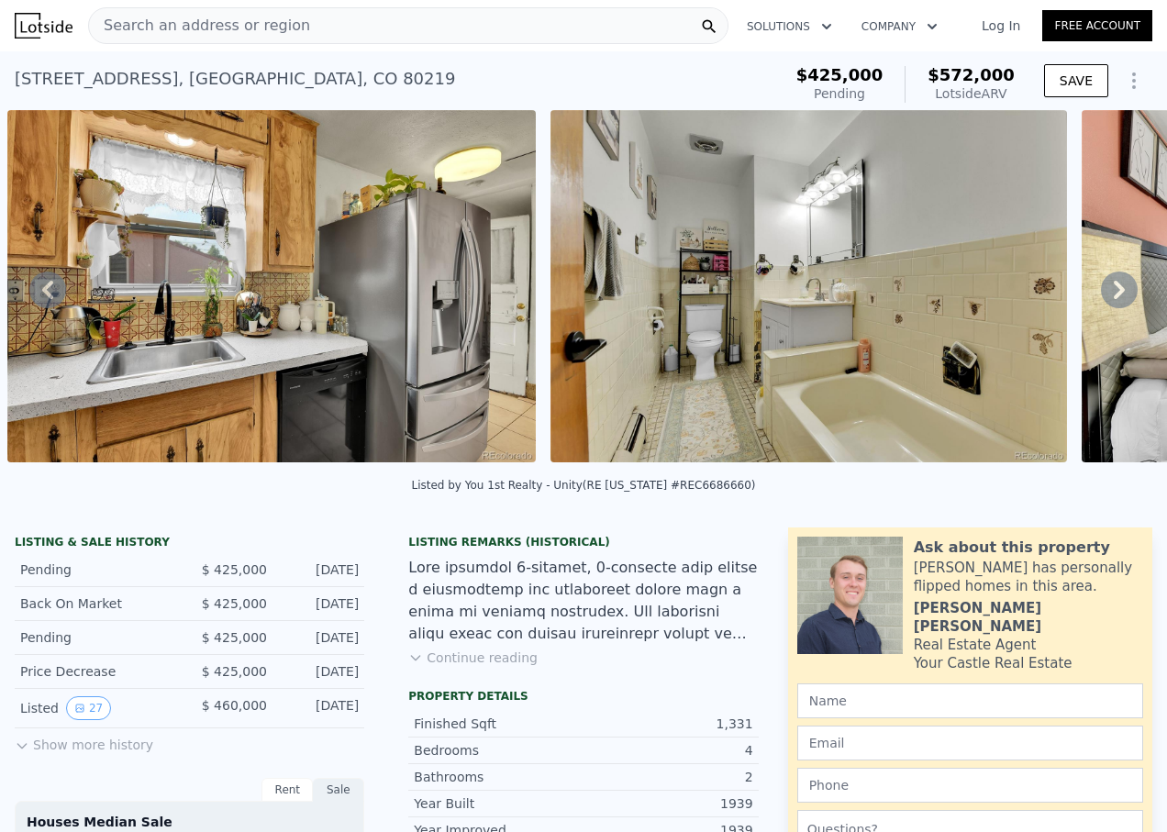
click at [1104, 294] on icon at bounding box center [1119, 289] width 37 height 37
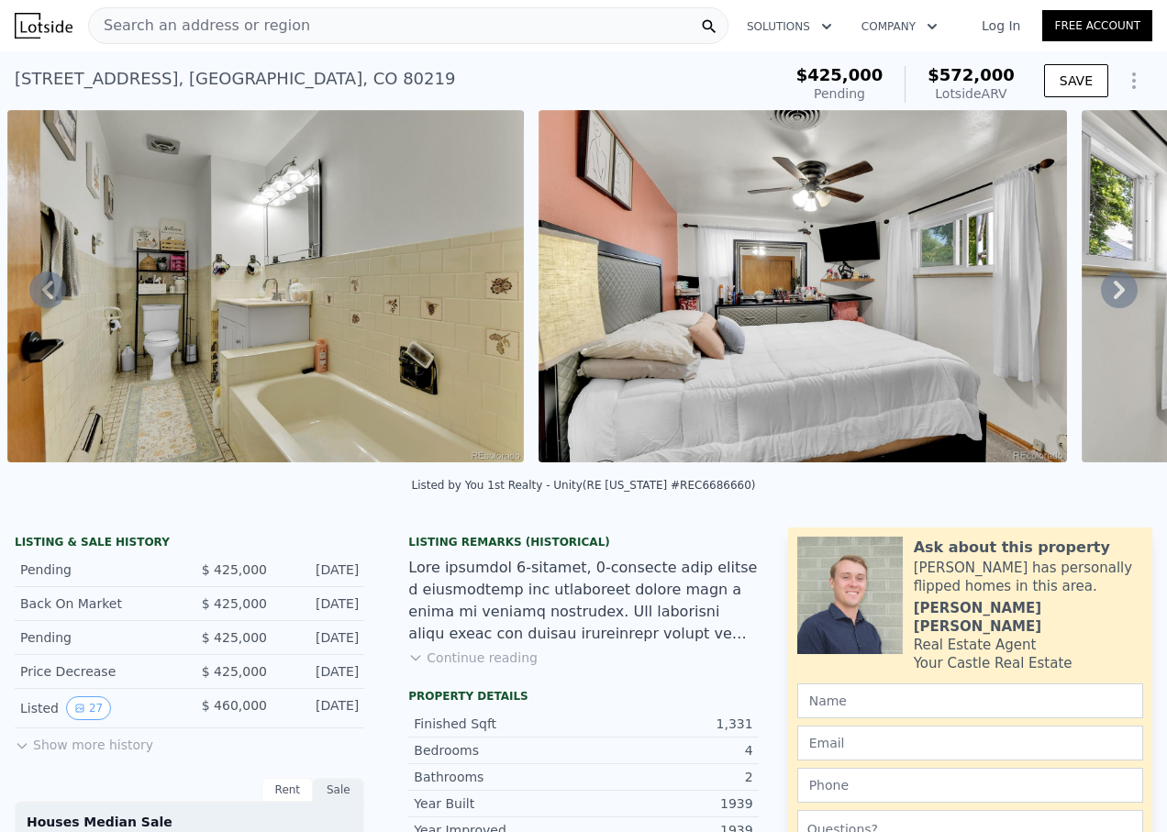
click at [1104, 294] on icon at bounding box center [1119, 289] width 37 height 37
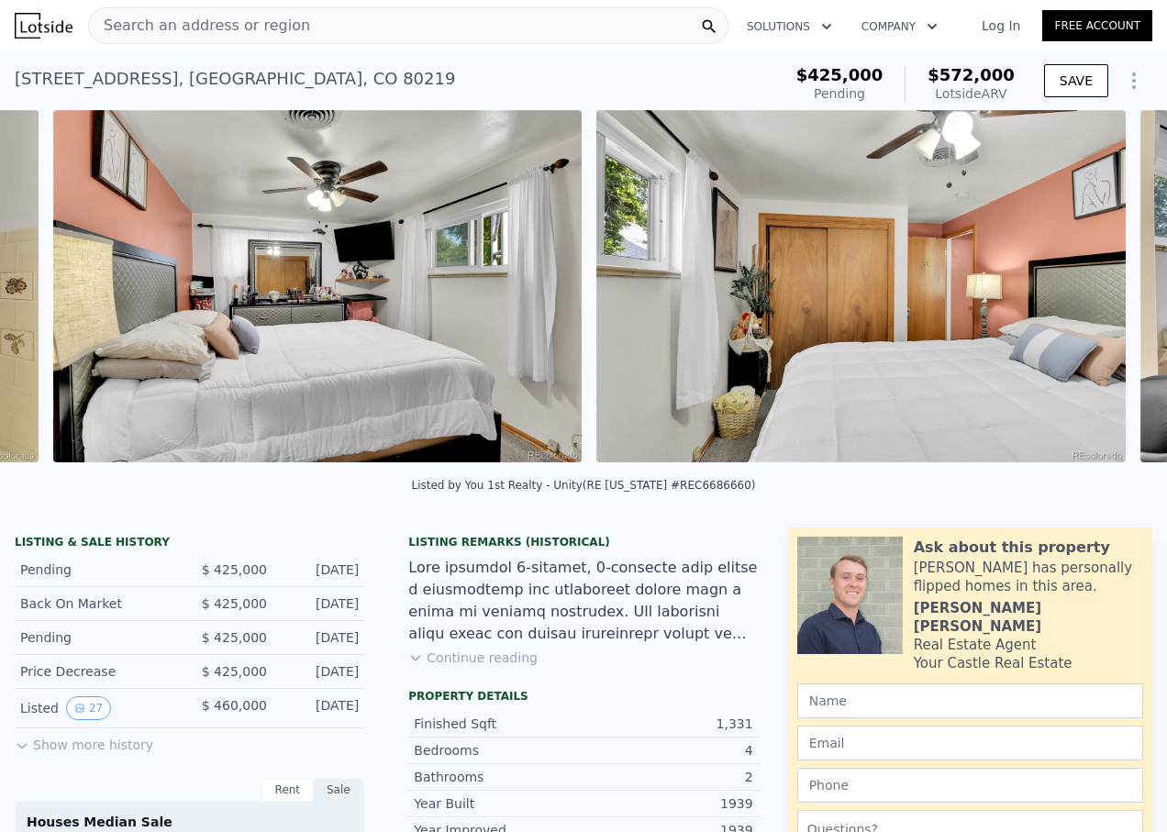
scroll to position [0, 7310]
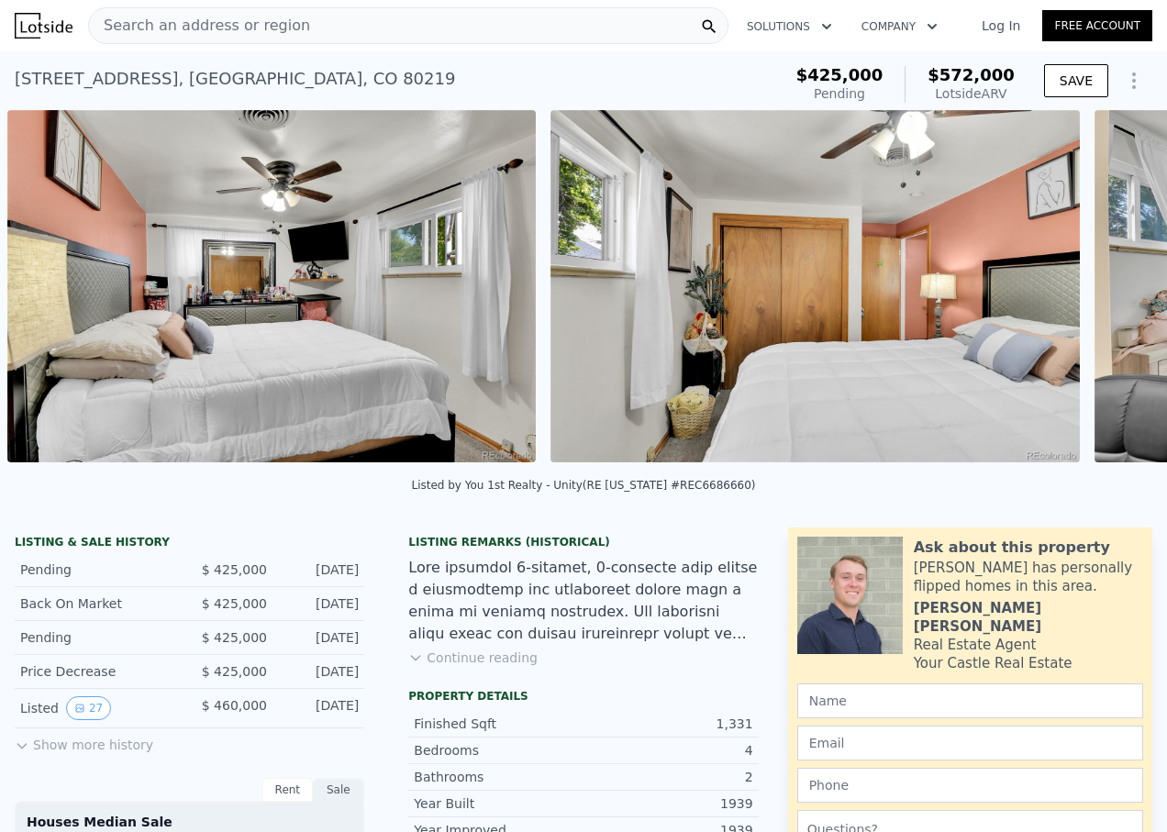
click at [1104, 294] on div "• + − • + − STREET VIEW ← Move left → Move right ↑ Move up ↓ Move down + Zoom i…" at bounding box center [583, 289] width 1167 height 359
click at [1105, 295] on icon at bounding box center [1119, 289] width 37 height 37
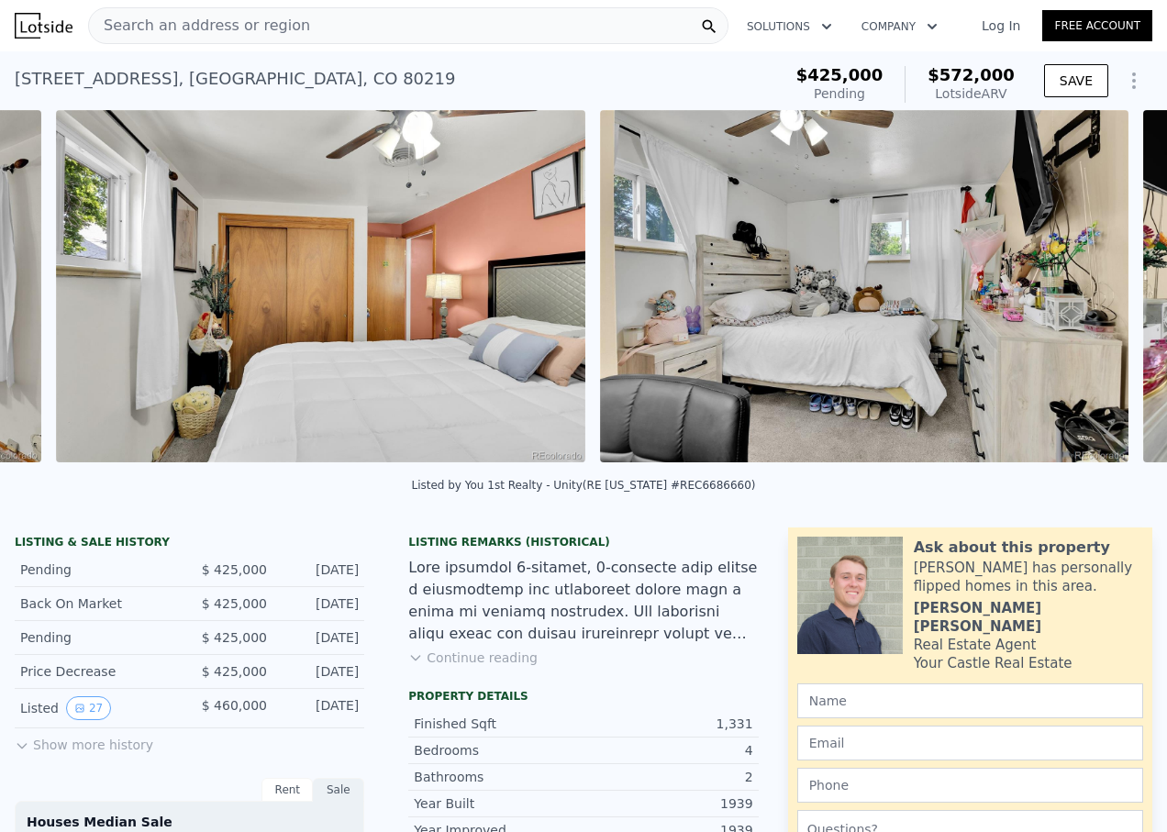
scroll to position [0, 7853]
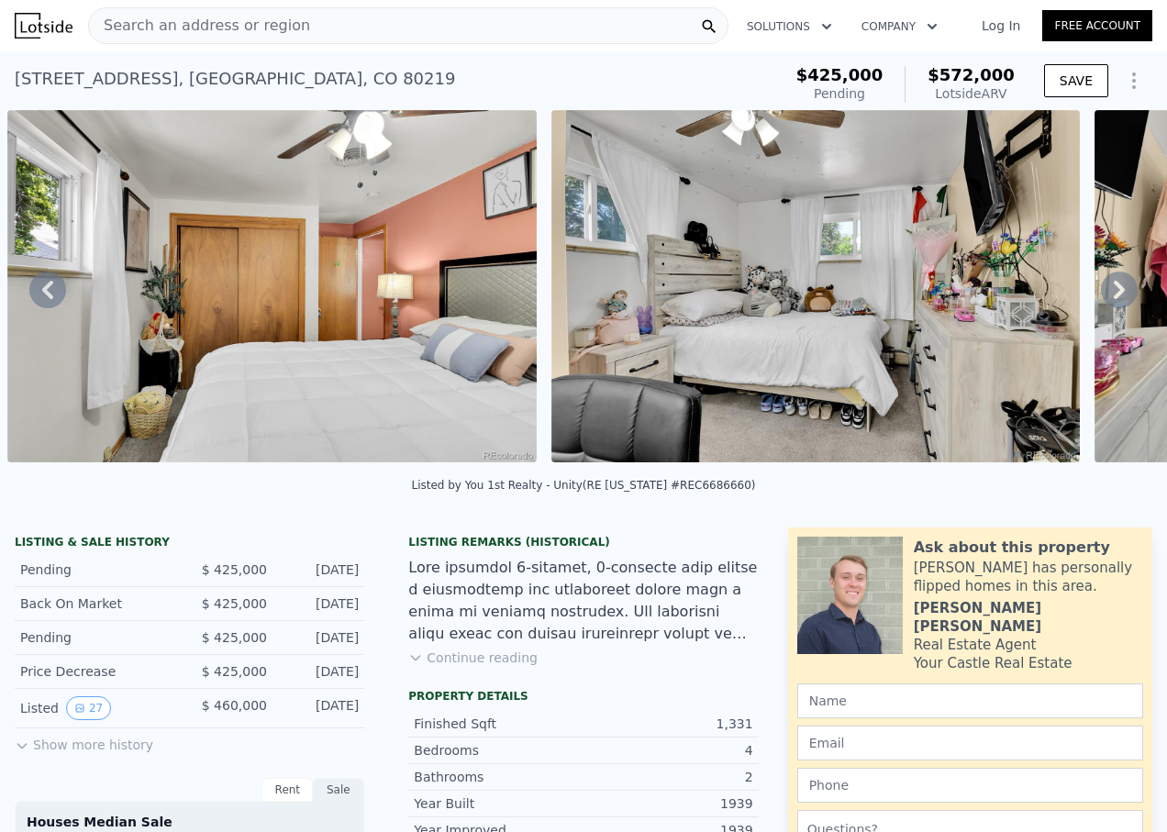
click at [1105, 295] on icon at bounding box center [1119, 289] width 37 height 37
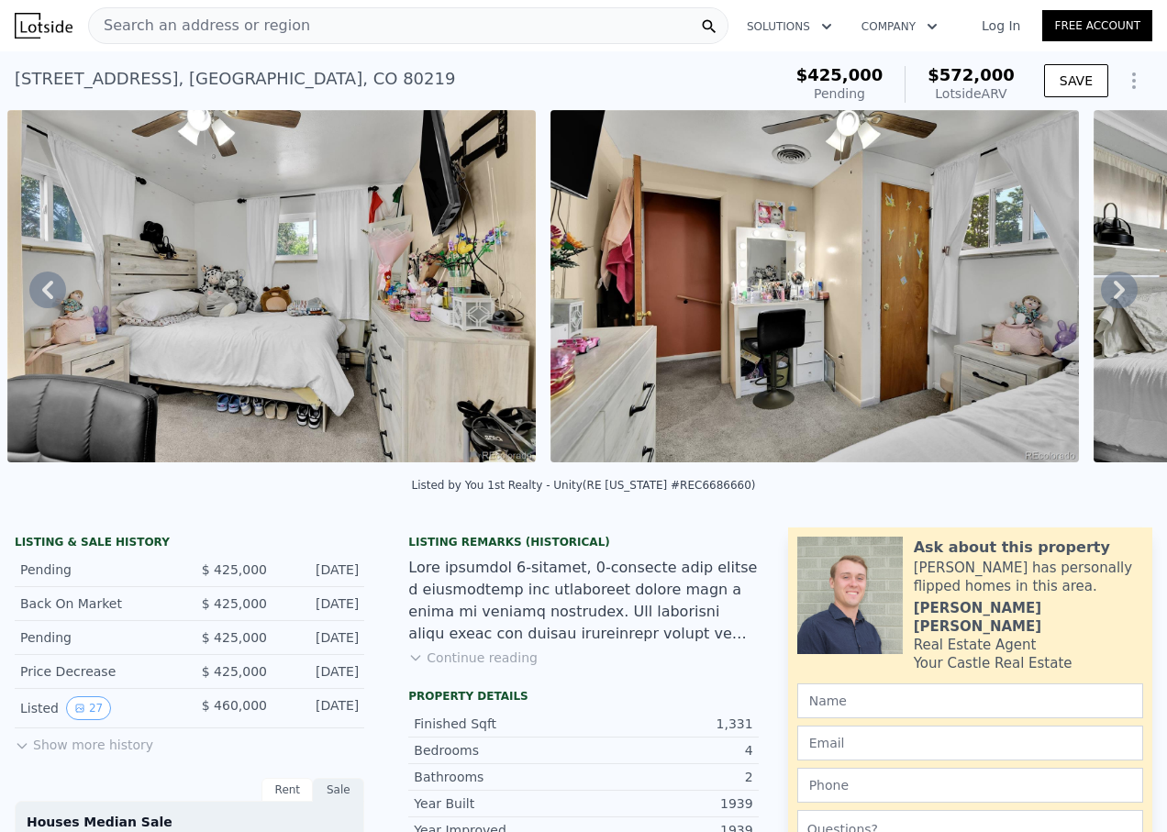
click at [1105, 295] on icon at bounding box center [1119, 289] width 37 height 37
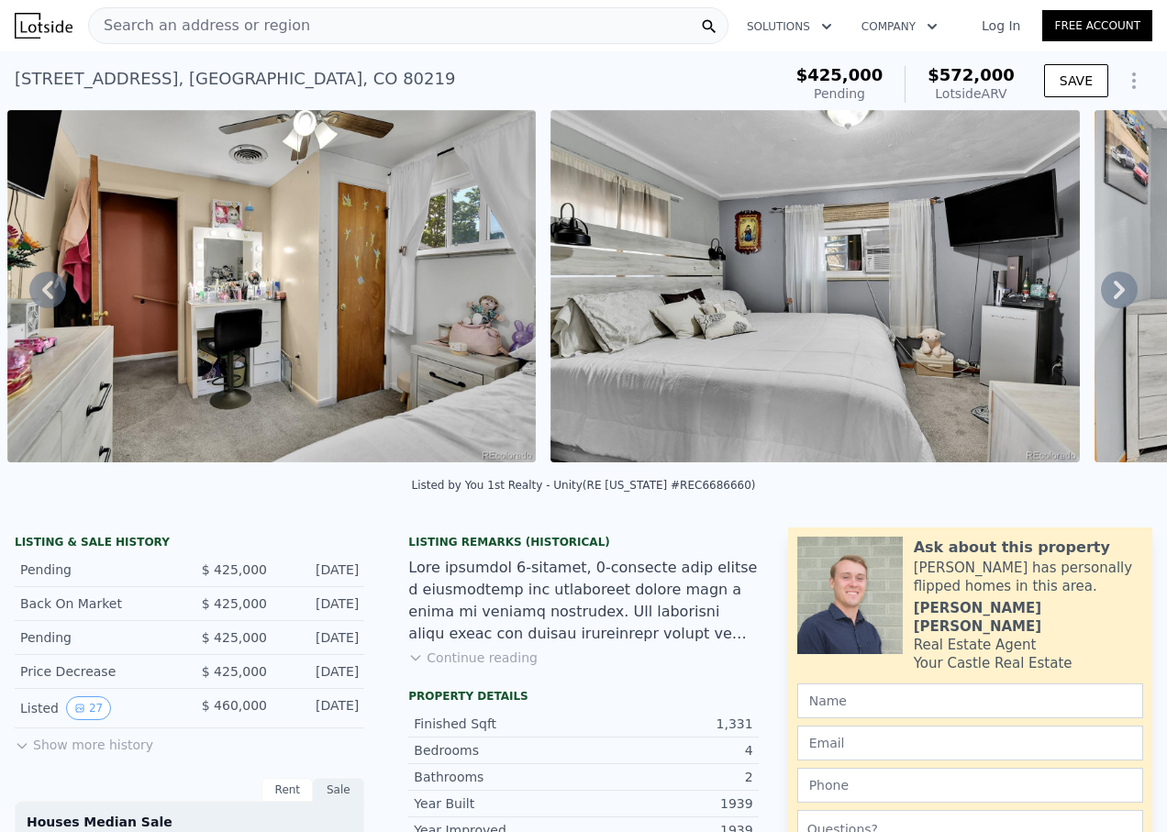
click at [1105, 295] on icon at bounding box center [1119, 289] width 37 height 37
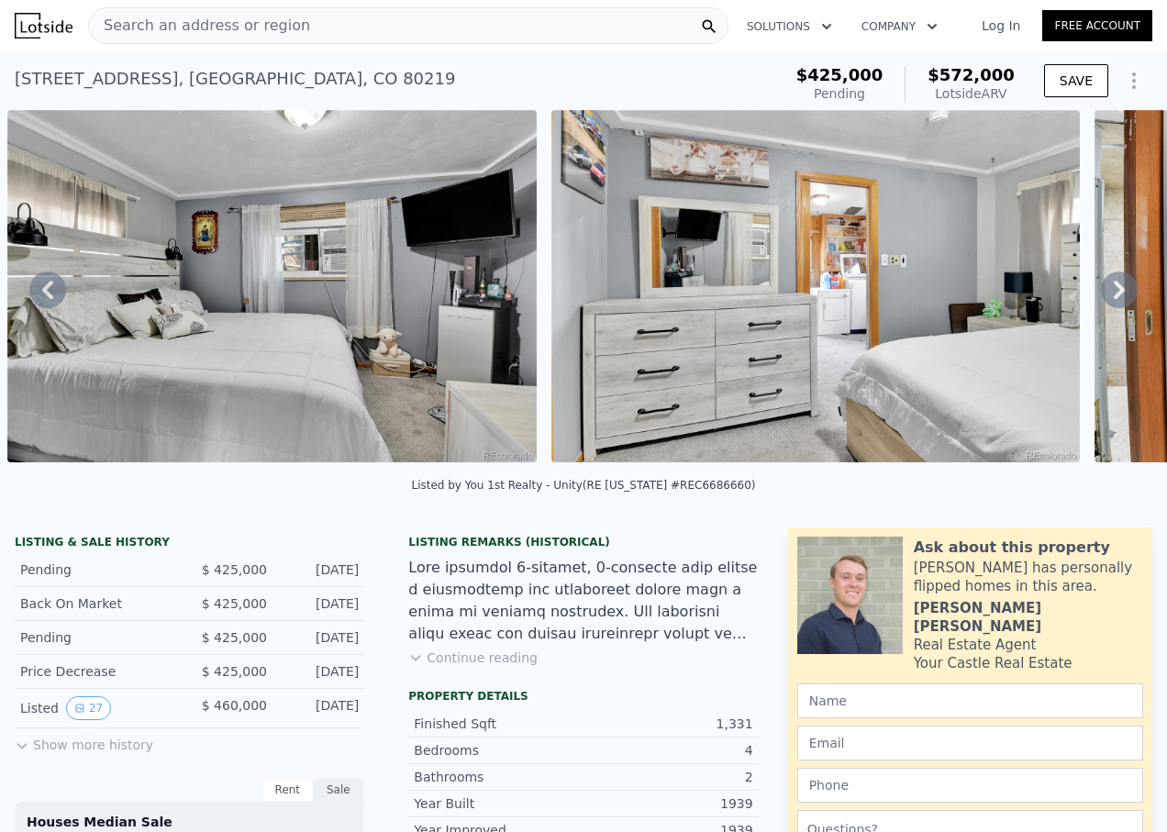
click at [1105, 295] on icon at bounding box center [1119, 289] width 37 height 37
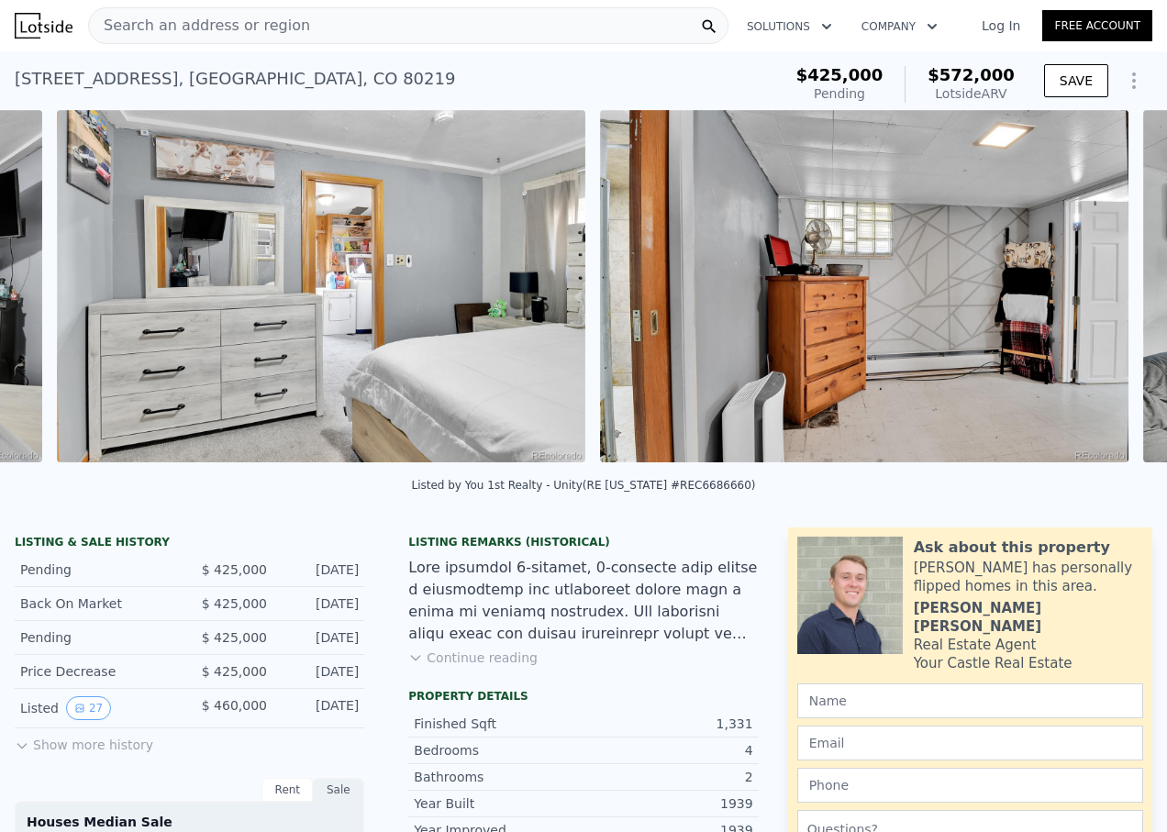
scroll to position [0, 10027]
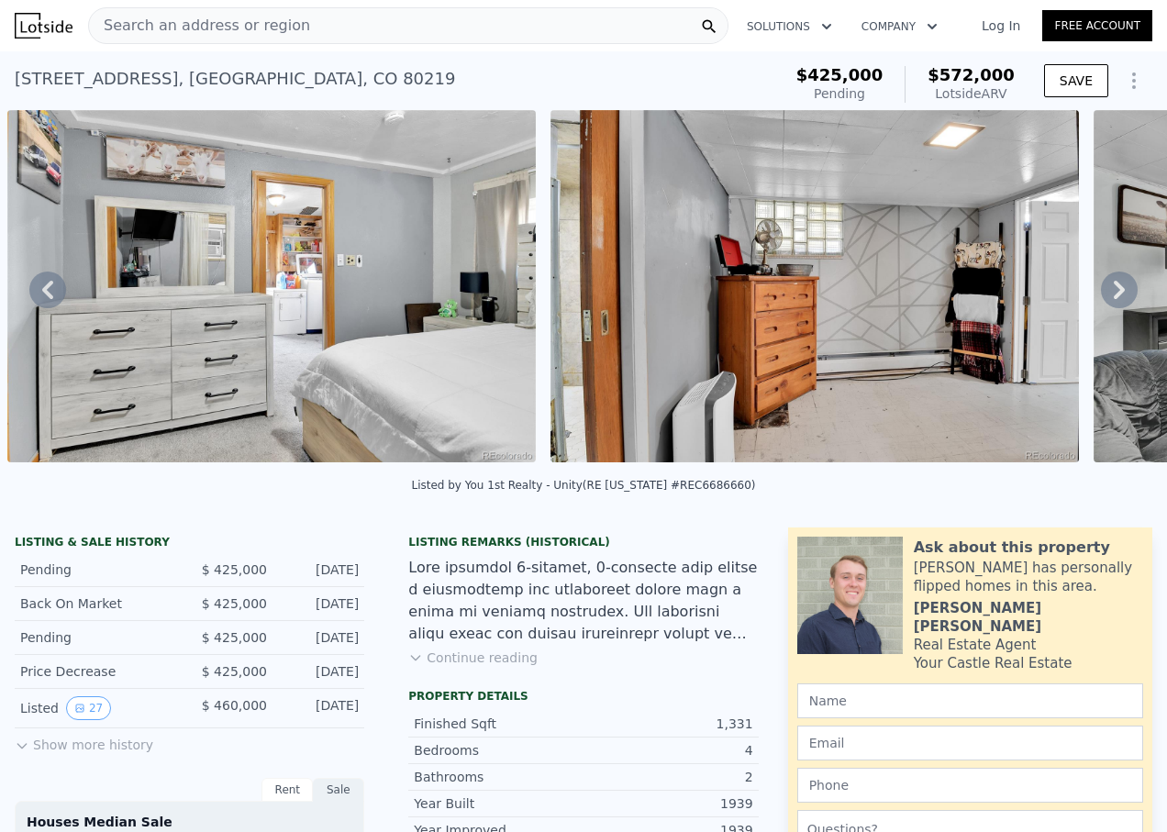
click at [1105, 295] on div "• + − • + − STREET VIEW ← Move left → Move right ↑ Move up ↓ Move down + Zoom i…" at bounding box center [583, 289] width 1167 height 359
click at [1113, 297] on icon at bounding box center [1118, 290] width 11 height 18
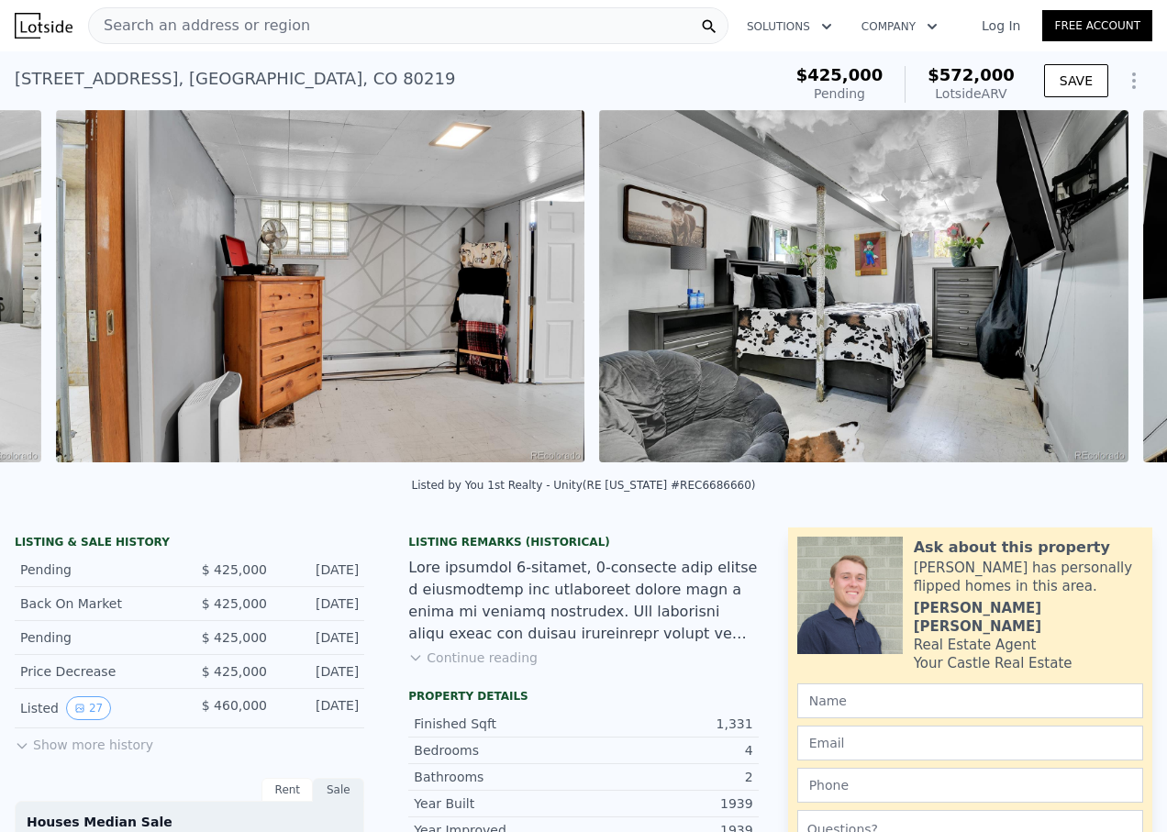
scroll to position [0, 10570]
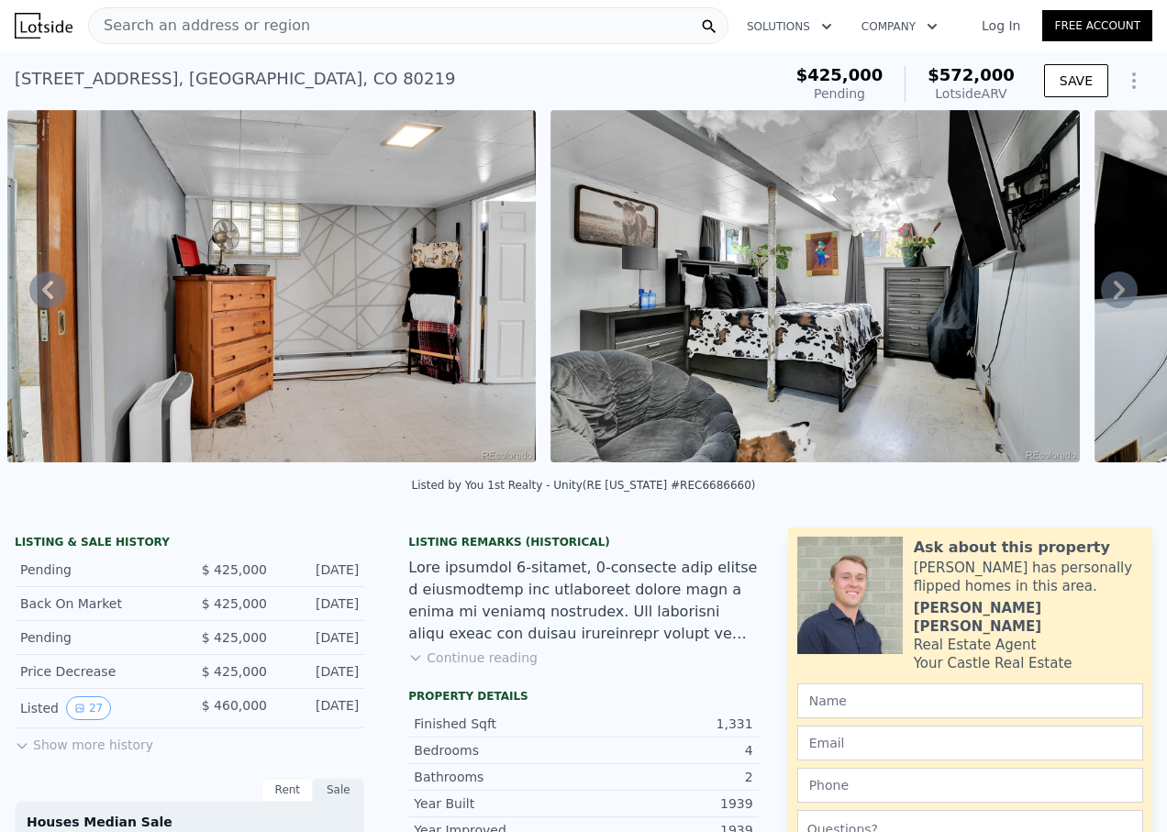
click at [1113, 297] on icon at bounding box center [1118, 290] width 11 height 18
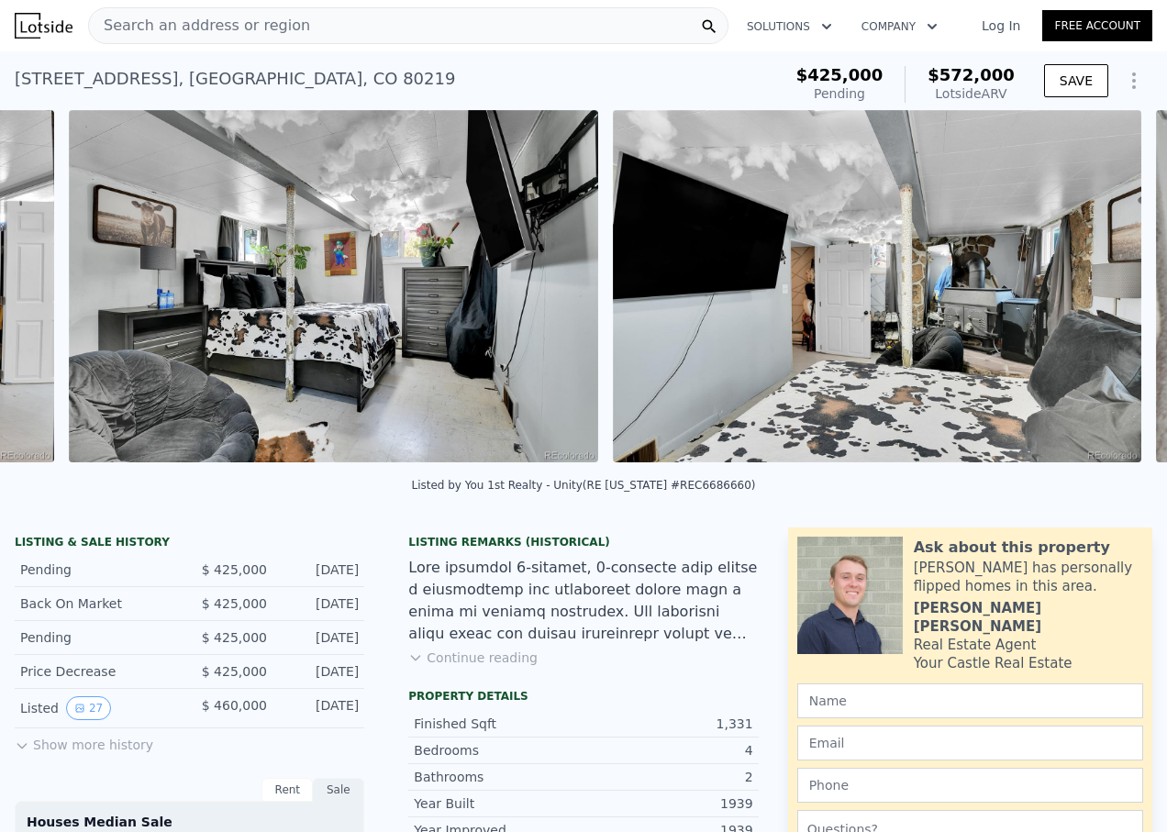
scroll to position [0, 11113]
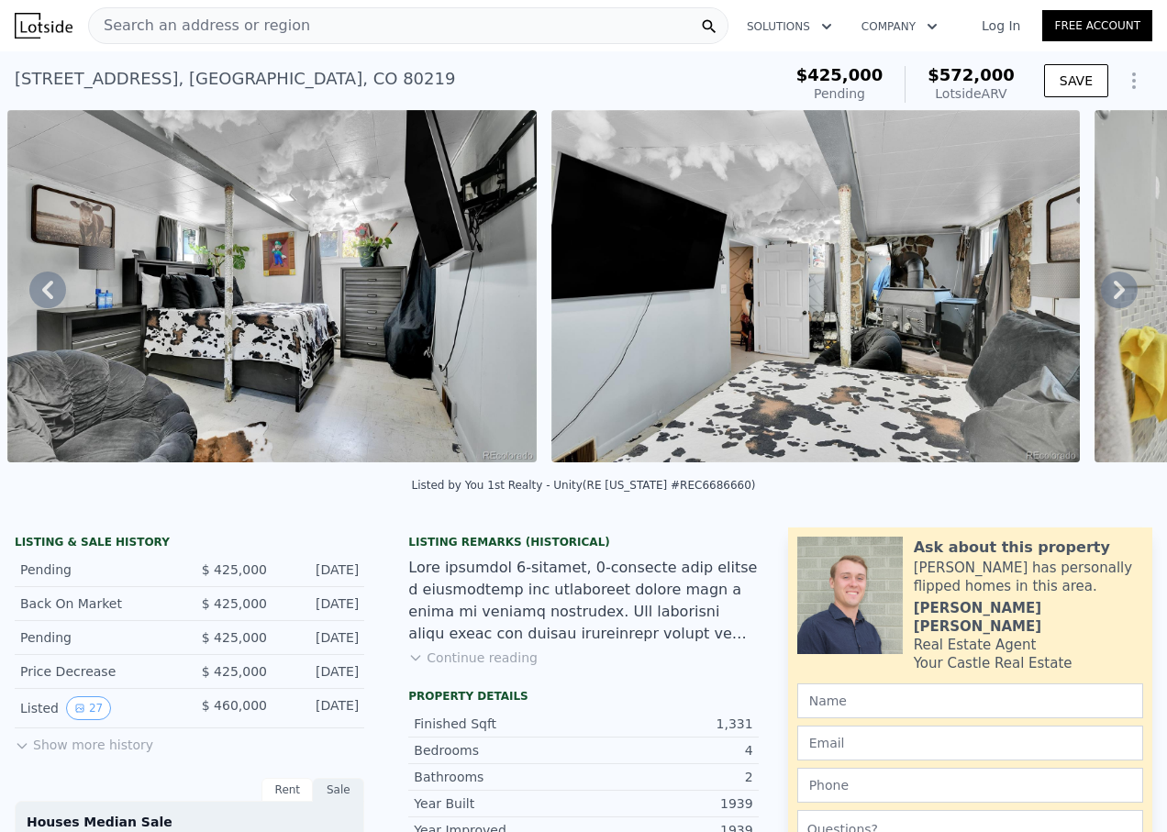
click at [1113, 297] on icon at bounding box center [1118, 290] width 11 height 18
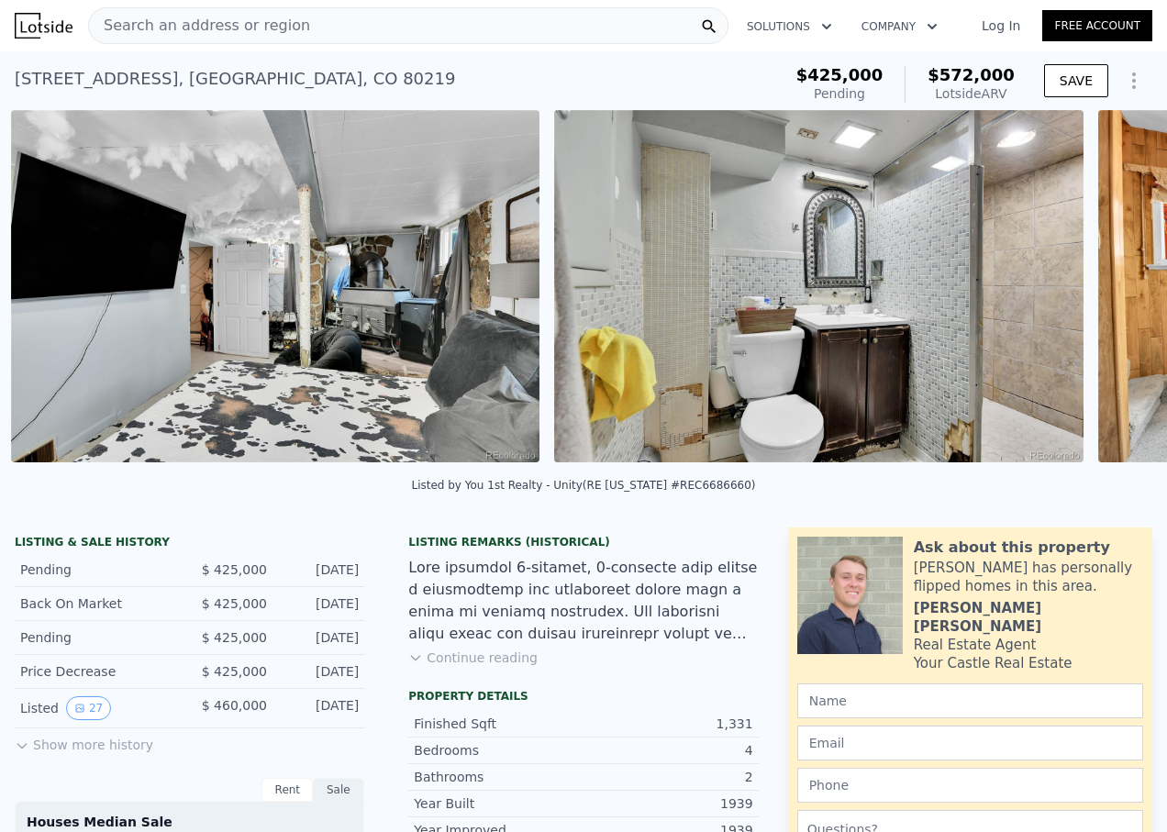
scroll to position [0, 11656]
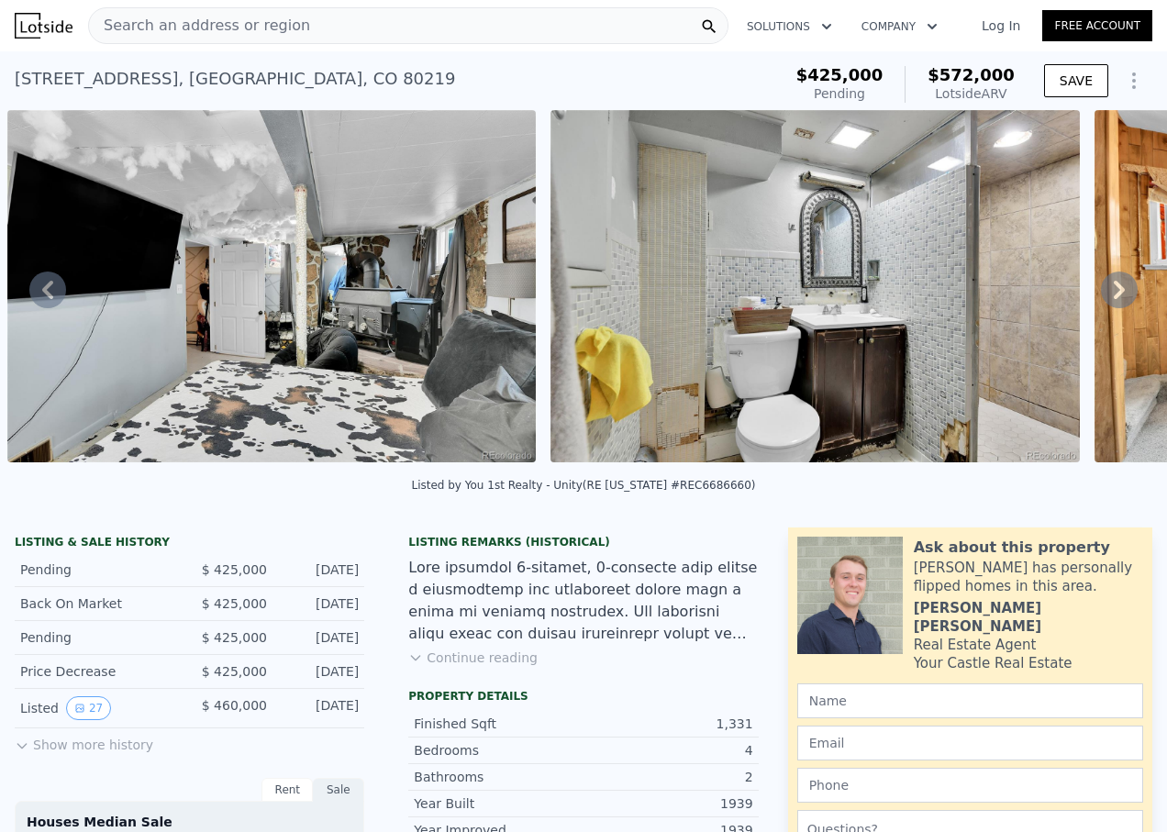
click at [1113, 297] on icon at bounding box center [1118, 290] width 11 height 18
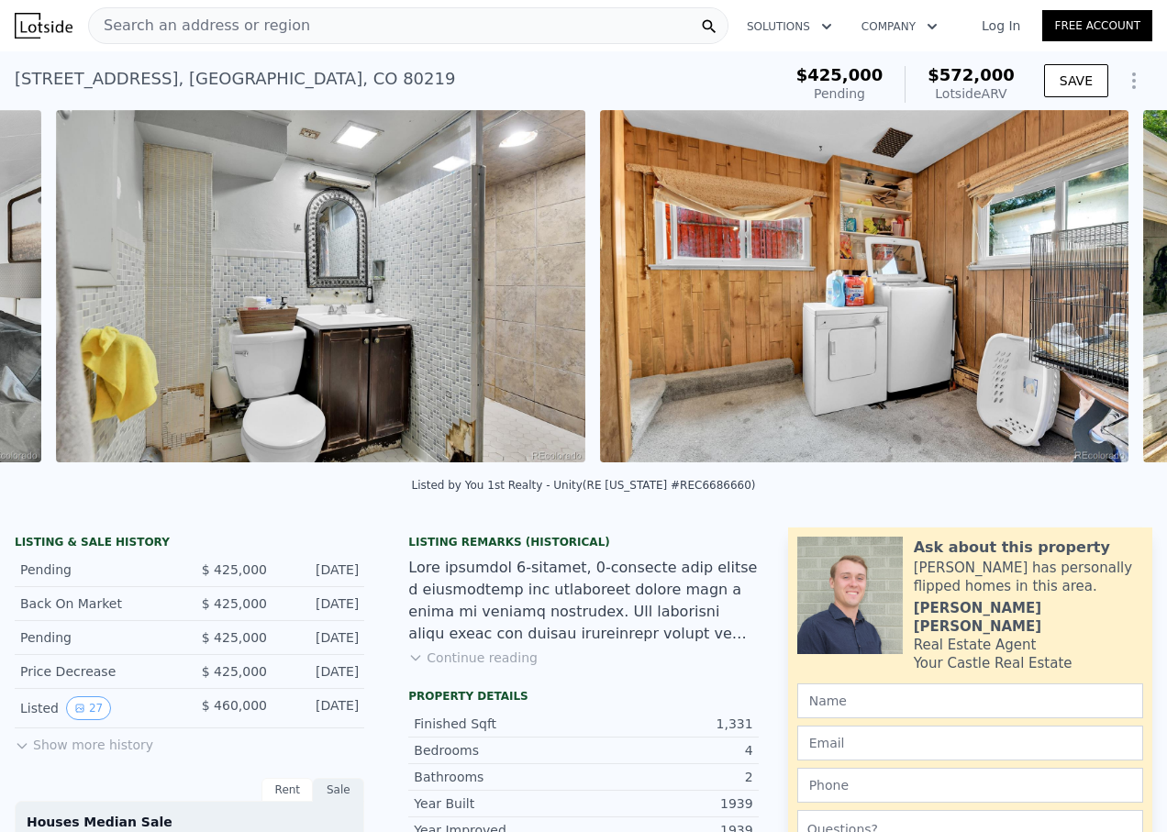
scroll to position [0, 12199]
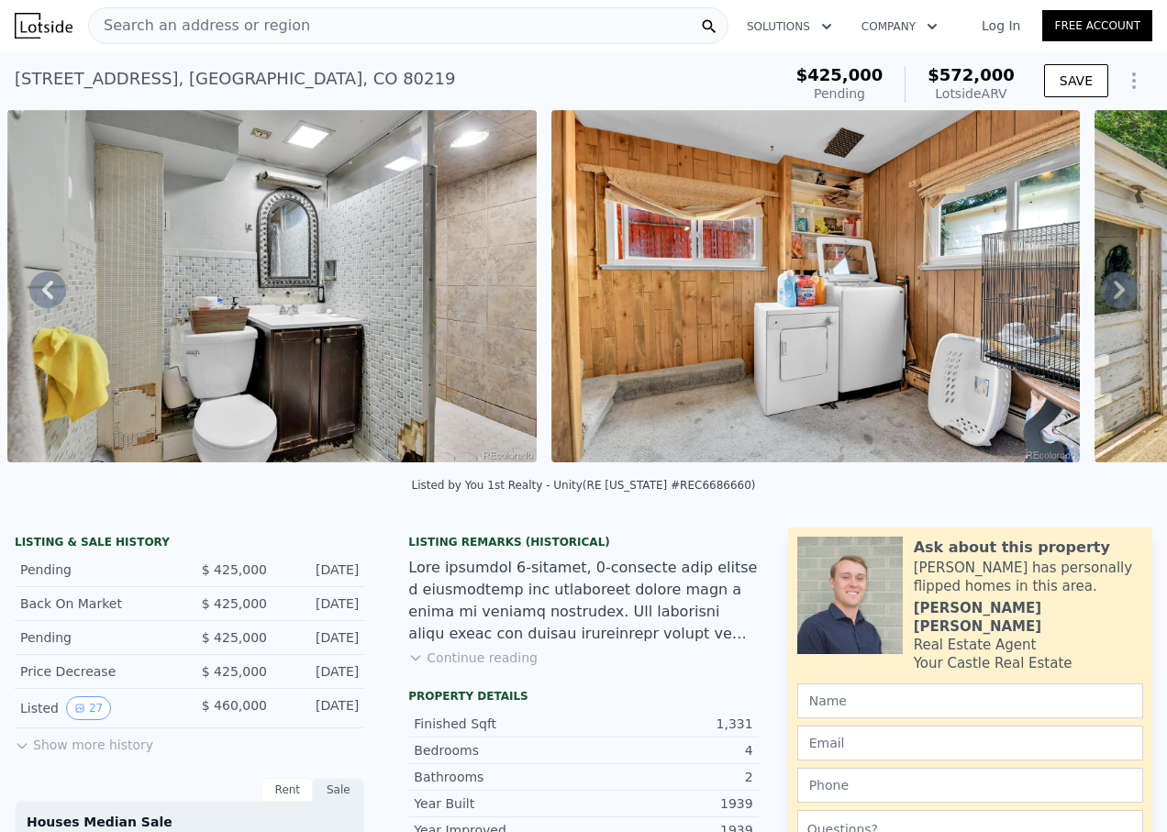
click at [1113, 297] on icon at bounding box center [1118, 290] width 11 height 18
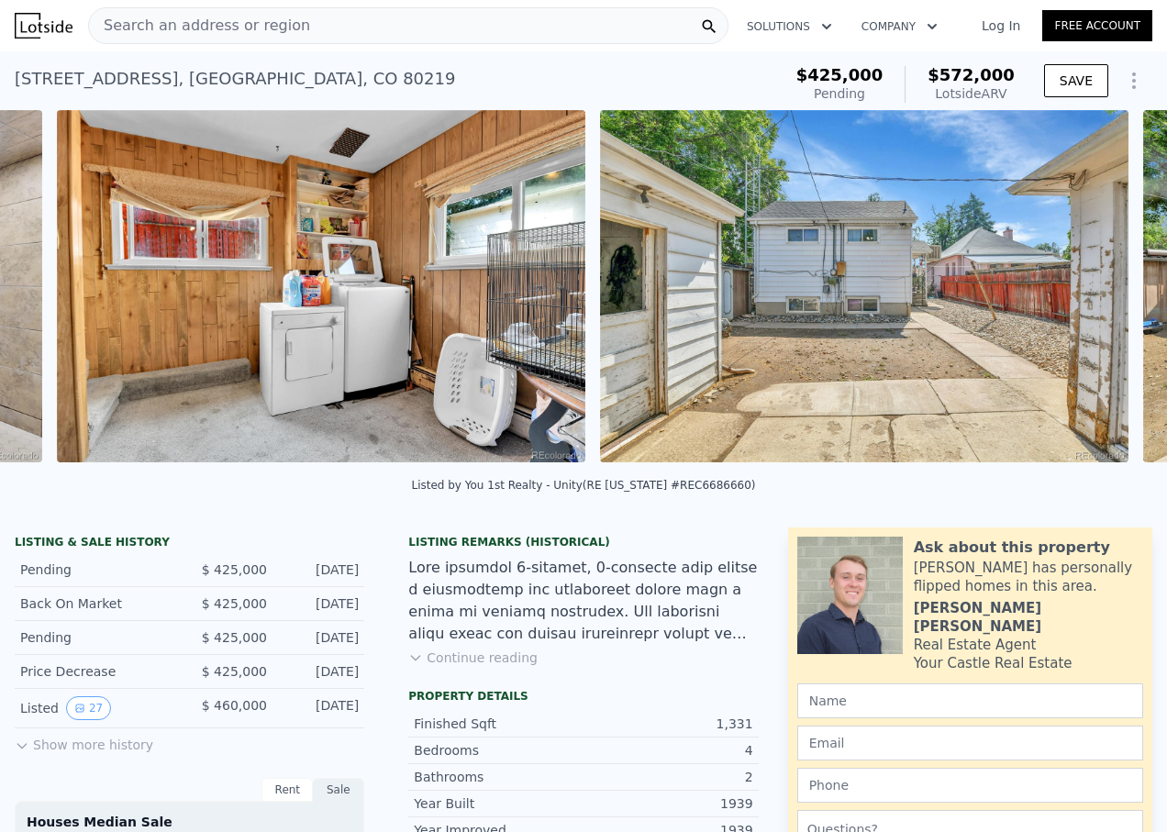
scroll to position [0, 12743]
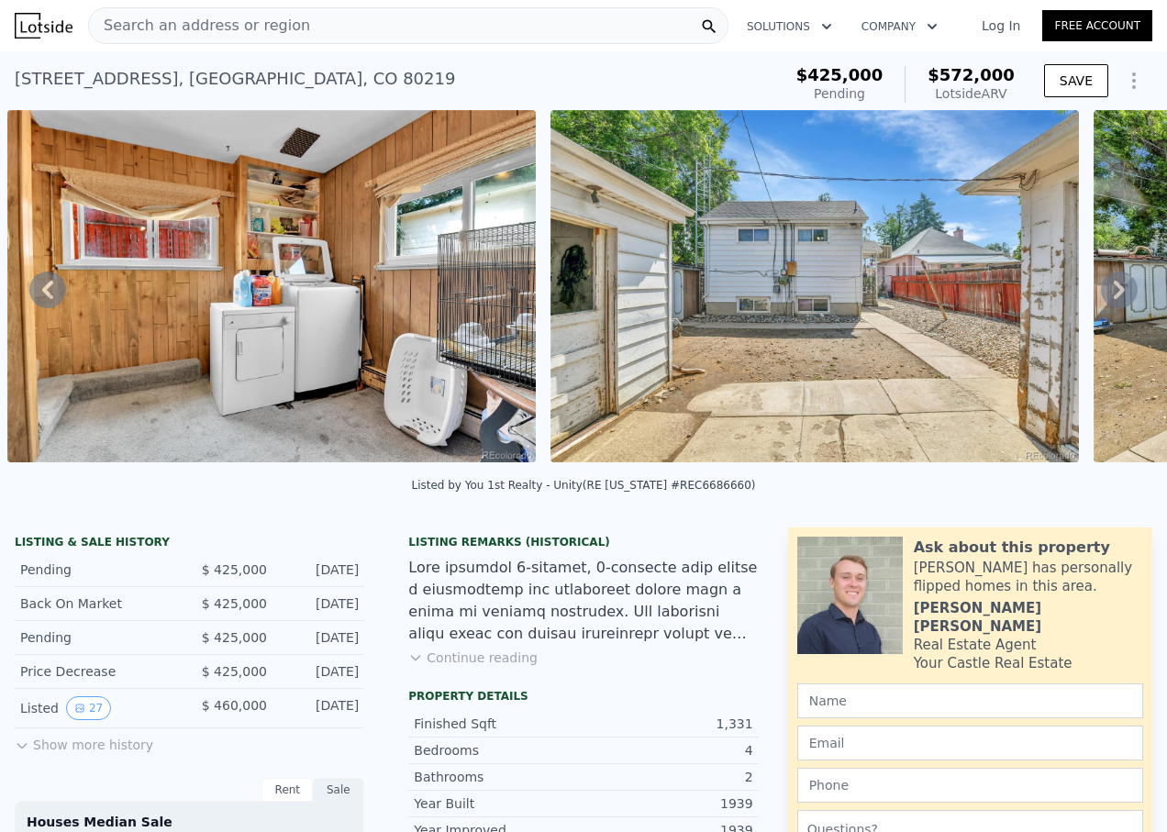
click at [1113, 297] on icon at bounding box center [1118, 290] width 11 height 18
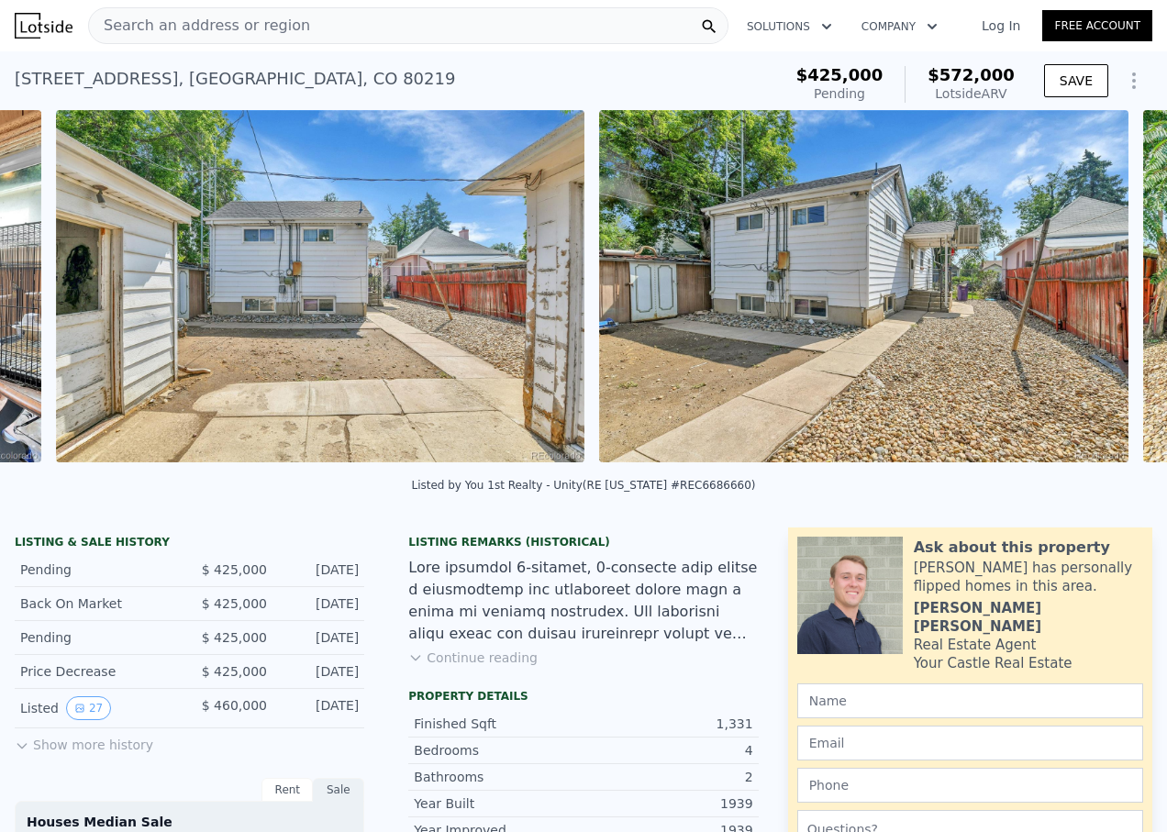
scroll to position [0, 13286]
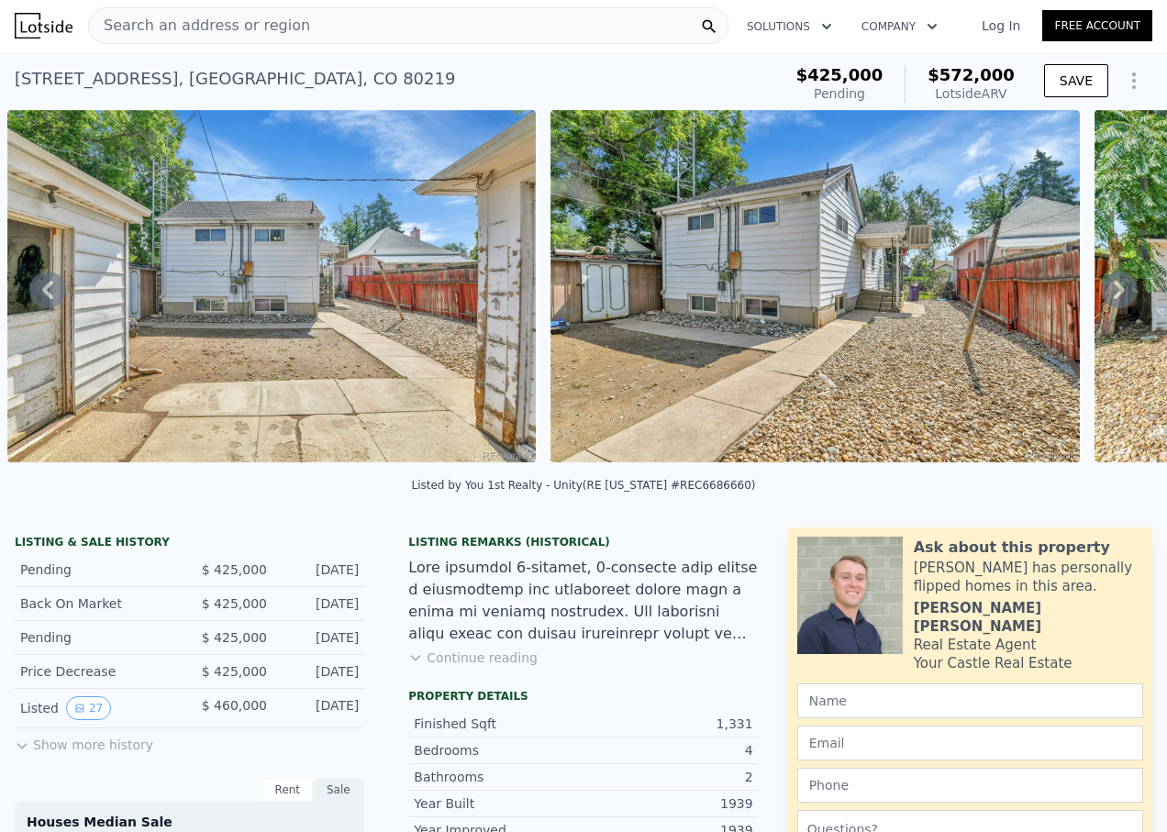
click at [1113, 298] on icon at bounding box center [1118, 290] width 11 height 18
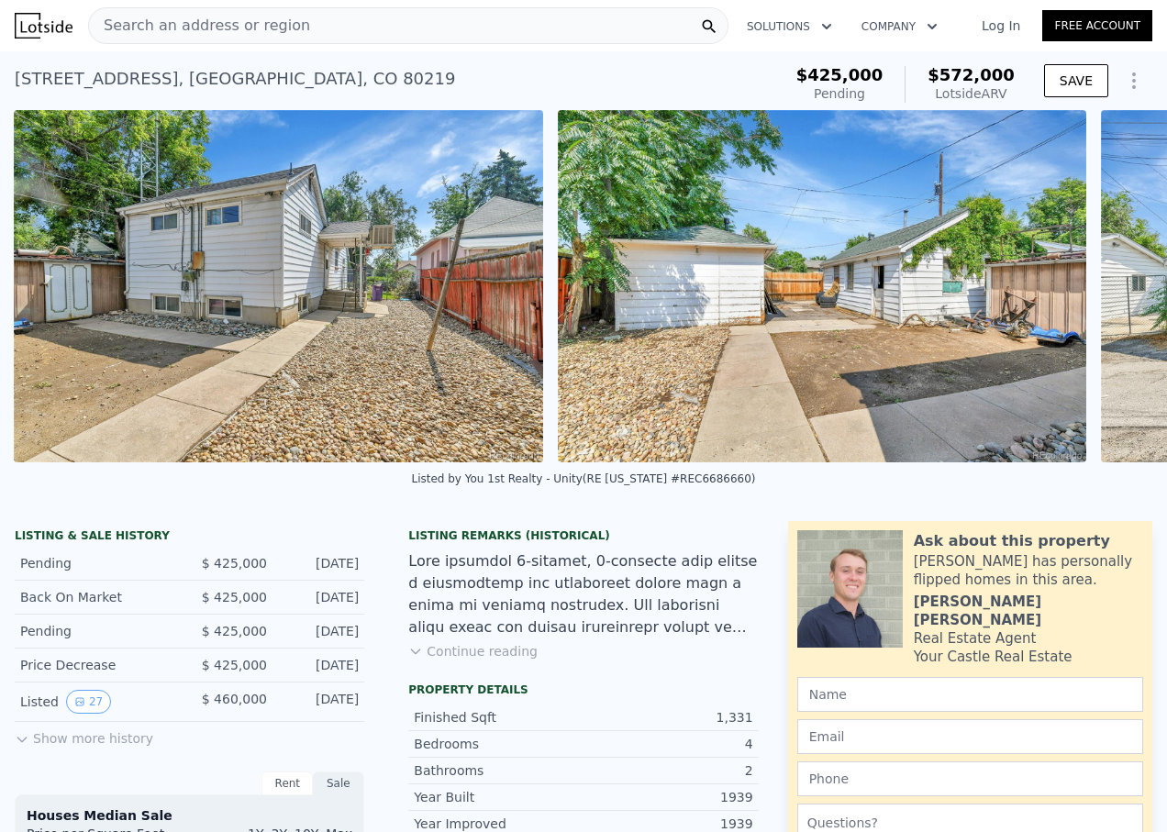
scroll to position [0, 13829]
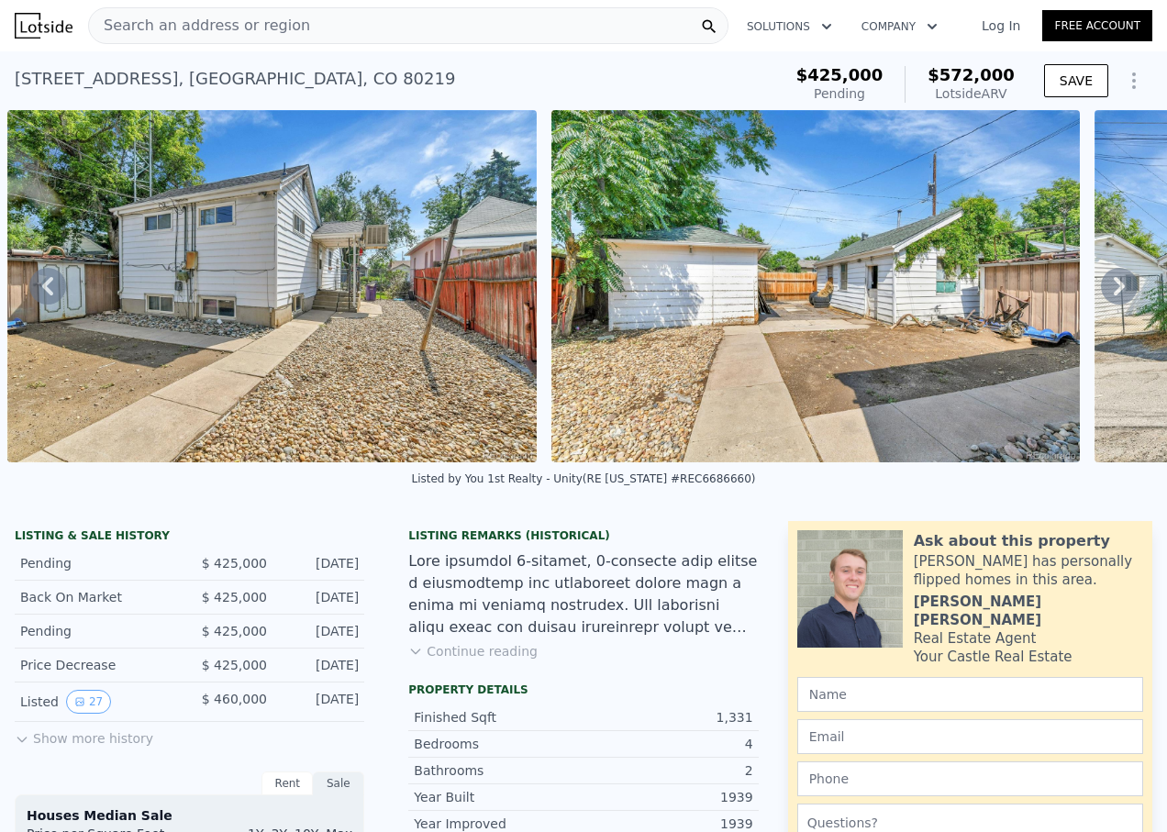
click at [1107, 299] on icon at bounding box center [1119, 286] width 37 height 37
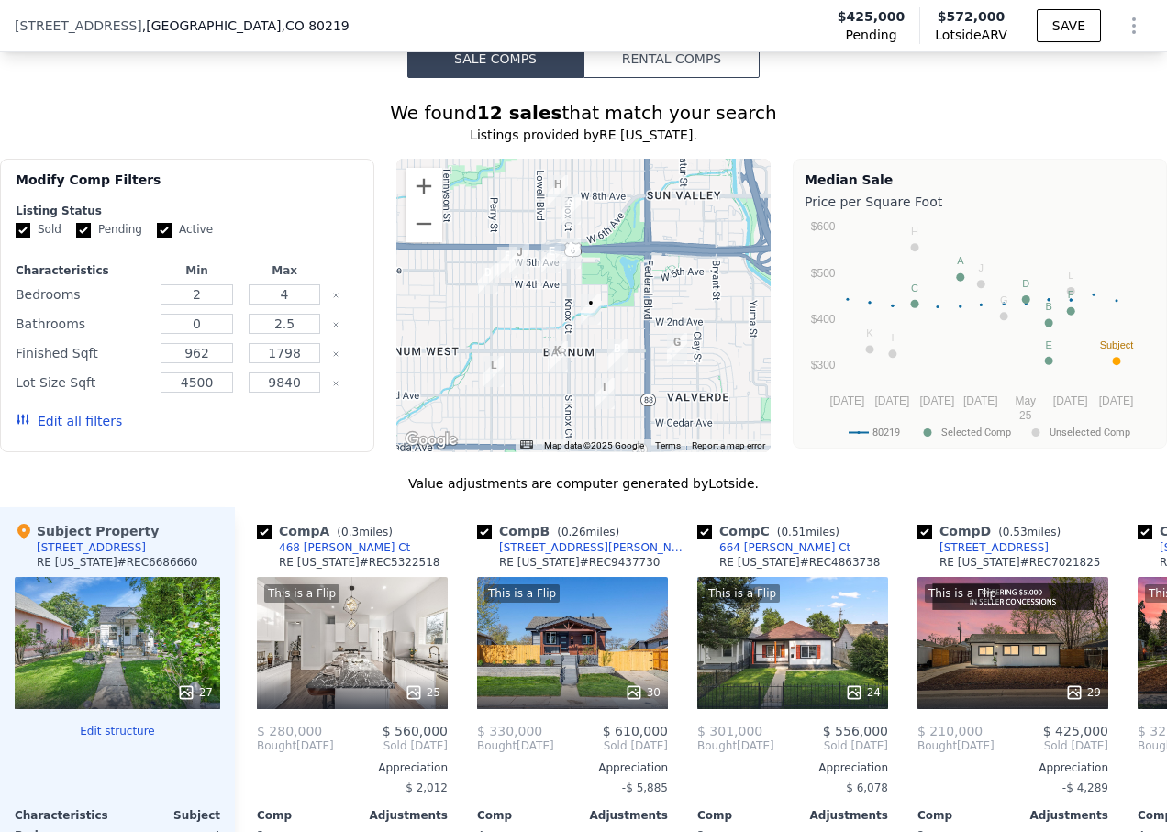
scroll to position [1727, 0]
click at [429, 243] on button "Zoom out" at bounding box center [423, 224] width 37 height 37
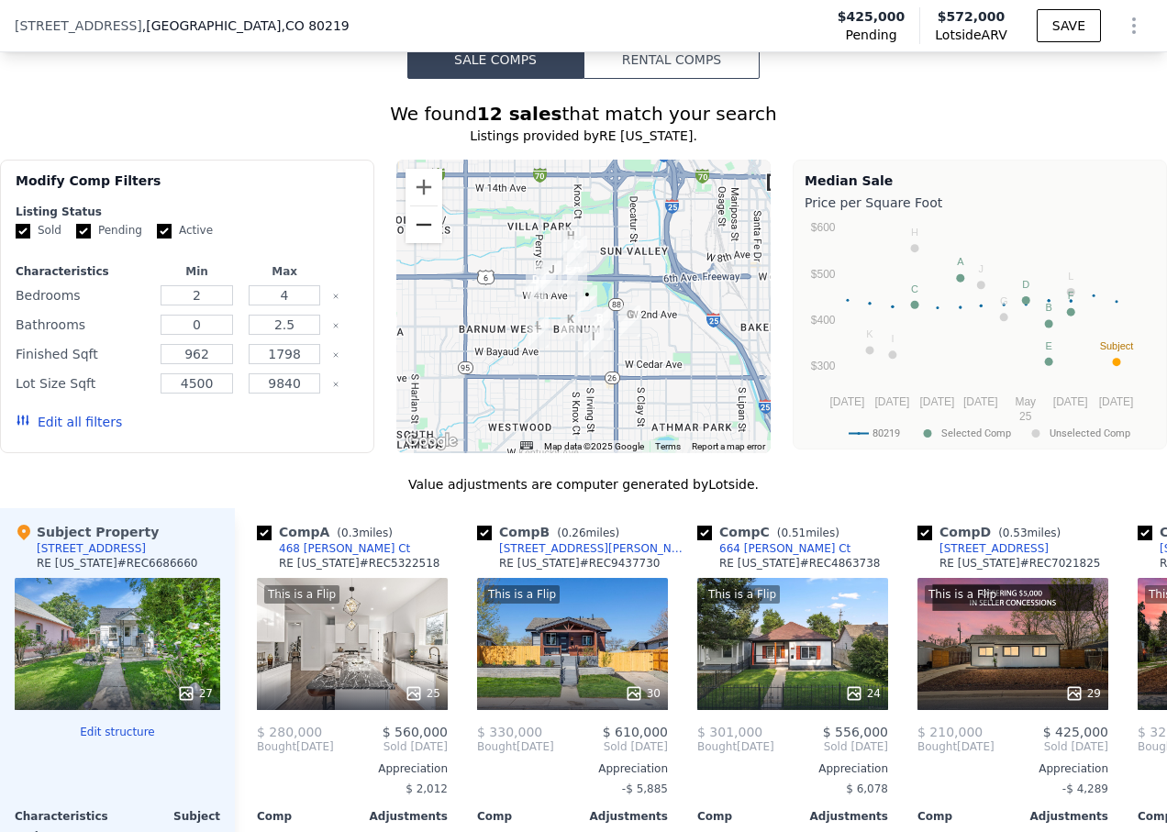
click at [415, 243] on button "Zoom out" at bounding box center [423, 224] width 37 height 37
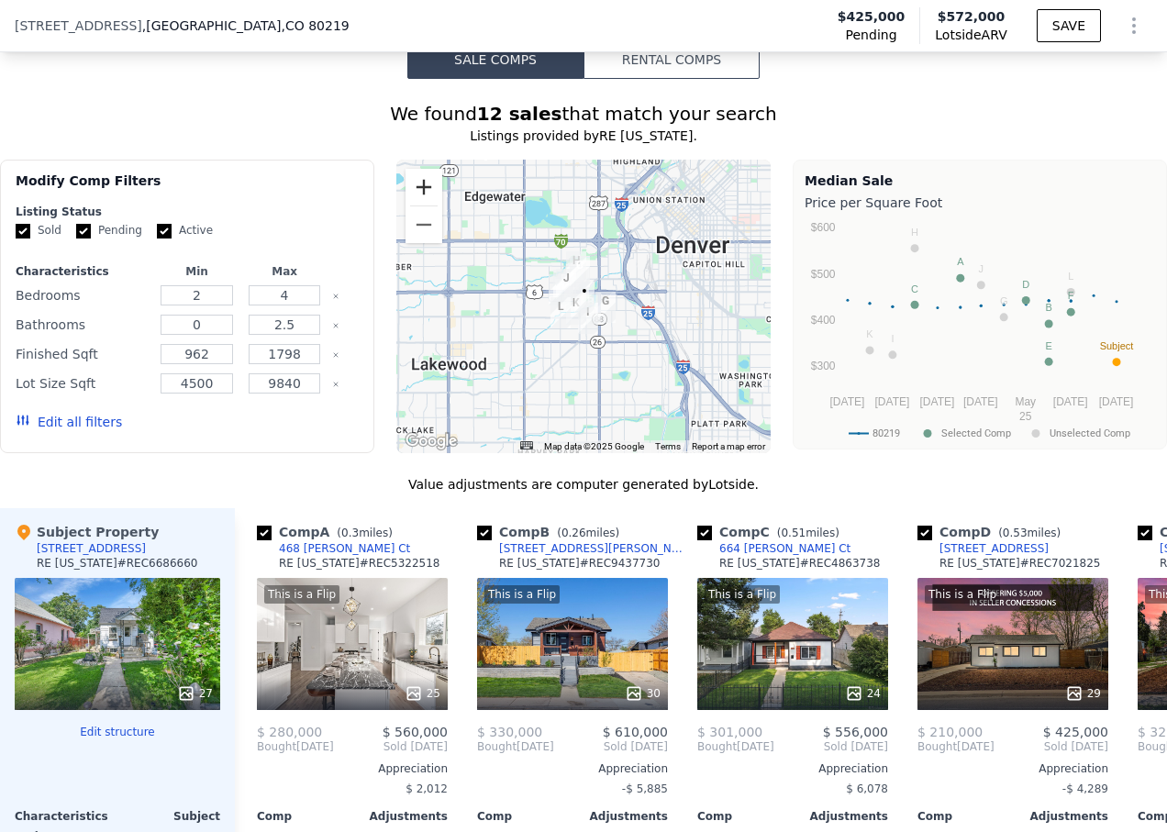
click at [419, 205] on button "Zoom in" at bounding box center [423, 187] width 37 height 37
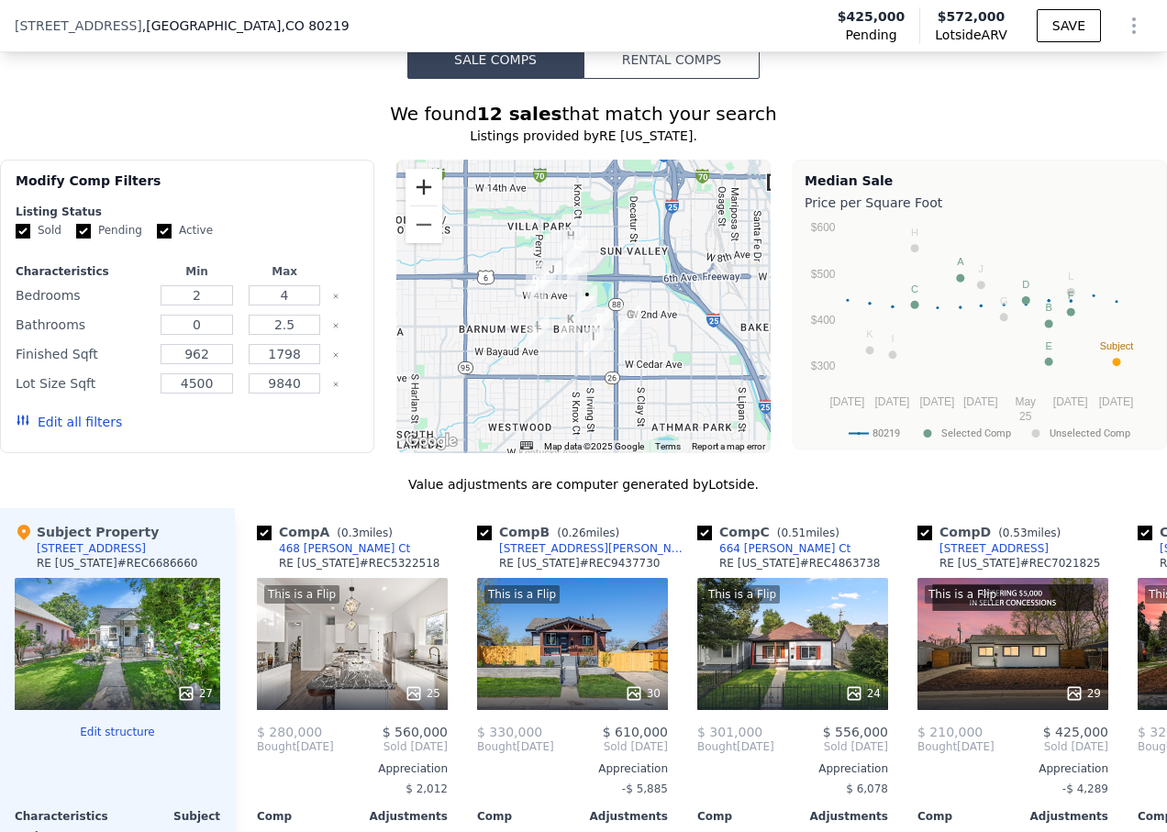
click at [419, 205] on button "Zoom in" at bounding box center [423, 187] width 37 height 37
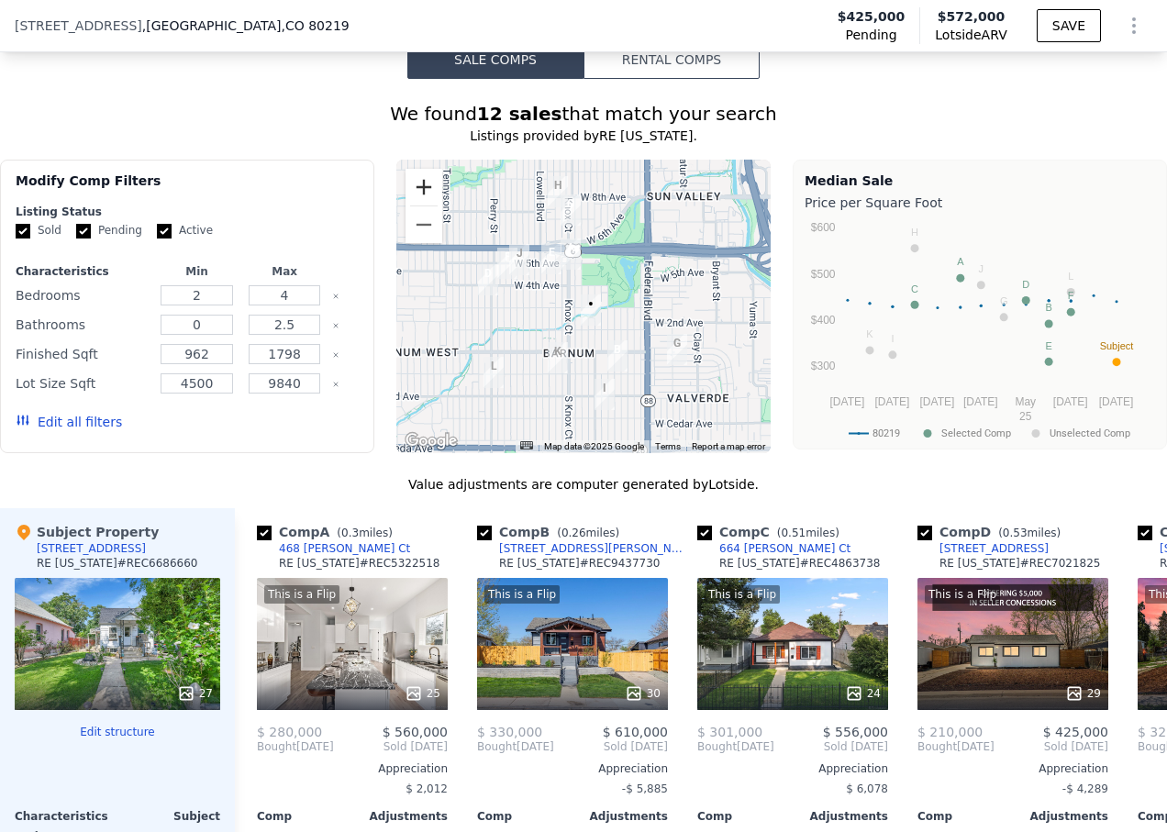
click at [419, 205] on button "Zoom in" at bounding box center [423, 187] width 37 height 37
